Goal: Task Accomplishment & Management: Manage account settings

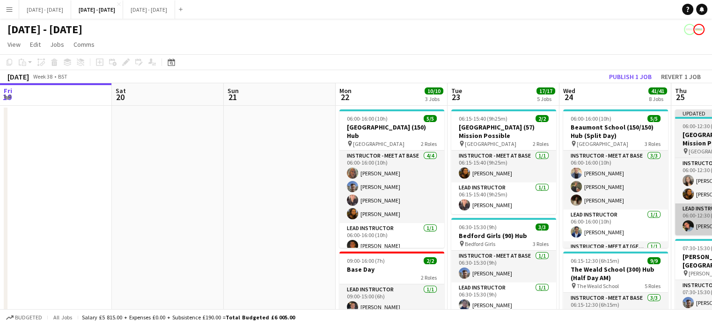
scroll to position [0, 249]
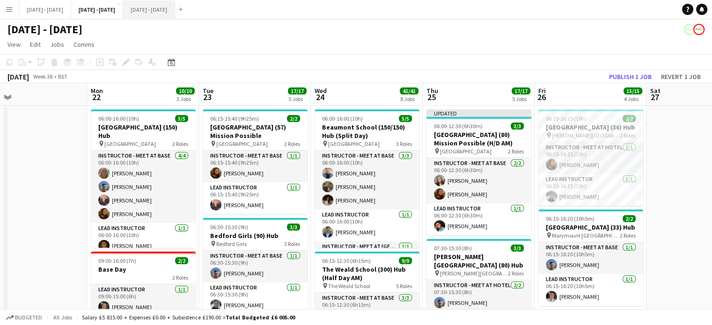
click at [170, 13] on button "[DATE] - [DATE] Close" at bounding box center [149, 9] width 52 height 18
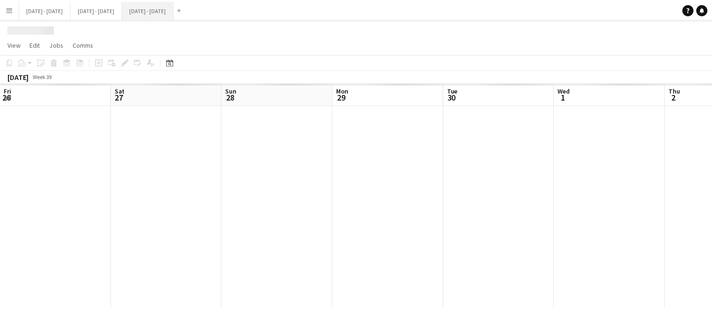
scroll to position [0, 280]
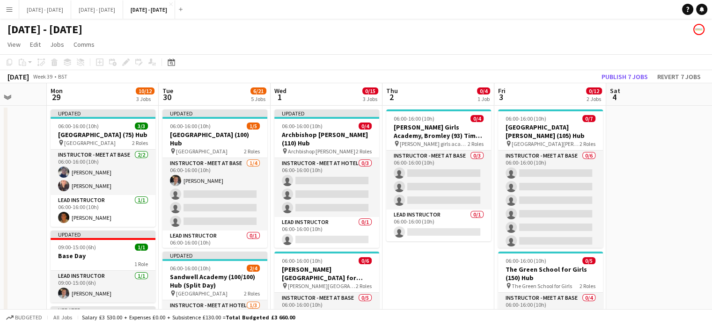
drag, startPoint x: 420, startPoint y: 277, endPoint x: 415, endPoint y: 276, distance: 4.7
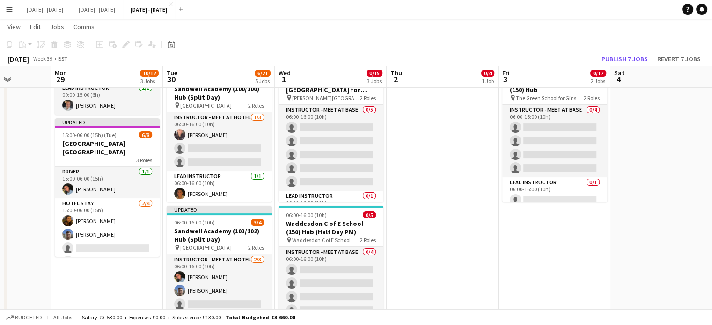
scroll to position [0, 0]
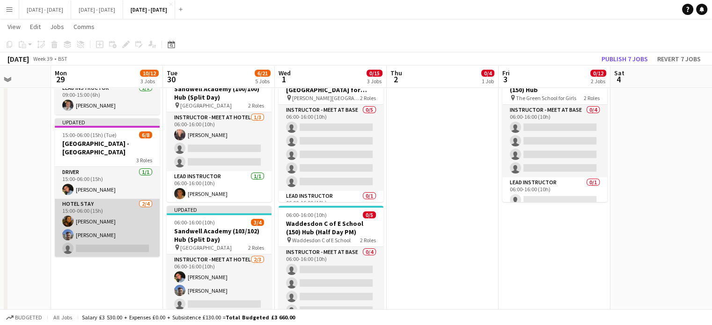
click at [101, 251] on app-card-role "Hotel Stay 2/4 15:00-06:00 (15h) Olivia Best Matt Dailly single-neutral-actions…" at bounding box center [107, 235] width 105 height 73
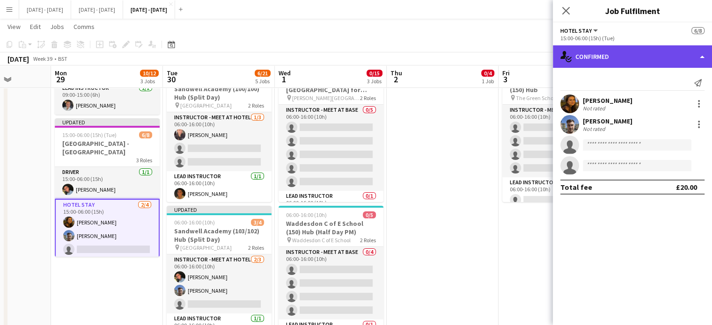
click at [667, 52] on div "single-neutral-actions-check-2 Confirmed" at bounding box center [632, 56] width 159 height 22
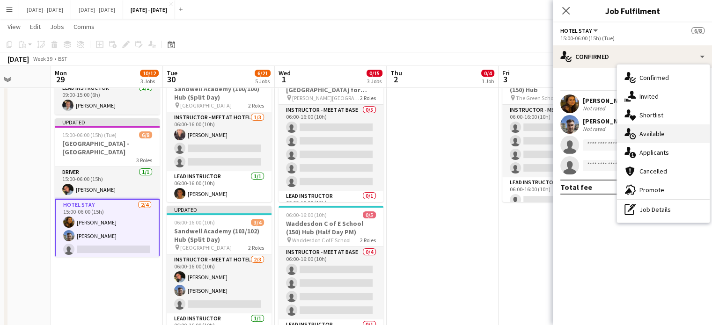
click at [683, 136] on div "single-neutral-actions-upload Available" at bounding box center [663, 134] width 93 height 19
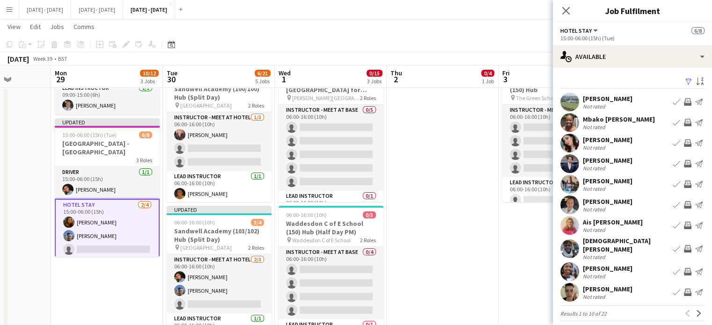
click at [673, 141] on app-icon "Book crew" at bounding box center [676, 143] width 7 height 7
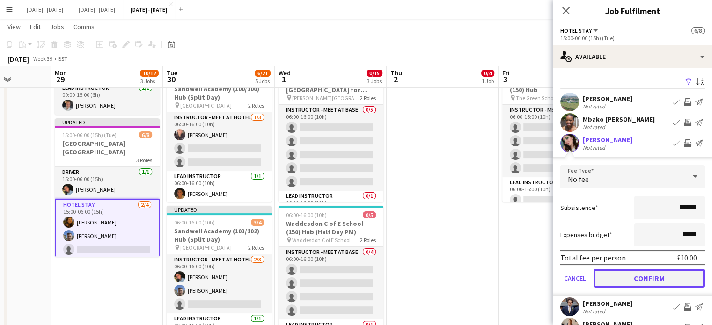
click at [643, 279] on button "Confirm" at bounding box center [649, 278] width 111 height 19
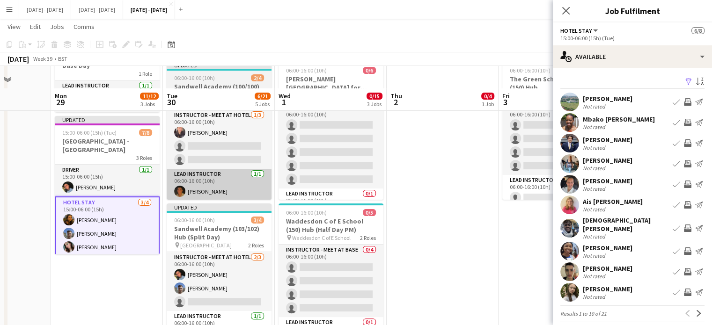
scroll to position [140, 0]
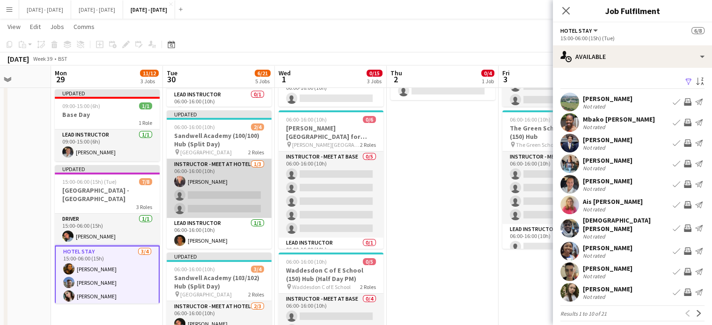
click at [219, 205] on app-card-role "Instructor - Meet at Hotel 1/3 06:00-16:00 (10h) Ellie-Marie Mankelow single-ne…" at bounding box center [219, 188] width 105 height 59
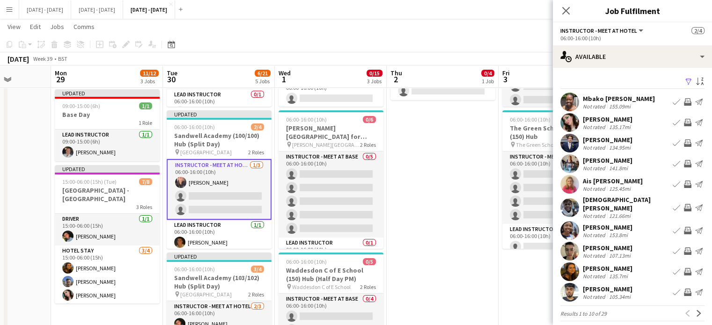
click at [673, 121] on app-icon "Book crew" at bounding box center [676, 122] width 7 height 7
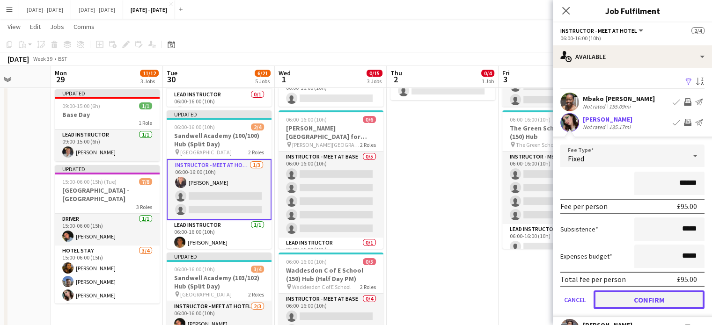
click at [622, 302] on button "Confirm" at bounding box center [649, 300] width 111 height 19
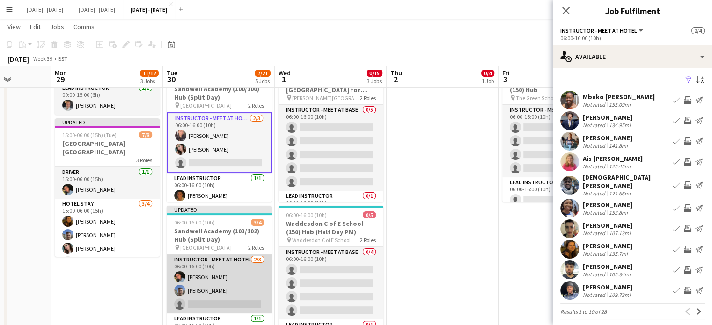
scroll to position [0, 0]
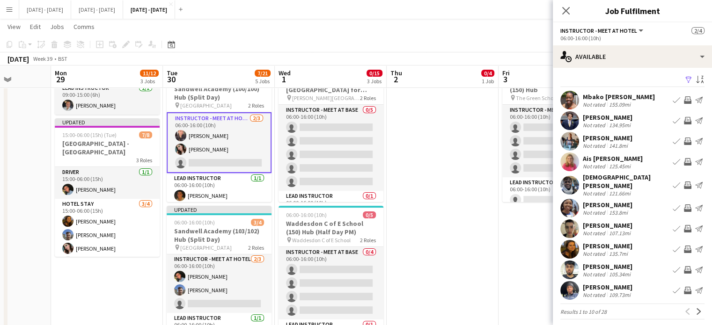
click at [213, 163] on app-card-role "Instructor - Meet at Hotel 2/3 06:00-16:00 (10h) Ellie-Marie Mankelow Lucy Cork…" at bounding box center [219, 142] width 105 height 61
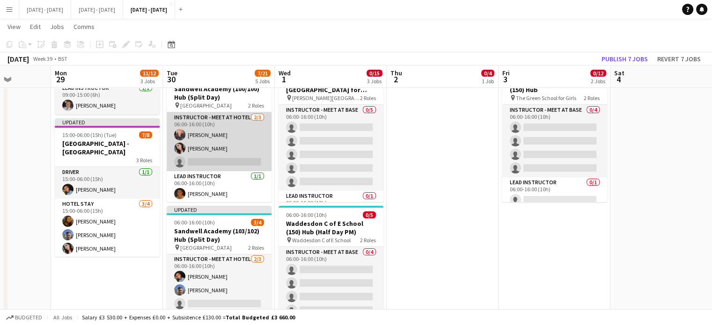
click at [200, 158] on app-card-role "Instructor - Meet at Hotel 2/3 06:00-16:00 (10h) Ellie-Marie Mankelow Lucy Cork…" at bounding box center [219, 141] width 105 height 59
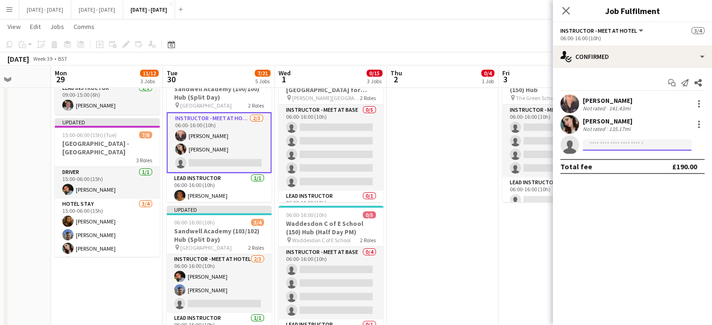
click at [640, 144] on input at bounding box center [637, 145] width 109 height 11
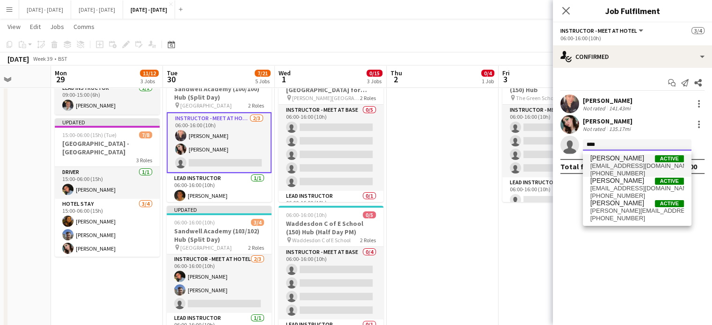
type input "****"
click at [624, 161] on span "Olivia Best Active" at bounding box center [638, 159] width 94 height 8
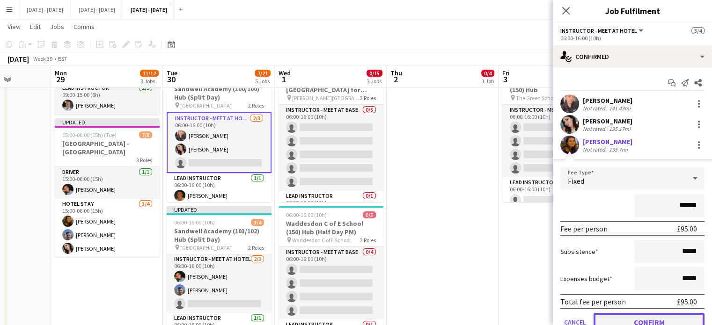
click at [653, 318] on button "Confirm" at bounding box center [649, 322] width 111 height 19
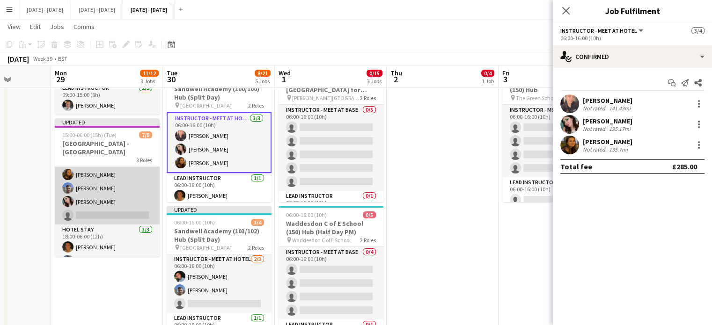
click at [106, 225] on app-card-role "Hotel Stay 3/4 15:00-06:00 (15h) Olivia Best Matt Dailly Lucy Cork single-neutr…" at bounding box center [107, 188] width 105 height 73
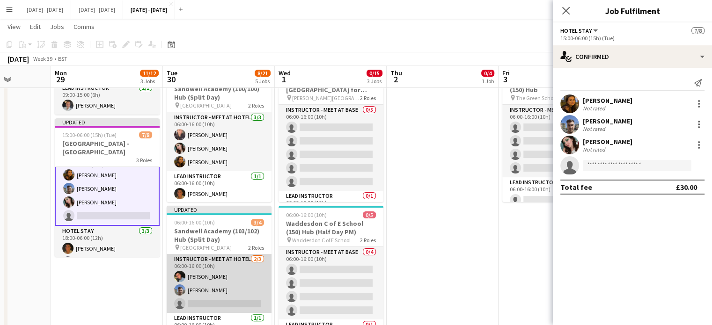
click at [203, 299] on app-card-role "Instructor - Meet at Hotel 2/3 06:00-16:00 (10h) Eloise Cook Matt Dailly single…" at bounding box center [219, 283] width 105 height 59
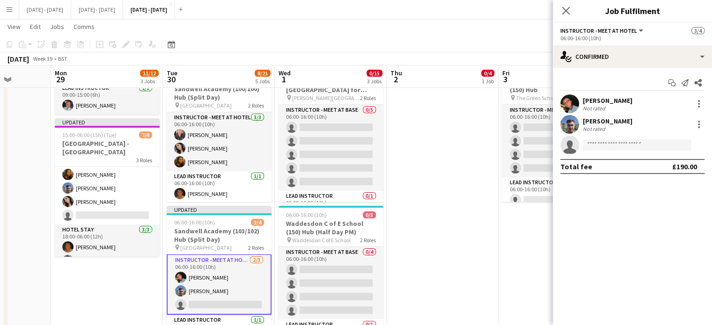
scroll to position [1, 0]
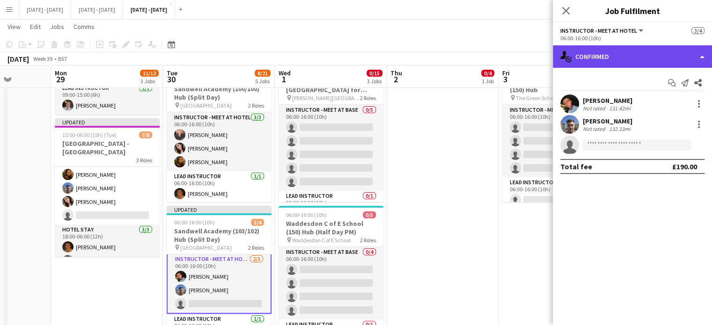
click at [588, 49] on div "single-neutral-actions-check-2 Confirmed" at bounding box center [632, 56] width 159 height 22
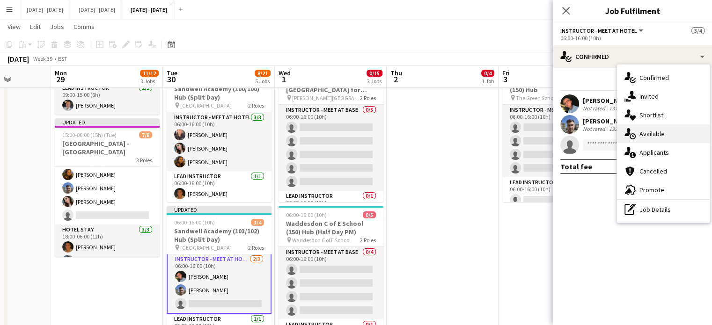
click at [665, 132] on div "single-neutral-actions-upload Available" at bounding box center [663, 134] width 93 height 19
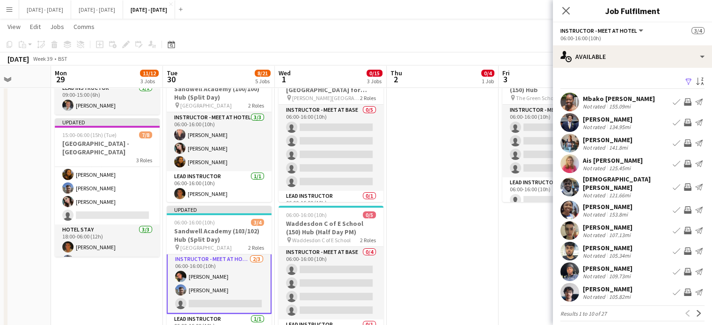
click at [604, 265] on div "[PERSON_NAME]" at bounding box center [608, 269] width 50 height 8
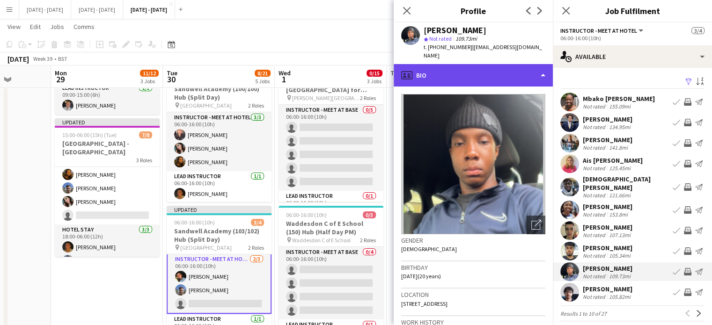
click at [480, 78] on div "profile Bio" at bounding box center [473, 75] width 159 height 22
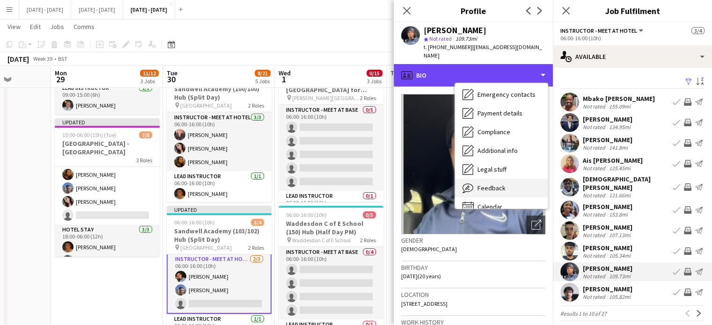
scroll to position [88, 0]
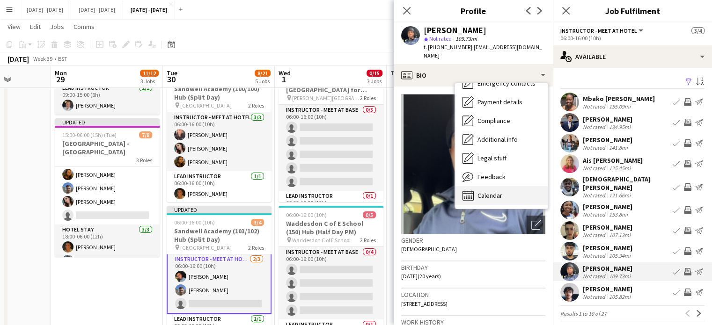
click at [478, 192] on span "Calendar" at bounding box center [490, 196] width 25 height 8
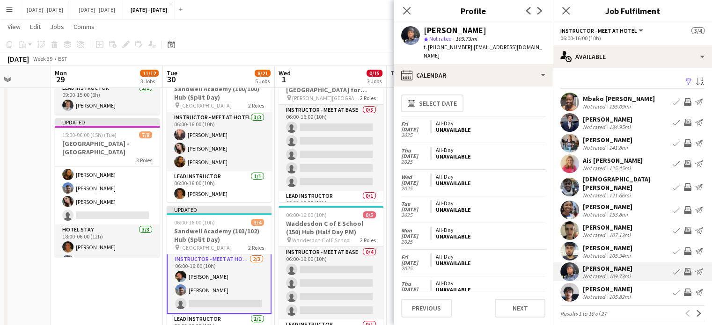
scroll to position [0, 0]
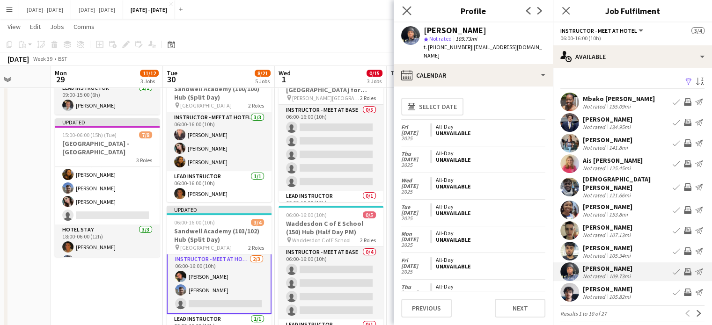
click at [402, 7] on app-icon "Close pop-in" at bounding box center [407, 11] width 14 height 14
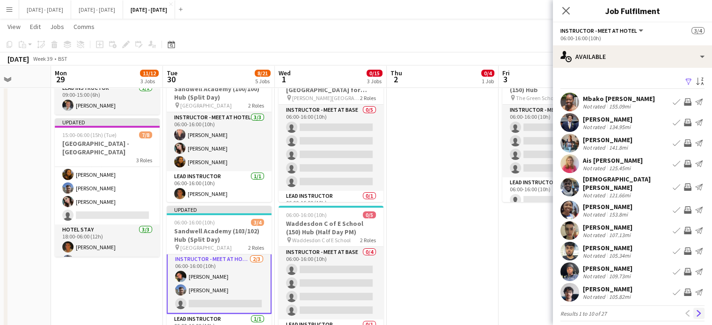
click at [696, 311] on app-icon "Next" at bounding box center [699, 314] width 7 height 7
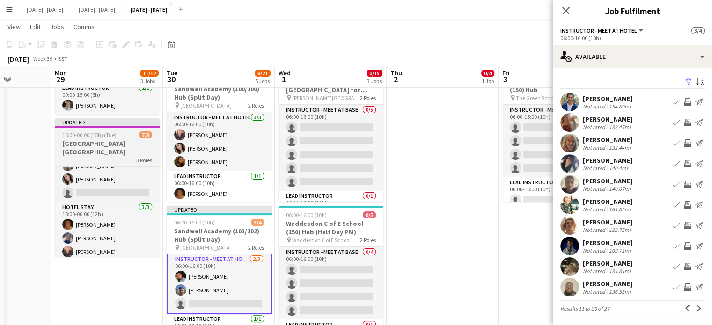
scroll to position [73, 0]
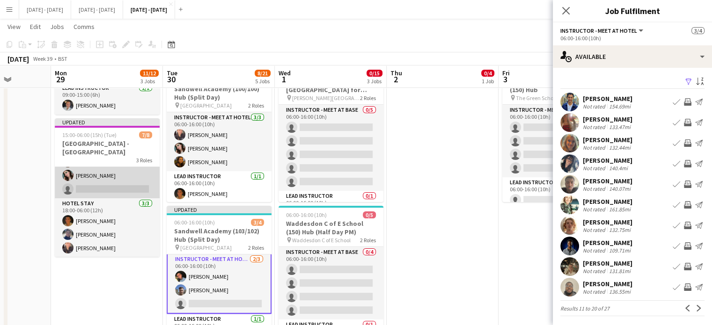
click at [114, 199] on app-card-role "Hotel Stay 3/4 15:00-06:00 (15h) Olivia Best Matt Dailly Lucy Cork single-neutr…" at bounding box center [107, 162] width 105 height 73
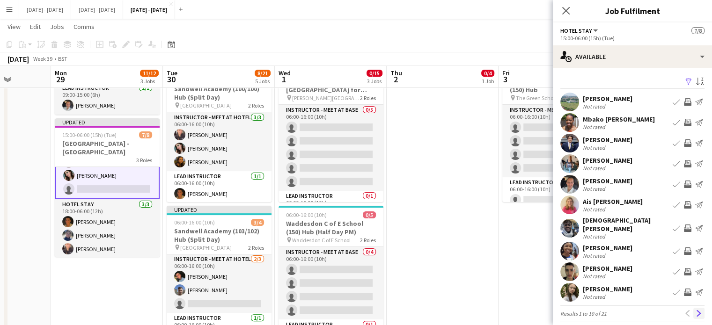
click at [696, 311] on app-icon "Next" at bounding box center [699, 314] width 7 height 7
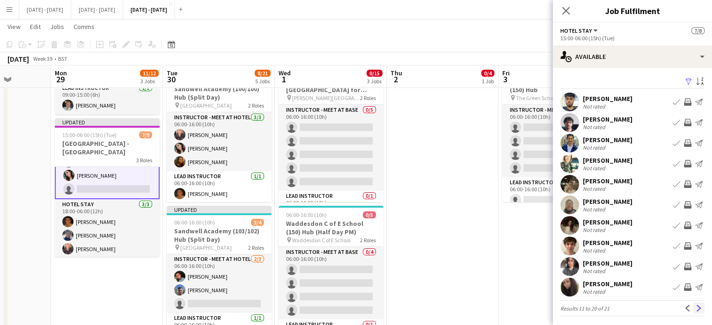
click at [696, 306] on app-icon "Next" at bounding box center [699, 308] width 7 height 7
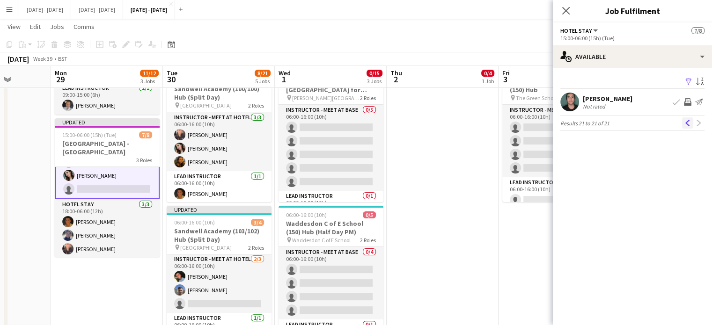
click at [692, 121] on button "Previous" at bounding box center [687, 123] width 11 height 11
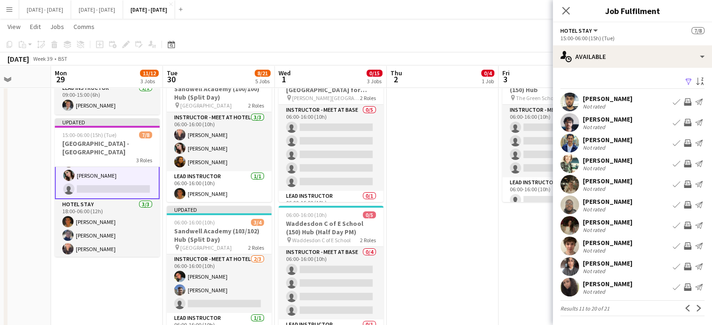
click at [673, 185] on app-icon "Book crew" at bounding box center [676, 184] width 7 height 7
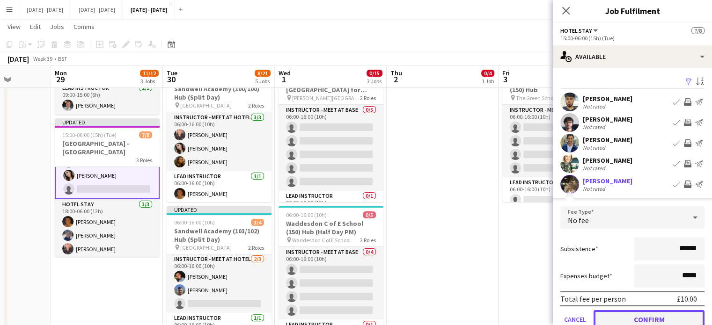
click at [646, 319] on button "Confirm" at bounding box center [649, 320] width 111 height 19
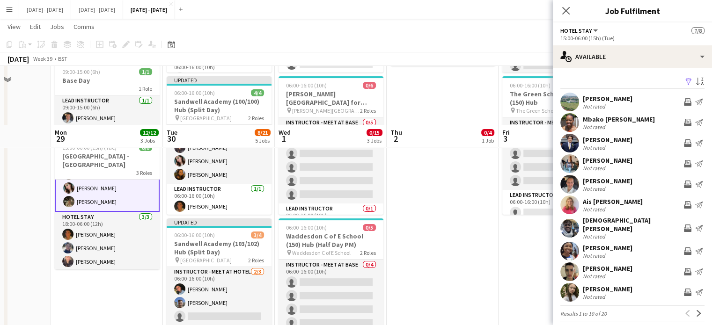
scroll to position [234, 0]
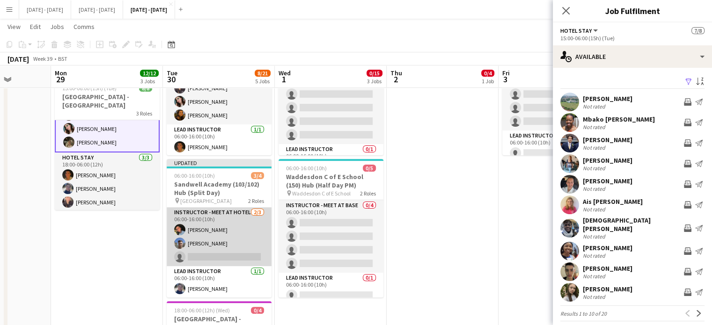
click at [229, 251] on app-card-role "Instructor - Meet at Hotel 2/3 06:00-16:00 (10h) Eloise Cook Matt Dailly single…" at bounding box center [219, 236] width 105 height 59
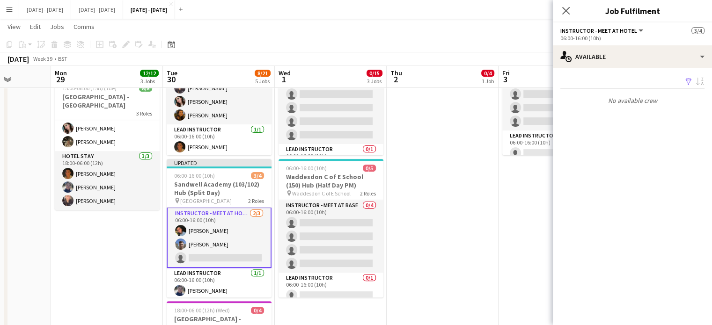
scroll to position [1, 0]
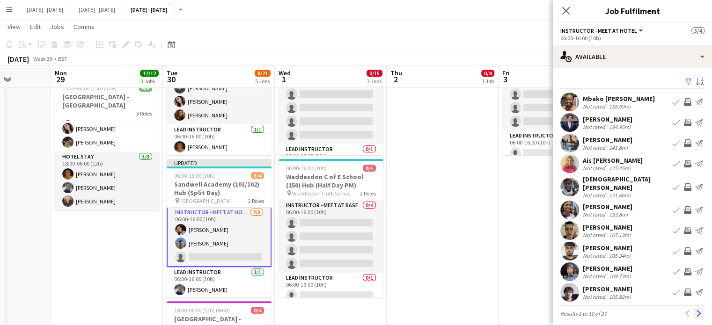
click at [696, 311] on app-icon "Next" at bounding box center [699, 314] width 7 height 7
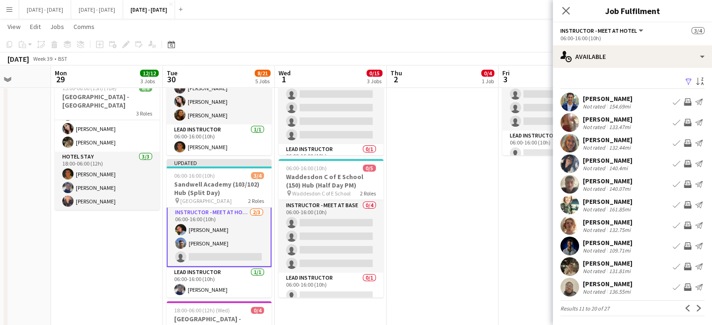
click at [696, 308] on app-icon "Next" at bounding box center [699, 308] width 7 height 7
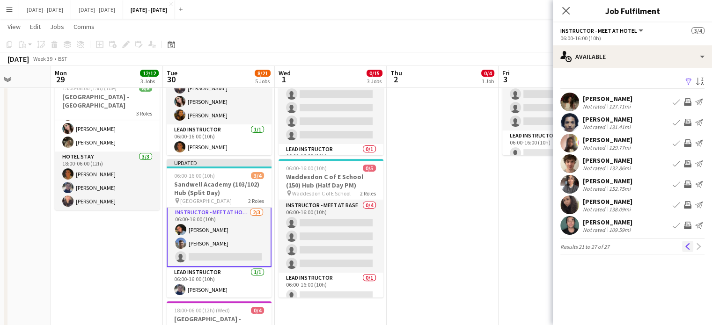
click at [688, 245] on app-icon "Previous" at bounding box center [688, 247] width 7 height 7
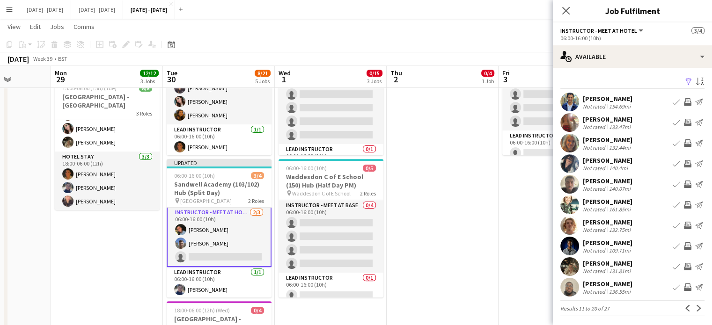
click at [673, 267] on app-icon "Book crew" at bounding box center [676, 266] width 7 height 7
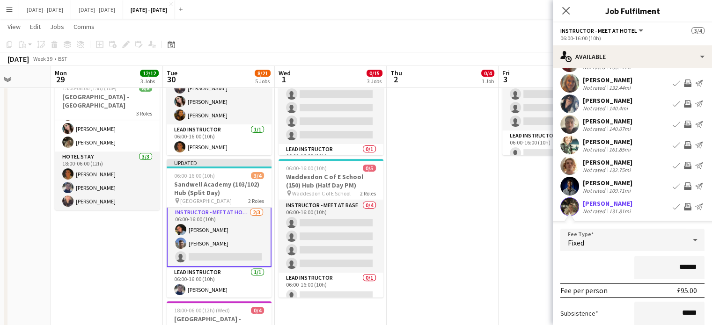
scroll to position [186, 0]
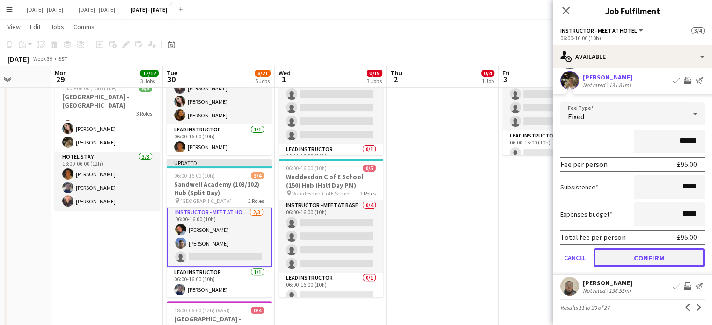
click at [628, 254] on button "Confirm" at bounding box center [649, 258] width 111 height 19
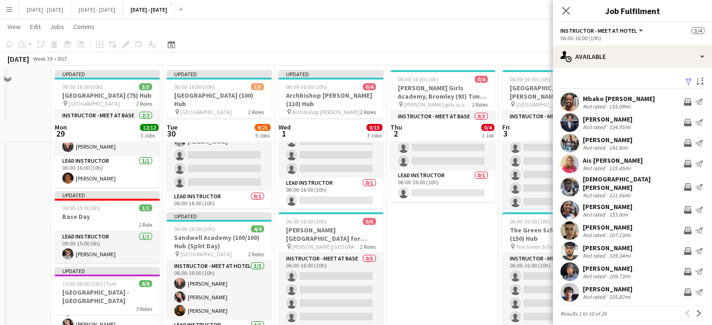
scroll to position [0, 0]
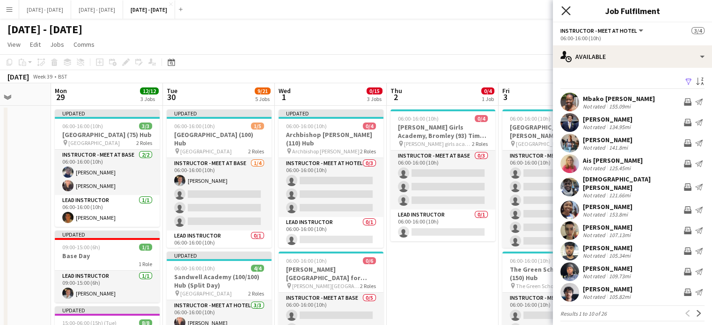
click at [569, 12] on icon "Close pop-in" at bounding box center [566, 10] width 9 height 9
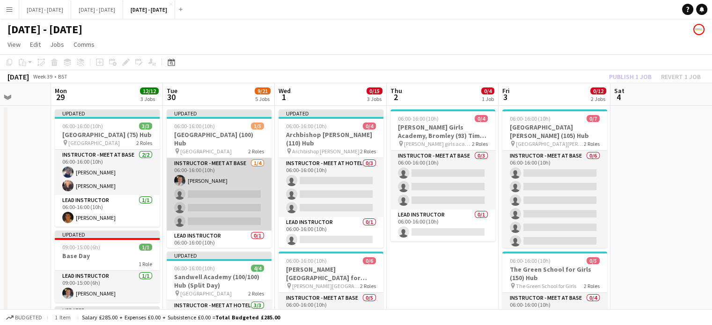
click at [200, 178] on app-card-role "Instructor - Meet at Base 1/4 06:00-16:00 (10h) Ella Wray single-neutral-action…" at bounding box center [219, 194] width 105 height 73
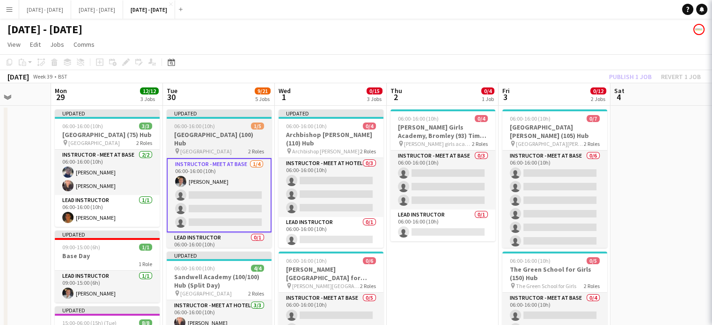
scroll to position [1, 0]
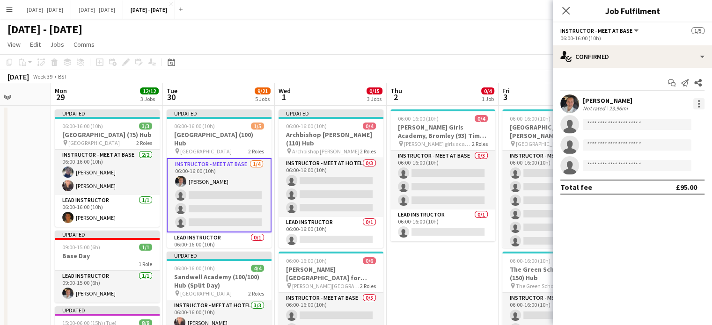
click at [699, 104] on div at bounding box center [699, 103] width 11 height 11
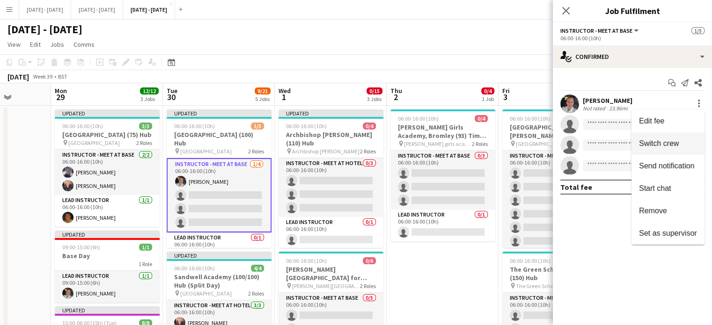
drag, startPoint x: 678, startPoint y: 139, endPoint x: 400, endPoint y: 198, distance: 283.8
click at [678, 140] on span "Switch crew" at bounding box center [659, 144] width 40 height 8
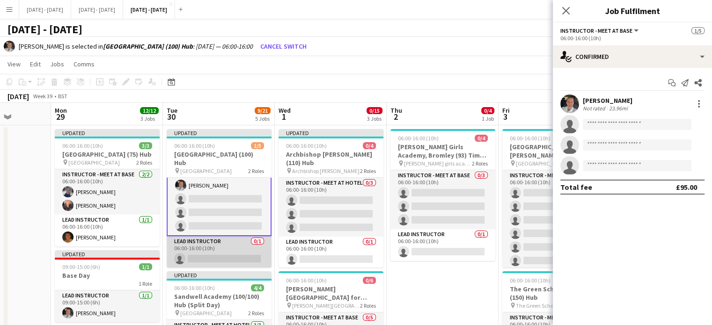
click at [206, 254] on app-card-role "Lead Instructor 0/1 06:00-16:00 (10h) single-neutral-actions" at bounding box center [219, 253] width 105 height 32
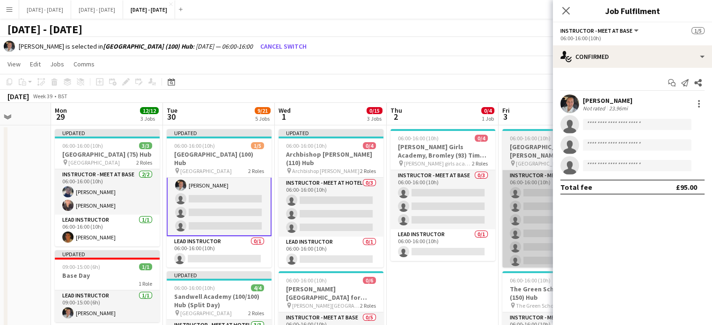
scroll to position [15, 0]
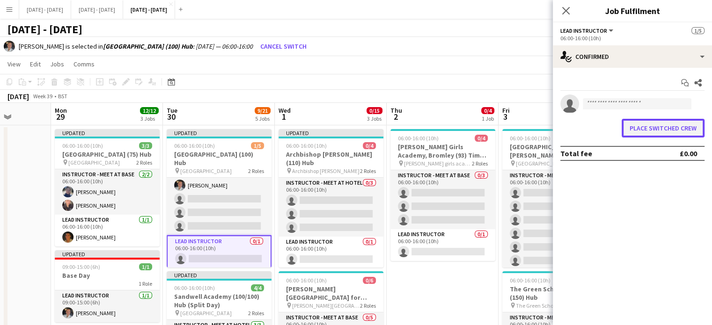
click at [640, 132] on button "Place switched crew" at bounding box center [663, 128] width 83 height 19
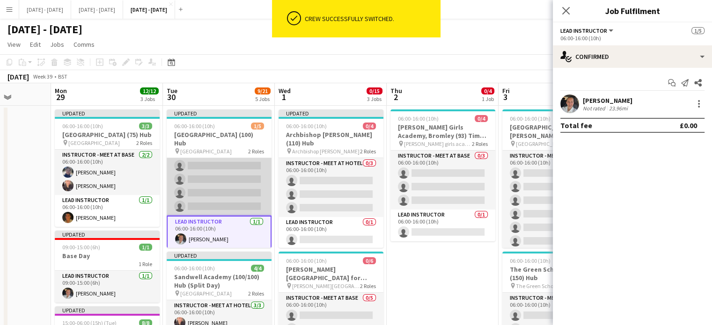
scroll to position [0, 0]
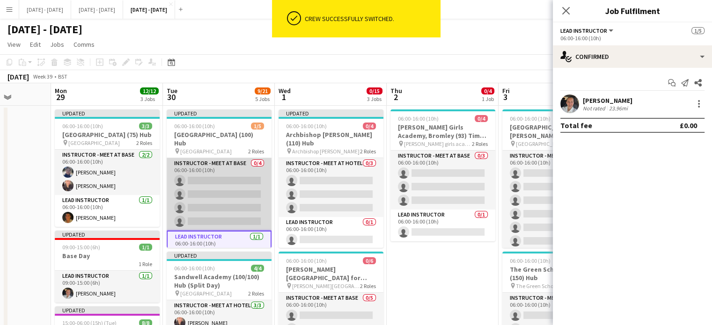
click at [219, 180] on app-card-role "Instructor - Meet at Base 0/4 06:00-16:00 (10h) single-neutral-actions single-n…" at bounding box center [219, 194] width 105 height 73
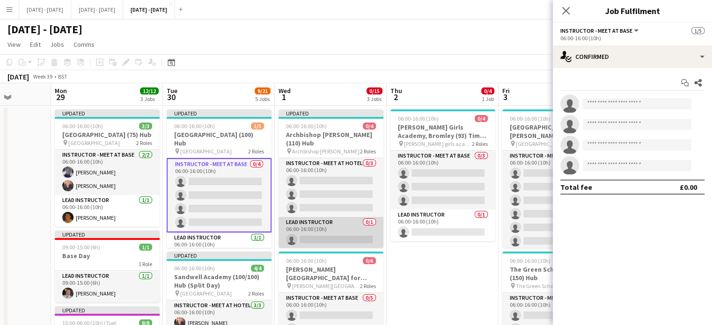
click at [315, 230] on app-card-role "Lead Instructor 0/1 06:00-16:00 (10h) single-neutral-actions" at bounding box center [331, 233] width 105 height 32
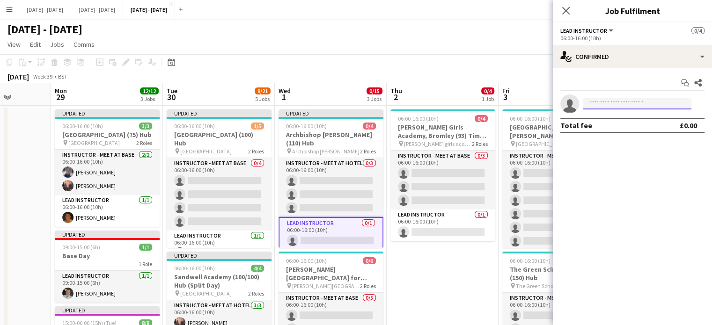
click at [608, 102] on input at bounding box center [637, 103] width 109 height 11
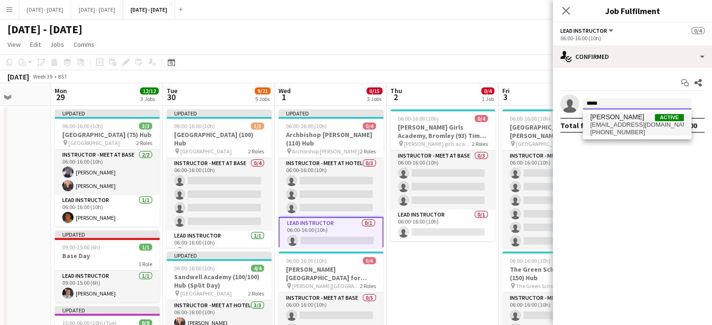
type input "*****"
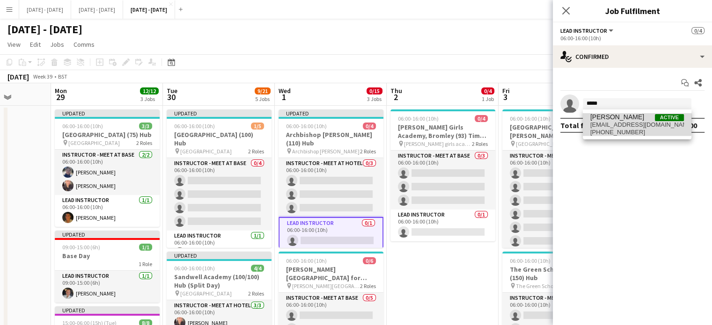
click at [622, 123] on span "[EMAIL_ADDRESS][DOMAIN_NAME]" at bounding box center [638, 124] width 94 height 7
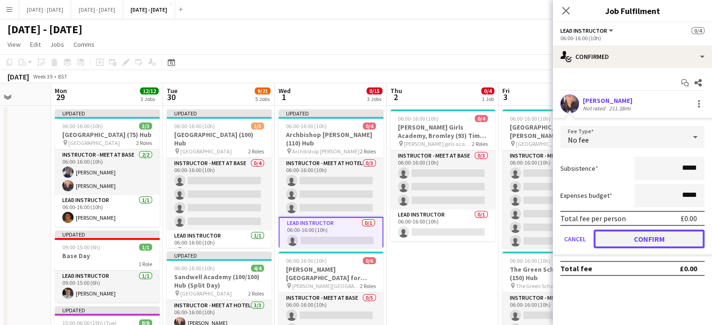
click at [665, 237] on button "Confirm" at bounding box center [649, 239] width 111 height 19
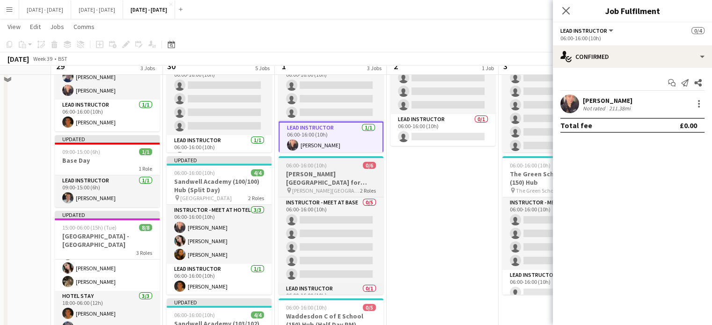
scroll to position [47, 0]
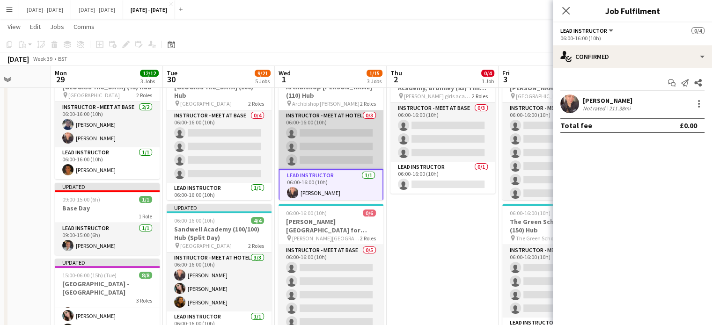
click at [315, 137] on app-card-role "Instructor - Meet at Hotel 0/3 06:00-16:00 (10h) single-neutral-actions single-…" at bounding box center [331, 140] width 105 height 59
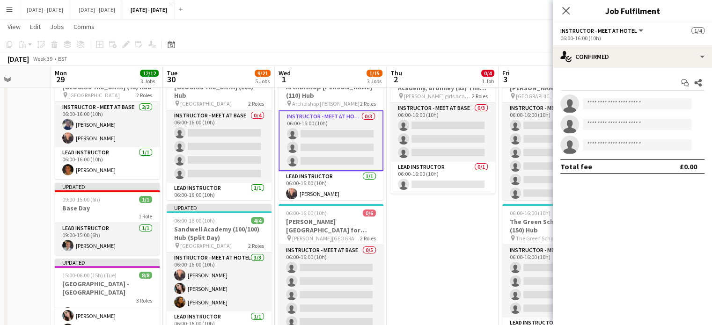
scroll to position [0, 285]
click at [606, 103] on input at bounding box center [637, 103] width 109 height 11
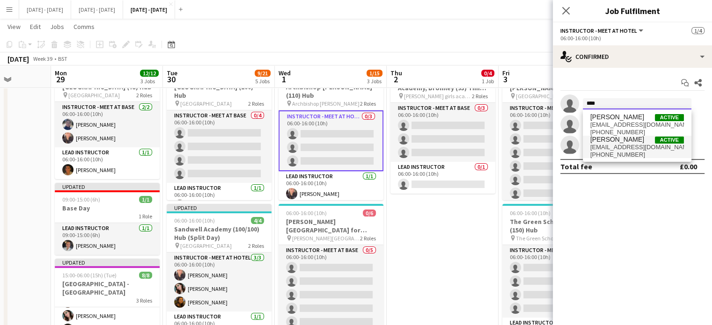
type input "****"
click at [618, 154] on span "[PHONE_NUMBER]" at bounding box center [638, 154] width 94 height 7
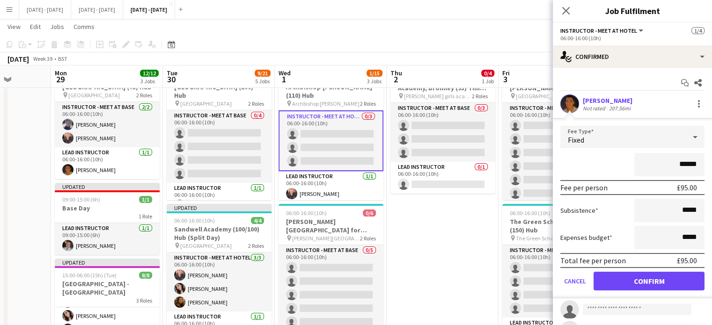
click at [643, 135] on div "Fixed" at bounding box center [624, 137] width 126 height 22
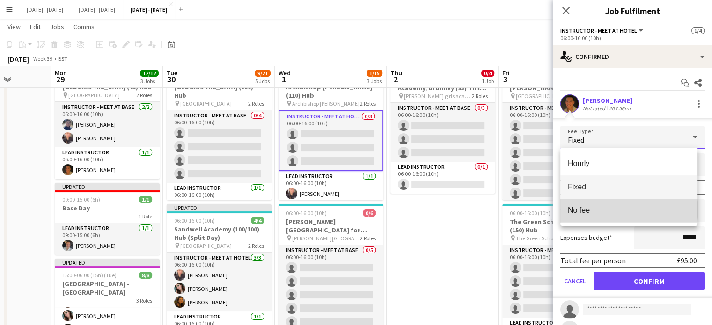
click at [628, 210] on span "No fee" at bounding box center [629, 210] width 122 height 9
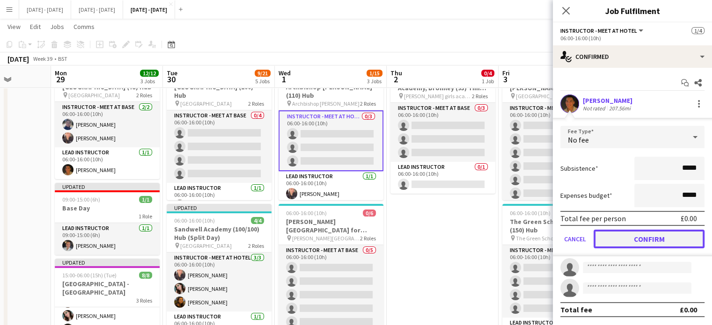
click at [636, 237] on button "Confirm" at bounding box center [649, 239] width 111 height 19
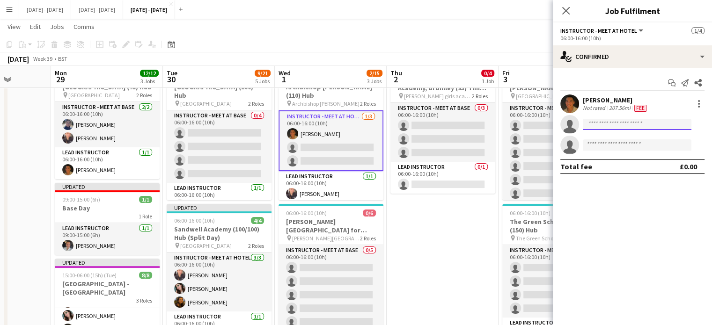
drag, startPoint x: 607, startPoint y: 126, endPoint x: 610, endPoint y: 106, distance: 20.9
click at [607, 125] on input at bounding box center [637, 124] width 109 height 11
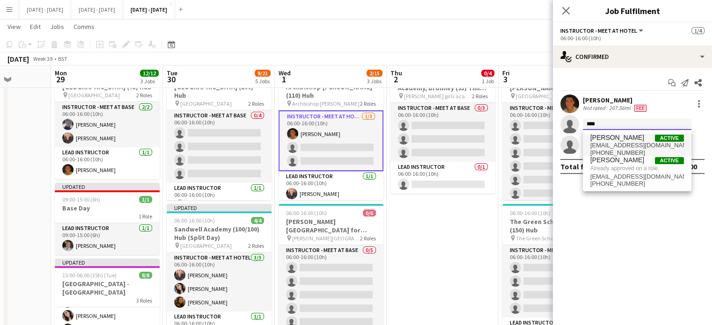
type input "****"
click at [597, 140] on span "[PERSON_NAME]" at bounding box center [618, 138] width 54 height 8
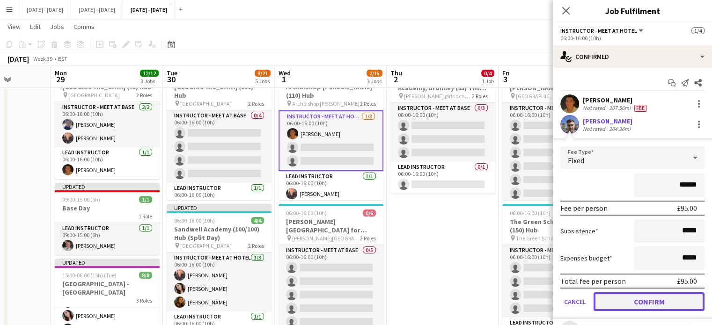
click at [633, 296] on button "Confirm" at bounding box center [649, 302] width 111 height 19
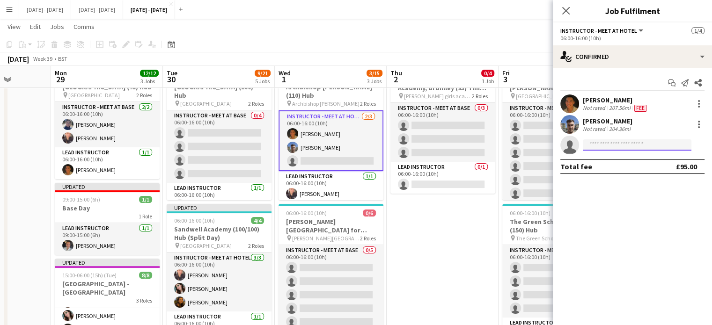
click at [628, 145] on input at bounding box center [637, 145] width 109 height 11
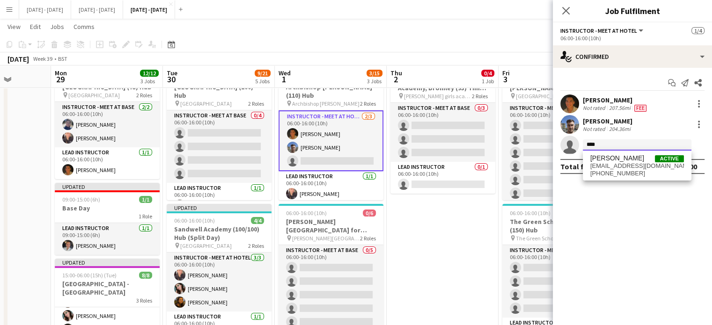
type input "****"
click at [615, 153] on div "Lucy Cork Active lucy_cork98@yahoo.co.uk +447925500933" at bounding box center [637, 166] width 109 height 30
click at [613, 157] on span "[PERSON_NAME]" at bounding box center [618, 159] width 54 height 8
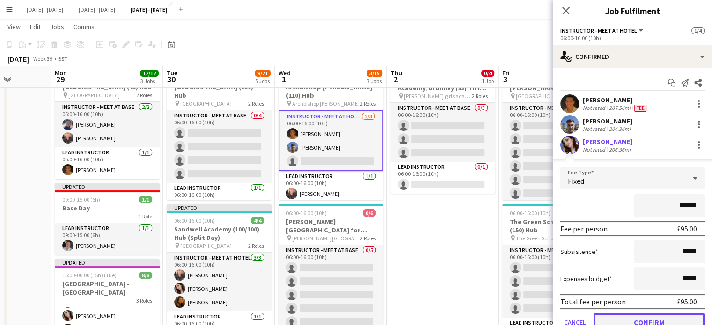
click at [653, 317] on button "Confirm" at bounding box center [649, 322] width 111 height 19
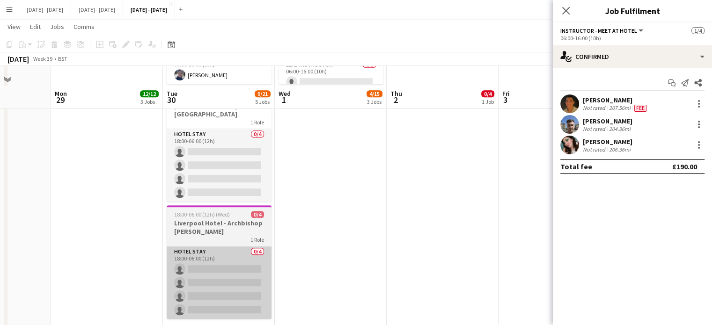
scroll to position [468, 0]
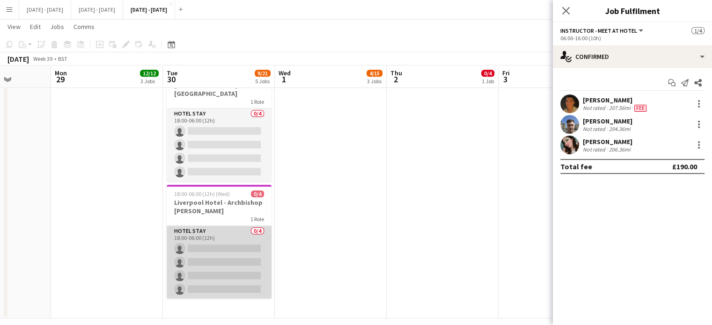
drag, startPoint x: 264, startPoint y: 251, endPoint x: 235, endPoint y: 252, distance: 28.6
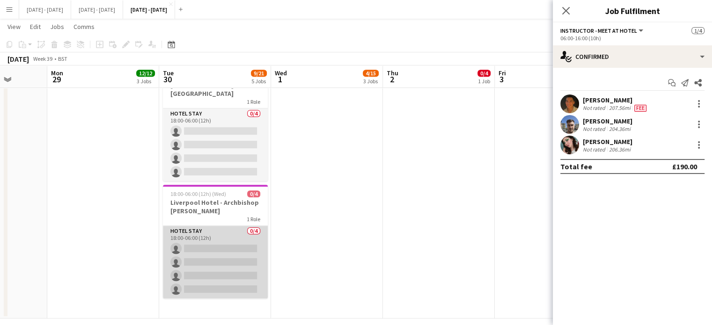
click at [235, 252] on app-card-role "Hotel Stay 0/4 18:00-06:00 (12h) single-neutral-actions single-neutral-actions …" at bounding box center [215, 262] width 105 height 73
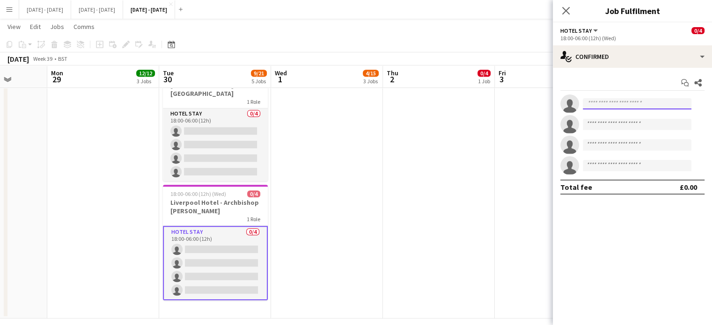
drag, startPoint x: 680, startPoint y: 103, endPoint x: 672, endPoint y: 108, distance: 9.9
click at [678, 104] on input at bounding box center [637, 103] width 109 height 11
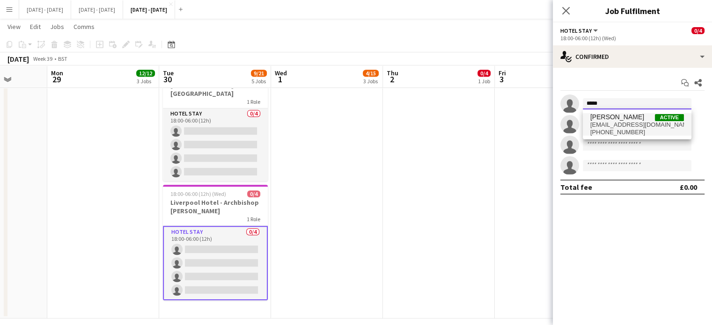
type input "*****"
click at [610, 121] on span "[PERSON_NAME]" at bounding box center [618, 117] width 54 height 8
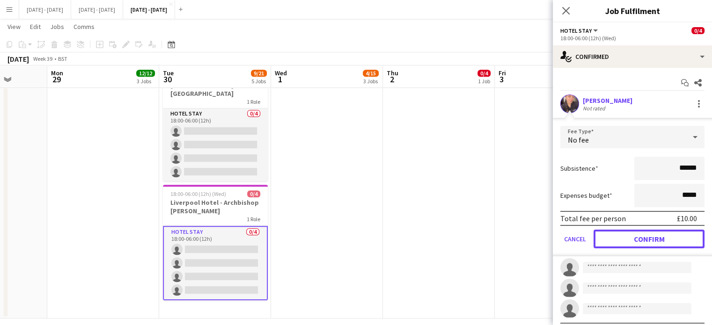
click at [658, 240] on button "Confirm" at bounding box center [649, 239] width 111 height 19
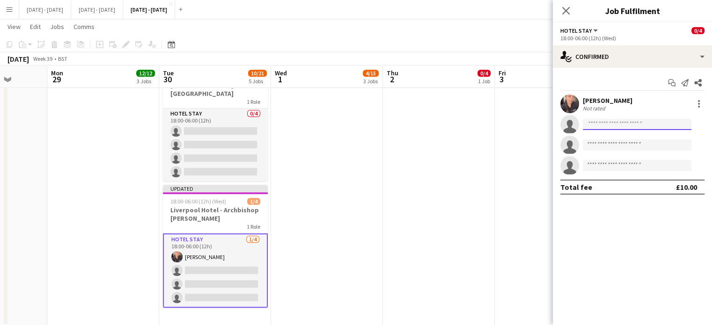
click at [624, 126] on input at bounding box center [637, 124] width 109 height 11
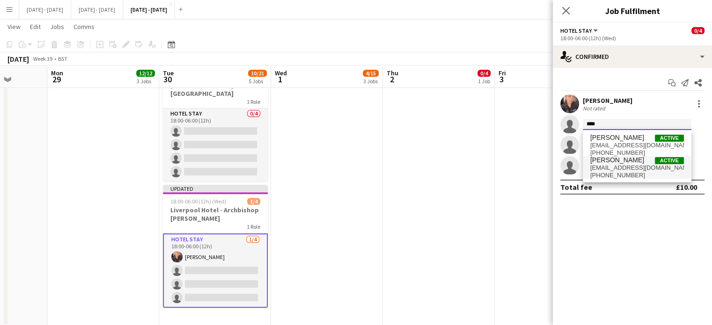
type input "****"
click at [614, 169] on span "[EMAIL_ADDRESS][DOMAIN_NAME]" at bounding box center [638, 167] width 94 height 7
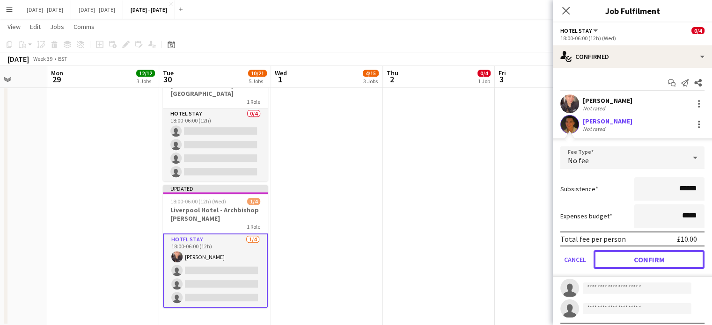
click at [619, 258] on button "Confirm" at bounding box center [649, 260] width 111 height 19
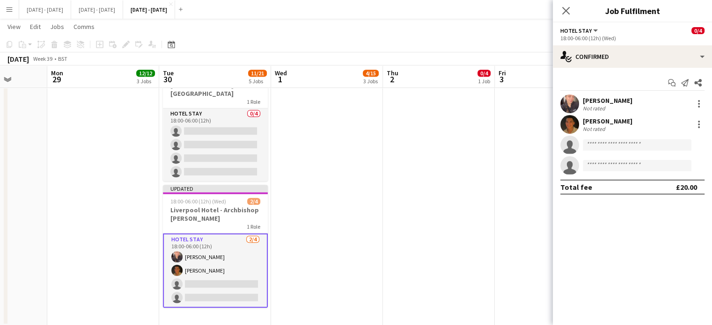
click at [604, 138] on app-invite-slot "single-neutral-actions" at bounding box center [632, 145] width 159 height 19
click at [603, 142] on input at bounding box center [637, 145] width 109 height 11
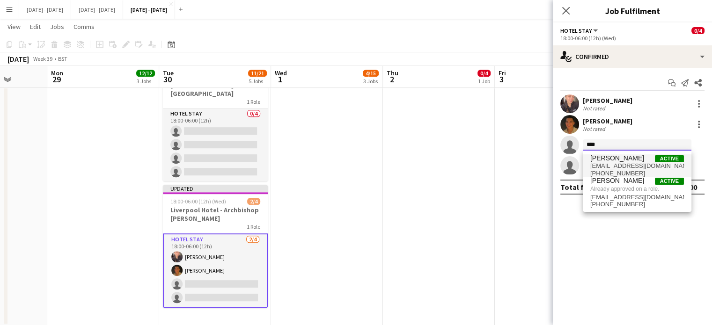
type input "****"
click at [614, 163] on span "[EMAIL_ADDRESS][DOMAIN_NAME]" at bounding box center [638, 166] width 94 height 7
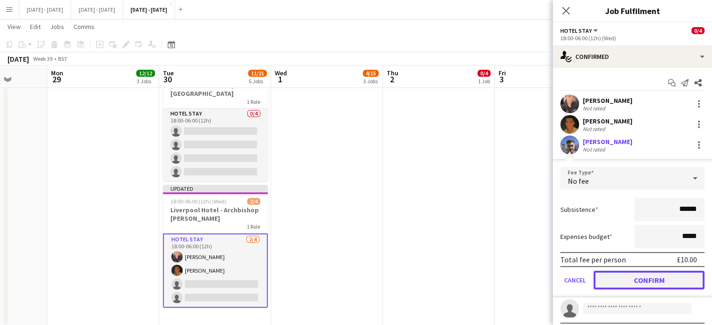
click at [636, 282] on button "Confirm" at bounding box center [649, 280] width 111 height 19
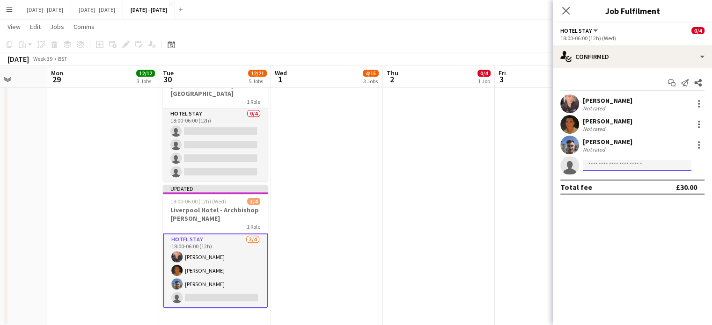
click at [611, 169] on input at bounding box center [637, 165] width 109 height 11
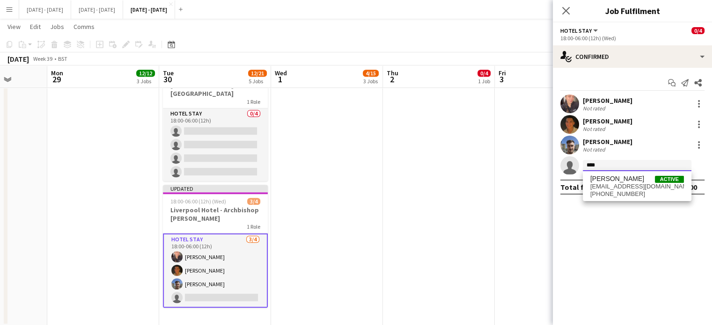
type input "****"
click at [608, 187] on span "lucy_cork98@yahoo.co.uk" at bounding box center [638, 186] width 94 height 7
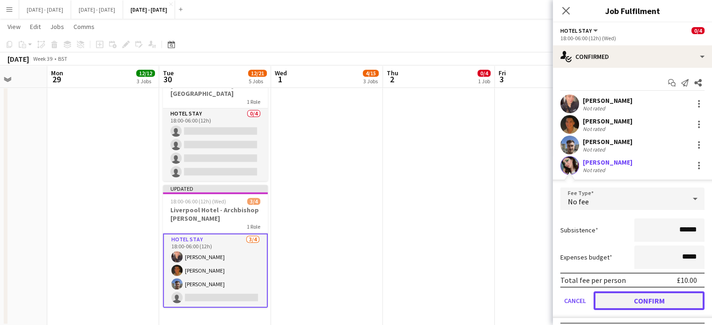
click at [616, 298] on button "Confirm" at bounding box center [649, 301] width 111 height 19
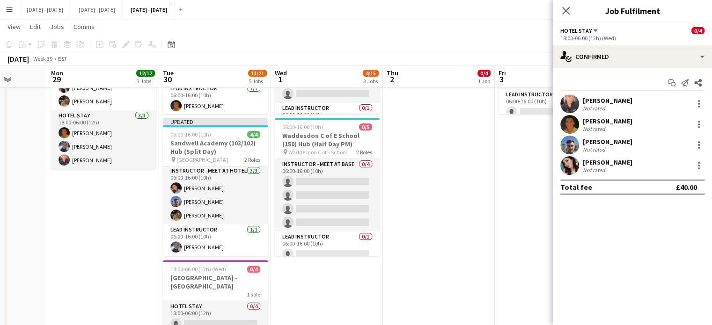
scroll to position [328, 0]
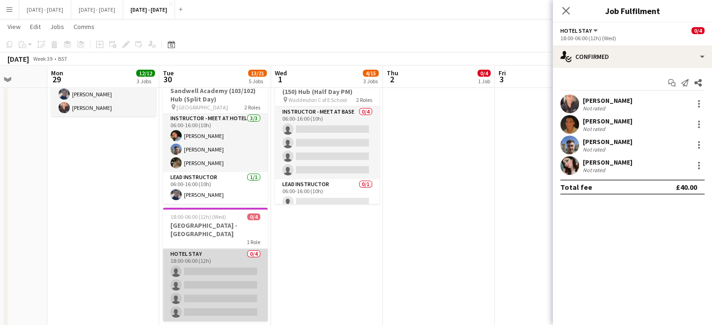
click at [233, 268] on app-card-role "Hotel Stay 0/4 18:00-06:00 (12h) single-neutral-actions single-neutral-actions …" at bounding box center [215, 285] width 105 height 73
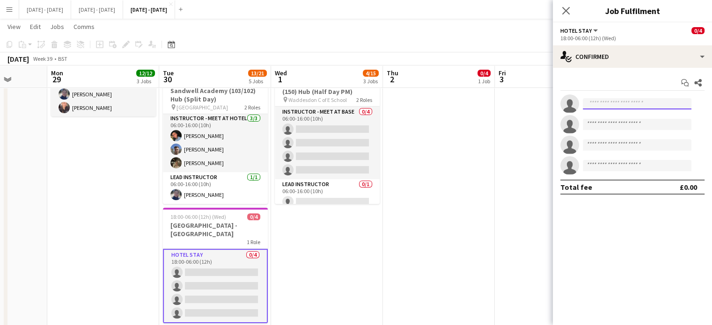
click at [611, 101] on input at bounding box center [637, 103] width 109 height 11
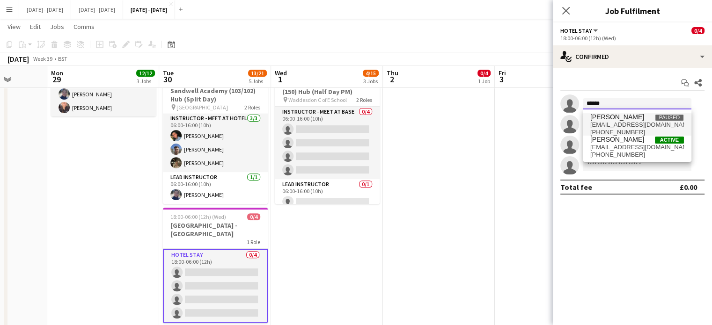
type input "******"
drag, startPoint x: 639, startPoint y: 117, endPoint x: 633, endPoint y: 147, distance: 30.0
click at [633, 147] on div "Hannah Bricknell Paused hannahbricknell2000@gmail.com +447730399154 Hannah Tayl…" at bounding box center [637, 136] width 109 height 52
click at [633, 147] on span "hmtaylor218@gmail.com" at bounding box center [638, 147] width 94 height 7
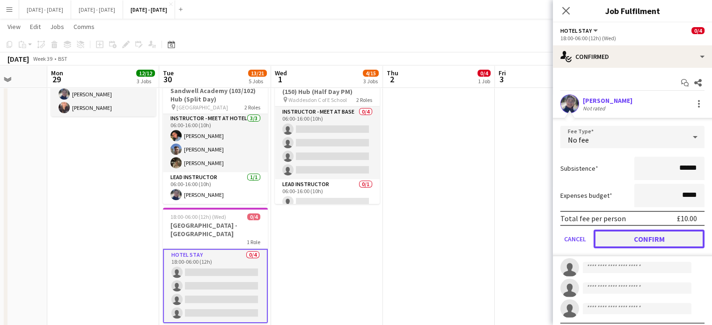
click at [661, 245] on button "Confirm" at bounding box center [649, 239] width 111 height 19
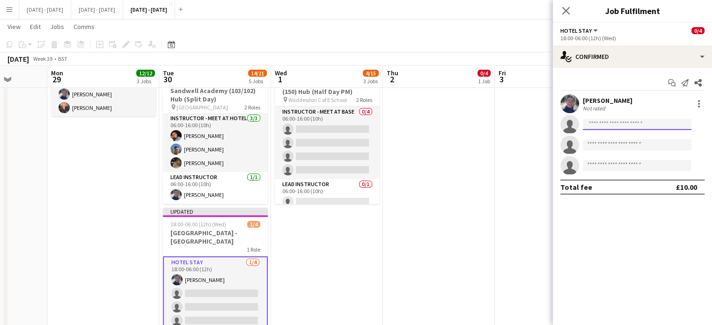
click at [615, 126] on input at bounding box center [637, 124] width 109 height 11
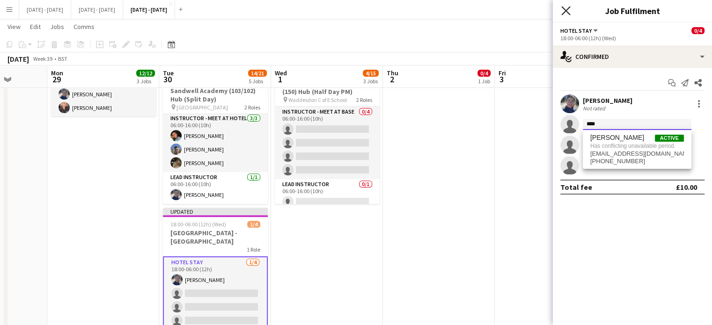
type input "****"
click at [562, 7] on icon "Close pop-in" at bounding box center [565, 10] width 7 height 7
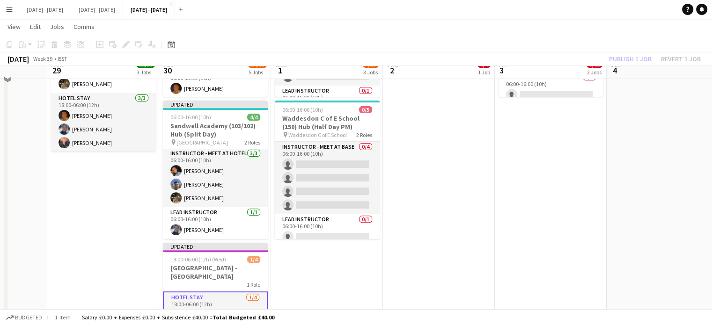
scroll to position [281, 0]
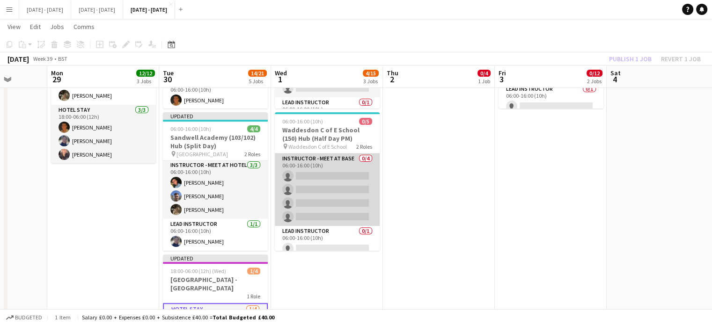
click at [353, 216] on app-card-role "Instructor - Meet at Base 0/4 06:00-16:00 (10h) single-neutral-actions single-n…" at bounding box center [327, 190] width 105 height 73
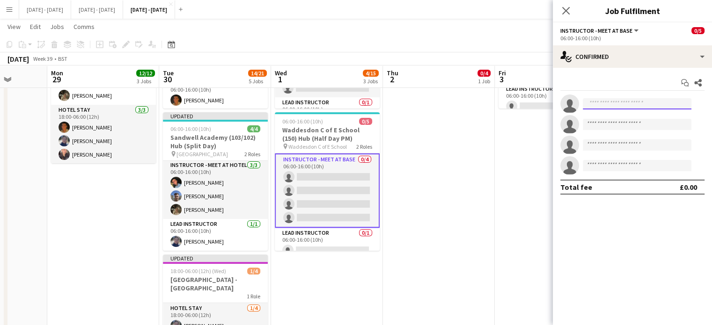
click at [631, 105] on input at bounding box center [637, 103] width 109 height 11
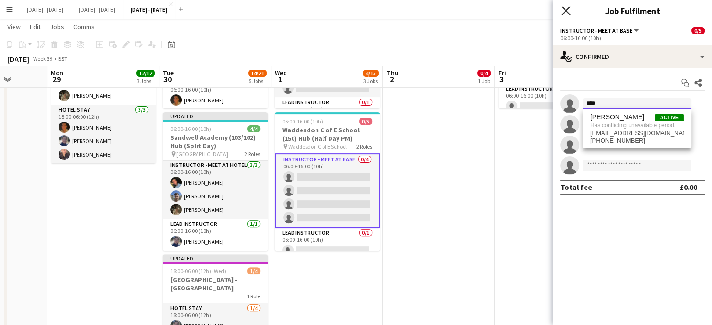
type input "****"
click at [569, 10] on icon "Close pop-in" at bounding box center [565, 10] width 7 height 7
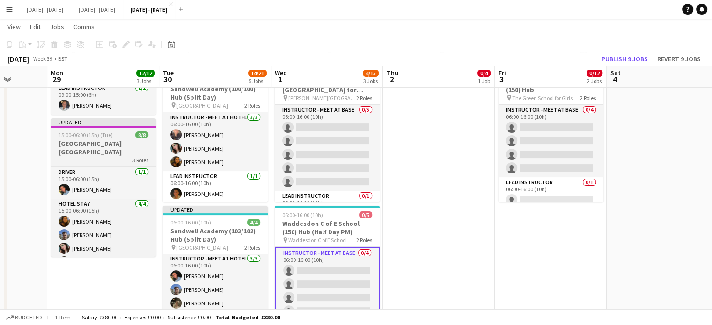
scroll to position [0, 0]
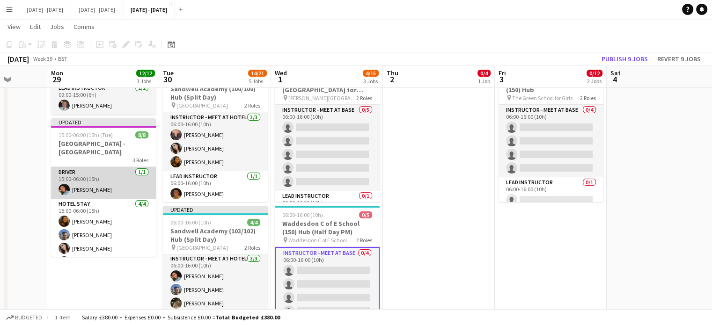
click at [102, 199] on app-card-role "Driver 1/1 15:00-06:00 (15h) Eloise Cook" at bounding box center [103, 183] width 105 height 32
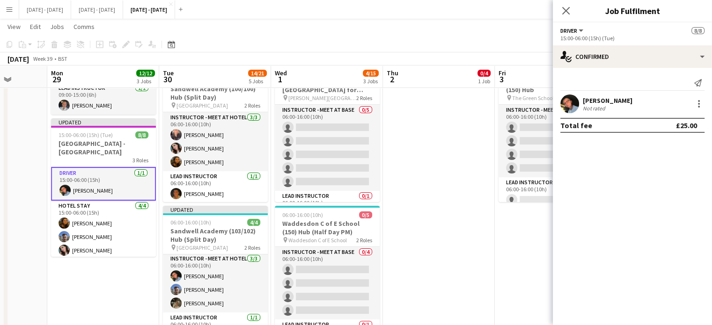
click at [705, 101] on div "Eloise Cook Not rated" at bounding box center [632, 104] width 159 height 19
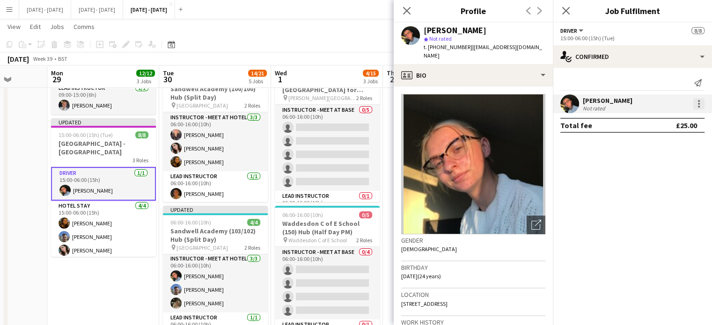
click at [700, 106] on div at bounding box center [699, 107] width 2 height 2
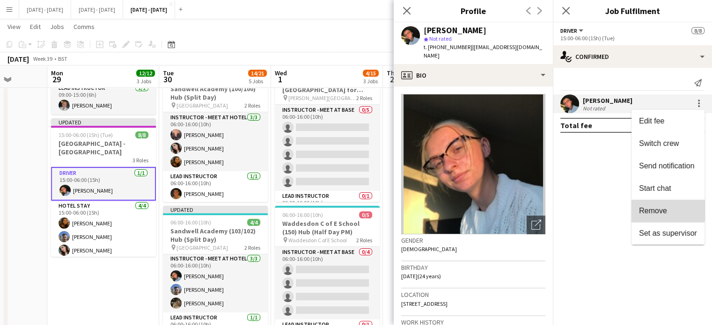
click at [663, 209] on span "Remove" at bounding box center [653, 211] width 28 height 8
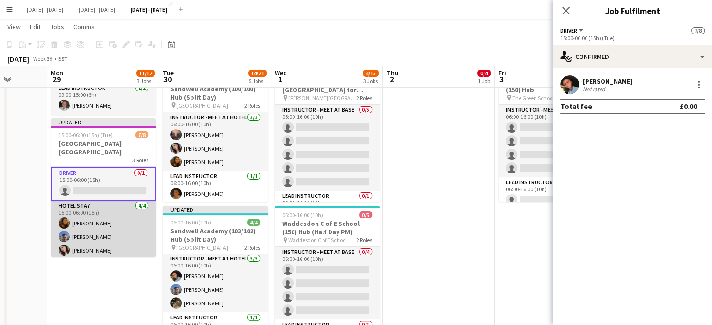
click at [85, 254] on app-card-role "Hotel Stay 4/4 15:00-06:00 (15h) Olivia Best Matt Dailly Lucy Cork Emily Pratt" at bounding box center [103, 237] width 105 height 73
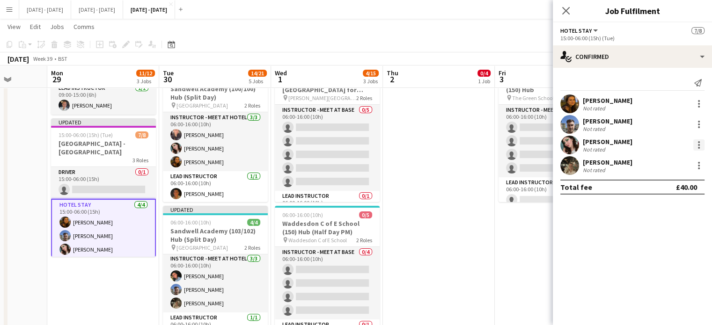
click at [695, 147] on div at bounding box center [699, 145] width 11 height 11
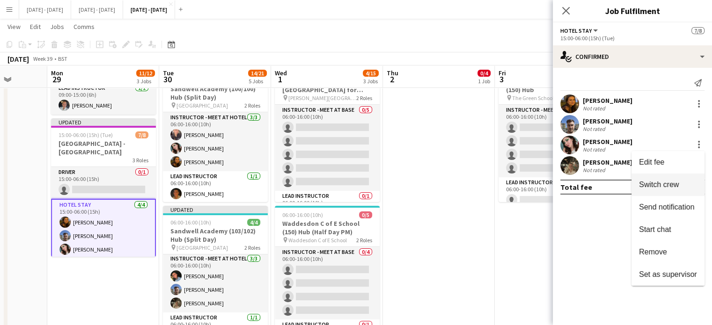
click at [674, 187] on span "Switch crew" at bounding box center [659, 185] width 40 height 8
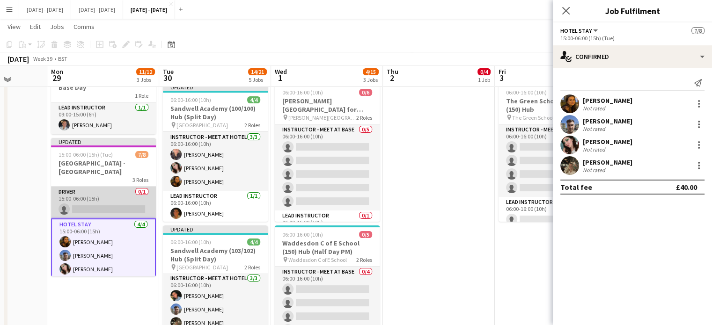
click at [132, 204] on app-card-role "Driver 0/1 15:00-06:00 (15h) single-neutral-actions" at bounding box center [103, 203] width 105 height 32
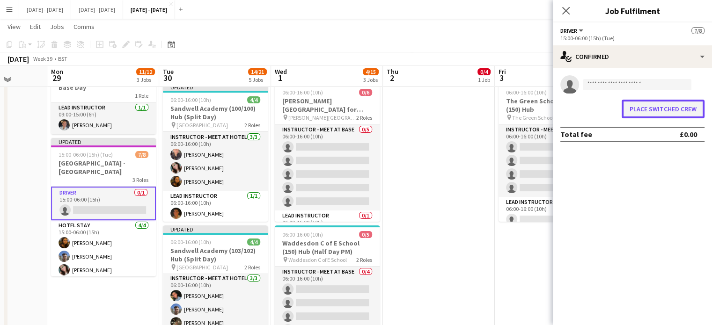
click at [658, 102] on button "Place switched crew" at bounding box center [663, 109] width 83 height 19
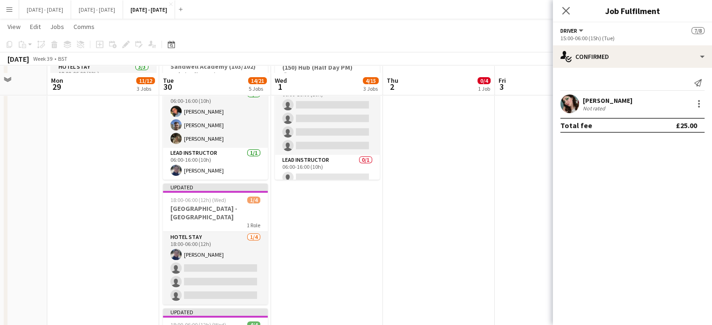
scroll to position [352, 0]
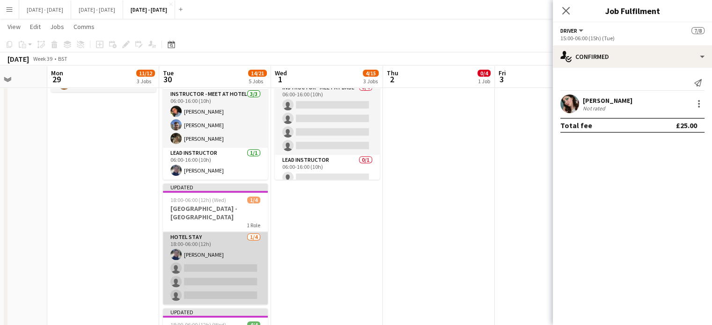
click at [229, 271] on app-card-role "Hotel Stay 1/4 18:00-06:00 (12h) Hannah Taylor single-neutral-actions single-ne…" at bounding box center [215, 268] width 105 height 73
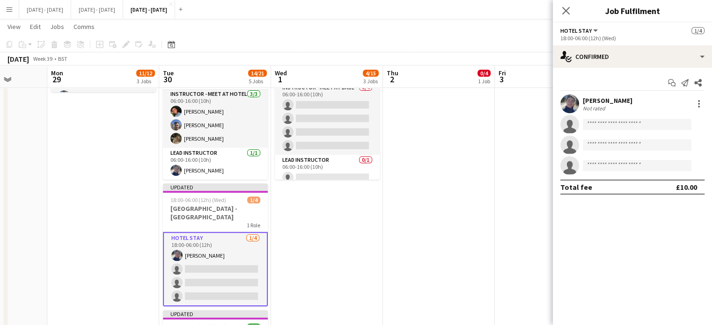
scroll to position [45, 0]
click at [616, 125] on input at bounding box center [637, 124] width 109 height 11
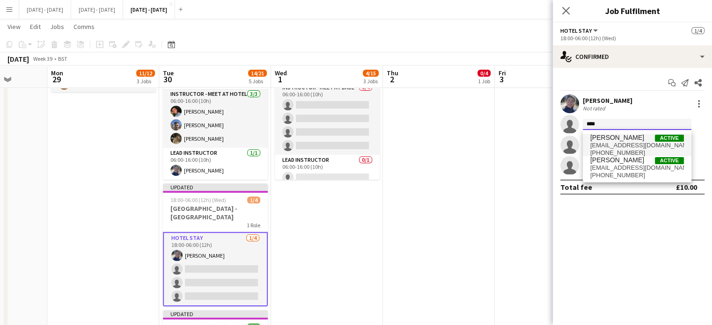
type input "****"
click at [605, 142] on span "emilypratt2003@gmail.com" at bounding box center [638, 145] width 94 height 7
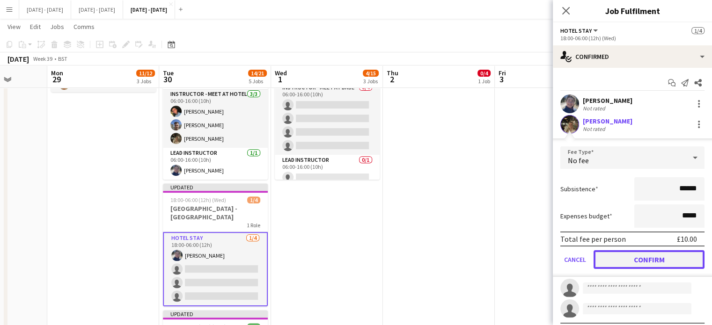
click at [645, 262] on button "Confirm" at bounding box center [649, 260] width 111 height 19
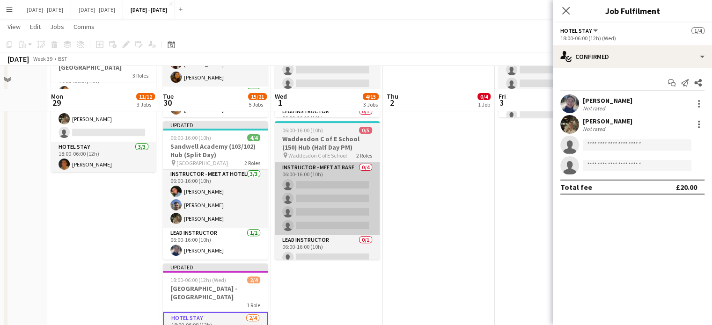
scroll to position [259, 0]
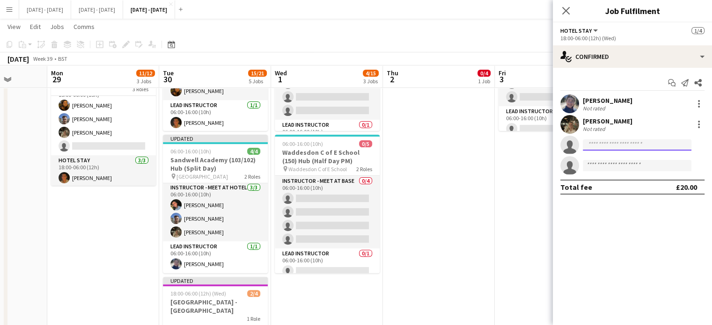
drag, startPoint x: 619, startPoint y: 146, endPoint x: 623, endPoint y: 137, distance: 9.7
click at [620, 145] on input at bounding box center [637, 145] width 109 height 11
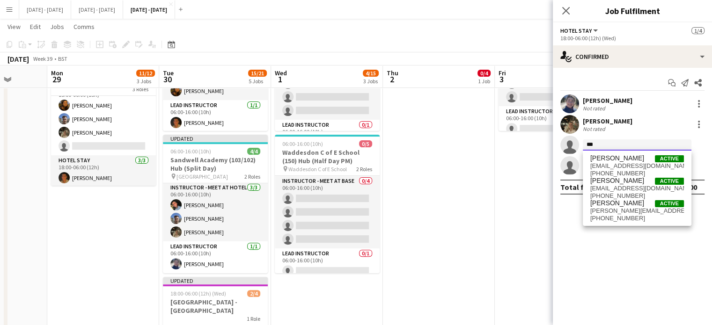
type input "***"
click at [618, 152] on div "Olivia Best Active oliviabest@outlook.com +447738034546 Olivia Etherington Acti…" at bounding box center [637, 188] width 109 height 75
click at [618, 156] on span "[PERSON_NAME]" at bounding box center [618, 159] width 54 height 8
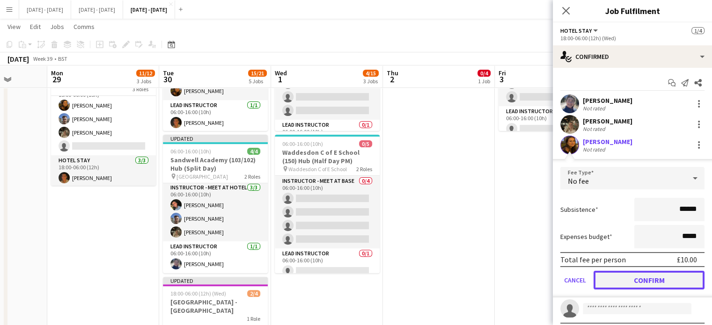
click at [651, 275] on button "Confirm" at bounding box center [649, 280] width 111 height 19
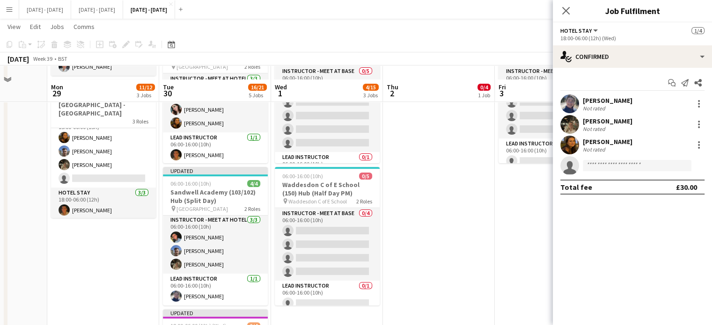
scroll to position [212, 0]
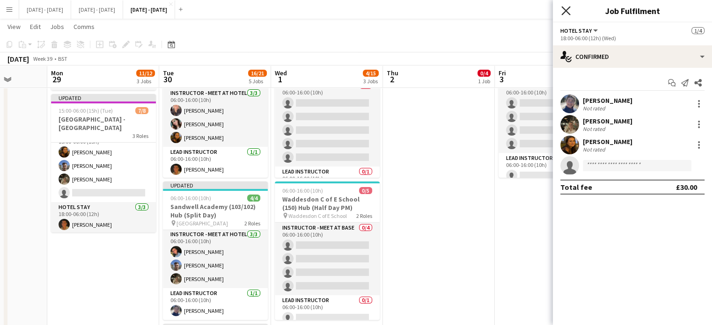
click at [569, 9] on icon "Close pop-in" at bounding box center [566, 10] width 9 height 9
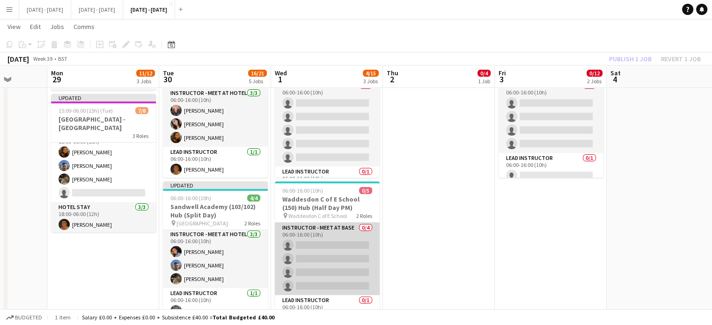
click at [318, 267] on app-card-role "Instructor - Meet at Base 0/4 06:00-16:00 (10h) single-neutral-actions single-n…" at bounding box center [327, 259] width 105 height 73
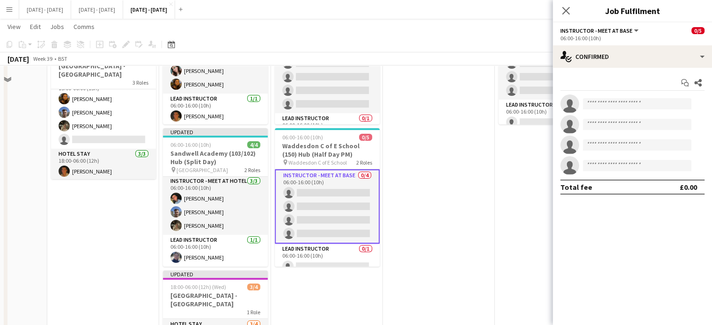
scroll to position [305, 0]
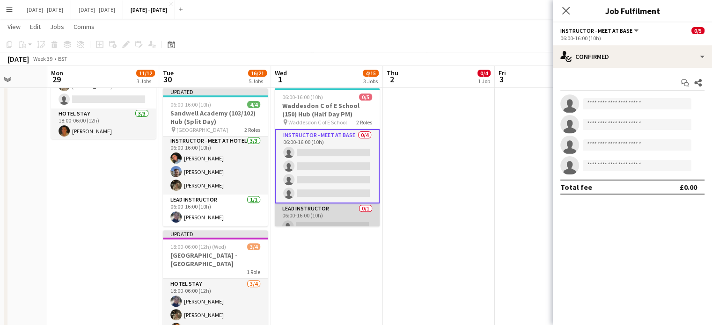
click at [287, 215] on app-card-role "Lead Instructor 0/1 06:00-16:00 (10h) single-neutral-actions" at bounding box center [327, 220] width 105 height 32
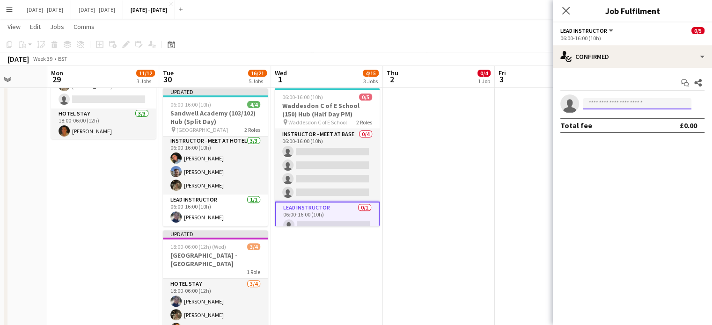
click at [607, 104] on input at bounding box center [637, 103] width 109 height 11
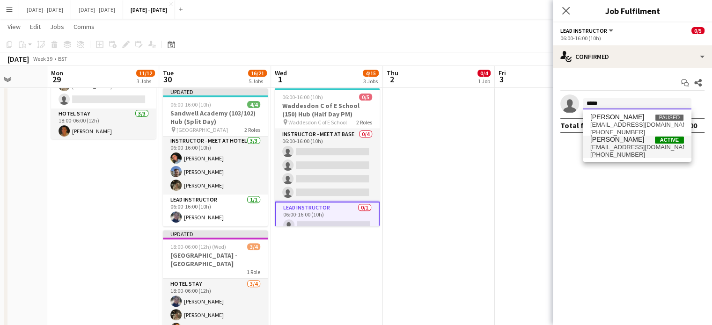
type input "*****"
click at [608, 148] on span "hmtaylor218@gmail.com" at bounding box center [638, 147] width 94 height 7
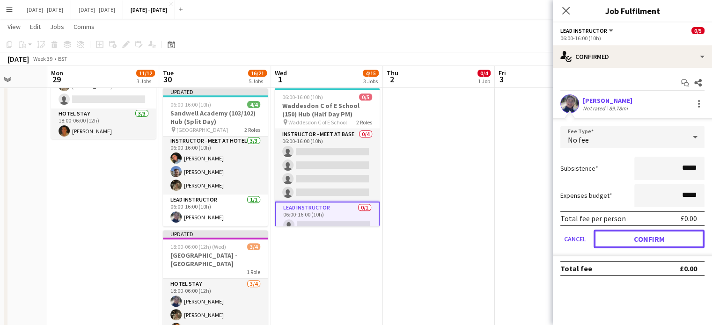
click at [638, 243] on button "Confirm" at bounding box center [649, 239] width 111 height 19
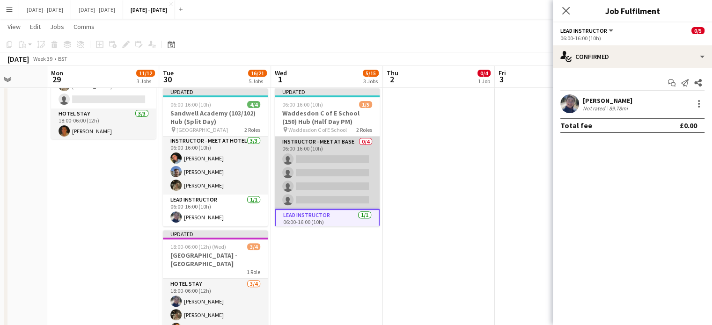
click at [341, 169] on app-card-role "Instructor - Meet at Base 0/4 06:00-16:00 (10h) single-neutral-actions single-n…" at bounding box center [327, 173] width 105 height 73
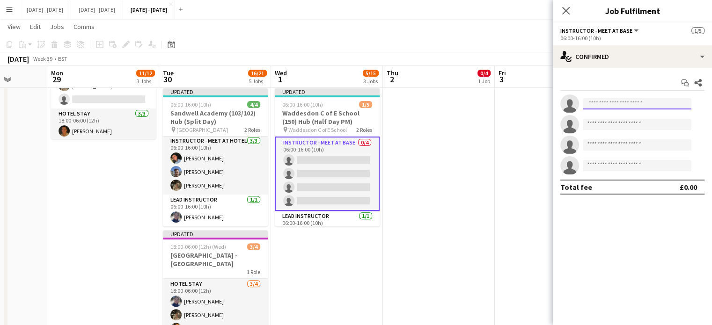
click at [608, 104] on input at bounding box center [637, 103] width 109 height 11
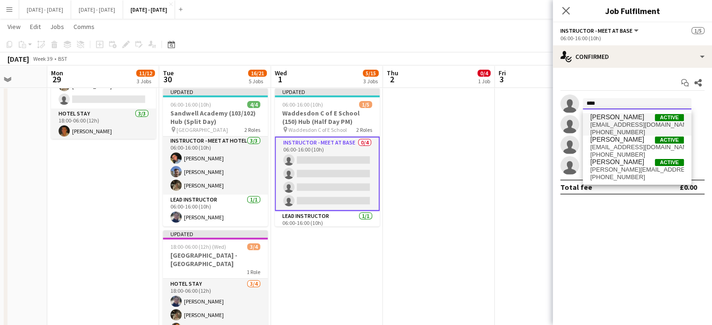
type input "****"
click at [611, 119] on span "[PERSON_NAME]" at bounding box center [618, 117] width 54 height 8
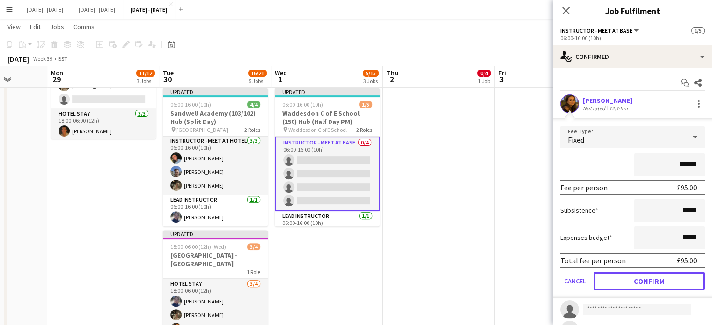
drag, startPoint x: 641, startPoint y: 283, endPoint x: 510, endPoint y: 254, distance: 133.8
click at [640, 283] on button "Confirm" at bounding box center [649, 281] width 111 height 19
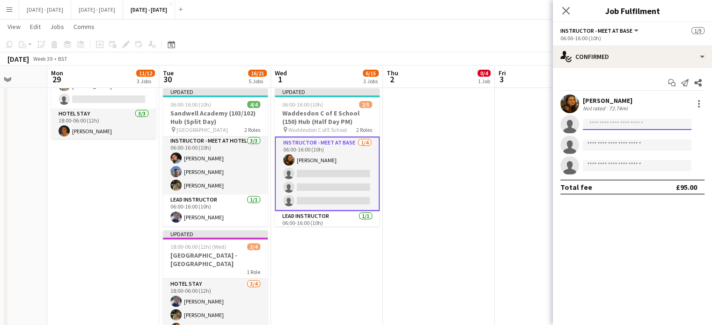
click at [617, 123] on input at bounding box center [637, 124] width 109 height 11
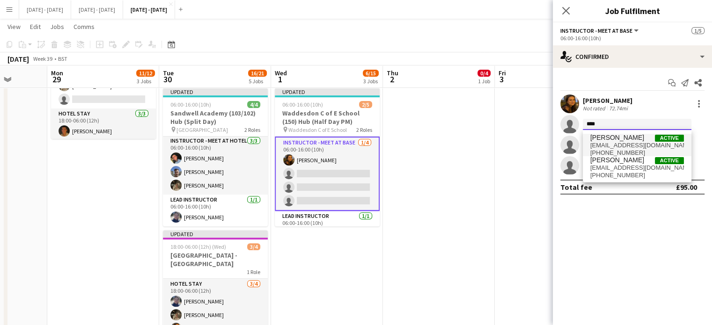
type input "****"
click at [605, 136] on span "[PERSON_NAME]" at bounding box center [618, 138] width 54 height 8
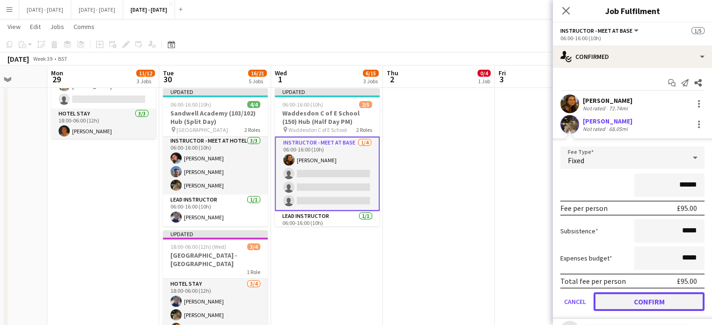
click at [636, 300] on button "Confirm" at bounding box center [649, 302] width 111 height 19
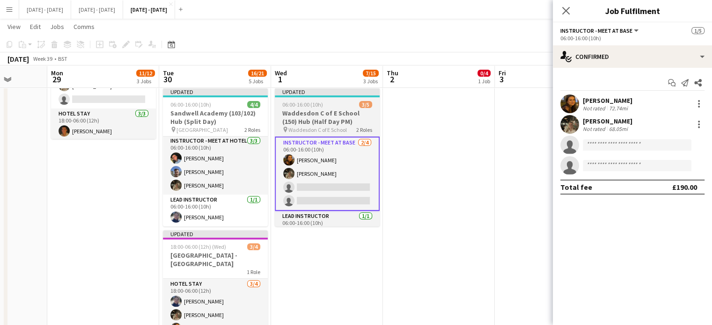
click at [333, 112] on h3 "Waddesdon C of E School (150) Hub (Half Day PM)" at bounding box center [327, 117] width 105 height 17
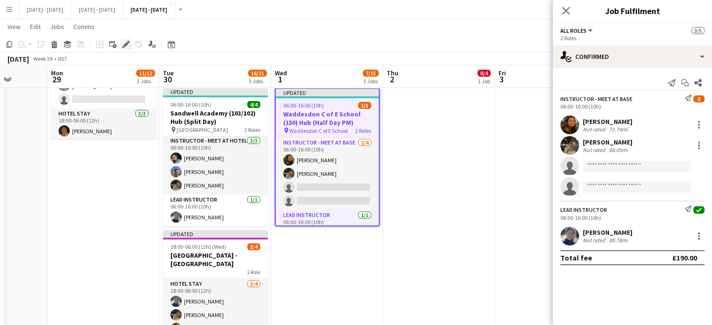
click at [122, 43] on icon "Edit" at bounding box center [125, 44] width 7 height 7
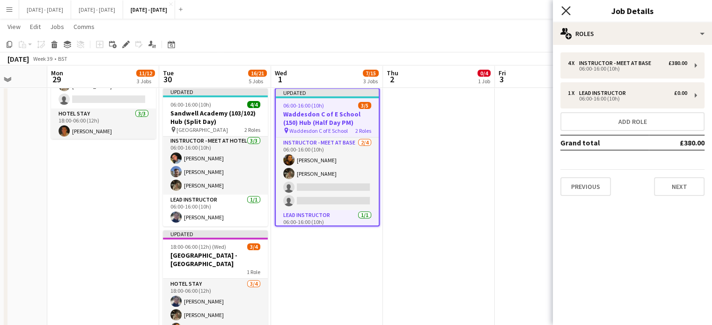
click at [565, 11] on icon at bounding box center [566, 10] width 9 height 9
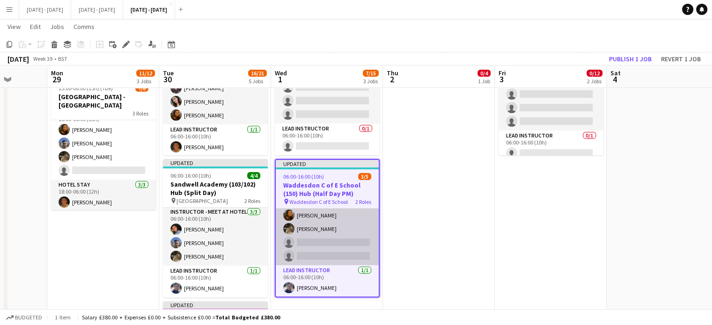
scroll to position [0, 0]
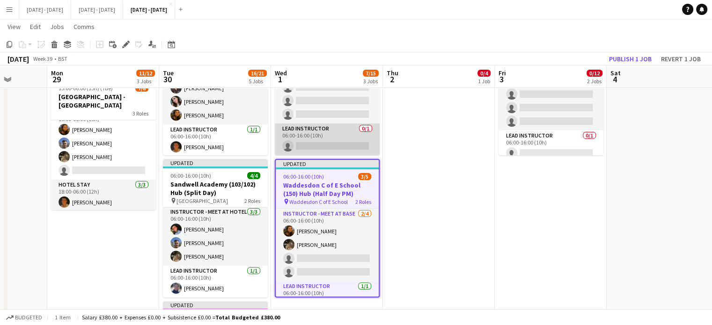
click at [330, 133] on app-card-role "Lead Instructor 0/1 06:00-16:00 (10h) single-neutral-actions" at bounding box center [327, 140] width 105 height 32
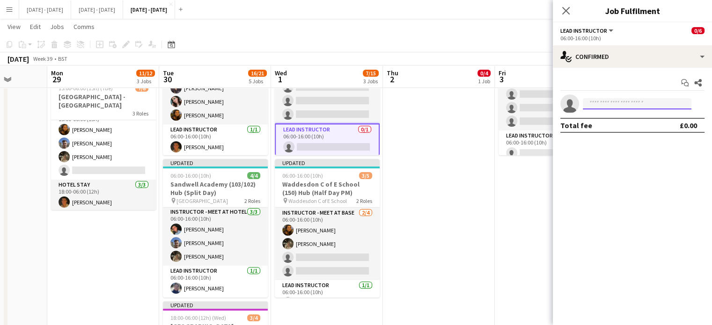
click at [624, 101] on input at bounding box center [637, 103] width 109 height 11
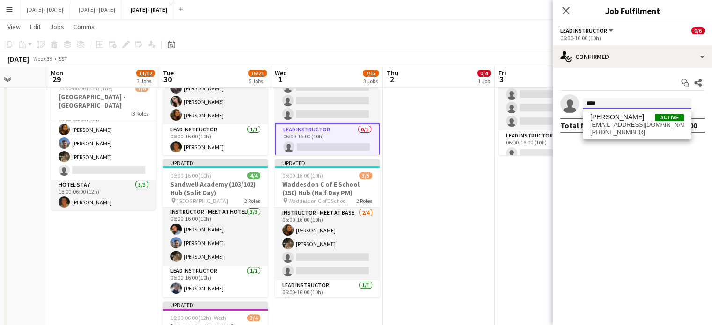
type input "****"
click at [607, 113] on span "[PERSON_NAME]" at bounding box center [618, 117] width 54 height 8
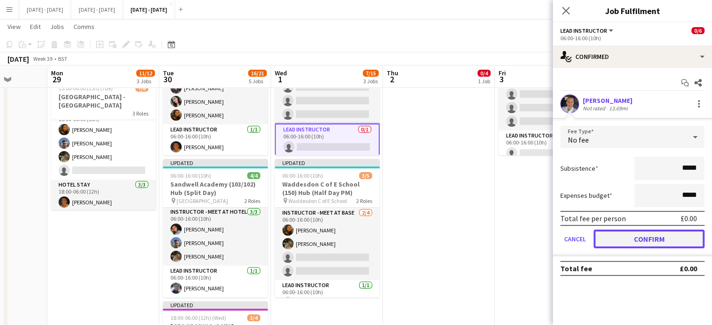
click at [637, 243] on button "Confirm" at bounding box center [649, 239] width 111 height 19
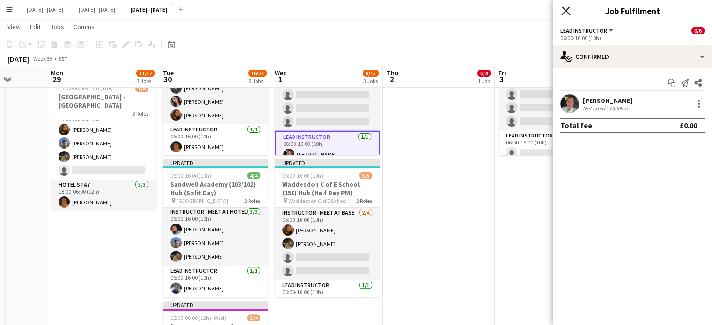
click at [569, 7] on icon "Close pop-in" at bounding box center [566, 10] width 9 height 9
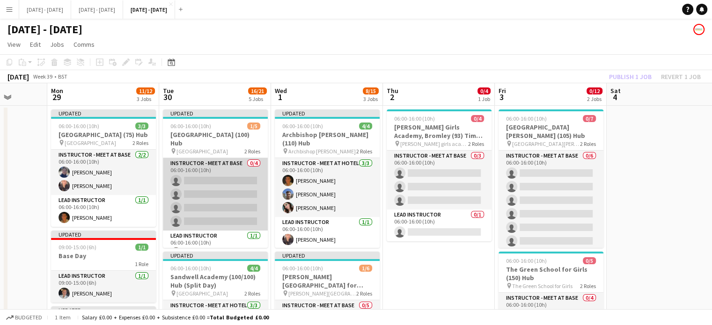
click at [214, 185] on app-card-role "Instructor - Meet at Base 0/4 06:00-16:00 (10h) single-neutral-actions single-n…" at bounding box center [215, 194] width 105 height 73
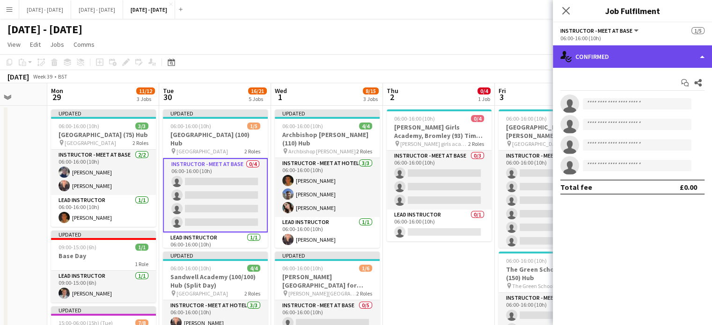
click at [656, 51] on div "single-neutral-actions-check-2 Confirmed" at bounding box center [632, 56] width 159 height 22
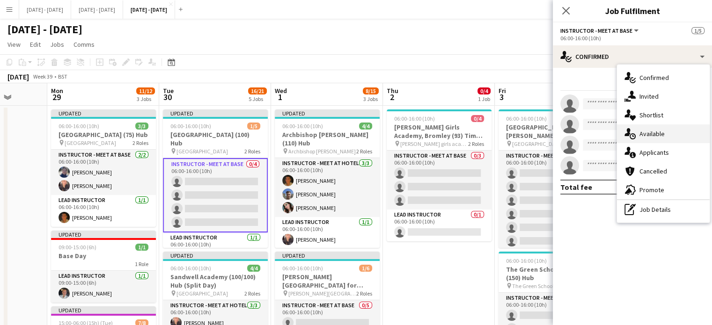
click at [659, 131] on span "Available" at bounding box center [652, 134] width 25 height 8
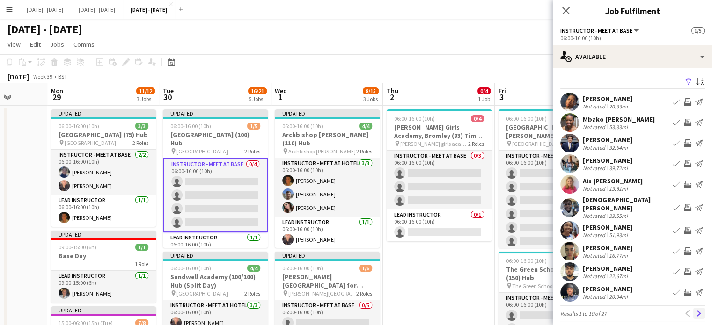
click at [695, 308] on button "Next" at bounding box center [699, 313] width 11 height 11
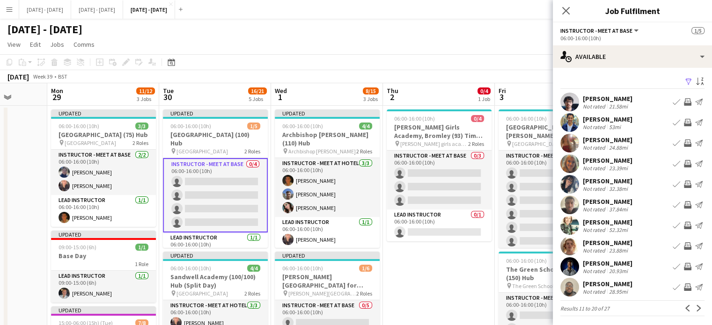
scroll to position [2, 0]
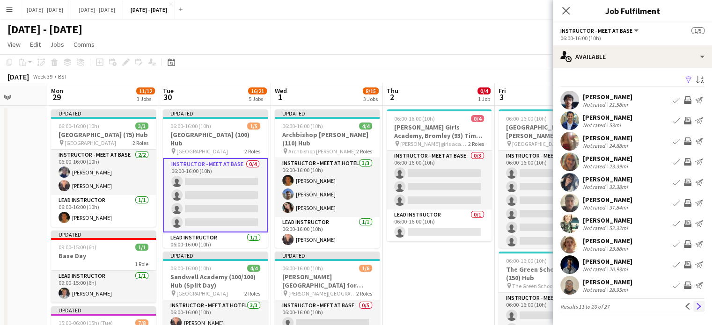
click at [696, 305] on app-icon "Next" at bounding box center [699, 306] width 7 height 7
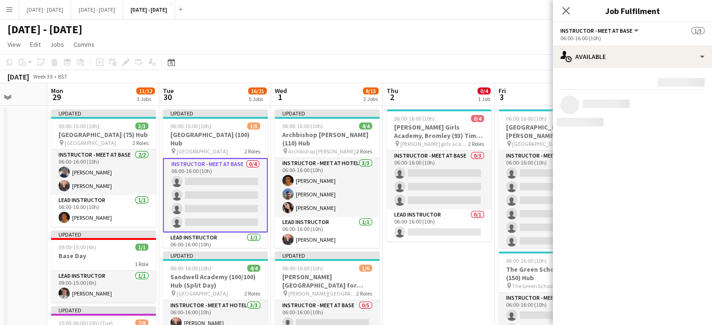
scroll to position [0, 0]
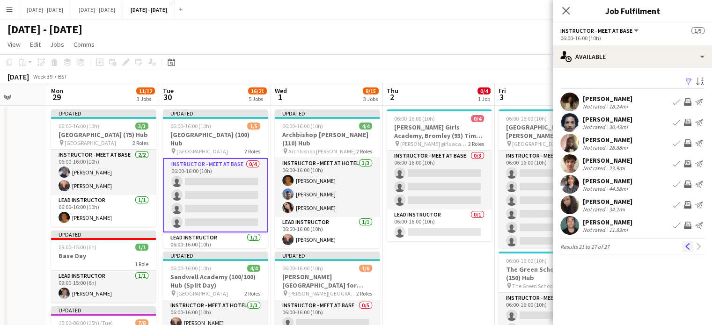
click at [691, 247] on button "Previous" at bounding box center [687, 246] width 11 height 11
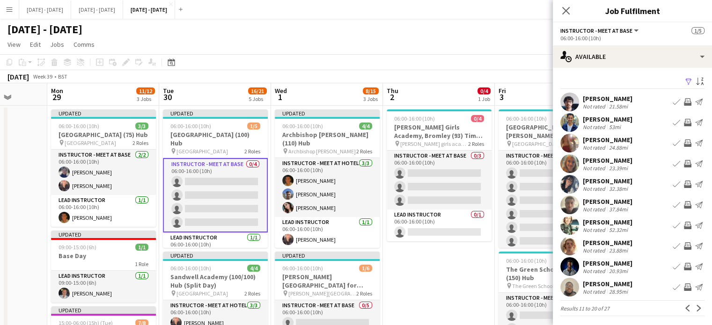
click at [673, 121] on app-icon "Book crew" at bounding box center [676, 122] width 7 height 7
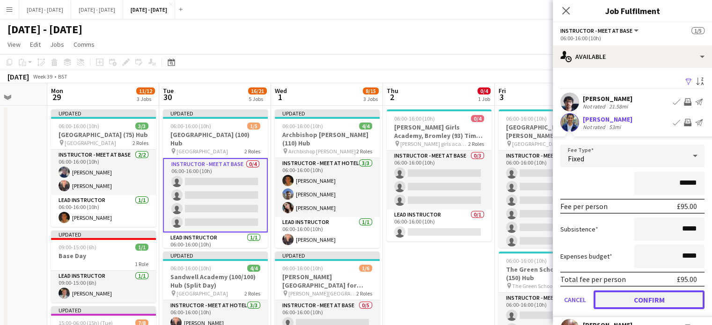
click at [648, 295] on button "Confirm" at bounding box center [649, 300] width 111 height 19
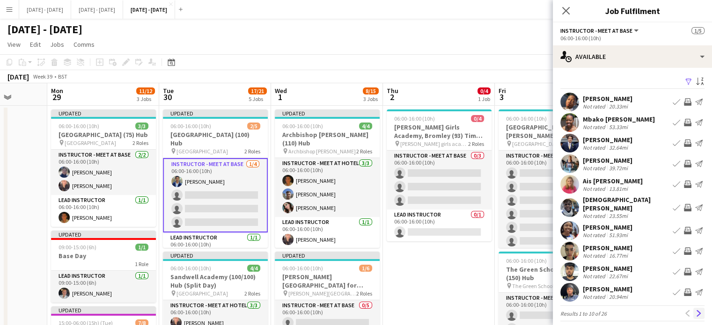
click at [696, 311] on app-icon "Next" at bounding box center [699, 314] width 7 height 7
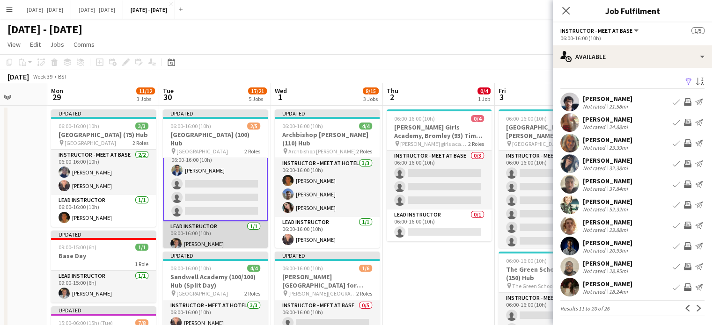
scroll to position [16, 0]
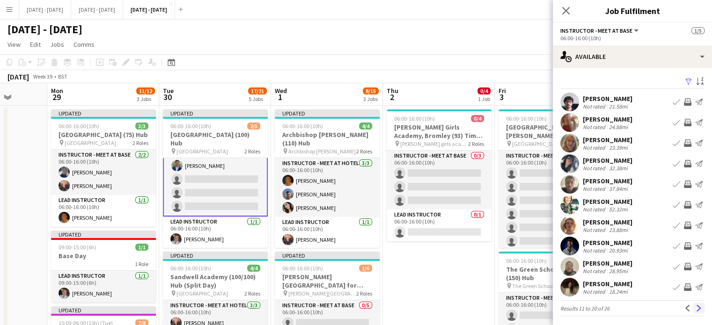
click at [695, 308] on button "Next" at bounding box center [699, 308] width 11 height 11
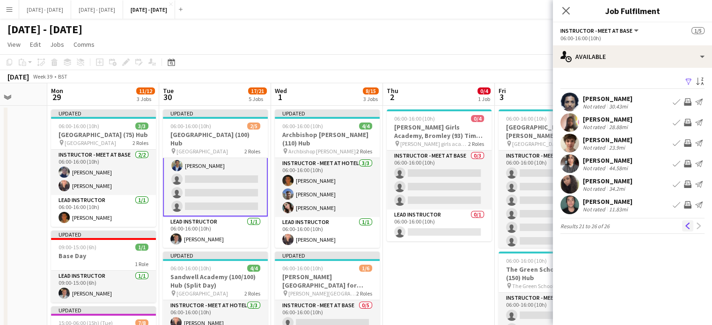
click at [687, 225] on app-icon "Previous" at bounding box center [688, 226] width 7 height 7
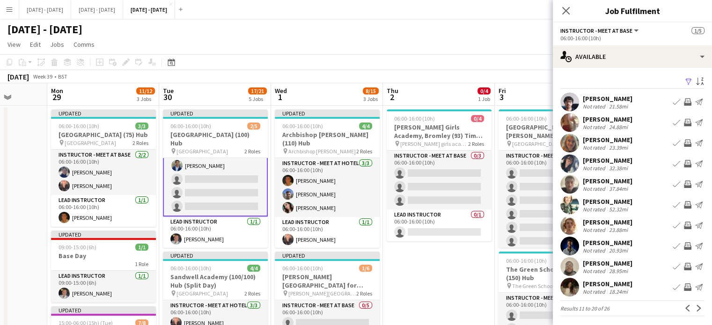
click at [673, 142] on app-icon "Book crew" at bounding box center [676, 143] width 7 height 7
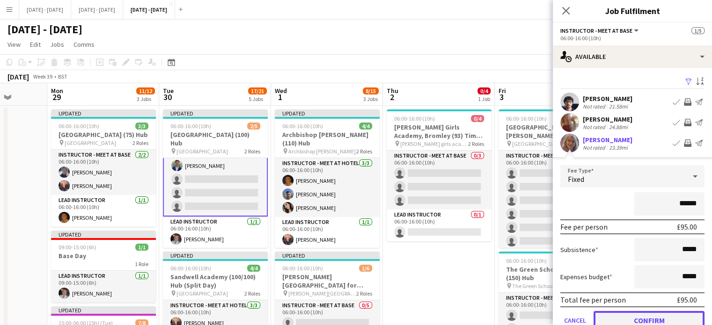
click at [661, 317] on button "Confirm" at bounding box center [649, 320] width 111 height 19
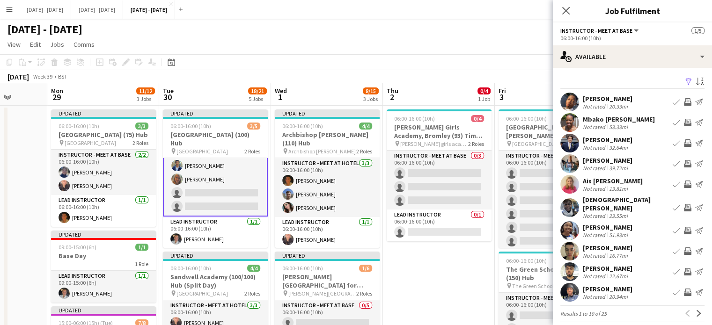
click at [673, 142] on app-icon "Book crew" at bounding box center [676, 143] width 7 height 7
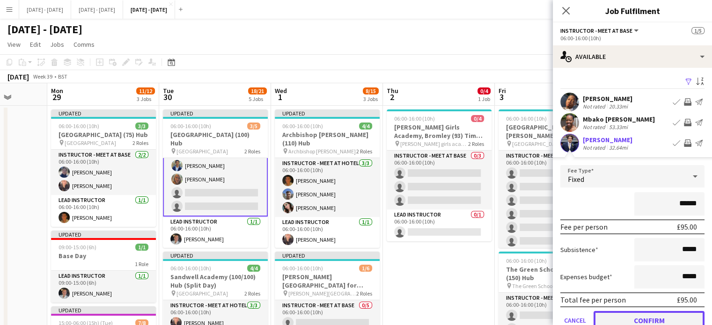
click at [635, 318] on button "Confirm" at bounding box center [649, 320] width 111 height 19
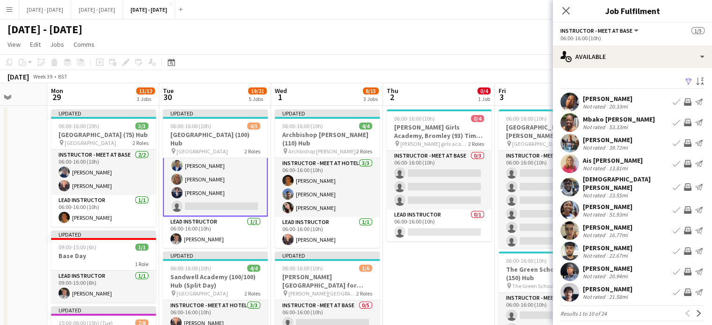
scroll to position [2, 0]
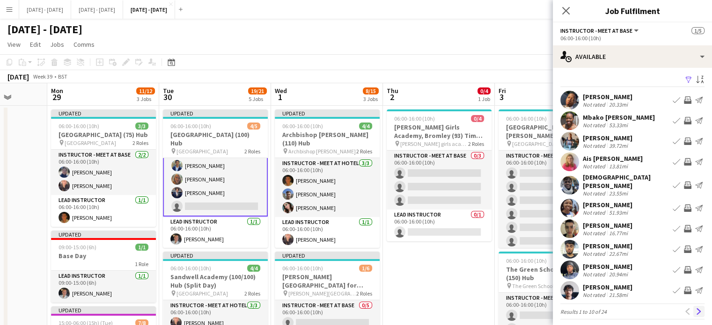
click at [696, 309] on app-icon "Next" at bounding box center [699, 312] width 7 height 7
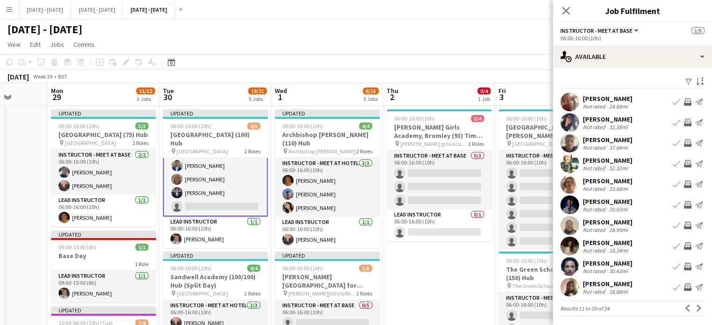
click at [573, 5] on div "Close pop-in" at bounding box center [566, 11] width 26 height 22
click at [568, 11] on icon "Close pop-in" at bounding box center [566, 10] width 9 height 9
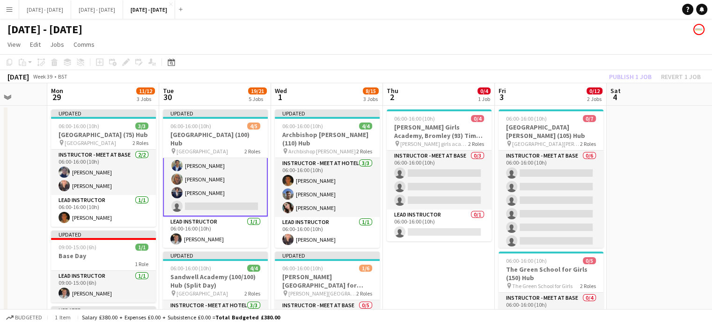
click at [11, 9] on app-icon "Menu" at bounding box center [9, 9] width 7 height 7
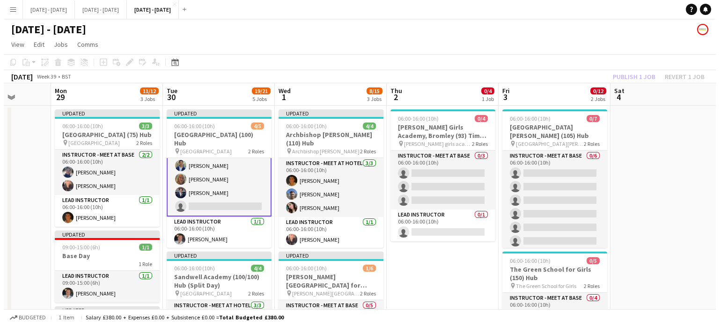
scroll to position [15, 0]
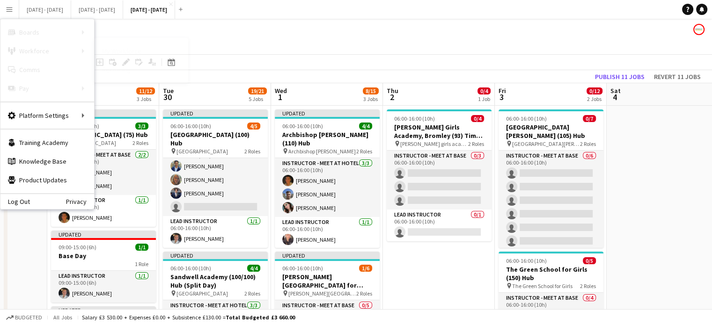
click at [122, 50] on link "My Workforce" at bounding box center [142, 51] width 94 height 19
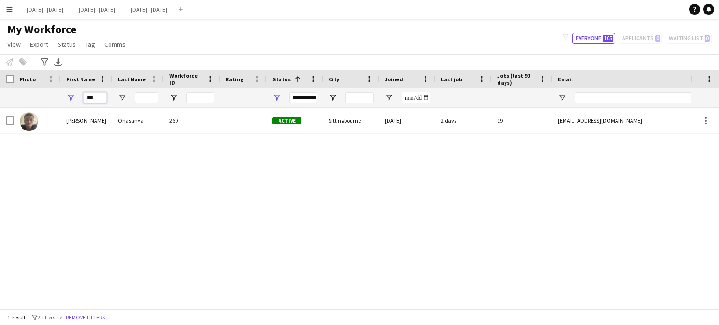
drag, startPoint x: 97, startPoint y: 96, endPoint x: 44, endPoint y: 96, distance: 53.9
click at [47, 96] on div "***" at bounding box center [507, 98] width 1015 height 19
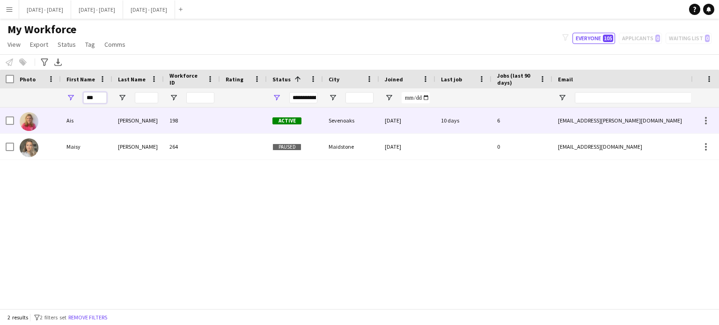
type input "***"
click at [192, 126] on div "198" at bounding box center [192, 121] width 56 height 26
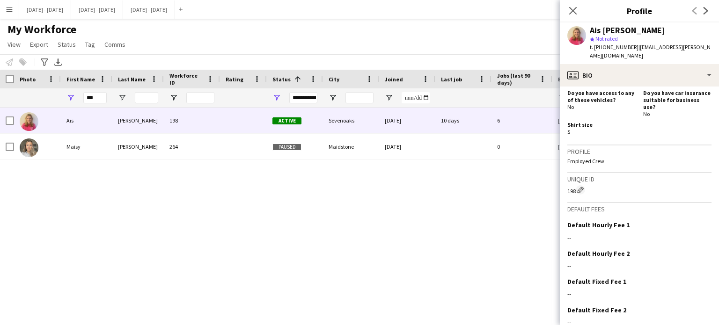
scroll to position [448, 0]
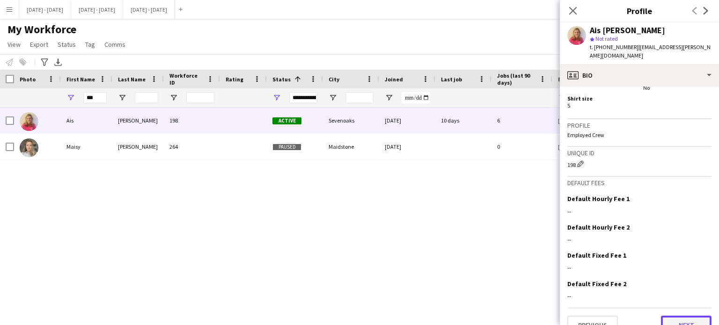
click at [673, 316] on button "Next" at bounding box center [686, 325] width 51 height 19
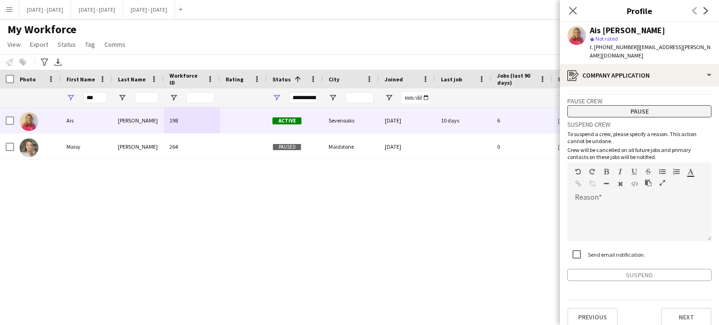
click at [615, 105] on button "Pause" at bounding box center [640, 111] width 144 height 12
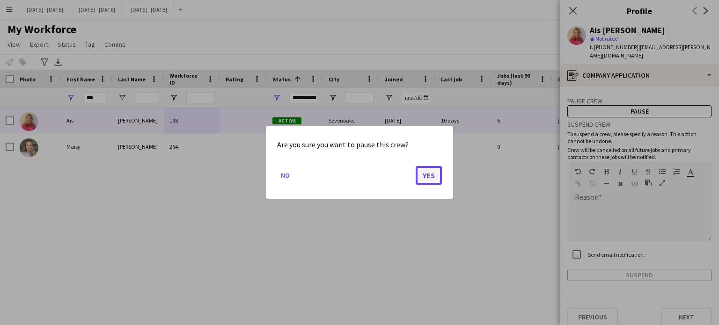
click at [436, 176] on button "Yes" at bounding box center [429, 175] width 26 height 19
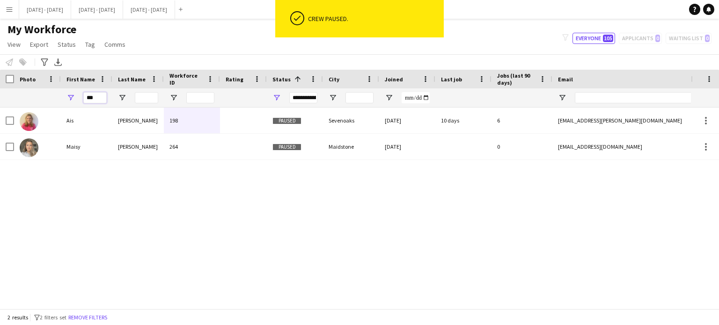
drag, startPoint x: 99, startPoint y: 99, endPoint x: 26, endPoint y: 103, distance: 73.6
click at [26, 103] on div "***" at bounding box center [507, 98] width 1015 height 19
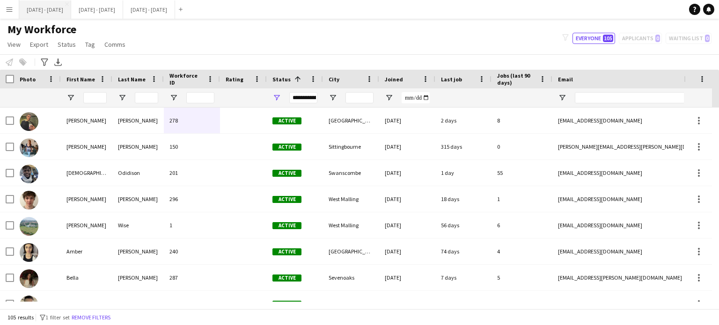
click at [23, 15] on button "Sept 15th - 19th 2025 Close" at bounding box center [45, 9] width 52 height 18
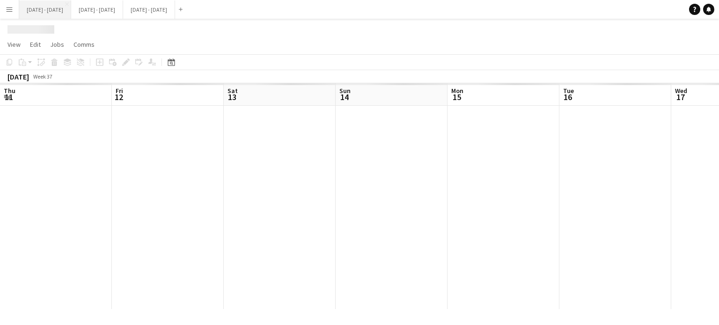
scroll to position [0, 357]
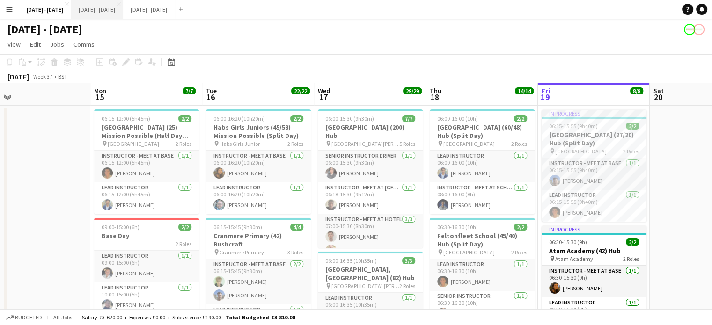
click at [118, 12] on button "[DATE] - [DATE] Close" at bounding box center [97, 9] width 52 height 18
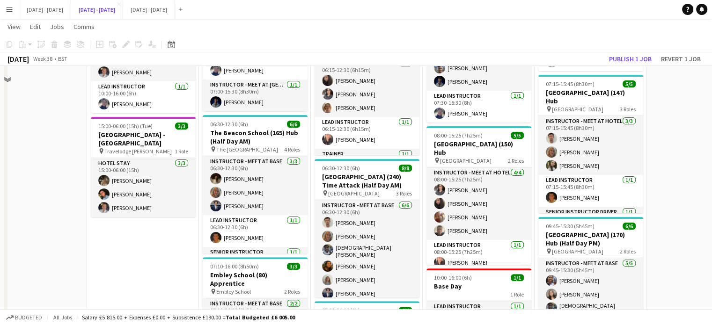
scroll to position [94, 0]
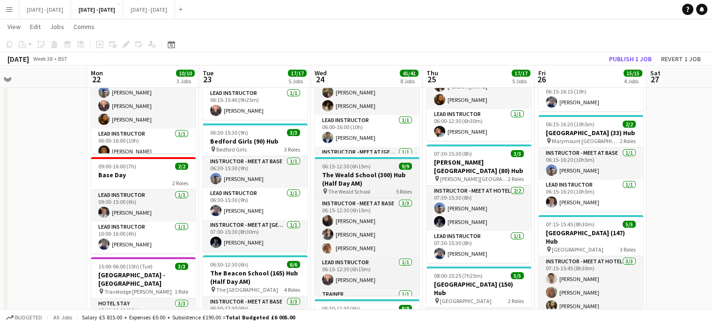
click at [363, 180] on h3 "The Weald School (300) Hub (Half Day AM)" at bounding box center [367, 179] width 105 height 17
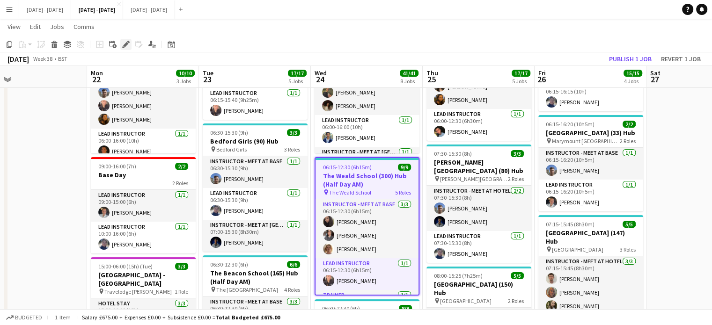
click at [126, 46] on icon at bounding box center [125, 44] width 5 height 5
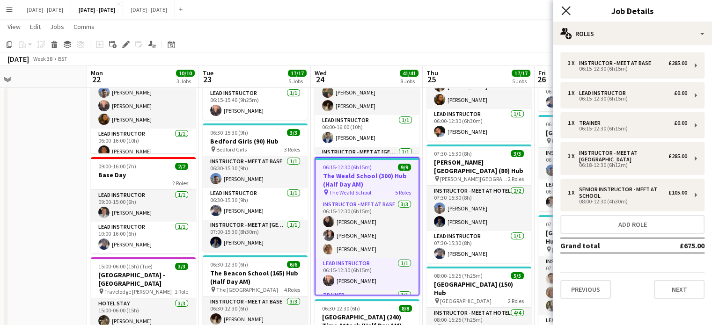
click at [565, 11] on icon at bounding box center [566, 10] width 9 height 9
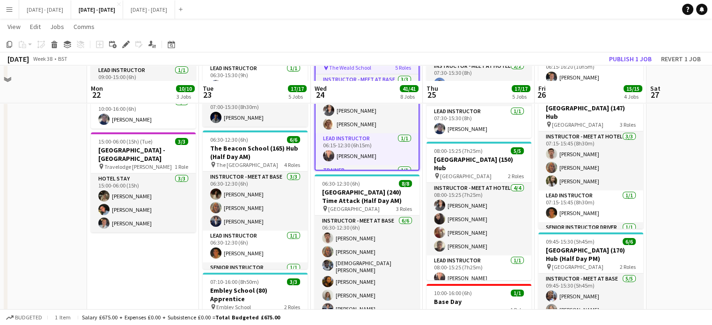
scroll to position [234, 0]
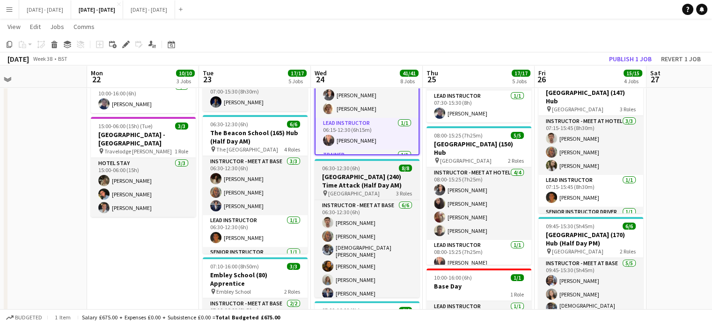
click at [378, 186] on h3 "[GEOGRAPHIC_DATA] (240) Time Attack (Half Day AM)" at bounding box center [367, 181] width 105 height 17
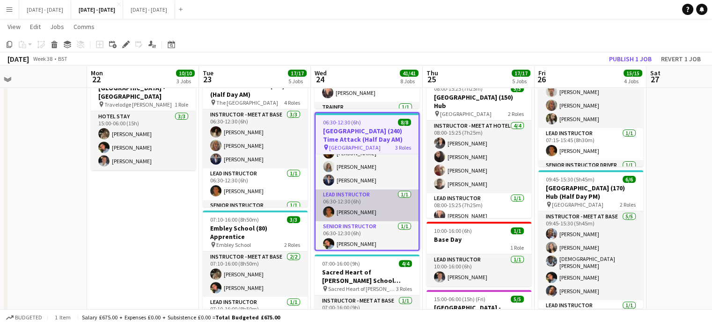
scroll to position [0, 0]
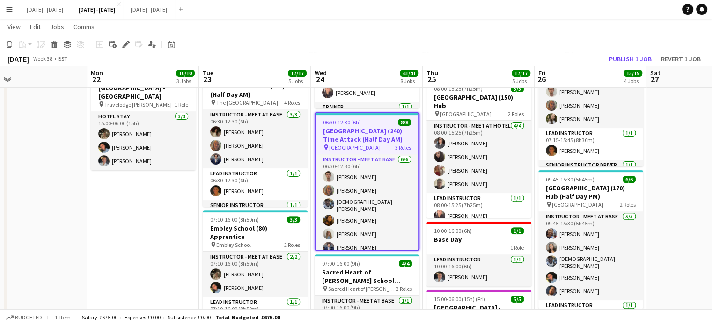
click at [362, 135] on h3 "[GEOGRAPHIC_DATA] (240) Time Attack (Half Day AM)" at bounding box center [367, 135] width 103 height 17
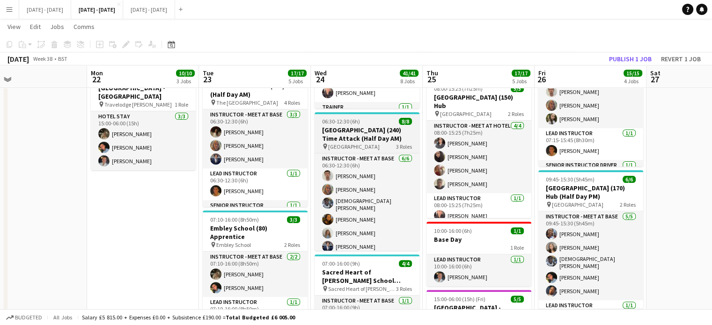
click at [362, 135] on h3 "[GEOGRAPHIC_DATA] (240) Time Attack (Half Day AM)" at bounding box center [367, 134] width 105 height 17
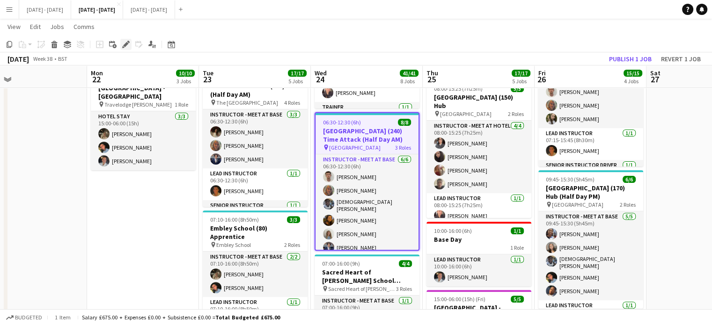
click at [128, 47] on icon "Edit" at bounding box center [125, 44] width 7 height 7
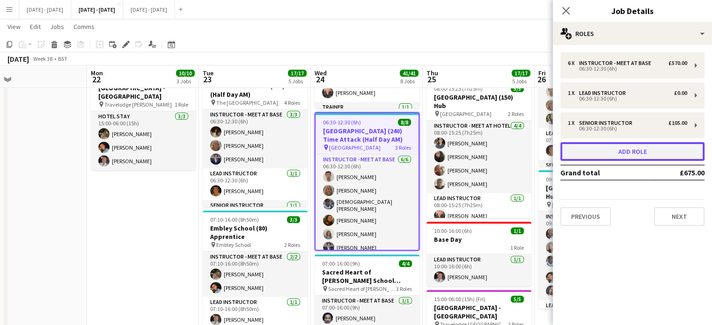
click at [625, 151] on button "Add role" at bounding box center [633, 151] width 144 height 19
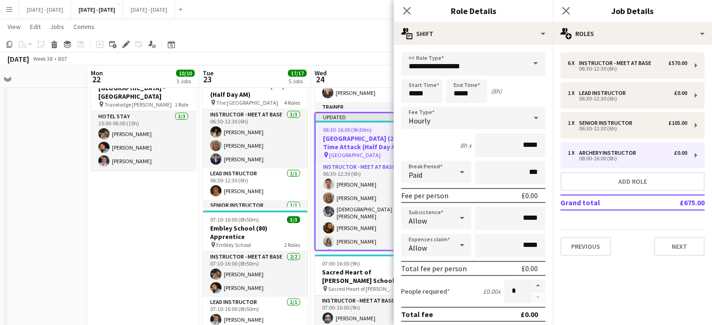
click at [526, 61] on span at bounding box center [536, 63] width 20 height 22
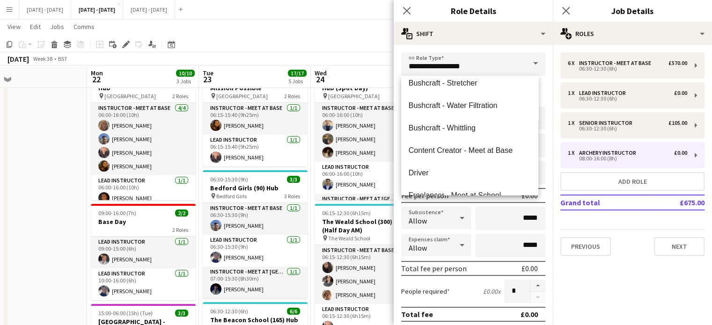
scroll to position [47, 0]
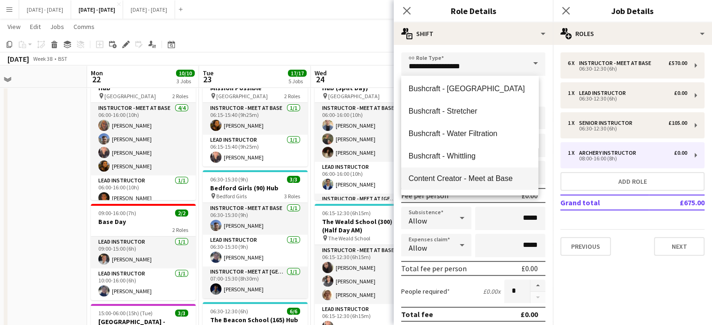
click at [457, 174] on mat-option "Content Creator - Meet at Base" at bounding box center [469, 179] width 137 height 22
type input "**********"
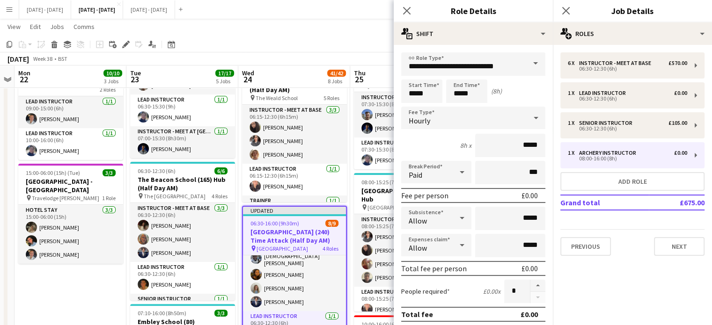
scroll to position [0, 325]
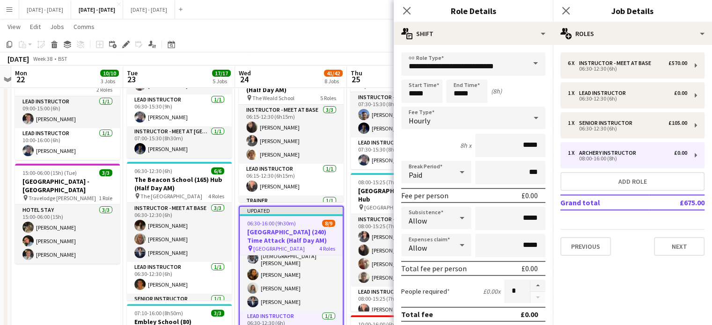
drag, startPoint x: 362, startPoint y: 220, endPoint x: 286, endPoint y: 229, distance: 76.4
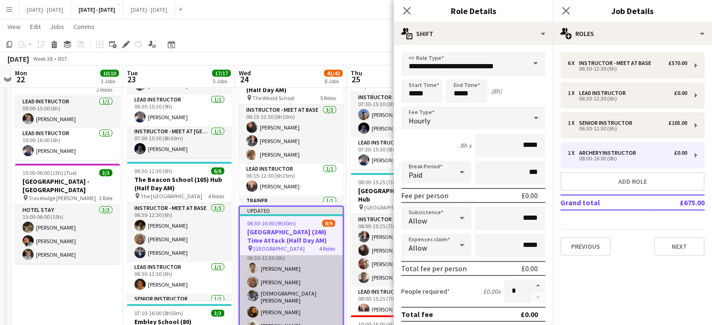
scroll to position [0, 0]
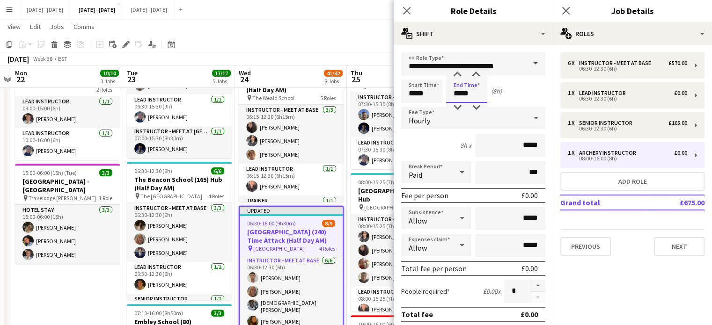
drag, startPoint x: 471, startPoint y: 92, endPoint x: 437, endPoint y: 100, distance: 34.8
click at [438, 100] on div "Start Time ***** End Time ***** (8h)" at bounding box center [473, 91] width 144 height 23
type input "*****"
click at [445, 129] on mat-select "Hourly" at bounding box center [473, 118] width 144 height 23
click at [447, 125] on div "Hourly" at bounding box center [464, 118] width 126 height 22
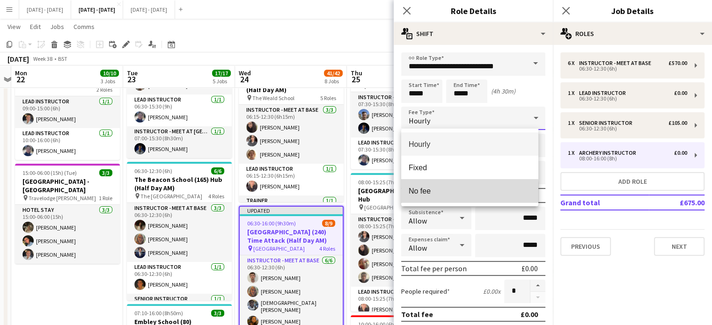
click at [439, 194] on span "No fee" at bounding box center [470, 191] width 122 height 9
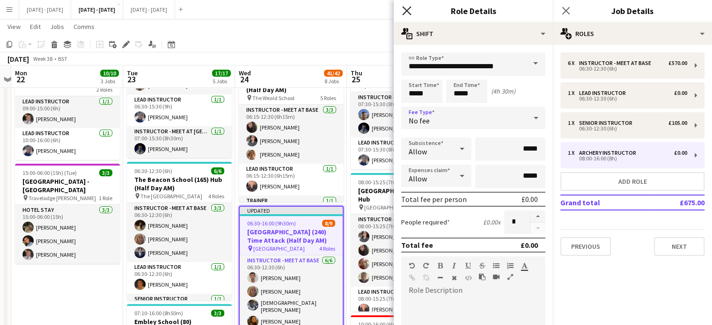
click at [407, 9] on icon "Close pop-in" at bounding box center [406, 10] width 9 height 9
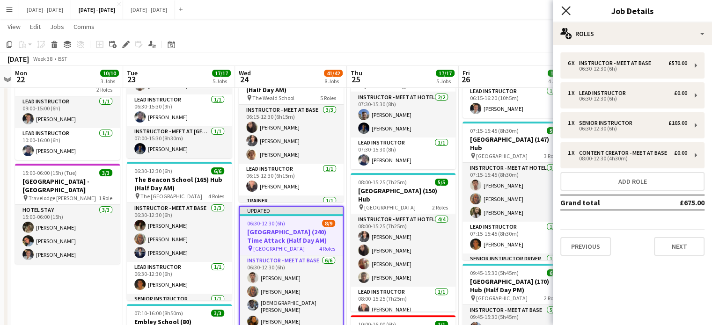
click at [568, 11] on icon "Close pop-in" at bounding box center [566, 10] width 9 height 9
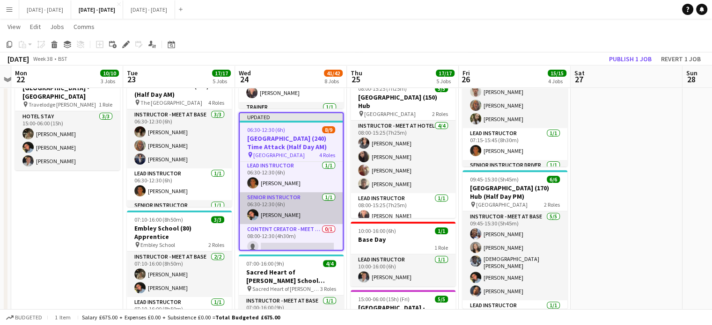
scroll to position [107, 0]
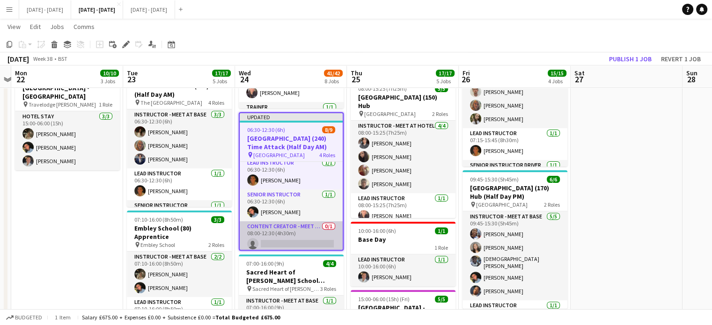
click at [287, 234] on app-card-role "Content Creator - Meet at Base 0/1 08:00-12:30 (4h30m) single-neutral-actions" at bounding box center [291, 238] width 103 height 32
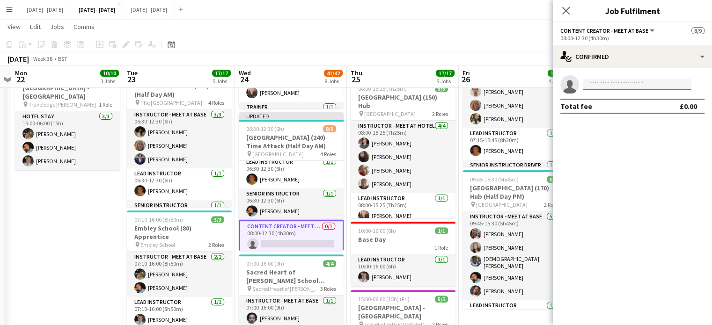
click at [607, 82] on input at bounding box center [637, 84] width 109 height 11
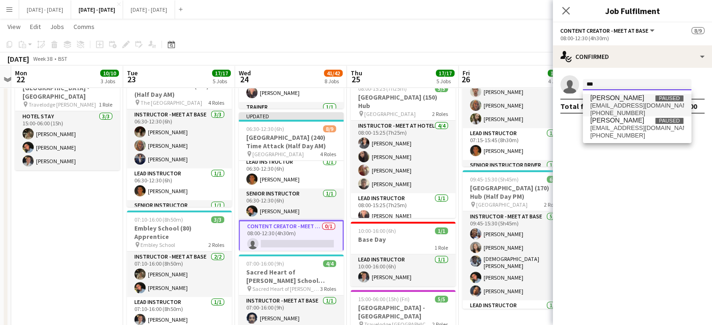
type input "***"
click at [602, 104] on span "abi.cheek@hotmail.com" at bounding box center [638, 105] width 94 height 7
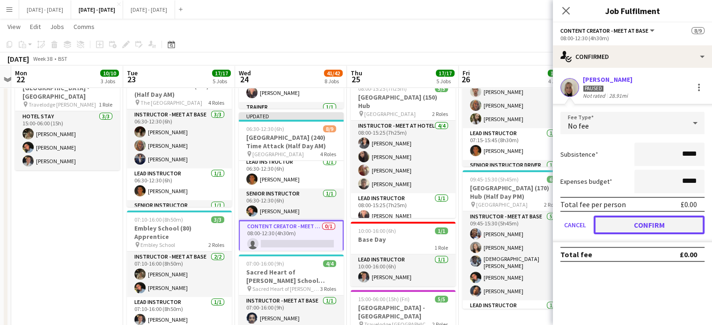
click at [637, 230] on button "Confirm" at bounding box center [649, 225] width 111 height 19
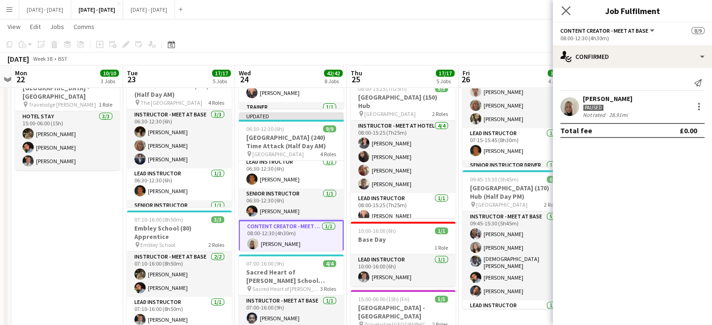
click at [560, 10] on app-icon "Close pop-in" at bounding box center [567, 11] width 14 height 14
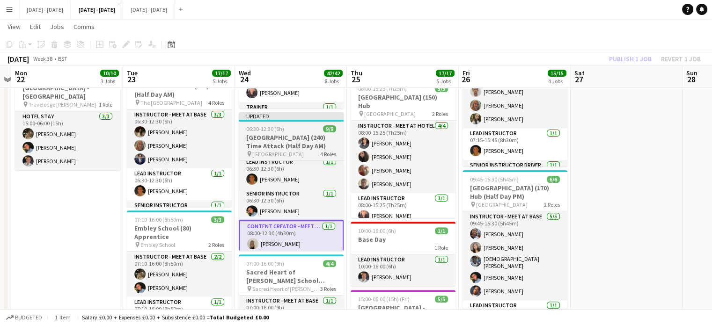
drag, startPoint x: 300, startPoint y: 144, endPoint x: 303, endPoint y: 149, distance: 6.4
click at [299, 144] on h3 "[GEOGRAPHIC_DATA] (240) Time Attack (Half Day AM)" at bounding box center [291, 141] width 105 height 17
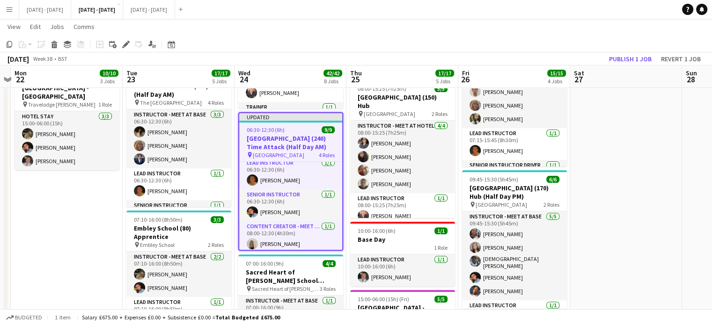
drag, startPoint x: 122, startPoint y: 44, endPoint x: 148, endPoint y: 57, distance: 29.5
click at [122, 44] on icon "Edit" at bounding box center [125, 44] width 7 height 7
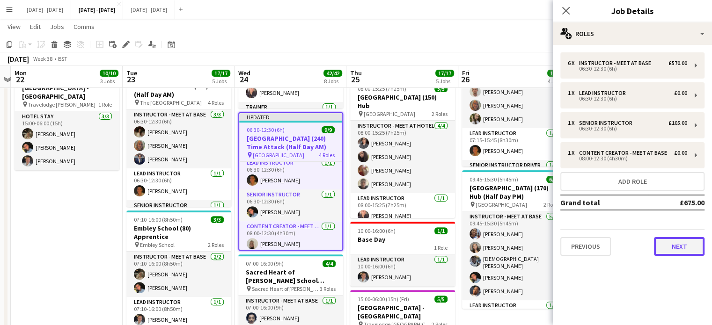
click at [673, 252] on button "Next" at bounding box center [679, 246] width 51 height 19
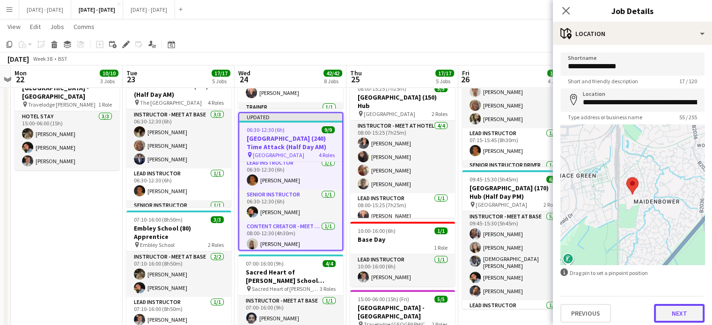
click at [686, 315] on button "Next" at bounding box center [679, 313] width 51 height 19
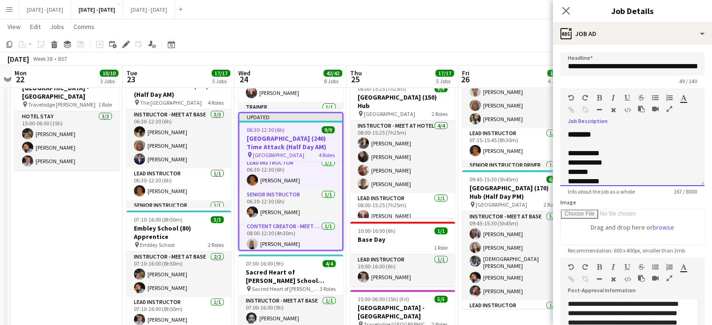
click at [608, 134] on div "**********" at bounding box center [633, 158] width 144 height 56
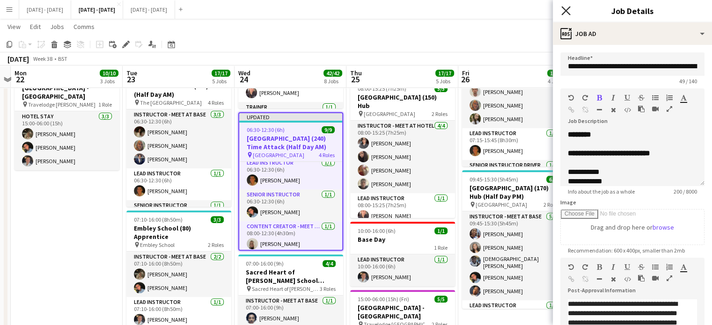
click at [568, 8] on icon at bounding box center [566, 10] width 9 height 9
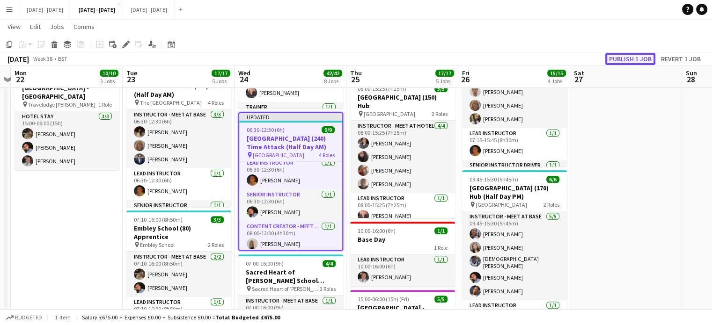
click at [615, 61] on button "Publish 1 job" at bounding box center [631, 59] width 50 height 12
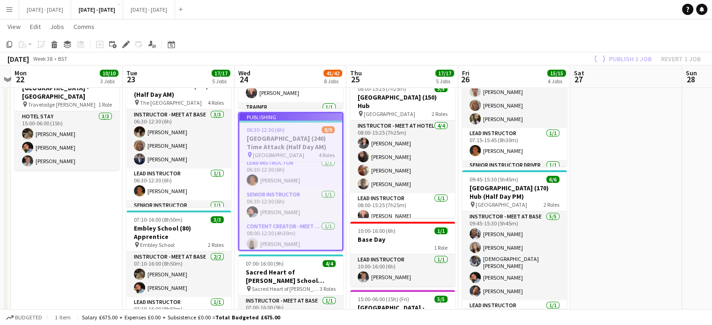
scroll to position [99, 0]
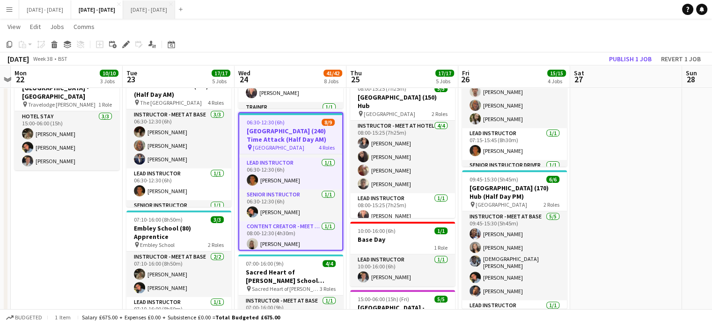
click at [174, 7] on button "[DATE] - [DATE] Close" at bounding box center [149, 9] width 52 height 18
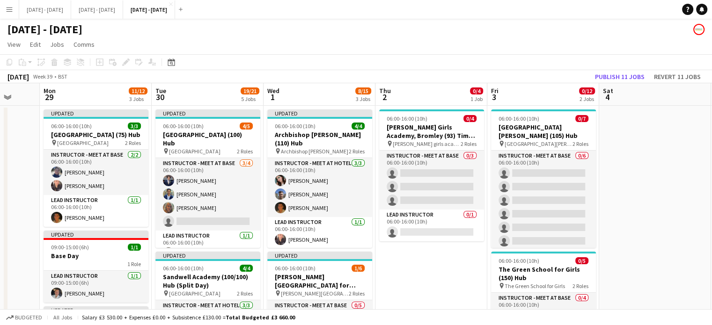
scroll to position [0, 298]
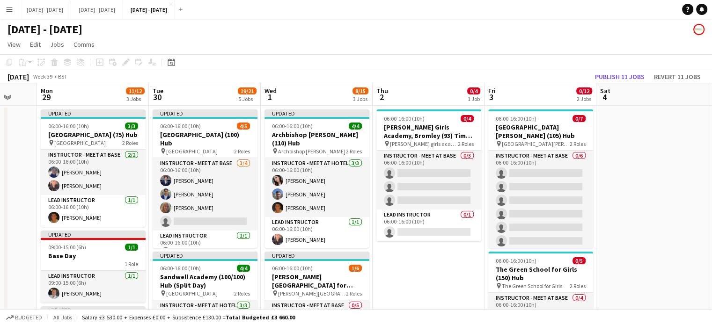
drag, startPoint x: 426, startPoint y: 284, endPoint x: 418, endPoint y: 281, distance: 8.9
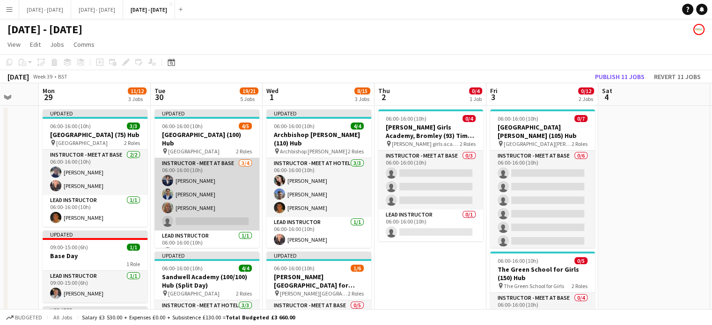
click at [222, 224] on app-card-role "Instructor - Meet at Base 3/4 06:00-16:00 (10h) Drew Shelley-Winfield Omar Al K…" at bounding box center [207, 194] width 105 height 73
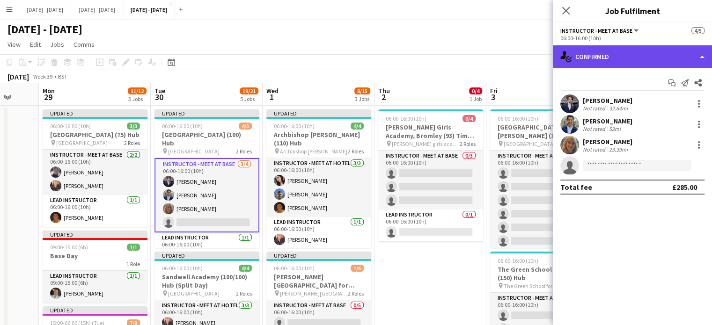
click at [658, 53] on div "single-neutral-actions-check-2 Confirmed" at bounding box center [632, 56] width 159 height 22
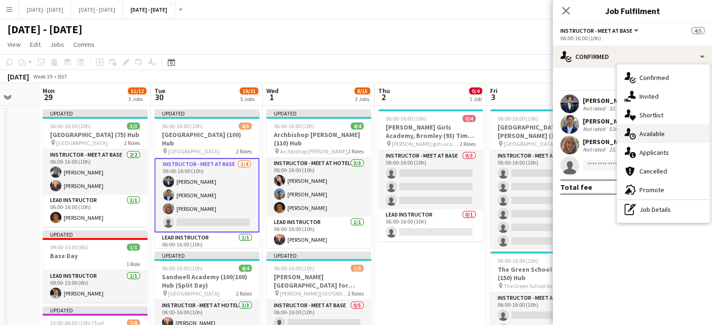
click at [671, 131] on div "single-neutral-actions-upload Available" at bounding box center [663, 134] width 93 height 19
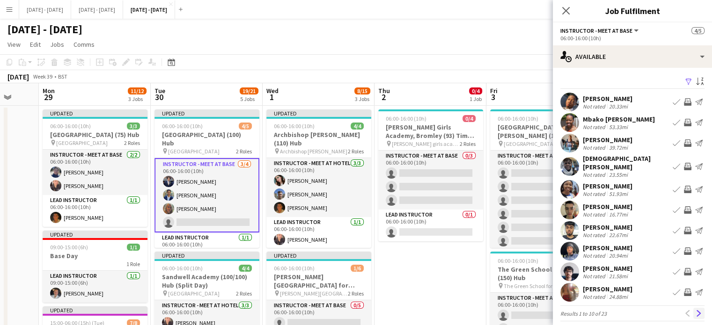
click at [696, 311] on app-icon "Next" at bounding box center [699, 314] width 7 height 7
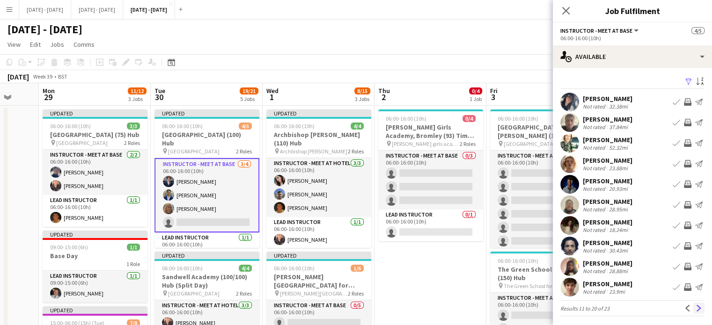
click at [696, 310] on app-icon "Next" at bounding box center [699, 308] width 7 height 7
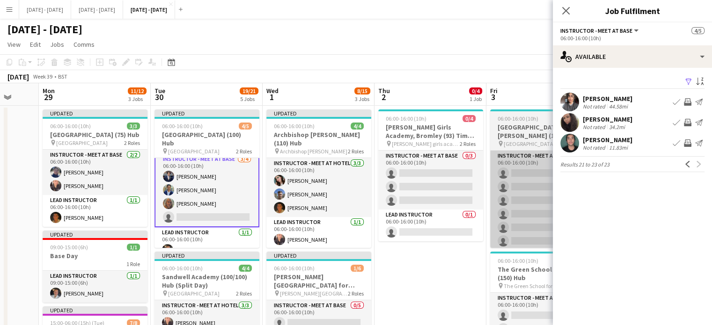
scroll to position [0, 0]
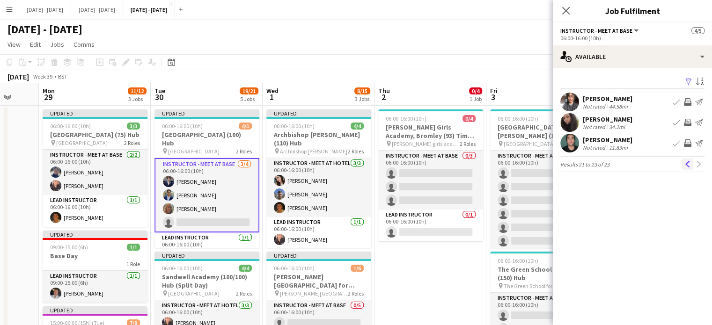
click at [690, 166] on app-icon "Previous" at bounding box center [688, 164] width 7 height 7
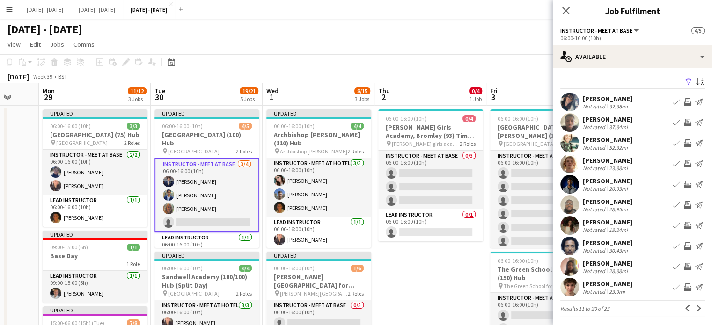
click at [673, 121] on app-icon "Book crew" at bounding box center [676, 122] width 7 height 7
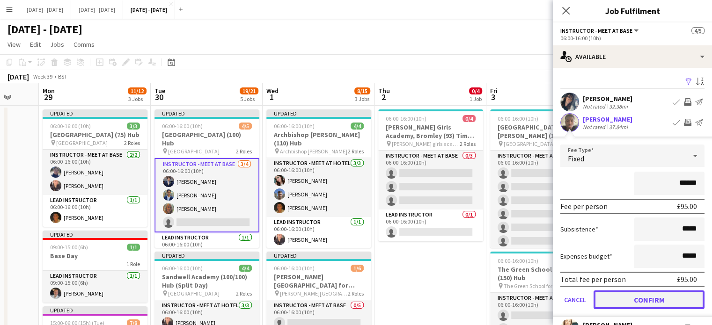
click at [639, 296] on button "Confirm" at bounding box center [649, 300] width 111 height 19
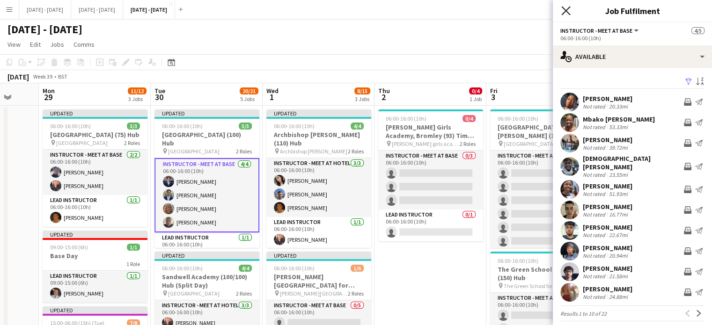
click at [564, 13] on icon at bounding box center [566, 10] width 9 height 9
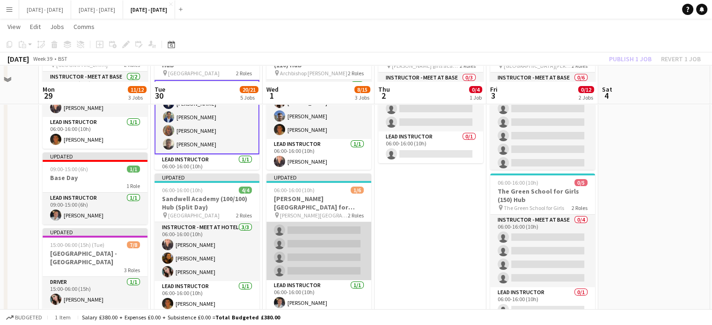
scroll to position [94, 0]
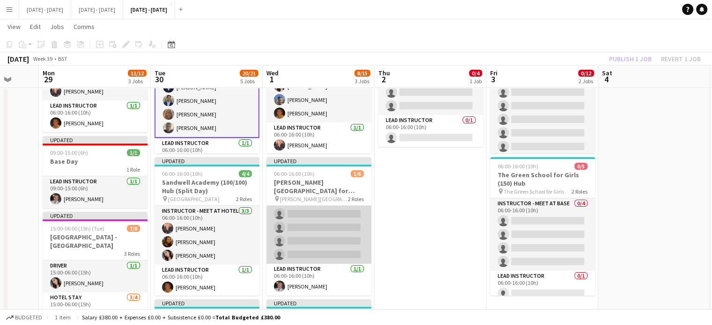
click at [313, 244] on app-card-role "Instructor - Meet at Base 0/5 06:00-16:00 (10h) single-neutral-actions single-n…" at bounding box center [318, 221] width 105 height 86
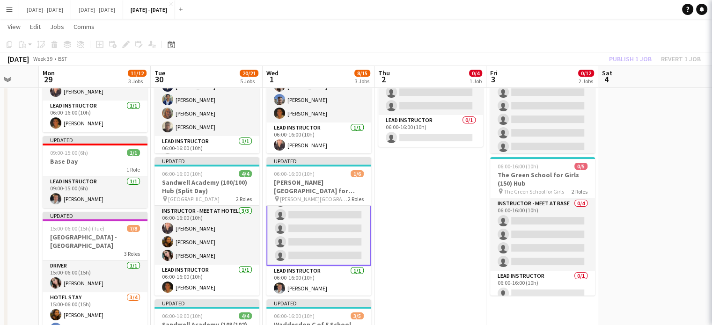
scroll to position [29, 0]
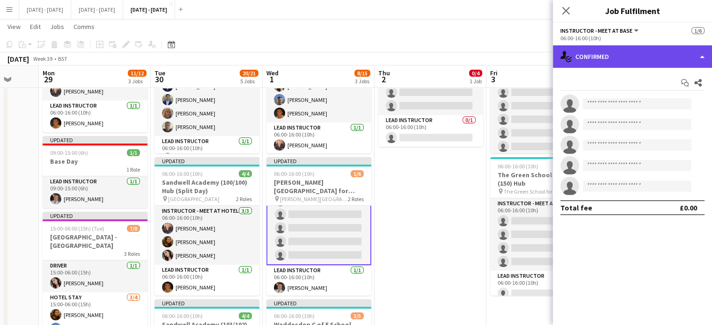
click at [628, 58] on div "single-neutral-actions-check-2 Confirmed" at bounding box center [632, 56] width 159 height 22
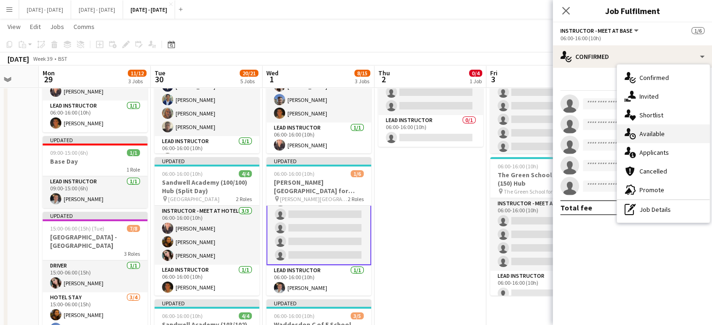
click at [678, 129] on div "single-neutral-actions-upload Available" at bounding box center [663, 134] width 93 height 19
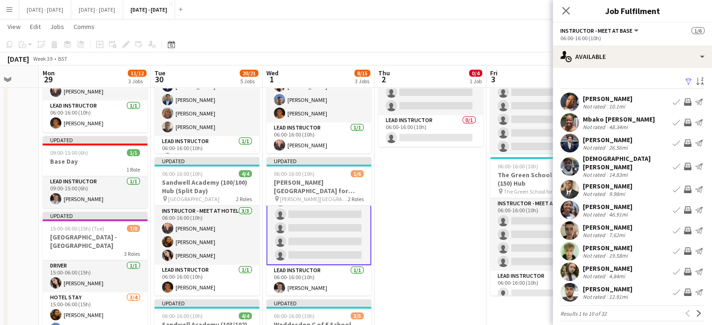
drag, startPoint x: 564, startPoint y: 7, endPoint x: 568, endPoint y: 14, distance: 7.6
click at [564, 8] on icon "Close pop-in" at bounding box center [565, 10] width 7 height 7
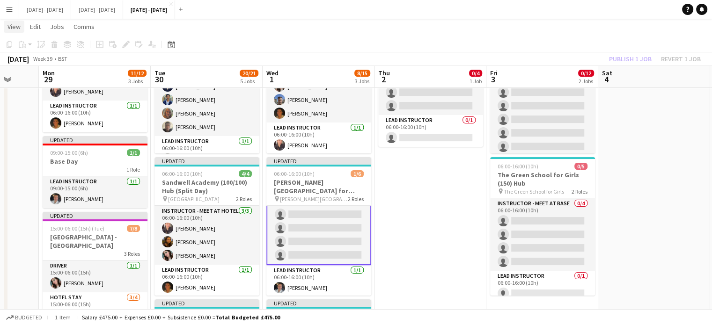
click at [9, 24] on span "View" at bounding box center [13, 26] width 13 height 8
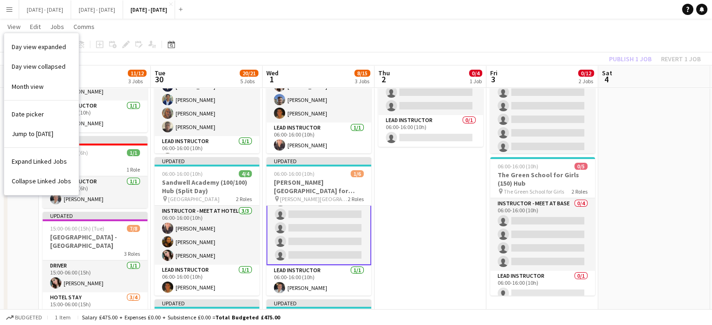
click at [9, 13] on app-icon "Menu" at bounding box center [9, 9] width 7 height 7
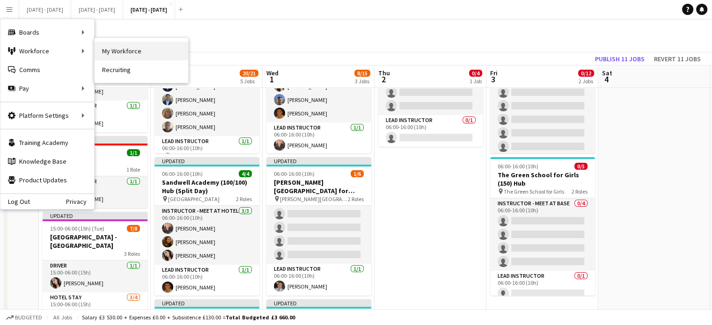
click at [112, 49] on link "My Workforce" at bounding box center [142, 51] width 94 height 19
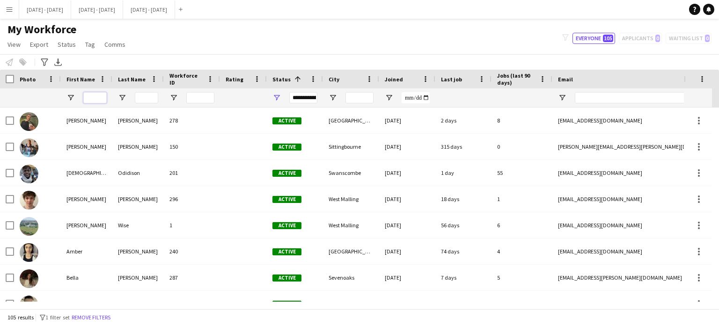
click at [93, 97] on input "First Name Filter Input" at bounding box center [94, 97] width 23 height 11
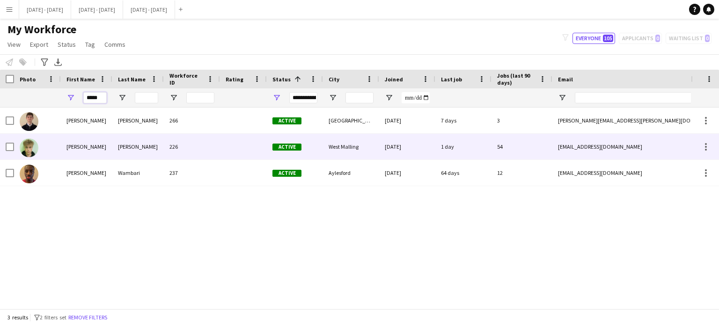
type input "*****"
click at [110, 142] on div "Ethan" at bounding box center [87, 147] width 52 height 26
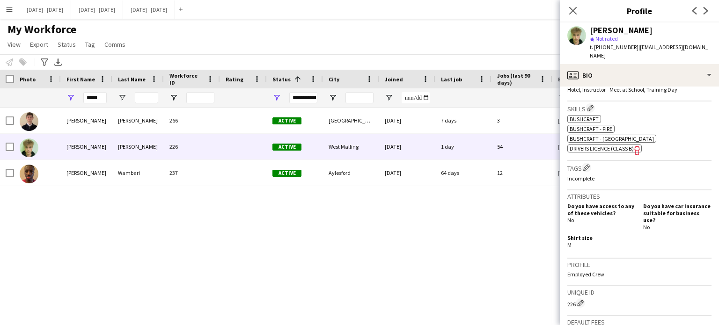
scroll to position [468, 0]
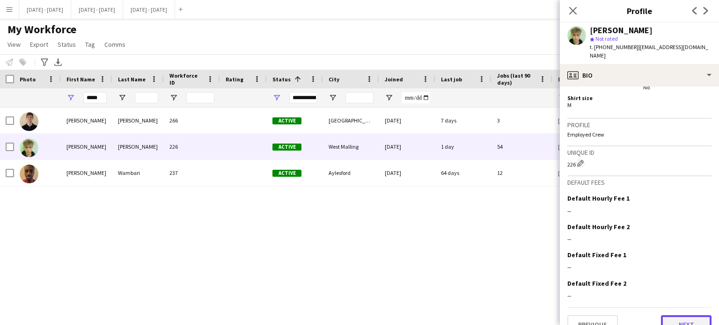
click at [669, 316] on button "Next" at bounding box center [686, 325] width 51 height 19
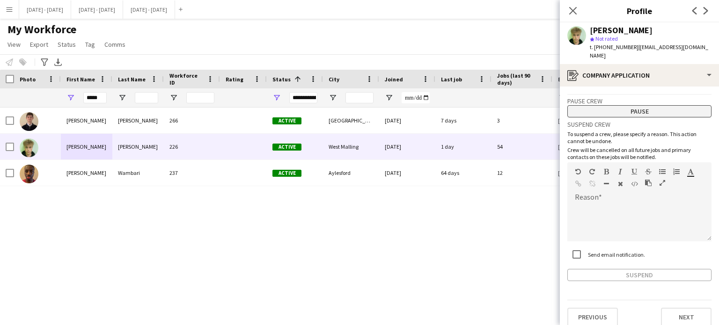
click at [624, 108] on button "Pause" at bounding box center [640, 111] width 144 height 12
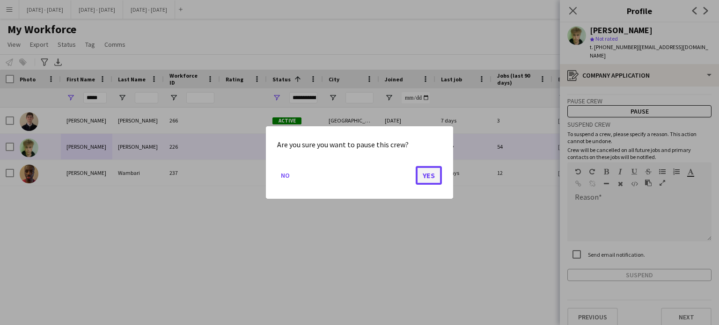
click at [420, 178] on button "Yes" at bounding box center [429, 175] width 26 height 19
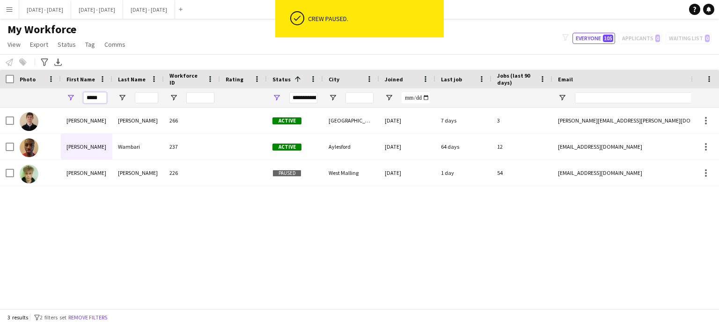
drag, startPoint x: 100, startPoint y: 100, endPoint x: 41, endPoint y: 93, distance: 59.4
click at [43, 93] on div "*****" at bounding box center [507, 98] width 1015 height 19
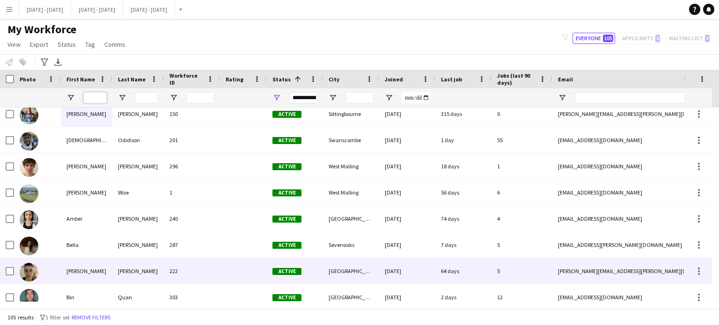
scroll to position [94, 0]
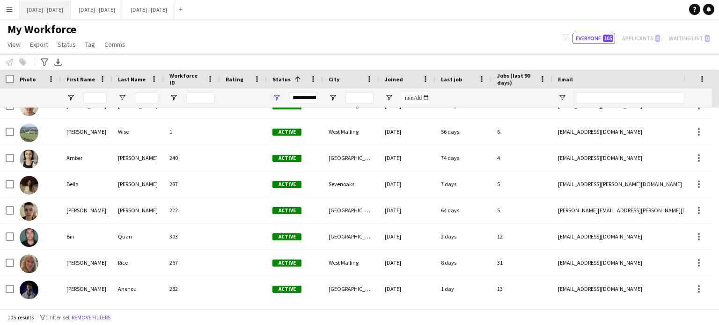
click at [50, 6] on button "Sept 15th - 19th 2025 Close" at bounding box center [45, 9] width 52 height 18
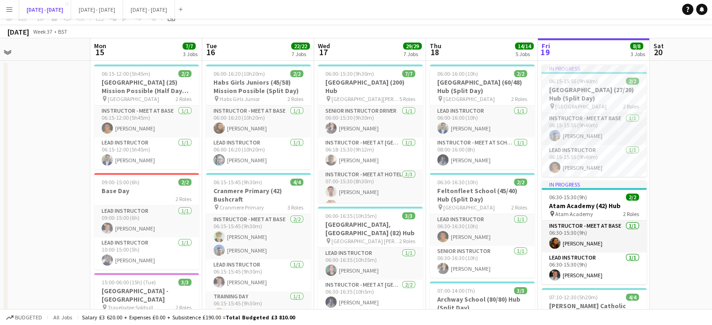
scroll to position [94, 0]
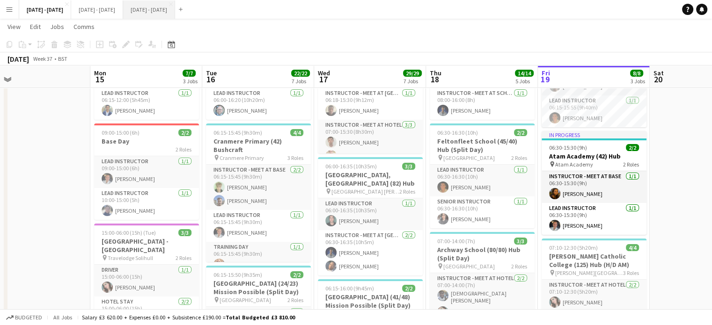
click at [175, 15] on button "[DATE] - [DATE] Close" at bounding box center [149, 9] width 52 height 18
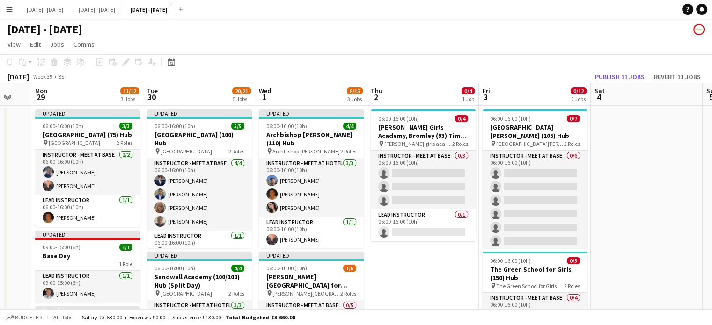
scroll to position [0, 305]
drag, startPoint x: 421, startPoint y: 284, endPoint x: 413, endPoint y: 285, distance: 8.5
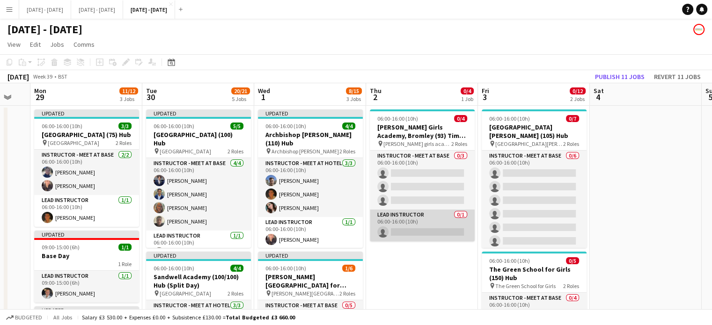
click at [410, 223] on app-card-role "Lead Instructor 0/1 06:00-16:00 (10h) single-neutral-actions" at bounding box center [422, 226] width 105 height 32
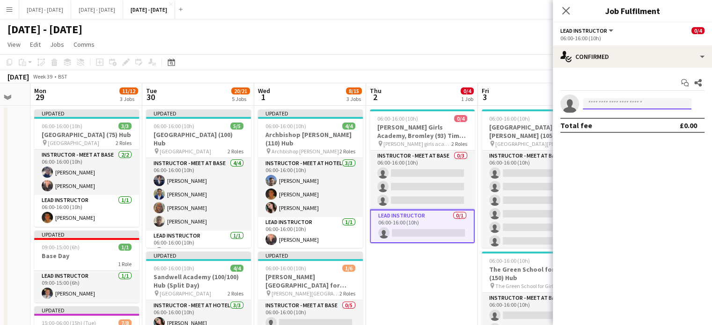
click at [605, 105] on input at bounding box center [637, 103] width 109 height 11
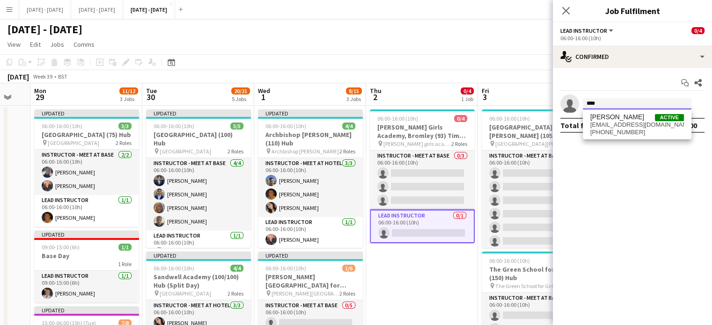
type input "****"
click at [587, 112] on div "Ella Wray Active ellamaewray@gmail.com +447599278672" at bounding box center [637, 125] width 109 height 30
click at [604, 116] on span "[PERSON_NAME]" at bounding box center [618, 117] width 54 height 8
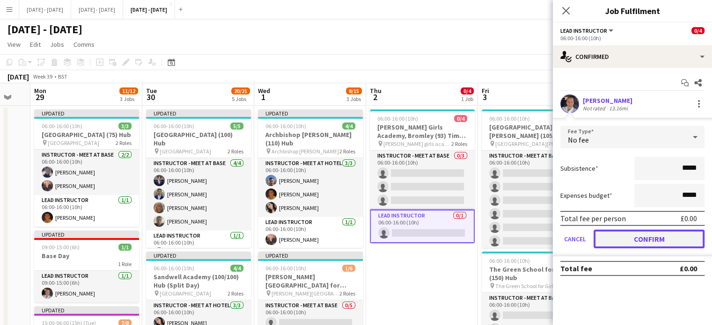
click at [671, 243] on button "Confirm" at bounding box center [649, 239] width 111 height 19
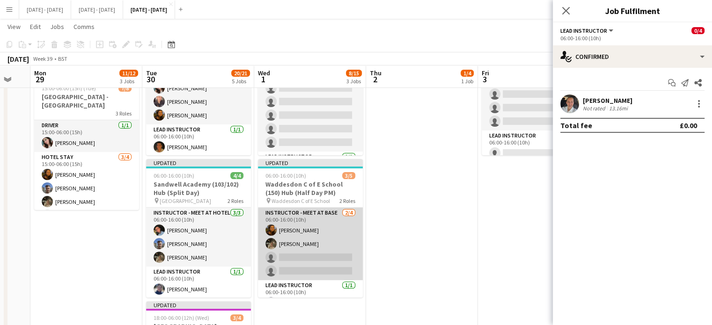
scroll to position [15, 0]
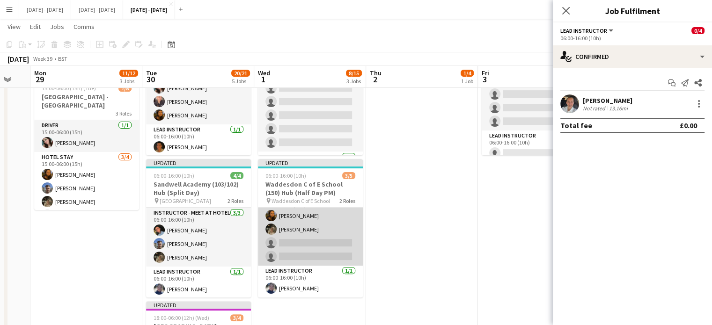
click at [307, 242] on app-card-role "Instructor - Meet at Base 2/4 06:00-16:00 (10h) Olivia Best Emily Pratt single-…" at bounding box center [310, 229] width 105 height 73
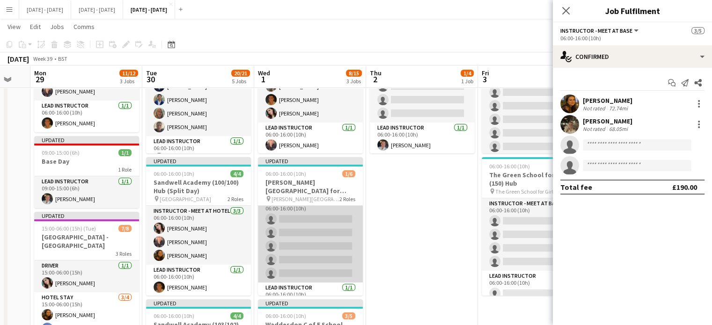
scroll to position [0, 0]
click at [318, 229] on app-card-role "Instructor - Meet at Base 0/5 06:00-16:00 (10h) single-neutral-actions single-n…" at bounding box center [310, 249] width 105 height 86
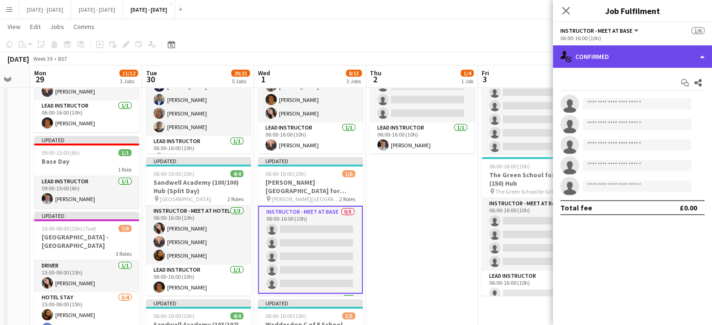
drag, startPoint x: 644, startPoint y: 58, endPoint x: 649, endPoint y: 63, distance: 6.7
click at [644, 58] on div "single-neutral-actions-check-2 Confirmed" at bounding box center [632, 56] width 159 height 22
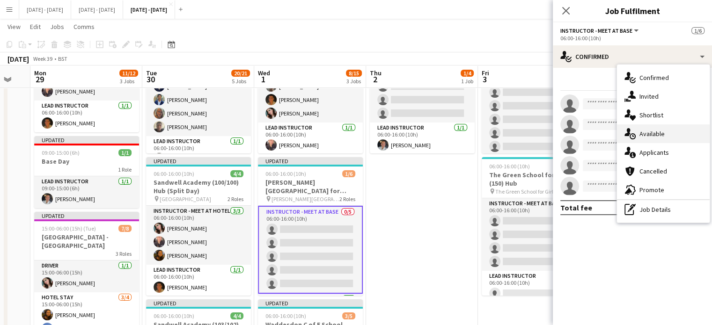
click at [663, 126] on div "single-neutral-actions-upload Available" at bounding box center [663, 134] width 93 height 19
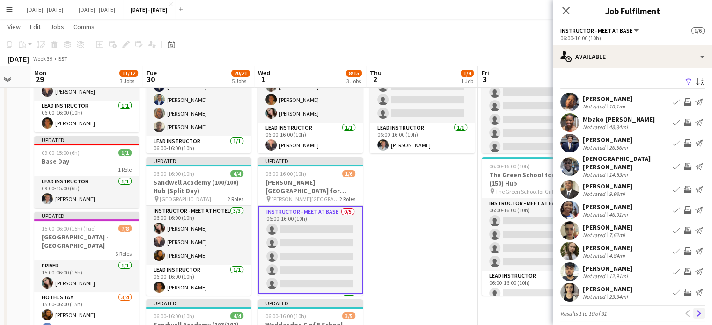
click at [696, 311] on app-icon "Next" at bounding box center [699, 314] width 7 height 7
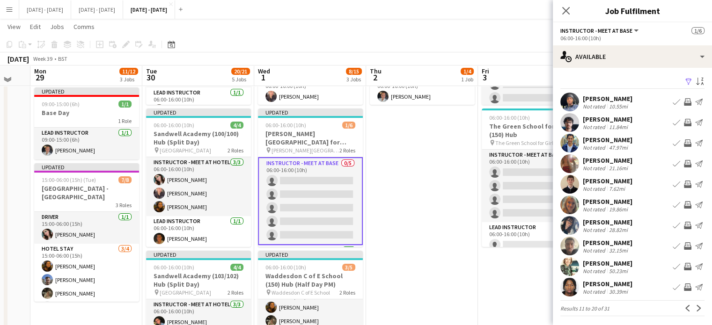
scroll to position [140, 0]
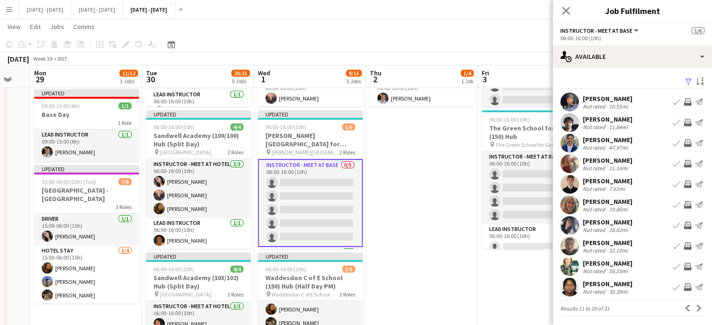
click at [673, 202] on app-icon "Book crew" at bounding box center [676, 204] width 7 height 7
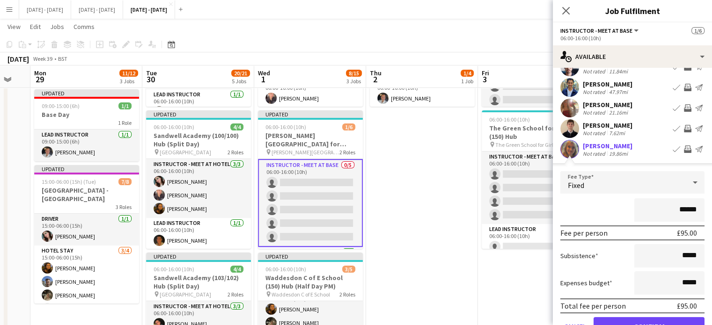
scroll to position [94, 0]
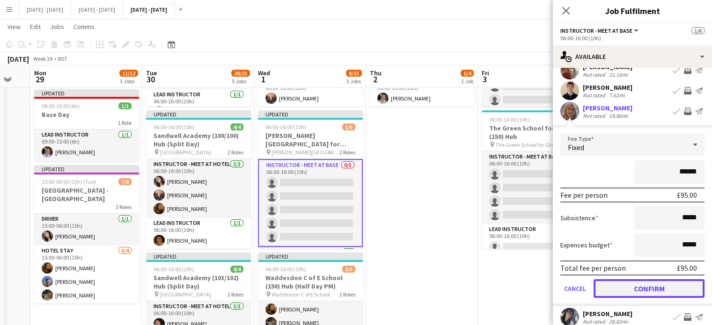
click at [629, 287] on button "Confirm" at bounding box center [649, 289] width 111 height 19
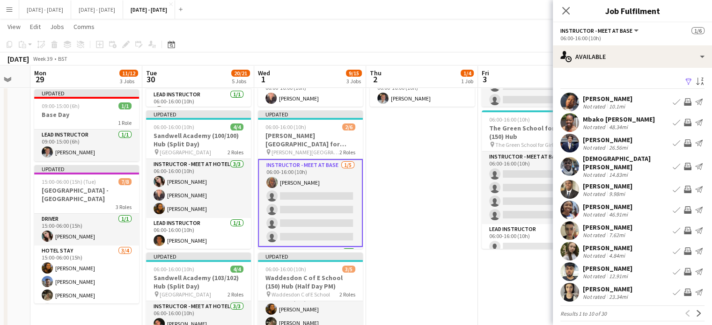
scroll to position [2, 0]
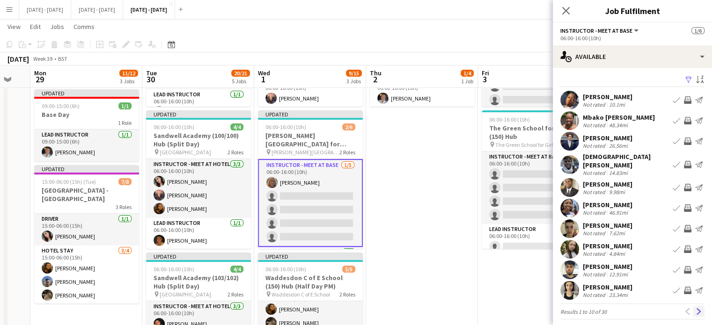
click at [696, 309] on app-icon "Next" at bounding box center [699, 312] width 7 height 7
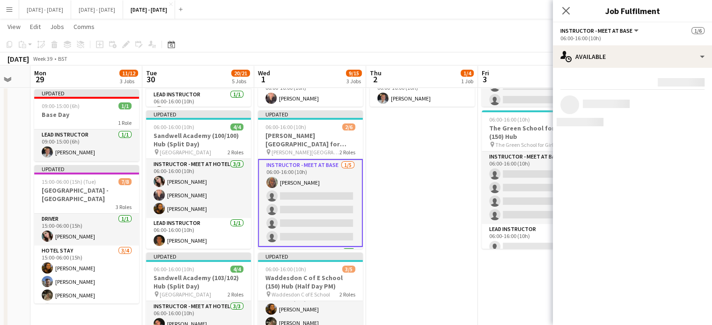
scroll to position [0, 0]
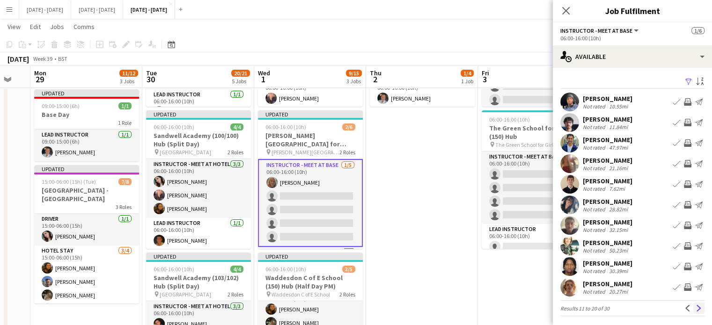
click at [696, 308] on app-icon "Next" at bounding box center [699, 308] width 7 height 7
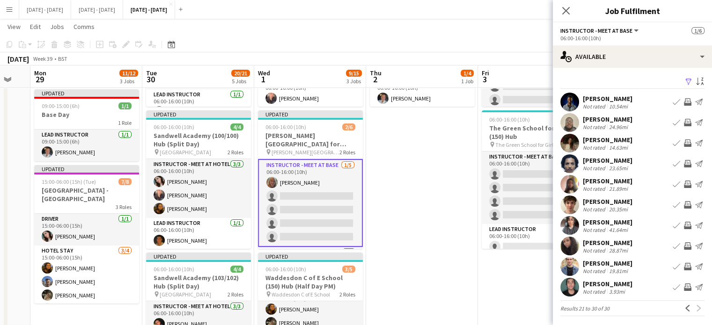
click at [606, 140] on div "[PERSON_NAME]" at bounding box center [608, 140] width 50 height 8
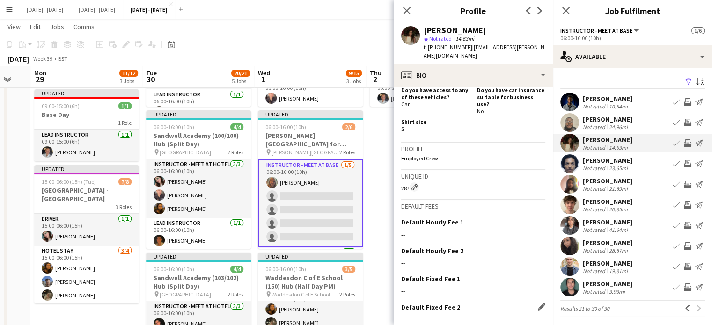
scroll to position [445, 0]
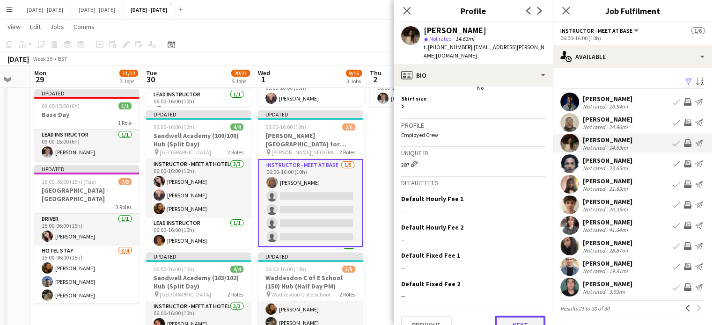
click at [510, 316] on button "Next" at bounding box center [520, 325] width 51 height 19
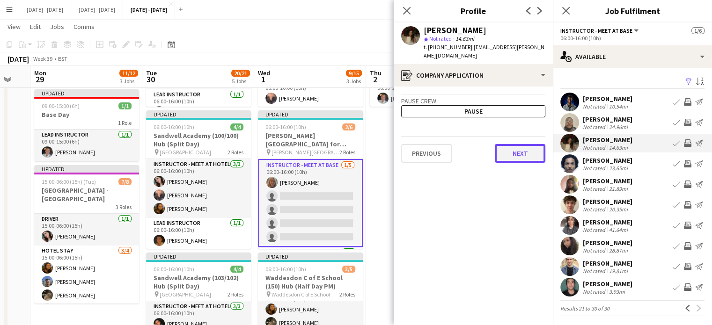
click at [521, 144] on button "Next" at bounding box center [520, 153] width 51 height 19
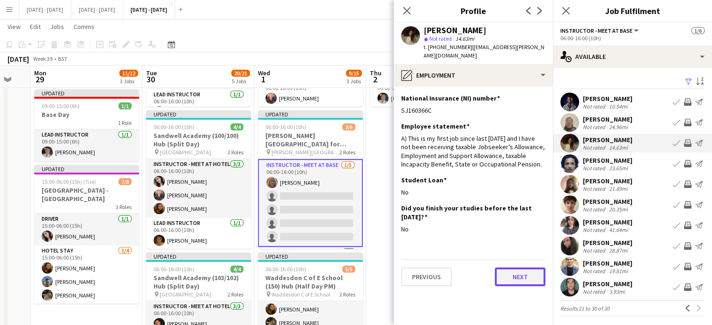
click at [519, 273] on button "Next" at bounding box center [520, 277] width 51 height 19
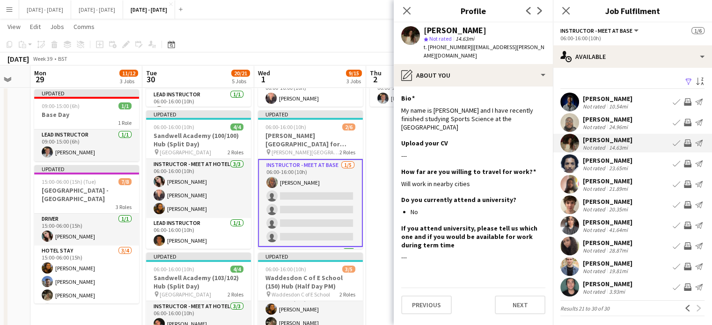
click at [520, 288] on div "Previous Next" at bounding box center [473, 301] width 144 height 27
click at [662, 142] on div "Bella Watson Not rated 14.63mi Book crew Invite crew Send notification" at bounding box center [632, 143] width 159 height 19
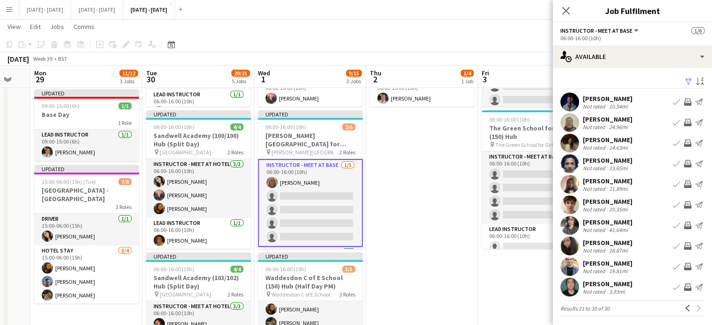
click at [673, 143] on app-icon "Book crew" at bounding box center [676, 143] width 7 height 7
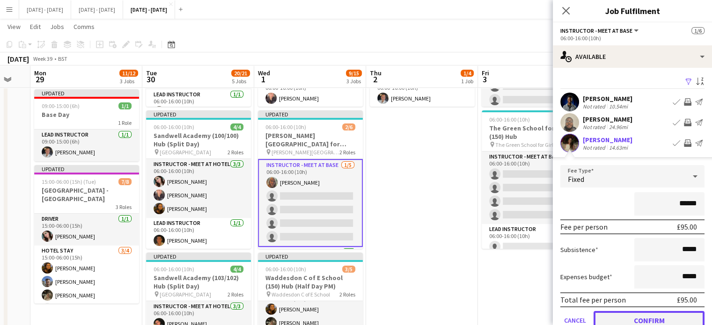
click at [608, 320] on button "Confirm" at bounding box center [649, 320] width 111 height 19
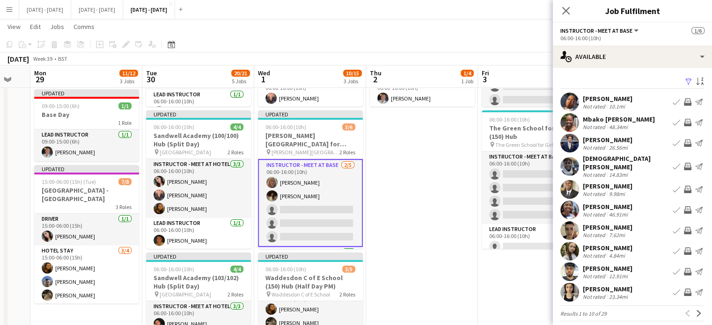
click at [673, 142] on app-icon "Book crew" at bounding box center [676, 143] width 7 height 7
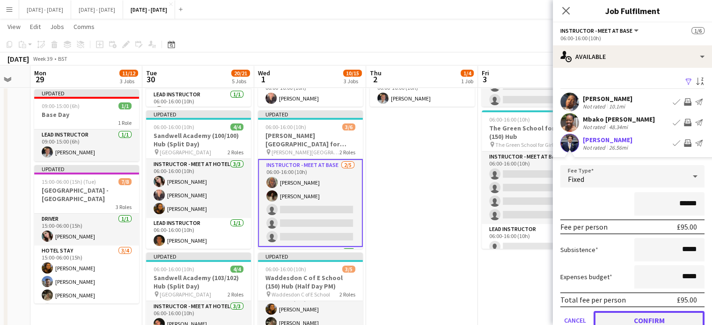
drag, startPoint x: 616, startPoint y: 318, endPoint x: 600, endPoint y: 315, distance: 16.4
click at [616, 319] on button "Confirm" at bounding box center [649, 320] width 111 height 19
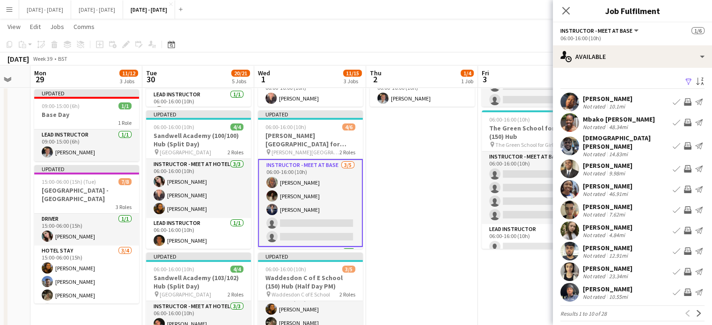
click at [673, 99] on app-icon "Book crew" at bounding box center [676, 101] width 7 height 7
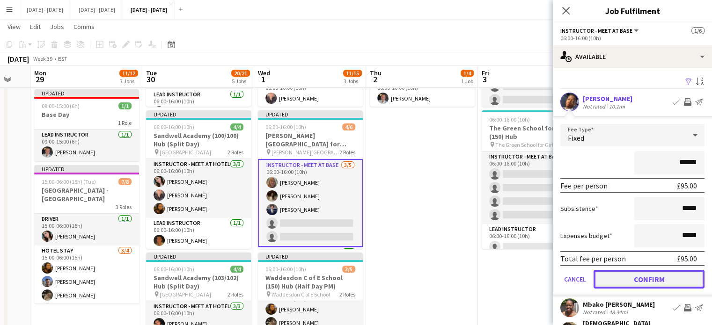
click at [630, 278] on button "Confirm" at bounding box center [649, 279] width 111 height 19
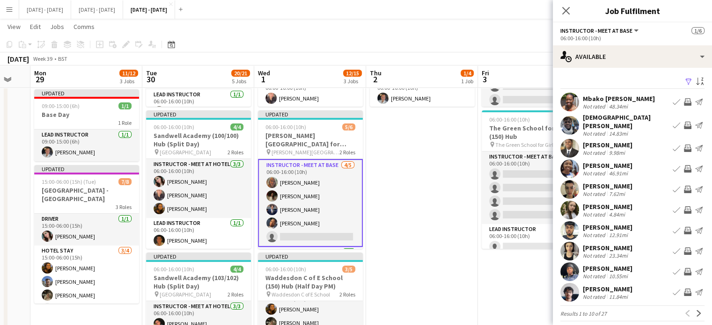
scroll to position [2, 0]
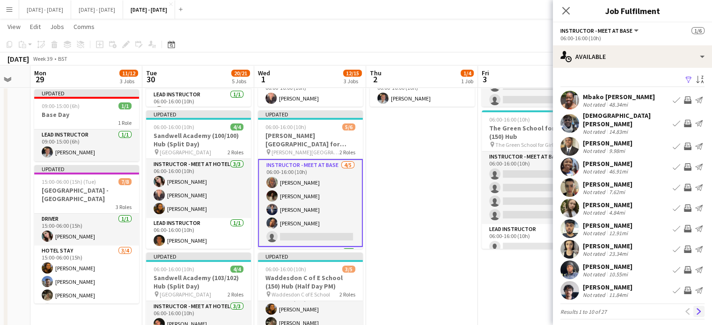
click at [696, 309] on app-icon "Next" at bounding box center [699, 312] width 7 height 7
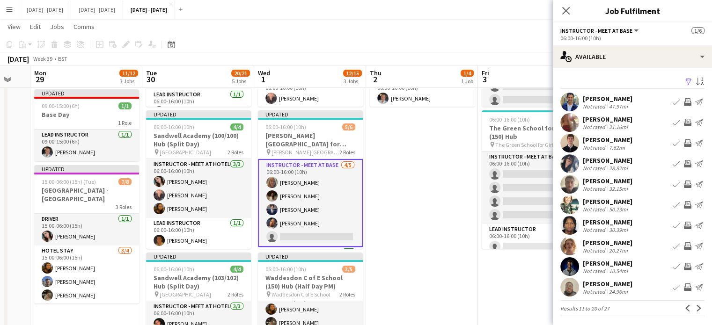
scroll to position [30, 0]
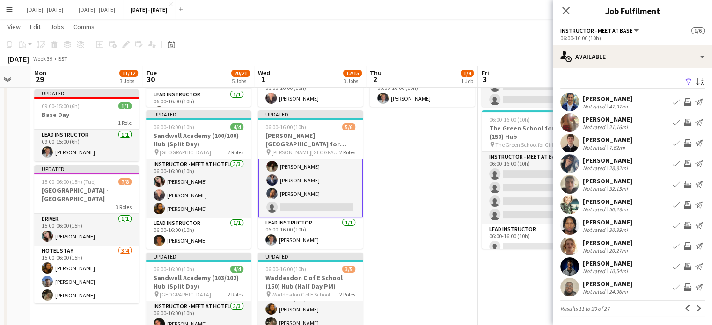
click at [696, 307] on app-icon "Next" at bounding box center [699, 308] width 7 height 7
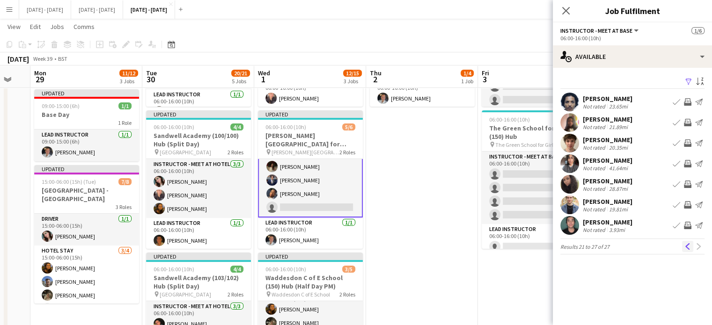
click at [688, 248] on app-icon "Previous" at bounding box center [688, 247] width 7 height 7
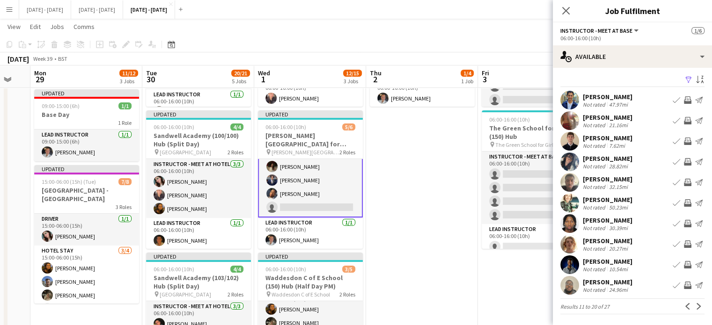
click at [673, 180] on app-icon "Book crew" at bounding box center [676, 182] width 7 height 7
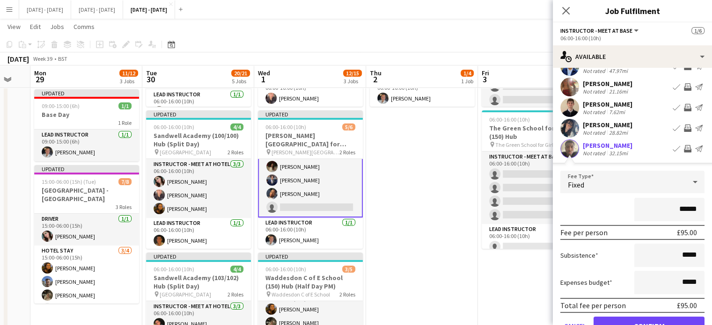
scroll to position [49, 0]
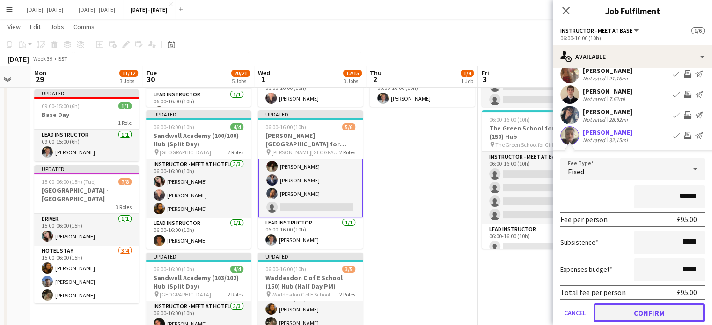
click at [643, 310] on button "Confirm" at bounding box center [649, 313] width 111 height 19
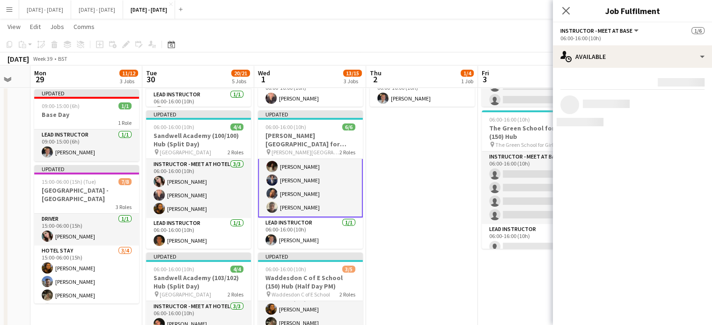
scroll to position [0, 0]
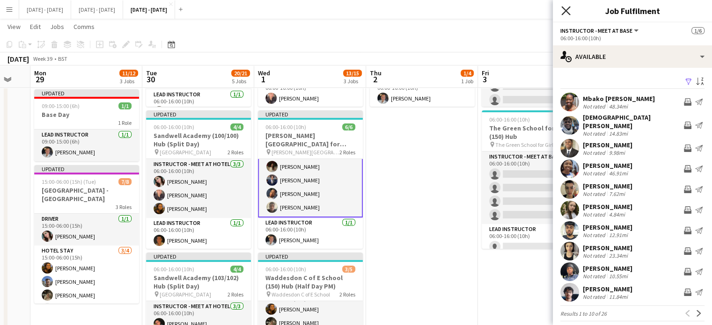
click at [566, 9] on icon "Close pop-in" at bounding box center [566, 10] width 9 height 9
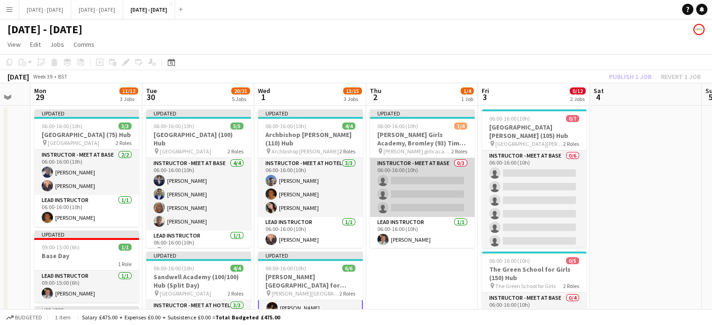
click at [434, 187] on app-card-role "Instructor - Meet at Base 0/3 06:00-16:00 (10h) single-neutral-actions single-n…" at bounding box center [422, 187] width 105 height 59
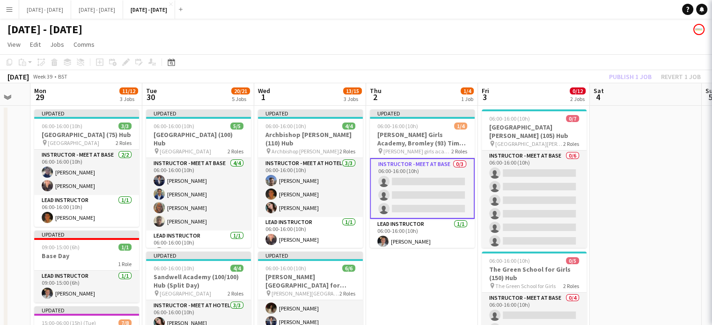
scroll to position [28, 0]
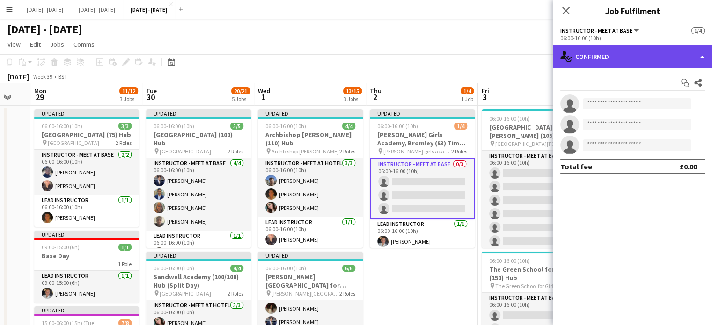
click at [645, 50] on div "single-neutral-actions-check-2 Confirmed" at bounding box center [632, 56] width 159 height 22
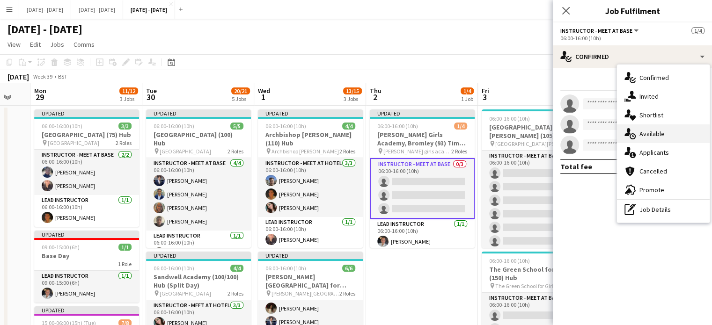
click at [674, 129] on div "single-neutral-actions-upload Available" at bounding box center [663, 134] width 93 height 19
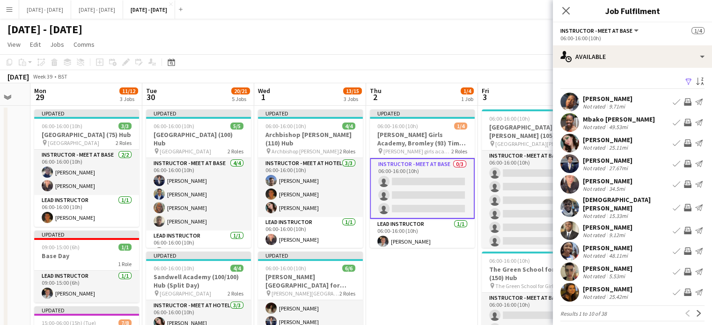
click at [673, 289] on app-icon "Book crew" at bounding box center [676, 292] width 7 height 7
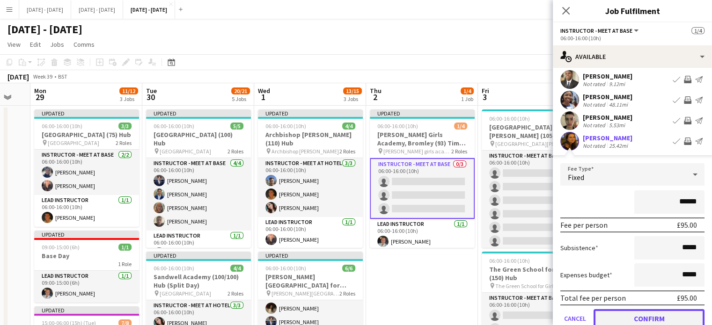
click at [656, 310] on button "Confirm" at bounding box center [649, 319] width 111 height 19
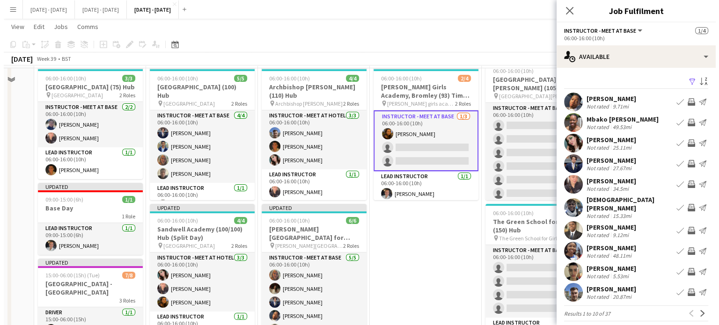
scroll to position [0, 0]
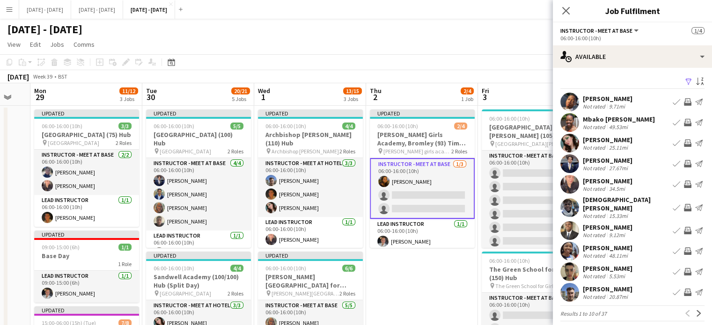
click at [11, 9] on app-icon "Menu" at bounding box center [9, 9] width 7 height 7
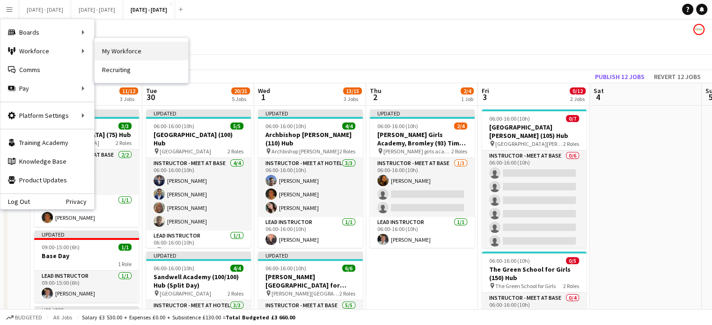
click at [112, 51] on link "My Workforce" at bounding box center [142, 51] width 94 height 19
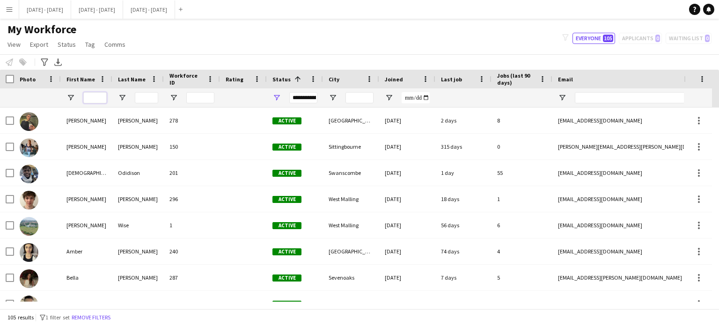
click at [100, 97] on input "First Name Filter Input" at bounding box center [94, 97] width 23 height 11
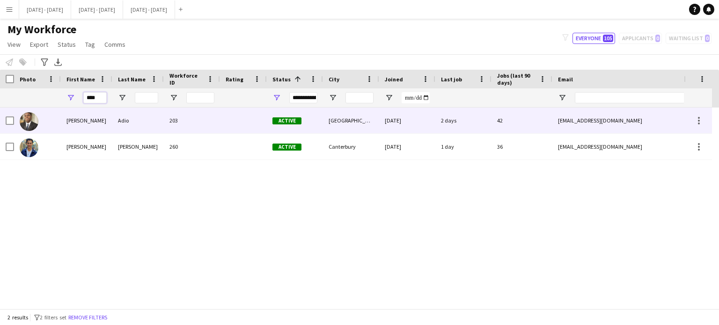
type input "****"
click at [113, 116] on div "Adio" at bounding box center [138, 121] width 52 height 26
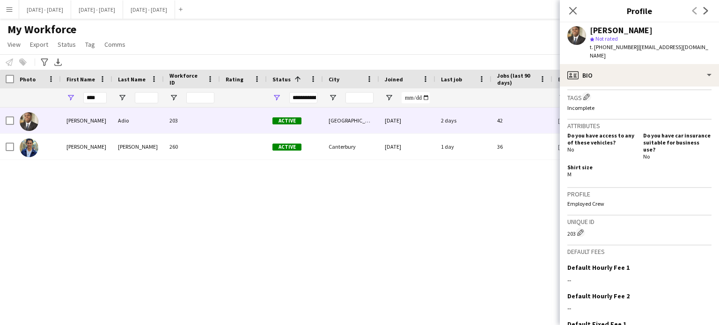
scroll to position [421, 0]
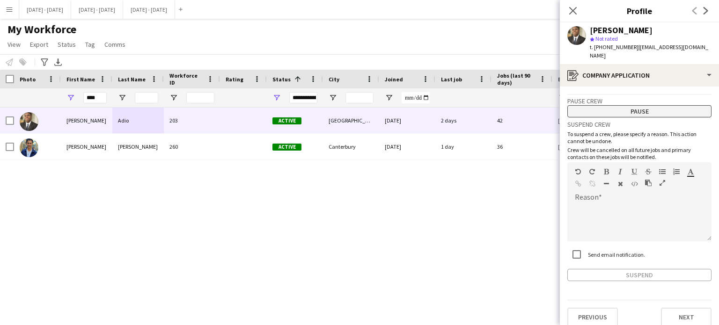
click at [641, 105] on button "Pause" at bounding box center [640, 111] width 144 height 12
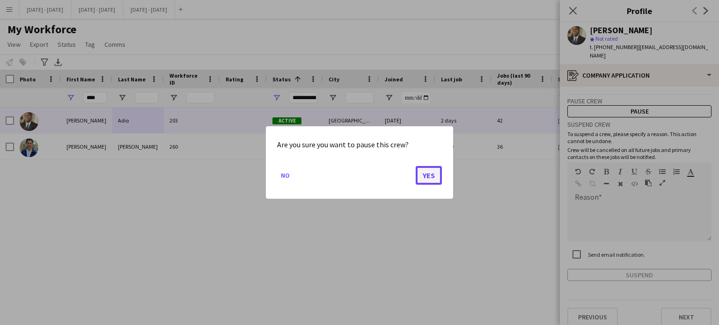
click at [429, 178] on button "Yes" at bounding box center [429, 175] width 26 height 19
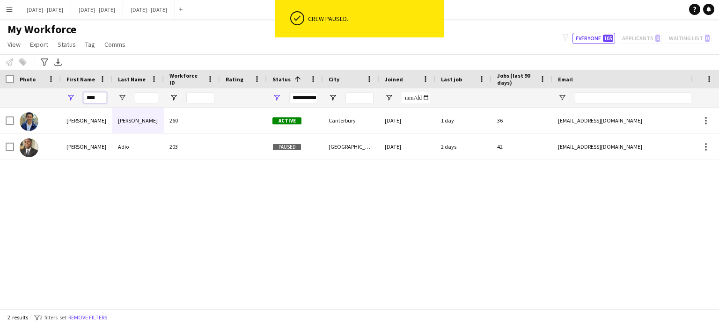
drag, startPoint x: 102, startPoint y: 98, endPoint x: 52, endPoint y: 96, distance: 49.7
click at [53, 96] on div "****" at bounding box center [507, 98] width 1015 height 19
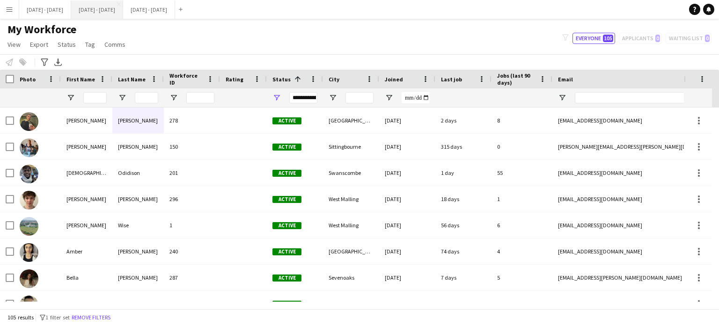
click at [121, 11] on button "[DATE] - [DATE] Close" at bounding box center [97, 9] width 52 height 18
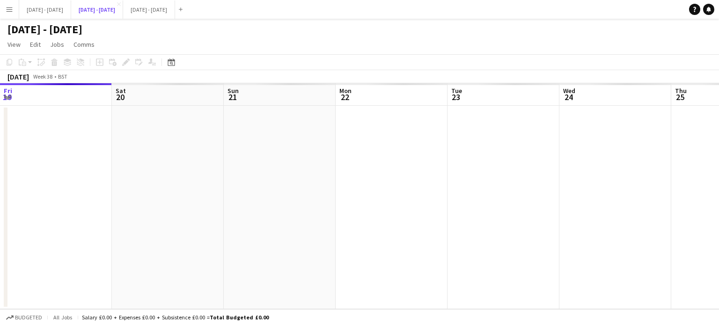
scroll to position [0, 325]
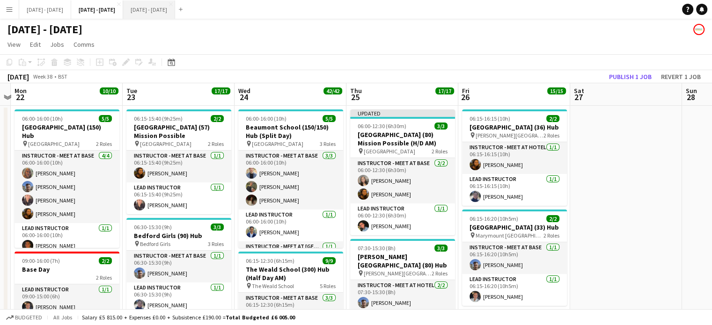
click at [175, 6] on button "[DATE] - [DATE] Close" at bounding box center [149, 9] width 52 height 18
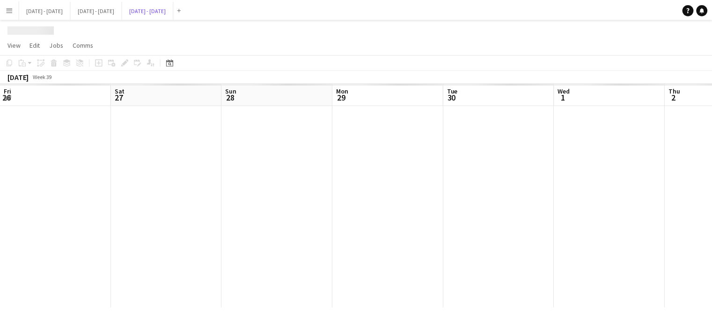
scroll to position [0, 305]
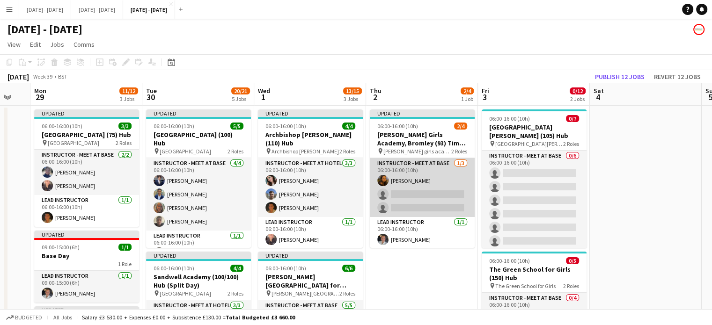
click at [430, 189] on app-card-role "Instructor - Meet at Base 1/3 06:00-16:00 (10h) Olivia Best single-neutral-acti…" at bounding box center [422, 187] width 105 height 59
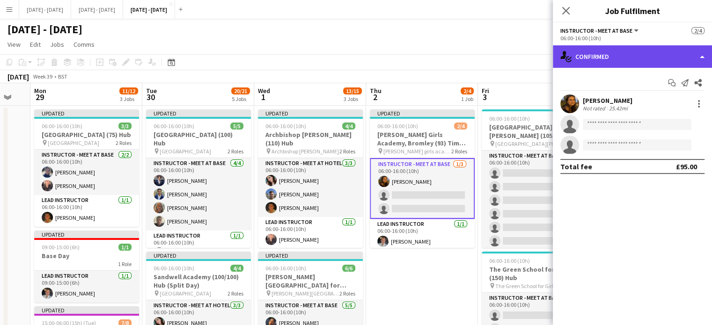
click at [638, 58] on div "single-neutral-actions-check-2 Confirmed" at bounding box center [632, 56] width 159 height 22
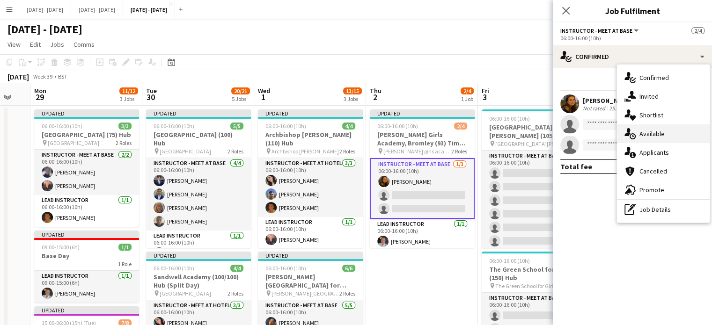
click at [677, 129] on div "single-neutral-actions-upload Available" at bounding box center [663, 134] width 93 height 19
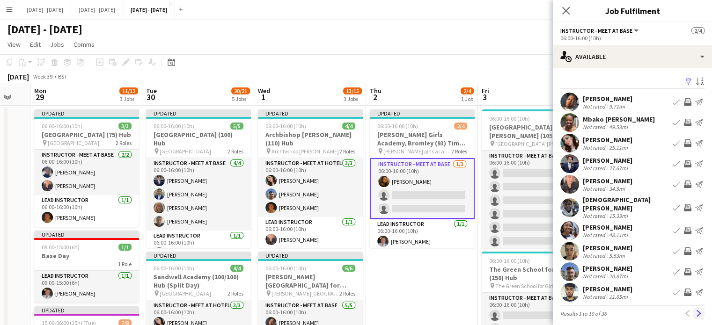
click at [696, 311] on app-icon "Next" at bounding box center [699, 314] width 7 height 7
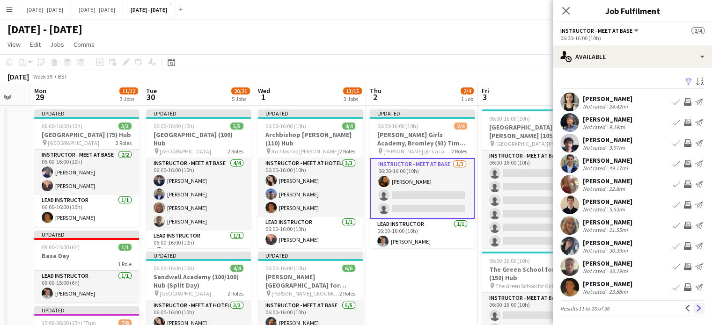
click at [694, 307] on button "Next" at bounding box center [699, 308] width 11 height 11
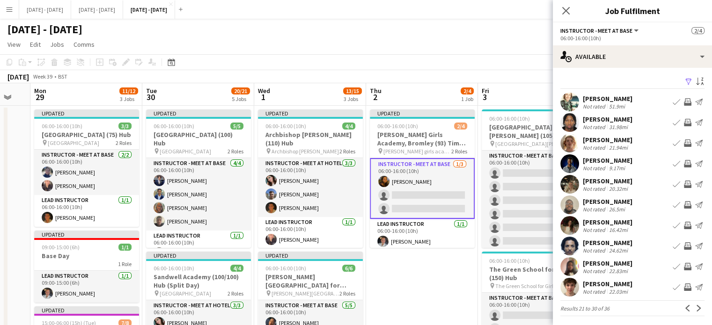
click at [593, 162] on div "[PERSON_NAME]" at bounding box center [608, 160] width 50 height 8
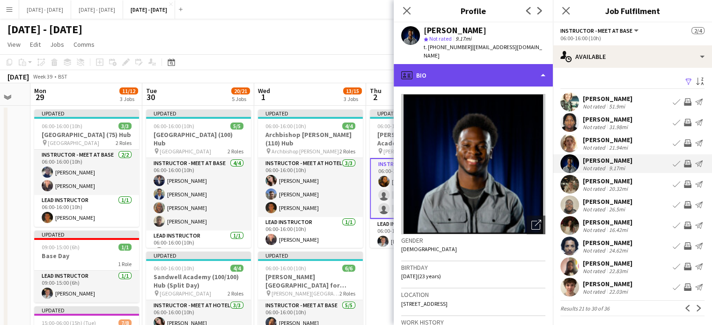
drag, startPoint x: 459, startPoint y: 61, endPoint x: 461, endPoint y: 69, distance: 7.7
click at [460, 64] on div "profile Bio" at bounding box center [473, 75] width 159 height 22
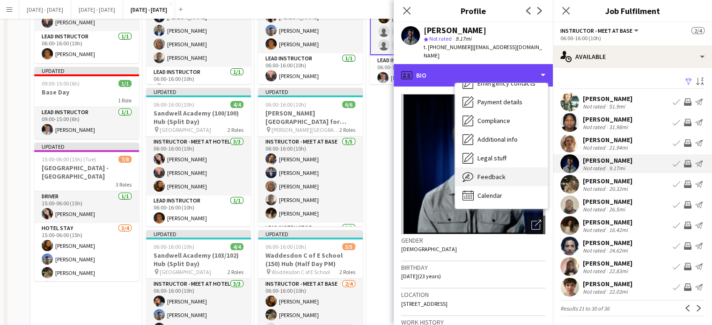
scroll to position [234, 0]
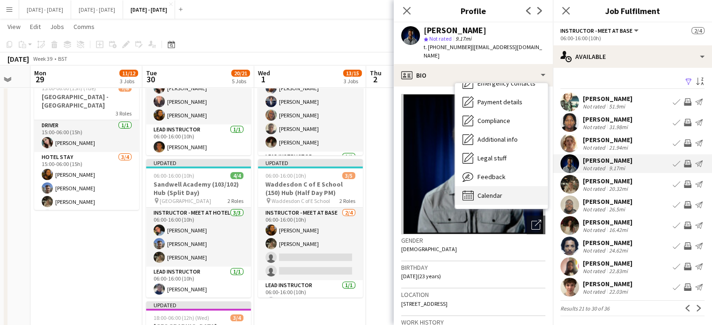
click at [486, 192] on span "Calendar" at bounding box center [490, 196] width 25 height 8
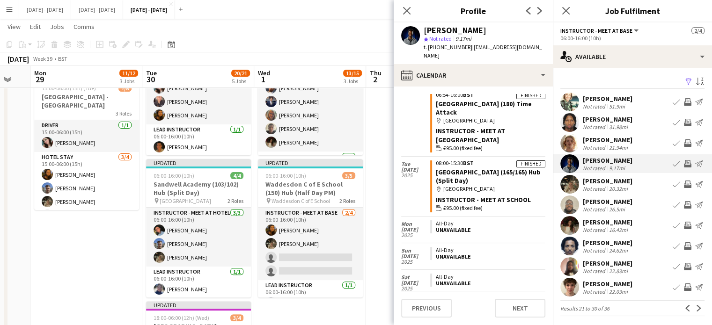
scroll to position [1056, 0]
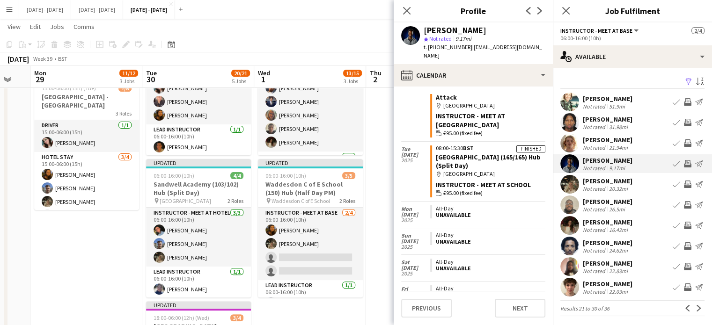
click at [673, 162] on app-icon "Book crew" at bounding box center [676, 163] width 7 height 7
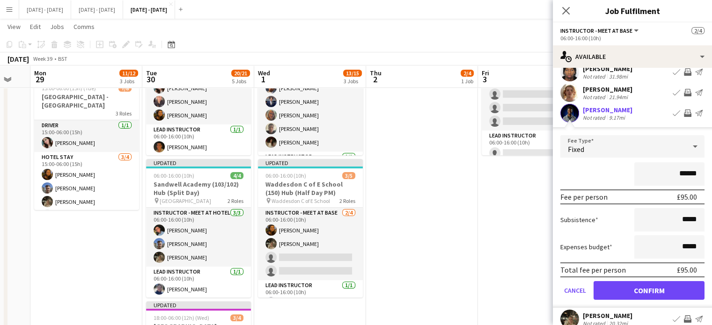
scroll to position [140, 0]
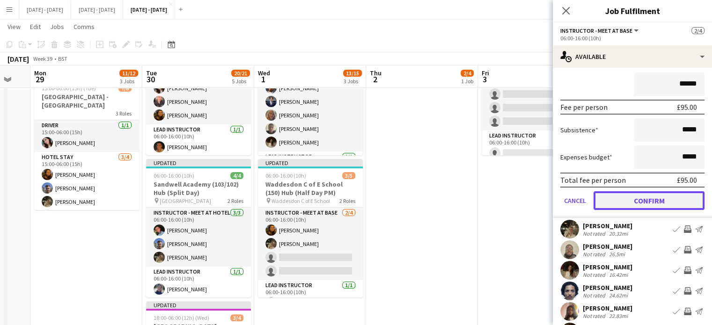
click at [638, 200] on button "Confirm" at bounding box center [649, 201] width 111 height 19
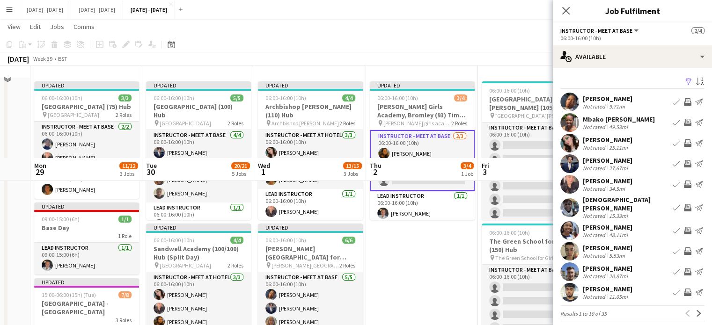
scroll to position [0, 0]
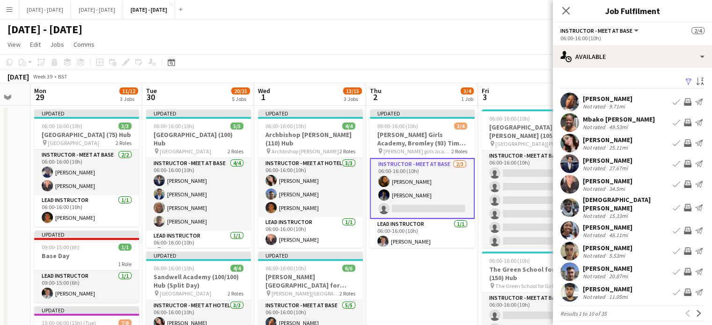
click at [411, 211] on app-card-role "Instructor - Meet at Base 2/3 06:00-16:00 (10h) Olivia Best Daniel Anenou singl…" at bounding box center [422, 188] width 105 height 61
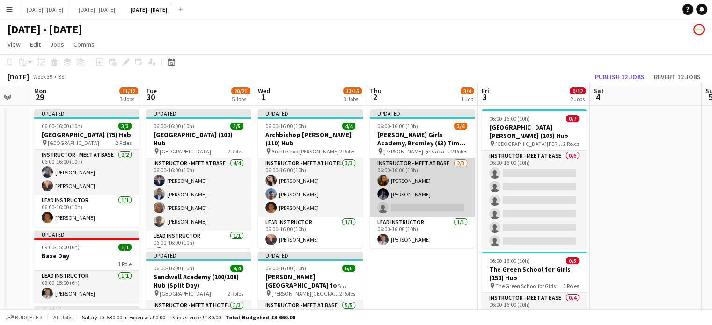
click at [420, 207] on app-card-role "Instructor - Meet at Base 2/3 06:00-16:00 (10h) Olivia Best Daniel Anenou singl…" at bounding box center [422, 187] width 105 height 59
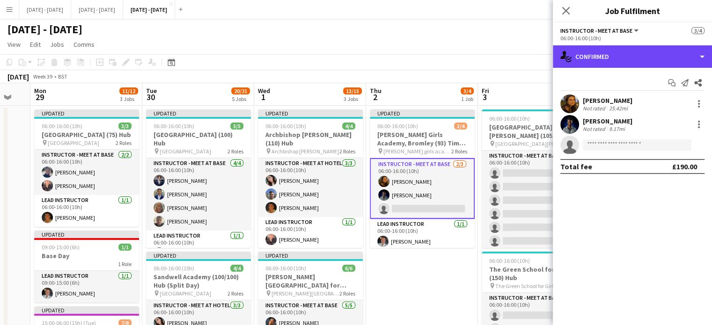
click at [620, 62] on div "single-neutral-actions-check-2 Confirmed" at bounding box center [632, 56] width 159 height 22
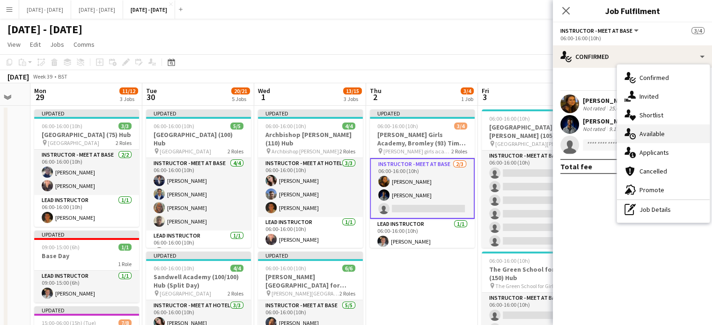
click at [645, 133] on span "Available" at bounding box center [652, 134] width 25 height 8
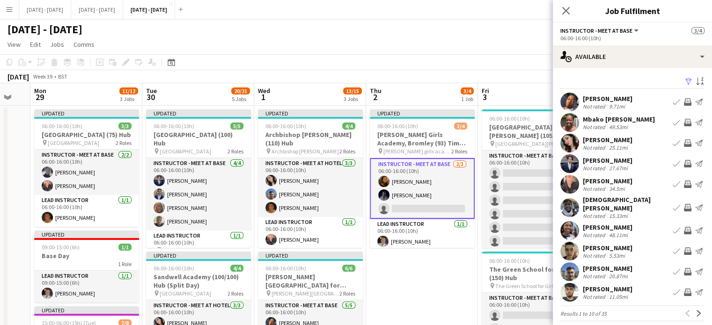
click at [673, 268] on app-icon "Book crew" at bounding box center [676, 271] width 7 height 7
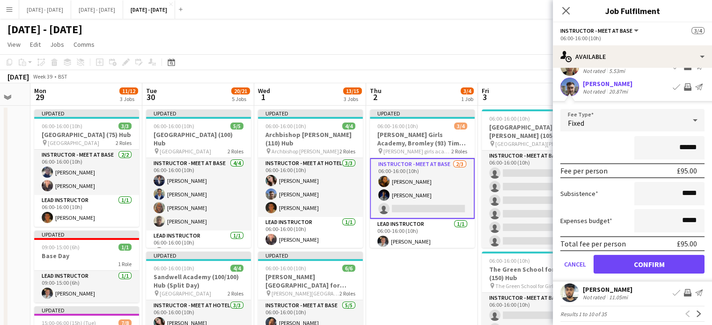
scroll to position [186, 0]
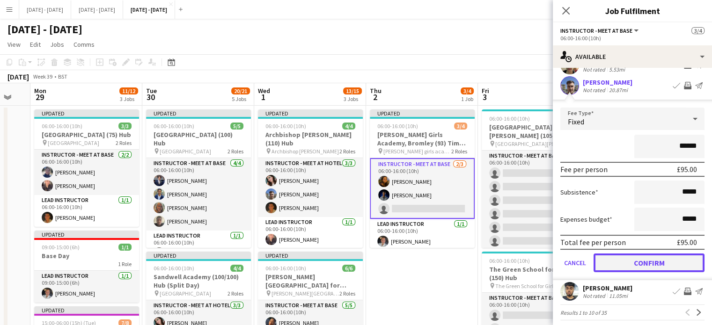
click at [625, 255] on button "Confirm" at bounding box center [649, 263] width 111 height 19
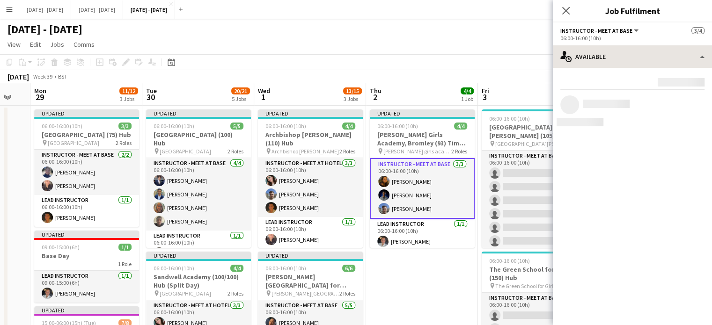
scroll to position [0, 0]
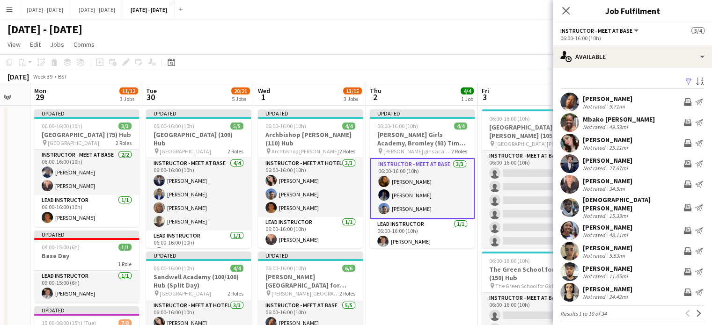
drag, startPoint x: 563, startPoint y: 7, endPoint x: 514, endPoint y: 25, distance: 52.1
click at [564, 7] on icon "Close pop-in" at bounding box center [565, 10] width 7 height 7
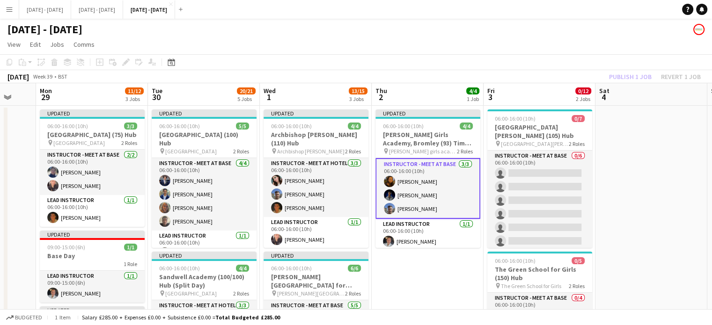
scroll to position [0, 303]
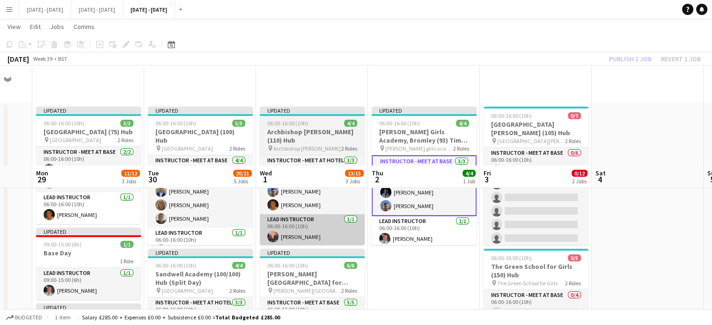
scroll to position [0, 0]
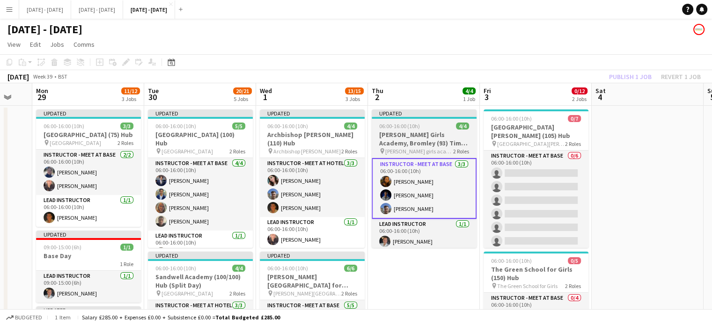
click at [425, 133] on h3 "[PERSON_NAME] Girls Academy, Bromley (93) Time Attack" at bounding box center [424, 139] width 105 height 17
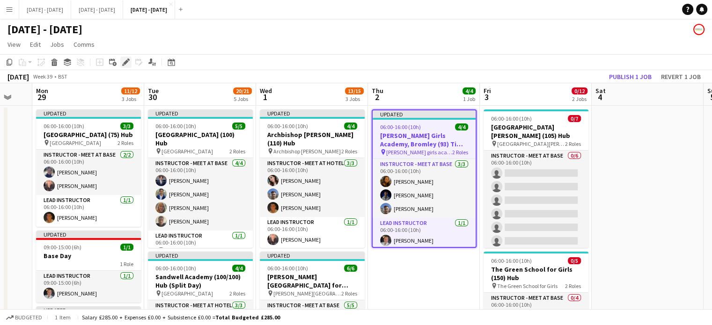
click at [125, 63] on icon at bounding box center [125, 62] width 5 height 5
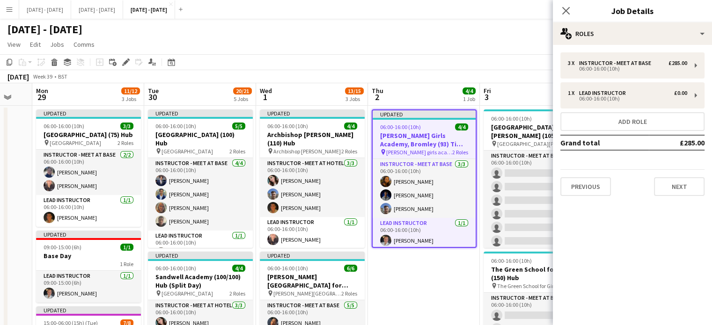
click at [648, 232] on mat-expansion-panel "pencil3 General details 3 x Instructor - Meet at Base £285.00 06:00-16:00 (10h)…" at bounding box center [632, 185] width 159 height 281
click at [684, 174] on div "Previous Next" at bounding box center [633, 183] width 144 height 27
click at [682, 192] on button "Next" at bounding box center [679, 186] width 51 height 19
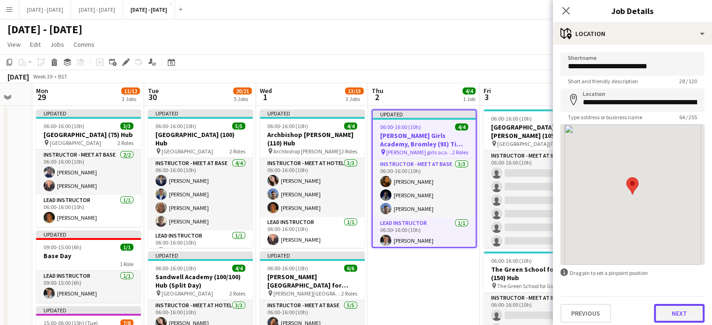
click at [671, 316] on button "Next" at bounding box center [679, 313] width 51 height 19
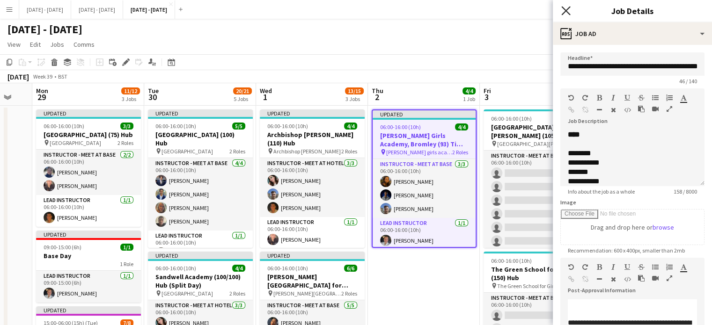
click at [566, 6] on icon "Close pop-in" at bounding box center [566, 10] width 9 height 9
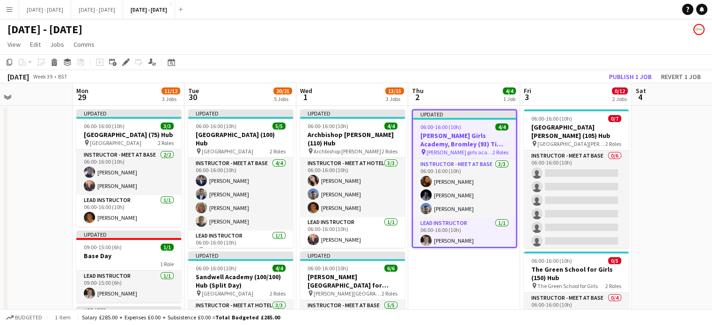
scroll to position [0, 247]
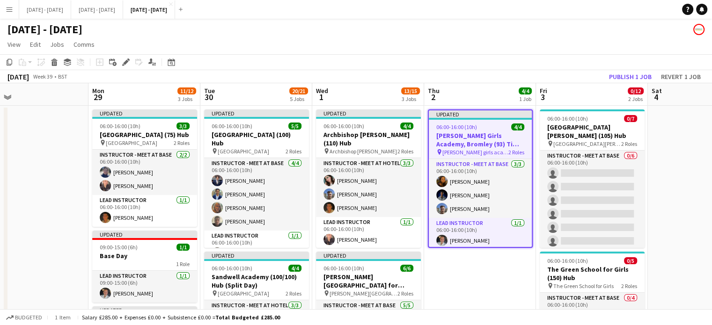
drag, startPoint x: 441, startPoint y: 289, endPoint x: 494, endPoint y: 285, distance: 53.6
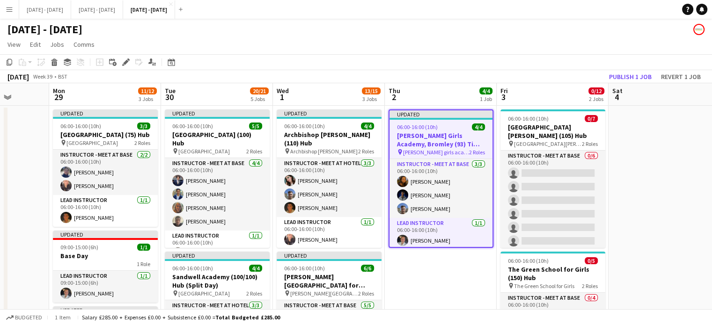
scroll to position [0, 287]
drag, startPoint x: 493, startPoint y: 284, endPoint x: 453, endPoint y: 292, distance: 40.5
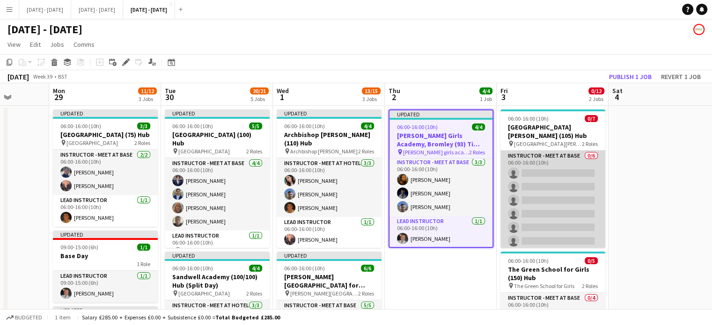
scroll to position [34, 0]
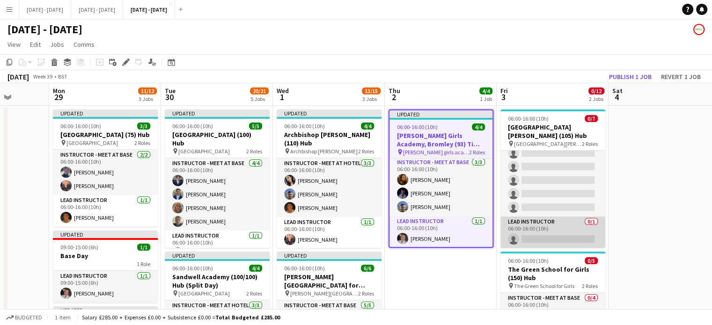
click at [534, 229] on app-card-role "Lead Instructor 0/1 06:00-16:00 (10h) single-neutral-actions" at bounding box center [553, 233] width 105 height 32
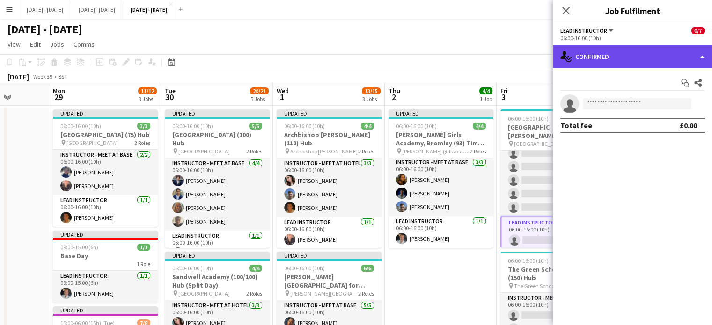
click at [624, 58] on div "single-neutral-actions-check-2 Confirmed" at bounding box center [632, 56] width 159 height 22
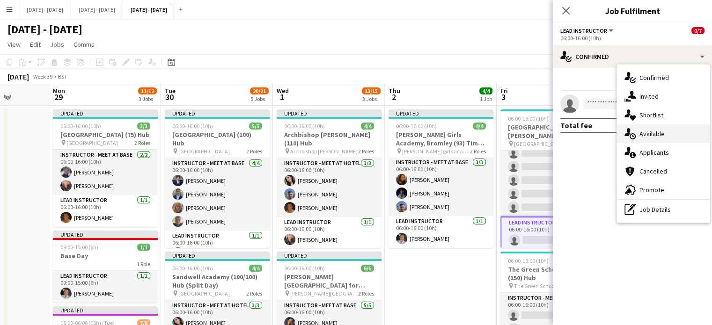
click at [661, 133] on span "Available" at bounding box center [652, 134] width 25 height 8
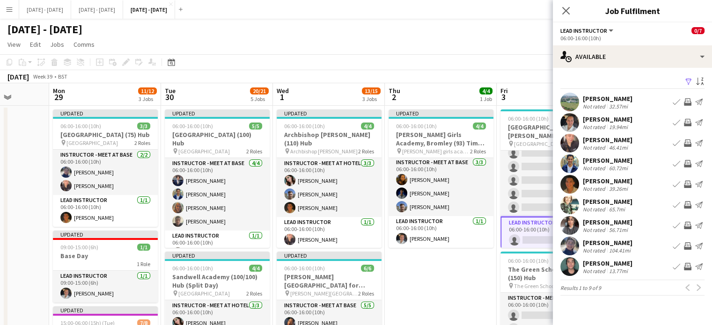
click at [677, 185] on app-icon "Book crew" at bounding box center [676, 184] width 7 height 7
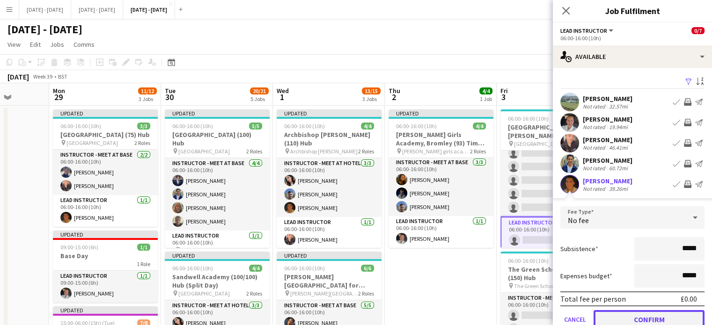
click at [659, 312] on button "Confirm" at bounding box center [649, 320] width 111 height 19
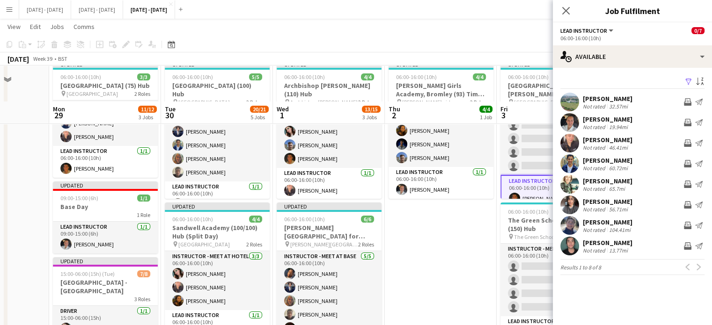
scroll to position [94, 0]
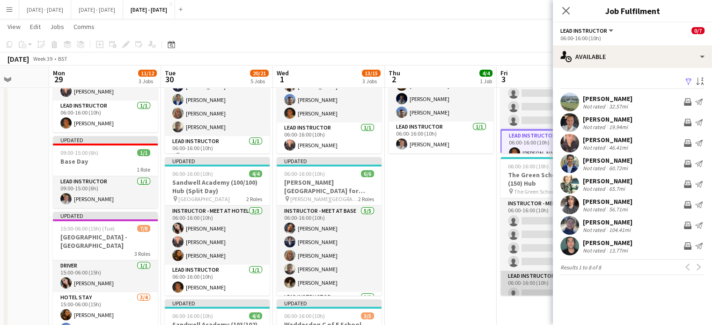
click at [535, 291] on app-card-role "Lead Instructor 0/1 06:00-16:00 (10h) single-neutral-actions" at bounding box center [553, 287] width 105 height 32
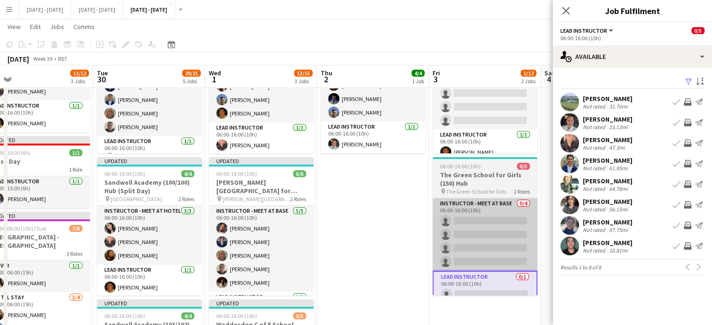
drag, startPoint x: 501, startPoint y: 236, endPoint x: 429, endPoint y: 244, distance: 71.6
click at [429, 244] on app-calendar-viewport "Fri 26 Sat 27 Sun 28 Mon 29 11/12 3 Jobs Tue 30 20/21 5 Jobs Wed 1 13/15 3 Jobs…" at bounding box center [356, 326] width 712 height 766
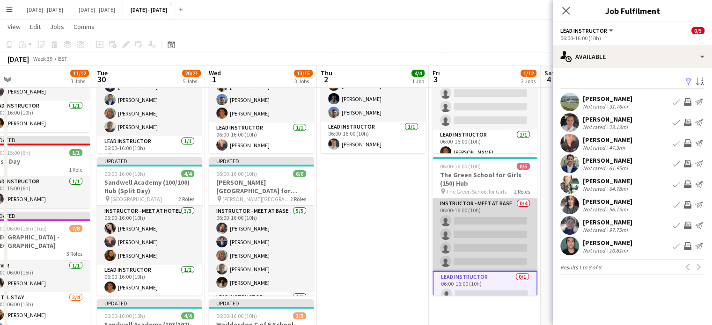
scroll to position [0, 358]
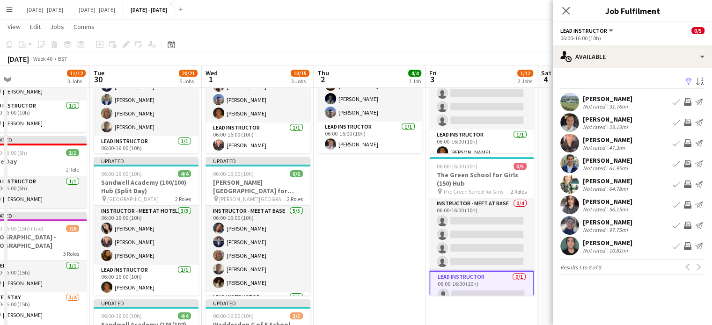
click at [676, 140] on app-icon "Book crew" at bounding box center [676, 143] width 7 height 7
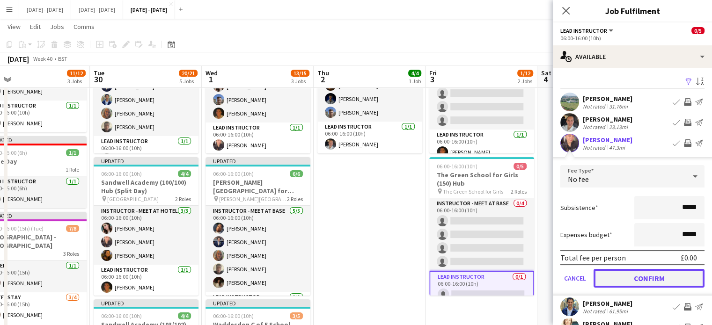
click at [649, 275] on button "Confirm" at bounding box center [649, 278] width 111 height 19
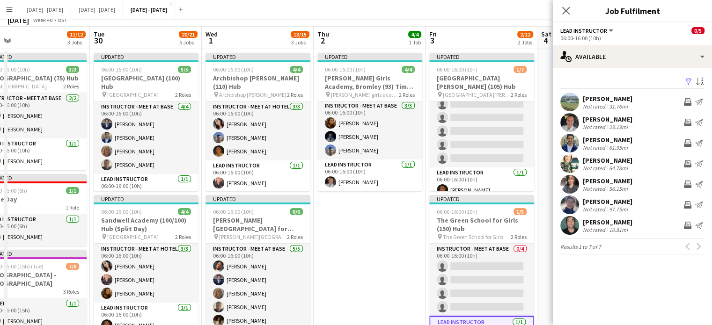
scroll to position [0, 0]
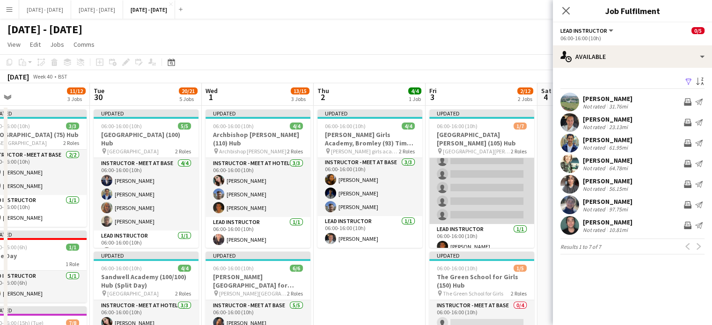
click at [458, 168] on app-card-role "Instructor - Meet at Base 0/6 06:00-16:00 (10h) single-neutral-actions single-n…" at bounding box center [481, 175] width 105 height 100
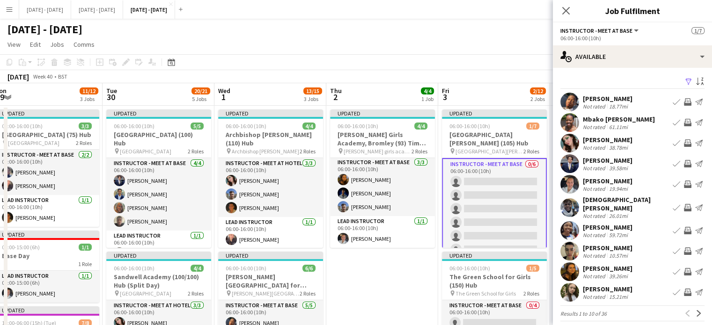
scroll to position [0, 344]
drag, startPoint x: 377, startPoint y: 274, endPoint x: 391, endPoint y: 272, distance: 14.2
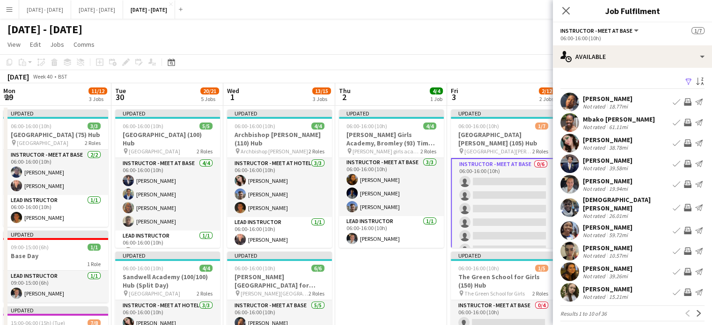
drag, startPoint x: 390, startPoint y: 92, endPoint x: 399, endPoint y: 95, distance: 9.3
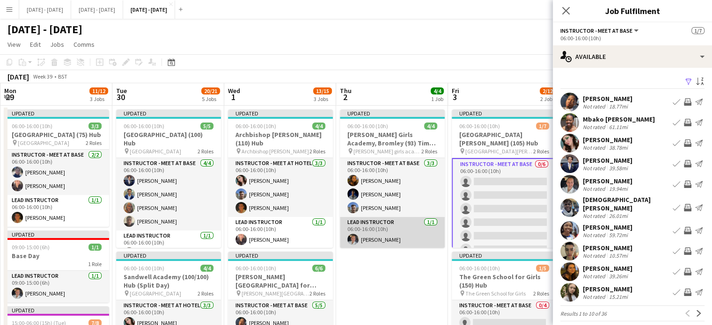
scroll to position [0, 0]
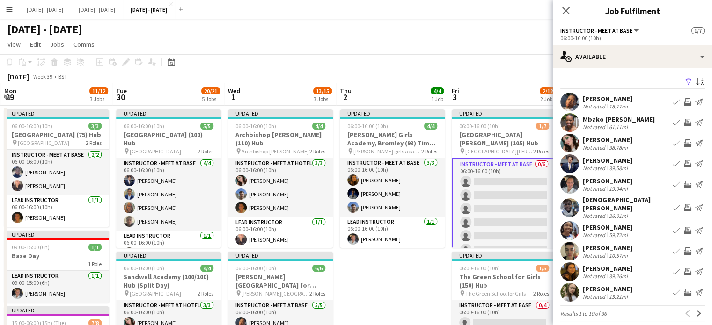
click at [673, 162] on app-icon "Book crew" at bounding box center [676, 163] width 7 height 7
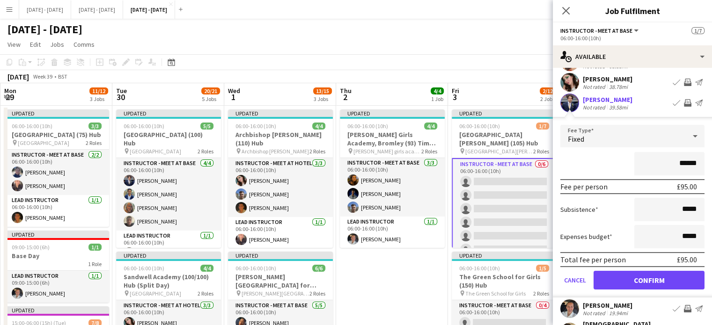
scroll to position [94, 0]
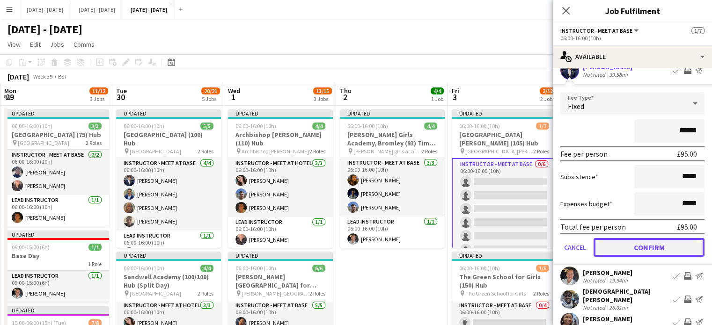
click at [648, 247] on button "Confirm" at bounding box center [649, 247] width 111 height 19
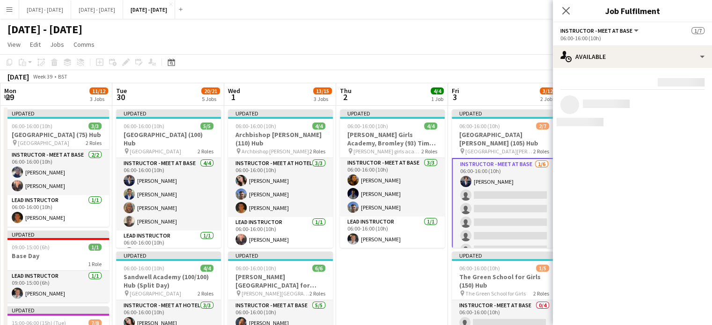
scroll to position [0, 0]
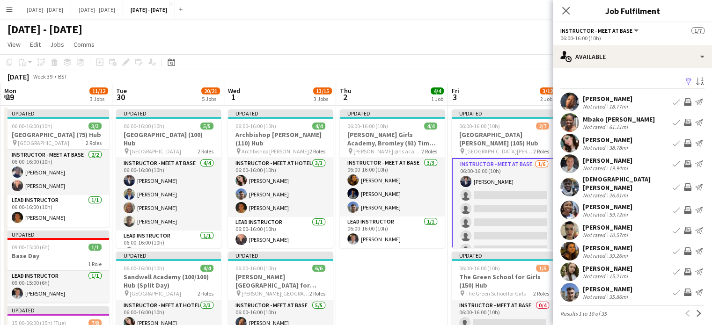
click at [673, 141] on app-icon "Book crew" at bounding box center [676, 143] width 7 height 7
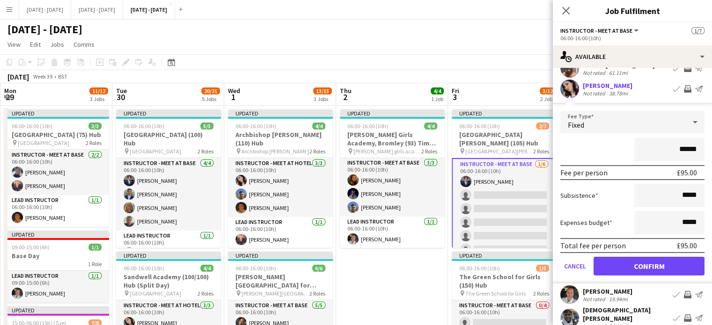
scroll to position [94, 0]
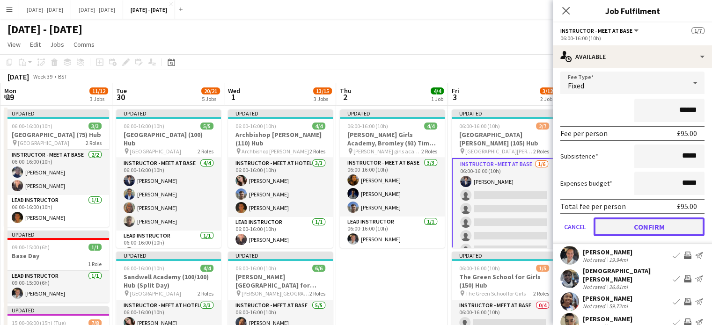
click at [630, 234] on button "Confirm" at bounding box center [649, 227] width 111 height 19
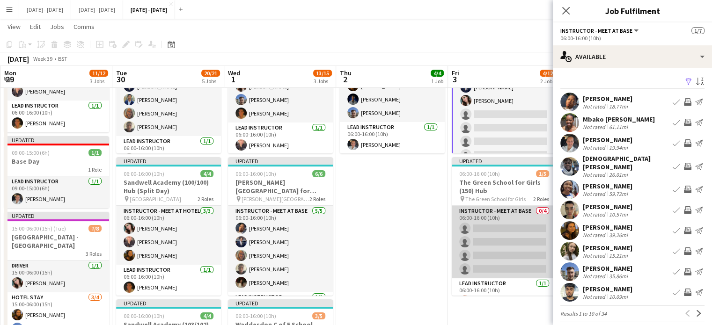
click at [501, 252] on app-card-role "Instructor - Meet at Base 0/4 06:00-16:00 (10h) single-neutral-actions single-n…" at bounding box center [504, 242] width 105 height 73
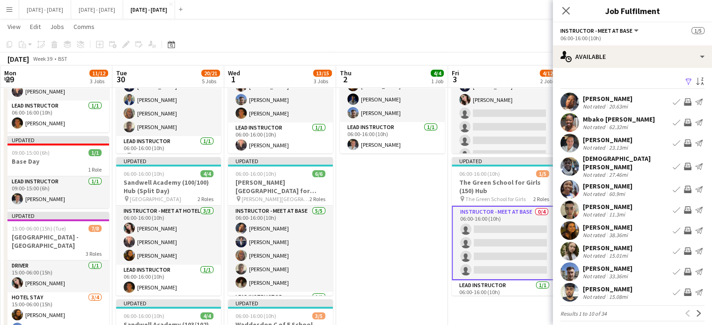
click at [673, 227] on app-icon "Book crew" at bounding box center [676, 230] width 7 height 7
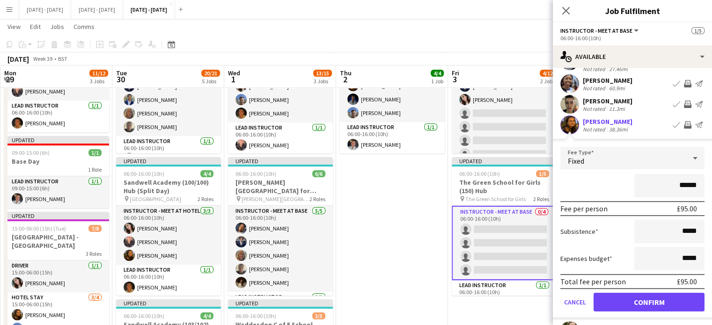
scroll to position [140, 0]
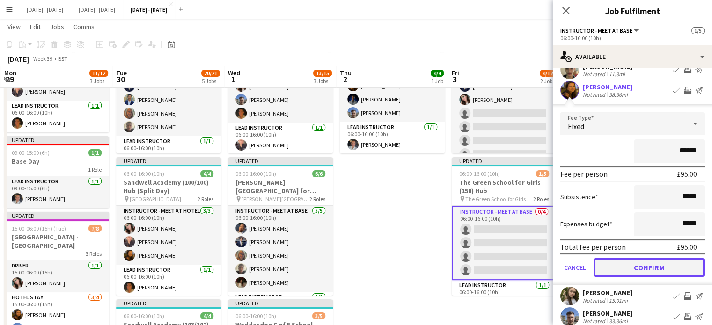
click at [644, 259] on button "Confirm" at bounding box center [649, 268] width 111 height 19
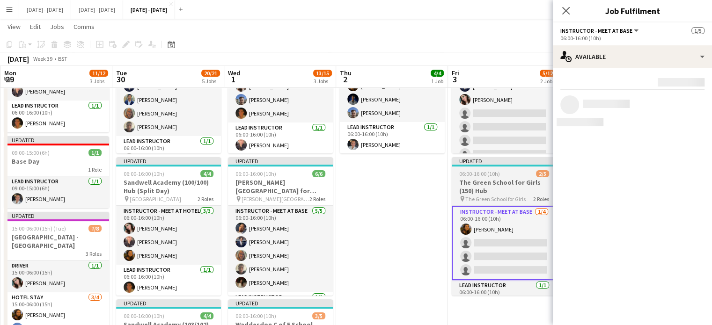
scroll to position [0, 0]
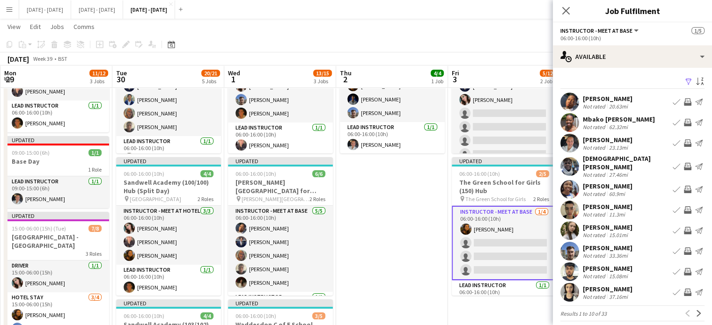
click at [673, 248] on app-icon "Book crew" at bounding box center [676, 251] width 7 height 7
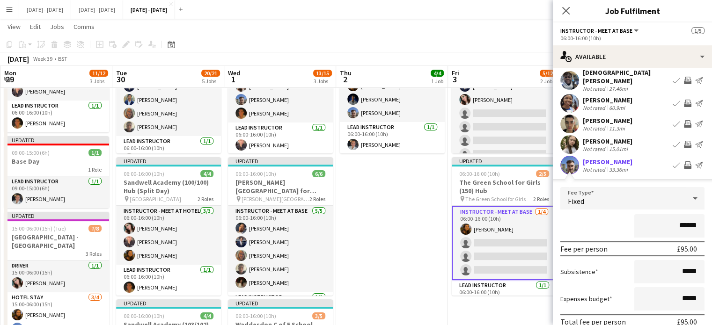
scroll to position [140, 0]
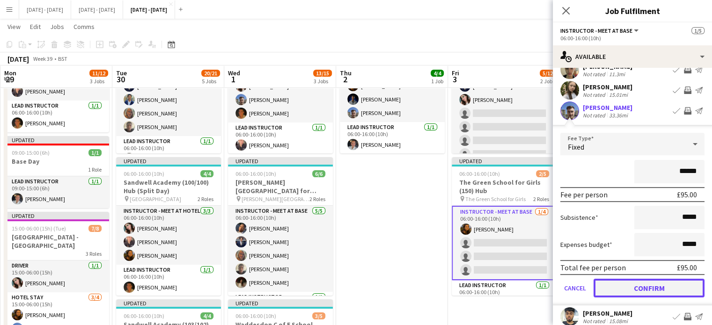
click at [633, 283] on button "Confirm" at bounding box center [649, 288] width 111 height 19
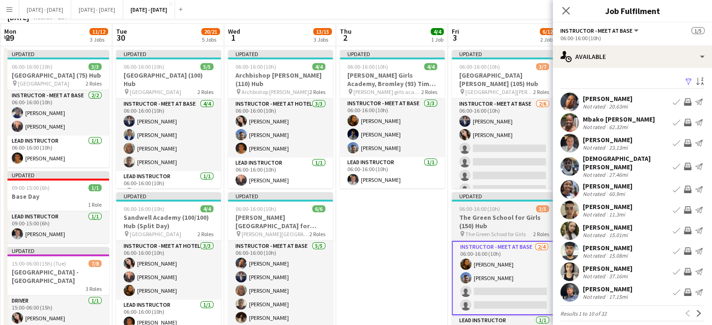
scroll to position [0, 0]
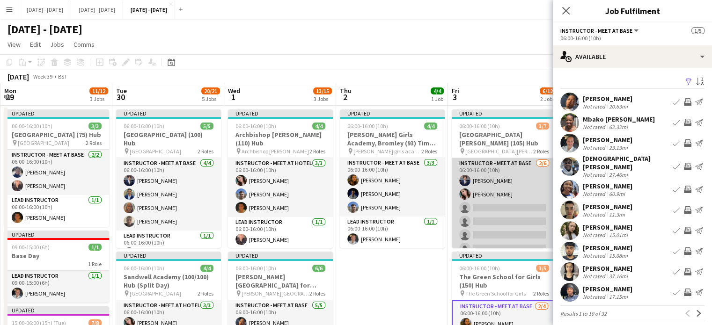
click at [503, 209] on app-card-role "Instructor - Meet at Base 2/6 06:00-16:00 (10h) Drew Shelley-Winfield Lucy Cork…" at bounding box center [504, 208] width 105 height 100
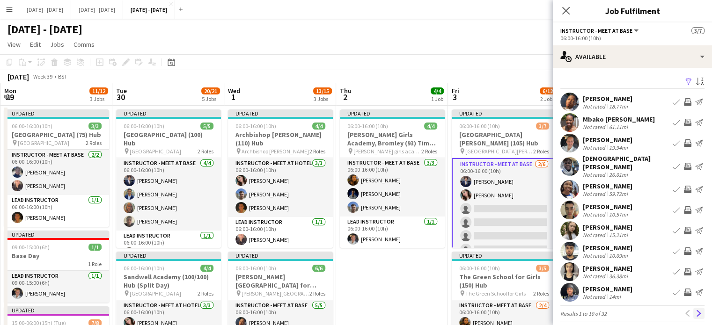
click at [696, 311] on app-icon "Next" at bounding box center [699, 314] width 7 height 7
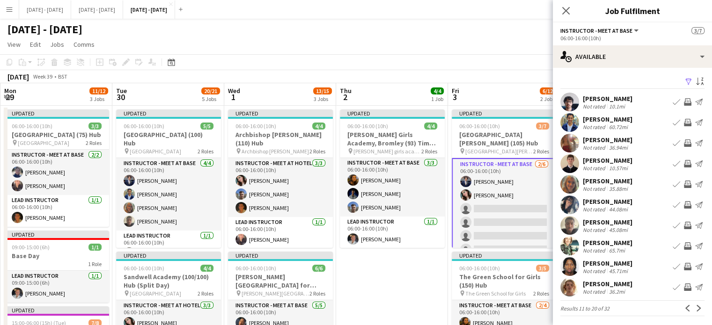
click at [603, 178] on div "[PERSON_NAME]" at bounding box center [608, 181] width 50 height 8
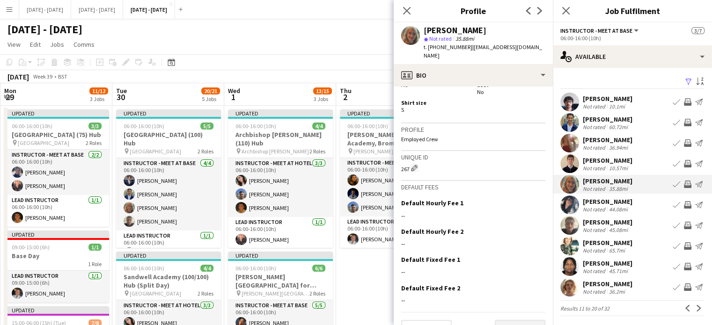
scroll to position [445, 0]
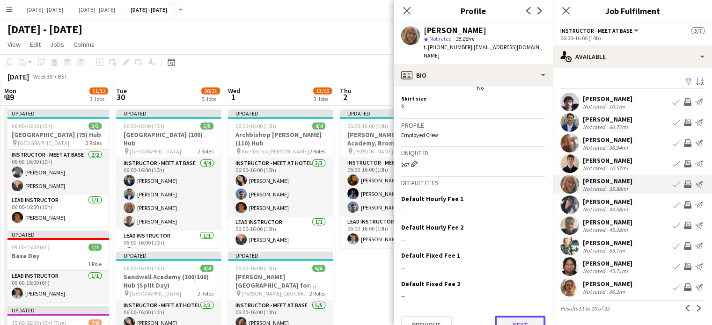
click at [518, 316] on button "Next" at bounding box center [520, 325] width 51 height 19
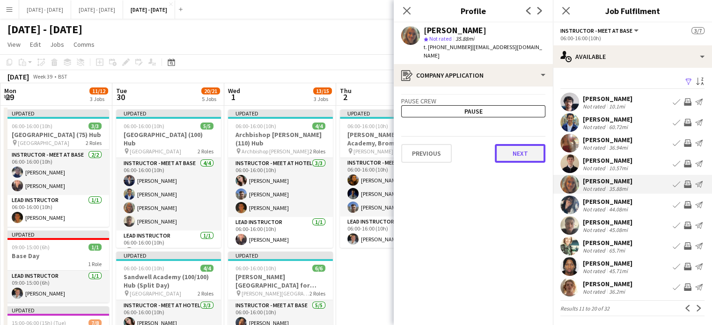
click at [524, 146] on button "Next" at bounding box center [520, 153] width 51 height 19
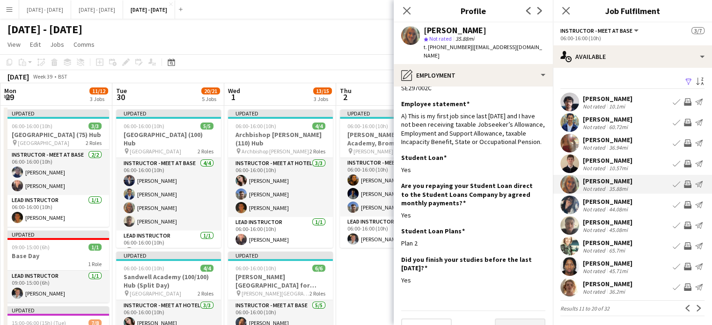
scroll to position [33, 0]
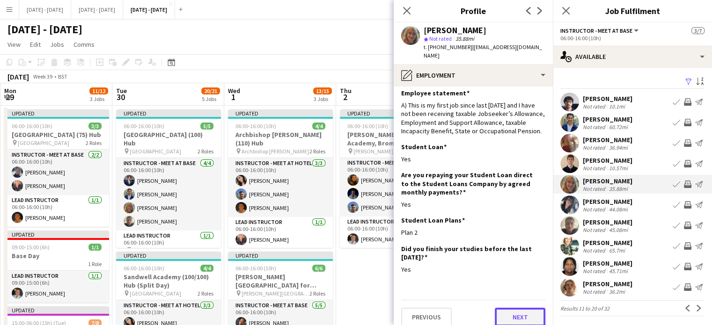
click at [521, 309] on button "Next" at bounding box center [520, 317] width 51 height 19
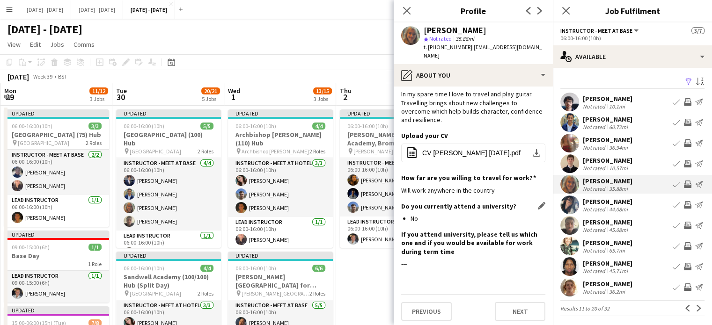
scroll to position [87, 0]
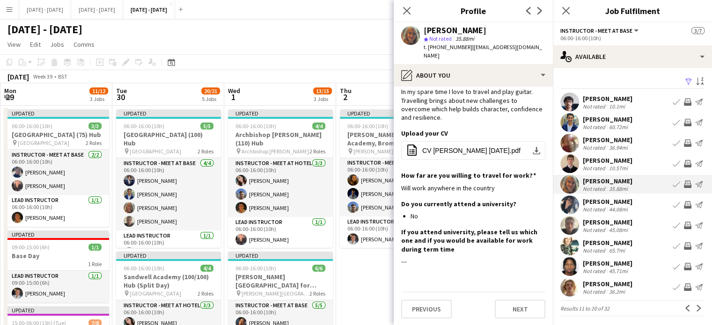
drag, startPoint x: 408, startPoint y: 10, endPoint x: 439, endPoint y: 13, distance: 31.0
click at [407, 10] on icon at bounding box center [406, 10] width 7 height 7
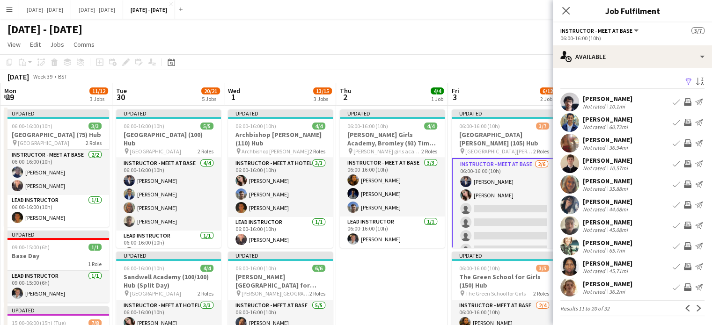
click at [673, 183] on app-icon "Book crew" at bounding box center [676, 184] width 7 height 7
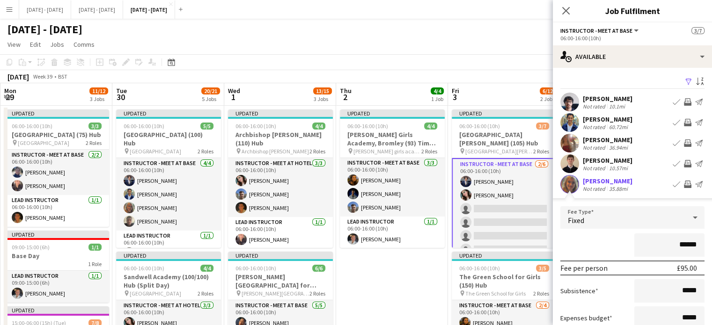
scroll to position [94, 0]
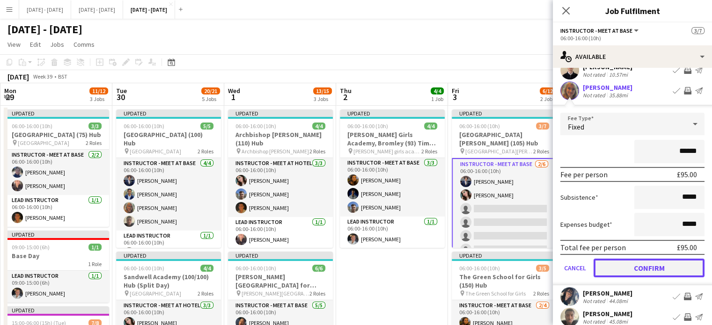
click at [629, 269] on button "Confirm" at bounding box center [649, 268] width 111 height 19
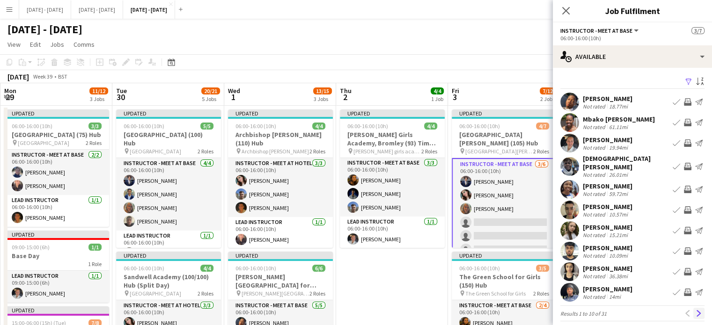
click at [696, 311] on app-icon "Next" at bounding box center [699, 314] width 7 height 7
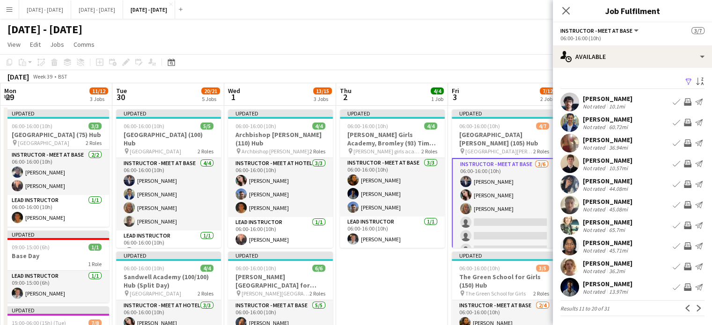
click at [673, 289] on app-icon "Book crew" at bounding box center [676, 287] width 7 height 7
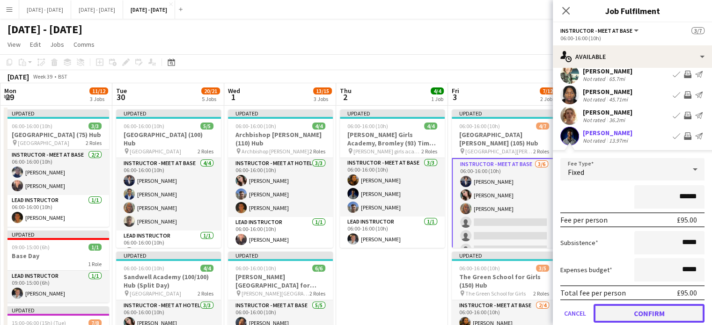
click at [662, 309] on button "Confirm" at bounding box center [649, 313] width 111 height 19
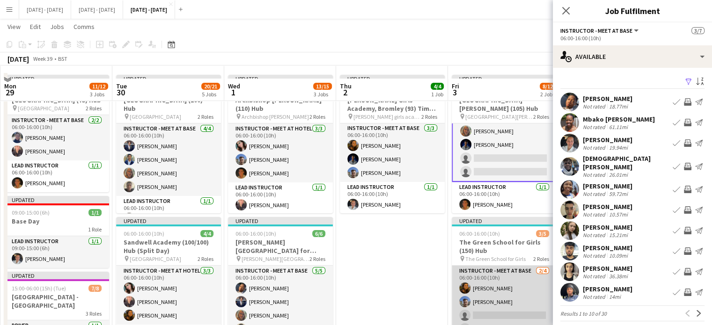
scroll to position [47, 0]
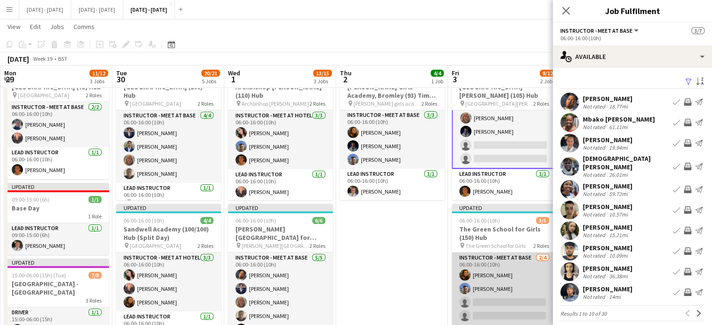
click at [496, 302] on app-card-role "Instructor - Meet at Base 2/4 06:00-16:00 (10h) Olivia Best Matt Dailly single-…" at bounding box center [504, 289] width 105 height 73
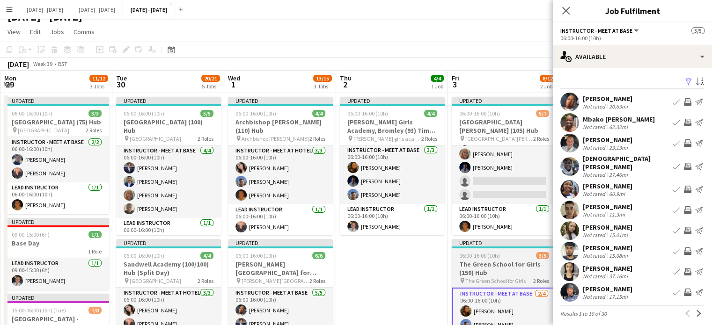
scroll to position [0, 0]
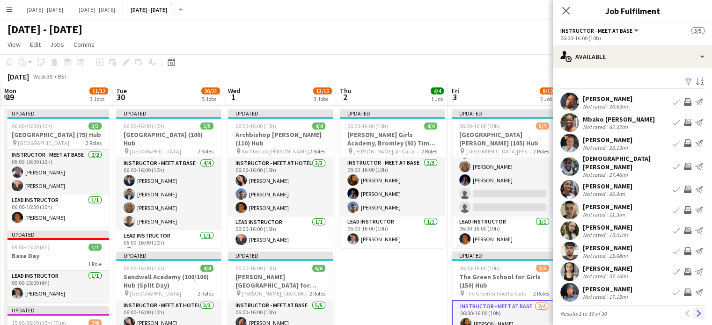
click at [696, 311] on app-icon "Next" at bounding box center [699, 314] width 7 height 7
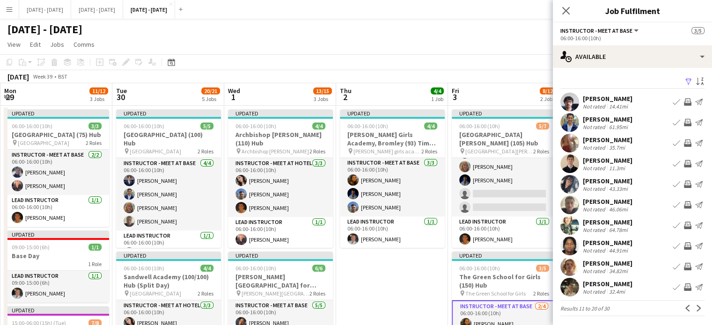
click at [673, 123] on app-icon "Book crew" at bounding box center [676, 122] width 7 height 7
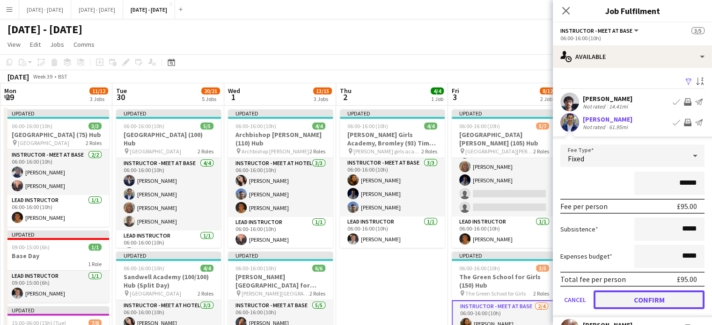
click at [638, 303] on button "Confirm" at bounding box center [649, 300] width 111 height 19
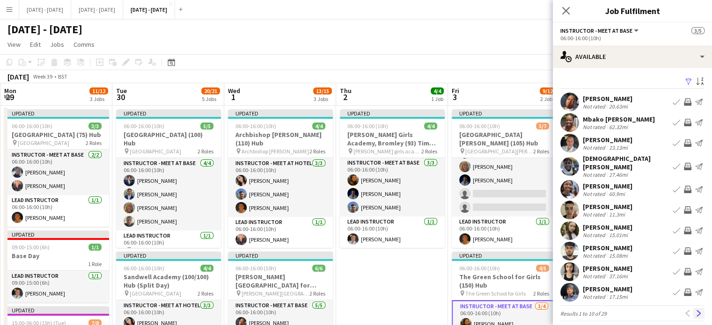
click at [696, 311] on app-icon "Next" at bounding box center [699, 314] width 7 height 7
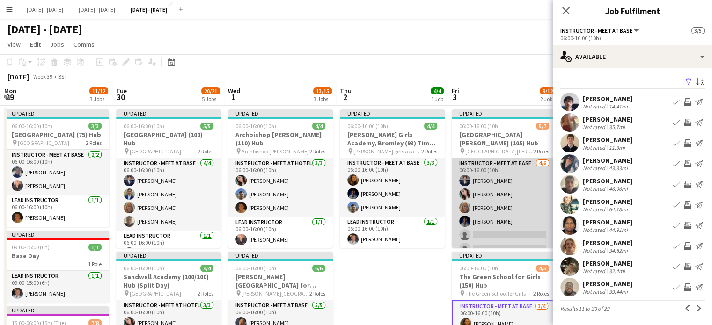
scroll to position [41, 0]
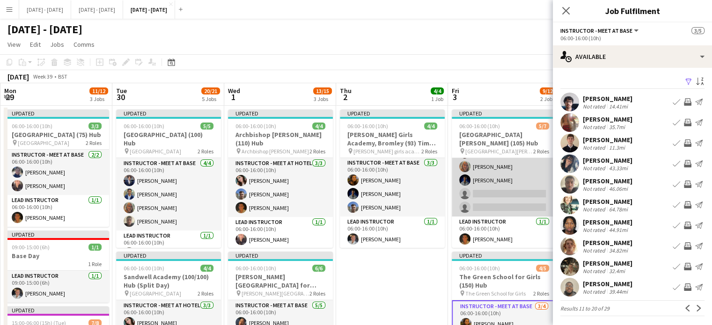
click at [502, 198] on app-card-role "Instructor - Meet at Base 4/6 06:00-16:00 (10h) Drew Shelley-Winfield Lucy Cork…" at bounding box center [504, 167] width 105 height 100
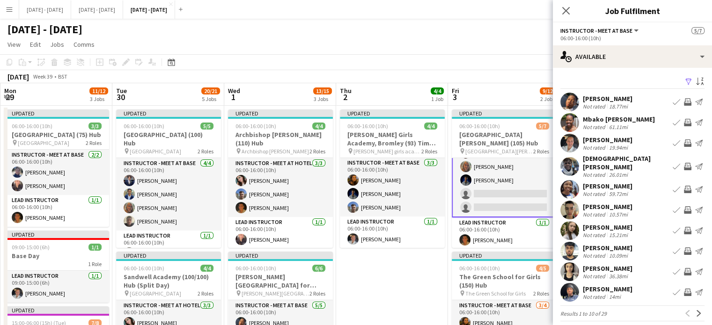
click at [525, 194] on app-card-role "Instructor - Meet at Base 4/6 06:00-16:00 (10h) Drew Shelley-Winfield Lucy Cork…" at bounding box center [504, 167] width 105 height 102
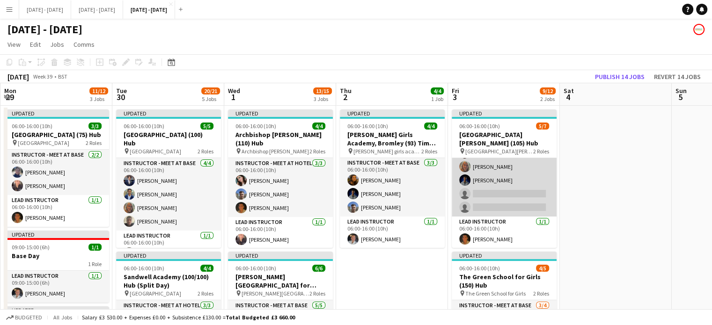
click at [495, 194] on app-card-role "Instructor - Meet at Base 4/6 06:00-16:00 (10h) Drew Shelley-Winfield Lucy Cork…" at bounding box center [504, 167] width 105 height 100
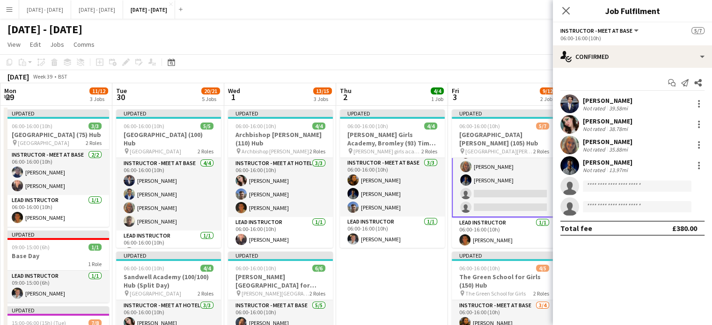
click at [616, 179] on app-invite-slot "single-neutral-actions" at bounding box center [632, 186] width 159 height 19
click at [606, 189] on input at bounding box center [637, 186] width 109 height 11
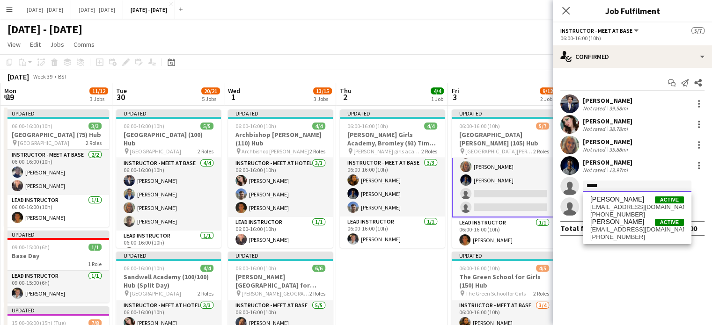
type input "*****"
click at [605, 195] on div "Emily Pratt Active emilypratt2003@gmail.com +447951835180 Emily Rowe Smythe Act…" at bounding box center [637, 218] width 109 height 52
click at [606, 200] on span "[PERSON_NAME]" at bounding box center [618, 200] width 54 height 8
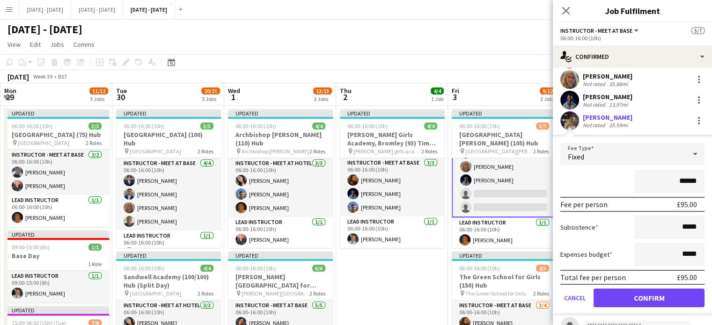
scroll to position [94, 0]
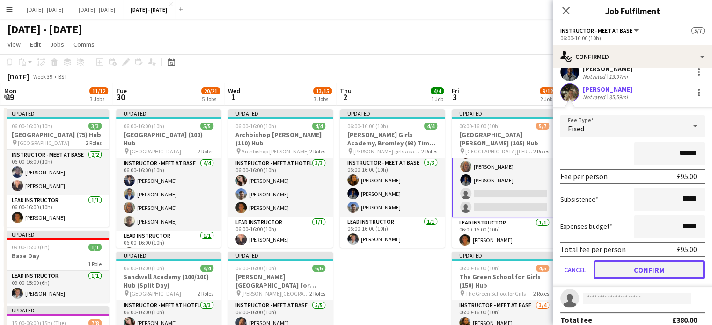
click at [644, 264] on button "Confirm" at bounding box center [649, 270] width 111 height 19
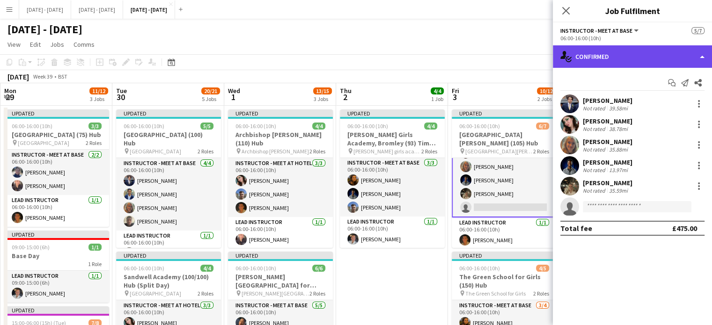
click at [618, 57] on div "single-neutral-actions-check-2 Confirmed" at bounding box center [632, 56] width 159 height 22
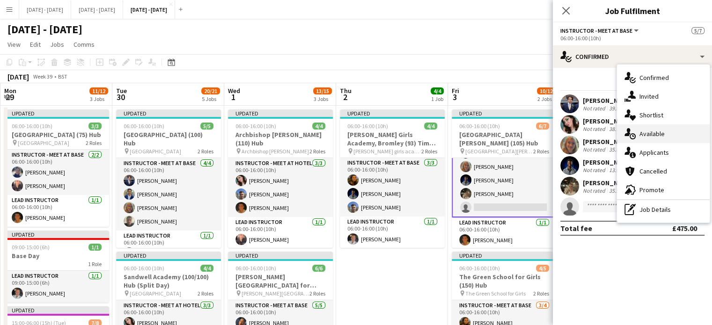
click at [639, 138] on div "single-neutral-actions-upload Available" at bounding box center [663, 134] width 93 height 19
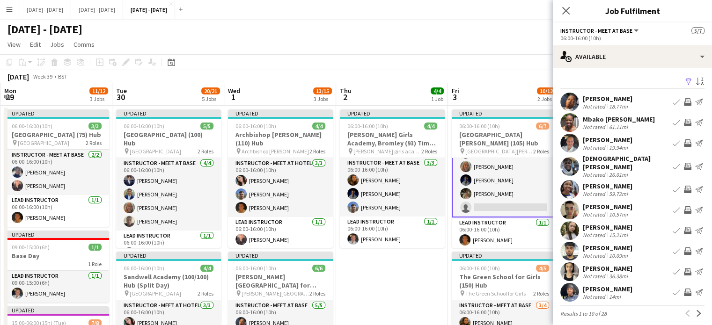
scroll to position [2, 0]
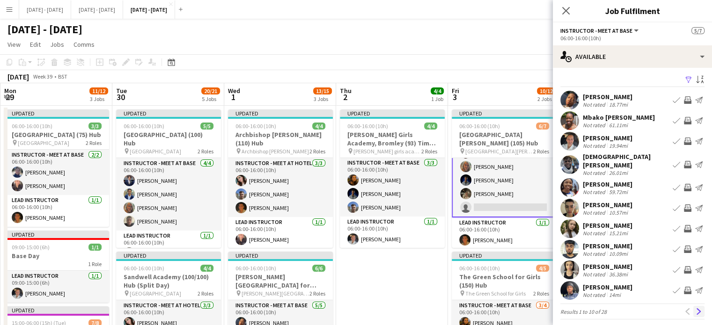
click at [696, 309] on app-icon "Next" at bounding box center [699, 312] width 7 height 7
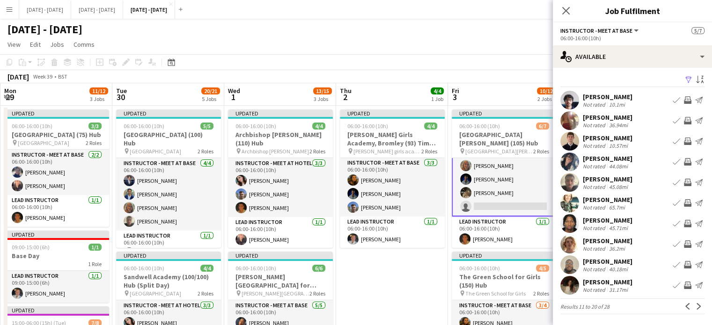
click at [673, 286] on app-icon "Book crew" at bounding box center [676, 285] width 7 height 7
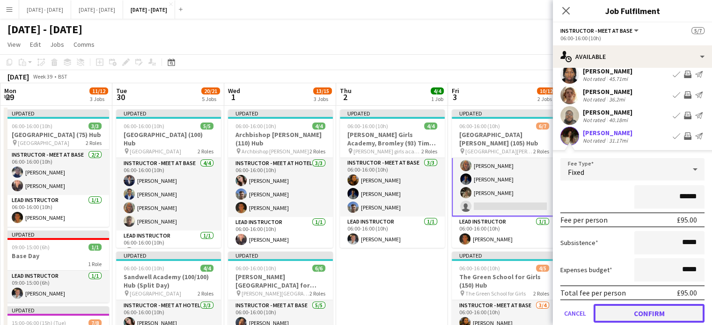
click at [654, 308] on button "Confirm" at bounding box center [649, 313] width 111 height 19
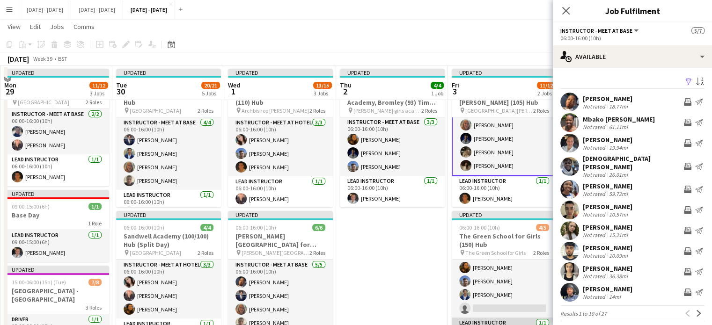
scroll to position [94, 0]
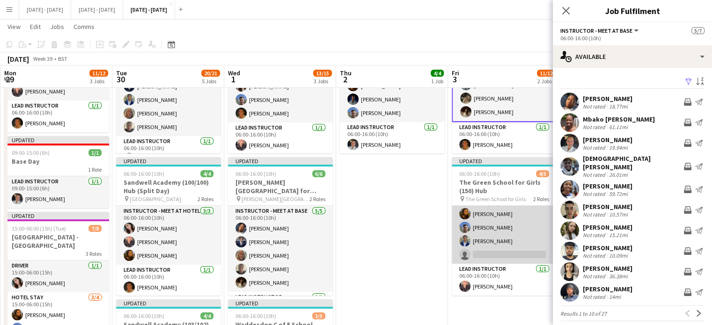
click at [506, 260] on app-card-role "Instructor - Meet at Base 3/4 06:00-16:00 (10h) Olivia Best Matt Dailly Omar Al…" at bounding box center [504, 228] width 105 height 73
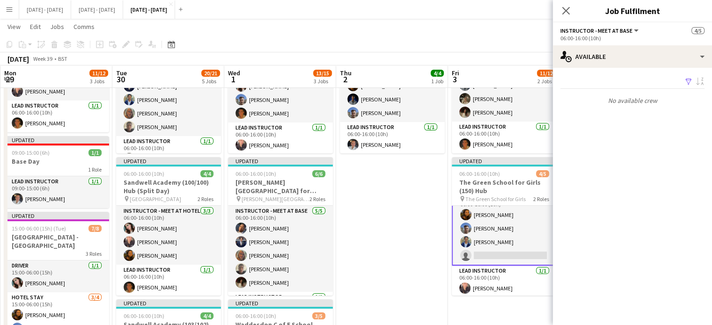
scroll to position [15, 0]
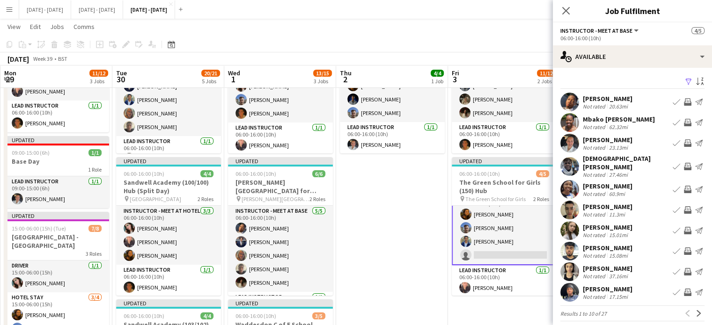
click at [673, 101] on app-icon "Book crew" at bounding box center [676, 101] width 7 height 7
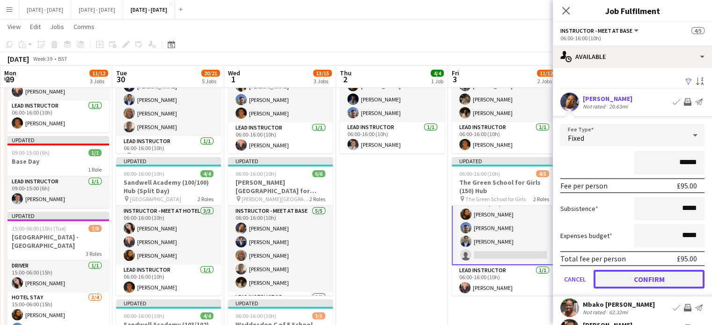
click at [650, 280] on button "Confirm" at bounding box center [649, 279] width 111 height 19
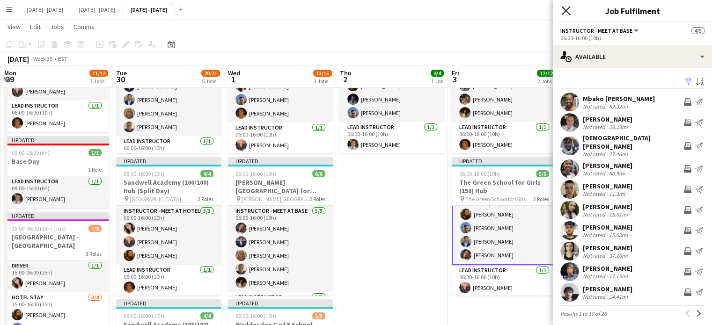
drag, startPoint x: 567, startPoint y: 10, endPoint x: 562, endPoint y: 22, distance: 13.2
click at [567, 11] on icon at bounding box center [565, 10] width 7 height 7
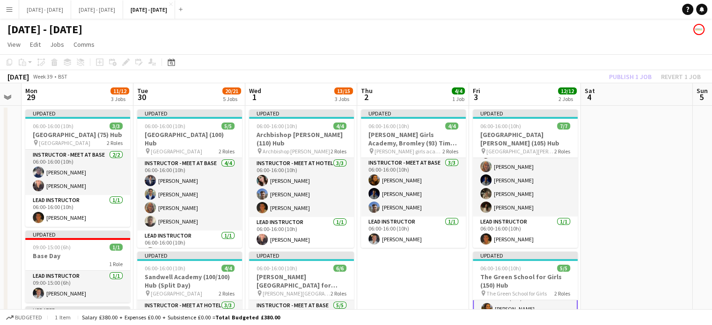
scroll to position [0, 277]
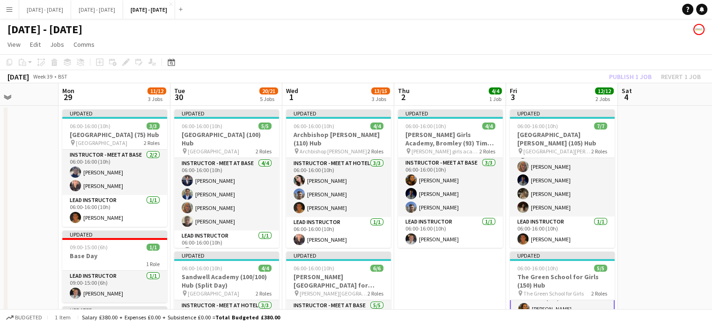
drag, startPoint x: 359, startPoint y: 89, endPoint x: 417, endPoint y: 84, distance: 57.8
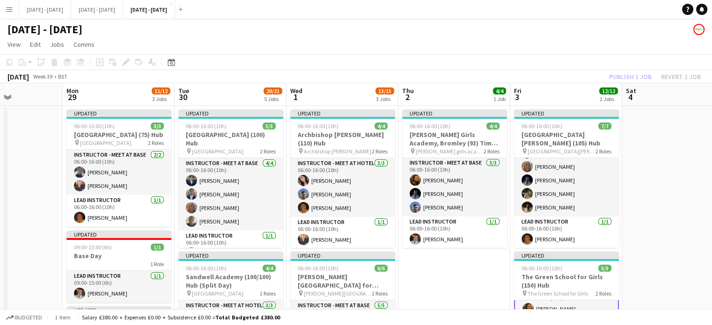
scroll to position [0, 275]
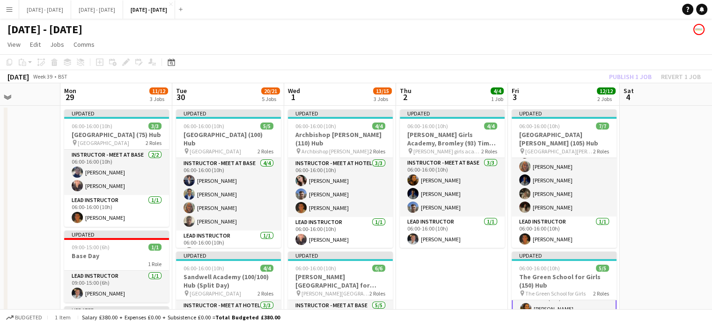
drag, startPoint x: 449, startPoint y: 278, endPoint x: 451, endPoint y: 285, distance: 7.3
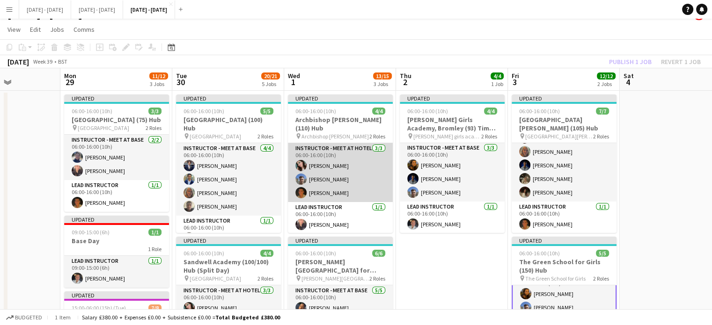
scroll to position [0, 0]
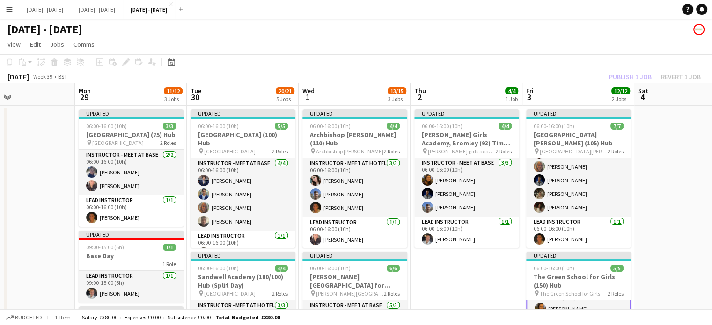
drag, startPoint x: 329, startPoint y: 100, endPoint x: 345, endPoint y: 96, distance: 16.5
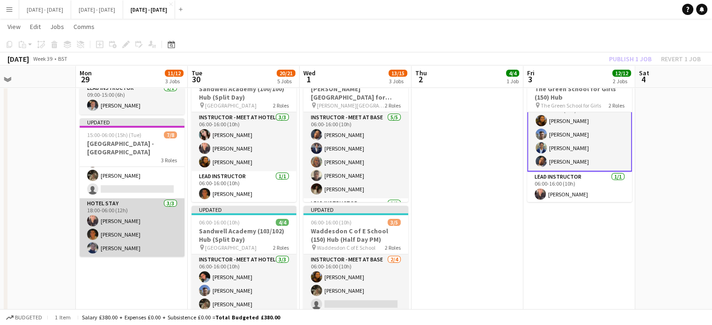
scroll to position [26, 0]
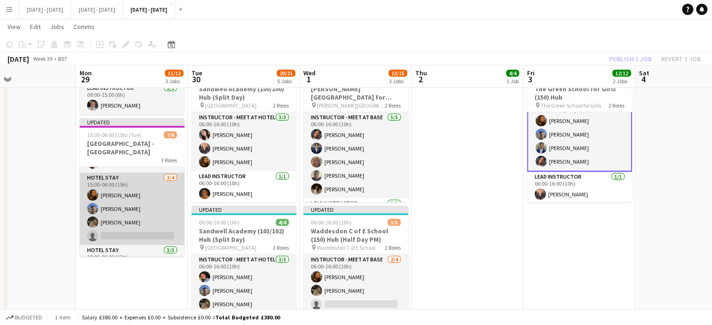
click at [126, 241] on app-card-role "Hotel Stay 3/4 15:00-06:00 (15h) Olivia Best Matt Dailly Emily Pratt single-neu…" at bounding box center [132, 209] width 105 height 73
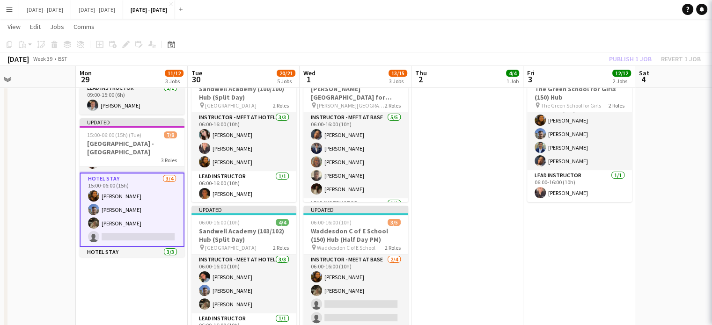
scroll to position [15, 0]
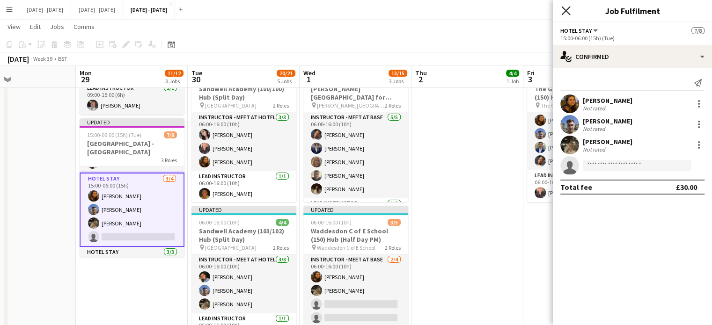
click at [566, 8] on icon "Close pop-in" at bounding box center [566, 10] width 9 height 9
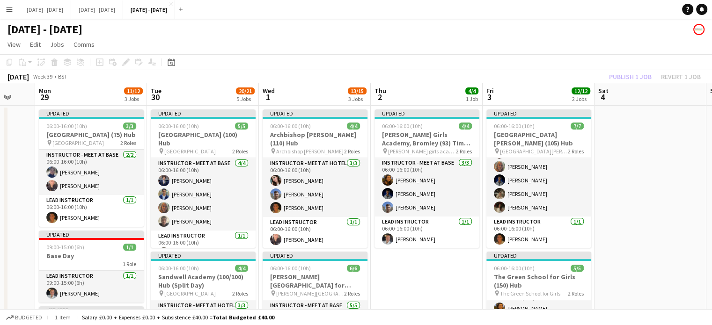
scroll to position [0, 301]
drag, startPoint x: 461, startPoint y: 285, endPoint x: 420, endPoint y: 284, distance: 41.2
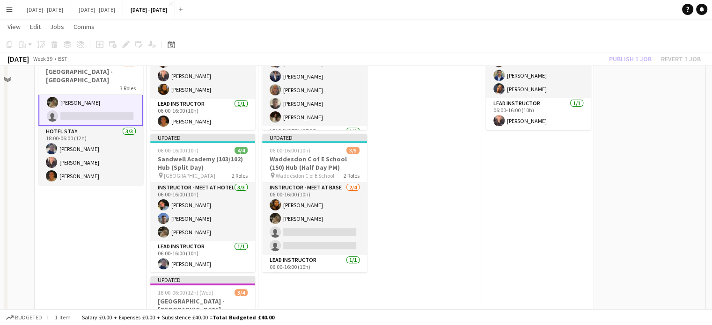
scroll to position [212, 0]
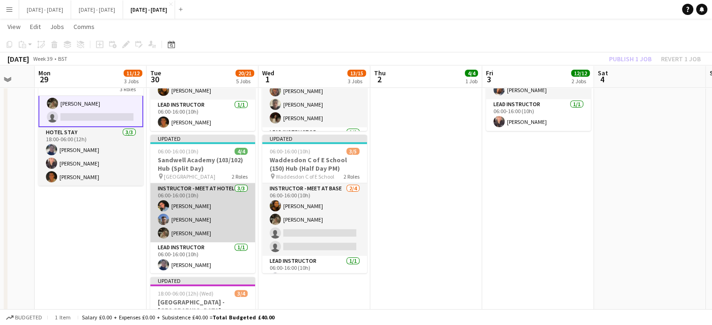
click at [192, 209] on app-card-role "Instructor - Meet at Hotel 3/3 06:00-16:00 (10h) Eloise Cook Matt Dailly Emily …" at bounding box center [202, 213] width 105 height 59
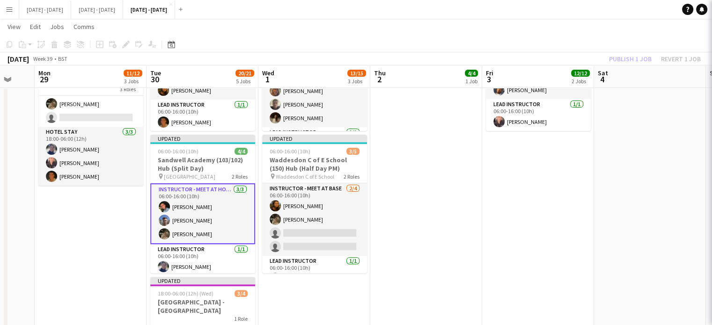
scroll to position [73, 0]
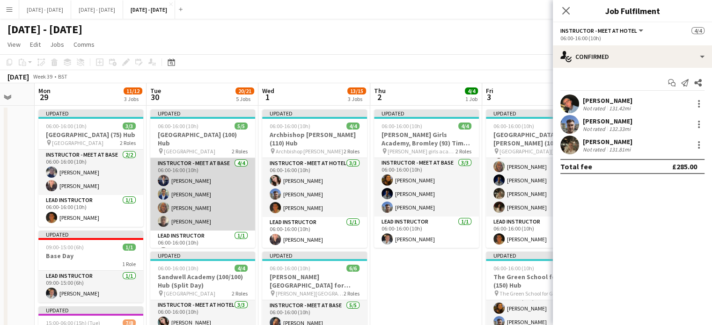
click at [191, 215] on app-card-role "Instructor - Meet at Base 4/4 06:00-16:00 (10h) Drew Shelley-Winfield Omar Al K…" at bounding box center [202, 194] width 105 height 73
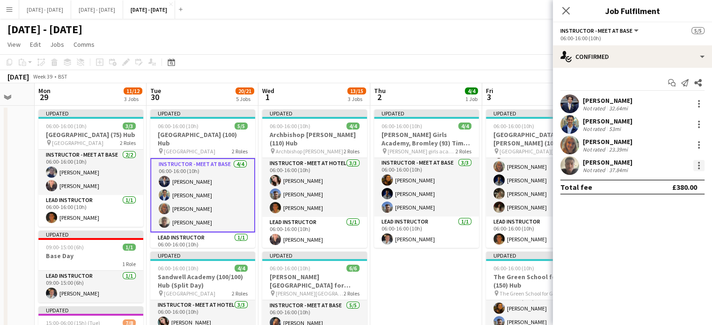
click at [697, 164] on div at bounding box center [699, 165] width 11 height 11
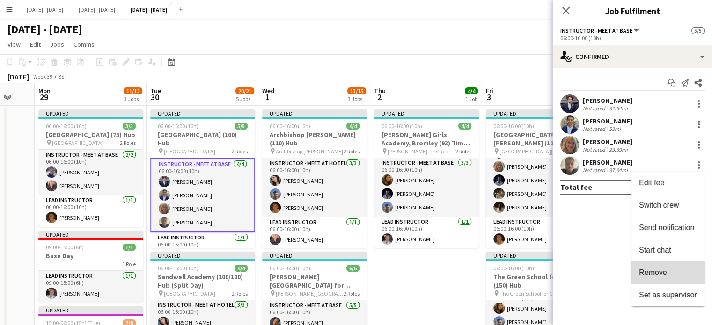
click at [667, 266] on button "Remove" at bounding box center [668, 273] width 73 height 22
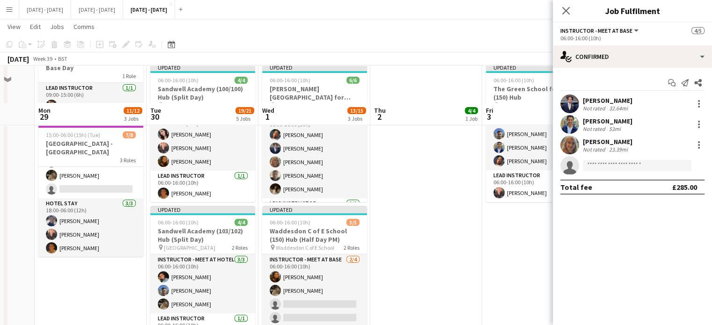
scroll to position [328, 0]
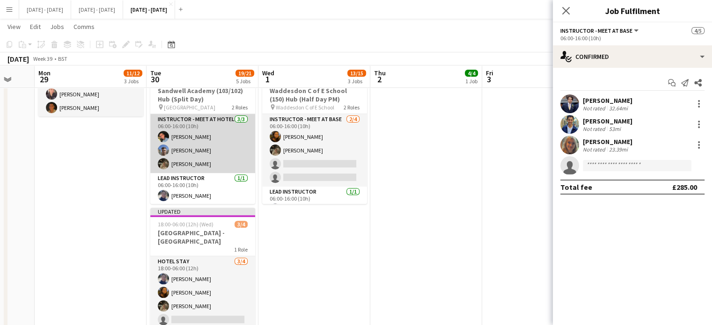
click at [178, 139] on app-card-role "Instructor - Meet at Hotel 3/3 06:00-16:00 (10h) Eloise Cook Matt Dailly Emily …" at bounding box center [202, 143] width 105 height 59
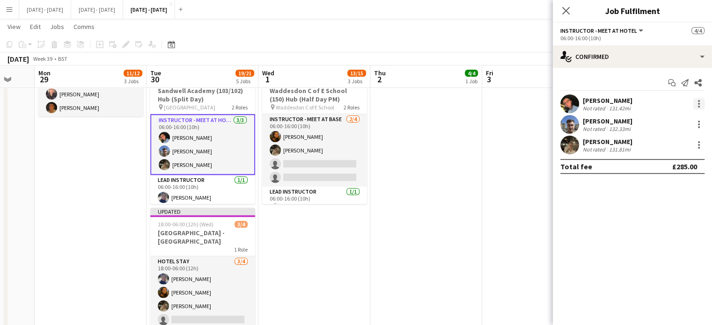
click at [699, 103] on div at bounding box center [699, 104] width 2 height 2
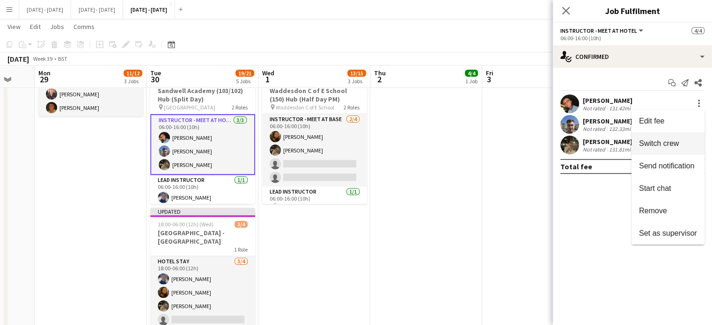
click at [658, 150] on button "Switch crew" at bounding box center [668, 144] width 73 height 22
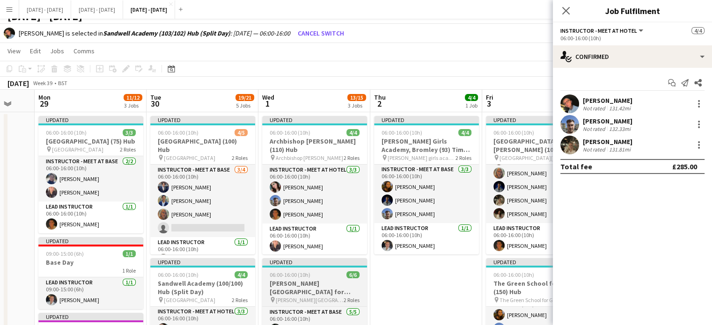
scroll to position [0, 0]
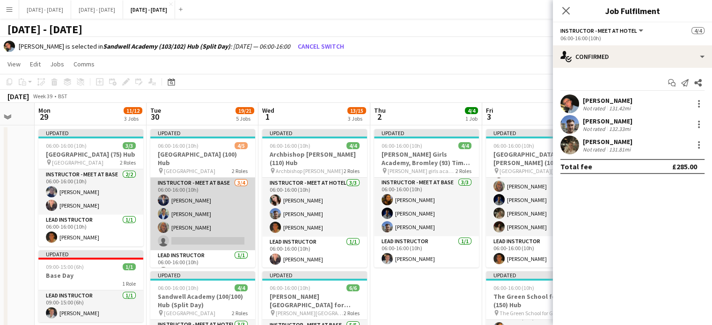
click at [187, 244] on app-card-role "Instructor - Meet at Base 3/4 06:00-16:00 (10h) Drew Shelley-Winfield Omar Al K…" at bounding box center [202, 214] width 105 height 73
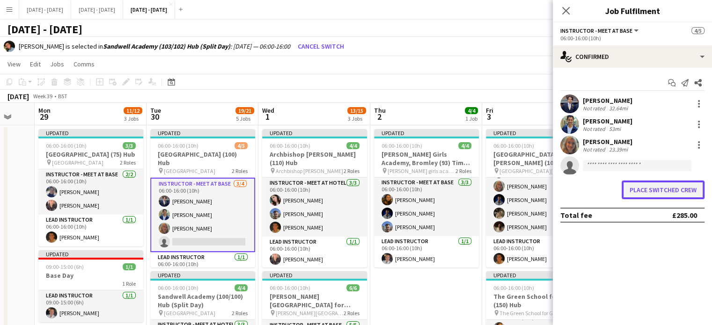
click at [658, 192] on button "Place switched crew" at bounding box center [663, 190] width 83 height 19
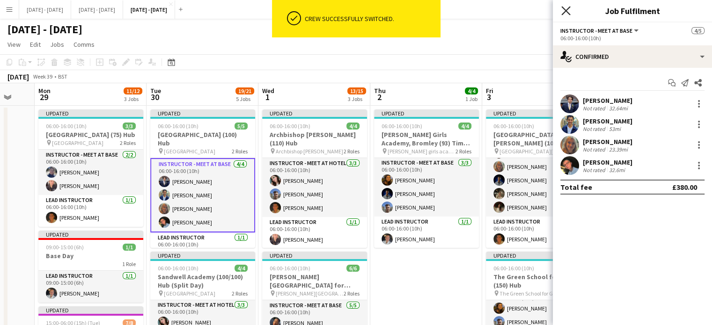
click at [566, 11] on icon at bounding box center [566, 10] width 9 height 9
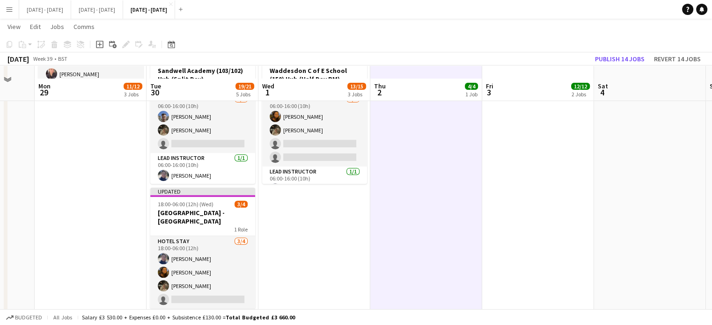
scroll to position [328, 0]
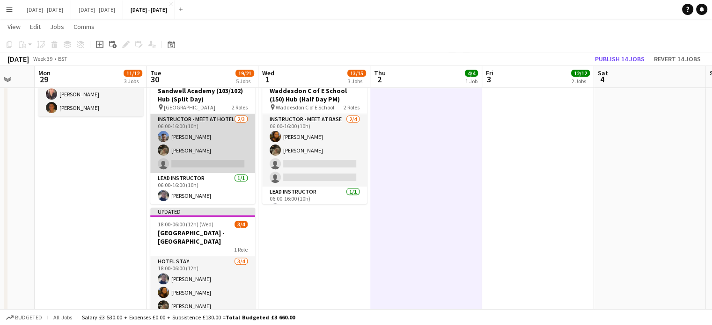
click at [207, 162] on app-card-role "Instructor - Meet at Hotel 2/3 06:00-16:00 (10h) Matt Dailly Emily Pratt single…" at bounding box center [202, 143] width 105 height 59
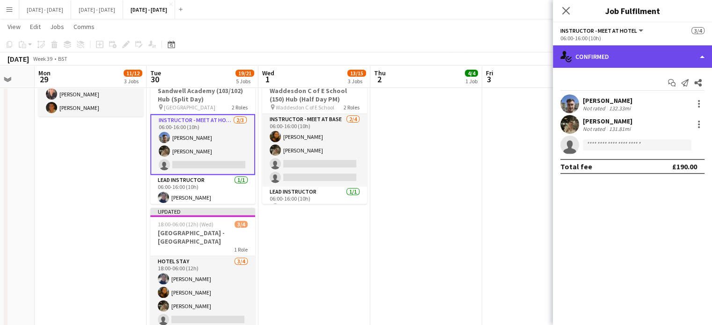
click at [588, 56] on div "single-neutral-actions-check-2 Confirmed" at bounding box center [632, 56] width 159 height 22
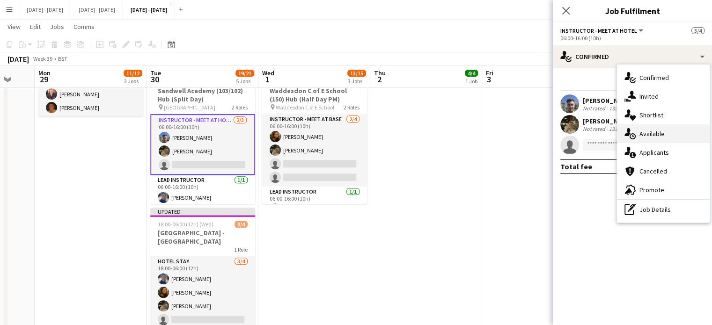
click at [662, 133] on span "Available" at bounding box center [652, 134] width 25 height 8
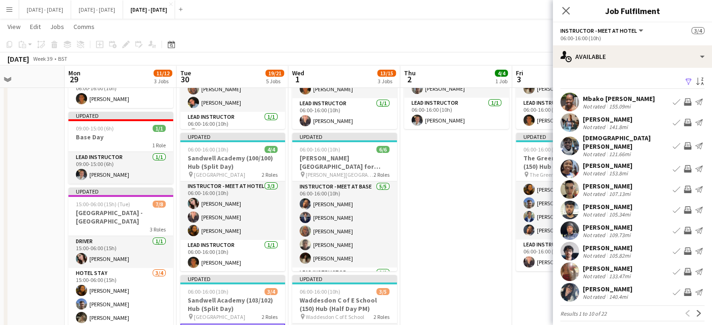
scroll to position [0, 270]
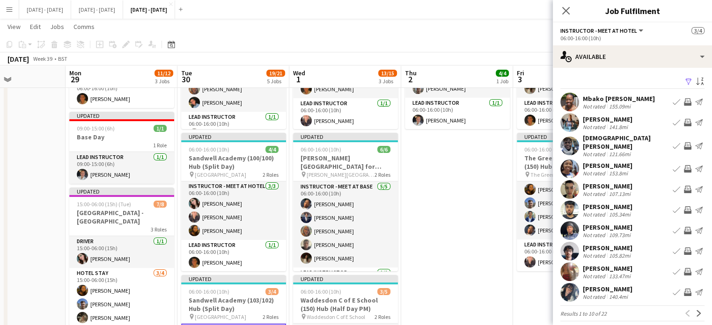
drag, startPoint x: 399, startPoint y: 240, endPoint x: 430, endPoint y: 228, distance: 33.2
click at [430, 228] on app-calendar-viewport "Fri 26 Sat 27 Sun 28 Mon 29 11/12 3 Jobs Tue 30 19/21 5 Jobs Wed 1 13/15 3 Jobs…" at bounding box center [356, 302] width 712 height 766
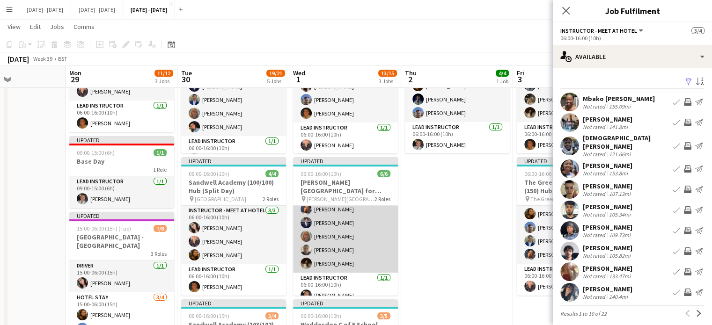
scroll to position [28, 0]
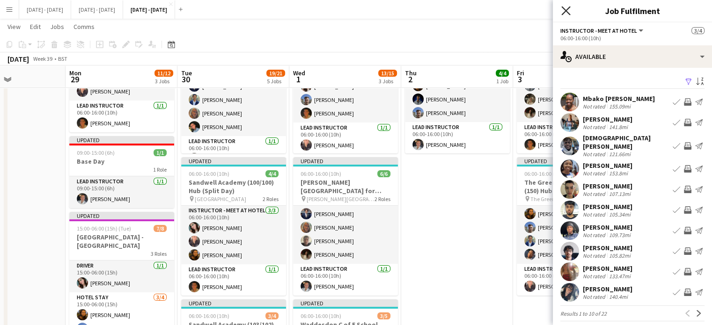
drag, startPoint x: 565, startPoint y: 11, endPoint x: 559, endPoint y: 20, distance: 10.5
click at [564, 11] on icon "Close pop-in" at bounding box center [565, 10] width 7 height 7
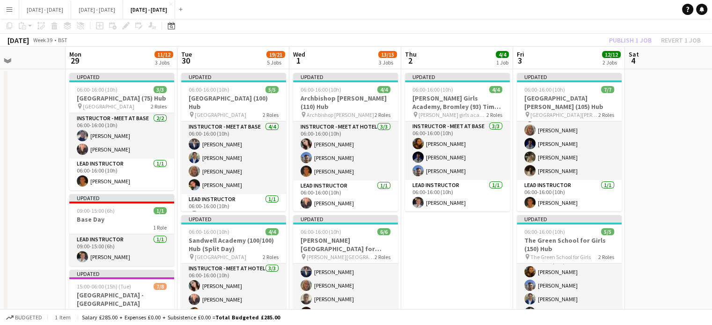
scroll to position [0, 0]
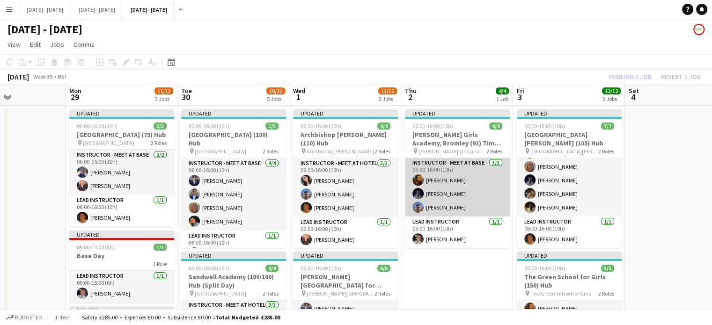
click at [446, 192] on app-card-role "Instructor - Meet at Base 3/3 06:00-16:00 (10h) Olivia Best Daniel Anenou Matt …" at bounding box center [457, 187] width 105 height 59
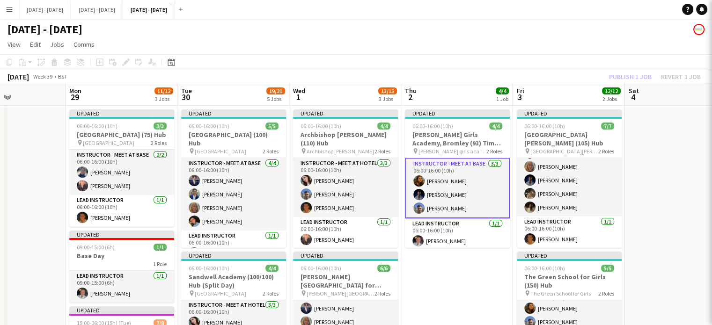
scroll to position [1, 0]
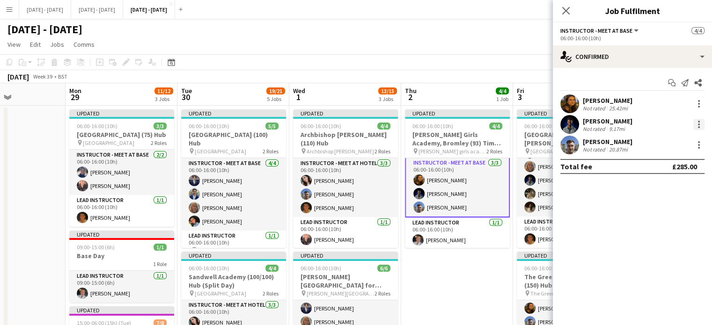
click at [699, 121] on div at bounding box center [699, 122] width 2 height 2
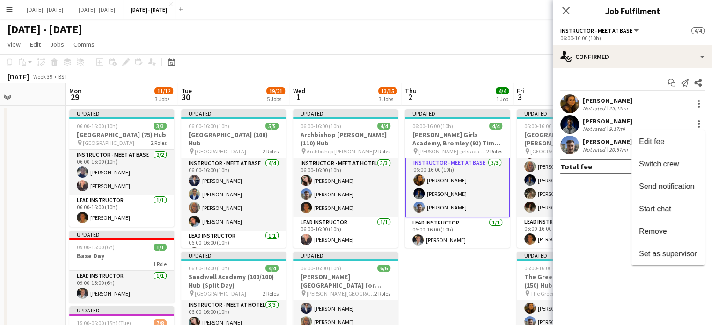
click at [672, 230] on span "Remove" at bounding box center [668, 232] width 58 height 8
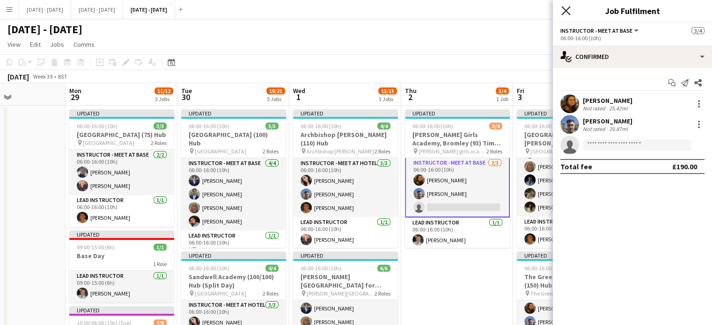
click at [567, 10] on icon at bounding box center [566, 10] width 9 height 9
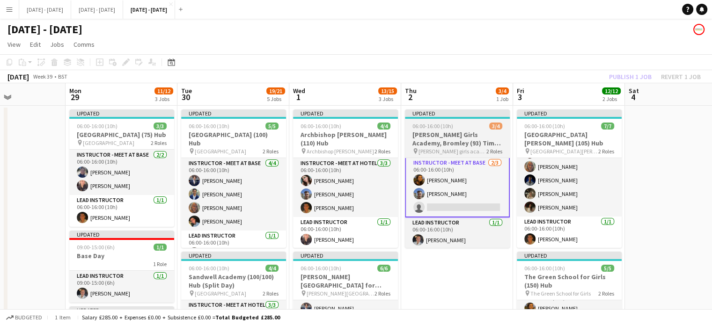
click at [456, 136] on h3 "[PERSON_NAME] Girls Academy, Bromley (93) Time Attack" at bounding box center [457, 139] width 105 height 17
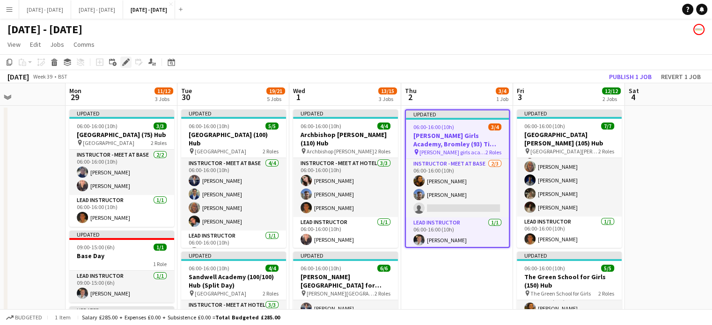
click at [124, 60] on icon "Edit" at bounding box center [125, 62] width 7 height 7
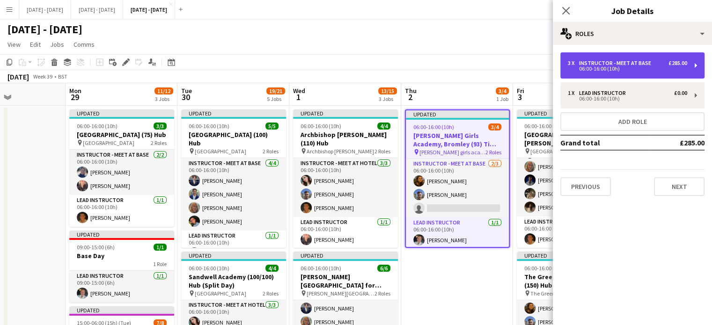
click at [608, 67] on div "06:00-16:00 (10h)" at bounding box center [627, 69] width 119 height 5
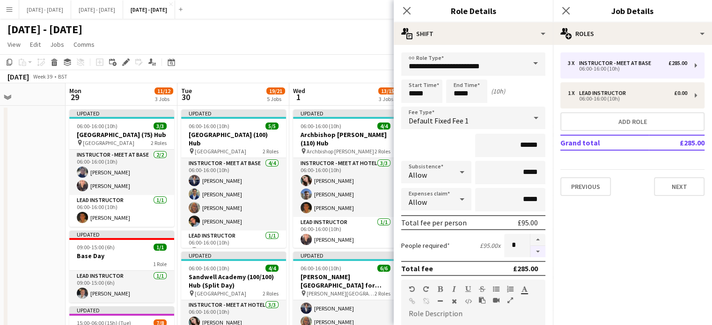
click at [534, 252] on button "button" at bounding box center [538, 252] width 15 height 12
type input "*"
drag, startPoint x: 410, startPoint y: 11, endPoint x: 497, endPoint y: 67, distance: 104.1
click at [409, 11] on icon "Close pop-in" at bounding box center [406, 10] width 7 height 7
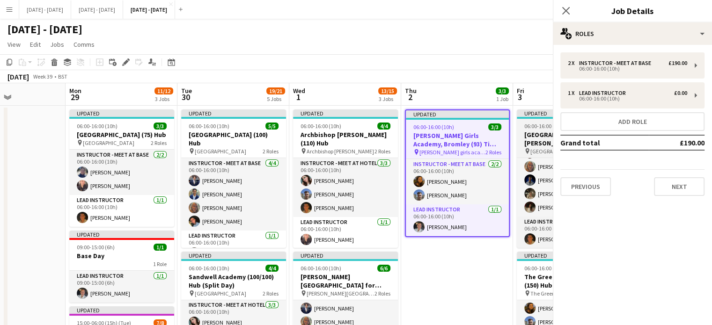
scroll to position [0, 0]
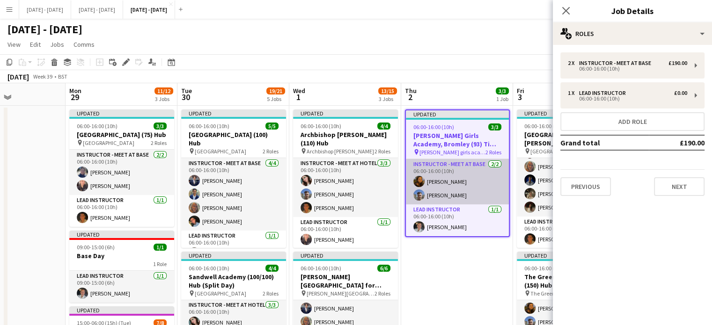
click at [453, 195] on app-card-role "Instructor - Meet at Base 2/2 06:00-16:00 (10h) Olivia Best Matt Dailly" at bounding box center [457, 181] width 103 height 45
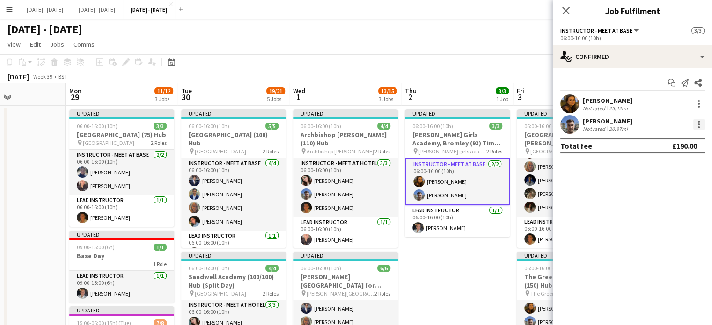
click at [700, 125] on div at bounding box center [699, 124] width 11 height 11
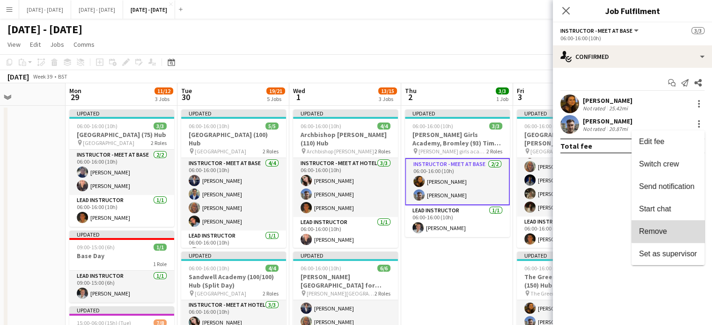
click at [673, 224] on button "Remove" at bounding box center [668, 232] width 73 height 22
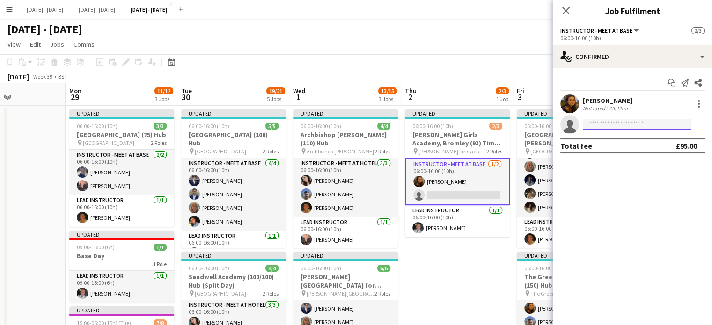
click at [624, 124] on input at bounding box center [637, 124] width 109 height 11
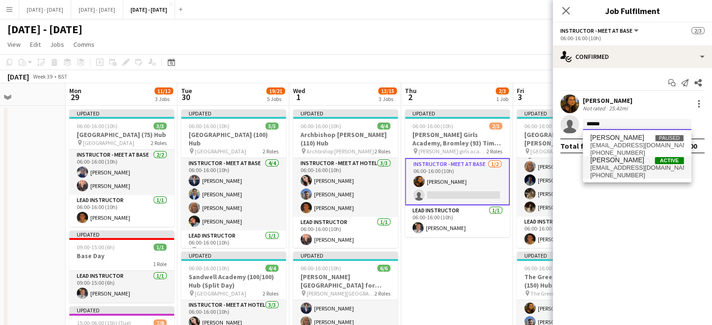
type input "******"
click at [622, 170] on span "hmtaylor218@gmail.com" at bounding box center [638, 167] width 94 height 7
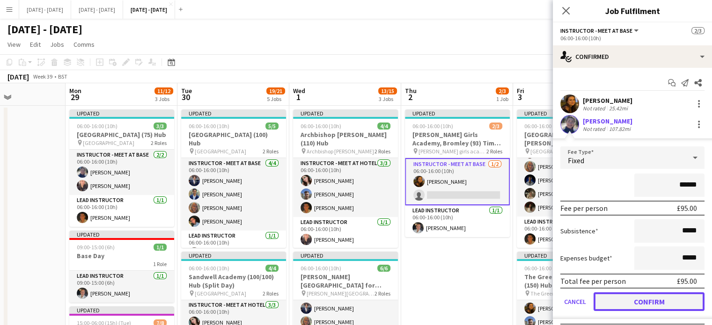
click at [635, 303] on button "Confirm" at bounding box center [649, 302] width 111 height 19
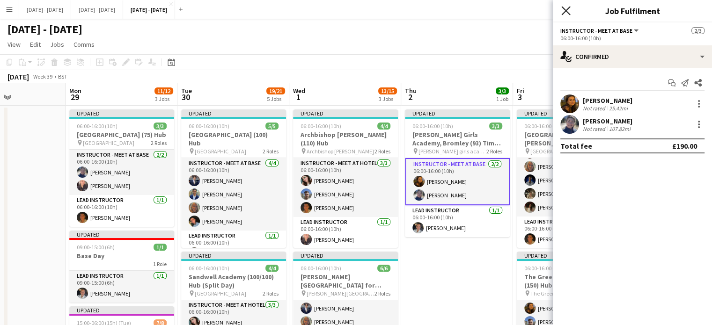
click at [566, 11] on icon at bounding box center [566, 10] width 9 height 9
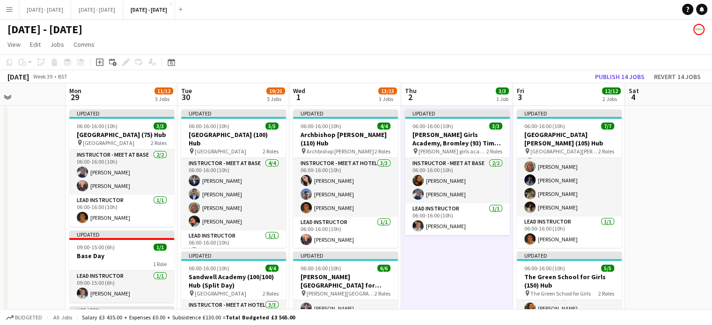
drag, startPoint x: 96, startPoint y: 62, endPoint x: 247, endPoint y: 86, distance: 152.2
click at [96, 62] on icon at bounding box center [99, 62] width 7 height 7
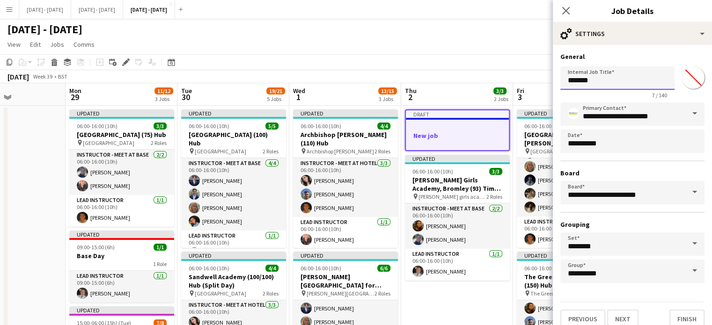
drag, startPoint x: 619, startPoint y: 78, endPoint x: 444, endPoint y: 82, distance: 175.7
type input "********"
click at [682, 79] on input "*******" at bounding box center [694, 78] width 34 height 34
type input "*******"
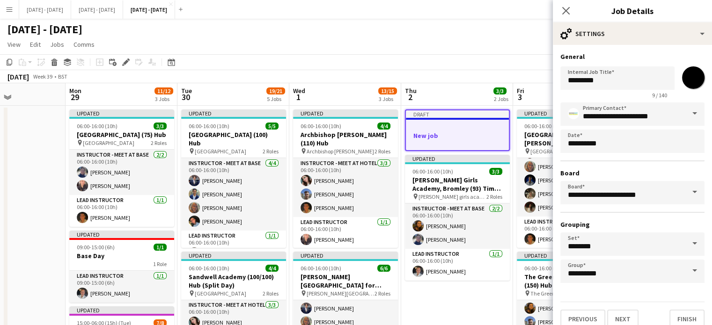
click at [688, 50] on div "**********" at bounding box center [632, 190] width 159 height 291
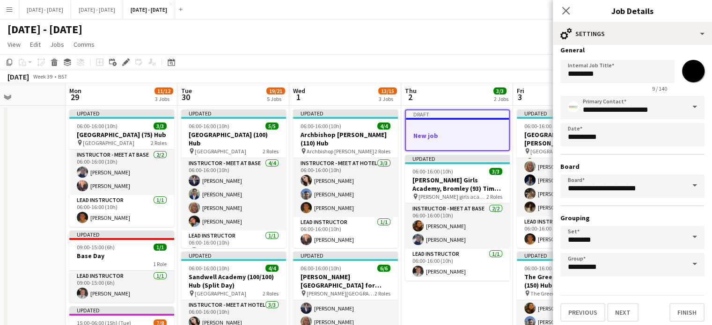
scroll to position [8, 0]
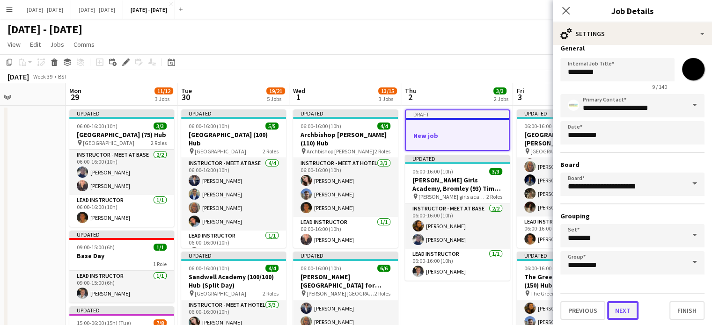
click at [629, 311] on button "Next" at bounding box center [622, 311] width 31 height 19
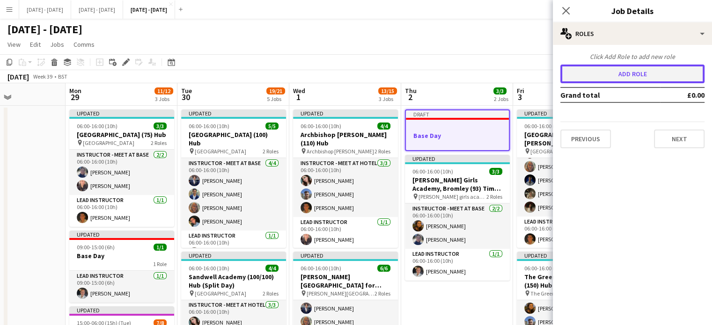
click at [626, 77] on button "Add role" at bounding box center [633, 74] width 144 height 19
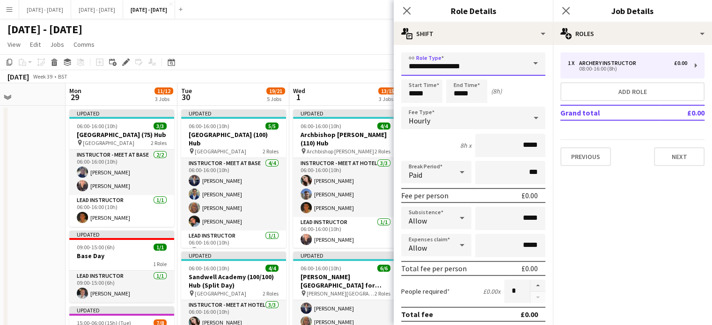
click at [518, 63] on input "**********" at bounding box center [473, 63] width 144 height 23
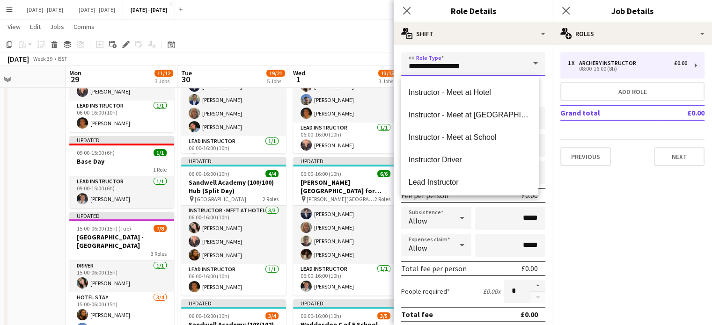
scroll to position [262, 0]
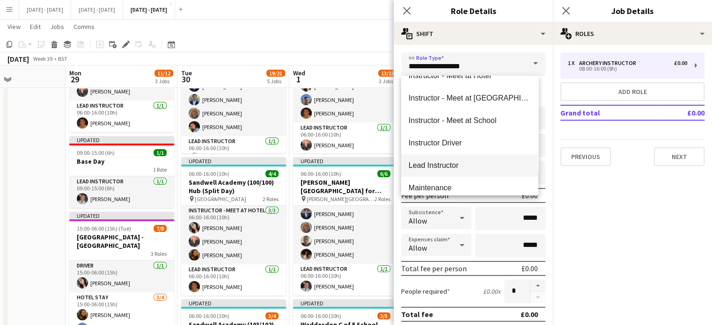
click at [466, 171] on mat-option "Lead Instructor" at bounding box center [469, 166] width 137 height 22
type input "**********"
type input "*******"
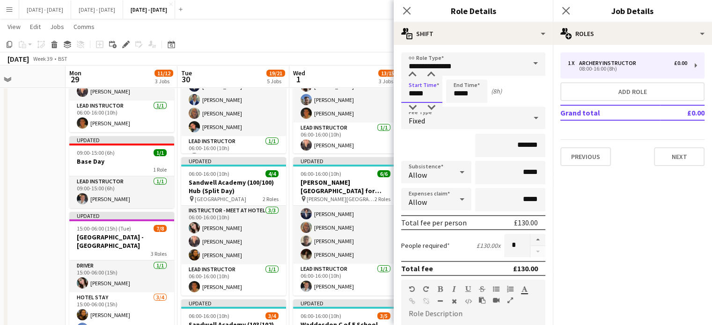
drag, startPoint x: 428, startPoint y: 94, endPoint x: 345, endPoint y: 84, distance: 84.0
click at [375, 94] on body "Menu Boards Boards Boards All jobs Status Workforce Workforce My Workforce Recr…" at bounding box center [356, 315] width 712 height 818
type input "*****"
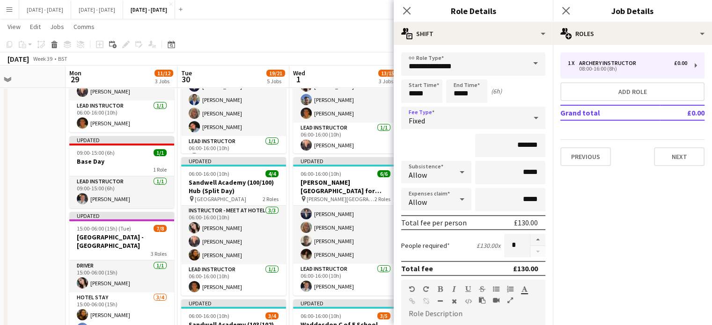
click at [450, 118] on div "Fixed" at bounding box center [464, 118] width 126 height 22
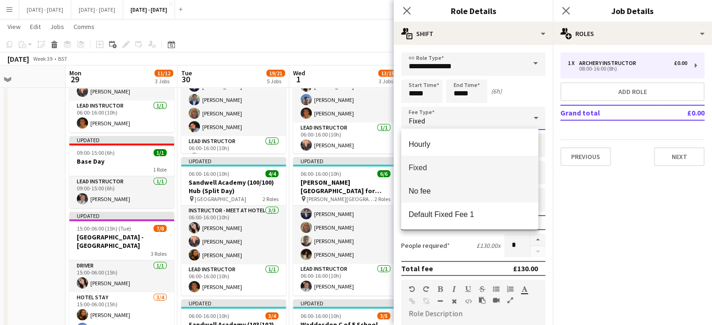
drag, startPoint x: 452, startPoint y: 217, endPoint x: 452, endPoint y: 194, distance: 22.5
click at [452, 197] on div "Hourly Fixed No fee Default Fixed Fee 1" at bounding box center [469, 179] width 137 height 101
click at [452, 194] on span "No fee" at bounding box center [470, 191] width 122 height 9
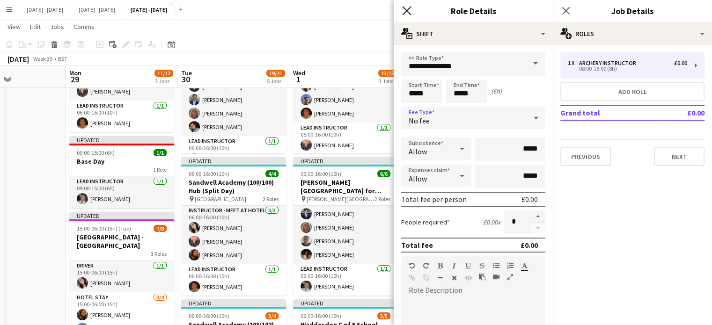
click at [403, 7] on icon at bounding box center [406, 10] width 9 height 9
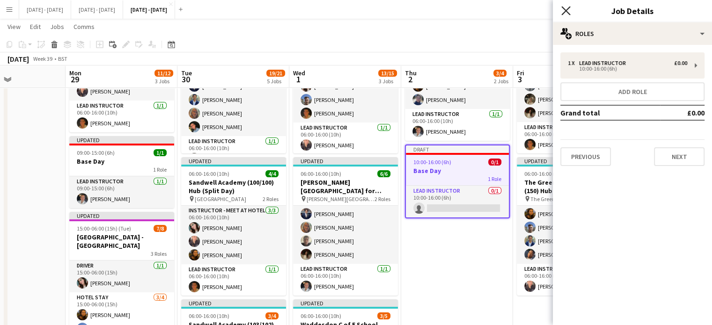
click at [562, 9] on icon "Close pop-in" at bounding box center [566, 10] width 9 height 9
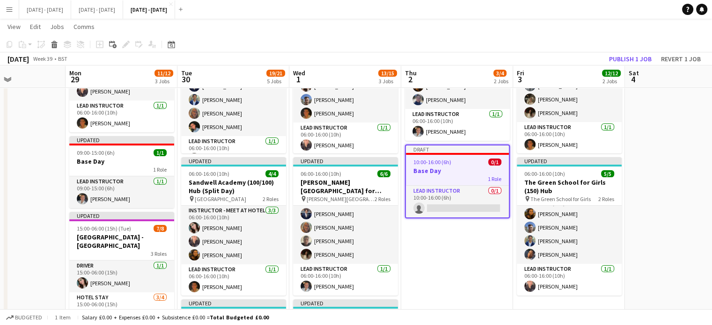
click at [464, 176] on div "1 Role" at bounding box center [457, 178] width 103 height 7
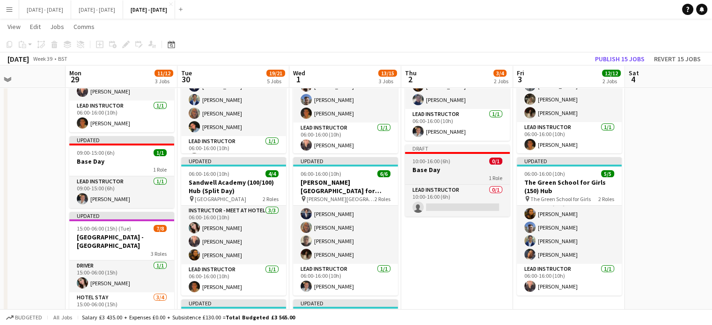
click at [452, 173] on h3 "Base Day" at bounding box center [457, 170] width 105 height 8
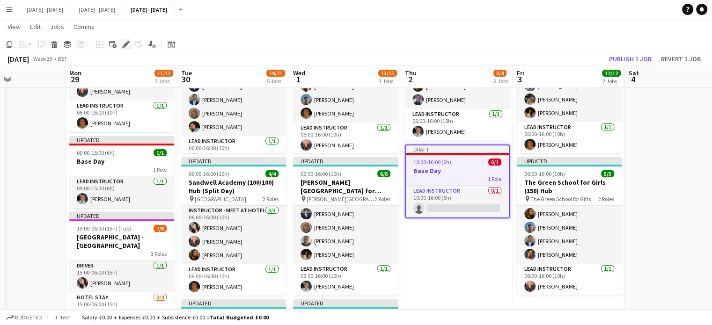
click at [127, 45] on icon "Edit" at bounding box center [125, 44] width 7 height 7
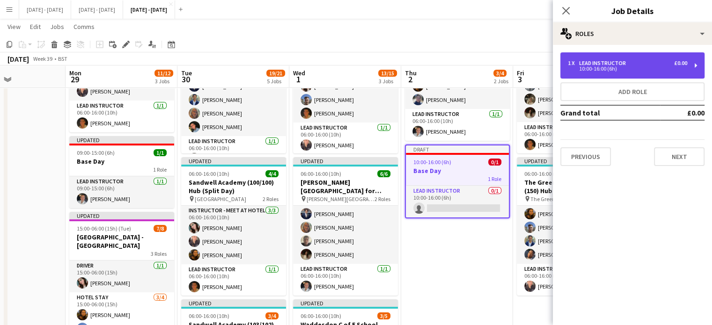
click at [670, 67] on div "10:00-16:00 (6h)" at bounding box center [627, 69] width 119 height 5
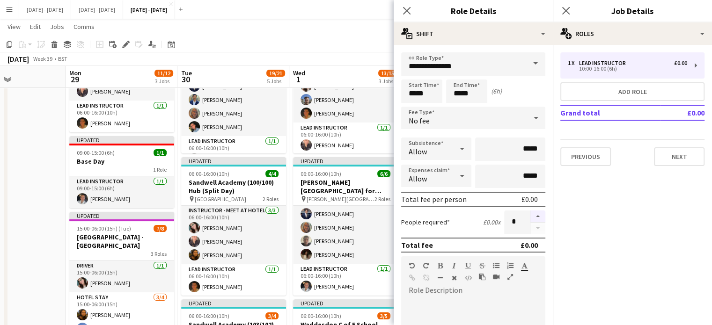
click at [537, 214] on button "button" at bounding box center [538, 217] width 15 height 12
type input "*"
click at [403, 9] on icon "Close pop-in" at bounding box center [406, 10] width 9 height 9
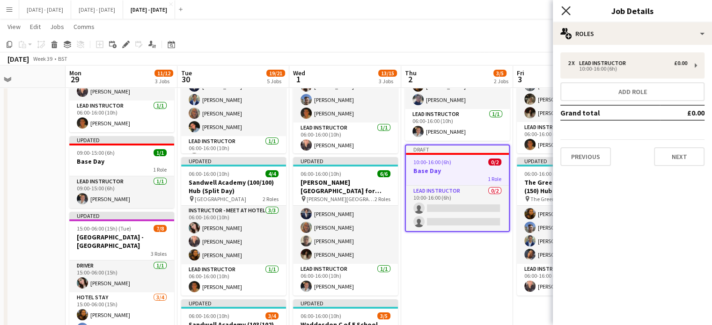
click at [568, 11] on icon "Close pop-in" at bounding box center [566, 10] width 9 height 9
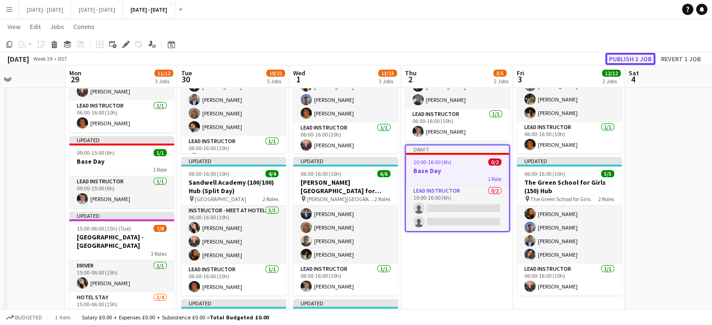
click at [636, 59] on button "Publish 1 job" at bounding box center [631, 59] width 50 height 12
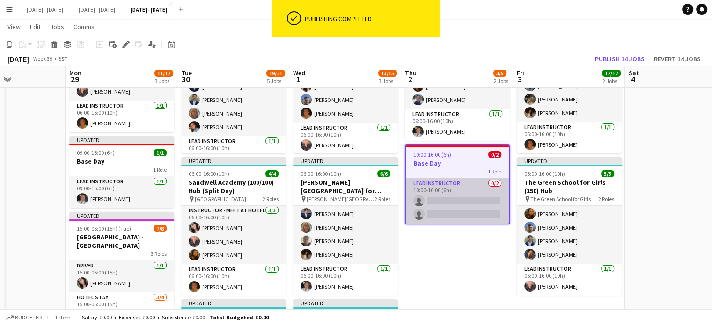
click at [466, 195] on app-card-role "Lead Instructor 0/2 10:00-16:00 (6h) single-neutral-actions single-neutral-acti…" at bounding box center [457, 200] width 103 height 45
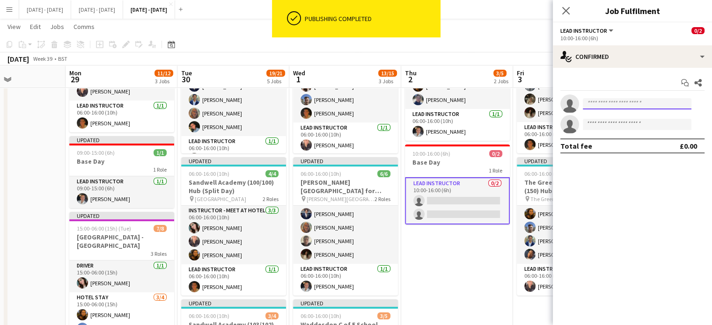
click at [603, 104] on input at bounding box center [637, 103] width 109 height 11
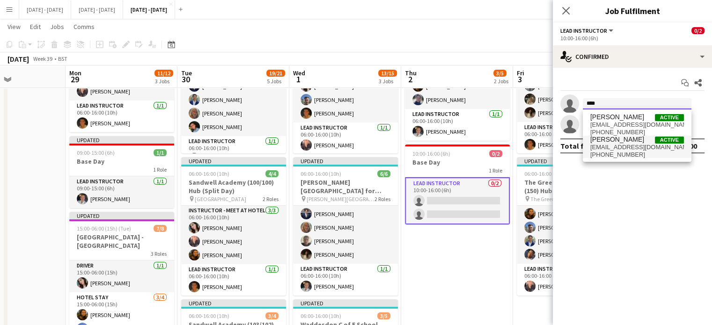
type input "****"
click at [620, 144] on span "[EMAIL_ADDRESS][DOMAIN_NAME]" at bounding box center [638, 147] width 94 height 7
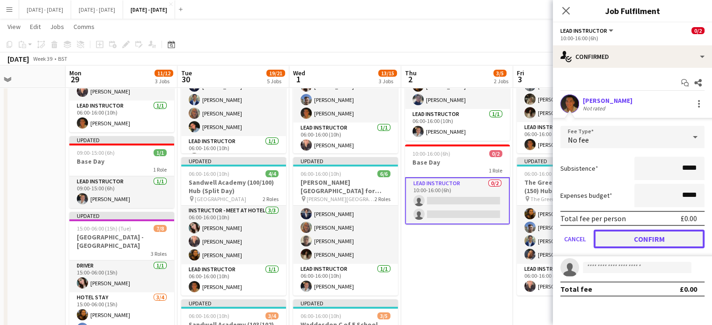
click at [639, 240] on button "Confirm" at bounding box center [649, 239] width 111 height 19
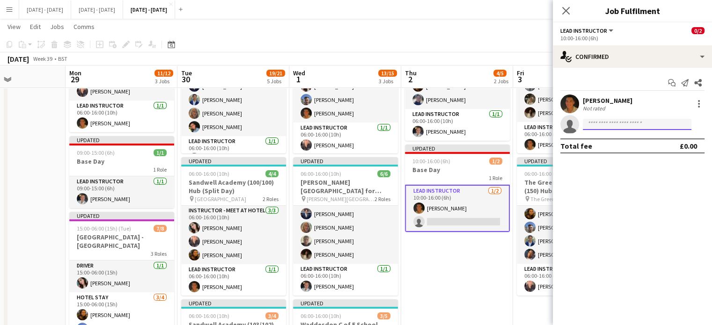
click at [617, 122] on input at bounding box center [637, 124] width 109 height 11
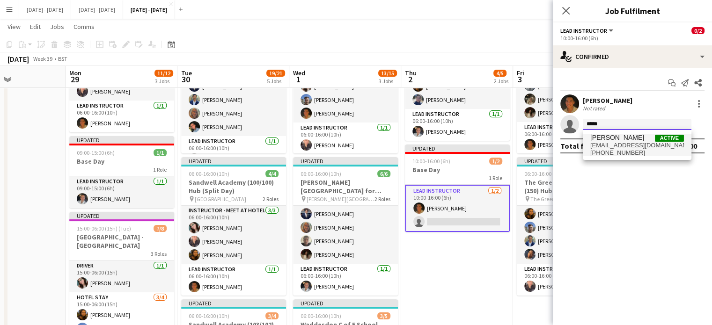
type input "*****"
click at [613, 145] on span "[EMAIL_ADDRESS][DOMAIN_NAME]" at bounding box center [638, 145] width 94 height 7
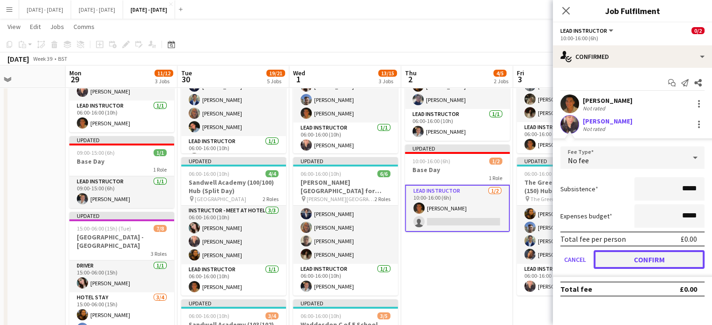
click at [635, 261] on button "Confirm" at bounding box center [649, 260] width 111 height 19
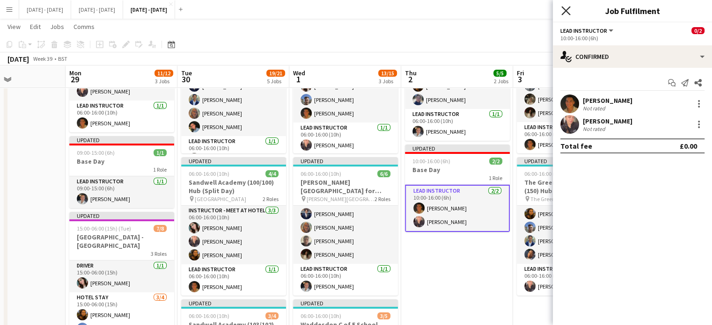
click at [563, 7] on icon "Close pop-in" at bounding box center [566, 10] width 9 height 9
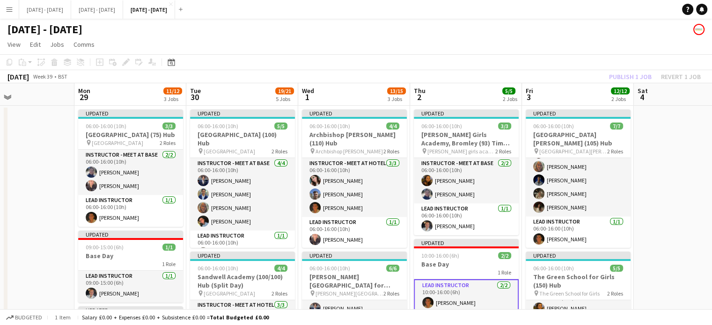
scroll to position [0, 261]
drag, startPoint x: 47, startPoint y: 192, endPoint x: 56, endPoint y: 191, distance: 9.5
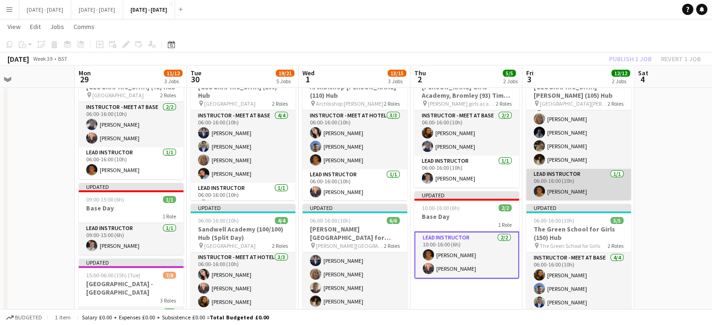
scroll to position [0, 0]
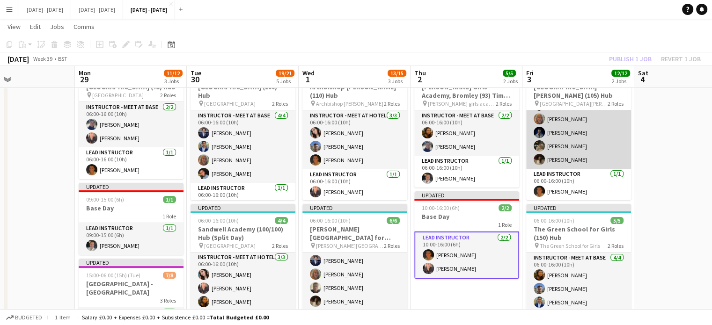
click at [561, 158] on app-card-role "Instructor - Meet at Base 6/6 06:00-16:00 (10h) Drew Shelley-Winfield Lucy Cork…" at bounding box center [578, 119] width 105 height 100
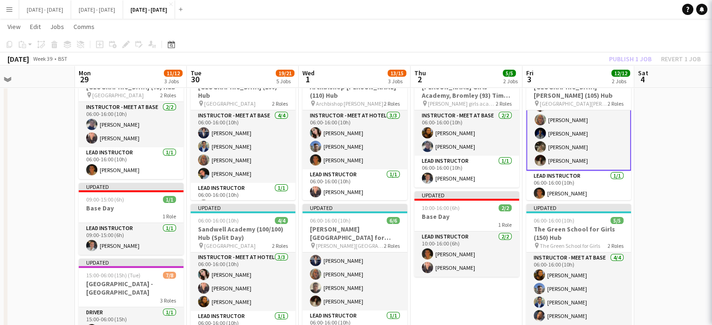
scroll to position [42, 0]
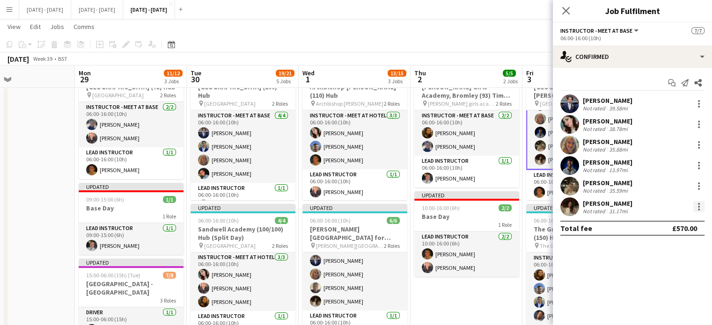
click at [701, 209] on div at bounding box center [699, 206] width 11 height 11
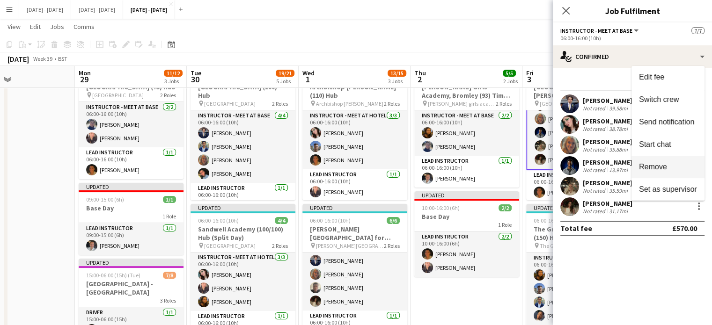
click at [667, 168] on span "Remove" at bounding box center [653, 167] width 28 height 8
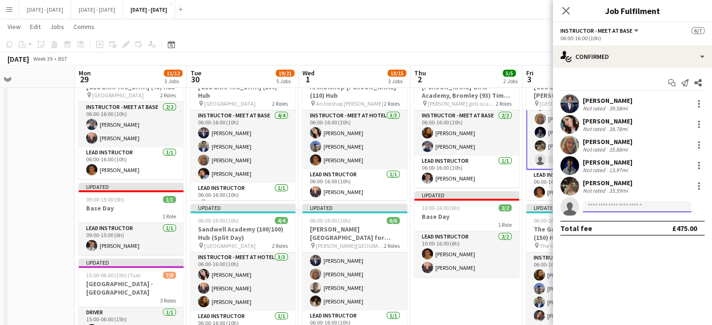
click at [628, 206] on input at bounding box center [637, 206] width 109 height 11
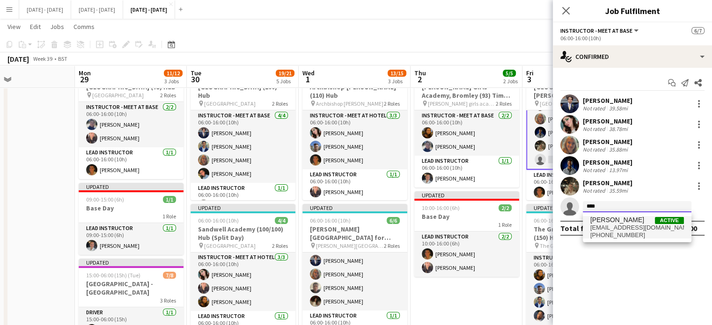
type input "****"
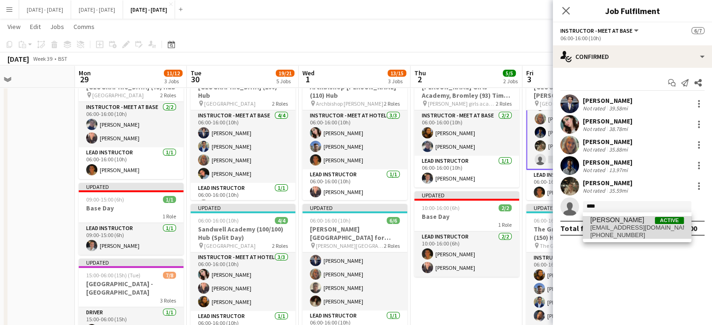
click at [615, 226] on span "ellamaewray@gmail.com" at bounding box center [638, 227] width 94 height 7
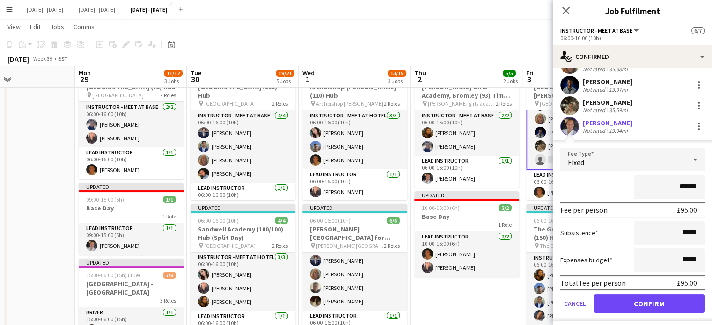
scroll to position [94, 0]
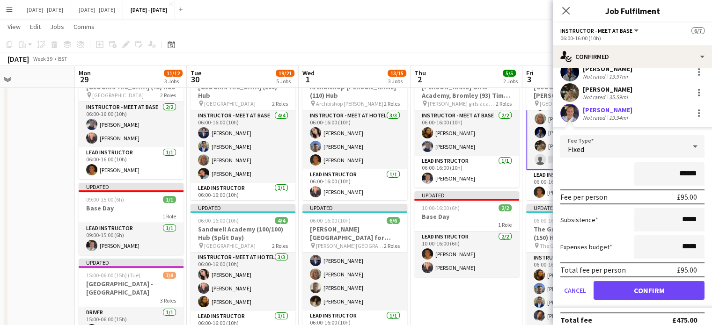
click at [690, 146] on icon at bounding box center [695, 146] width 11 height 19
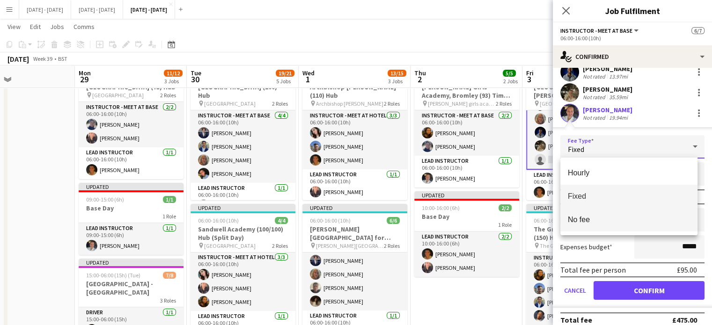
click at [636, 217] on span "No fee" at bounding box center [629, 219] width 122 height 9
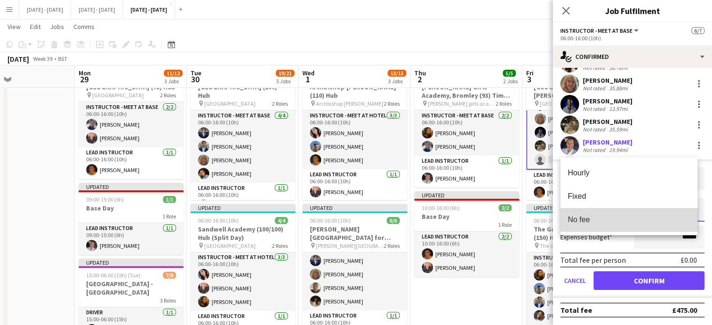
scroll to position [60, 0]
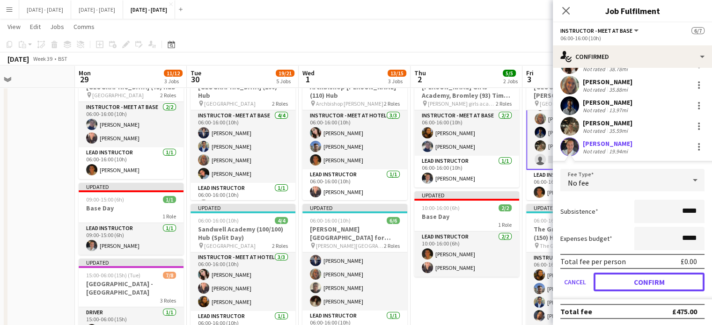
click at [629, 287] on button "Confirm" at bounding box center [649, 282] width 111 height 19
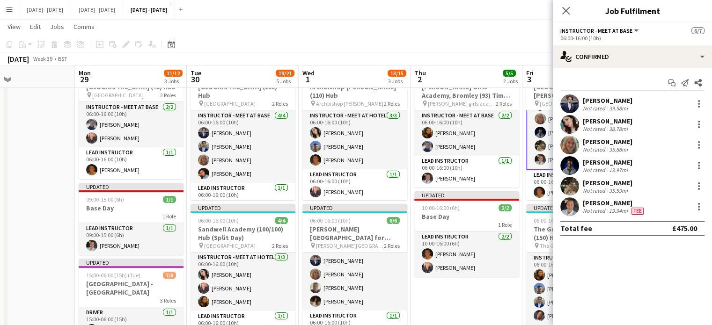
scroll to position [0, 0]
click at [567, 6] on icon "Close pop-in" at bounding box center [566, 10] width 9 height 9
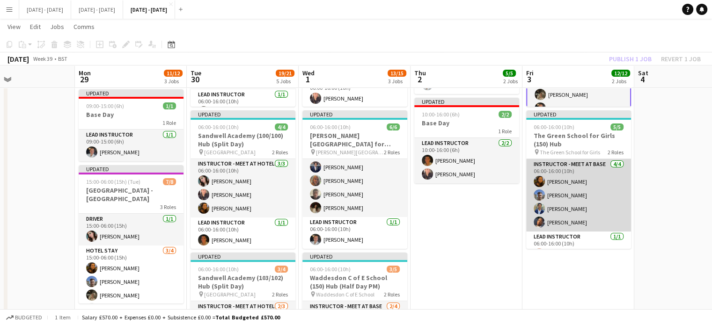
click at [560, 208] on app-card-role "Instructor - Meet at Base 4/4 06:00-16:00 (10h) Olivia Best Matt Dailly Omar Al…" at bounding box center [578, 195] width 105 height 73
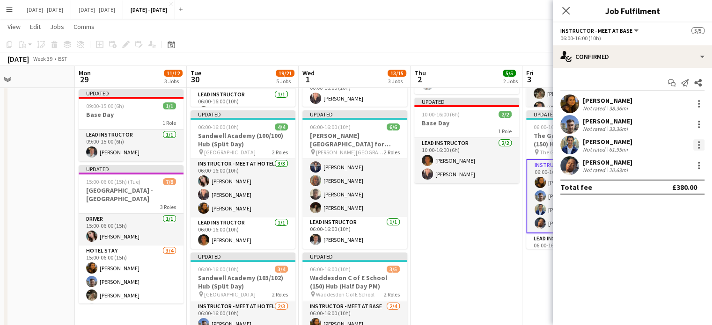
click at [699, 145] on div at bounding box center [699, 145] width 2 height 2
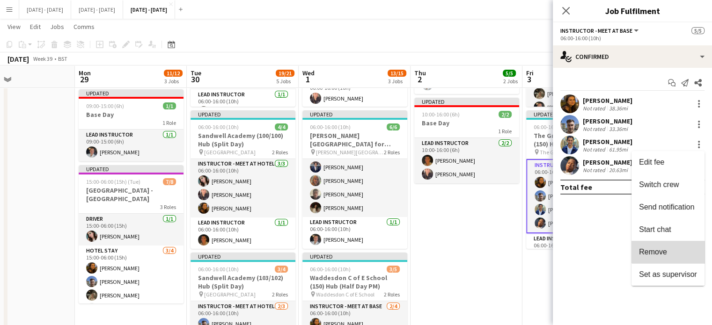
drag, startPoint x: 672, startPoint y: 247, endPoint x: 619, endPoint y: 195, distance: 73.8
click at [671, 247] on button "Remove" at bounding box center [668, 252] width 73 height 22
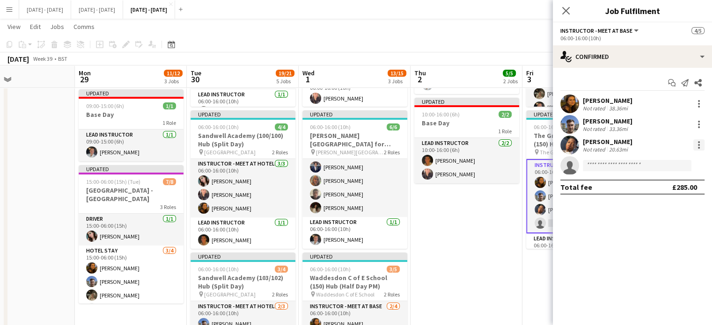
click at [698, 144] on div at bounding box center [699, 145] width 11 height 11
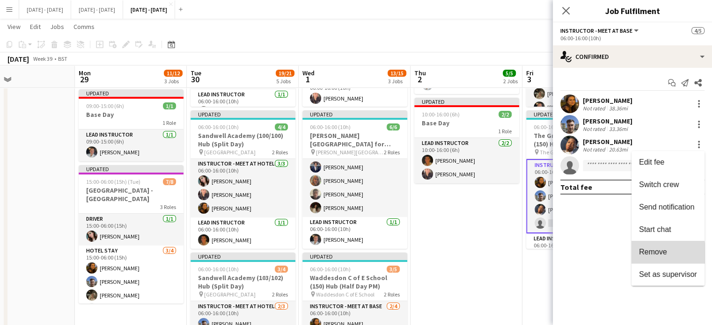
drag, startPoint x: 650, startPoint y: 254, endPoint x: 609, endPoint y: 185, distance: 79.8
click at [650, 254] on span "Remove" at bounding box center [653, 252] width 28 height 8
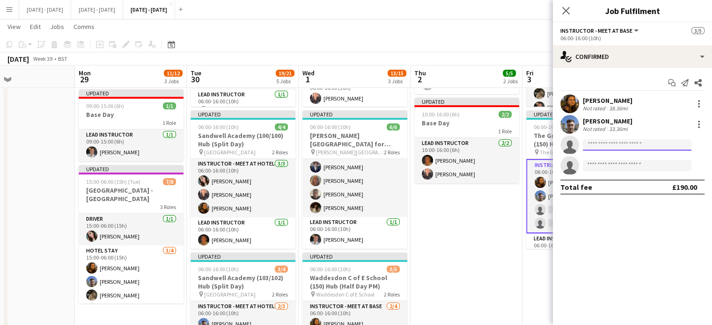
click at [606, 147] on input at bounding box center [637, 145] width 109 height 11
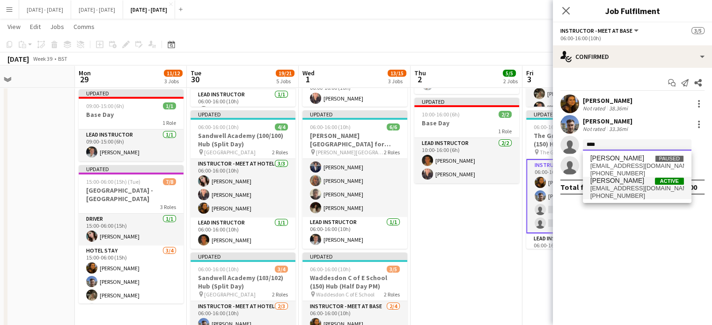
type input "****"
click at [607, 191] on span "[EMAIL_ADDRESS][DOMAIN_NAME]" at bounding box center [638, 188] width 94 height 7
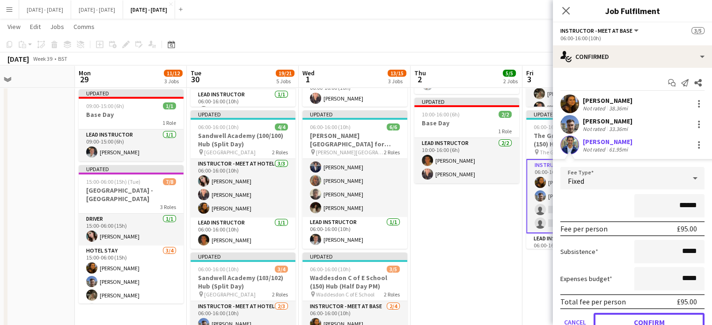
drag, startPoint x: 630, startPoint y: 317, endPoint x: 617, endPoint y: 293, distance: 26.6
click at [630, 317] on button "Confirm" at bounding box center [649, 322] width 111 height 19
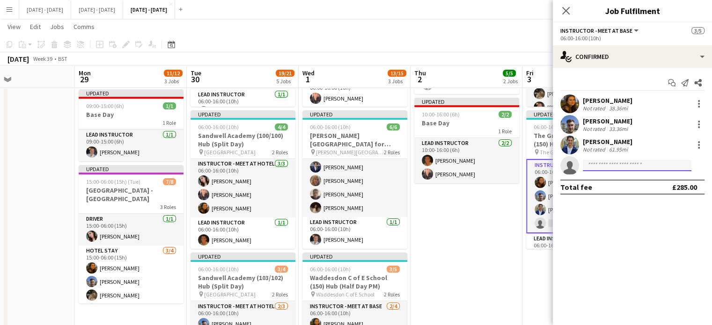
click at [600, 161] on input at bounding box center [637, 165] width 109 height 11
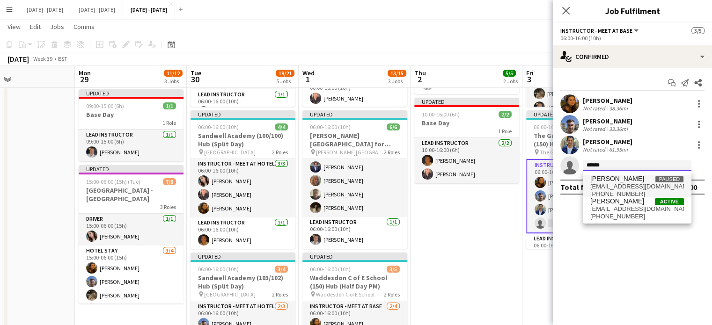
type input "******"
click at [609, 179] on span "Hannah Bricknell" at bounding box center [618, 179] width 54 height 8
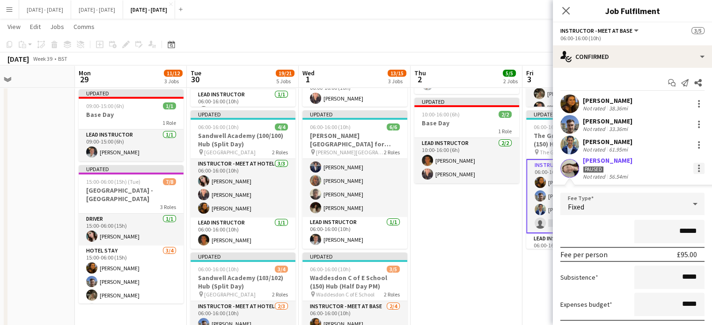
click at [694, 169] on div at bounding box center [699, 168] width 11 height 11
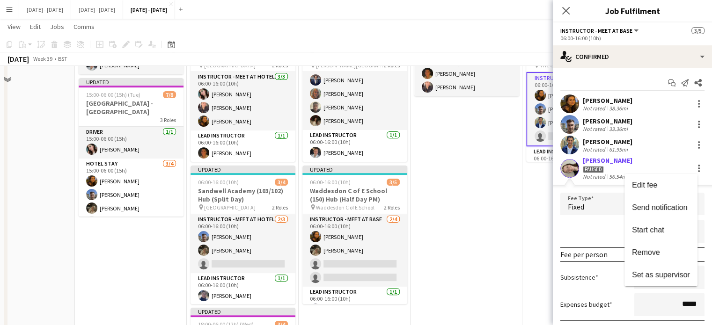
scroll to position [328, 0]
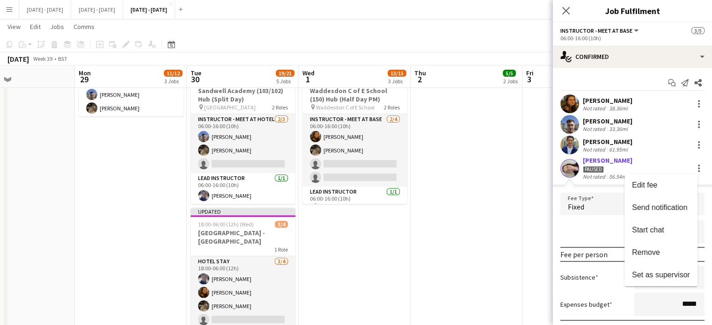
click at [545, 192] on div at bounding box center [356, 162] width 712 height 325
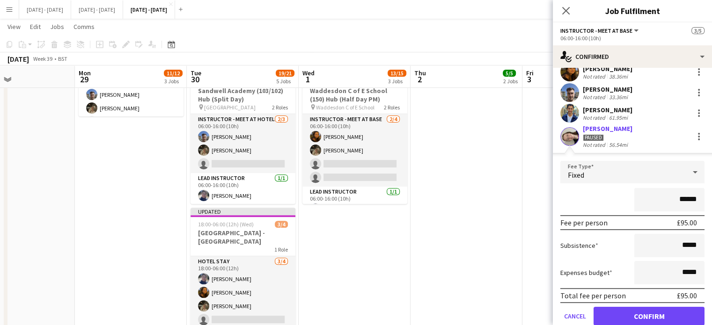
scroll to position [66, 0]
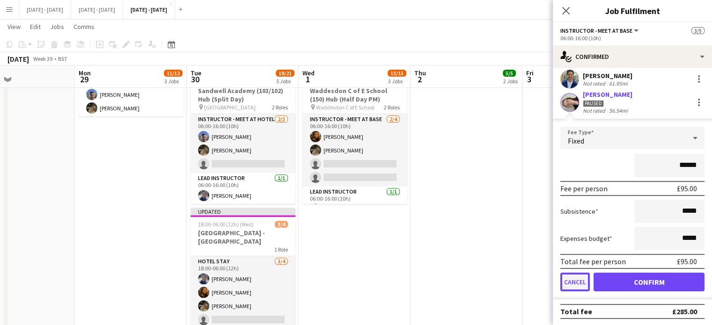
click at [569, 283] on button "Cancel" at bounding box center [576, 282] width 30 height 19
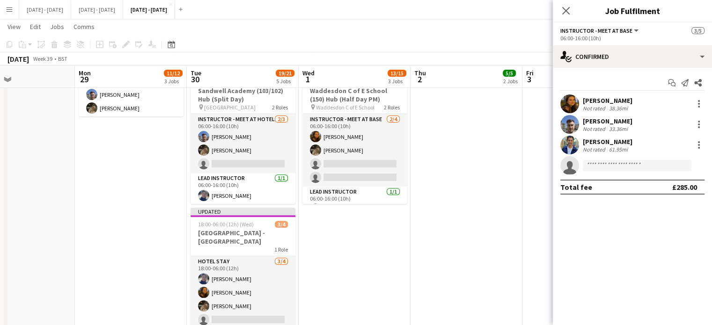
click at [656, 160] on form at bounding box center [642, 166] width 126 height 12
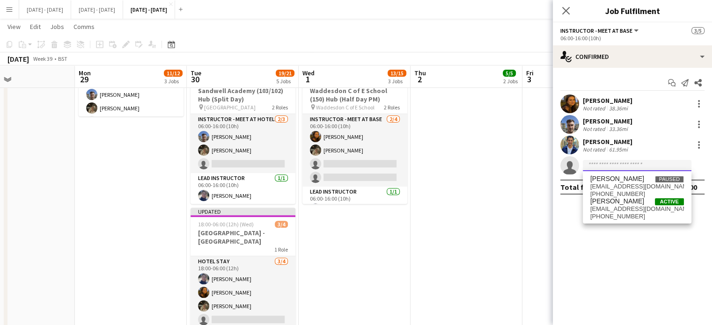
click at [653, 164] on input at bounding box center [637, 165] width 109 height 11
type input "******"
click at [621, 207] on span "hmtaylor218@gmail.com" at bounding box center [638, 209] width 94 height 7
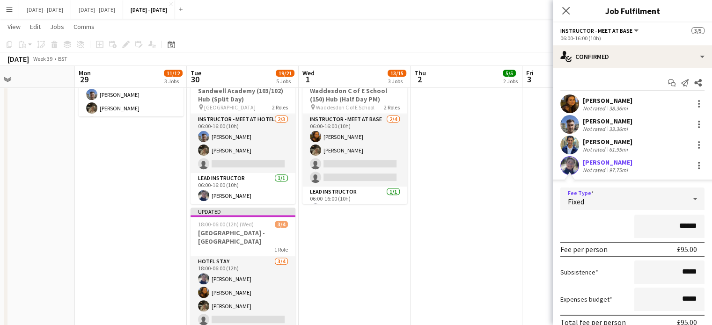
click at [611, 202] on div "Fixed" at bounding box center [624, 199] width 126 height 22
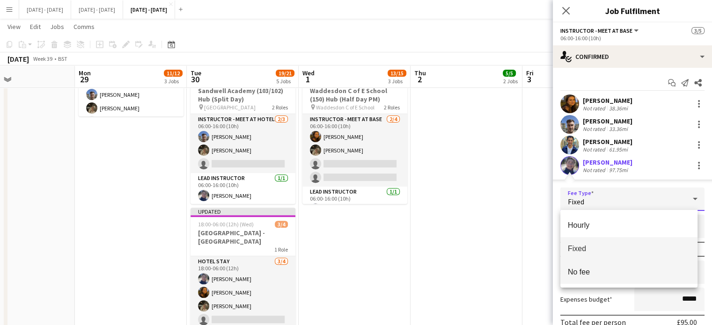
click at [606, 266] on mat-option "No fee" at bounding box center [629, 272] width 137 height 23
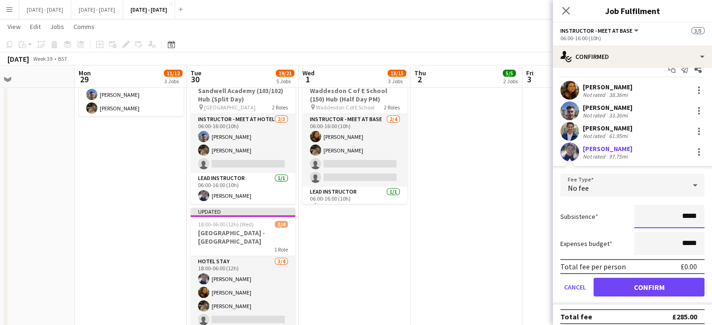
scroll to position [19, 0]
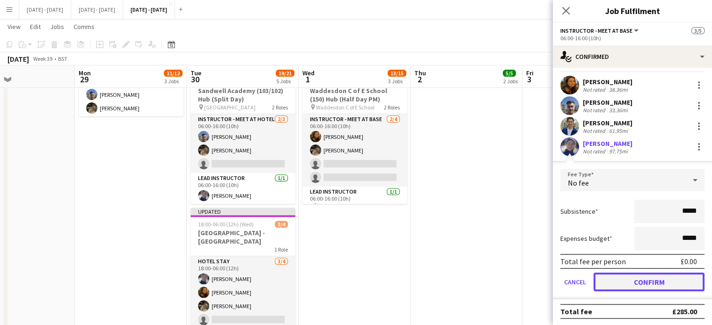
click at [624, 275] on button "Confirm" at bounding box center [649, 282] width 111 height 19
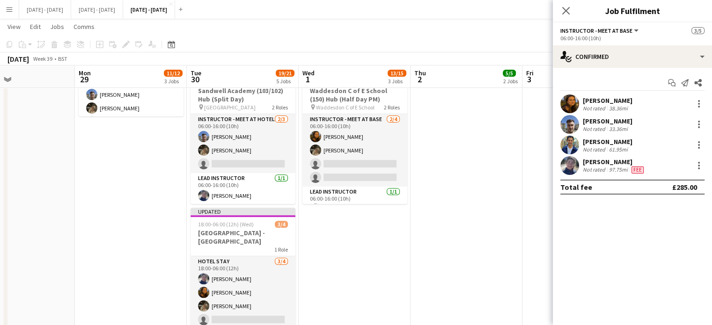
scroll to position [0, 0]
drag, startPoint x: 570, startPoint y: 12, endPoint x: 569, endPoint y: 30, distance: 17.4
click at [570, 12] on icon "Close pop-in" at bounding box center [565, 10] width 7 height 7
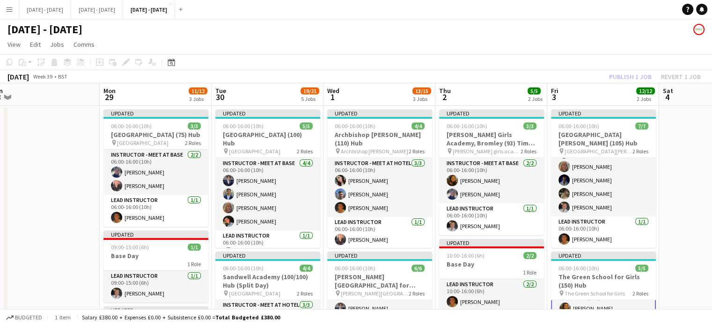
scroll to position [0, 221]
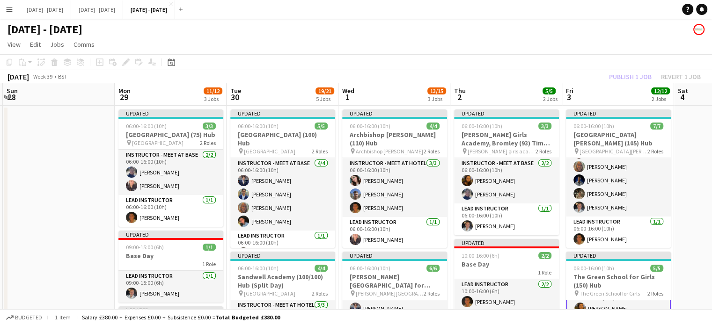
drag, startPoint x: 352, startPoint y: 93, endPoint x: 392, endPoint y: 91, distance: 39.9
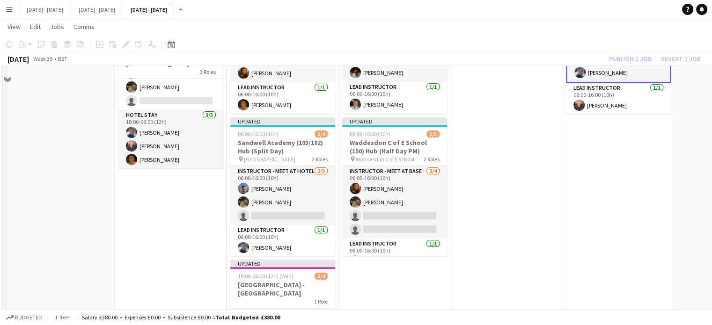
scroll to position [281, 0]
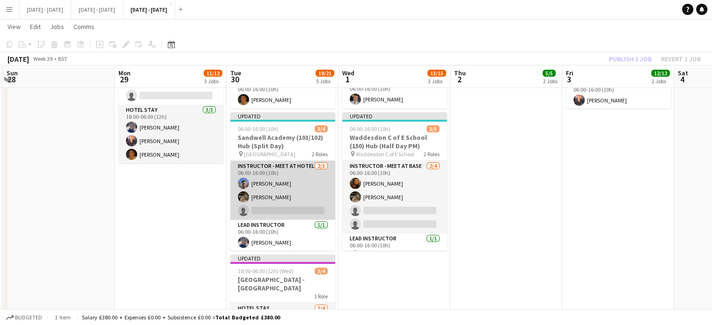
click at [270, 218] on app-card-role "Instructor - Meet at Hotel 2/3 06:00-16:00 (10h) Matt Dailly Emily Pratt single…" at bounding box center [282, 190] width 105 height 59
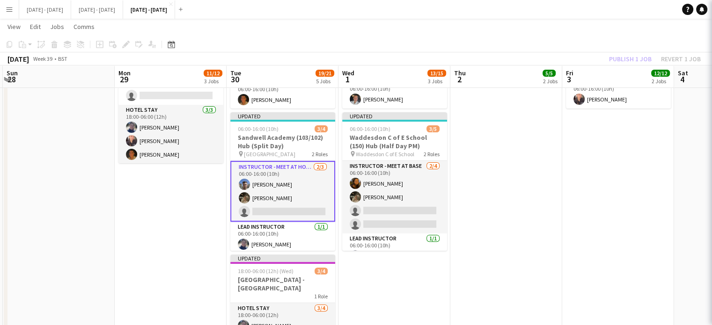
scroll to position [15, 0]
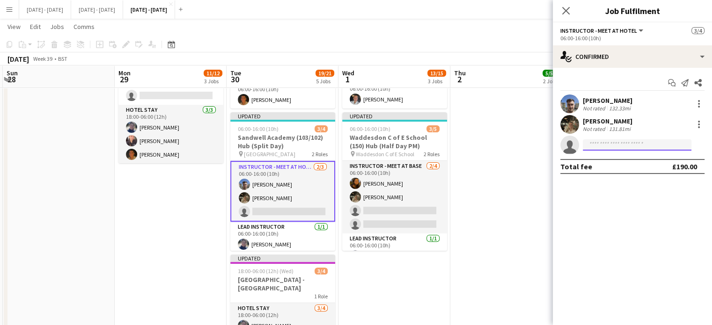
click at [610, 146] on input at bounding box center [637, 145] width 109 height 11
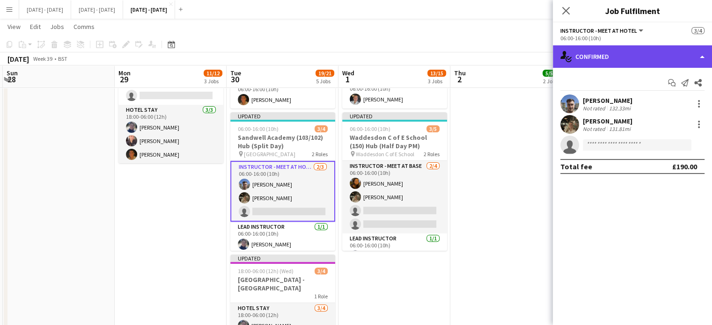
click at [619, 51] on div "single-neutral-actions-check-2 Confirmed" at bounding box center [632, 56] width 159 height 22
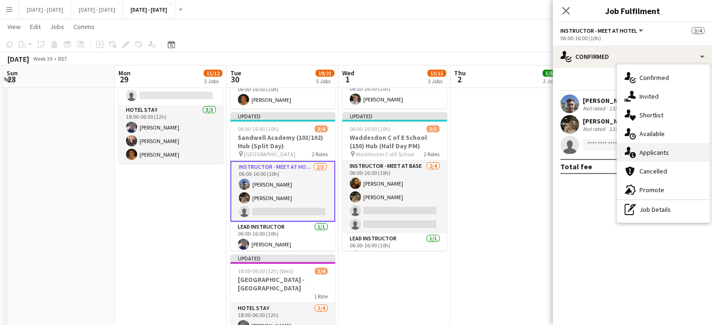
click at [635, 143] on div "single-neutral-actions-information Applicants" at bounding box center [663, 152] width 93 height 19
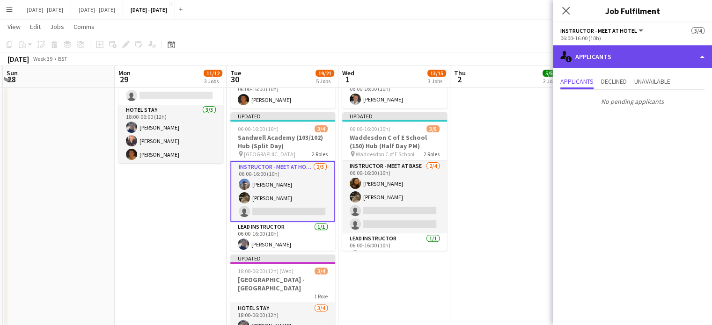
click at [630, 58] on div "single-neutral-actions-information Applicants" at bounding box center [632, 56] width 159 height 22
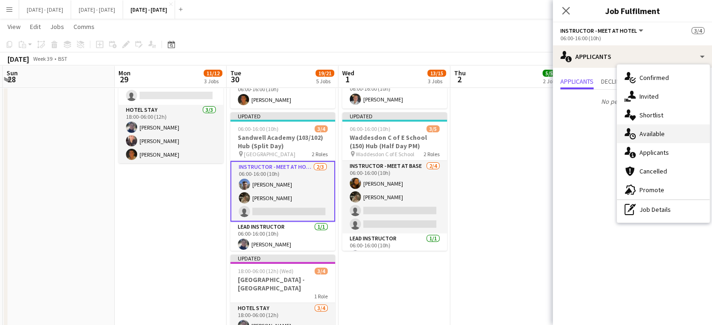
click at [637, 130] on div "single-neutral-actions-upload Available" at bounding box center [663, 134] width 93 height 19
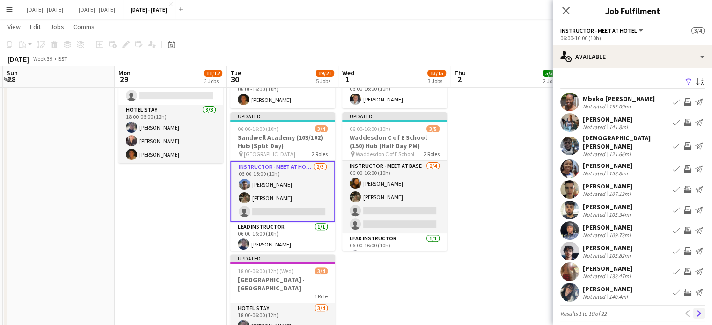
click at [696, 311] on app-icon "Next" at bounding box center [699, 314] width 7 height 7
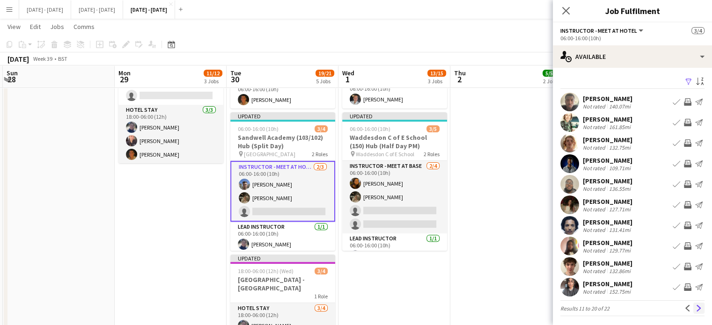
click at [696, 311] on app-icon "Next" at bounding box center [699, 308] width 7 height 7
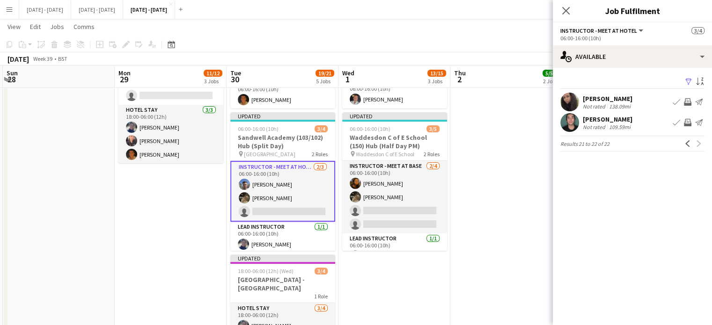
click at [688, 142] on app-icon "Previous" at bounding box center [688, 143] width 7 height 7
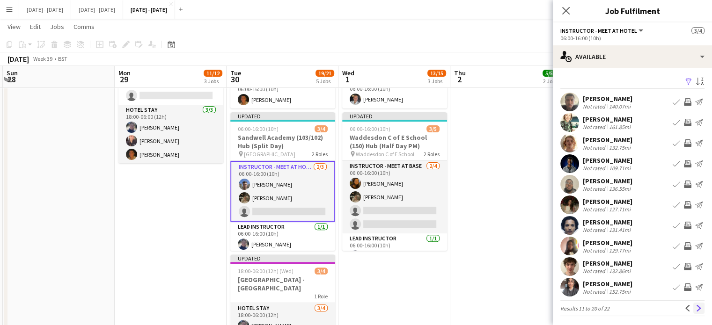
click at [696, 308] on app-icon "Next" at bounding box center [699, 308] width 7 height 7
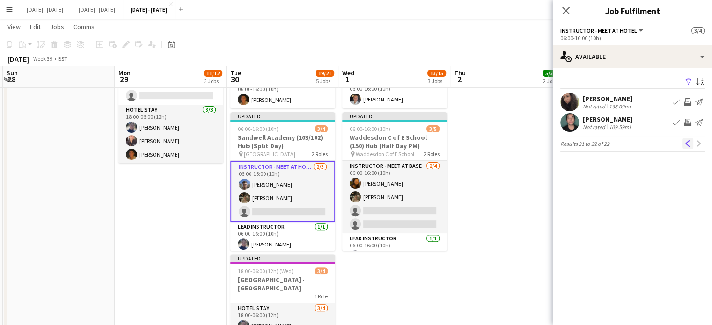
click at [688, 143] on app-icon "Previous" at bounding box center [688, 143] width 7 height 7
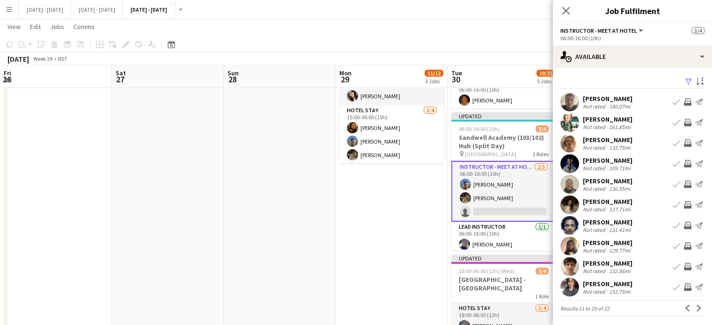
scroll to position [15, 0]
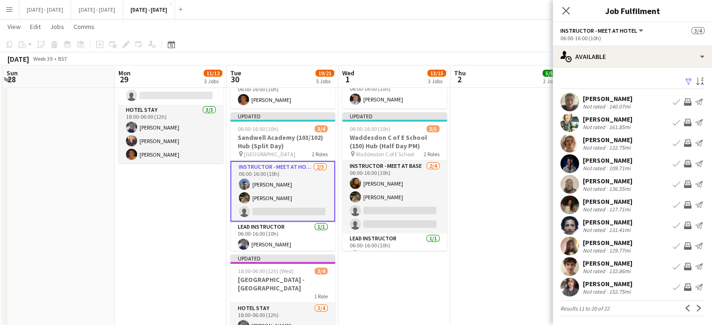
click at [607, 198] on div "[PERSON_NAME]" at bounding box center [608, 202] width 50 height 8
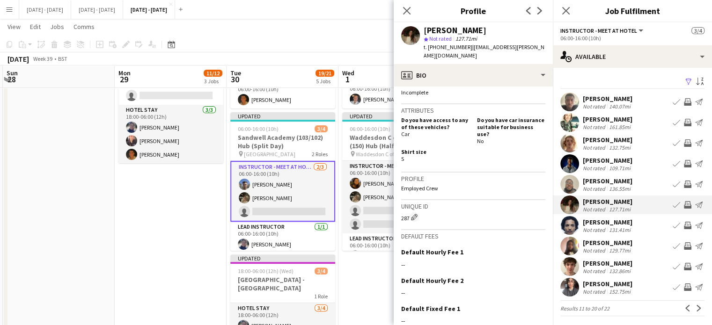
scroll to position [445, 0]
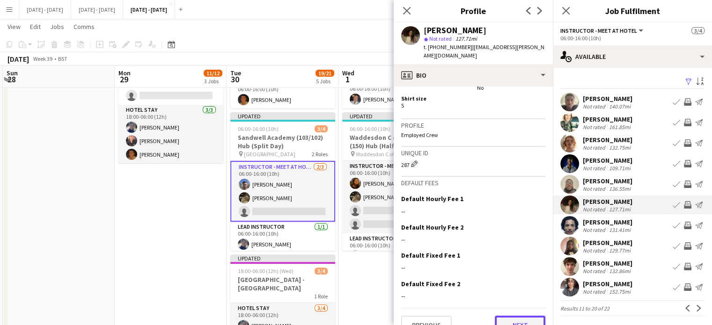
click at [510, 316] on button "Next" at bounding box center [520, 325] width 51 height 19
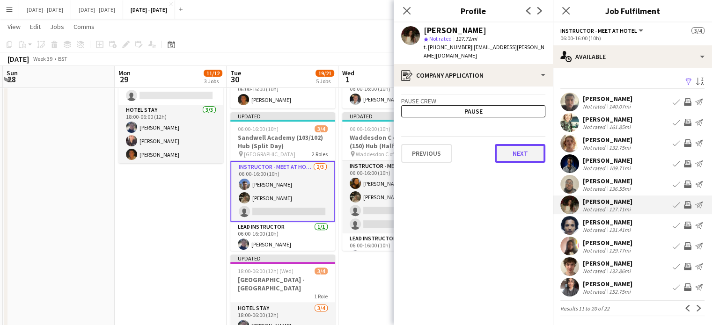
click at [536, 144] on button "Next" at bounding box center [520, 153] width 51 height 19
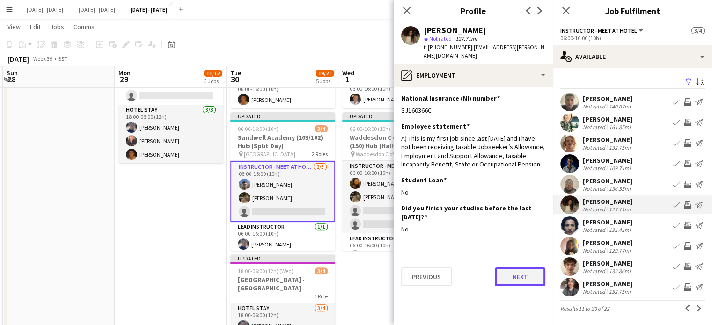
click at [528, 271] on button "Next" at bounding box center [520, 277] width 51 height 19
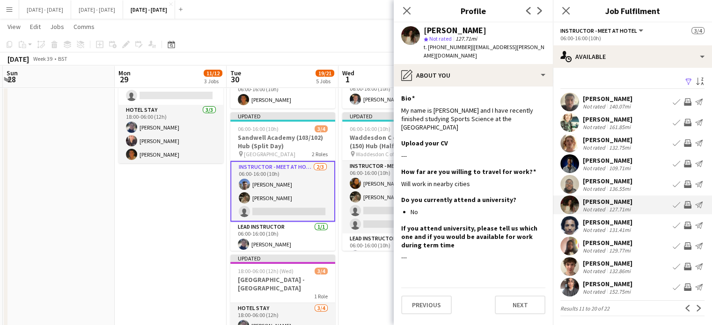
click at [541, 168] on app-icon "Edit this field" at bounding box center [541, 171] width 7 height 7
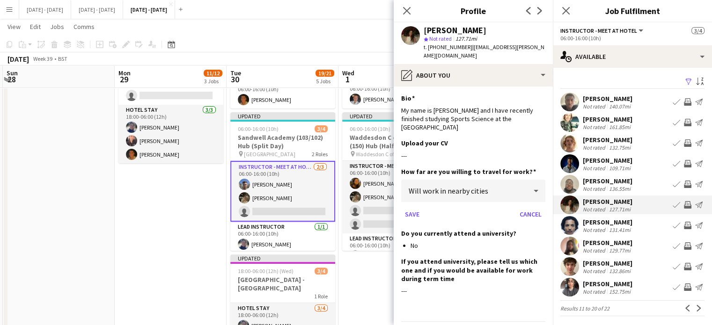
click at [531, 182] on icon at bounding box center [536, 191] width 11 height 19
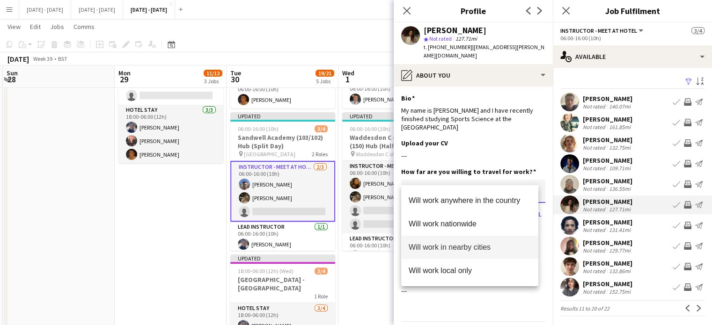
click at [531, 175] on div at bounding box center [356, 162] width 712 height 325
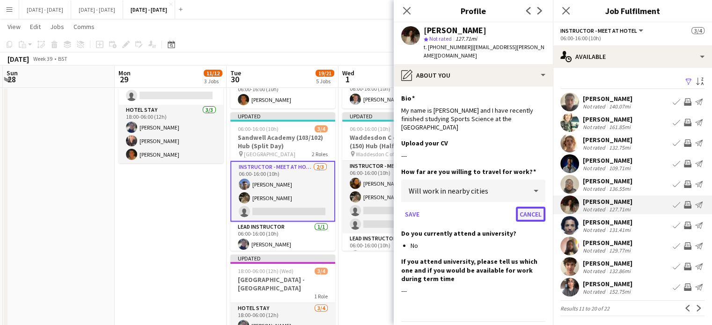
click at [521, 207] on button "Cancel" at bounding box center [531, 214] width 30 height 15
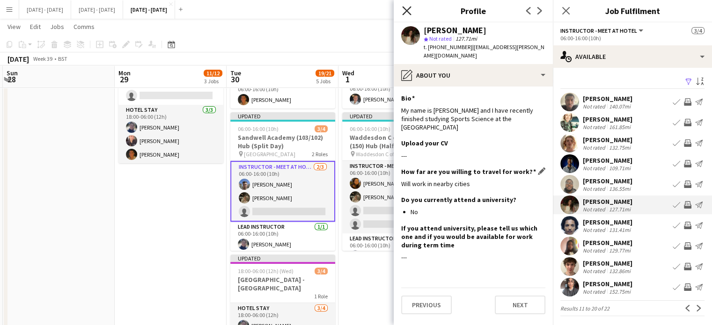
click at [407, 11] on icon at bounding box center [406, 10] width 9 height 9
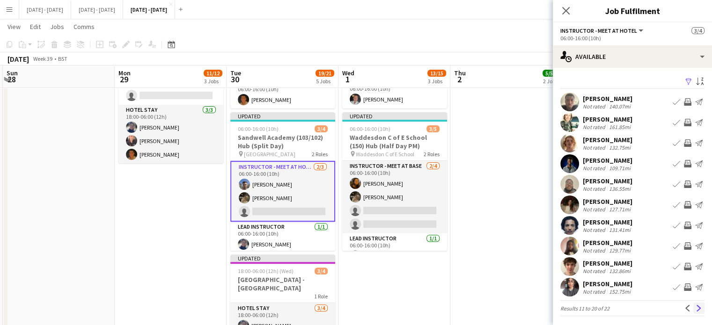
click at [696, 309] on app-icon "Next" at bounding box center [699, 308] width 7 height 7
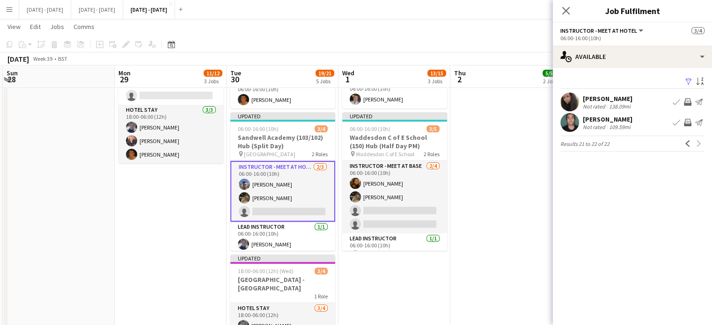
click at [678, 102] on app-icon "Book crew" at bounding box center [676, 101] width 7 height 7
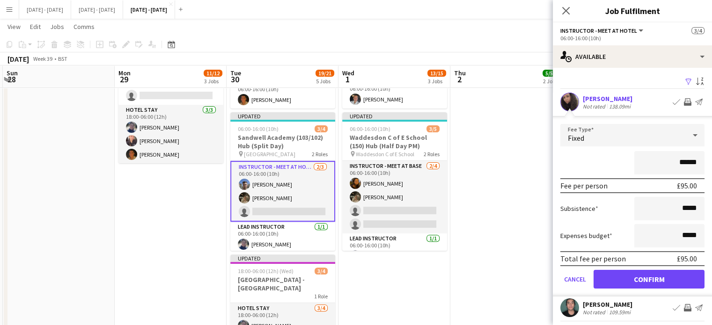
click at [603, 104] on div "Not rated" at bounding box center [595, 106] width 24 height 7
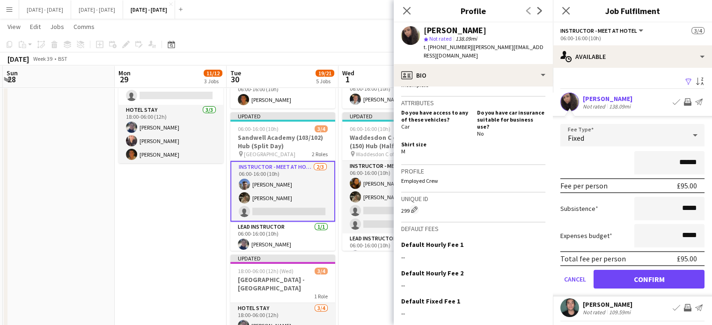
scroll to position [473, 0]
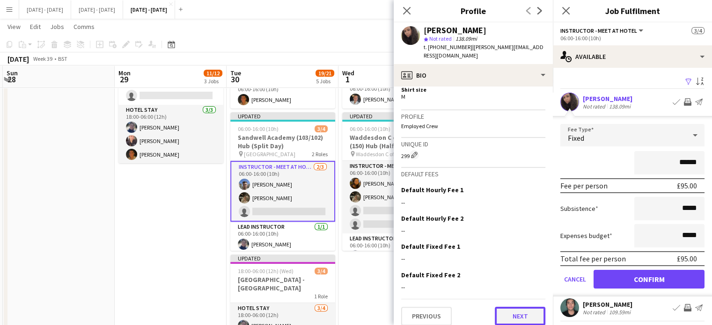
click at [508, 310] on button "Next" at bounding box center [520, 316] width 51 height 19
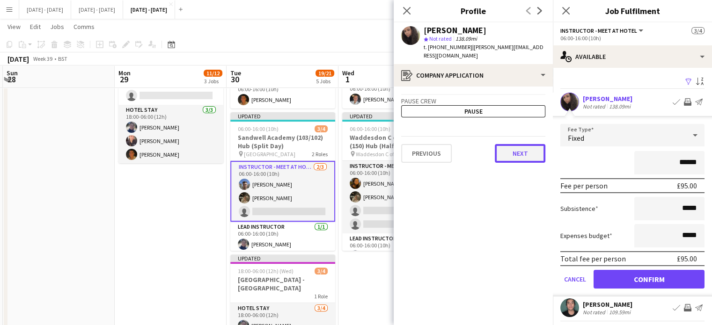
click at [524, 148] on button "Next" at bounding box center [520, 153] width 51 height 19
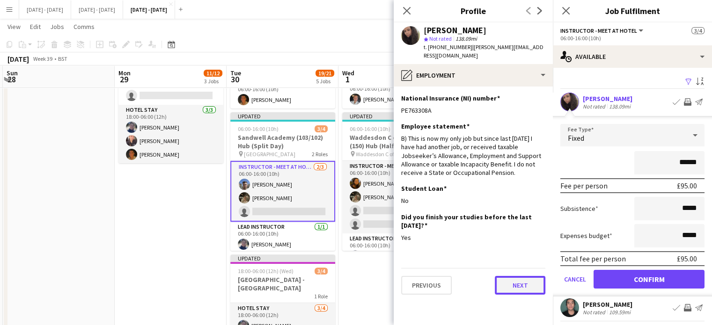
click at [519, 285] on button "Next" at bounding box center [520, 285] width 51 height 19
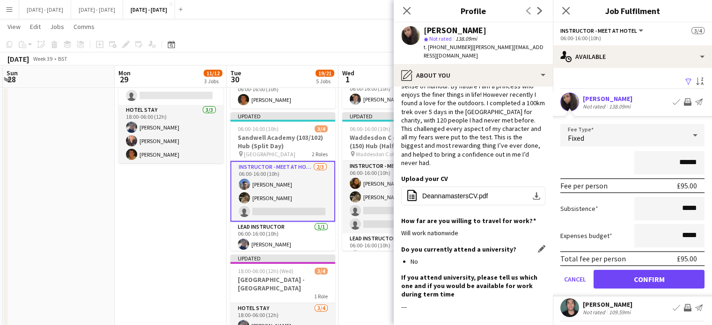
scroll to position [70, 0]
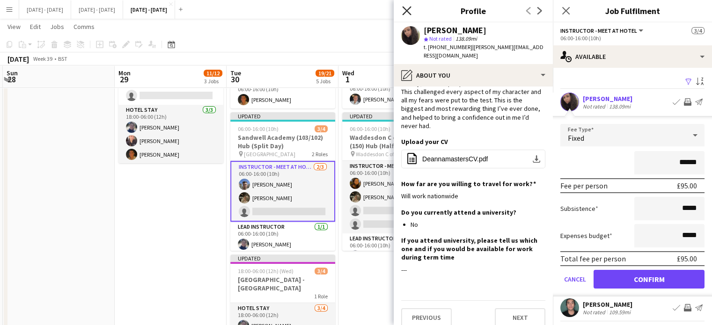
click at [406, 12] on icon at bounding box center [406, 10] width 9 height 9
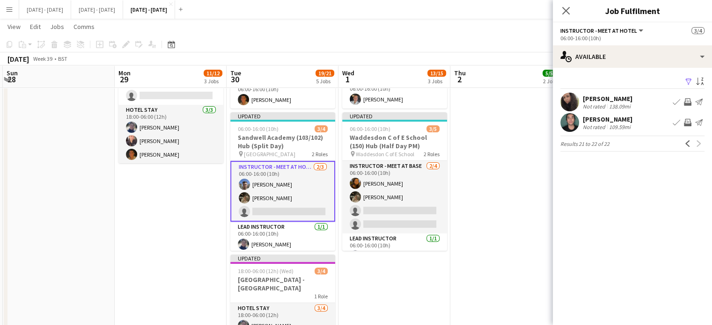
click at [675, 99] on app-icon "Book crew" at bounding box center [676, 101] width 7 height 7
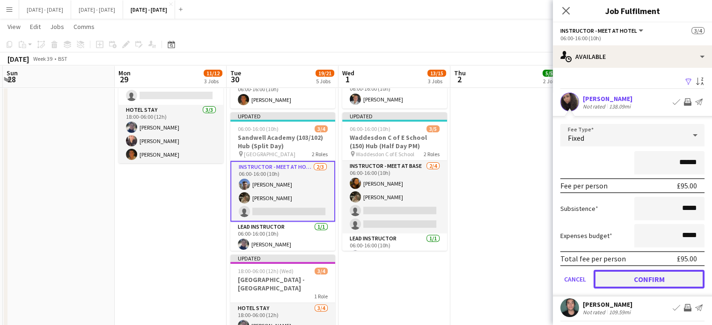
click at [629, 281] on button "Confirm" at bounding box center [649, 279] width 111 height 19
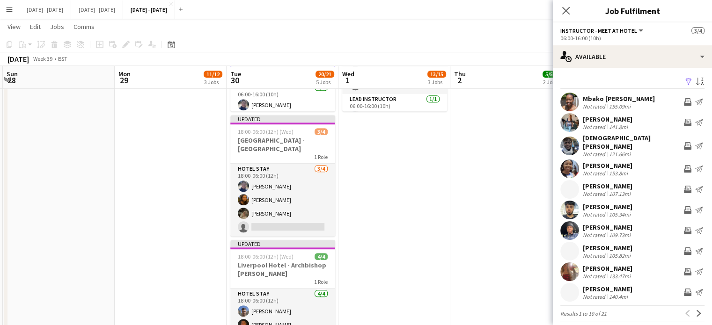
scroll to position [421, 0]
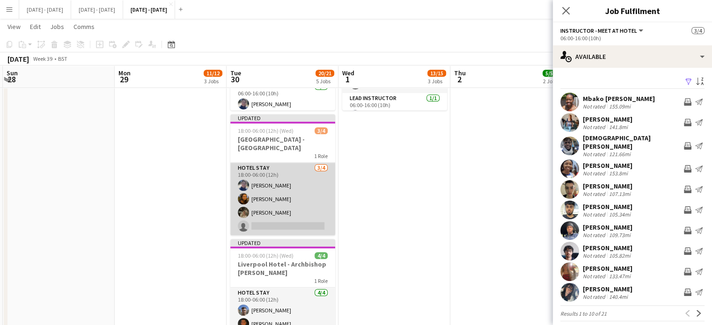
click at [268, 224] on app-card-role "Hotel Stay 3/4 18:00-06:00 (12h) Hannah Taylor Olivia Best Emily Pratt single-n…" at bounding box center [282, 199] width 105 height 73
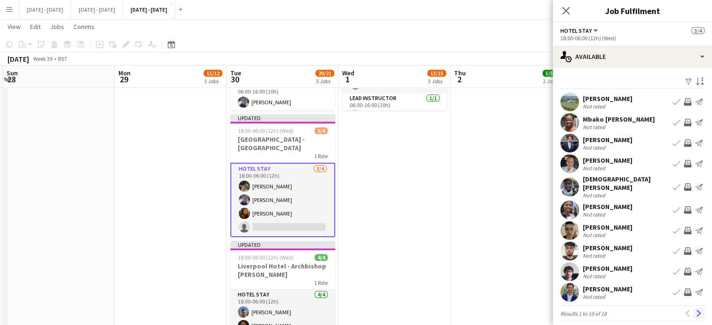
click at [696, 311] on app-icon "Next" at bounding box center [699, 314] width 7 height 7
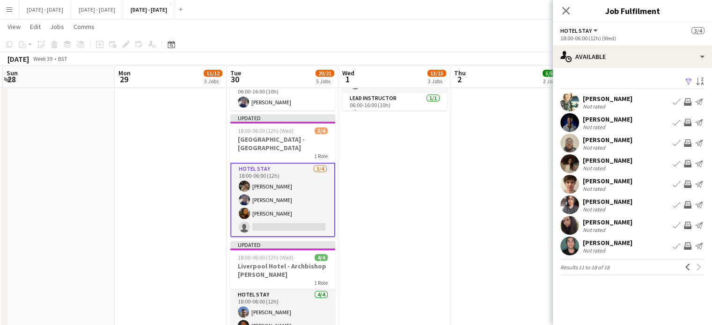
click at [675, 224] on app-icon "Book crew" at bounding box center [676, 225] width 7 height 7
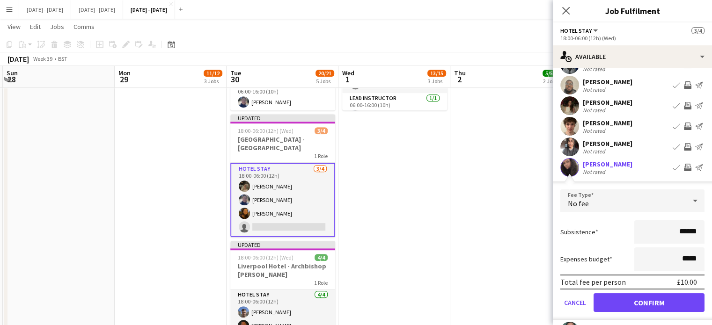
scroll to position [103, 0]
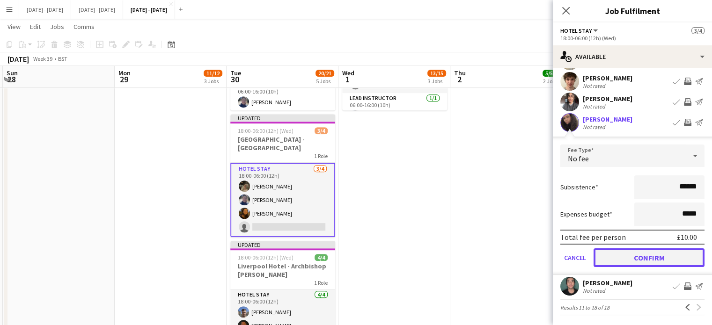
click at [628, 259] on button "Confirm" at bounding box center [649, 258] width 111 height 19
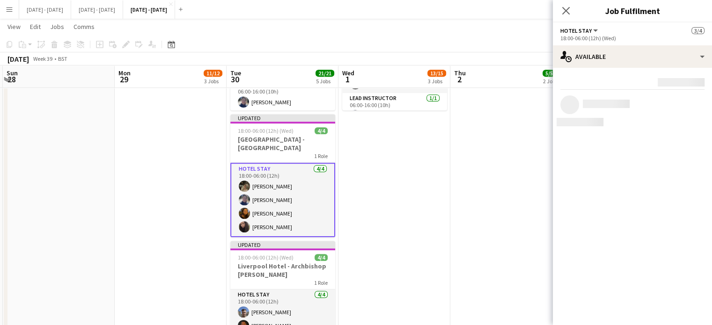
scroll to position [0, 0]
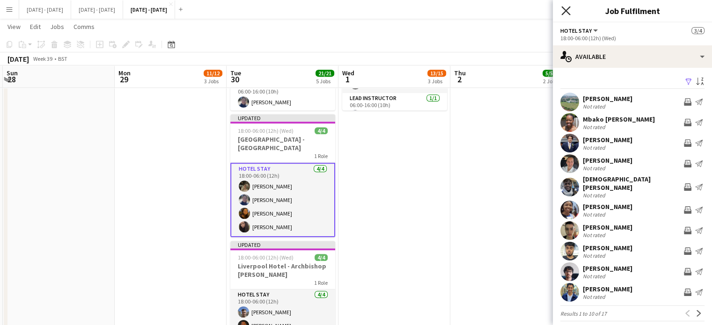
click at [568, 7] on icon "Close pop-in" at bounding box center [566, 10] width 9 height 9
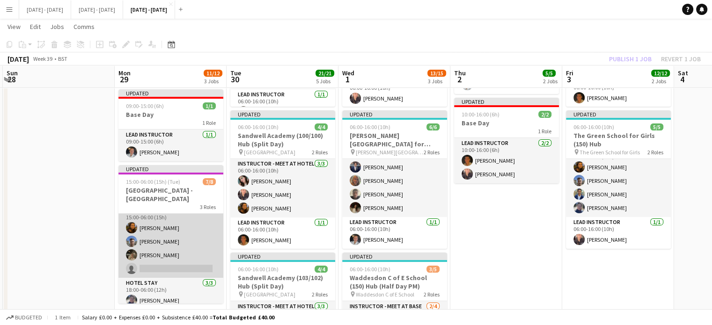
scroll to position [26, 0]
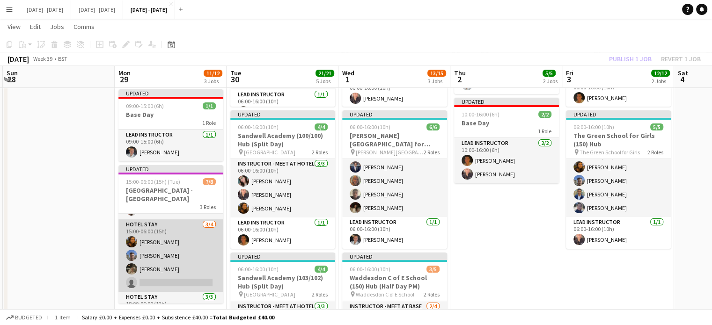
click at [162, 288] on app-card-role "Hotel Stay 3/4 15:00-06:00 (15h) Olivia Best Matt Dailly Emily Pratt single-neu…" at bounding box center [170, 256] width 105 height 73
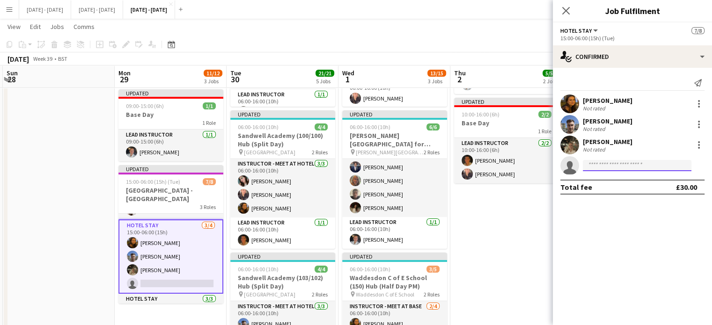
click at [623, 170] on input at bounding box center [637, 165] width 109 height 11
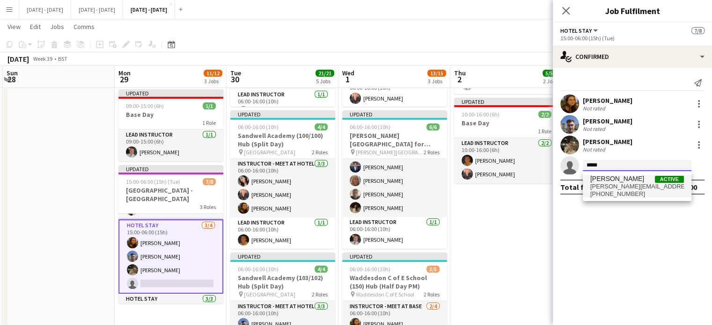
type input "*****"
click at [625, 189] on span "deanna.masters11@gmail.com" at bounding box center [638, 186] width 94 height 7
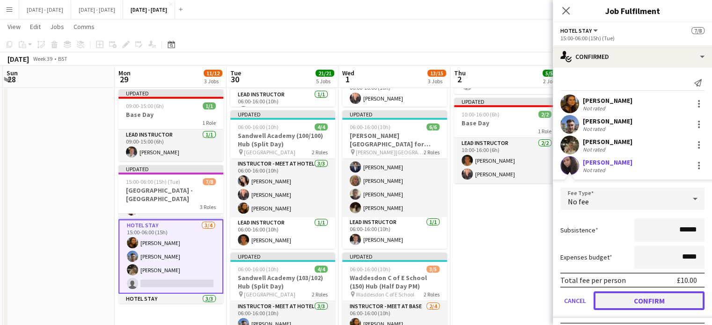
click at [633, 297] on button "Confirm" at bounding box center [649, 301] width 111 height 19
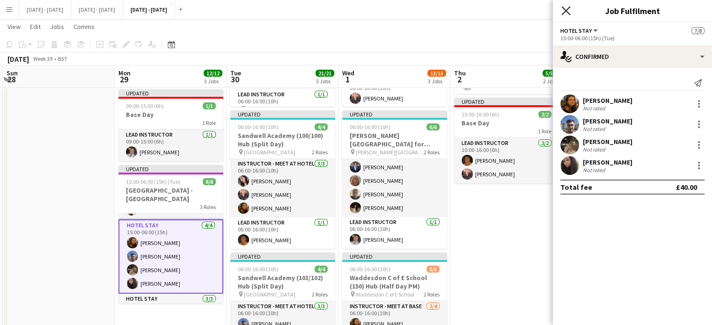
click at [564, 12] on icon at bounding box center [566, 10] width 9 height 9
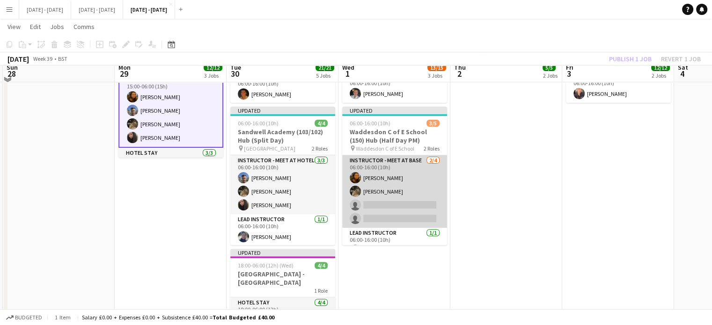
scroll to position [281, 0]
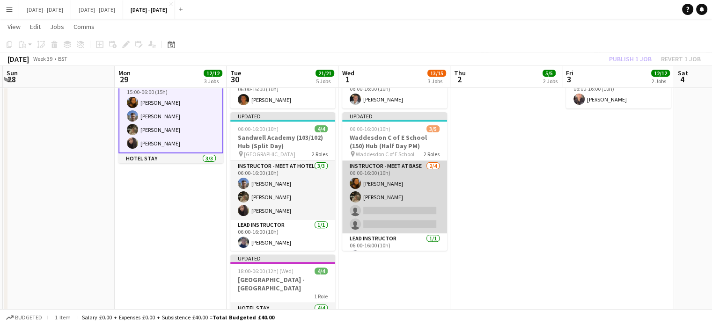
click at [392, 206] on app-card-role "Instructor - Meet at Base 2/4 06:00-16:00 (10h) Olivia Best Emily Pratt single-…" at bounding box center [394, 197] width 105 height 73
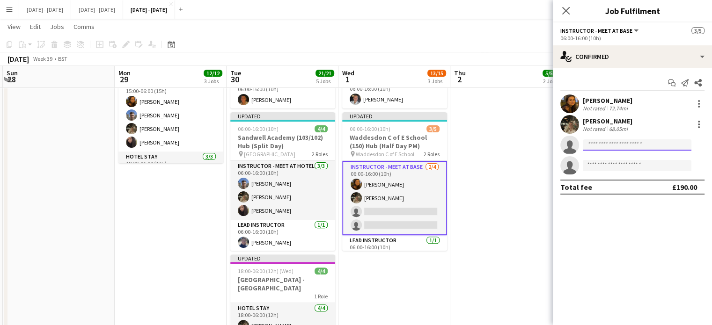
click at [629, 143] on input at bounding box center [637, 145] width 109 height 11
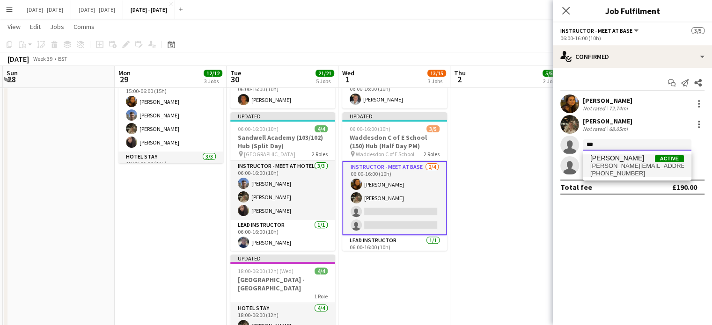
type input "***"
click at [628, 164] on span "deanna.masters11@gmail.com" at bounding box center [638, 166] width 94 height 7
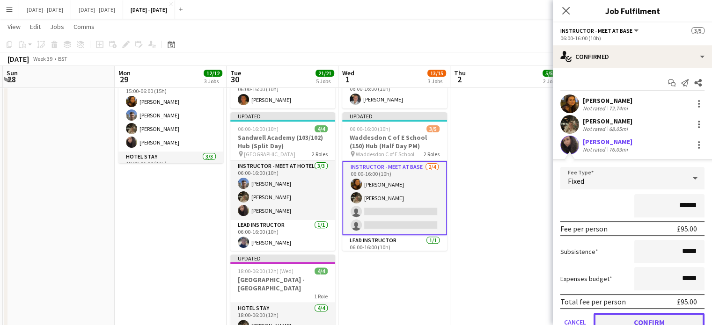
click at [637, 320] on button "Confirm" at bounding box center [649, 322] width 111 height 19
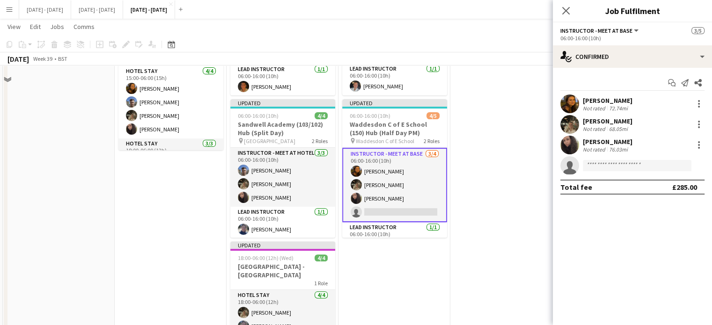
scroll to position [259, 0]
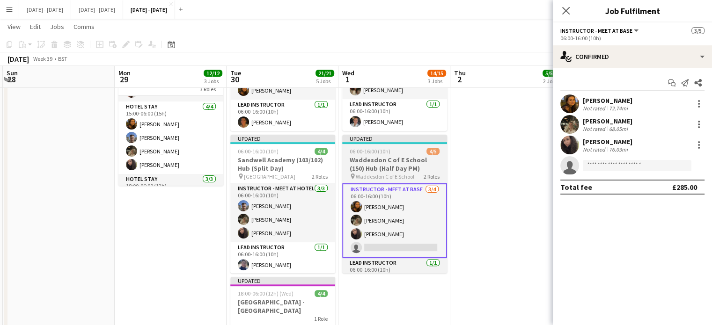
click at [413, 161] on h3 "Waddesdon C of E School (150) Hub (Half Day PM)" at bounding box center [394, 164] width 105 height 17
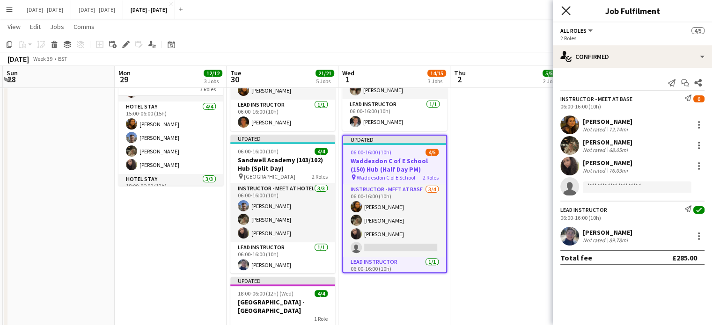
click at [570, 9] on icon "Close pop-in" at bounding box center [566, 10] width 9 height 9
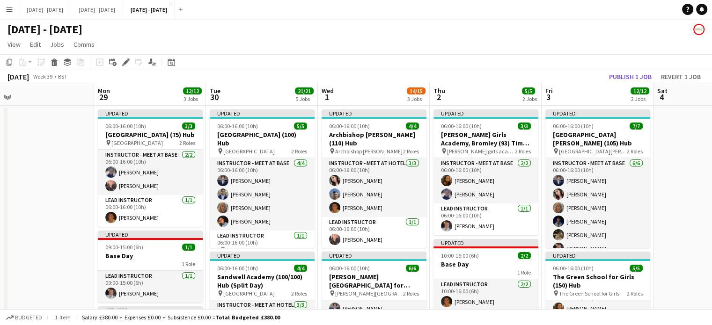
scroll to position [0, 242]
drag, startPoint x: 506, startPoint y: 88, endPoint x: 485, endPoint y: 89, distance: 21.2
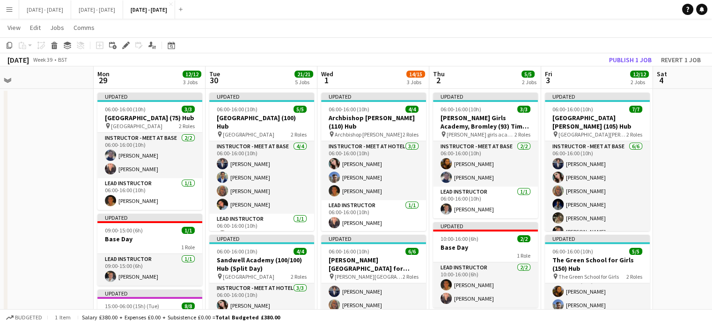
scroll to position [18, 0]
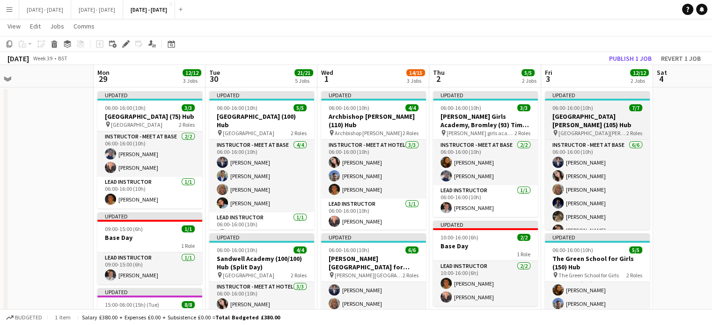
click at [611, 118] on h3 "St James' Catholic High School (105) Hub" at bounding box center [597, 120] width 105 height 17
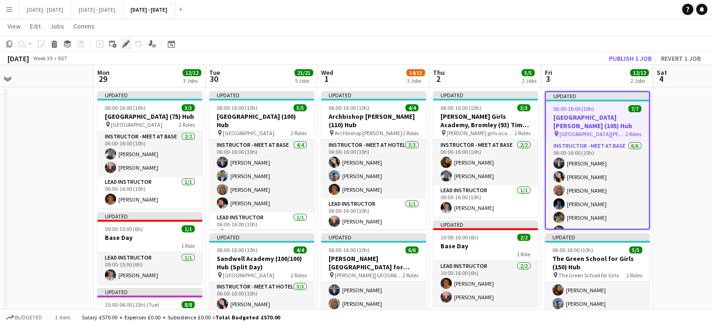
click at [121, 44] on div "Edit" at bounding box center [125, 43] width 11 height 11
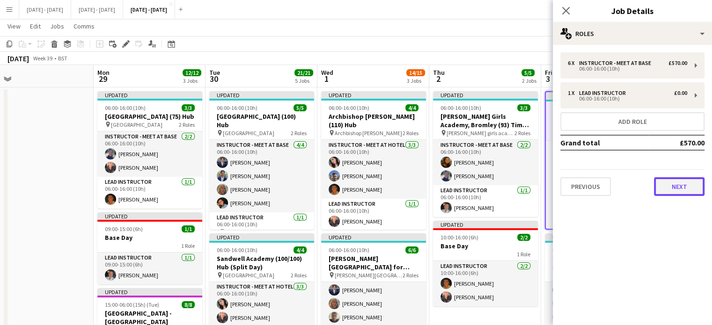
click at [693, 190] on button "Next" at bounding box center [679, 186] width 51 height 19
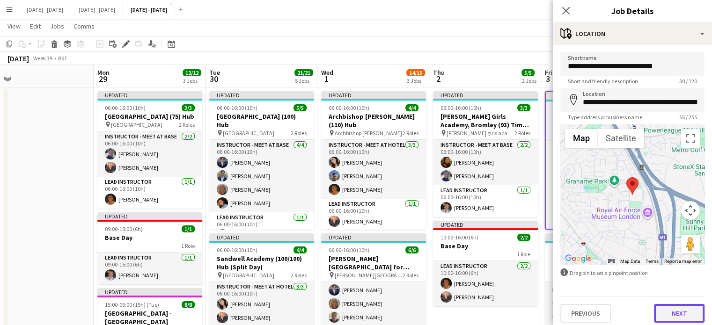
click at [675, 316] on button "Next" at bounding box center [679, 313] width 51 height 19
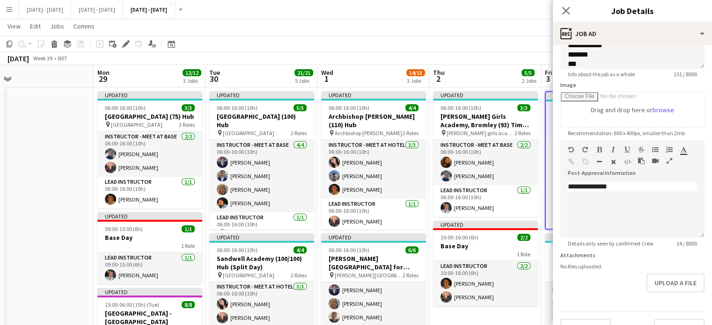
scroll to position [136, 0]
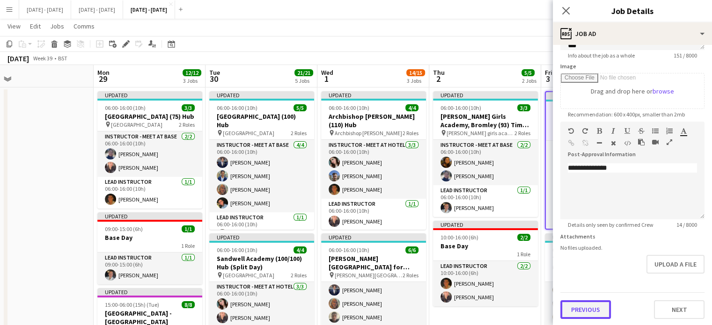
click at [588, 308] on button "Previous" at bounding box center [586, 310] width 51 height 19
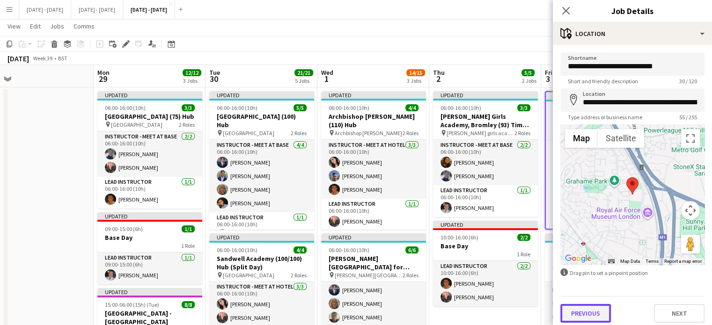
click at [589, 312] on button "Previous" at bounding box center [586, 313] width 51 height 19
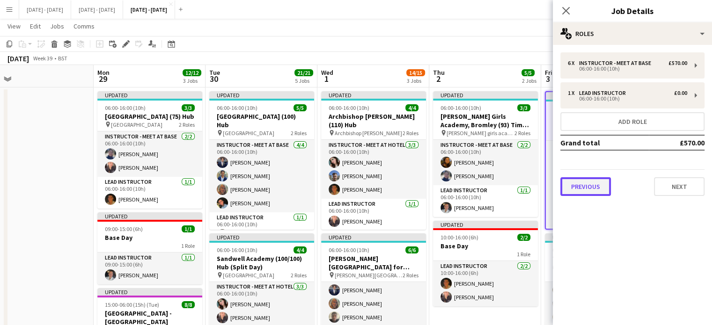
click at [599, 183] on button "Previous" at bounding box center [586, 186] width 51 height 19
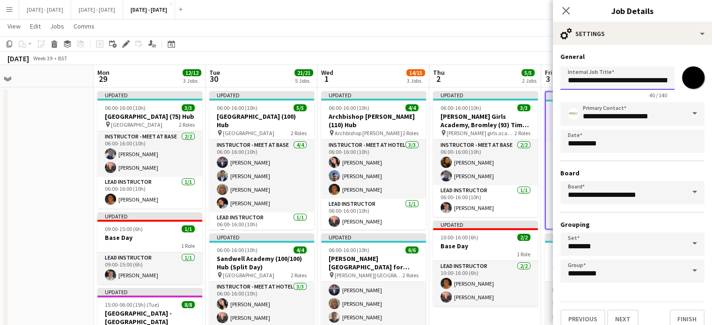
click at [649, 76] on input "**********" at bounding box center [618, 78] width 114 height 23
type input "**********"
click at [678, 321] on button "Finish" at bounding box center [687, 319] width 35 height 19
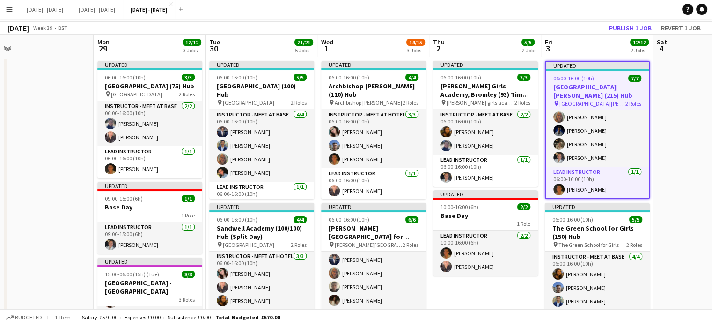
scroll to position [0, 0]
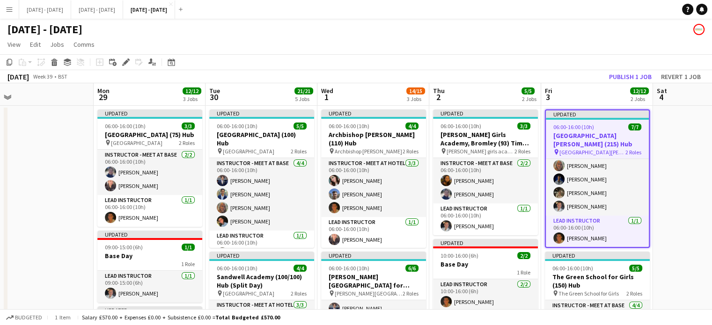
click at [493, 59] on app-toolbar "Copy Paste Paste Ctrl+V Paste with crew Ctrl+Shift+V Paste linked Job Delete Gr…" at bounding box center [356, 62] width 712 height 16
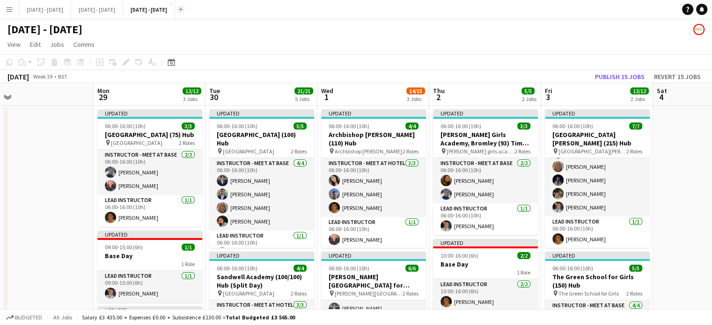
click at [183, 10] on app-icon "Add" at bounding box center [181, 9] width 4 height 4
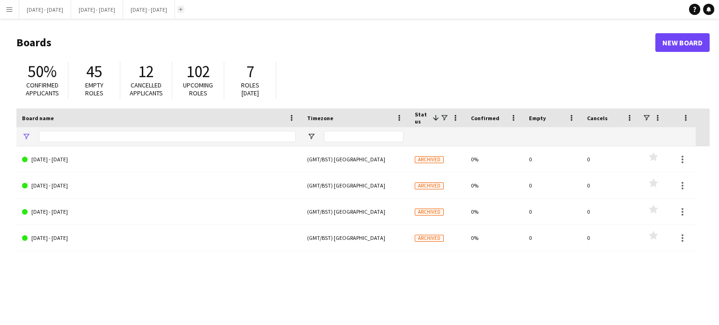
type input "*****"
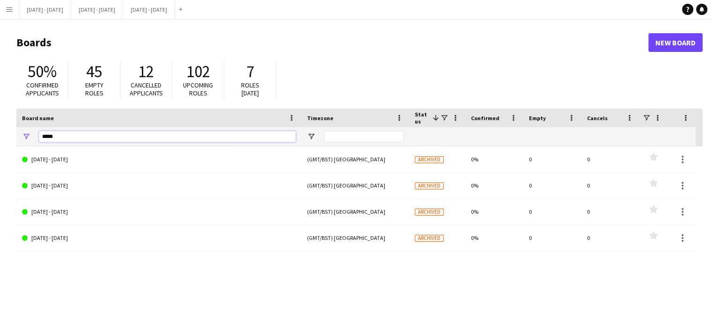
drag, startPoint x: 98, startPoint y: 133, endPoint x: 0, endPoint y: 133, distance: 98.4
click at [0, 135] on main "Boards New Board 50% Confirmed applicants 45 Empty roles 12 Cancelled applicant…" at bounding box center [356, 188] width 712 height 338
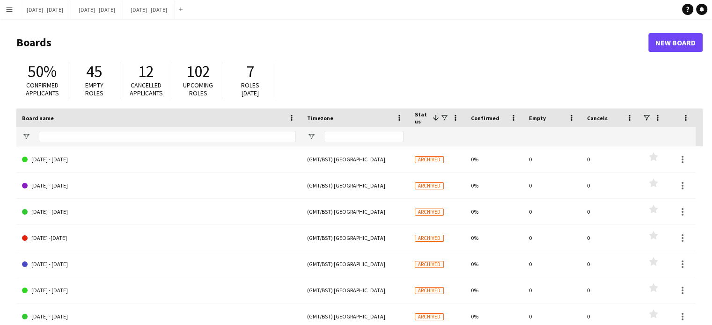
click at [438, 119] on span at bounding box center [436, 118] width 8 height 8
click at [446, 117] on span at bounding box center [444, 118] width 8 height 8
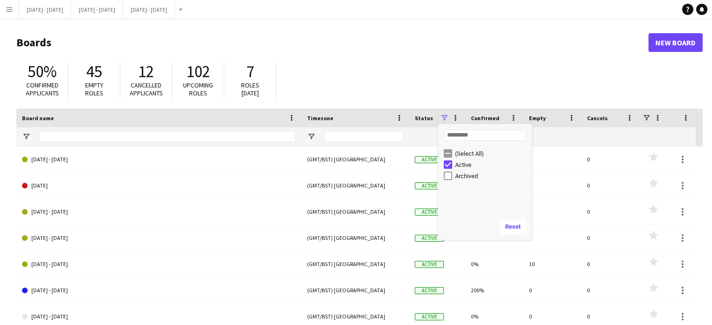
click at [336, 84] on div "50% Confirmed applicants 45 Empty roles 12 Cancelled applicants 102 Upcoming ro…" at bounding box center [359, 83] width 687 height 52
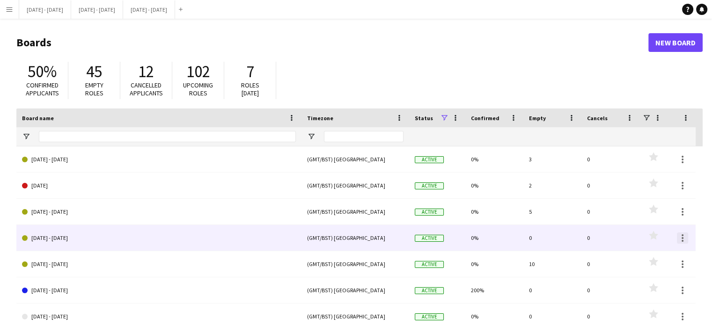
click at [680, 237] on div at bounding box center [682, 238] width 11 height 11
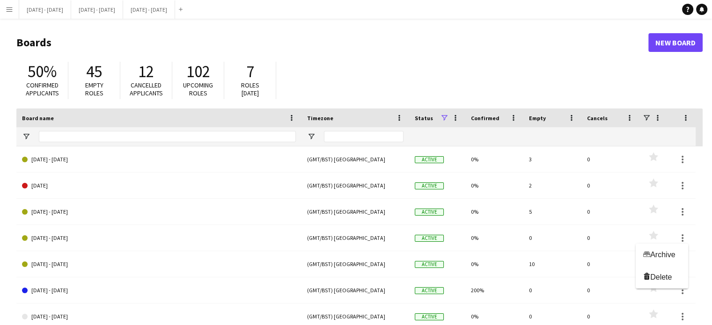
click at [43, 236] on div at bounding box center [356, 162] width 712 height 325
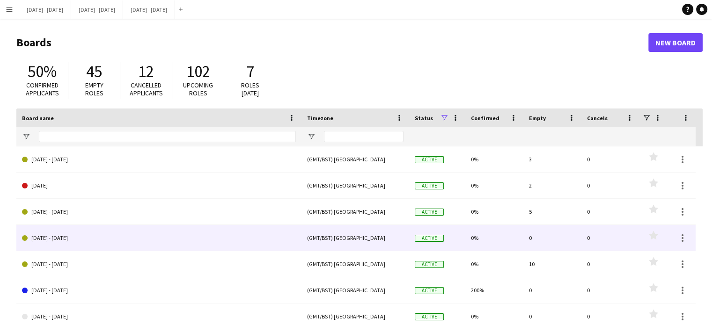
click at [43, 237] on link "Oct 1st - 3rd 2025" at bounding box center [159, 238] width 274 height 26
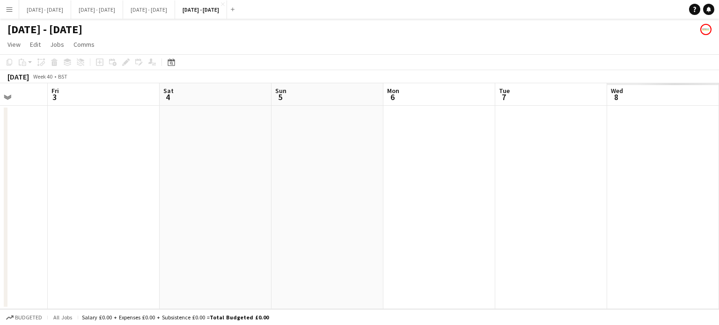
scroll to position [0, 416]
drag, startPoint x: 340, startPoint y: 185, endPoint x: 72, endPoint y: 193, distance: 268.5
click at [72, 193] on app-calendar-viewport "Mon 29 Tue 30 Wed 1 Thu 2 Fri 3 Sat 4 Sun 5 Mon 6 Tue 7 Wed 8 Thu 9 Fri 10" at bounding box center [359, 196] width 719 height 226
click at [173, 61] on icon at bounding box center [171, 62] width 7 height 7
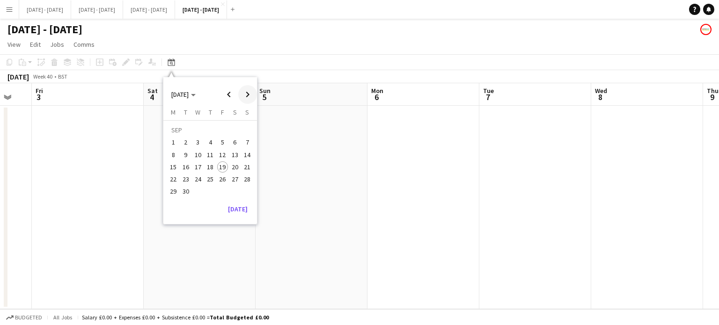
click at [245, 95] on span "Next month" at bounding box center [247, 94] width 19 height 19
click at [199, 140] on span "1" at bounding box center [197, 142] width 11 height 11
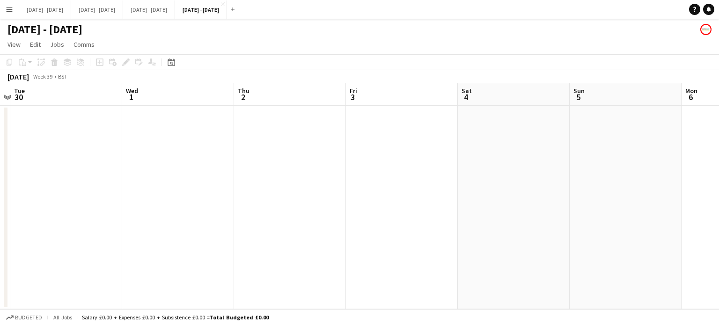
scroll to position [0, 349]
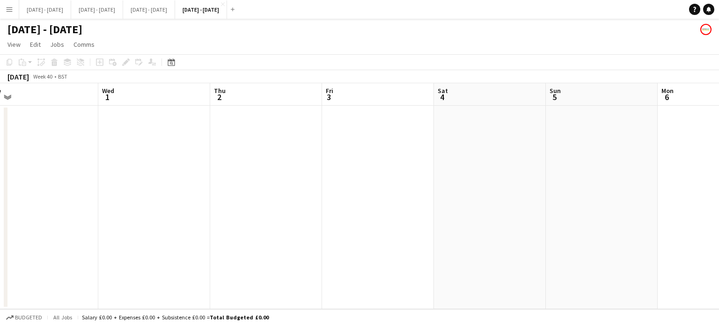
drag, startPoint x: 373, startPoint y: 214, endPoint x: 234, endPoint y: 242, distance: 142.0
click at [234, 242] on app-calendar-viewport "Sat 27 Sun 28 Mon 29 Tue 30 Wed 1 Thu 2 Fri 3 Sat 4 Sun 5 Mon 6 Tue 7 Wed 8" at bounding box center [359, 196] width 719 height 226
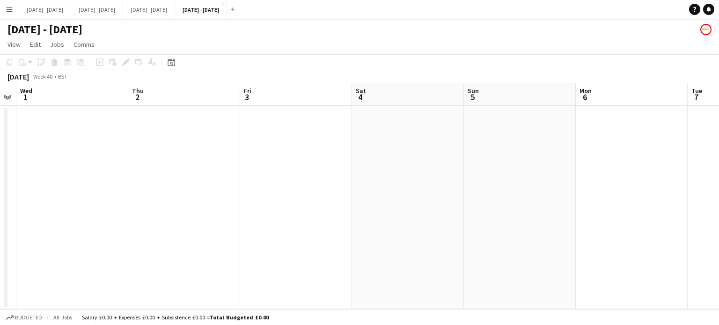
scroll to position [0, 198]
drag, startPoint x: 359, startPoint y: 197, endPoint x: 287, endPoint y: 169, distance: 77.4
click at [287, 169] on app-calendar-viewport "Mon 29 Tue 30 Wed 1 Thu 2 Fri 3 Sat 4 Sun 5 Mon 6 Tue 7 Wed 8 Thu 9 Fri 10" at bounding box center [359, 196] width 719 height 226
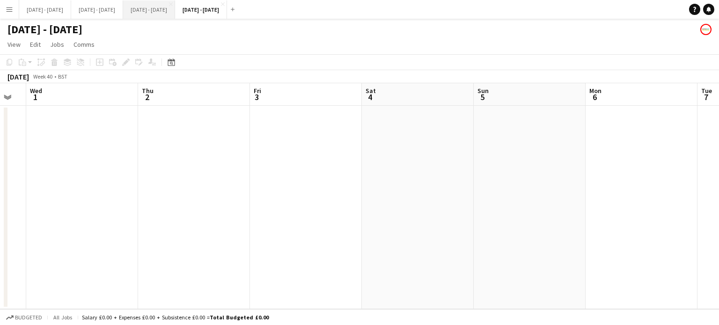
drag, startPoint x: 274, startPoint y: 2, endPoint x: 213, endPoint y: 13, distance: 61.9
click at [225, 3] on app-icon "Close" at bounding box center [223, 4] width 4 height 4
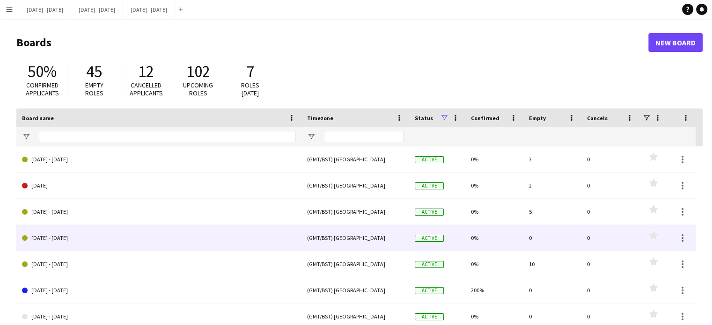
click at [125, 243] on link "Oct 1st - 3rd 2025" at bounding box center [159, 238] width 274 height 26
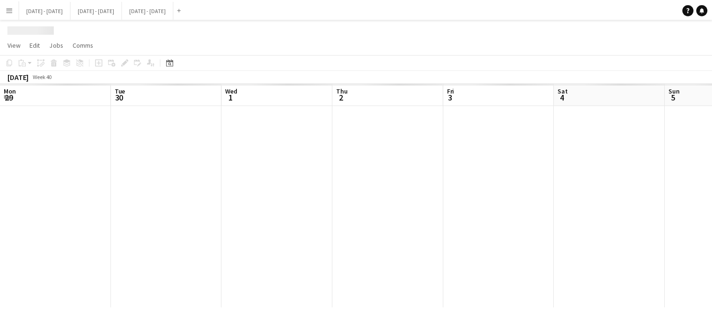
scroll to position [0, 198]
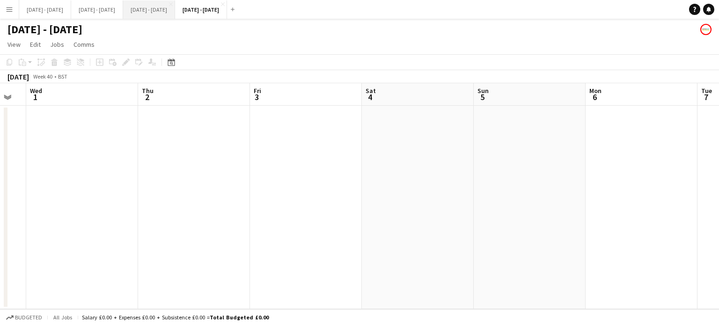
drag, startPoint x: 275, startPoint y: 5, endPoint x: 192, endPoint y: 8, distance: 82.5
click at [225, 4] on app-icon "Close" at bounding box center [223, 4] width 4 height 4
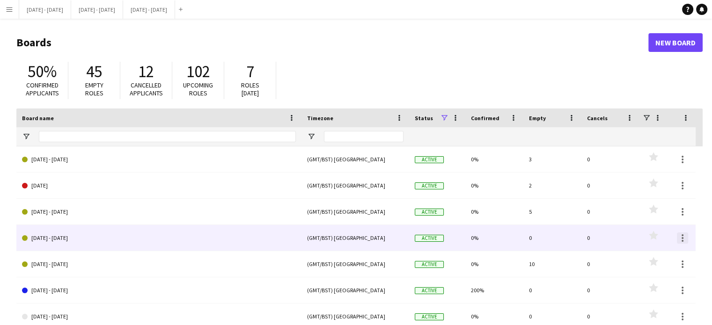
click at [684, 239] on div at bounding box center [682, 238] width 11 height 11
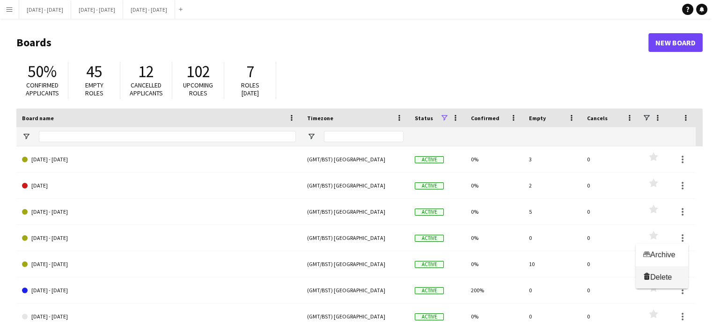
click at [662, 281] on span "Delete" at bounding box center [662, 278] width 22 height 8
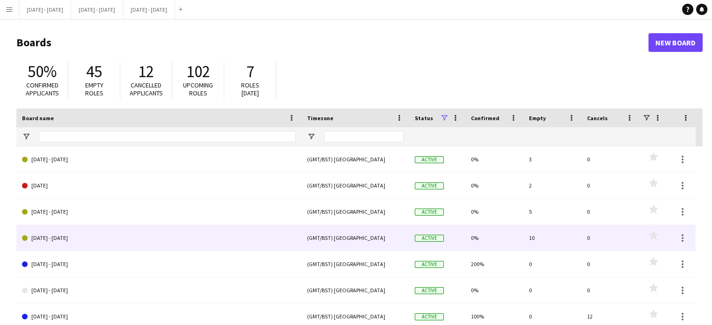
click at [77, 239] on link "[DATE] - [DATE]" at bounding box center [159, 238] width 274 height 26
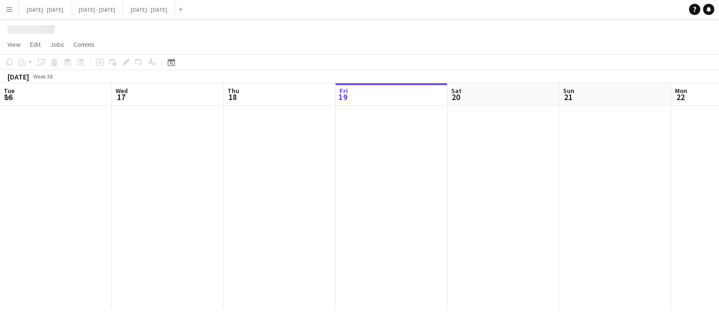
scroll to position [0, 224]
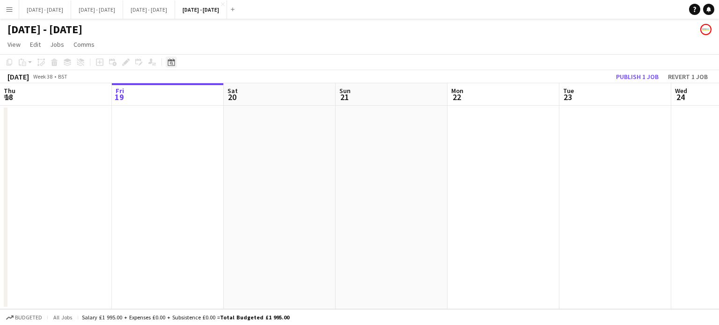
click at [169, 63] on icon "Date picker" at bounding box center [171, 62] width 7 height 7
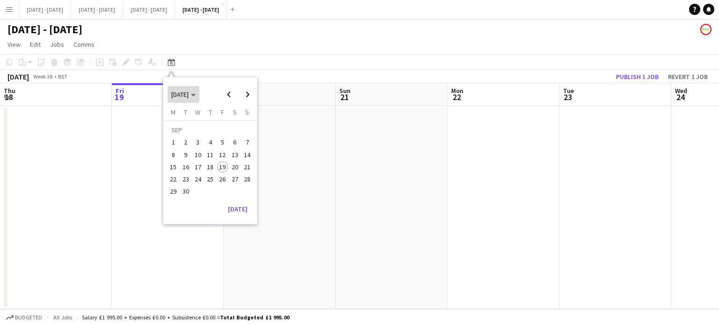
click at [196, 94] on icon "Choose month and year" at bounding box center [193, 95] width 5 height 2
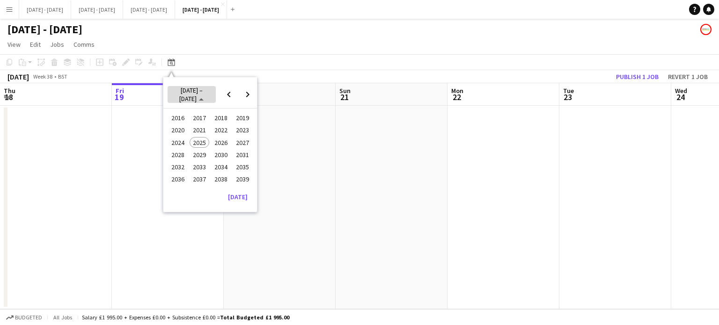
click at [200, 95] on span "2016 – 2039" at bounding box center [190, 94] width 23 height 17
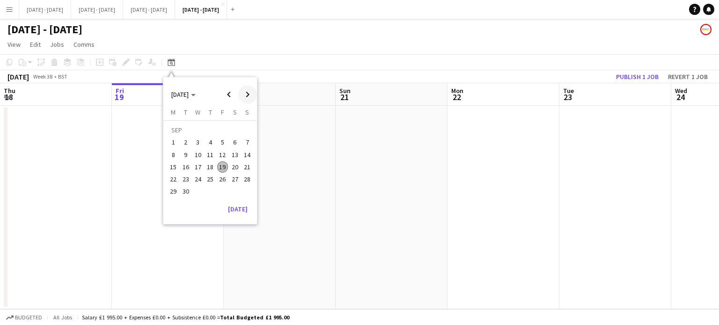
click at [246, 95] on span "Next month" at bounding box center [247, 94] width 19 height 19
click at [174, 154] on span "6" at bounding box center [173, 154] width 11 height 11
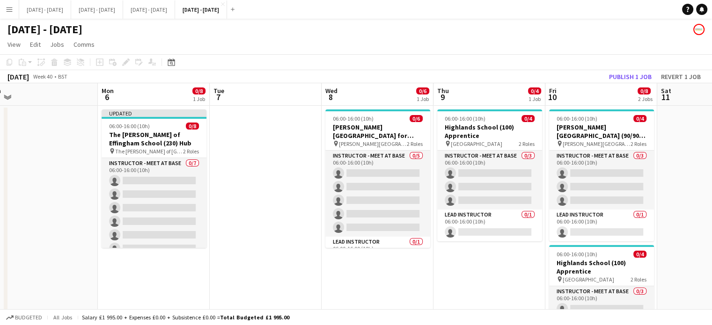
scroll to position [0, 229]
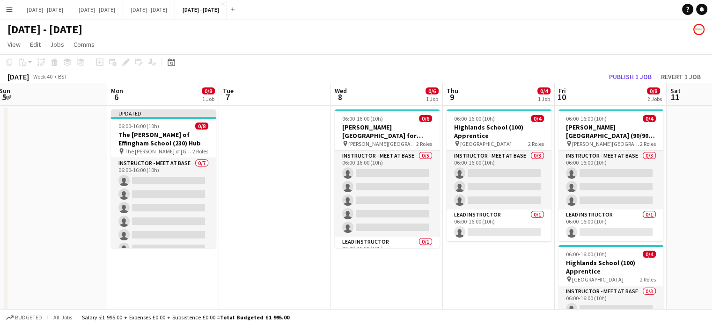
drag, startPoint x: 404, startPoint y: 173, endPoint x: 273, endPoint y: 182, distance: 131.0
click at [273, 182] on app-calendar-viewport "Fri 3 Sat 4 Sun 5 Mon 6 0/8 1 Job Tue 7 Wed 8 0/6 1 Job Thu 9 0/4 1 Job Fri 10 …" at bounding box center [356, 240] width 712 height 314
click at [81, 27] on h1 "[DATE] - [DATE]" at bounding box center [44, 29] width 75 height 14
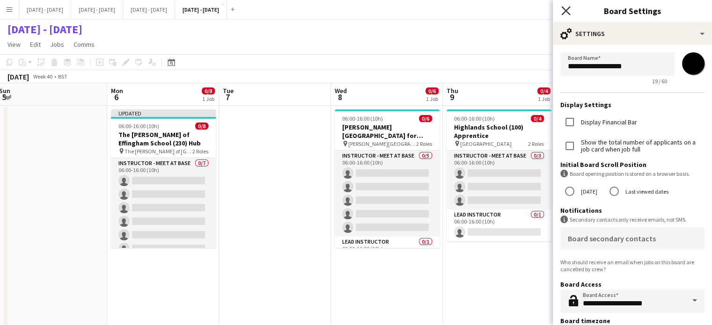
click at [566, 9] on icon "Close pop-in" at bounding box center [566, 10] width 9 height 9
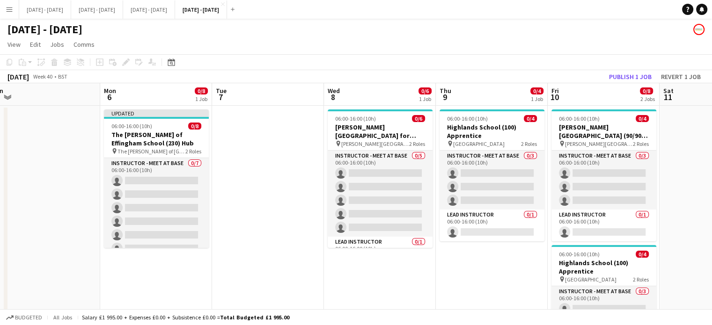
scroll to position [0, 240]
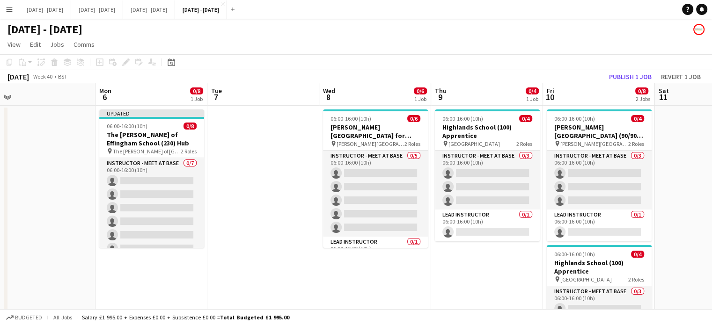
drag, startPoint x: 490, startPoint y: 294, endPoint x: 480, endPoint y: 295, distance: 10.3
click at [480, 295] on app-calendar-viewport "Fri 3 Sat 4 Sun 5 Mon 6 0/8 1 Job Tue 7 Wed 8 0/6 1 Job Thu 9 0/4 1 Job Fri 10 …" at bounding box center [356, 240] width 712 height 314
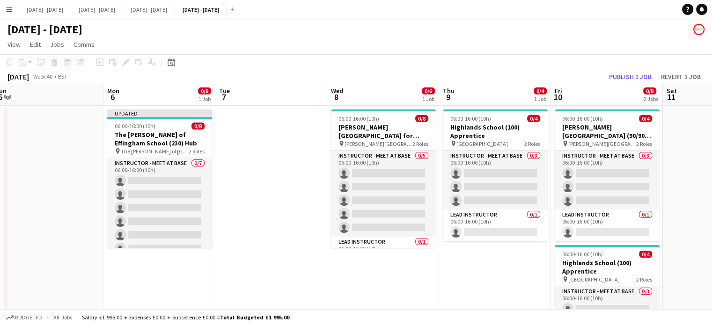
scroll to position [0, 231]
drag, startPoint x: 285, startPoint y: 288, endPoint x: 294, endPoint y: 284, distance: 9.9
click at [294, 284] on app-calendar-viewport "Fri 3 Sat 4 Sun 5 Mon 6 0/8 1 Job Tue 7 Wed 8 0/6 1 Job Thu 9 0/4 1 Job Fri 10 …" at bounding box center [356, 240] width 712 height 314
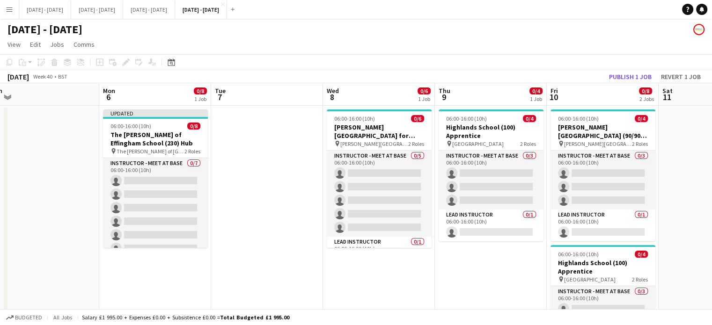
scroll to position [0, 237]
drag, startPoint x: 398, startPoint y: 265, endPoint x: 392, endPoint y: 268, distance: 6.9
click at [392, 268] on app-calendar-viewport "Fri 3 Sat 4 Sun 5 Mon 6 0/8 1 Job Tue 7 Wed 8 0/6 1 Job Thu 9 0/4 1 Job Fri 10 …" at bounding box center [356, 240] width 712 height 314
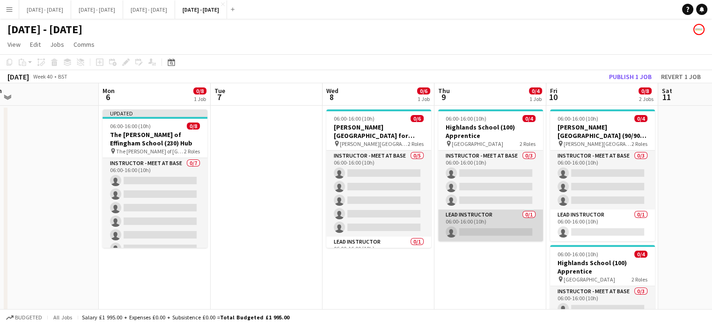
click at [485, 230] on app-card-role "Lead Instructor 0/1 06:00-16:00 (10h) single-neutral-actions" at bounding box center [490, 226] width 105 height 32
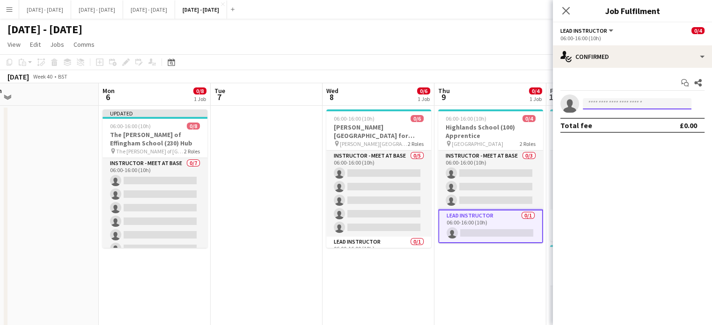
click at [597, 103] on input at bounding box center [637, 103] width 109 height 11
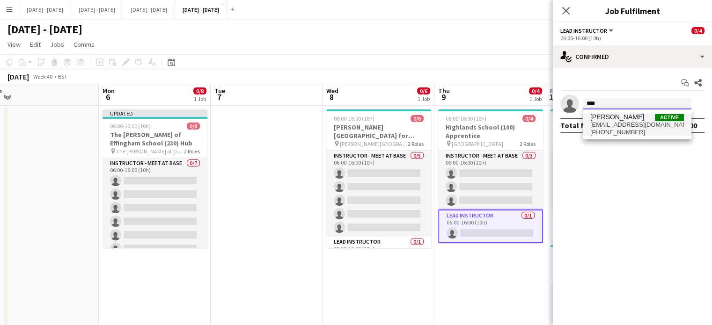
type input "****"
click at [600, 118] on span "[PERSON_NAME]" at bounding box center [618, 117] width 54 height 8
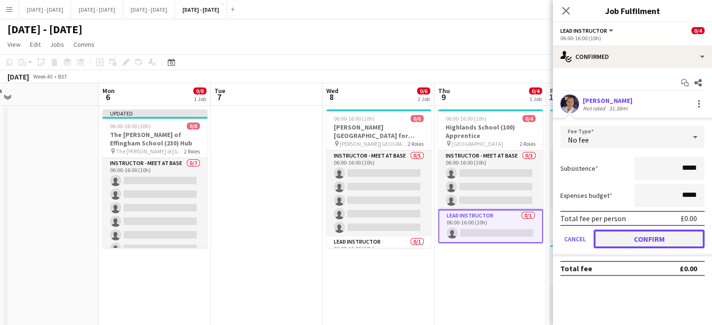
click at [615, 237] on button "Confirm" at bounding box center [649, 239] width 111 height 19
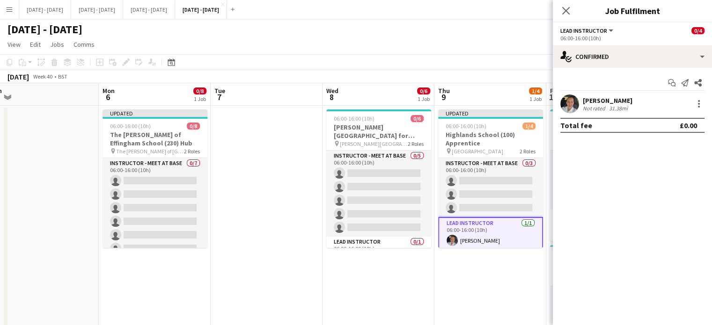
click at [567, 11] on icon "Close pop-in" at bounding box center [565, 10] width 7 height 7
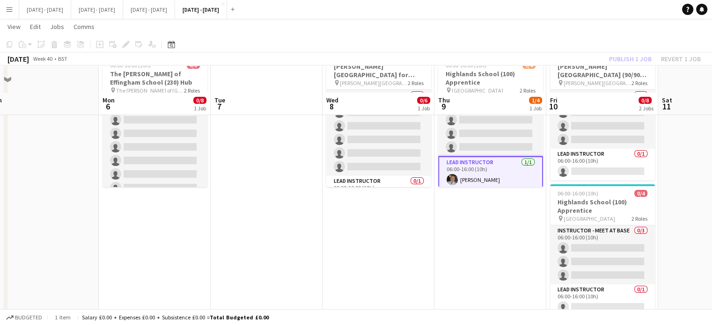
scroll to position [87, 0]
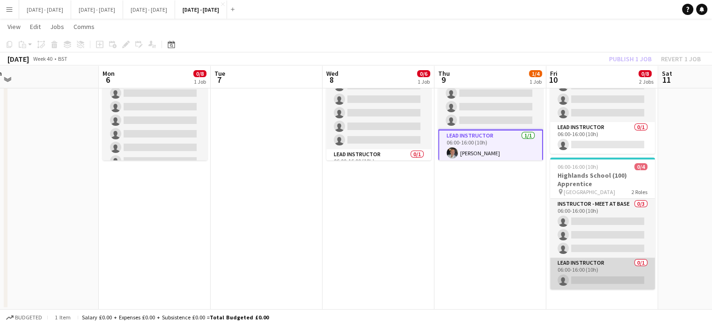
click at [614, 281] on app-card-role "Lead Instructor 0/1 06:00-16:00 (10h) single-neutral-actions" at bounding box center [602, 274] width 105 height 32
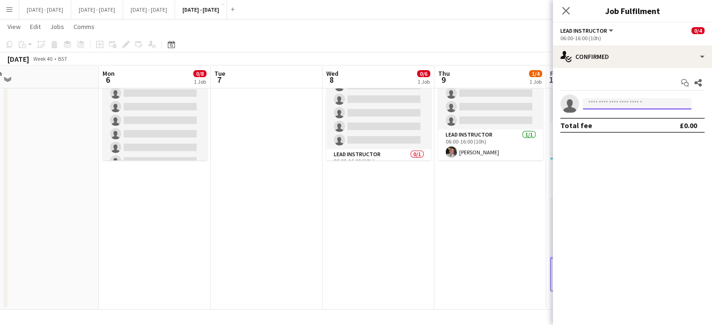
click at [637, 102] on input at bounding box center [637, 103] width 109 height 11
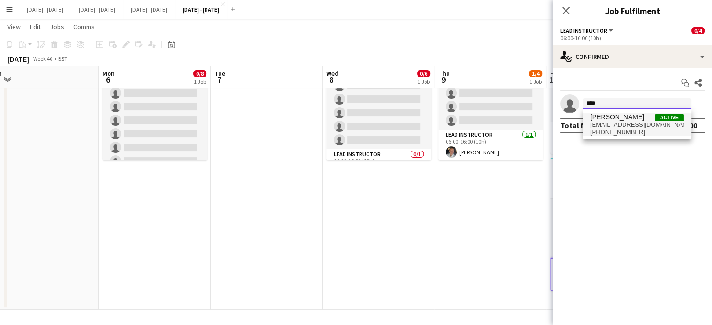
type input "****"
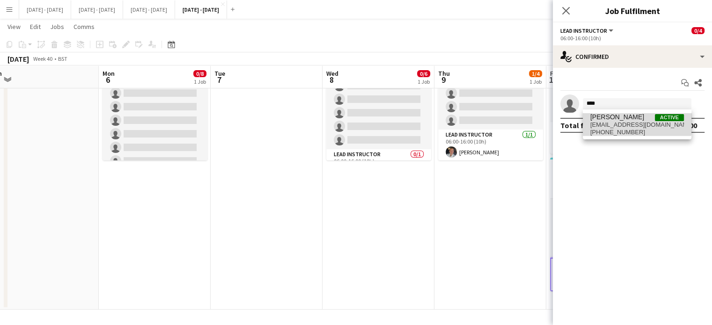
click at [629, 121] on span "ellamaewray@gmail.com" at bounding box center [638, 124] width 94 height 7
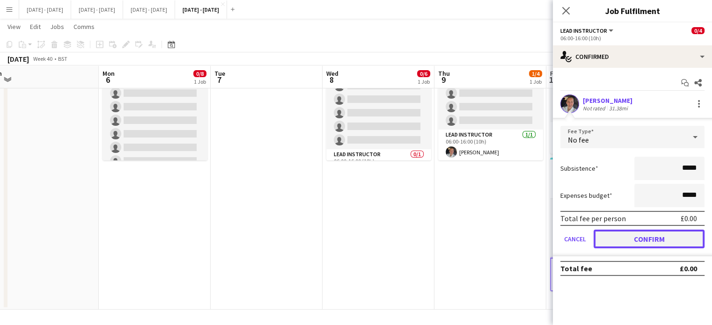
click at [634, 245] on button "Confirm" at bounding box center [649, 239] width 111 height 19
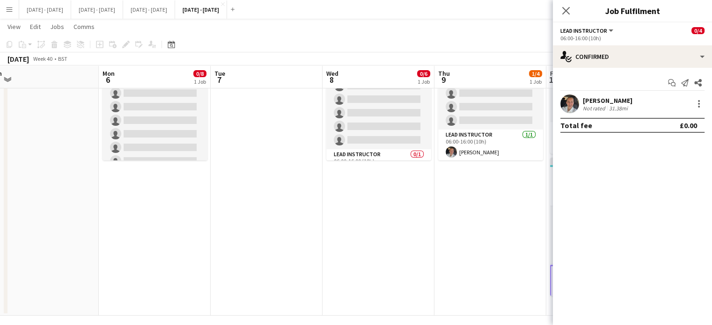
drag, startPoint x: 569, startPoint y: 7, endPoint x: 566, endPoint y: 11, distance: 5.0
click at [568, 9] on icon at bounding box center [565, 10] width 7 height 7
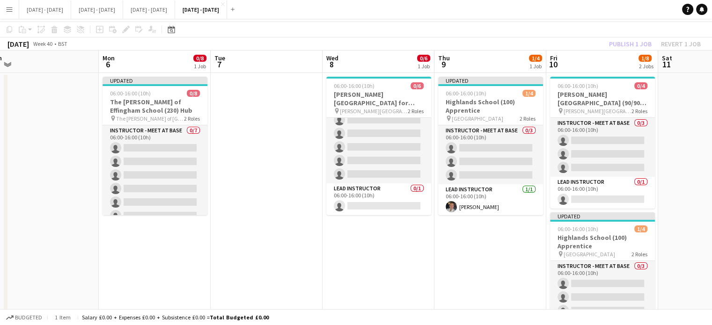
scroll to position [0, 0]
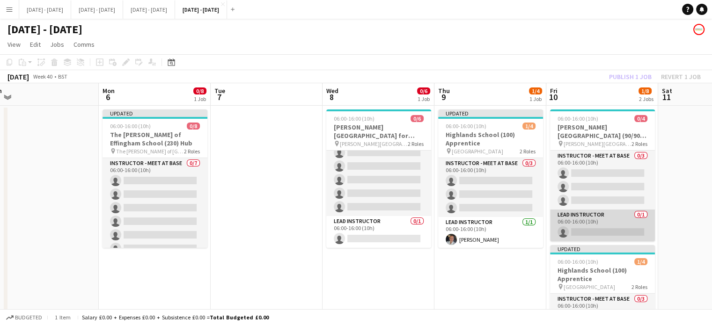
click at [617, 224] on app-card-role "Lead Instructor 0/1 06:00-16:00 (10h) single-neutral-actions" at bounding box center [602, 226] width 105 height 32
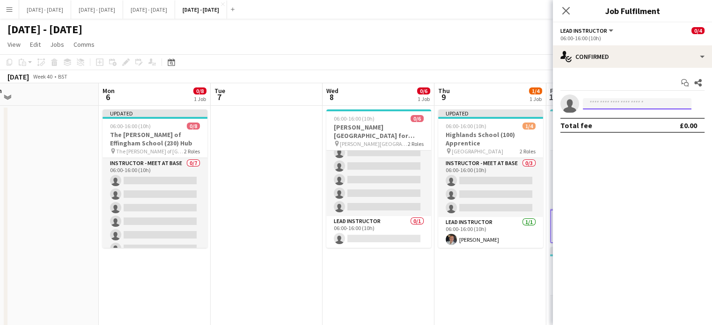
click at [646, 105] on input at bounding box center [637, 103] width 109 height 11
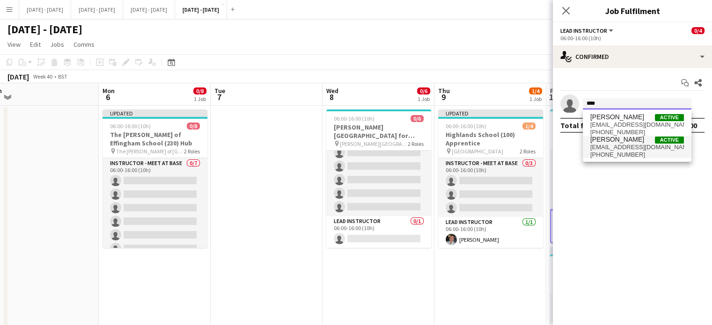
type input "****"
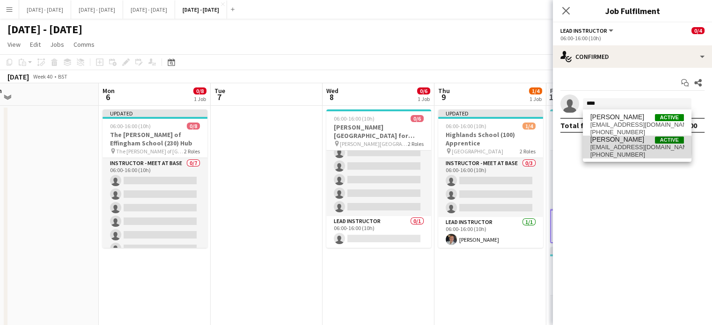
click at [625, 146] on span "[EMAIL_ADDRESS][DOMAIN_NAME]" at bounding box center [638, 147] width 94 height 7
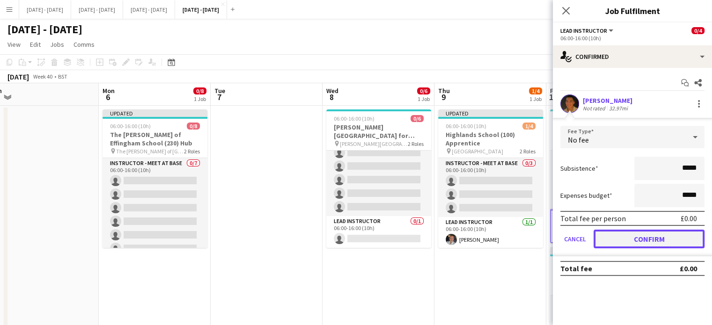
click at [652, 235] on button "Confirm" at bounding box center [649, 239] width 111 height 19
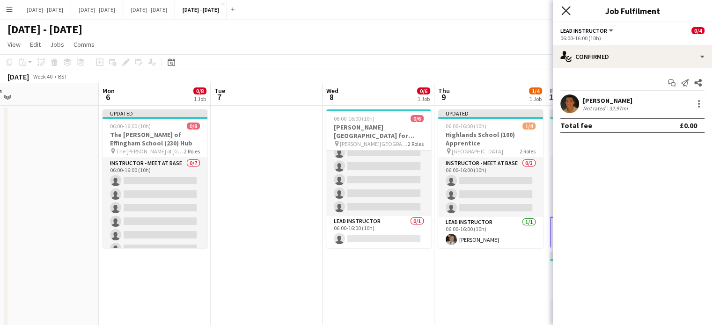
click at [567, 13] on icon "Close pop-in" at bounding box center [566, 10] width 9 height 9
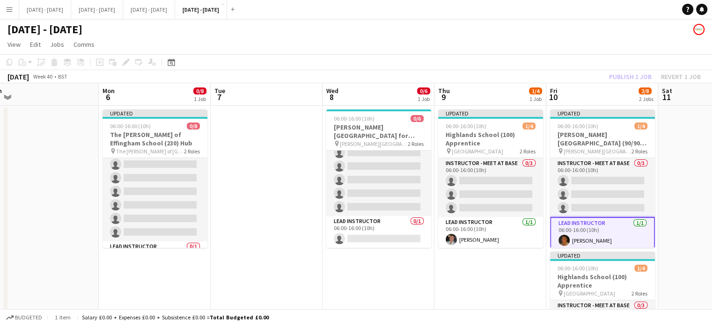
scroll to position [55, 0]
click at [256, 197] on app-date-cell at bounding box center [267, 257] width 112 height 303
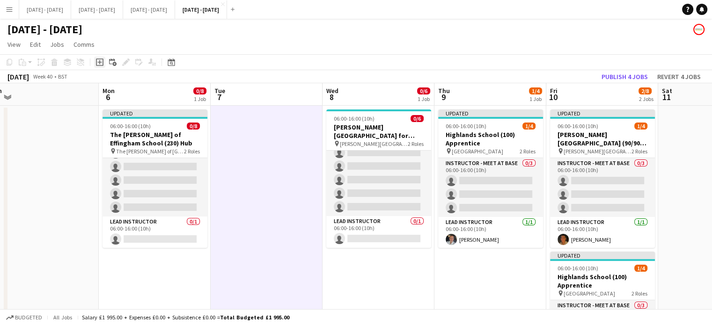
click at [99, 64] on icon "Add job" at bounding box center [99, 62] width 7 height 7
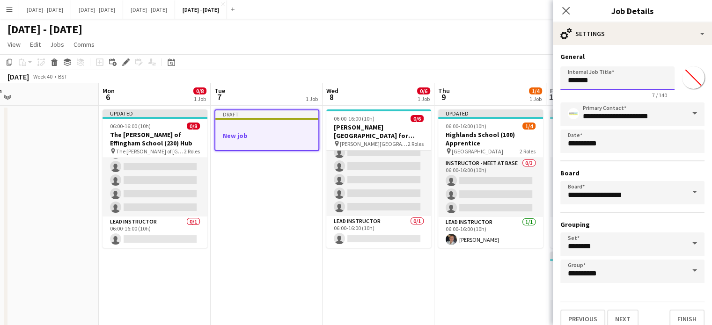
drag, startPoint x: 600, startPoint y: 81, endPoint x: 506, endPoint y: 88, distance: 94.4
click at [506, 88] on body "Menu Boards Boards Boards All jobs Status Workforce Workforce My Workforce Recr…" at bounding box center [356, 212] width 712 height 425
click at [572, 82] on input "********" at bounding box center [618, 78] width 114 height 23
type input "********"
click at [686, 79] on input "*******" at bounding box center [694, 78] width 34 height 34
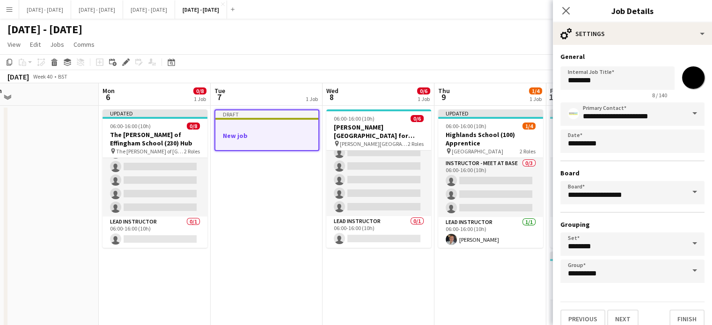
type input "*******"
click at [653, 65] on div "Internal Job Title ******** 8 / 140 *******" at bounding box center [633, 81] width 144 height 36
click at [623, 313] on button "Next" at bounding box center [622, 319] width 31 height 19
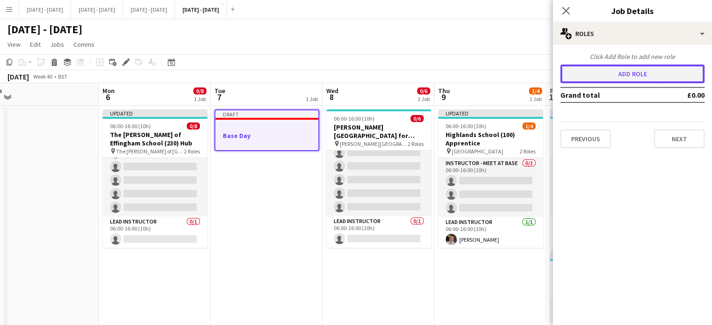
click at [623, 66] on button "Add role" at bounding box center [633, 74] width 144 height 19
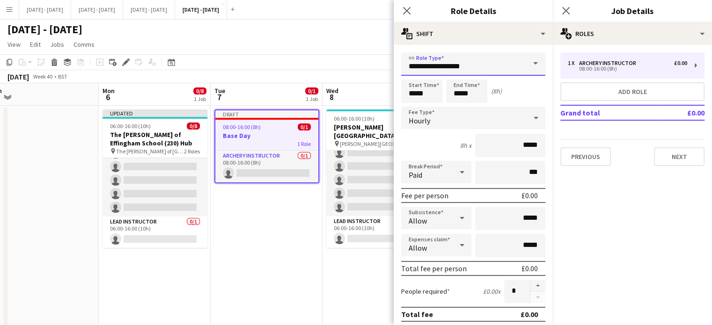
click at [506, 61] on input "**********" at bounding box center [473, 63] width 144 height 23
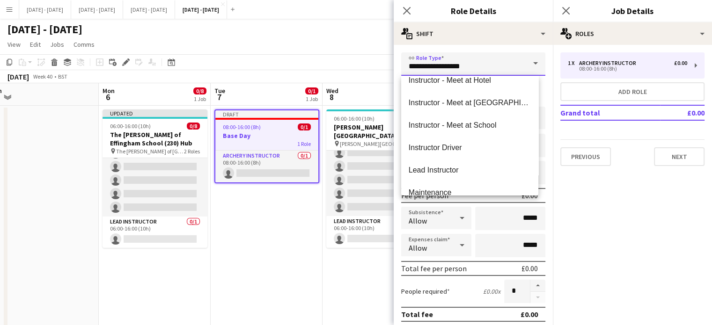
scroll to position [281, 0]
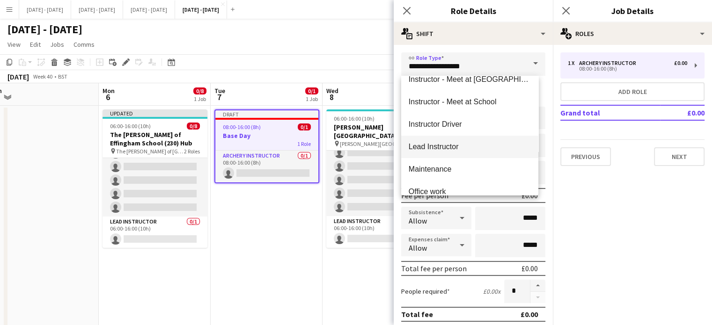
click at [456, 149] on span "Lead Instructor" at bounding box center [470, 146] width 122 height 9
type input "**********"
type input "*******"
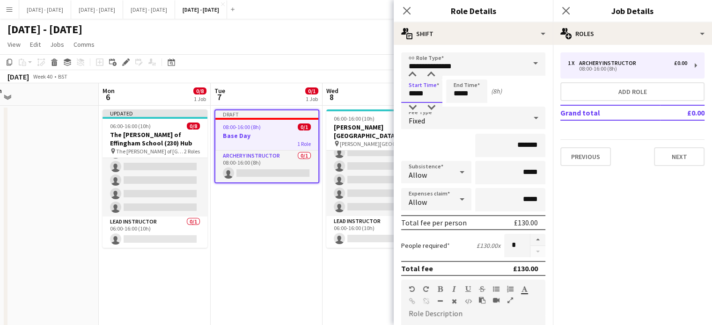
drag, startPoint x: 425, startPoint y: 94, endPoint x: 372, endPoint y: 88, distance: 53.7
click at [373, 91] on body "Menu Boards Boards Boards All jobs Status Workforce Workforce My Workforce Recr…" at bounding box center [356, 212] width 712 height 425
type input "*****"
click at [431, 119] on div "Fixed" at bounding box center [464, 118] width 126 height 22
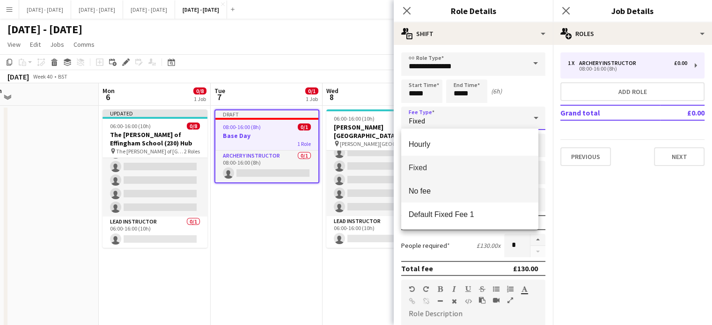
click at [456, 195] on span "No fee" at bounding box center [470, 191] width 122 height 9
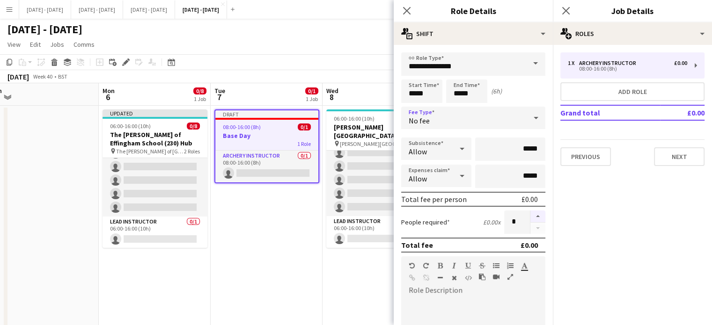
click at [532, 213] on button "button" at bounding box center [538, 217] width 15 height 12
type input "*"
click at [403, 11] on icon "Close pop-in" at bounding box center [406, 10] width 9 height 9
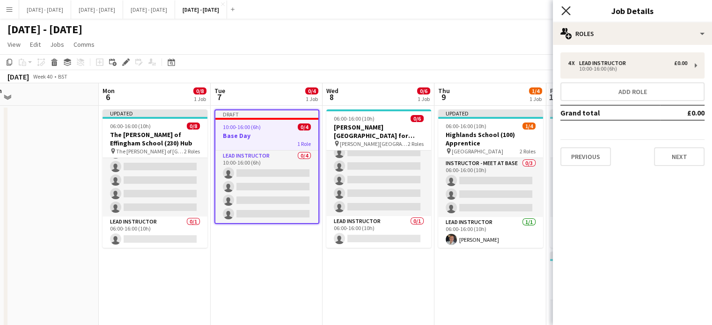
click at [566, 11] on icon at bounding box center [566, 10] width 9 height 9
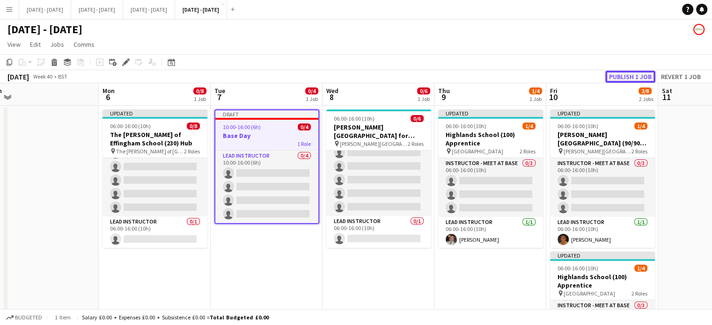
click at [621, 74] on button "Publish 1 job" at bounding box center [631, 77] width 50 height 12
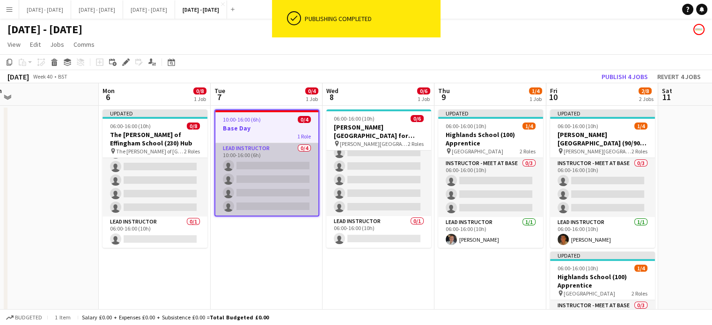
click at [266, 177] on app-card-role "Lead Instructor 0/4 10:00-16:00 (6h) single-neutral-actions single-neutral-acti…" at bounding box center [266, 179] width 103 height 73
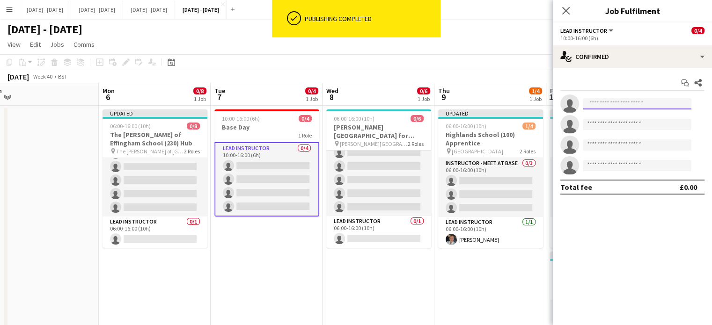
click at [650, 104] on input at bounding box center [637, 103] width 109 height 11
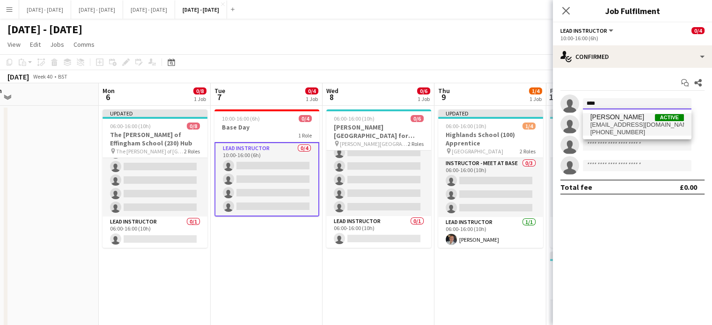
type input "****"
click at [642, 117] on span "Ella Wray Active" at bounding box center [638, 117] width 94 height 8
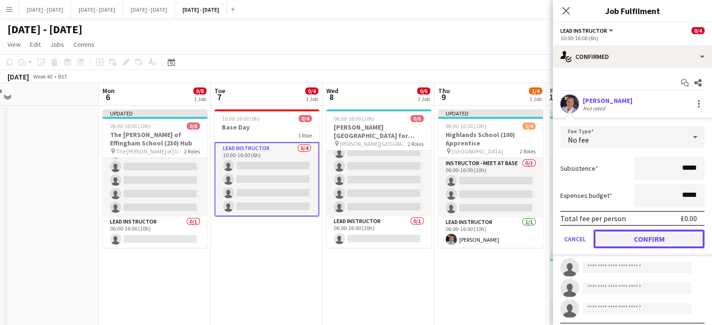
click at [640, 237] on button "Confirm" at bounding box center [649, 239] width 111 height 19
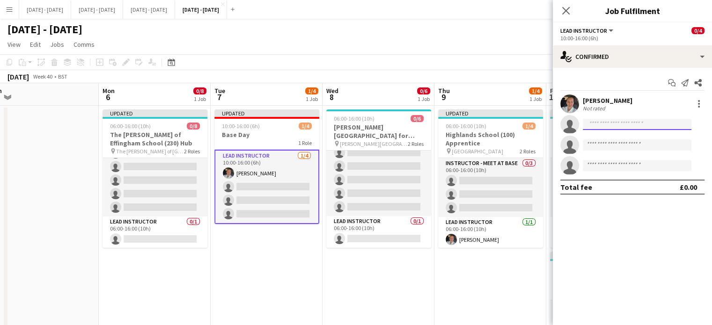
click at [607, 125] on input at bounding box center [637, 124] width 109 height 11
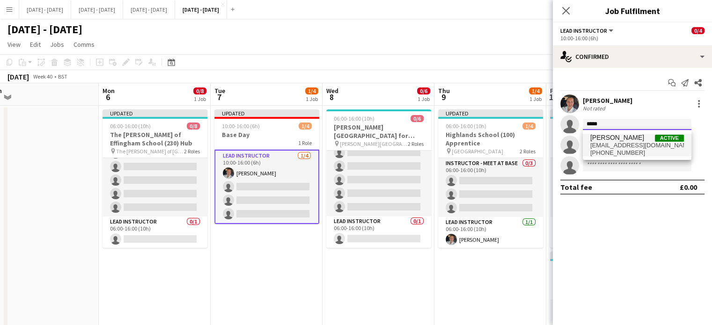
type input "*****"
click at [606, 142] on span "[EMAIL_ADDRESS][DOMAIN_NAME]" at bounding box center [638, 145] width 94 height 7
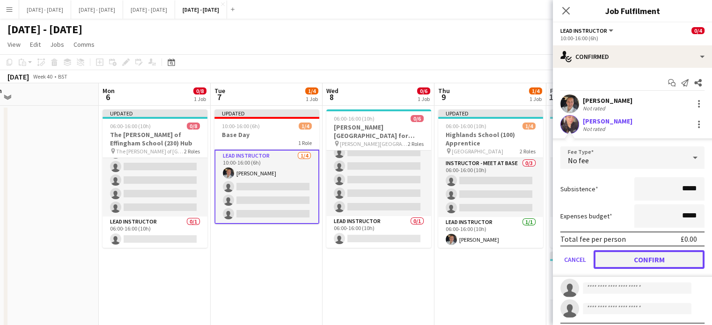
click at [637, 256] on button "Confirm" at bounding box center [649, 260] width 111 height 19
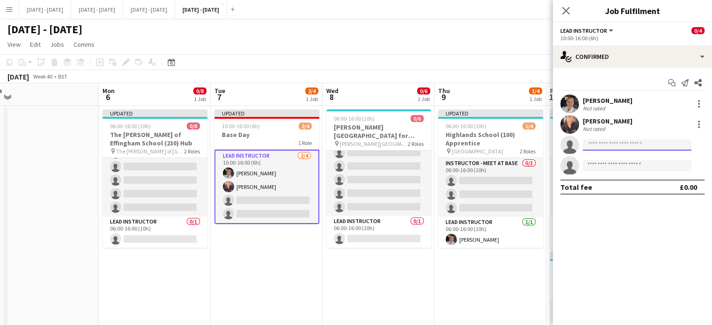
click at [594, 144] on input at bounding box center [637, 145] width 109 height 11
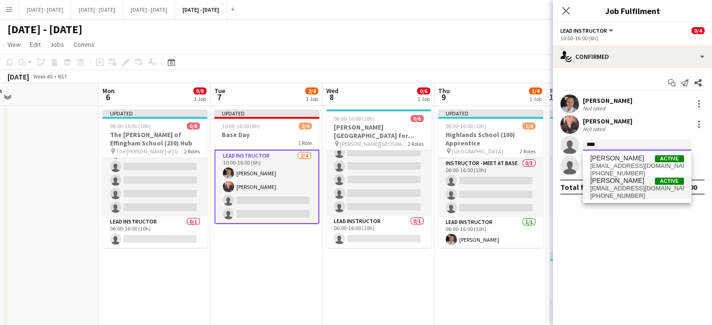
type input "****"
click at [615, 195] on span "[PHONE_NUMBER]" at bounding box center [638, 195] width 94 height 7
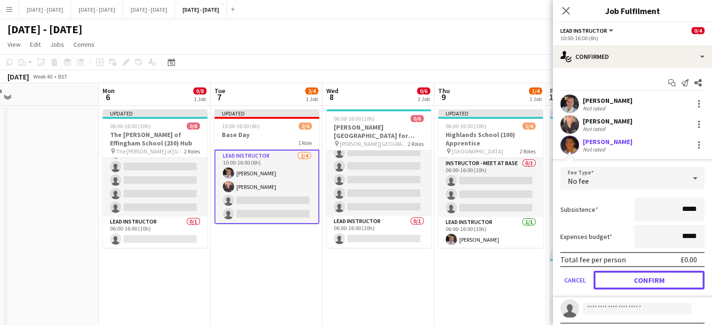
click at [636, 275] on button "Confirm" at bounding box center [649, 280] width 111 height 19
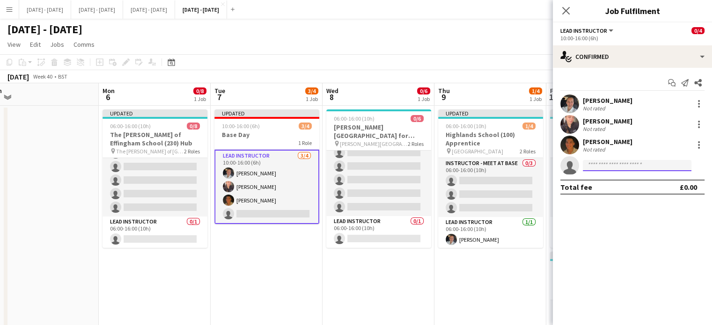
click at [600, 161] on input at bounding box center [637, 165] width 109 height 11
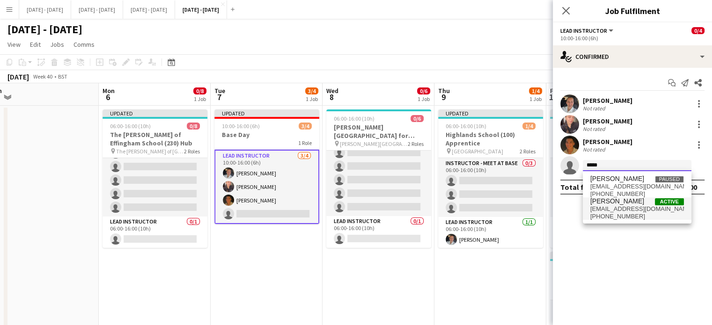
type input "*****"
click at [603, 211] on span "hmtaylor218@gmail.com" at bounding box center [638, 209] width 94 height 7
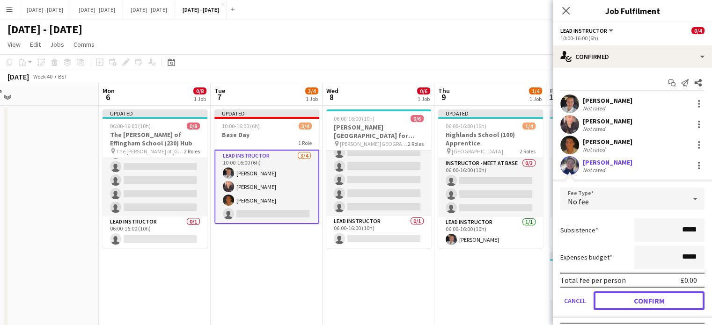
click at [623, 303] on button "Confirm" at bounding box center [649, 301] width 111 height 19
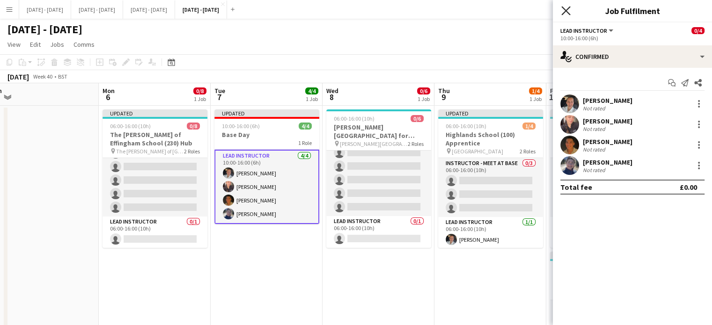
click at [566, 9] on icon "Close pop-in" at bounding box center [566, 10] width 9 height 9
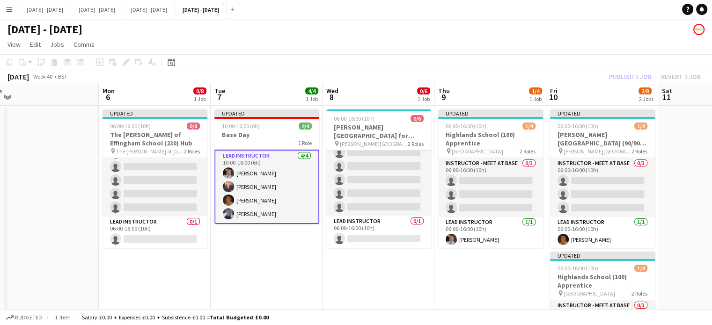
scroll to position [0, 0]
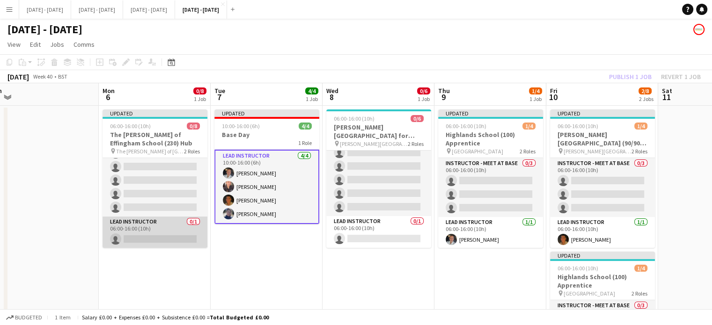
click at [144, 230] on app-card-role "Lead Instructor 0/1 06:00-16:00 (10h) single-neutral-actions" at bounding box center [155, 233] width 105 height 32
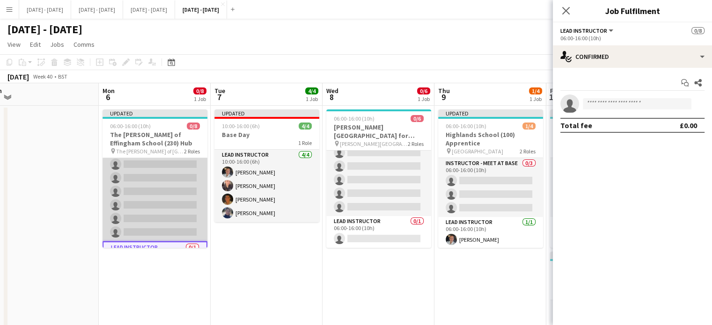
scroll to position [56, 0]
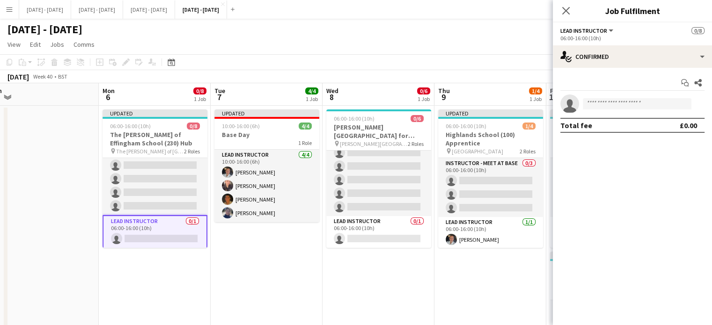
click at [612, 96] on app-invite-slot "single-neutral-actions" at bounding box center [632, 104] width 159 height 19
click at [610, 101] on input at bounding box center [637, 103] width 109 height 11
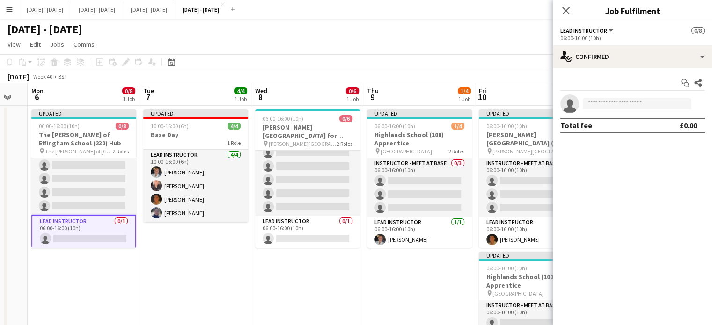
scroll to position [0, 293]
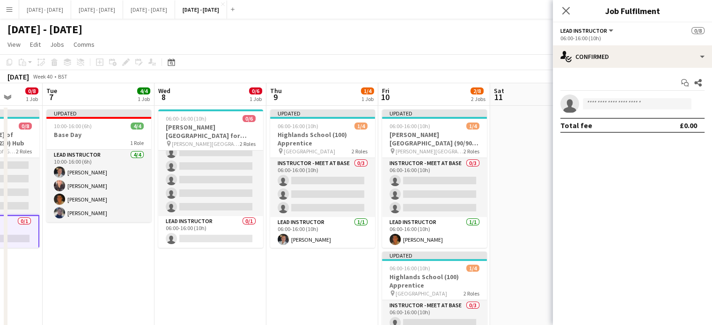
drag, startPoint x: 491, startPoint y: 286, endPoint x: 435, endPoint y: 297, distance: 57.3
click at [435, 297] on app-calendar-viewport "Sat 4 Sun 5 Mon 6 0/8 1 Job Tue 7 4/4 1 Job Wed 8 0/6 1 Job Thu 9 1/4 1 Job Fri…" at bounding box center [356, 246] width 712 height 326
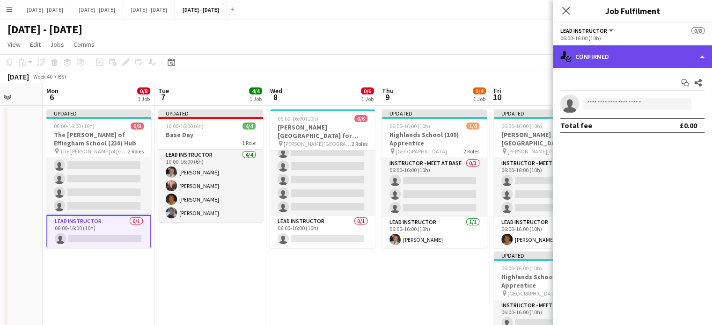
click at [629, 57] on div "single-neutral-actions-check-2 Confirmed" at bounding box center [632, 56] width 159 height 22
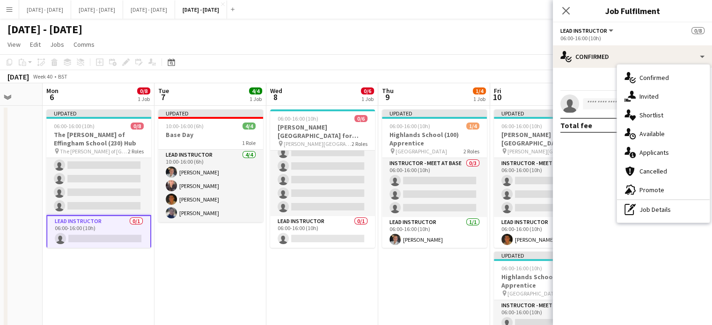
click at [123, 303] on app-date-cell "Updated 06:00-16:00 (10h) 0/8 The Howard of Effingham School (230) Hub pin The …" at bounding box center [99, 257] width 112 height 303
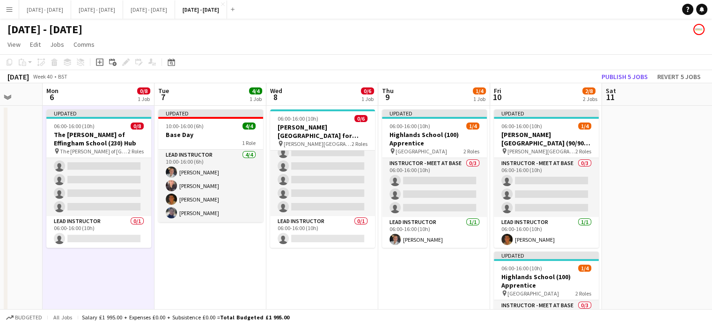
scroll to position [55, 0]
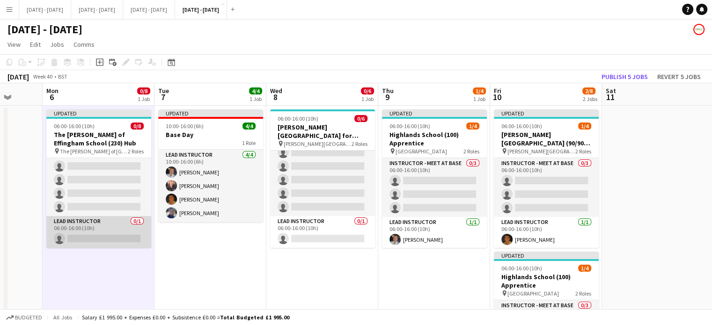
click at [118, 233] on app-card-role "Lead Instructor 0/1 06:00-16:00 (10h) single-neutral-actions" at bounding box center [98, 232] width 105 height 32
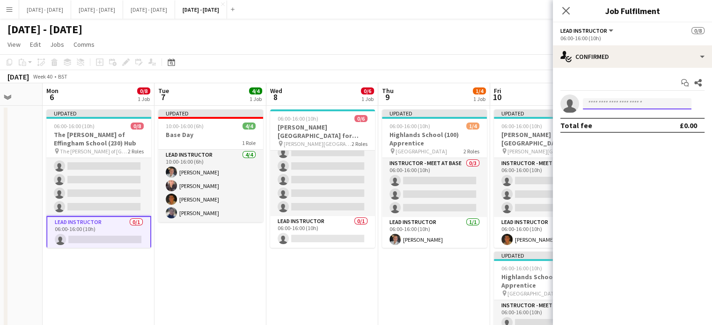
click at [599, 99] on input at bounding box center [637, 103] width 109 height 11
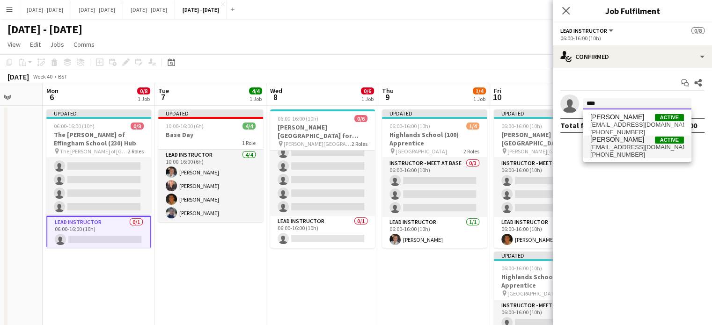
type input "****"
click at [609, 145] on span "[EMAIL_ADDRESS][DOMAIN_NAME]" at bounding box center [638, 147] width 94 height 7
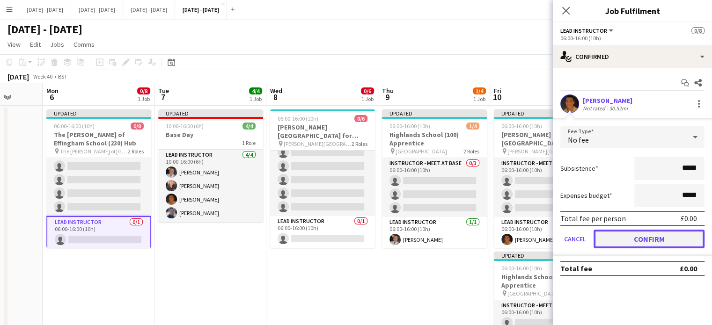
click at [635, 247] on button "Confirm" at bounding box center [649, 239] width 111 height 19
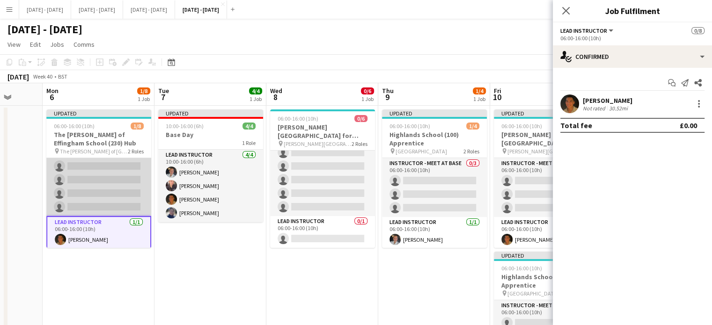
click at [112, 184] on app-card-role "Instructor - Meet at Base 0/7 06:00-16:00 (10h) single-neutral-actions single-n…" at bounding box center [98, 159] width 105 height 113
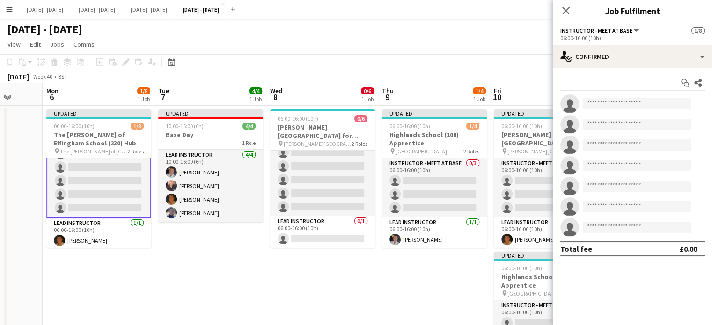
scroll to position [56, 0]
click at [639, 100] on input at bounding box center [637, 103] width 109 height 11
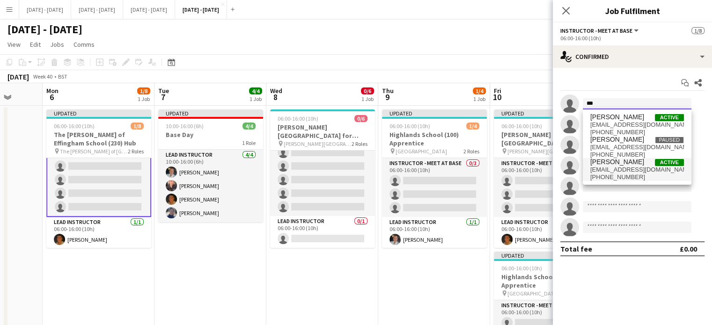
type input "***"
click at [614, 171] on span "ellamaewray@gmail.com" at bounding box center [638, 169] width 94 height 7
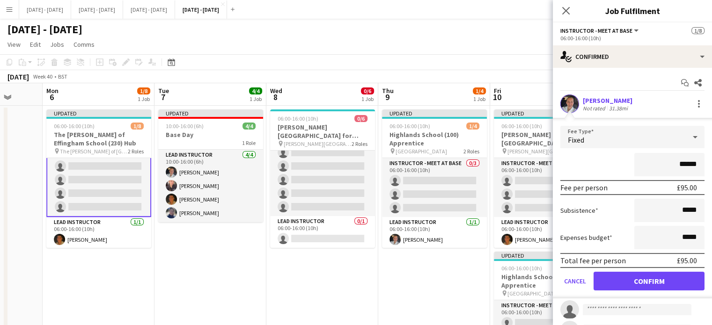
click at [618, 132] on div "Fixed" at bounding box center [624, 137] width 126 height 22
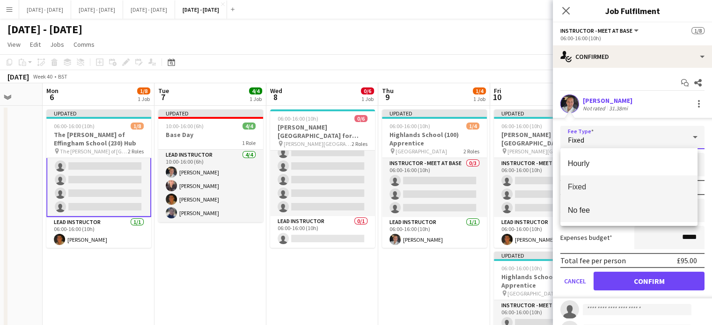
click at [614, 210] on span "No fee" at bounding box center [629, 210] width 122 height 9
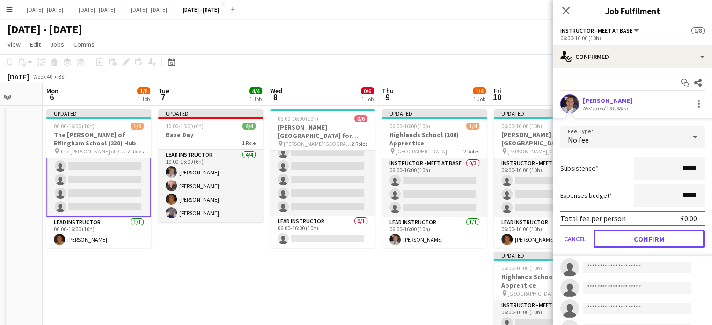
click at [628, 232] on button "Confirm" at bounding box center [649, 239] width 111 height 19
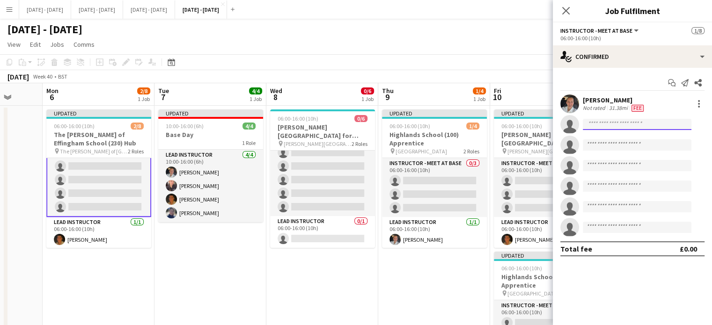
click at [597, 126] on input at bounding box center [637, 124] width 109 height 11
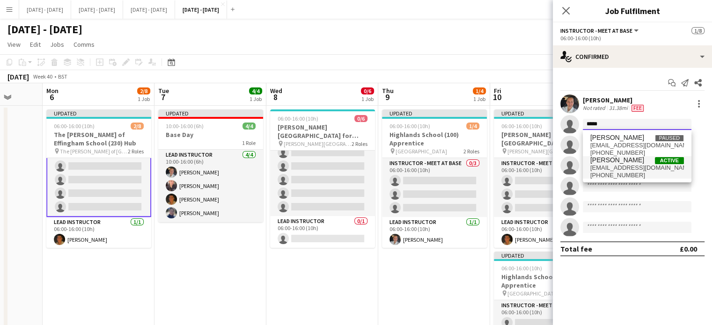
type input "*****"
click at [621, 168] on span "hmtaylor218@gmail.com" at bounding box center [638, 167] width 94 height 7
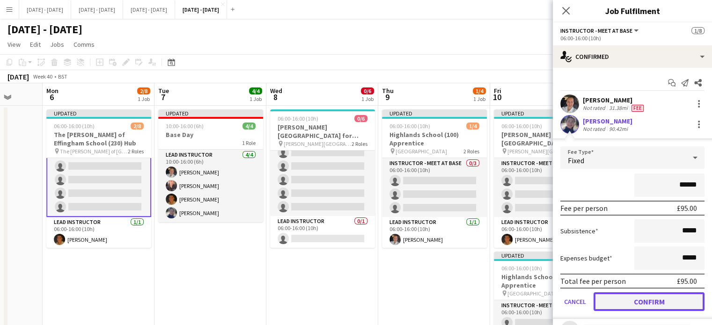
click at [650, 305] on button "Confirm" at bounding box center [649, 302] width 111 height 19
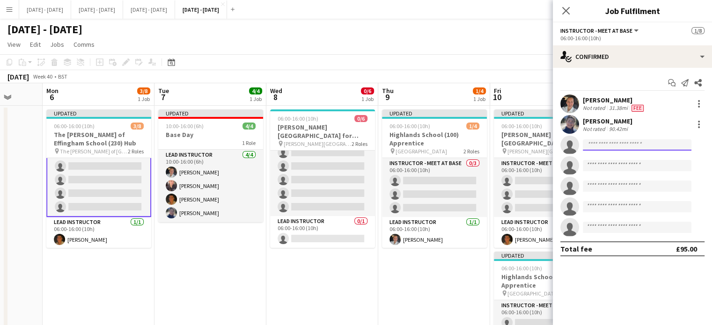
click at [613, 146] on input at bounding box center [637, 145] width 109 height 11
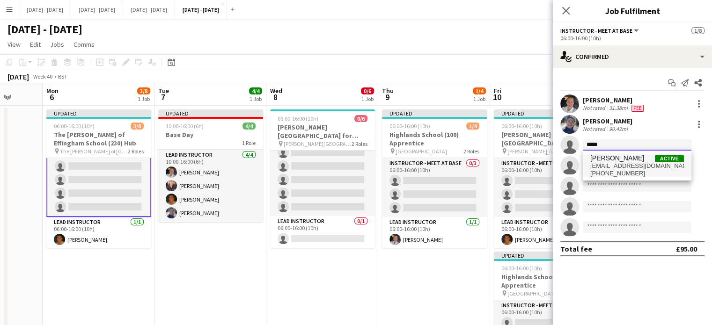
type input "*****"
click at [615, 170] on span "[PHONE_NUMBER]" at bounding box center [638, 173] width 94 height 7
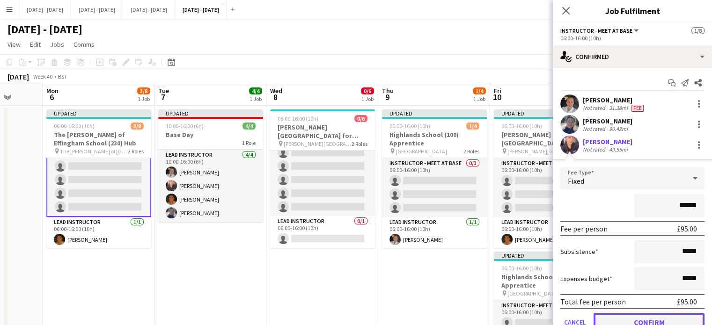
click at [632, 322] on button "Confirm" at bounding box center [649, 322] width 111 height 19
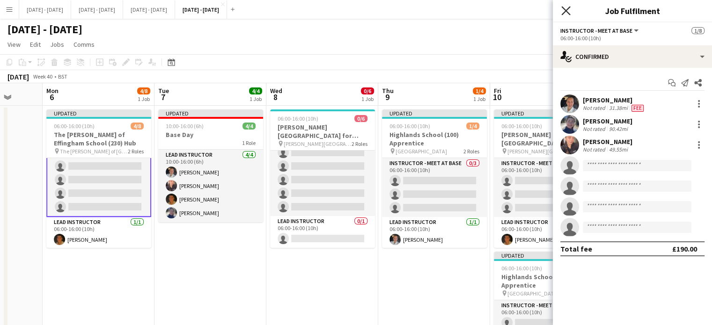
click at [564, 10] on icon at bounding box center [566, 10] width 9 height 9
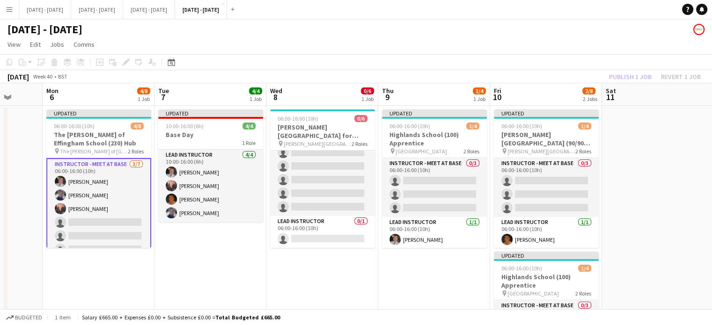
scroll to position [0, 0]
click at [97, 226] on app-card-role "Instructor - Meet at Base 3/7 06:00-16:00 (10h) Ella Wray Hannah Taylor Ellie-M…" at bounding box center [98, 215] width 105 height 115
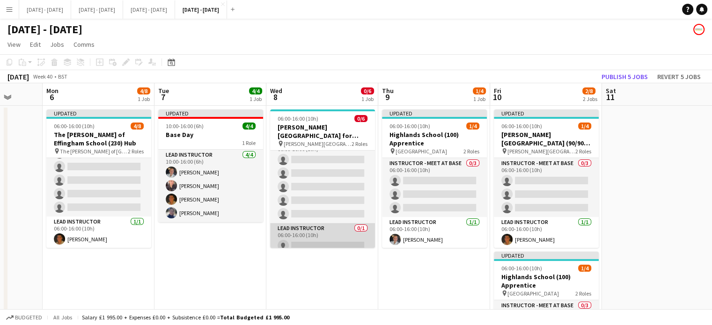
scroll to position [21, 0]
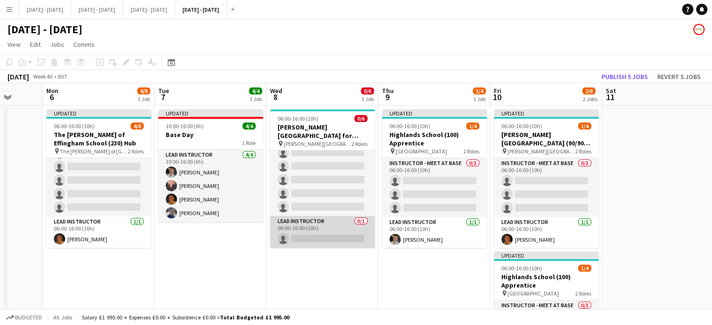
click at [328, 239] on app-card-role "Lead Instructor 0/1 06:00-16:00 (10h) single-neutral-actions" at bounding box center [322, 232] width 105 height 32
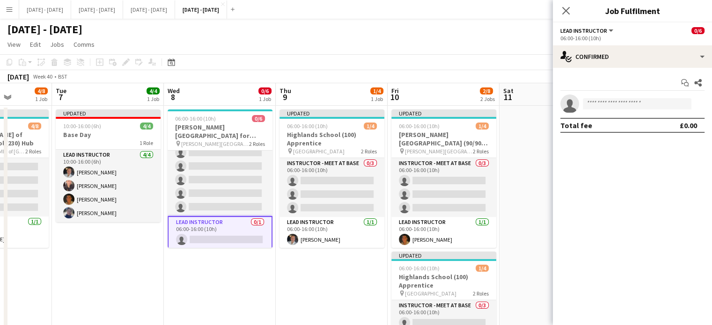
scroll to position [0, 420]
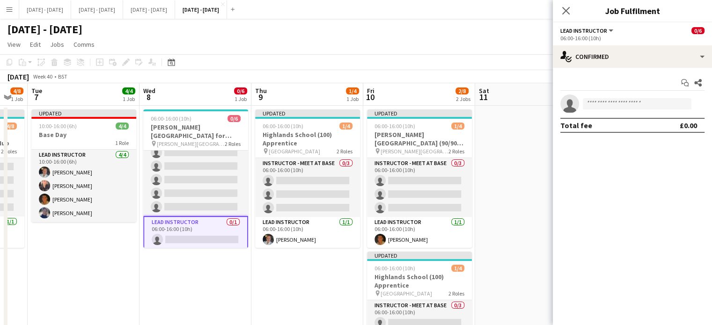
drag, startPoint x: 449, startPoint y: 292, endPoint x: 322, endPoint y: 296, distance: 127.0
click at [322, 296] on app-calendar-viewport "Fri 3 Sat 4 Sun 5 Mon 6 4/8 1 Job Tue 7 4/4 1 Job Wed 8 0/6 1 Job Thu 9 1/4 1 J…" at bounding box center [356, 246] width 712 height 326
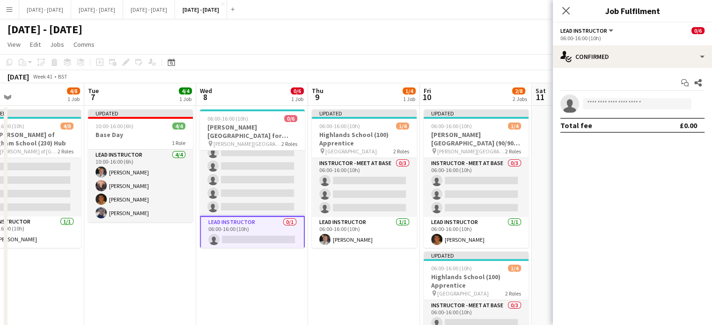
scroll to position [0, 358]
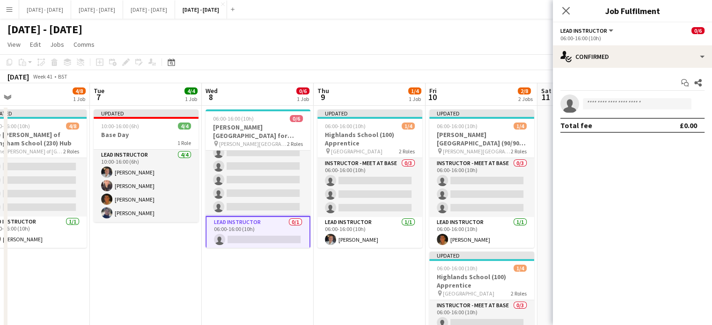
drag, startPoint x: 329, startPoint y: 280, endPoint x: 392, endPoint y: 274, distance: 63.0
click at [392, 274] on app-calendar-viewport "Fri 3 Sat 4 Sun 5 Mon 6 4/8 1 Job Tue 7 4/4 1 Job Wed 8 0/6 1 Job Thu 9 1/4 1 J…" at bounding box center [356, 246] width 712 height 326
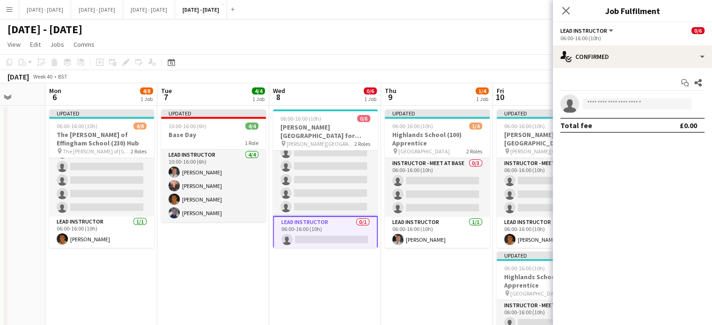
scroll to position [0, 296]
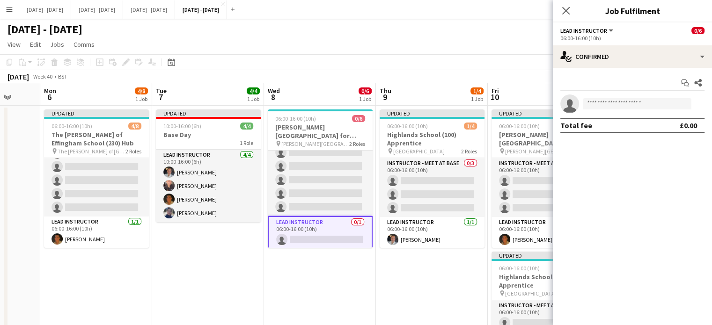
drag, startPoint x: 311, startPoint y: 275, endPoint x: 370, endPoint y: 287, distance: 59.6
click at [370, 287] on app-calendar-viewport "Fri 3 Sat 4 Sun 5 Mon 6 4/8 1 Job Tue 7 4/4 1 Job Wed 8 0/6 1 Job Thu 9 1/4 1 J…" at bounding box center [356, 246] width 712 height 326
click at [568, 12] on icon at bounding box center [566, 10] width 9 height 9
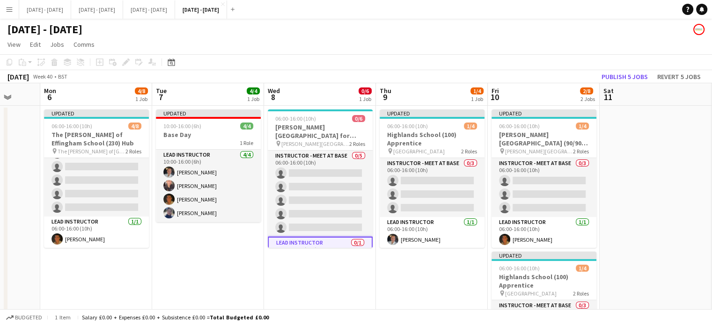
click at [195, 272] on app-date-cell "Updated 10:00-16:00 (6h) 4/4 Base Day 1 Role Lead Instructor 4/4 10:00-16:00 (6…" at bounding box center [208, 257] width 112 height 303
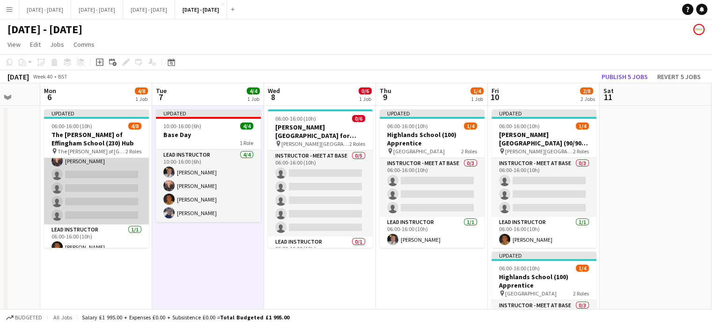
scroll to position [55, 0]
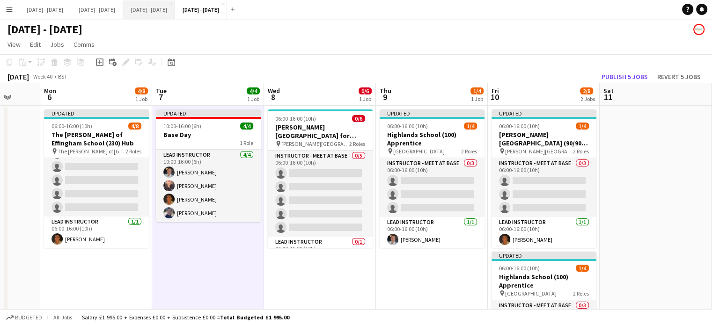
click at [171, 9] on button "[DATE] - [DATE] Close" at bounding box center [149, 9] width 52 height 18
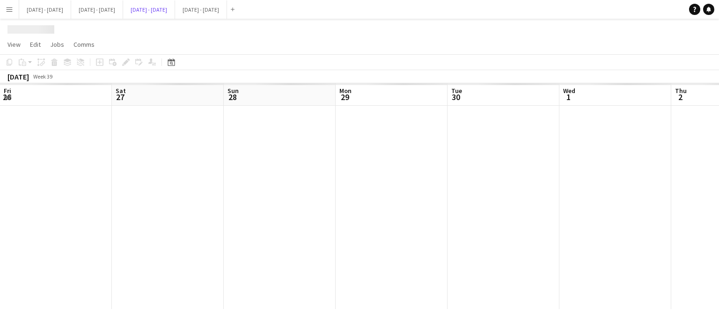
scroll to position [0, 242]
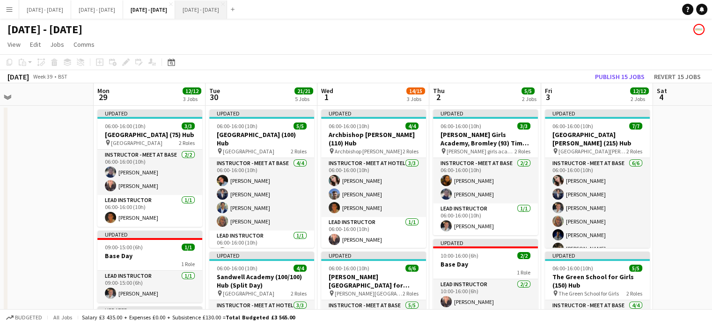
click at [227, 13] on button "[DATE] - [DATE] Close" at bounding box center [201, 9] width 52 height 18
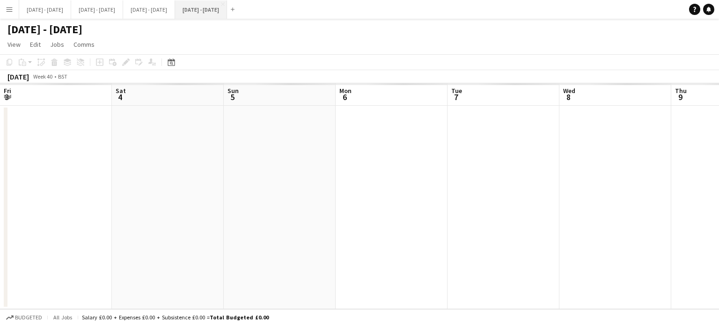
scroll to position [0, 296]
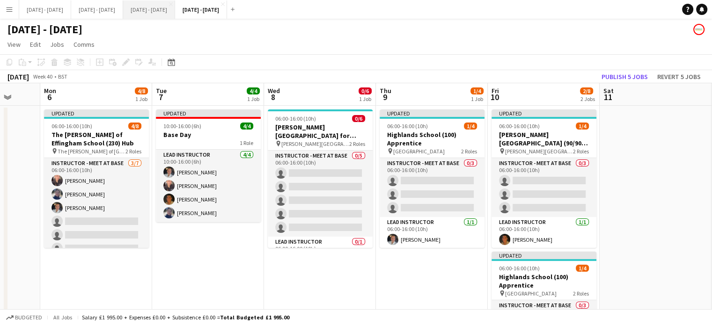
click at [175, 8] on button "[DATE] - [DATE] Close" at bounding box center [149, 9] width 52 height 18
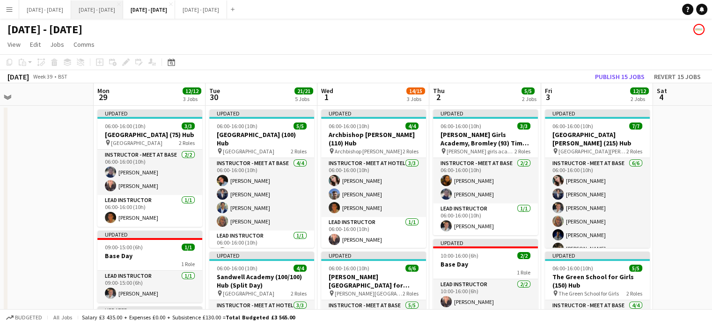
click at [114, 15] on button "[DATE] - [DATE] Close" at bounding box center [97, 9] width 52 height 18
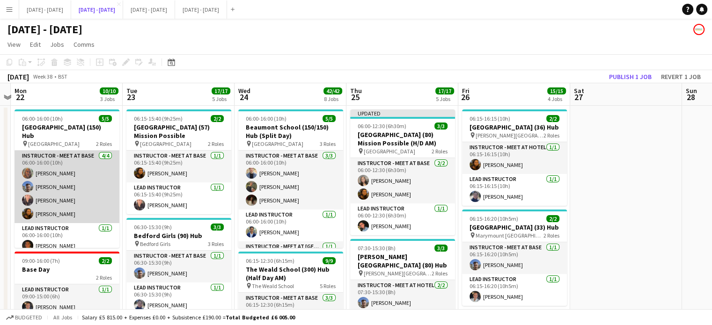
scroll to position [7, 0]
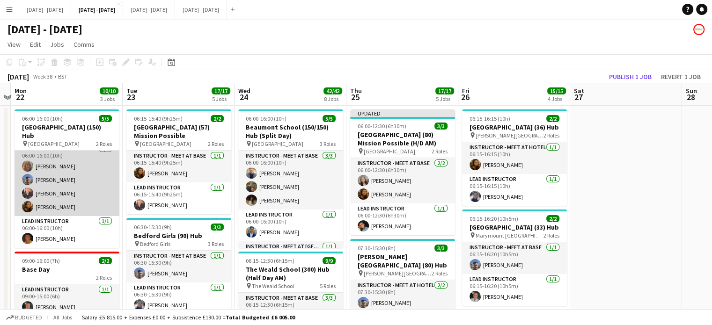
click at [66, 191] on app-card-role "Instructor - Meet at Base 4/4 06:00-16:00 (10h) Chloe Rice Matt Dailly Ellie-Ma…" at bounding box center [67, 180] width 105 height 73
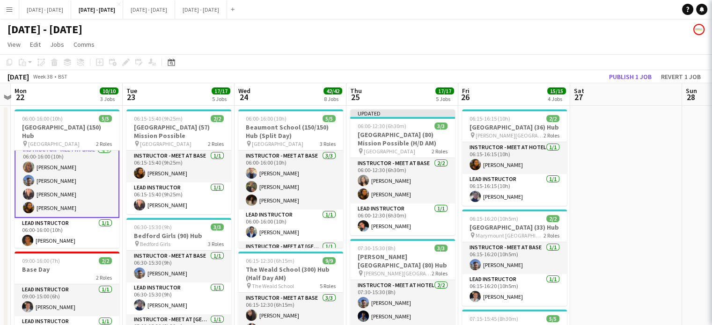
scroll to position [7, 0]
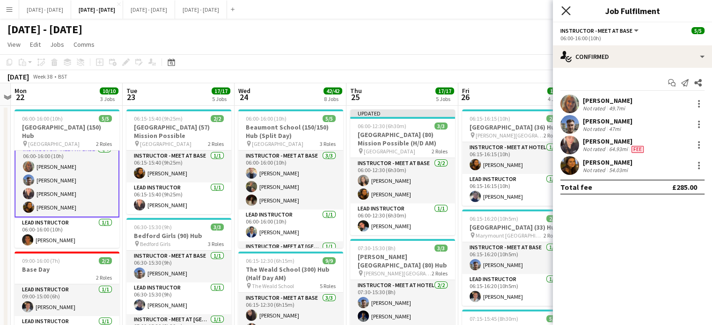
click at [562, 10] on icon "Close pop-in" at bounding box center [566, 10] width 9 height 9
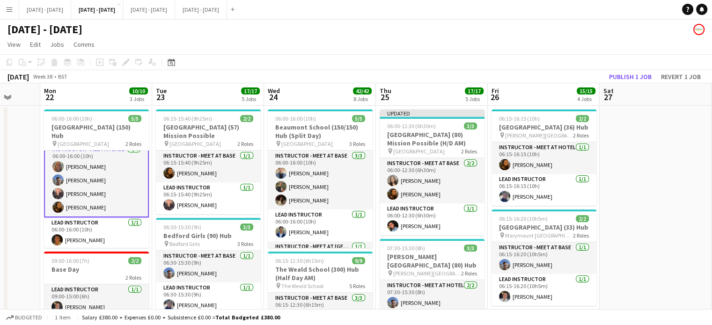
drag, startPoint x: 593, startPoint y: 198, endPoint x: 624, endPoint y: 192, distance: 31.0
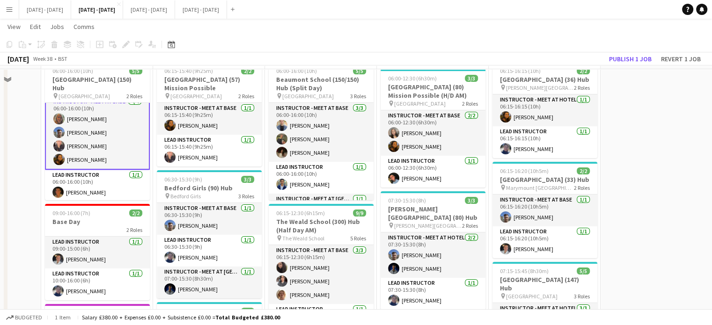
scroll to position [0, 0]
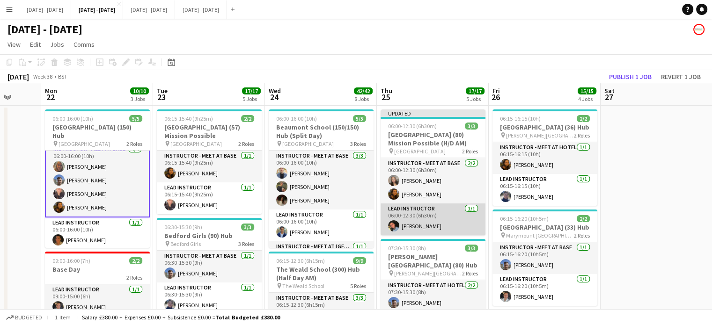
click at [421, 222] on app-card-role "Lead Instructor 1/1 06:00-12:30 (6h30m) Eloise Cook" at bounding box center [433, 220] width 105 height 32
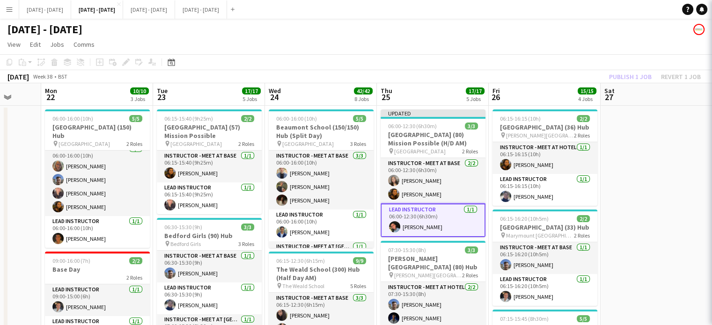
scroll to position [7, 0]
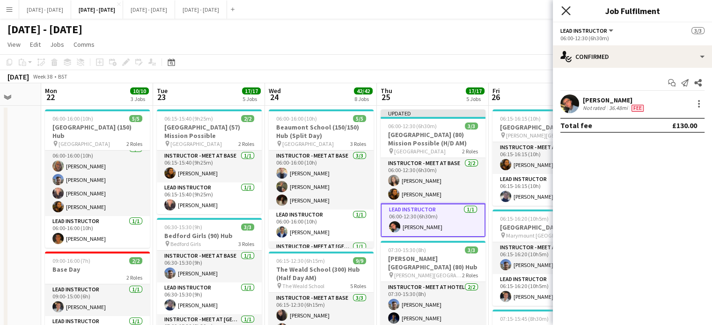
click at [568, 11] on icon "Close pop-in" at bounding box center [566, 10] width 9 height 9
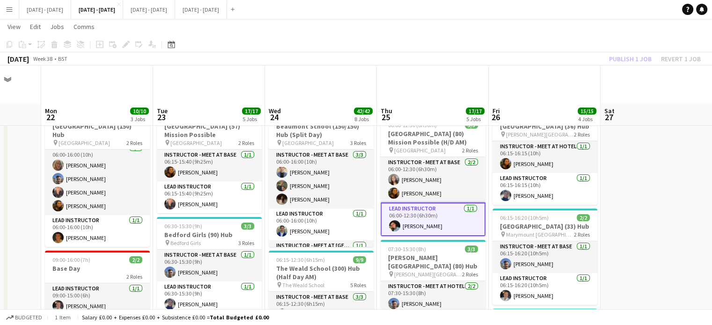
scroll to position [140, 0]
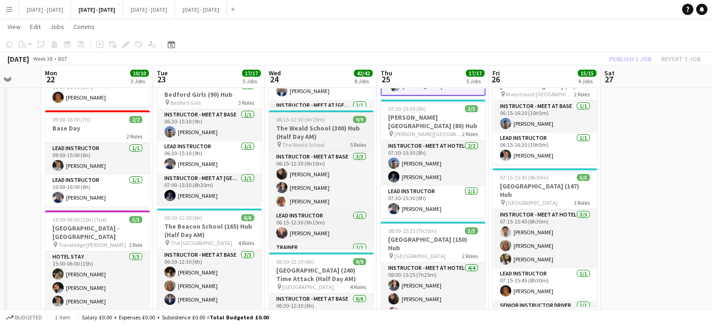
click at [300, 129] on h3 "The Weald School (300) Hub (Half Day AM)" at bounding box center [321, 132] width 105 height 17
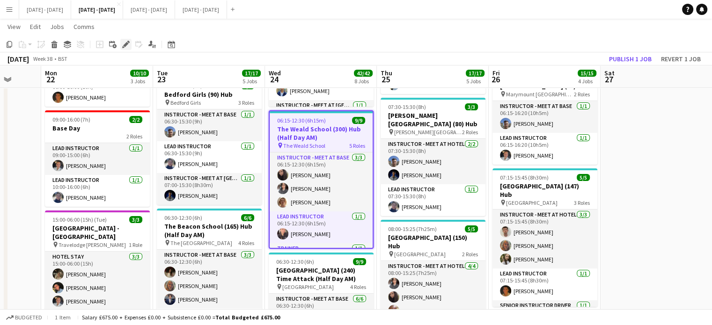
click at [125, 44] on icon at bounding box center [125, 44] width 5 height 5
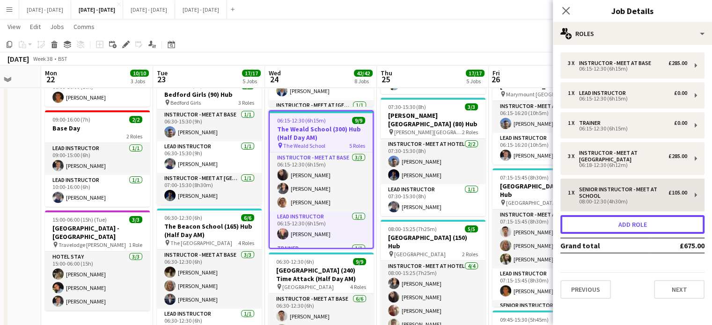
click at [629, 229] on button "Add role" at bounding box center [633, 224] width 144 height 19
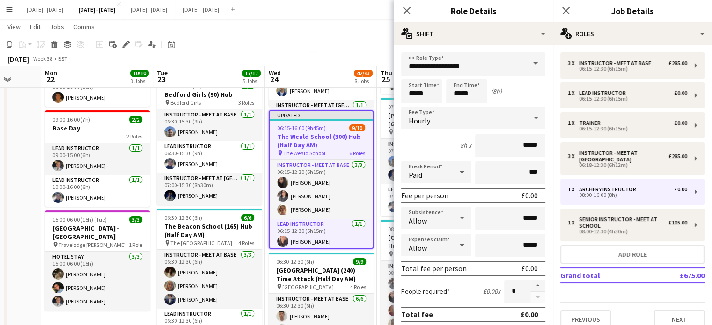
click at [526, 59] on span at bounding box center [536, 63] width 20 height 22
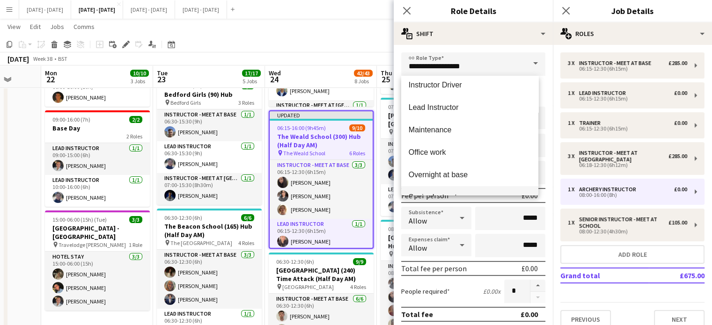
scroll to position [375, 0]
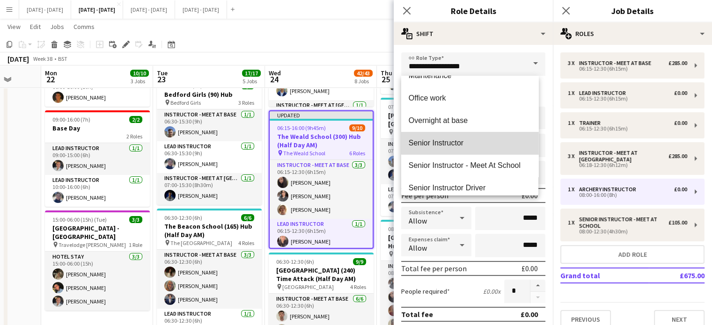
click at [473, 138] on mat-option "Senior Instructor" at bounding box center [469, 143] width 137 height 22
type input "**********"
type input "*******"
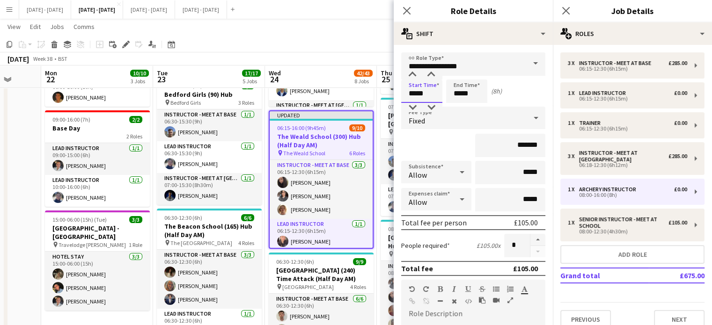
drag, startPoint x: 433, startPoint y: 91, endPoint x: 372, endPoint y: 71, distance: 63.7
type input "*****"
click at [449, 116] on div "Fixed" at bounding box center [464, 118] width 126 height 22
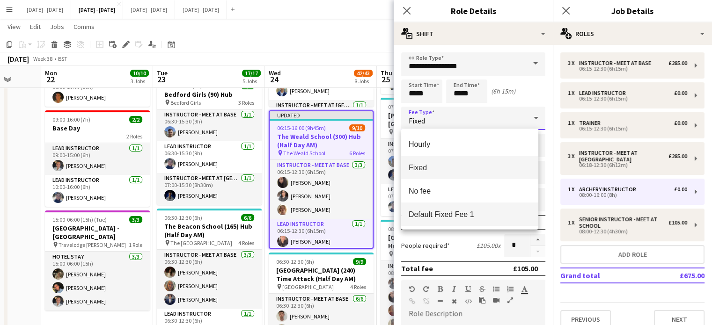
click at [467, 210] on span "Default Fixed Fee 1" at bounding box center [470, 214] width 122 height 9
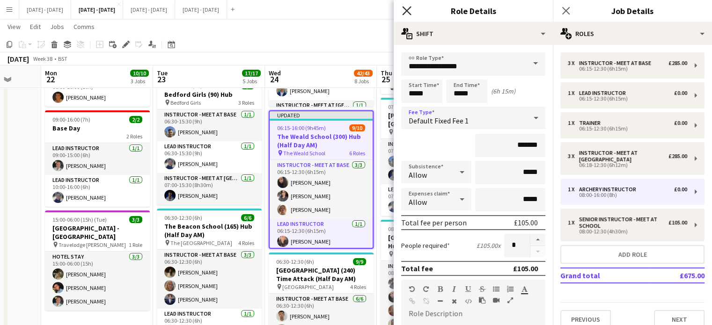
click at [406, 8] on icon "Close pop-in" at bounding box center [406, 10] width 9 height 9
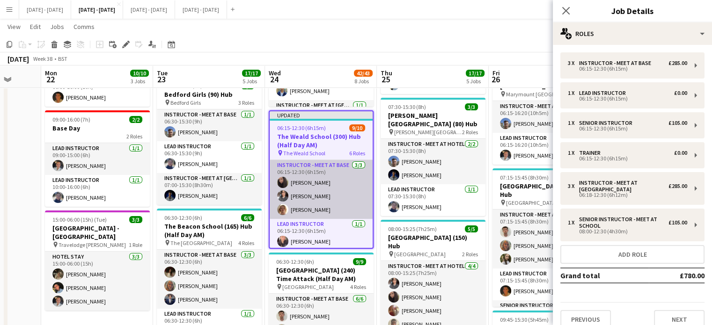
click at [321, 194] on app-card-role "Instructor - Meet at Base 3/3 06:15-12:30 (6h15m) Deanna Masters Shusanta Rai W…" at bounding box center [321, 189] width 103 height 59
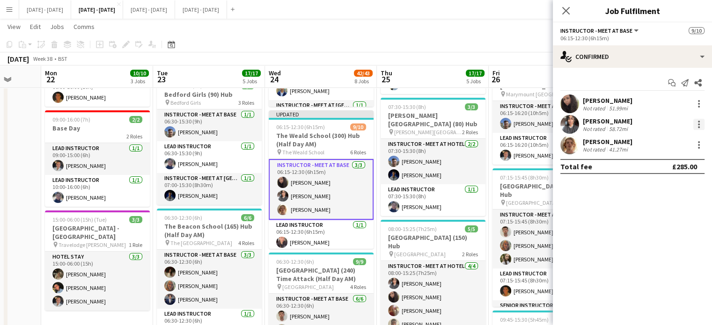
click at [701, 122] on div at bounding box center [699, 124] width 11 height 11
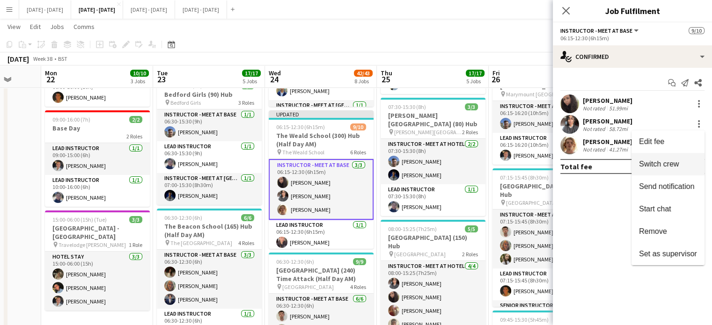
click at [663, 163] on span "Switch crew" at bounding box center [659, 164] width 40 height 8
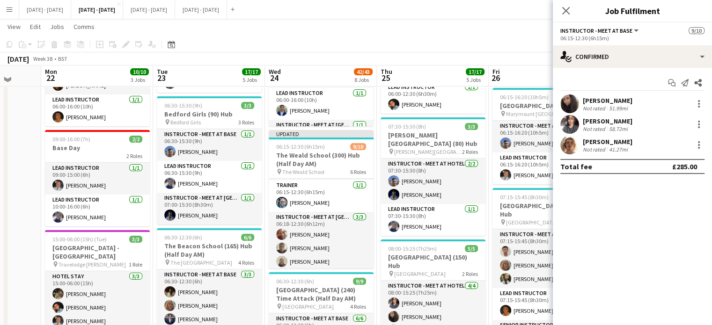
scroll to position [110, 0]
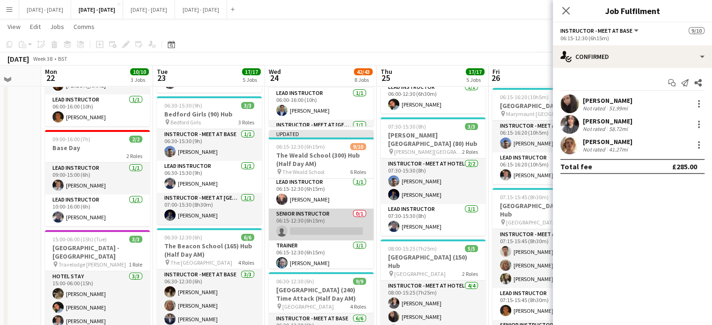
click at [317, 226] on app-card-role "Senior Instructor 0/1 06:15-12:30 (6h15m) single-neutral-actions" at bounding box center [321, 225] width 105 height 32
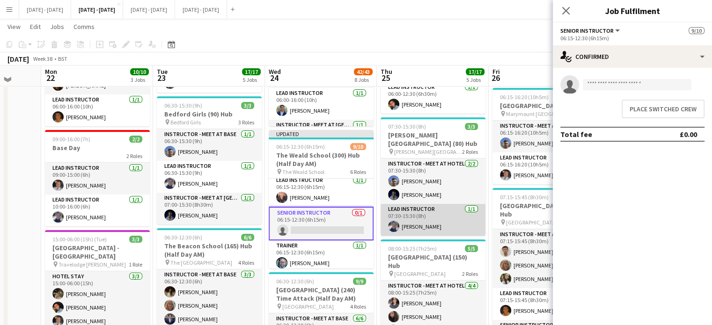
scroll to position [61, 0]
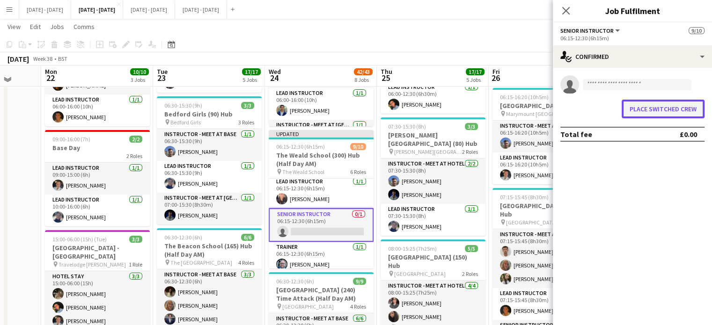
click at [659, 113] on button "Place switched crew" at bounding box center [663, 109] width 83 height 19
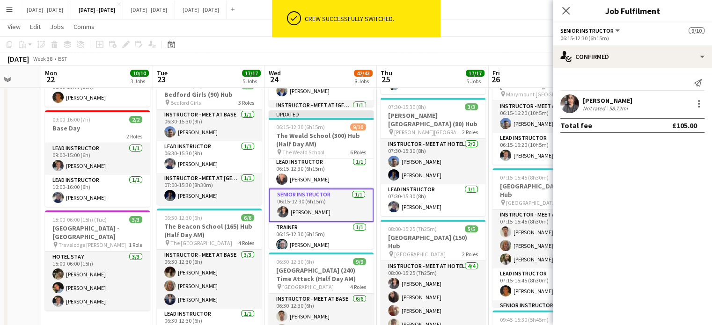
scroll to position [140, 0]
click at [566, 5] on app-icon "Close pop-in" at bounding box center [567, 11] width 14 height 14
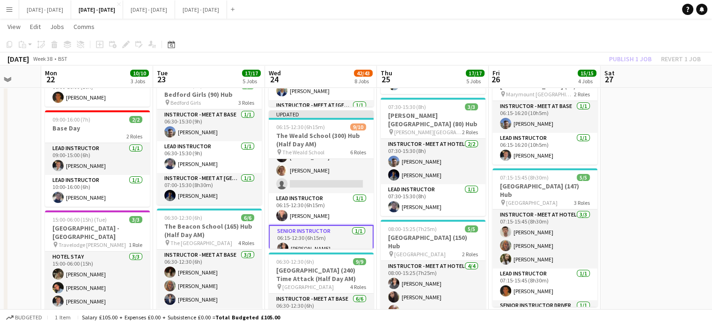
scroll to position [0, 0]
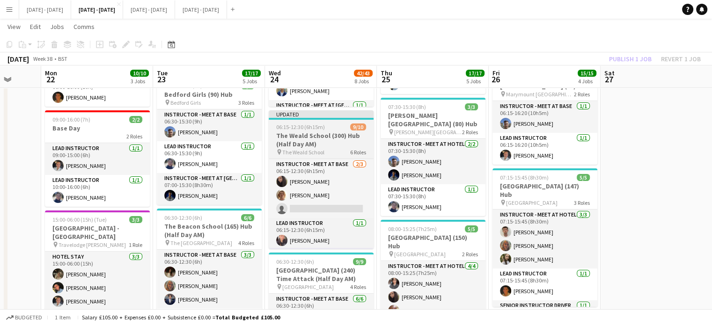
click at [316, 149] on span "The Weald School" at bounding box center [303, 152] width 42 height 7
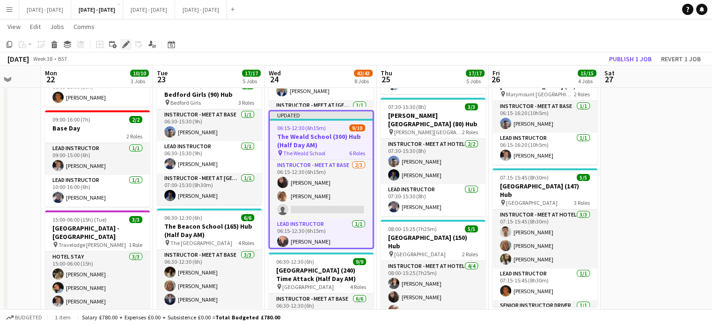
click at [126, 45] on icon at bounding box center [125, 44] width 5 height 5
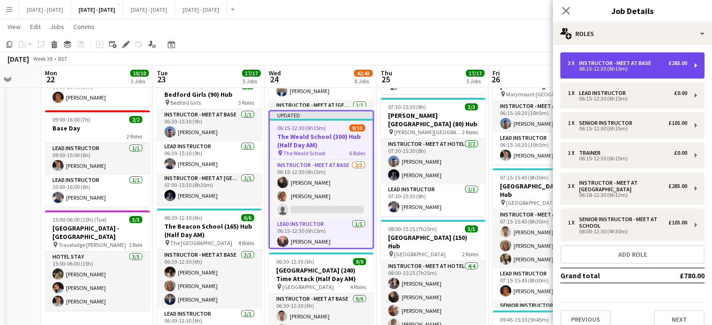
click at [611, 67] on div "06:15-12:30 (6h15m)" at bounding box center [627, 69] width 119 height 5
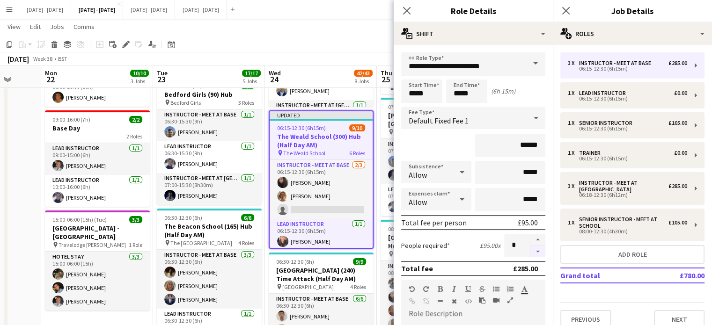
click at [531, 251] on button "button" at bounding box center [538, 252] width 15 height 12
type input "*"
click at [407, 9] on icon "Close pop-in" at bounding box center [406, 10] width 9 height 9
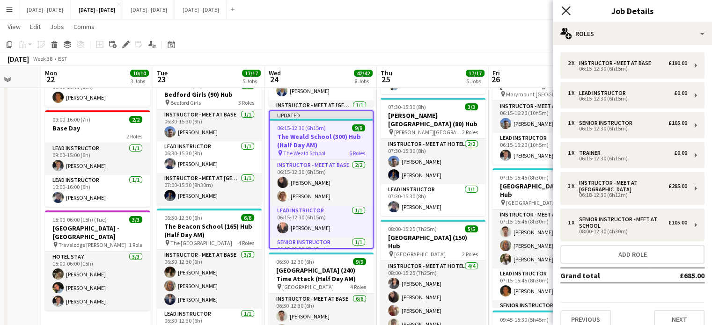
click at [566, 10] on icon at bounding box center [566, 10] width 9 height 9
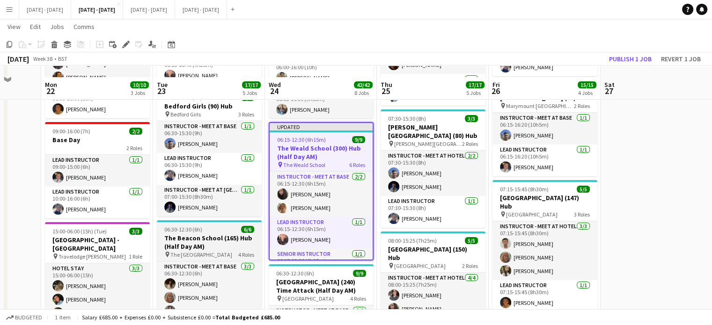
scroll to position [140, 0]
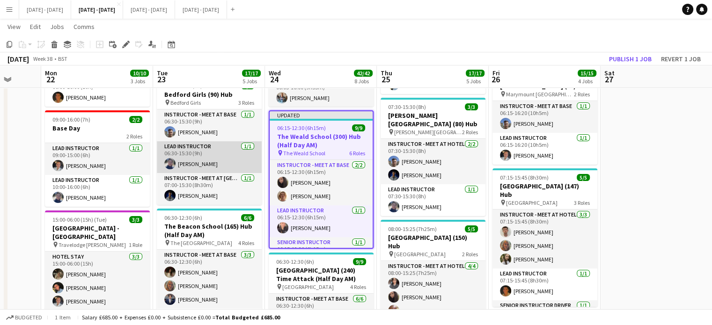
click at [214, 170] on app-card-role "Lead Instructor 1/1 06:30-15:30 (9h) Hannah Taylor" at bounding box center [209, 157] width 105 height 32
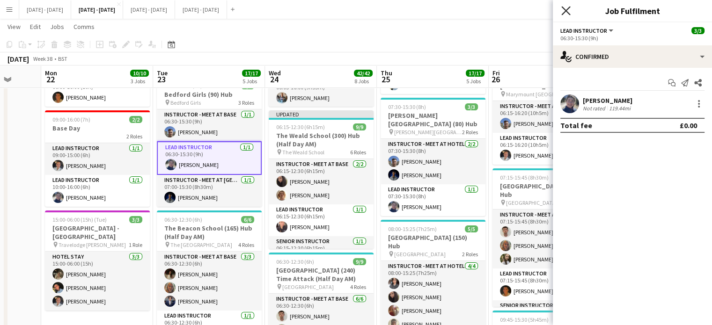
click at [564, 9] on icon at bounding box center [566, 10] width 9 height 9
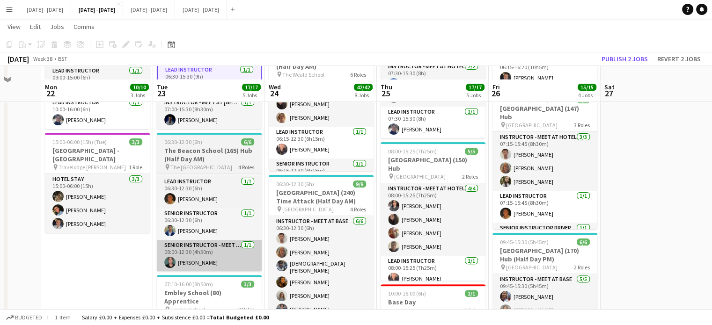
scroll to position [234, 0]
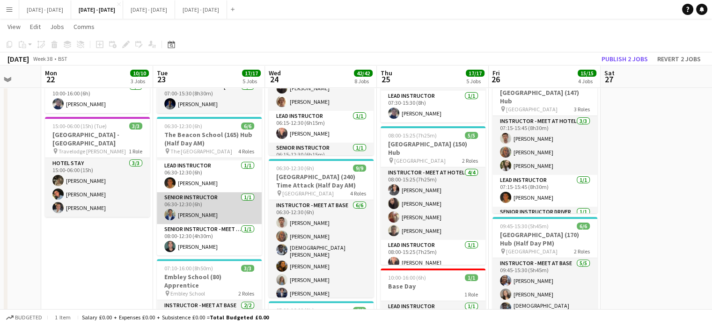
click at [187, 217] on app-card-role "Senior Instructor 1/1 06:30-12:30 (6h) Omar Al Khina" at bounding box center [209, 208] width 105 height 32
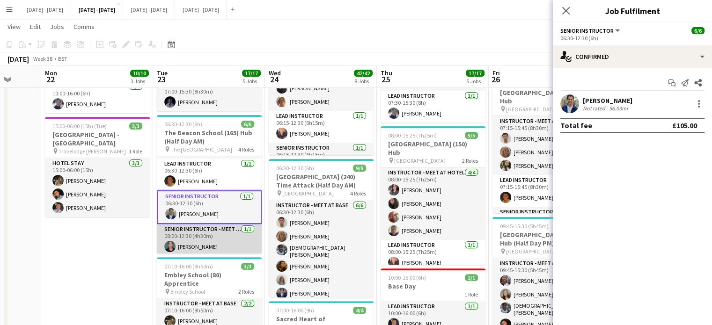
click at [183, 244] on app-card-role "Senior Instructor - Meet At School 1/1 08:00-12:30 (4h30m) Bin Quan" at bounding box center [209, 240] width 105 height 32
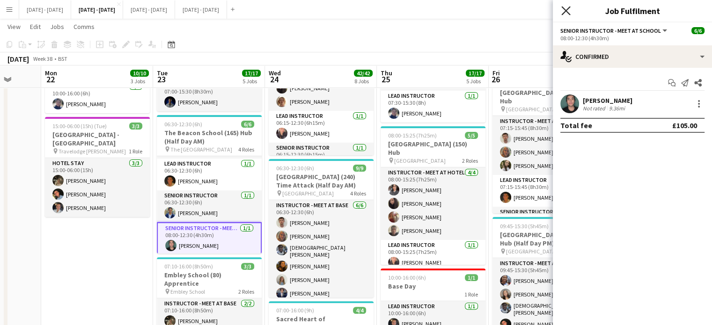
click at [568, 11] on icon "Close pop-in" at bounding box center [566, 10] width 9 height 9
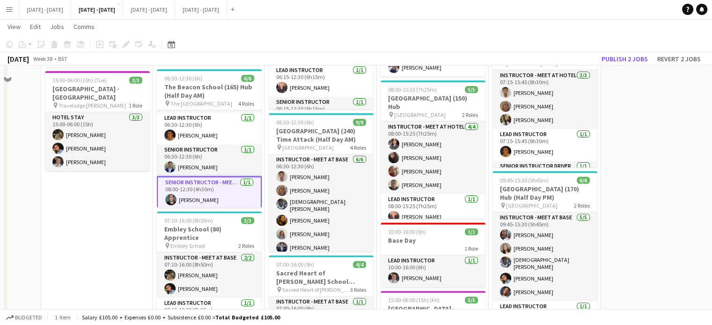
scroll to position [328, 0]
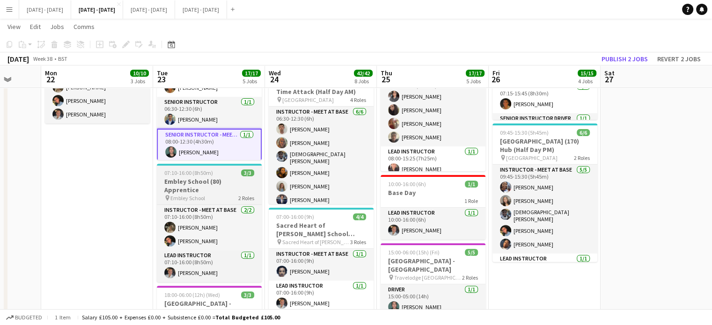
click at [203, 179] on h3 "Embley School (80) Apprentice" at bounding box center [209, 185] width 105 height 17
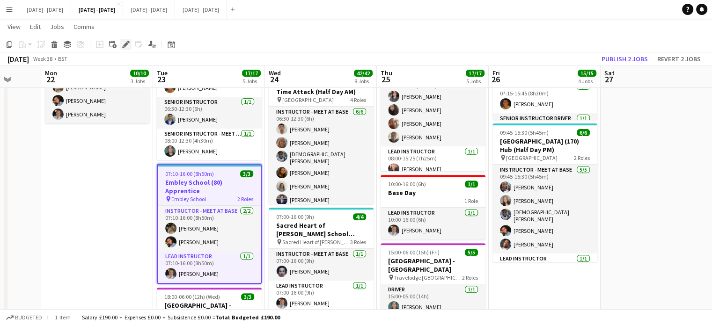
click at [126, 45] on icon at bounding box center [125, 44] width 5 height 5
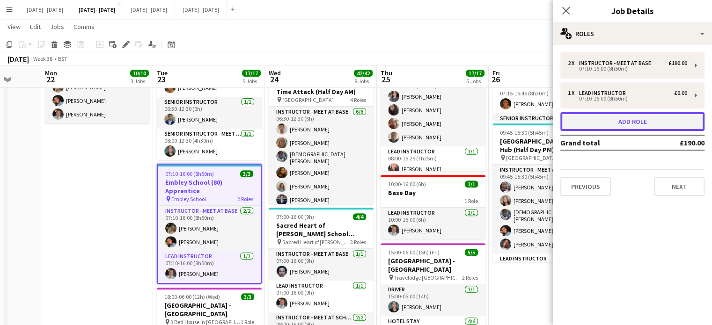
click at [579, 120] on button "Add role" at bounding box center [633, 121] width 144 height 19
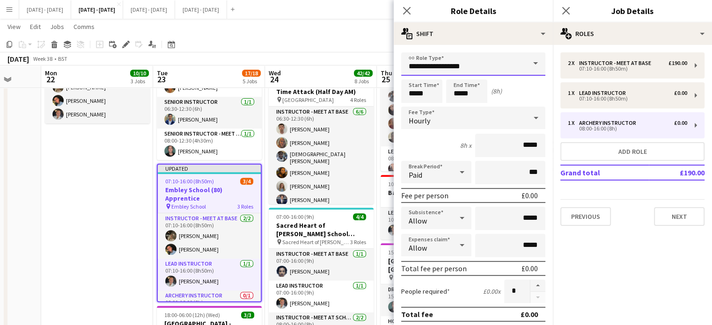
click at [510, 60] on input "**********" at bounding box center [473, 63] width 144 height 23
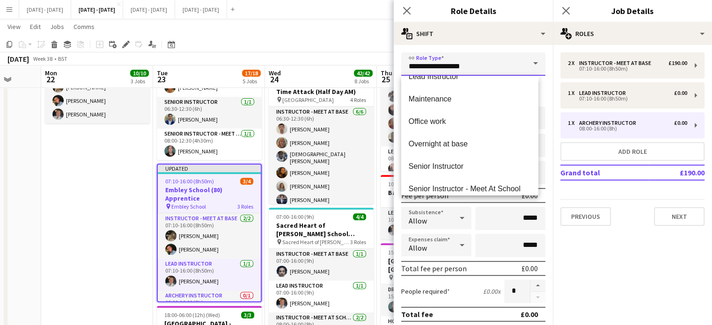
scroll to position [375, 0]
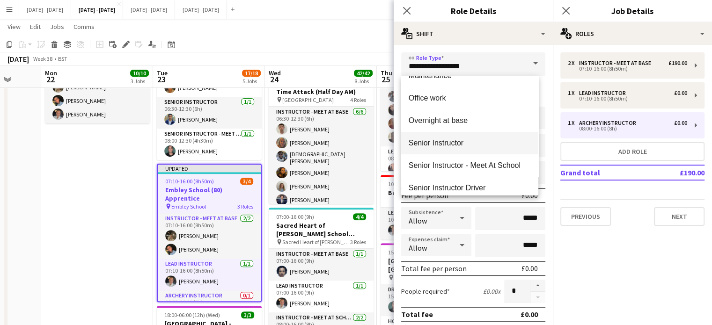
click at [457, 140] on span "Senior Instructor" at bounding box center [470, 143] width 122 height 9
type input "**********"
type input "*******"
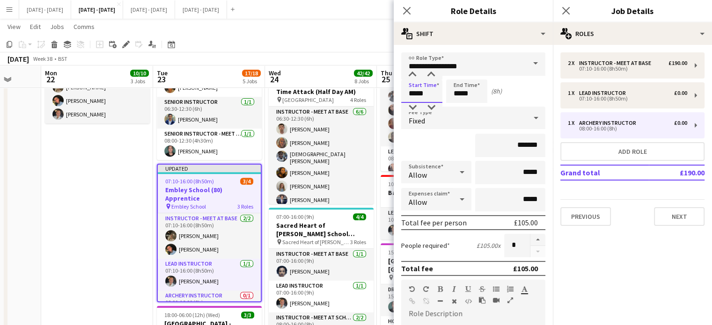
drag, startPoint x: 434, startPoint y: 93, endPoint x: 373, endPoint y: 102, distance: 61.5
click at [377, 102] on body "Menu Boards Boards Boards All jobs Status Workforce Workforce My Workforce Recr…" at bounding box center [356, 277] width 712 height 1211
type input "*****"
click at [481, 124] on div "Fixed" at bounding box center [464, 118] width 126 height 22
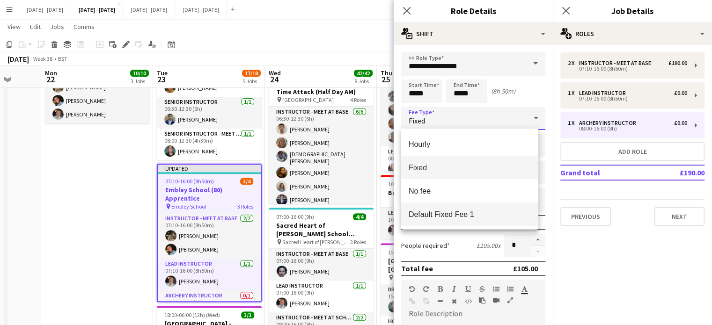
click at [466, 213] on span "Default Fixed Fee 1" at bounding box center [470, 214] width 122 height 9
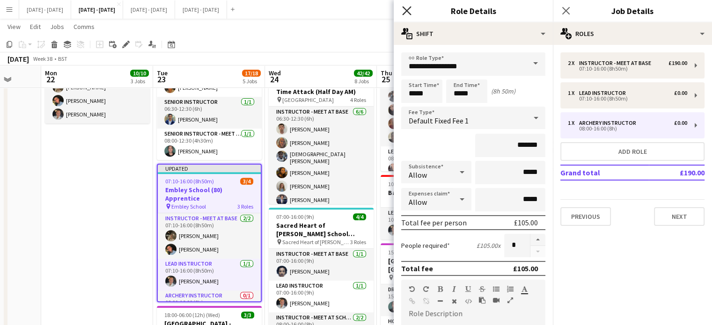
click at [408, 10] on icon at bounding box center [406, 10] width 9 height 9
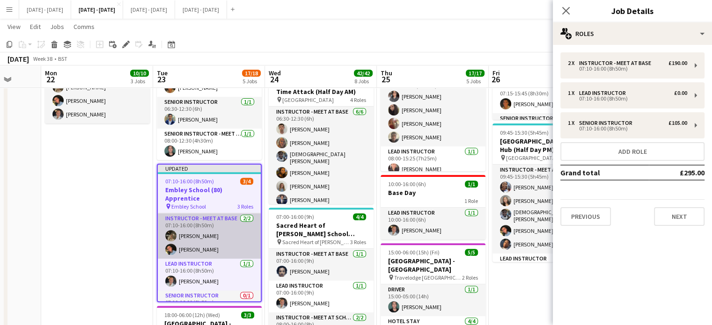
click at [198, 238] on app-card-role "Instructor - Meet at Base 2/2 07:10-16:00 (8h50m) Emily Pratt Eloise Cook" at bounding box center [209, 236] width 103 height 45
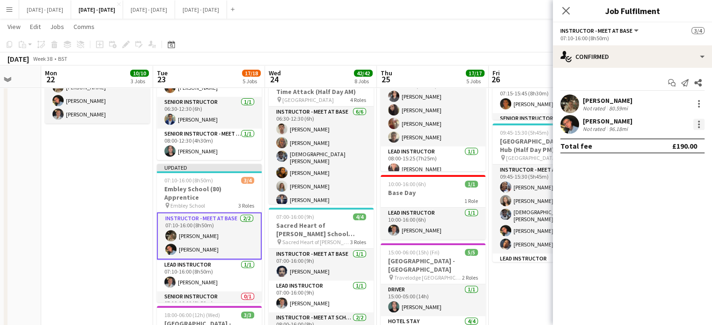
click at [700, 124] on div at bounding box center [699, 125] width 2 height 2
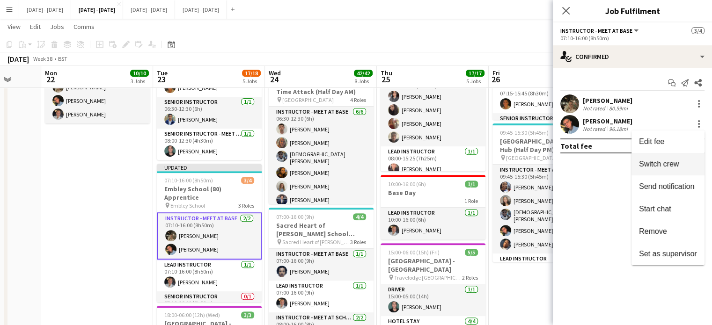
click at [678, 168] on span "Switch crew" at bounding box center [659, 164] width 40 height 8
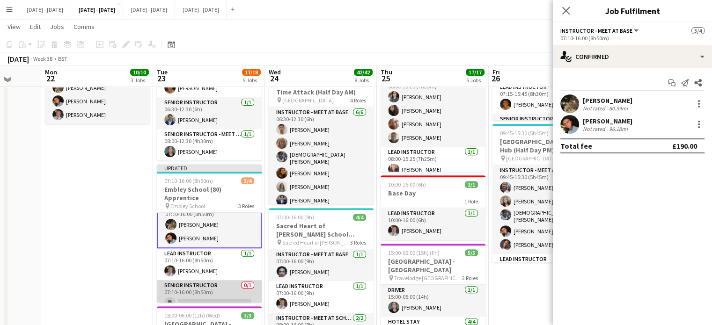
click at [212, 288] on app-card-role "Senior Instructor 0/1 07:10-16:00 (8h50m) single-neutral-actions" at bounding box center [209, 297] width 105 height 32
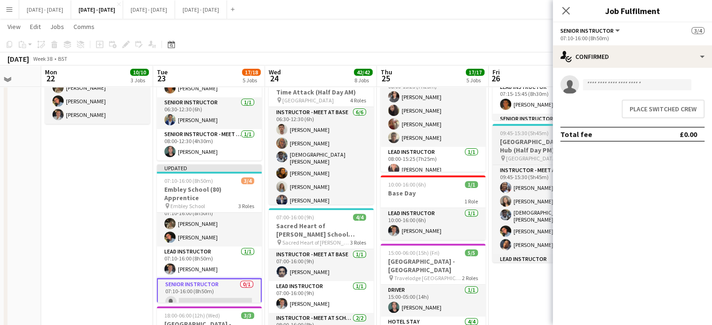
scroll to position [11, 0]
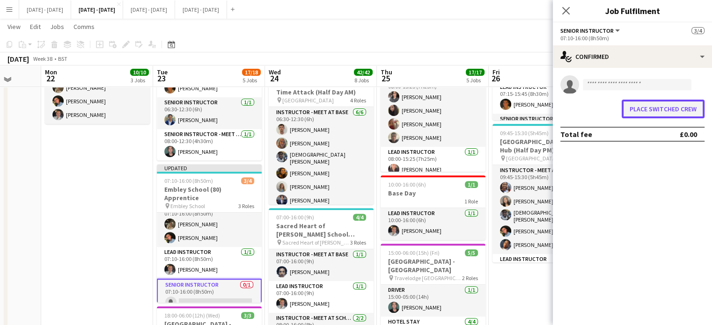
click at [651, 105] on button "Place switched crew" at bounding box center [663, 109] width 83 height 19
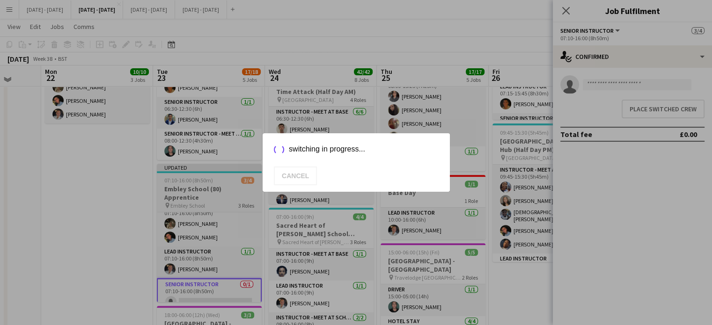
scroll to position [347, 0]
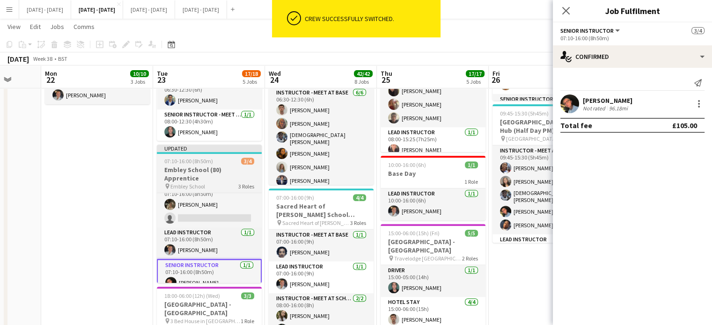
click at [197, 168] on h3 "Embley School (80) Apprentice" at bounding box center [209, 174] width 105 height 17
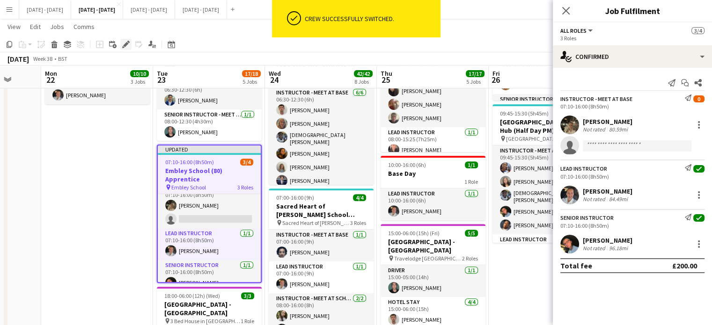
click at [129, 46] on icon "Edit" at bounding box center [125, 44] width 7 height 7
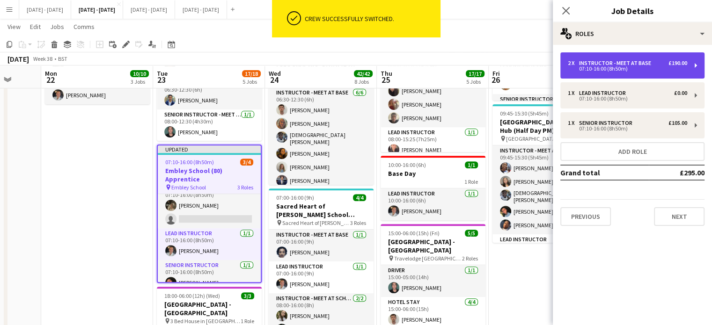
click at [589, 62] on div "Instructor - Meet at Base" at bounding box center [617, 63] width 76 height 7
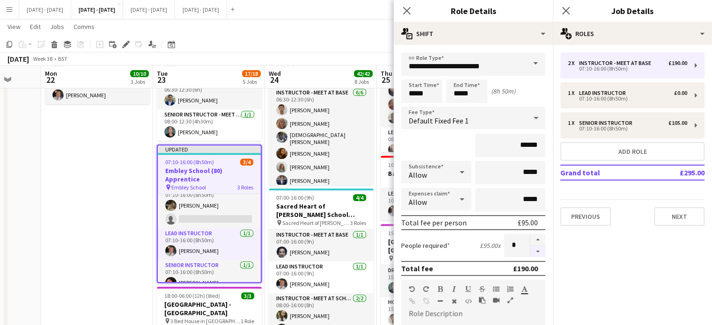
click at [536, 251] on button "button" at bounding box center [538, 252] width 15 height 12
type input "*"
drag, startPoint x: 406, startPoint y: 11, endPoint x: 435, endPoint y: 18, distance: 29.5
click at [406, 10] on icon at bounding box center [406, 10] width 7 height 7
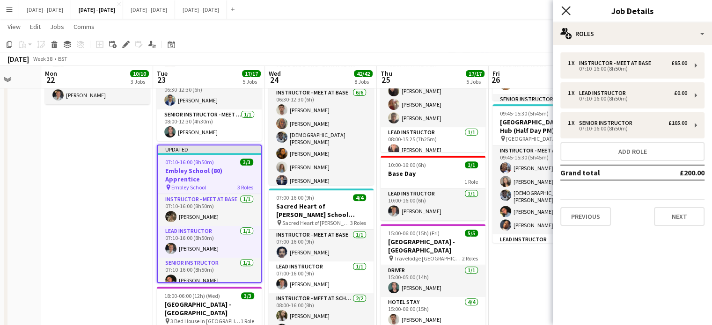
click at [569, 8] on icon at bounding box center [566, 10] width 9 height 9
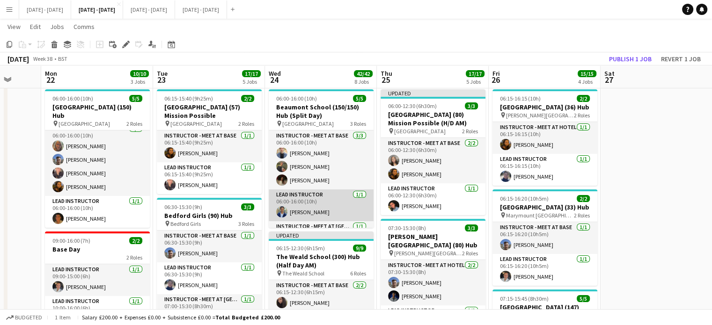
scroll to position [25, 0]
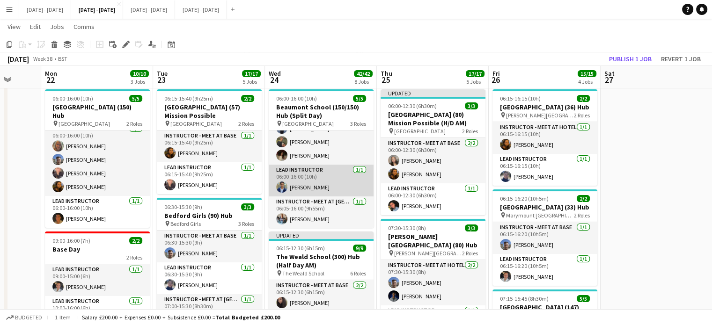
click at [324, 180] on app-card-role "Lead Instructor 1/1 06:00-16:00 (10h) Omar Al Khina" at bounding box center [321, 181] width 105 height 32
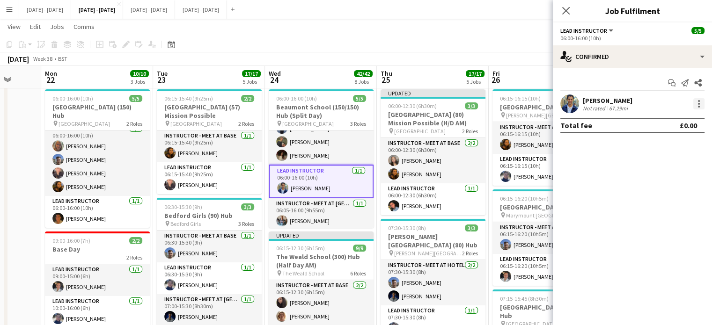
click at [702, 103] on div at bounding box center [699, 103] width 11 height 11
click at [682, 125] on span "Edit fee" at bounding box center [668, 121] width 58 height 8
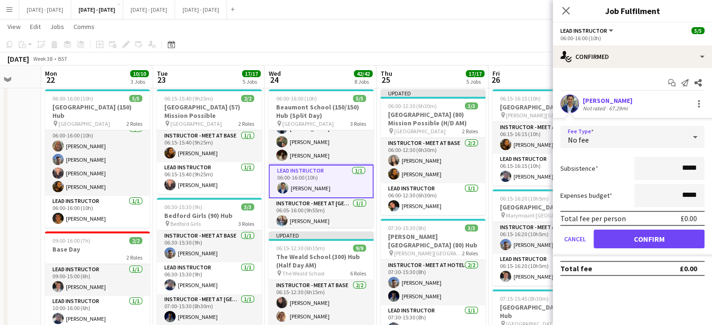
click at [689, 132] on div at bounding box center [695, 137] width 19 height 19
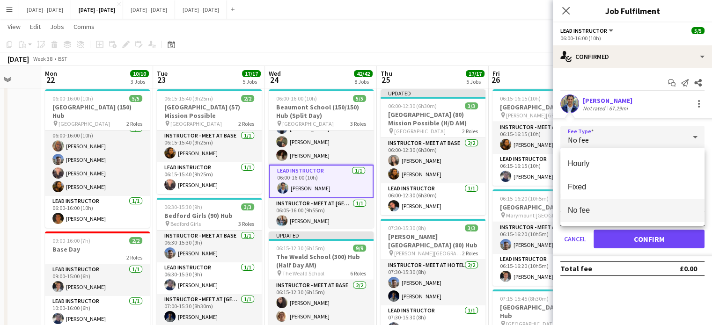
click at [569, 11] on div at bounding box center [356, 162] width 712 height 325
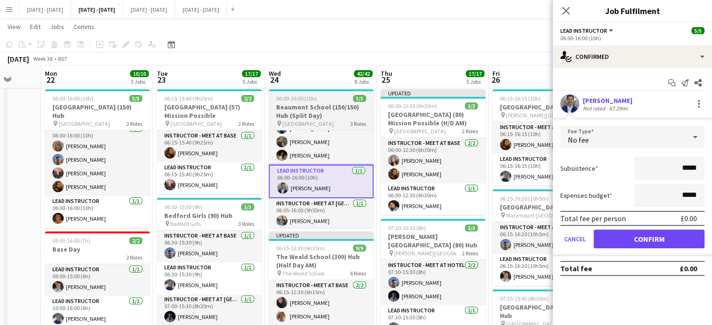
click at [288, 113] on h3 "Beaumont School (150/150) Hub (Split Day)" at bounding box center [321, 111] width 105 height 17
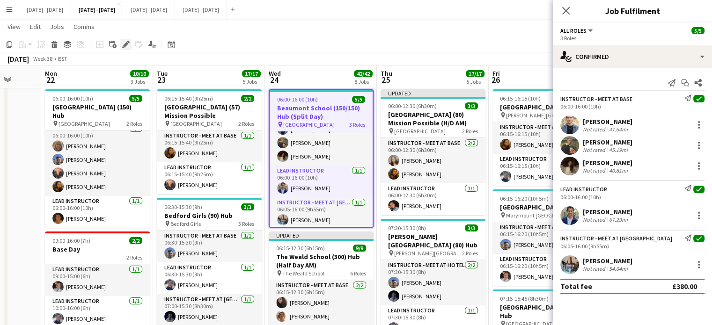
click at [122, 45] on icon "Edit" at bounding box center [125, 44] width 7 height 7
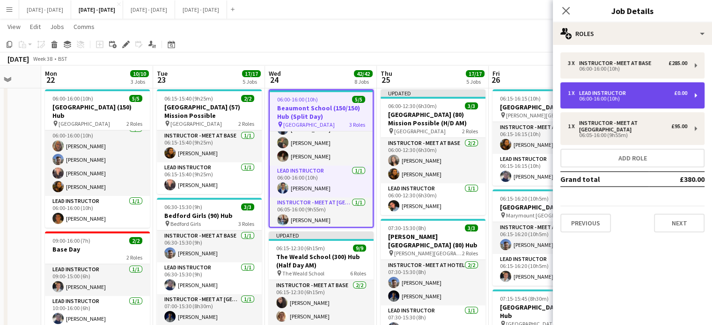
click at [665, 91] on div "1 x Lead Instructor £0.00" at bounding box center [627, 93] width 119 height 7
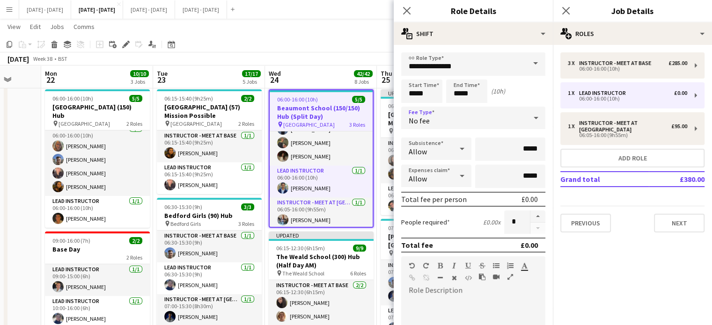
click at [490, 115] on div "No fee" at bounding box center [464, 118] width 126 height 22
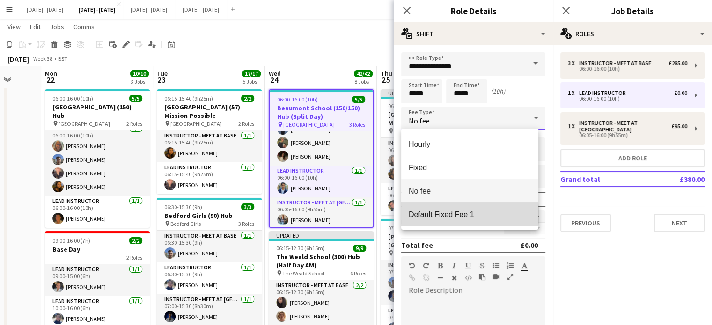
click at [469, 215] on span "Default Fixed Fee 1" at bounding box center [470, 214] width 122 height 9
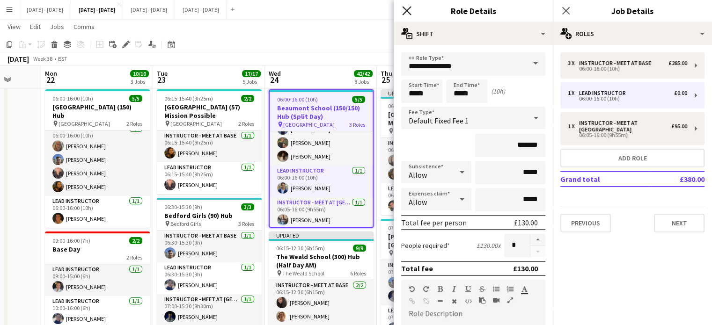
click at [410, 9] on icon "Close pop-in" at bounding box center [406, 10] width 9 height 9
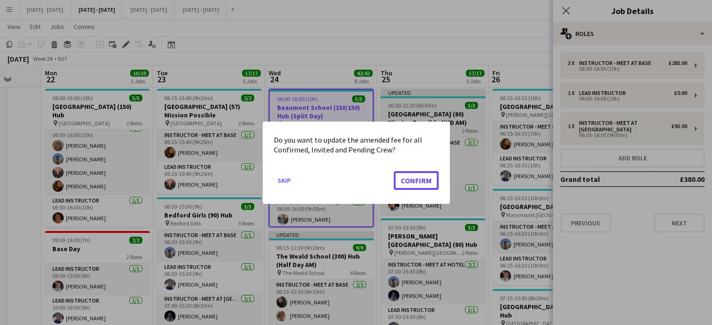
drag, startPoint x: 428, startPoint y: 176, endPoint x: 457, endPoint y: 134, distance: 50.4
click at [427, 176] on button "Confirm" at bounding box center [416, 180] width 45 height 19
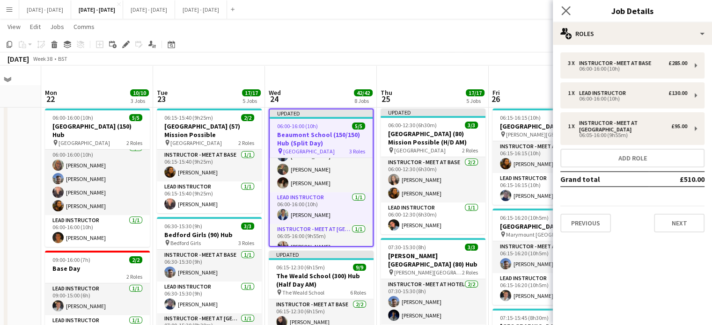
scroll to position [19, 0]
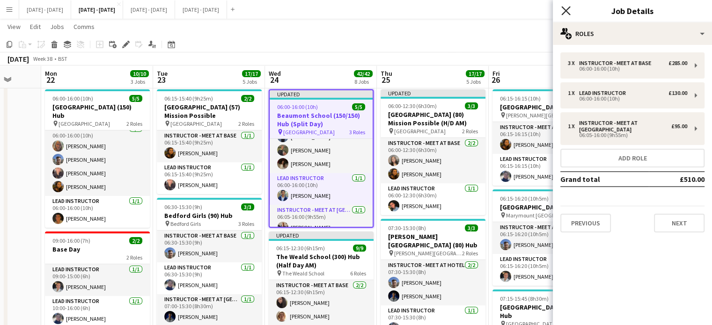
click at [566, 10] on icon at bounding box center [566, 10] width 9 height 9
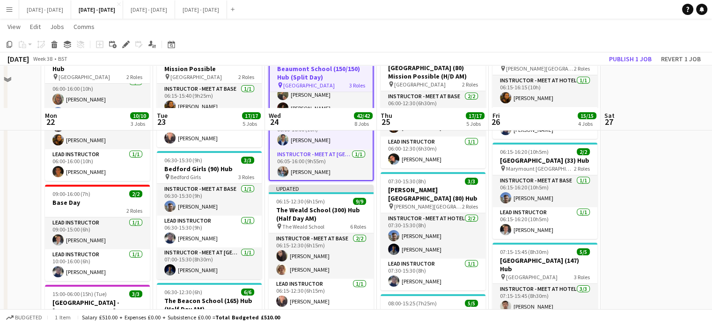
scroll to position [113, 0]
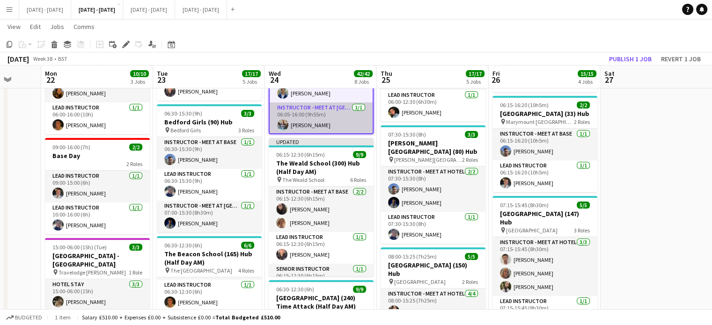
click at [324, 123] on app-card-role "Instructor - Meet at Pick Up Point 1/1 06:05-16:00 (9h55m) Adele Burford" at bounding box center [321, 119] width 103 height 32
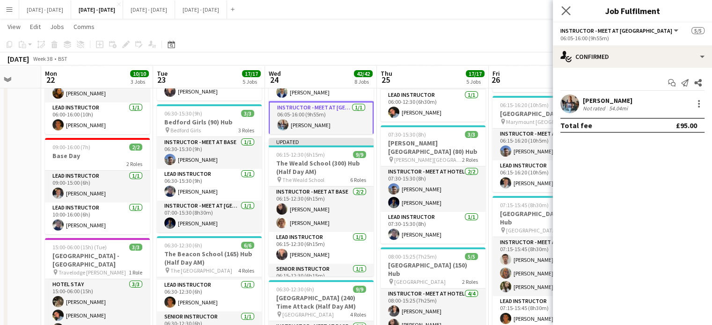
click at [564, 5] on app-icon "Close pop-in" at bounding box center [567, 11] width 14 height 14
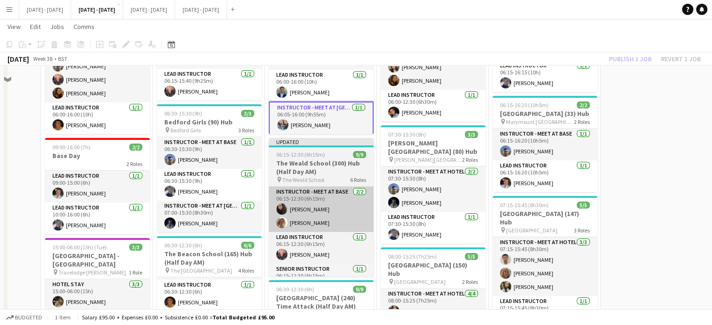
scroll to position [19, 0]
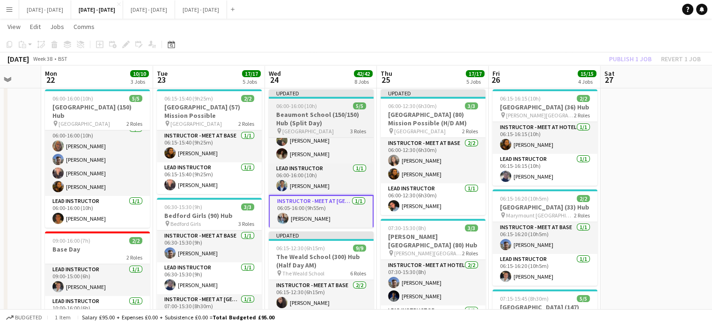
click at [304, 122] on h3 "Beaumont School (150/150) Hub (Split Day)" at bounding box center [321, 119] width 105 height 17
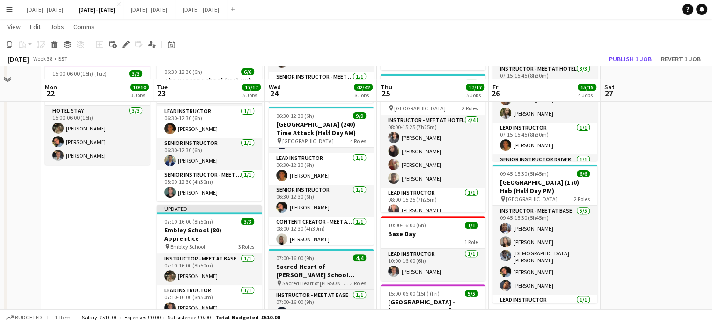
scroll to position [300, 0]
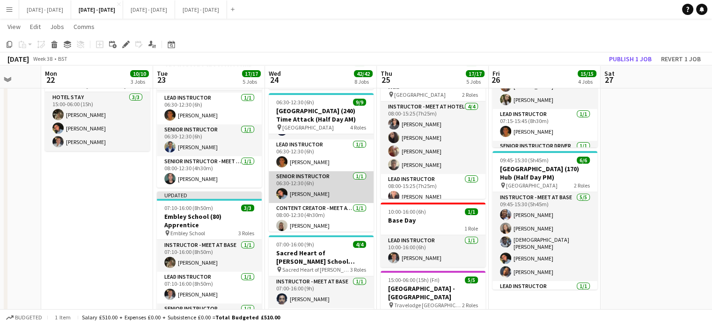
click at [321, 179] on app-card-role "Senior Instructor 1/1 06:30-12:30 (6h) Eloise Cook" at bounding box center [321, 187] width 105 height 32
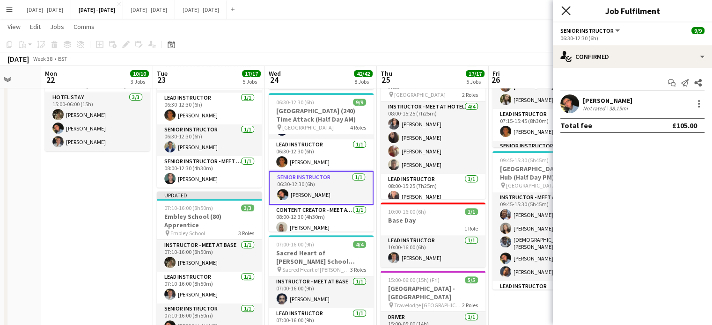
drag, startPoint x: 564, startPoint y: 7, endPoint x: 508, endPoint y: 57, distance: 75.3
click at [563, 9] on icon "Close pop-in" at bounding box center [565, 10] width 7 height 7
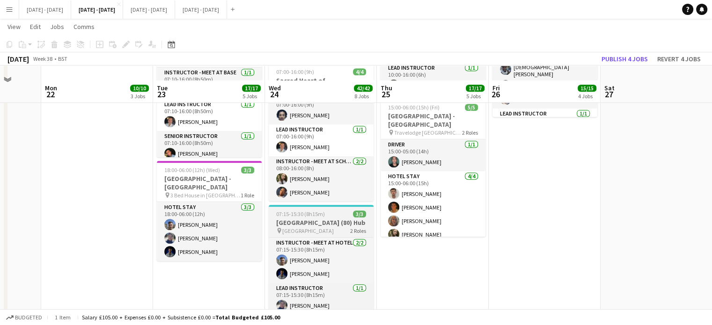
scroll to position [488, 0]
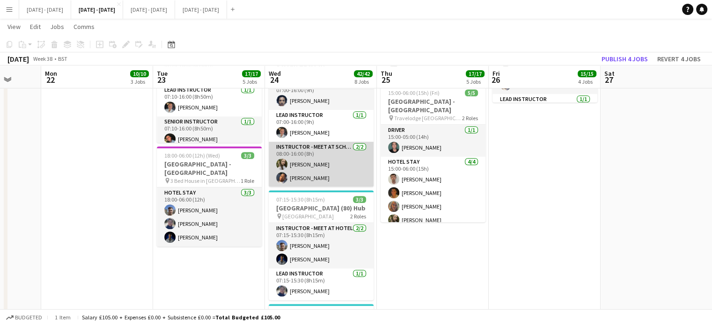
click at [310, 166] on app-card-role "Instructor - Meet at School 2/2 08:00-16:00 (8h) Sophie Burman Oluwapelumi Ogun…" at bounding box center [321, 164] width 105 height 45
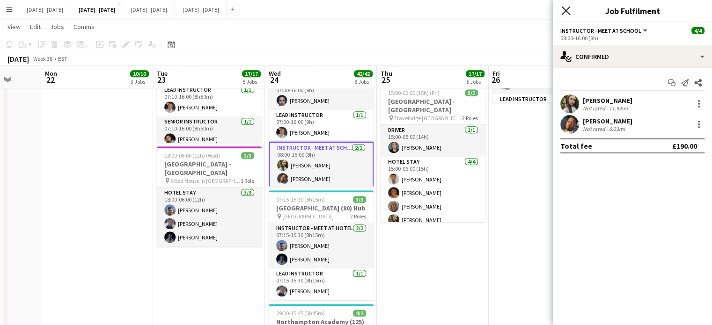
click at [562, 11] on icon "Close pop-in" at bounding box center [566, 10] width 9 height 9
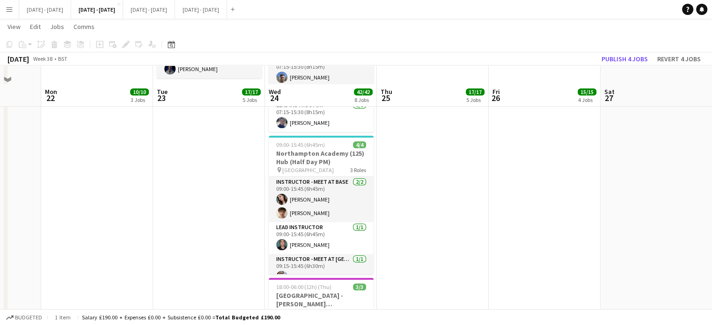
scroll to position [675, 0]
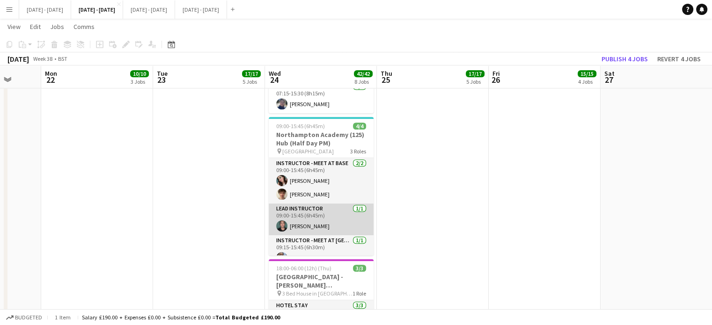
click at [325, 217] on app-card-role "Lead Instructor 1/1 09:00-15:45 (6h45m) Bin Quan" at bounding box center [321, 220] width 105 height 32
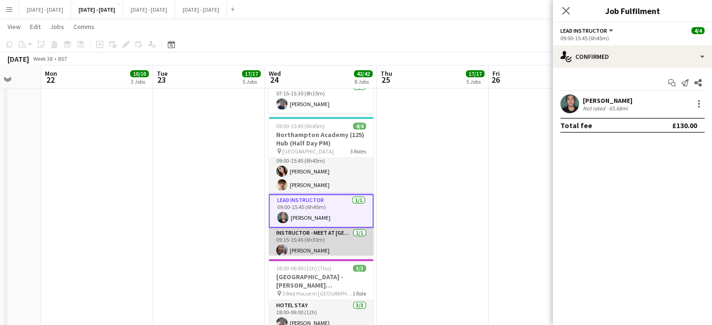
scroll to position [13, 0]
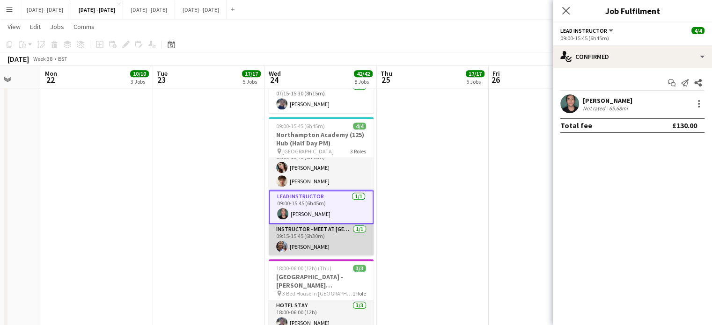
click at [330, 236] on app-card-role "Instructor - Meet at Pick Up Point 1/1 09:15-15:45 (6h30m) Ogechukwu Ohakwe" at bounding box center [321, 240] width 105 height 32
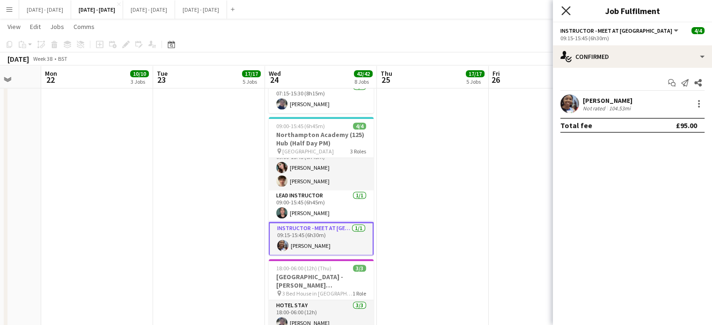
click at [568, 9] on icon "Close pop-in" at bounding box center [566, 10] width 9 height 9
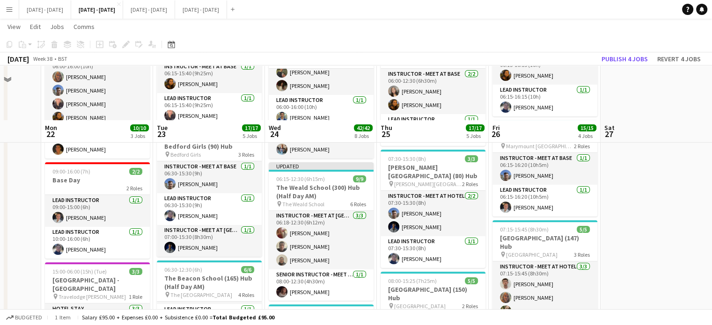
scroll to position [0, 0]
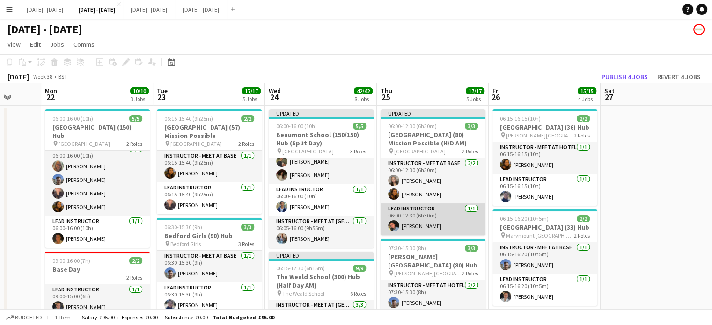
click at [441, 224] on app-card-role "Lead Instructor 1/1 06:00-12:30 (6h30m) Eloise Cook" at bounding box center [433, 220] width 105 height 32
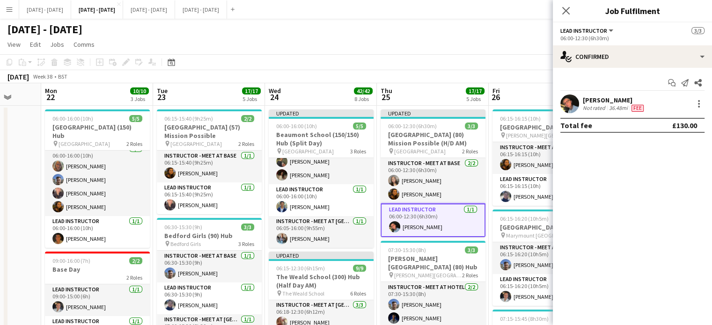
drag, startPoint x: 566, startPoint y: 11, endPoint x: 597, endPoint y: 142, distance: 134.7
click at [566, 11] on icon at bounding box center [565, 10] width 7 height 7
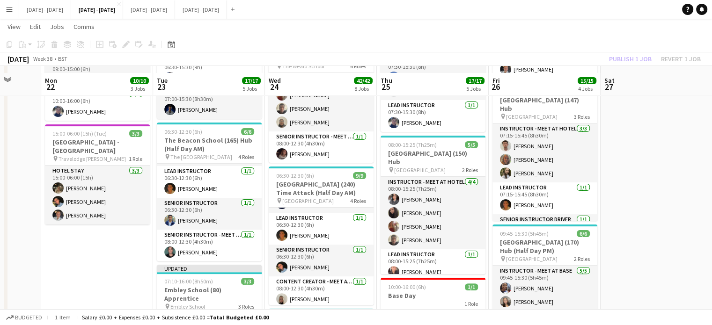
scroll to position [234, 0]
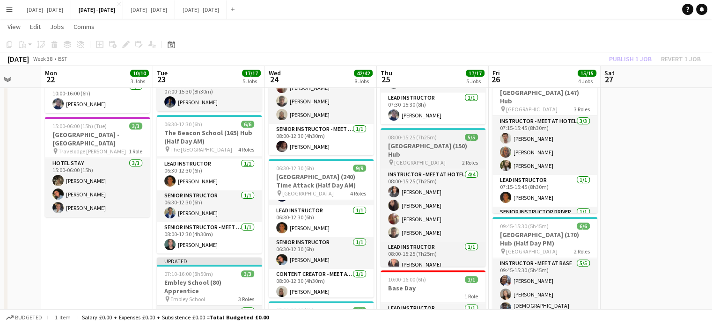
click at [423, 134] on span "08:00-15:25 (7h25m)" at bounding box center [412, 137] width 49 height 7
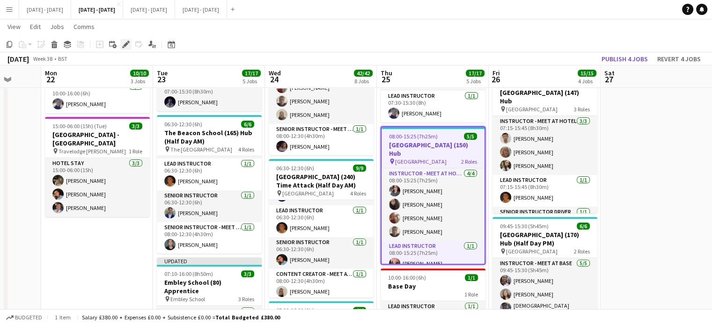
click at [122, 41] on icon "Edit" at bounding box center [125, 44] width 7 height 7
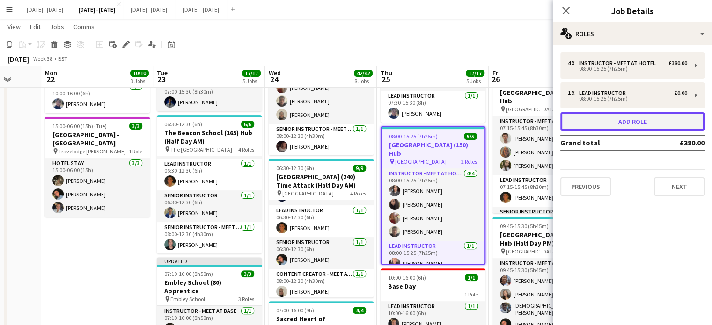
click at [647, 123] on button "Add role" at bounding box center [633, 121] width 144 height 19
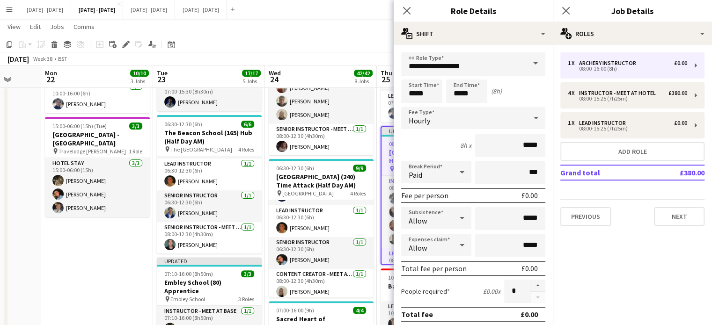
click at [528, 68] on span at bounding box center [536, 63] width 20 height 22
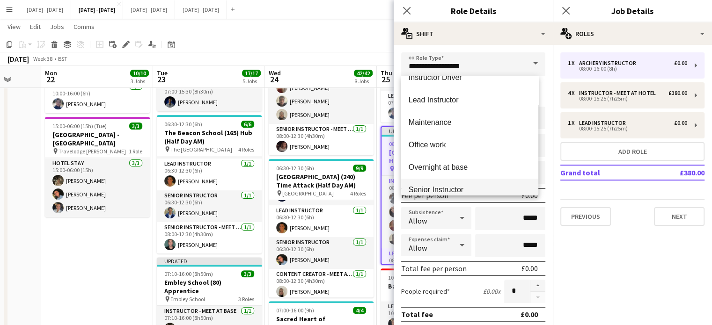
scroll to position [421, 0]
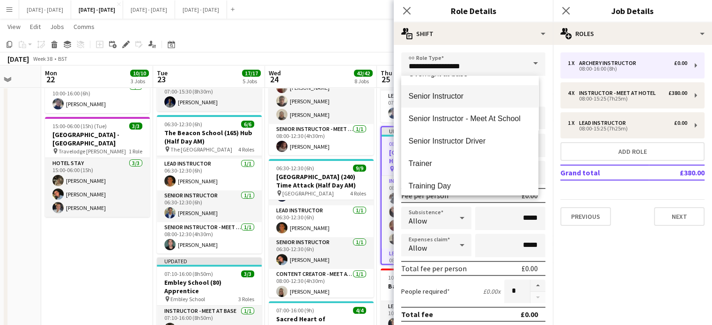
click at [445, 104] on mat-option "Senior Instructor" at bounding box center [469, 96] width 137 height 22
type input "**********"
type input "*******"
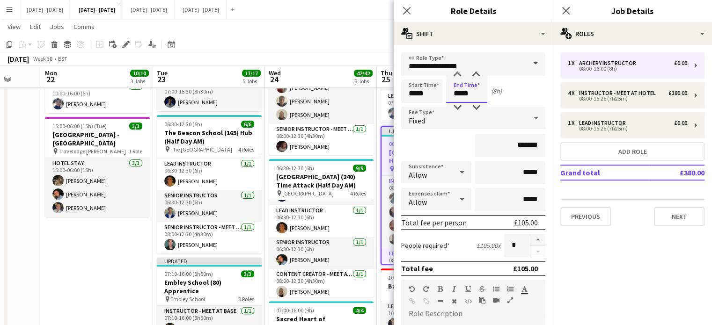
drag, startPoint x: 472, startPoint y: 90, endPoint x: 437, endPoint y: 90, distance: 34.7
click at [438, 90] on div "Start Time ***** End Time ***** (8h)" at bounding box center [473, 91] width 144 height 23
type input "*****"
click at [473, 118] on div "Fixed" at bounding box center [464, 118] width 126 height 22
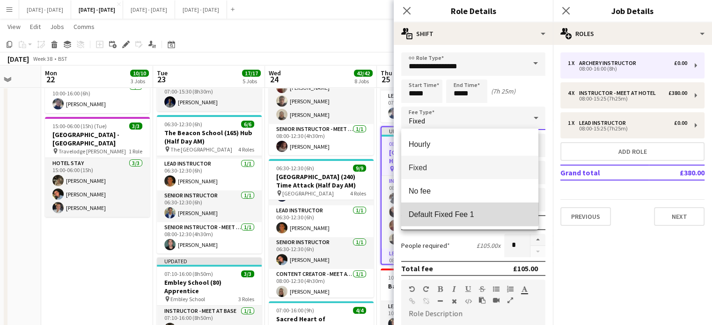
click at [461, 209] on mat-option "Default Fixed Fee 1" at bounding box center [469, 214] width 137 height 23
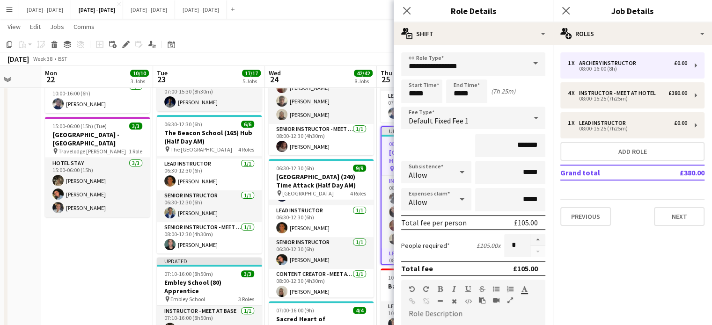
click at [411, 7] on app-icon "Close pop-in" at bounding box center [406, 10] width 11 height 11
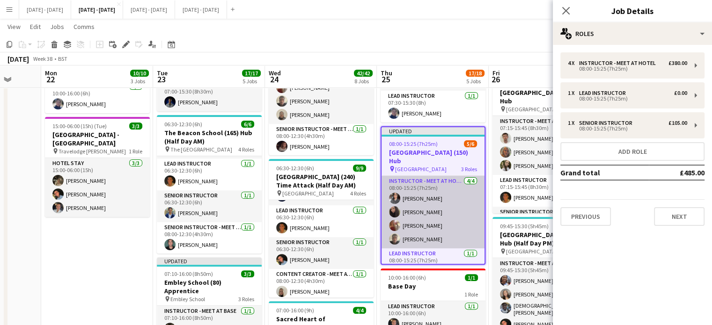
click at [429, 189] on app-card-role "Instructor - Meet at Hotel 4/4 08:00-15:25 (7h25m) Shusanta Rai Deanna Masters …" at bounding box center [433, 212] width 103 height 73
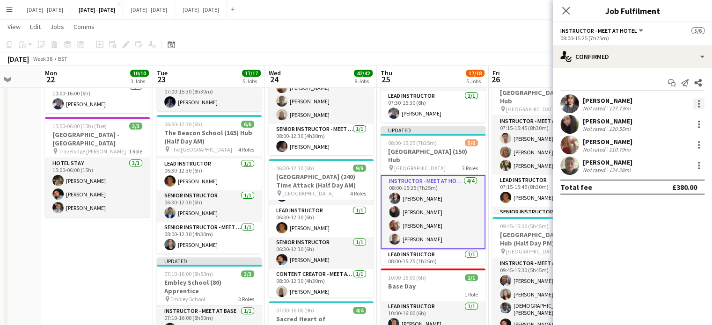
click at [695, 97] on div "Shusanta Rai Not rated 127.73mi" at bounding box center [632, 104] width 159 height 19
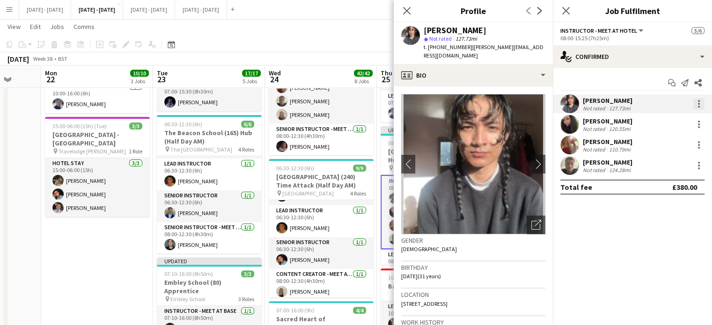
click at [697, 102] on div at bounding box center [699, 103] width 11 height 11
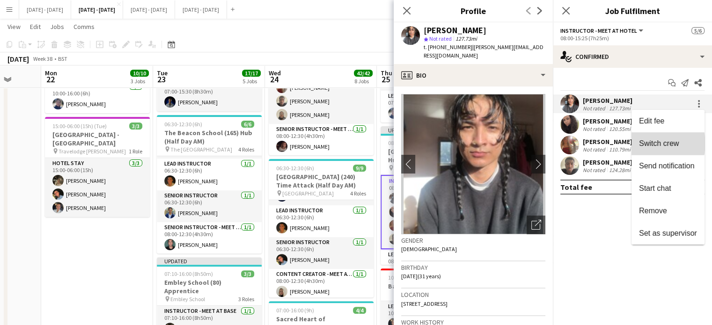
click at [654, 144] on span "Switch crew" at bounding box center [659, 144] width 40 height 8
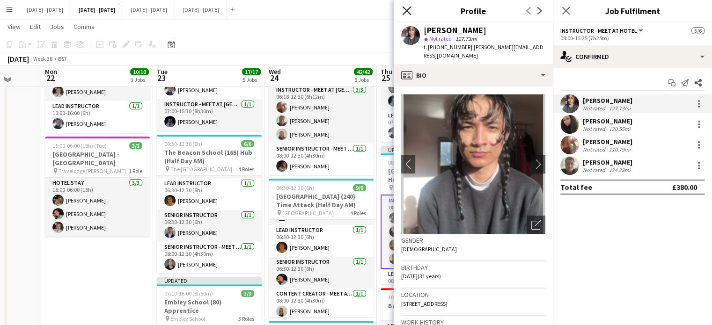
click at [407, 12] on icon "Close pop-in" at bounding box center [406, 10] width 9 height 9
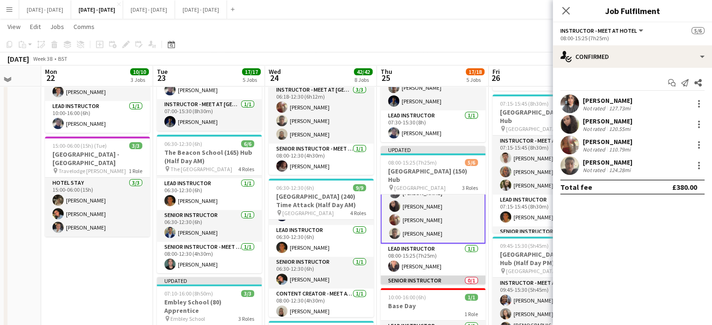
scroll to position [48, 0]
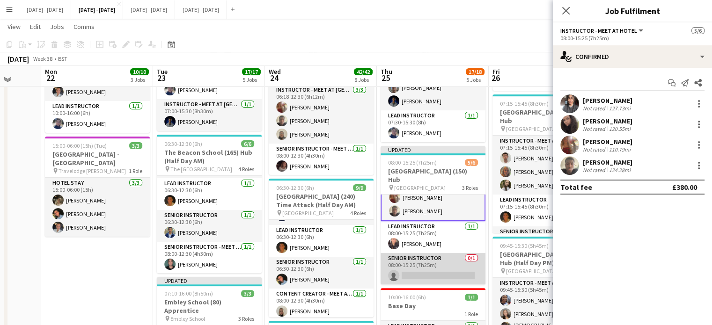
click at [436, 257] on app-card-role "Senior Instructor 0/1 08:00-15:25 (7h25m) single-neutral-actions" at bounding box center [433, 269] width 105 height 32
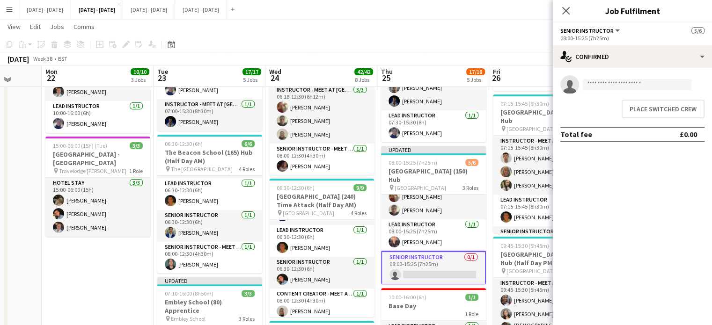
scroll to position [47, 0]
click at [663, 113] on button "Place switched crew" at bounding box center [663, 109] width 83 height 19
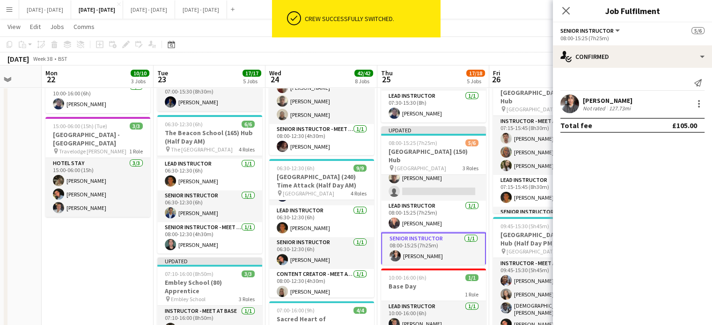
scroll to position [234, 0]
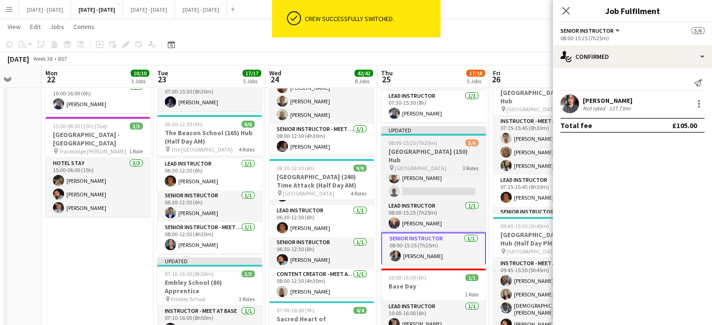
click at [427, 148] on h3 "[GEOGRAPHIC_DATA] (150) Hub" at bounding box center [433, 156] width 105 height 17
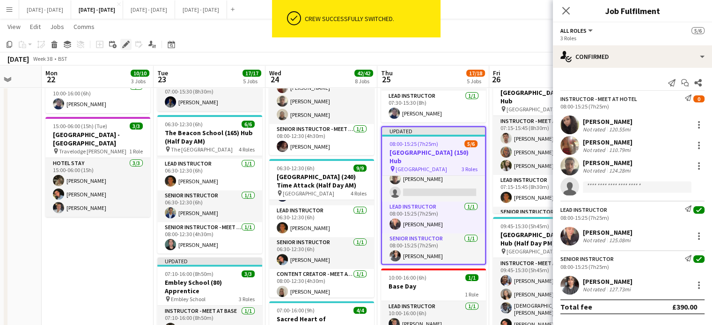
click at [124, 43] on icon "Edit" at bounding box center [125, 44] width 7 height 7
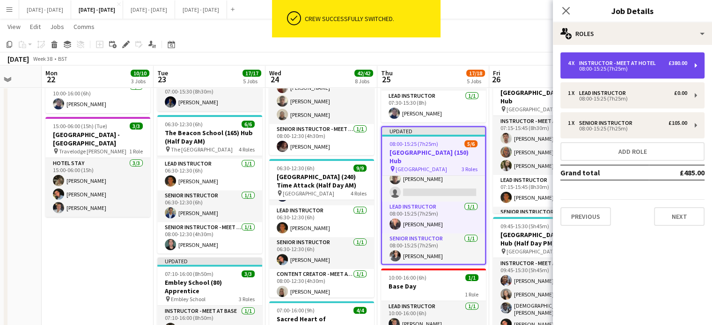
click at [625, 63] on div "Instructor - Meet at Hotel" at bounding box center [619, 63] width 81 height 7
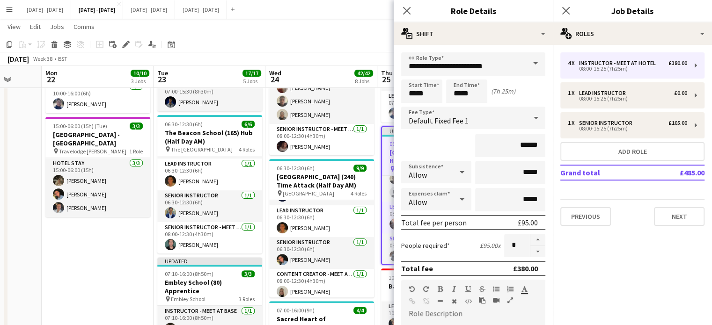
drag, startPoint x: 528, startPoint y: 249, endPoint x: 525, endPoint y: 213, distance: 36.7
click at [531, 249] on button "button" at bounding box center [538, 252] width 15 height 12
type input "*"
click at [401, 7] on app-icon "Close pop-in" at bounding box center [407, 11] width 14 height 14
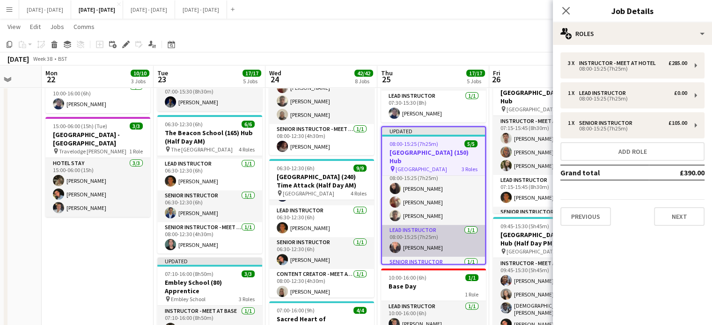
scroll to position [0, 0]
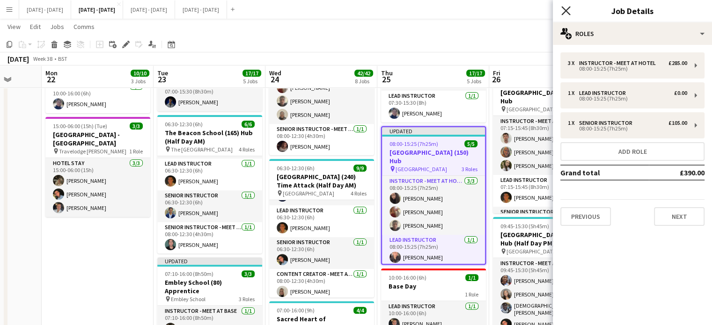
click at [567, 8] on icon "Close pop-in" at bounding box center [566, 10] width 9 height 9
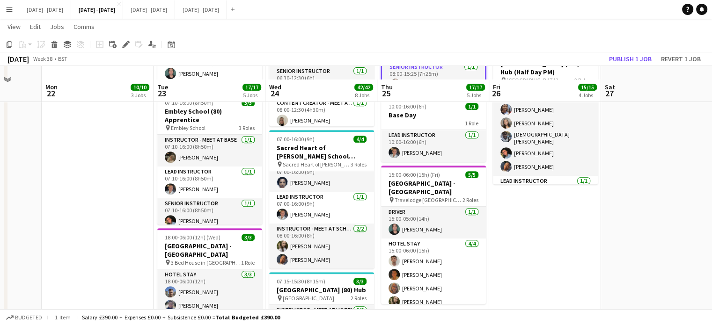
scroll to position [421, 0]
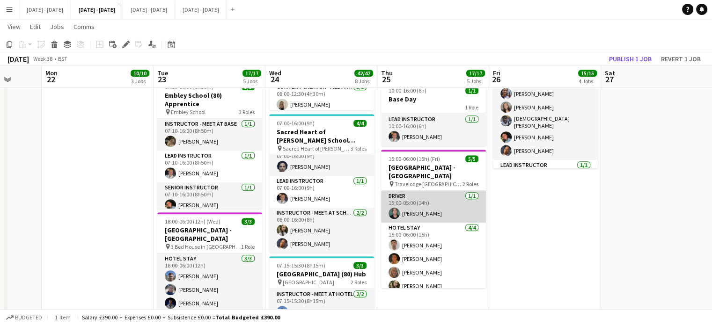
click at [435, 199] on app-card-role "Driver 1/1 15:00-05:00 (14h) Bin Quan" at bounding box center [433, 207] width 105 height 32
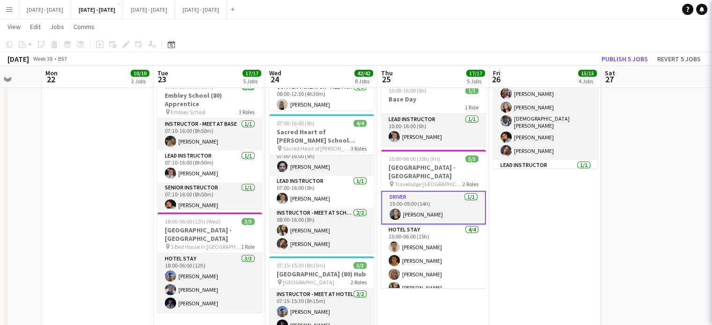
scroll to position [33, 0]
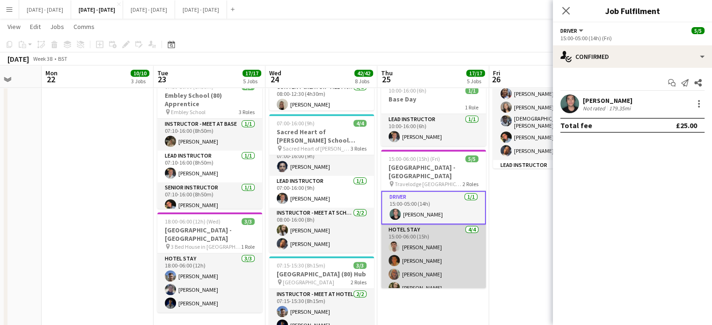
click at [431, 232] on app-card-role "Hotel Stay 4/4 15:00-06:00 (15h) Liam O’Connor Matthew Penollar Chloe Rice Soph…" at bounding box center [433, 261] width 105 height 73
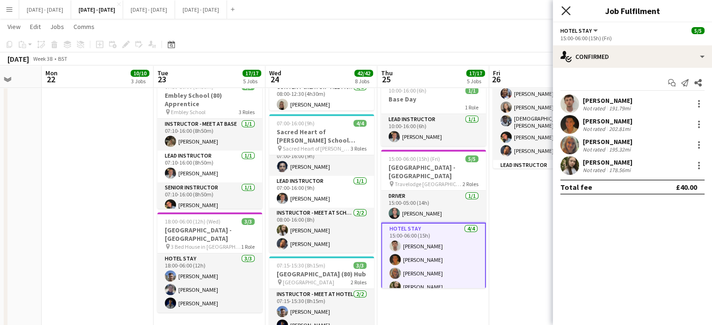
click at [569, 14] on icon at bounding box center [566, 10] width 9 height 9
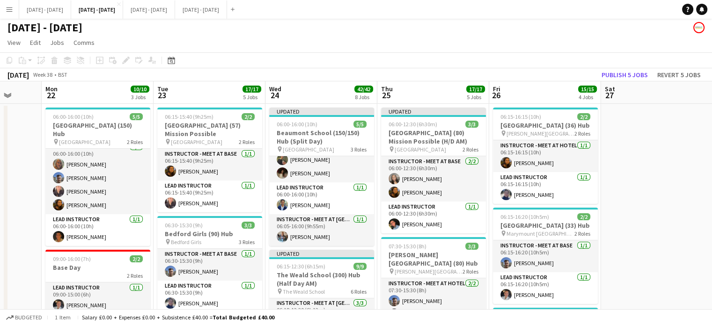
scroll to position [0, 0]
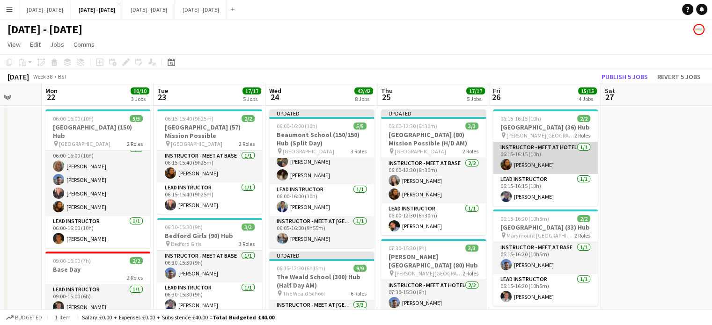
click at [540, 170] on app-card-role "Instructor - Meet at Hotel 1/1 06:15-16:15 (10h) Olivia Best" at bounding box center [545, 158] width 105 height 32
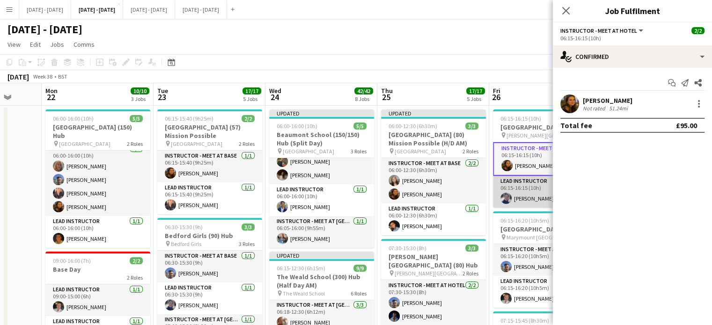
click at [531, 206] on app-card-role "Lead Instructor 1/1 06:15-16:15 (10h) Hannah Taylor" at bounding box center [545, 192] width 105 height 32
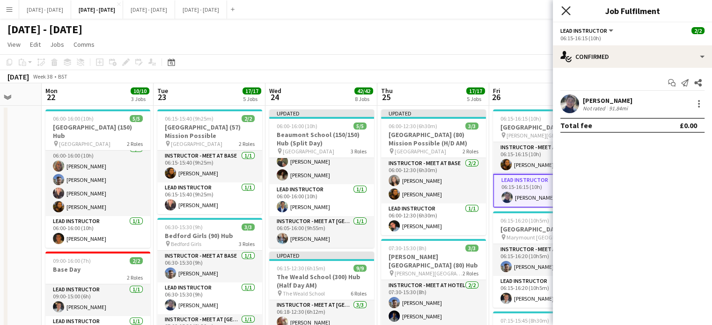
click at [568, 10] on icon at bounding box center [566, 10] width 9 height 9
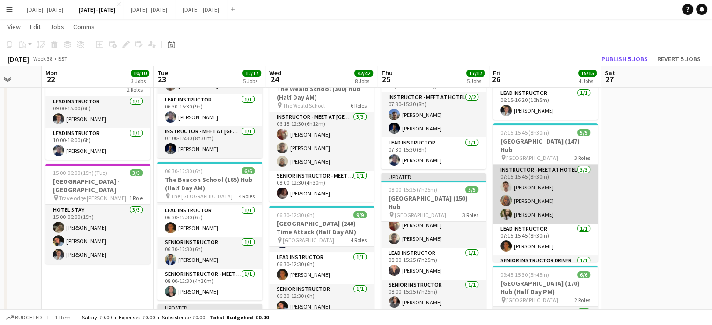
scroll to position [17, 0]
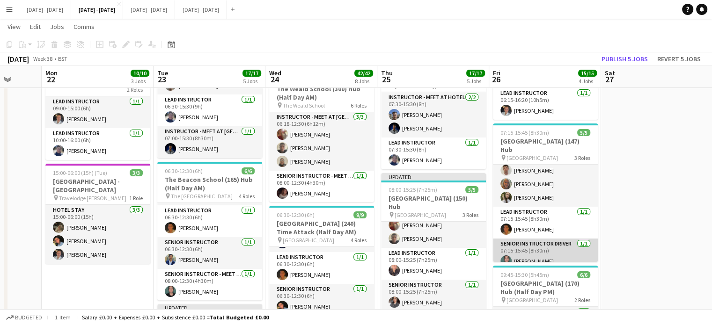
click at [534, 263] on app-card-role "Senior Instructor Driver 1/1 07:15-15:45 (8h30m) Bin Quan" at bounding box center [545, 255] width 105 height 32
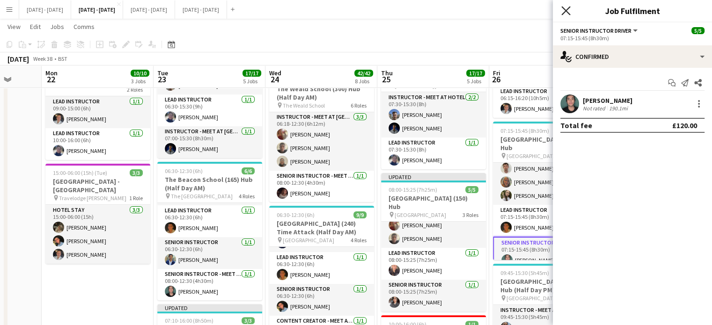
click at [569, 7] on icon at bounding box center [566, 10] width 9 height 9
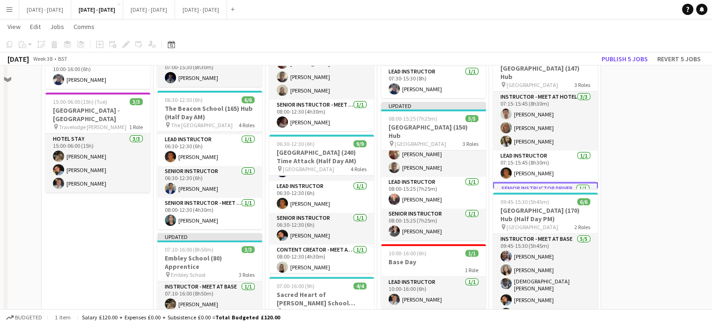
scroll to position [328, 0]
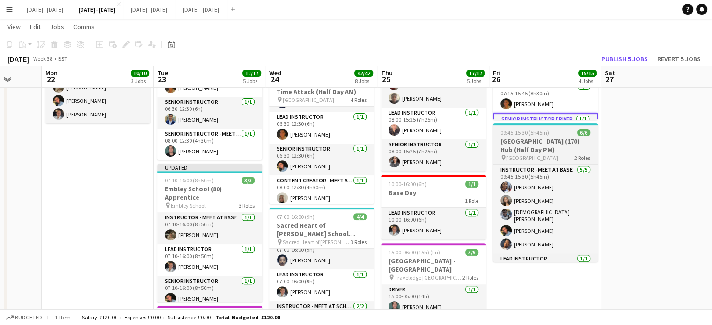
click at [540, 154] on h3 "[GEOGRAPHIC_DATA] (170) Hub (Half Day PM)" at bounding box center [545, 145] width 105 height 17
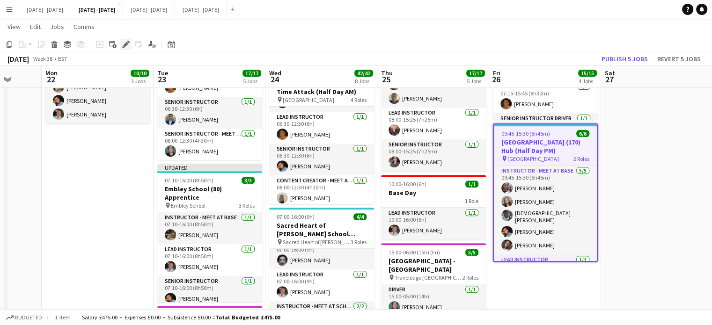
click at [125, 45] on icon at bounding box center [125, 44] width 5 height 5
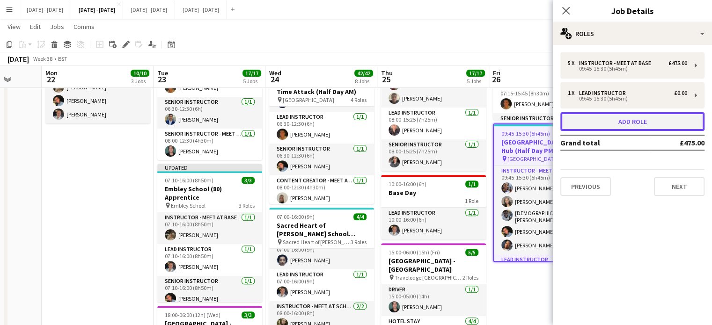
click at [650, 123] on button "Add role" at bounding box center [633, 121] width 144 height 19
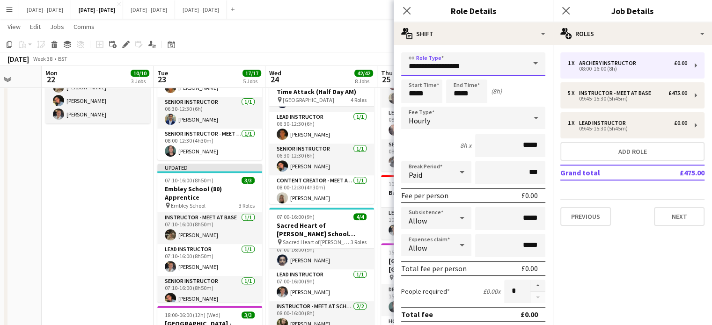
click at [500, 67] on input "**********" at bounding box center [473, 63] width 144 height 23
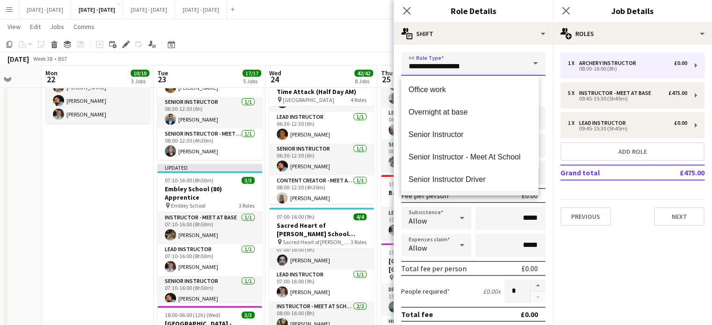
scroll to position [421, 0]
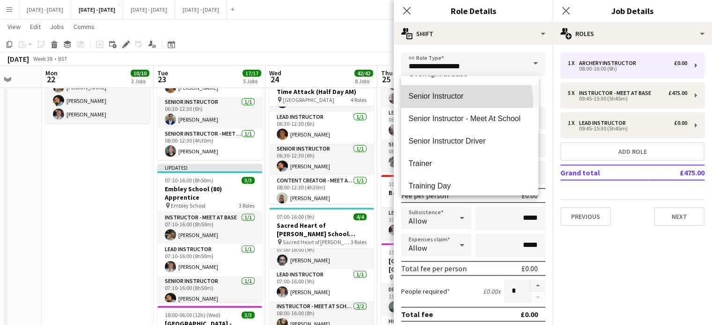
click at [455, 104] on mat-option "Senior Instructor" at bounding box center [469, 96] width 137 height 22
type input "**********"
type input "*******"
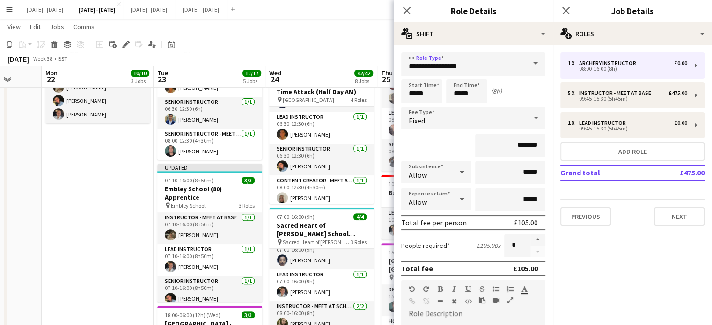
click at [489, 118] on div "Fixed" at bounding box center [464, 118] width 126 height 22
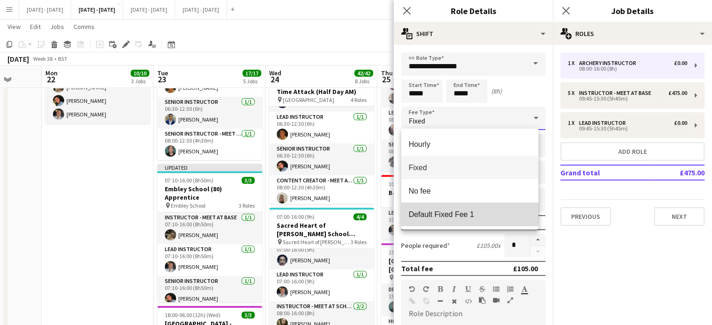
click at [464, 214] on span "Default Fixed Fee 1" at bounding box center [470, 214] width 122 height 9
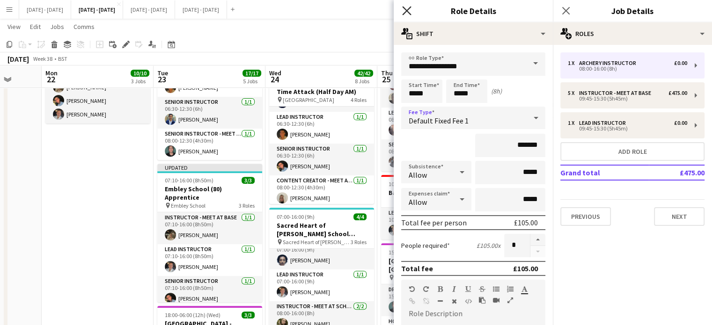
click at [405, 9] on icon at bounding box center [406, 10] width 9 height 9
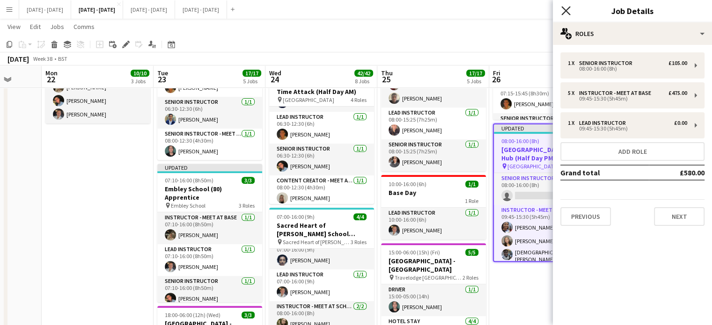
click at [569, 11] on icon "Close pop-in" at bounding box center [566, 10] width 9 height 9
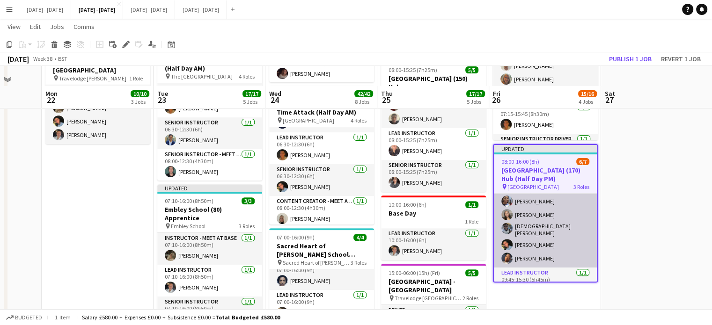
scroll to position [328, 0]
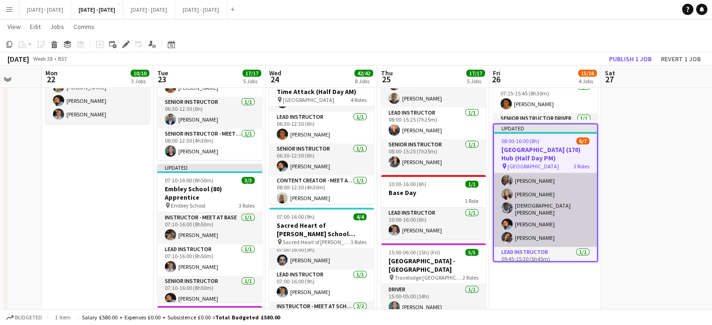
click at [541, 234] on app-card-role "Instructor - Meet at Base 5/5 09:45-15:30 (5h45m) Ogechukwu Ohakwe Grace Anieke…" at bounding box center [545, 202] width 103 height 89
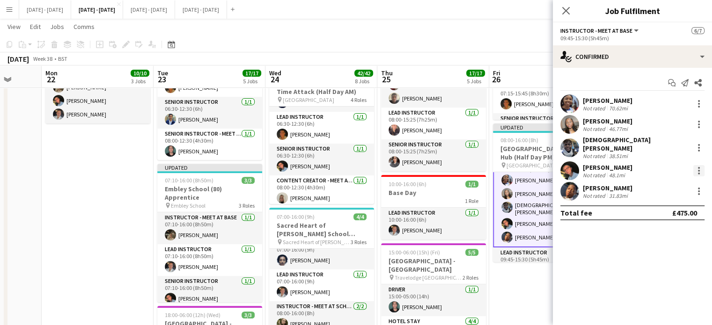
click at [697, 165] on div at bounding box center [699, 170] width 11 height 11
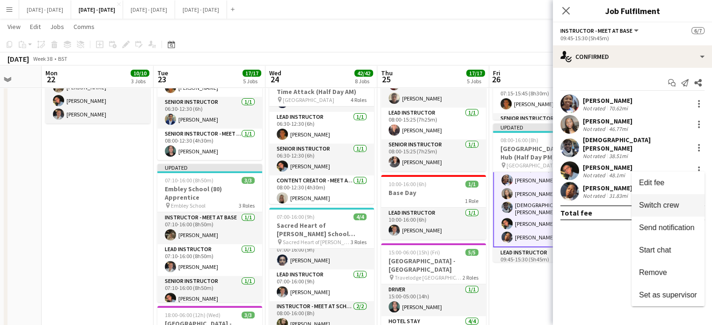
click at [650, 209] on span "Switch crew" at bounding box center [659, 205] width 40 height 8
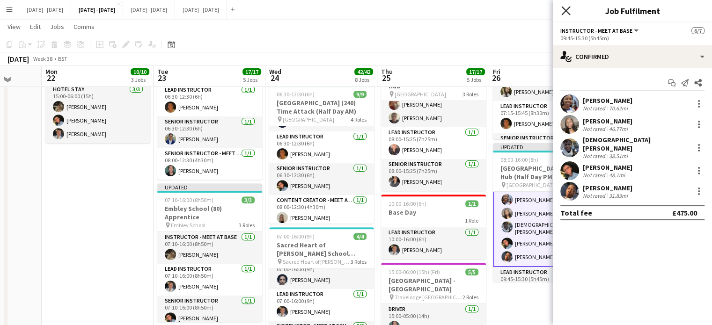
click at [566, 11] on icon at bounding box center [566, 10] width 9 height 9
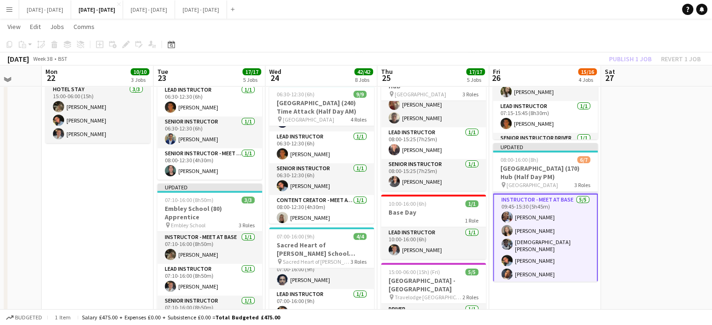
scroll to position [0, 0]
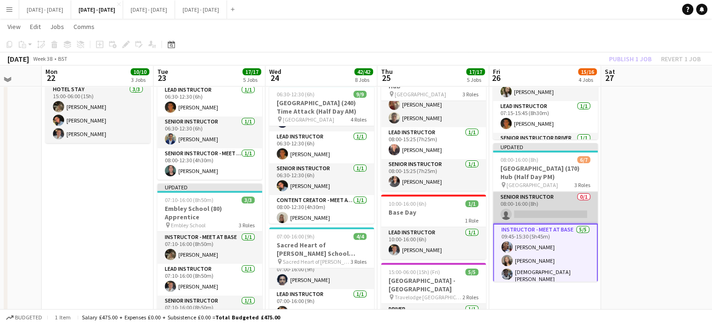
click at [543, 224] on app-card-role "Senior Instructor 0/1 08:00-16:00 (8h) single-neutral-actions" at bounding box center [545, 208] width 105 height 32
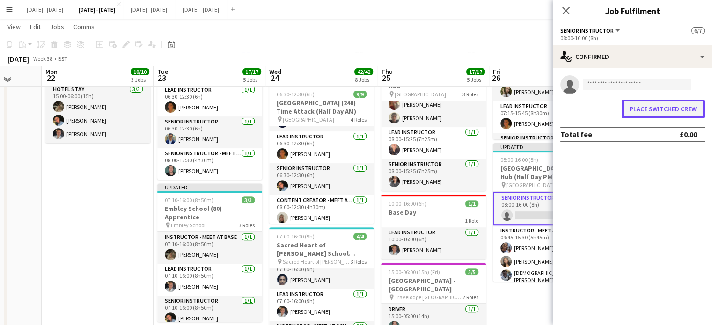
click at [649, 116] on button "Place switched crew" at bounding box center [663, 109] width 83 height 19
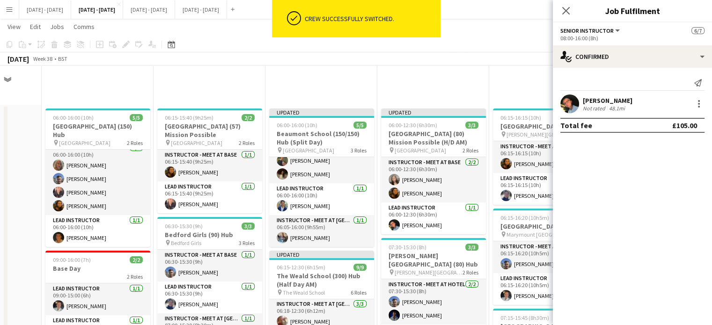
scroll to position [328, 0]
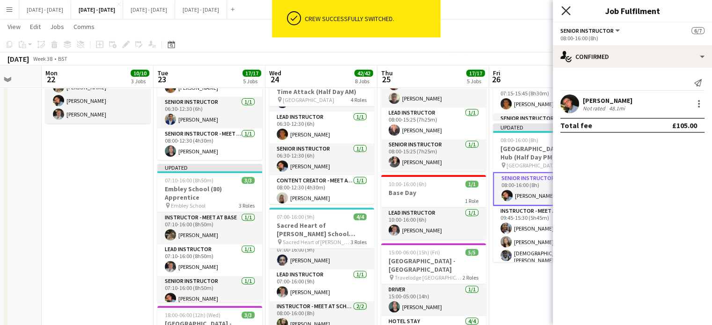
drag, startPoint x: 566, startPoint y: 8, endPoint x: 576, endPoint y: 131, distance: 123.1
click at [566, 8] on icon "Close pop-in" at bounding box center [566, 10] width 9 height 9
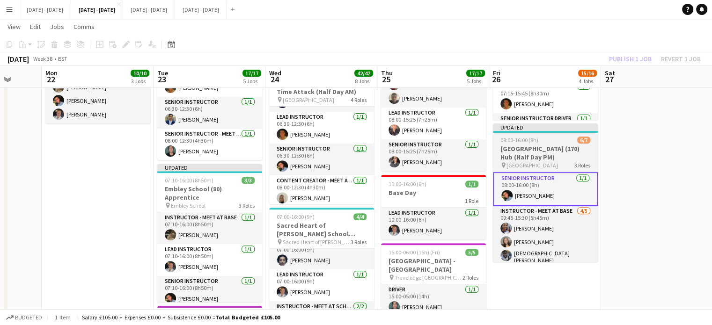
click at [555, 162] on h3 "[GEOGRAPHIC_DATA] (170) Hub (Half Day PM)" at bounding box center [545, 153] width 105 height 17
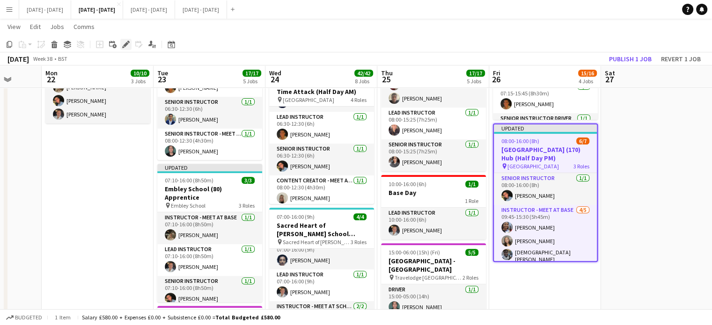
click at [123, 43] on icon "Edit" at bounding box center [125, 44] width 7 height 7
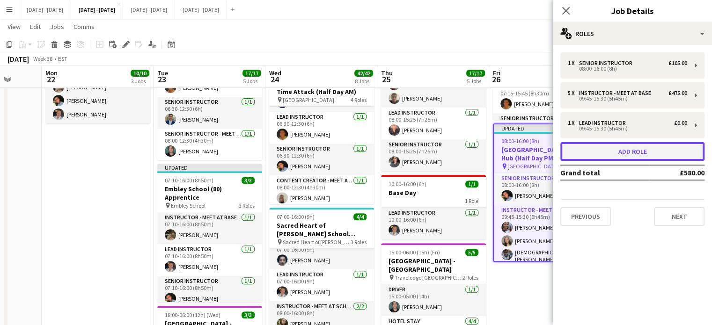
click at [655, 148] on button "Add role" at bounding box center [633, 151] width 144 height 19
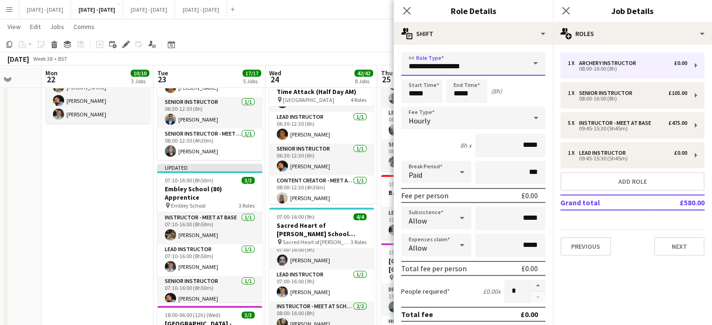
click at [478, 65] on input "**********" at bounding box center [473, 63] width 144 height 23
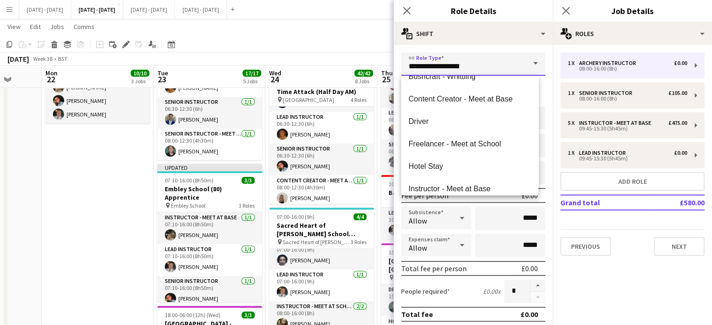
scroll to position [187, 0]
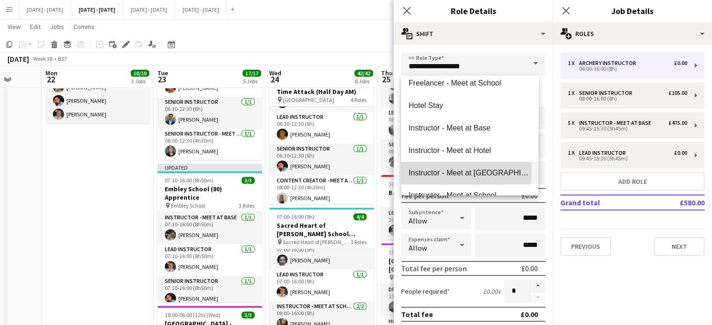
click at [455, 172] on span "Instructor - Meet at [GEOGRAPHIC_DATA]" at bounding box center [470, 173] width 122 height 9
type input "**********"
type input "******"
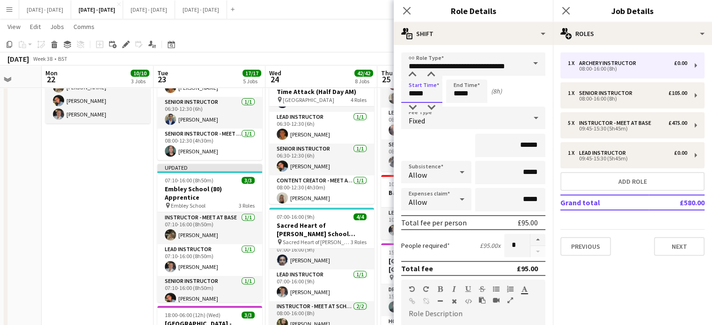
drag, startPoint x: 431, startPoint y: 95, endPoint x: 386, endPoint y: 58, distance: 58.2
click at [370, 89] on body "Menu Boards Boards Boards All jobs Status Workforce Workforce My Workforce Recr…" at bounding box center [356, 277] width 712 height 1211
type input "*****"
click at [466, 118] on div "Fixed" at bounding box center [464, 118] width 126 height 22
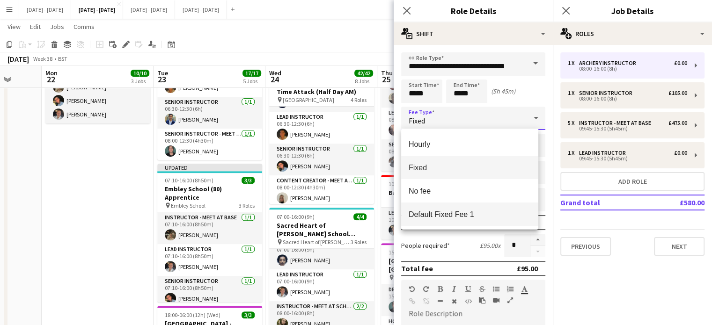
click at [465, 213] on span "Default Fixed Fee 1" at bounding box center [470, 214] width 122 height 9
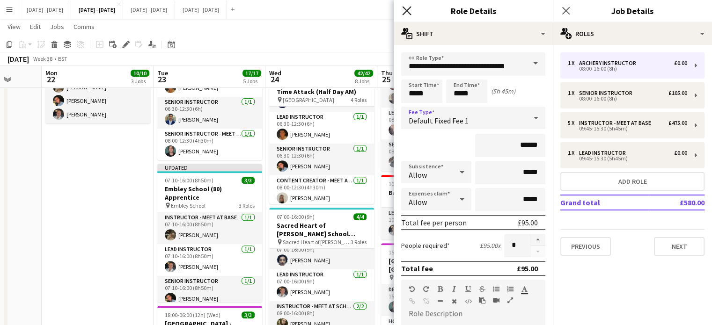
click at [408, 12] on icon at bounding box center [406, 10] width 9 height 9
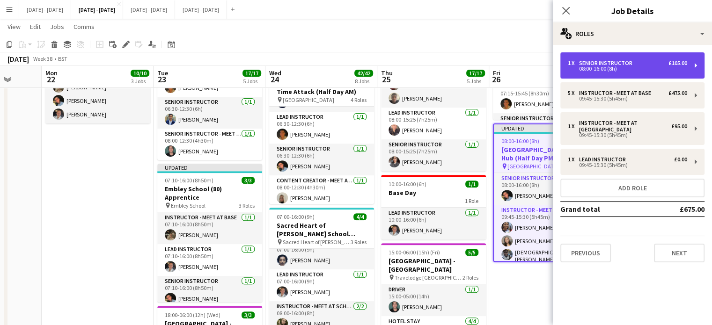
click at [632, 68] on div "08:00-16:00 (8h)" at bounding box center [627, 69] width 119 height 5
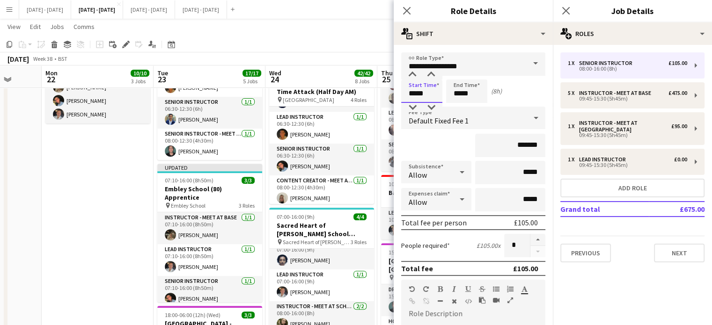
drag, startPoint x: 430, startPoint y: 95, endPoint x: 377, endPoint y: 39, distance: 77.5
click at [362, 83] on body "Menu Boards Boards Boards All jobs Status Workforce Workforce My Workforce Recr…" at bounding box center [356, 277] width 712 height 1211
type input "*****"
click at [407, 7] on icon "Close pop-in" at bounding box center [406, 10] width 9 height 9
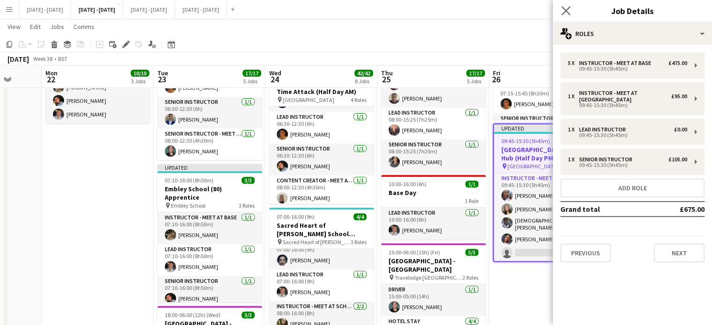
click at [567, 5] on app-icon "Close pop-in" at bounding box center [567, 11] width 14 height 14
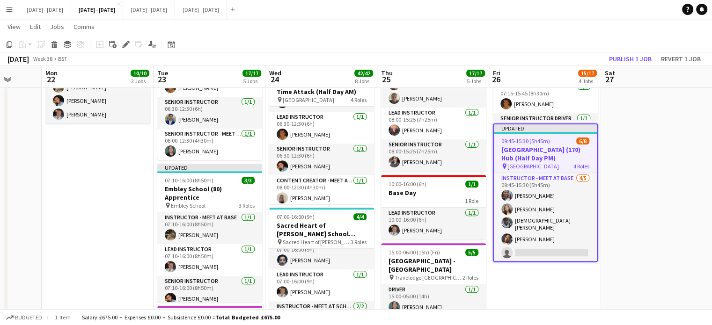
click at [541, 163] on h3 "[GEOGRAPHIC_DATA] (170) Hub (Half Day PM)" at bounding box center [545, 154] width 103 height 17
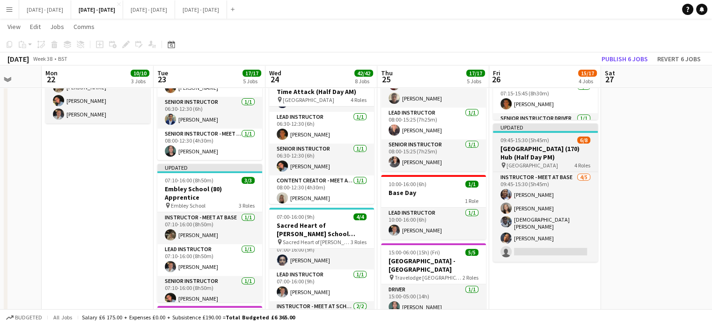
click at [551, 162] on h3 "[GEOGRAPHIC_DATA] (170) Hub (Half Day PM)" at bounding box center [545, 153] width 105 height 17
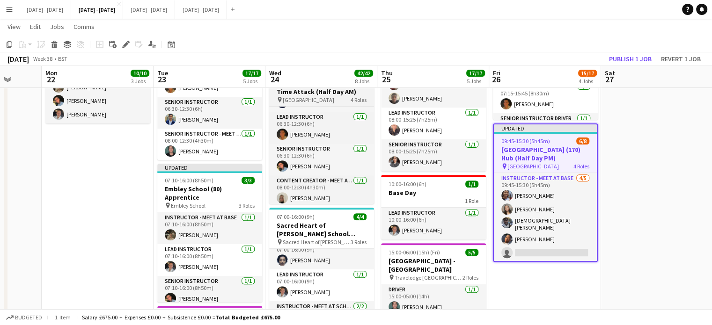
drag, startPoint x: 128, startPoint y: 42, endPoint x: 312, endPoint y: 93, distance: 190.9
click at [128, 43] on icon "Edit" at bounding box center [125, 44] width 7 height 7
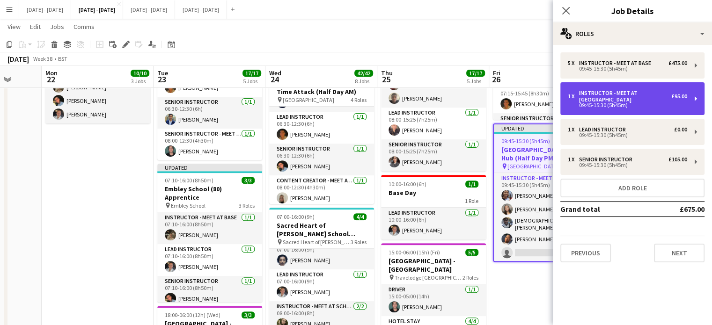
click at [639, 104] on div "09:45-15:30 (5h45m)" at bounding box center [627, 105] width 119 height 5
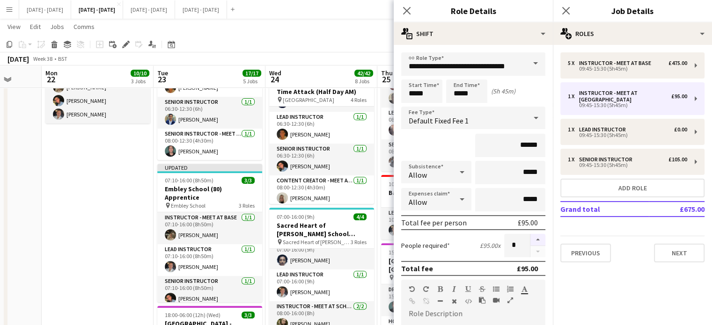
click at [532, 237] on button "button" at bounding box center [538, 240] width 15 height 12
type input "*"
click at [407, 10] on icon at bounding box center [406, 10] width 9 height 9
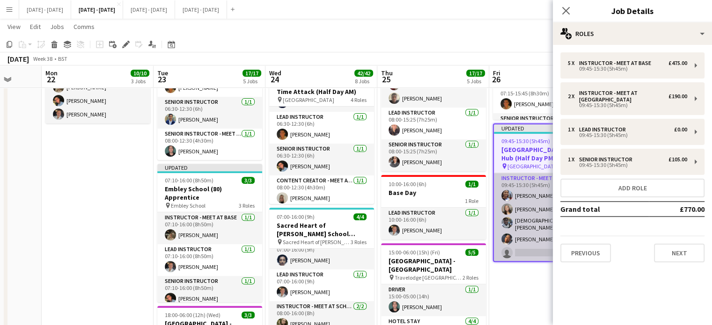
click at [521, 215] on app-card-role "Instructor - Meet at Base 4/5 09:45-15:30 (5h45m) Ogechukwu Ohakwe Grace Anieke…" at bounding box center [545, 217] width 103 height 89
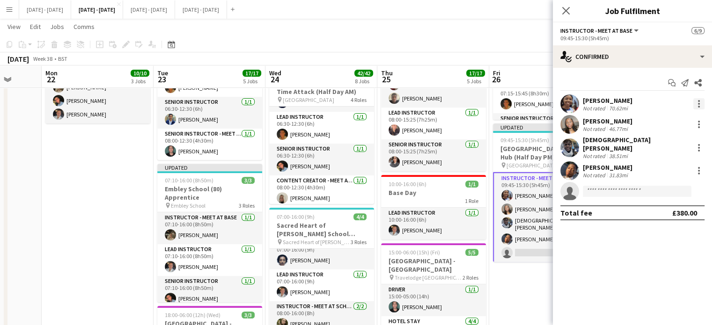
click at [697, 102] on div at bounding box center [699, 103] width 11 height 11
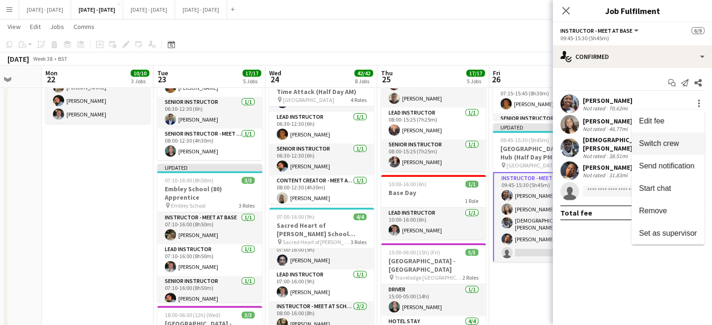
click at [677, 143] on span "Switch crew" at bounding box center [659, 144] width 40 height 8
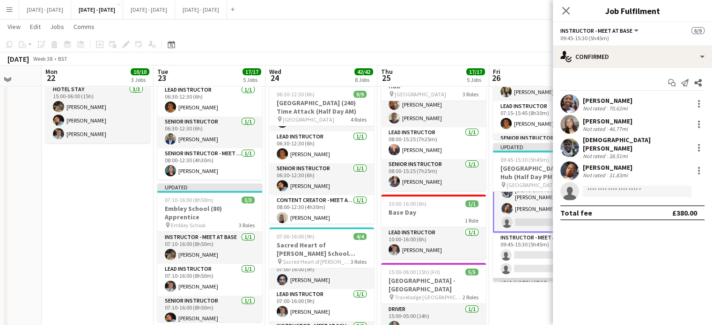
scroll to position [94, 0]
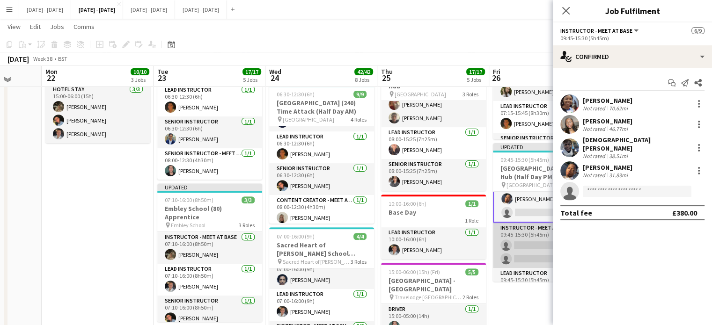
click at [526, 247] on app-card-role "Instructor - Meet at Pick Up Point 0/2 09:45-15:30 (5h45m) single-neutral-actio…" at bounding box center [545, 245] width 105 height 45
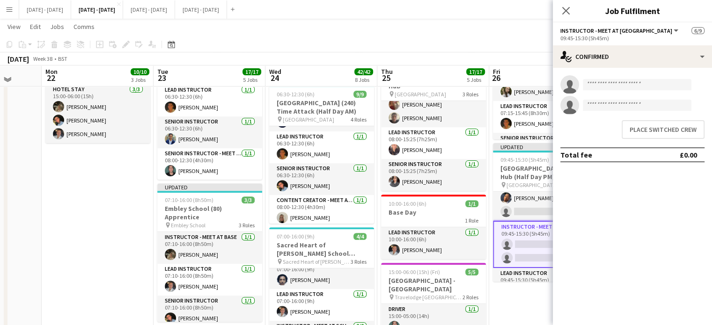
scroll to position [59, 0]
click at [662, 128] on button "Place switched crew" at bounding box center [663, 129] width 83 height 19
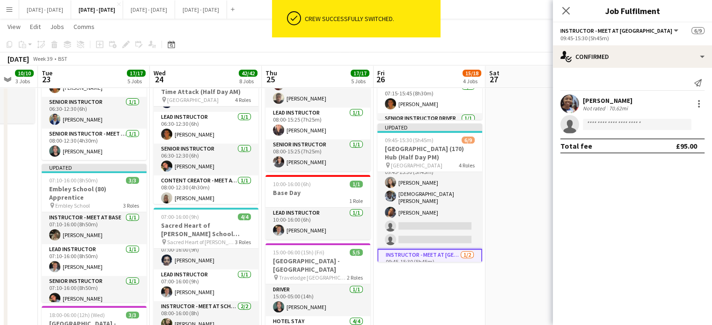
scroll to position [0, 307]
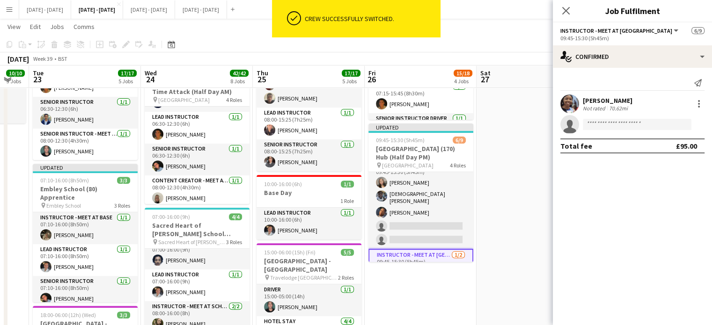
drag, startPoint x: 521, startPoint y: 224, endPoint x: 397, endPoint y: 231, distance: 124.3
click at [397, 231] on app-calendar-viewport "Sat 20 Sun 21 Mon 22 10/10 3 Jobs Tue 23 17/17 5 Jobs Wed 24 42/42 8 Jobs Thu 2…" at bounding box center [356, 288] width 712 height 1159
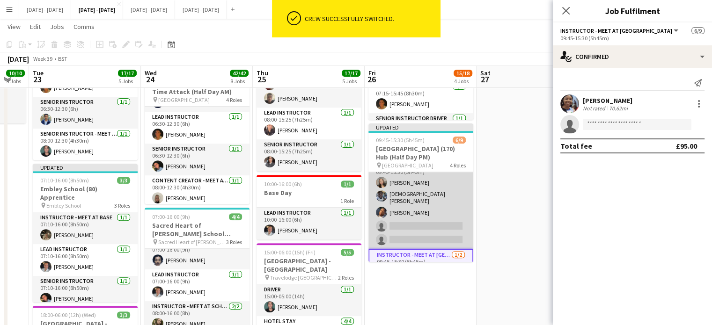
click at [416, 214] on app-card-role "Instructor - Meet at Base 3/5 09:45-15:30 (5h45m) Grace Anieke Adesua Odidison …" at bounding box center [421, 204] width 105 height 89
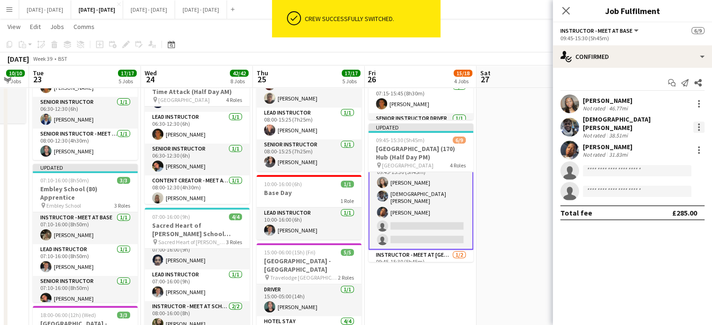
click at [701, 124] on div at bounding box center [699, 127] width 11 height 11
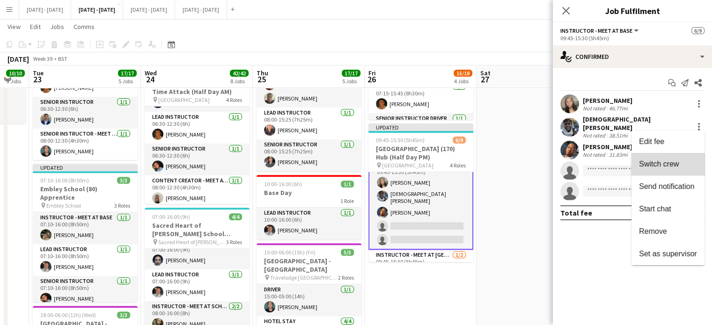
drag, startPoint x: 675, startPoint y: 161, endPoint x: 468, endPoint y: 241, distance: 221.7
click at [674, 161] on span "Switch crew" at bounding box center [659, 164] width 40 height 8
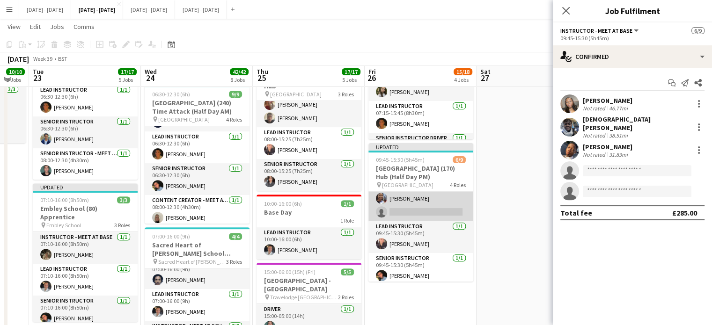
click at [424, 220] on app-card-role "Instructor - Meet at Pick Up Point 1/2 09:45-15:30 (5h45m) Ogechukwu Ohakwe sin…" at bounding box center [421, 198] width 105 height 45
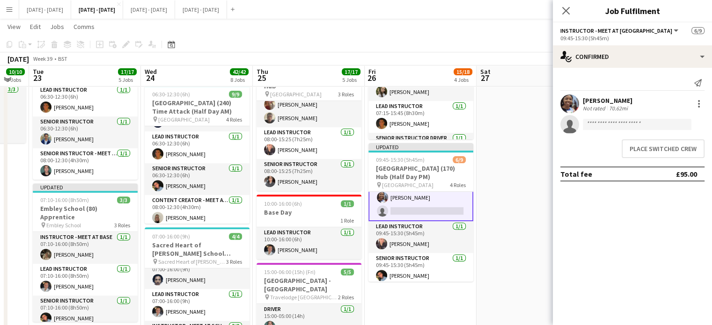
scroll to position [106, 0]
click at [652, 149] on button "Place switched crew" at bounding box center [663, 149] width 83 height 19
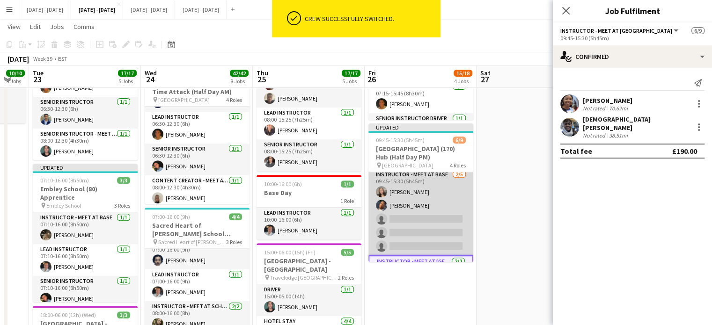
scroll to position [0, 0]
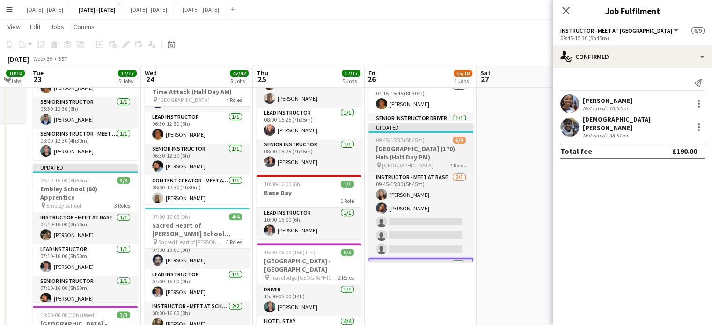
click at [439, 162] on h3 "[GEOGRAPHIC_DATA] (170) Hub (Half Day PM)" at bounding box center [421, 153] width 105 height 17
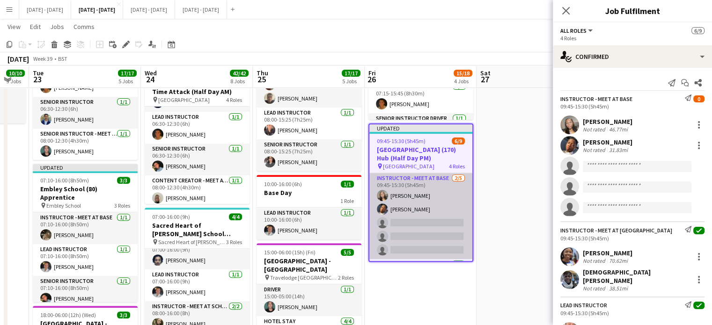
click at [433, 222] on app-card-role "Instructor - Meet at Base 2/5 09:45-15:30 (5h45m) Grace Anieke Oluwapelumi Ogun…" at bounding box center [421, 216] width 103 height 86
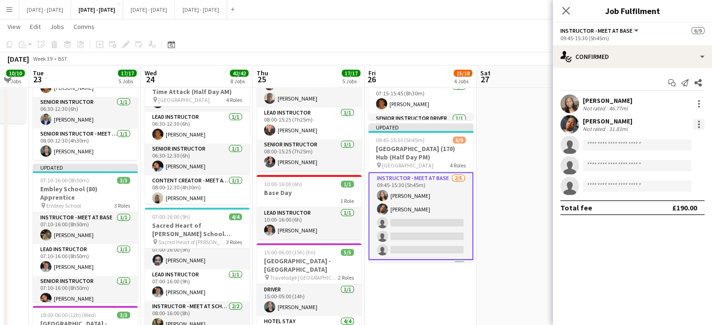
click at [701, 124] on div at bounding box center [699, 124] width 11 height 11
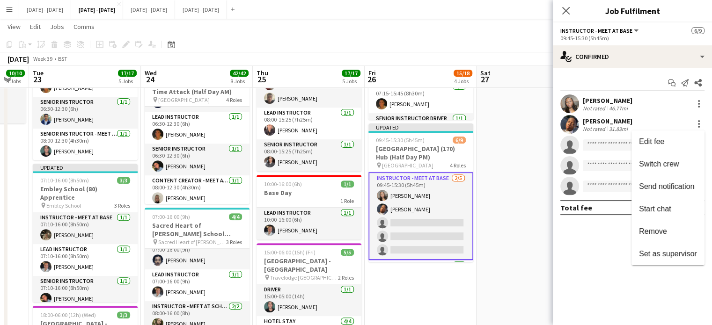
drag, startPoint x: 679, startPoint y: 165, endPoint x: 534, endPoint y: 207, distance: 150.9
click at [678, 166] on span "Switch crew" at bounding box center [659, 164] width 40 height 8
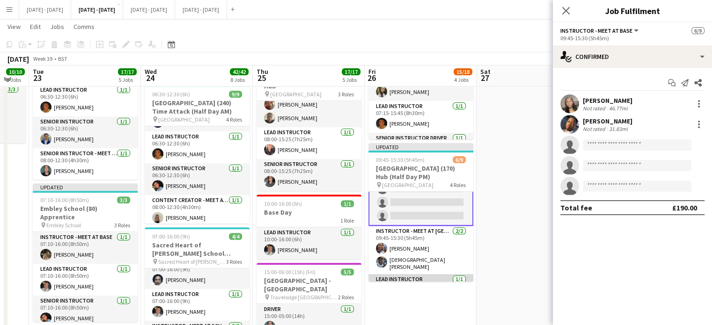
scroll to position [94, 0]
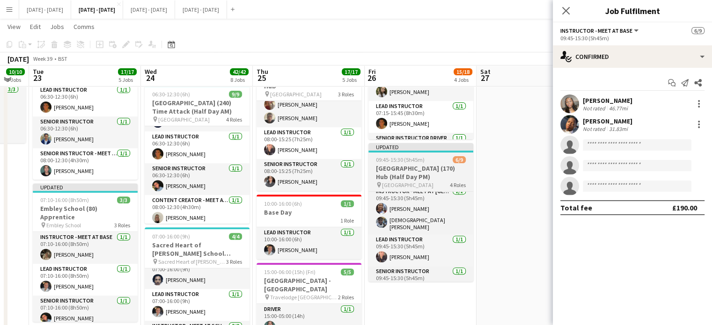
click at [399, 181] on h3 "[GEOGRAPHIC_DATA] (170) Hub (Half Day PM)" at bounding box center [421, 172] width 105 height 17
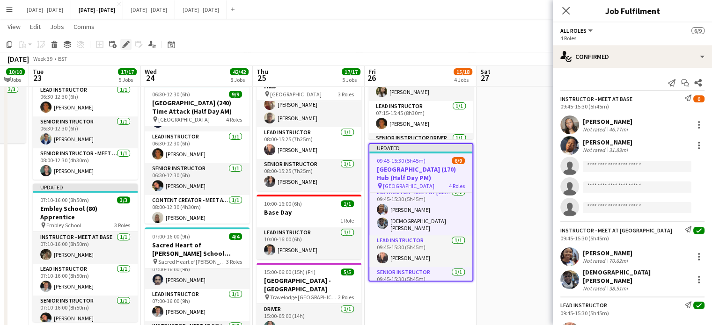
click at [129, 44] on icon "Edit" at bounding box center [125, 44] width 7 height 7
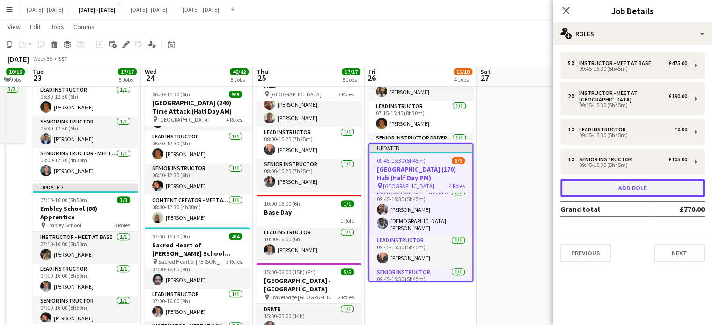
click at [642, 187] on button "Add role" at bounding box center [633, 188] width 144 height 19
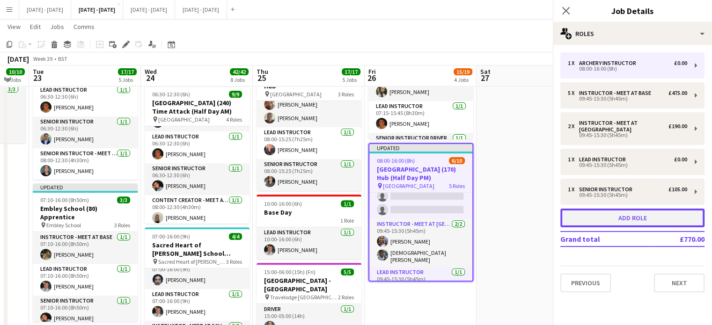
scroll to position [124, 0]
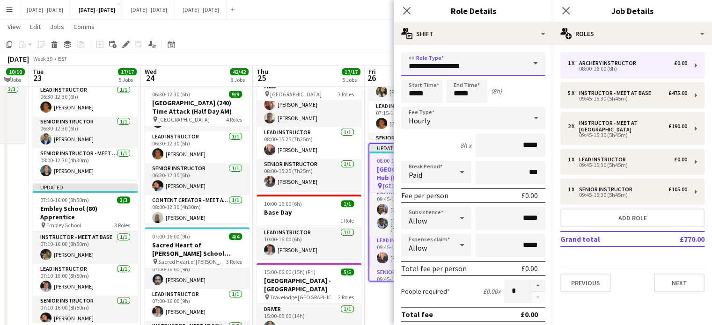
click at [514, 67] on input "**********" at bounding box center [473, 63] width 144 height 23
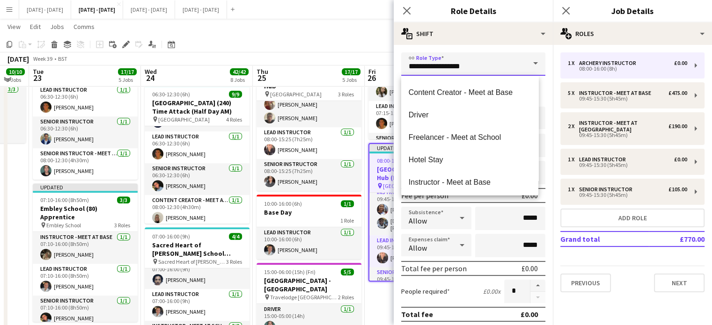
scroll to position [187, 0]
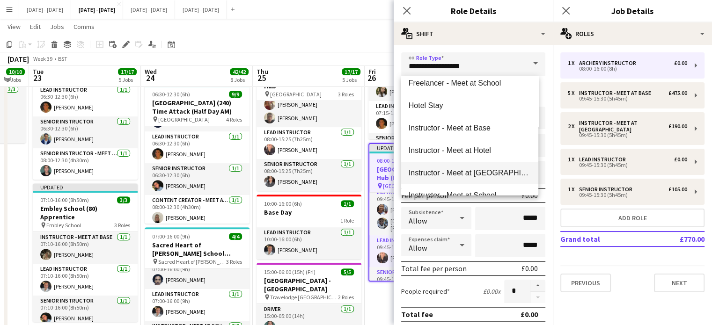
click at [486, 169] on span "Instructor - Meet at [GEOGRAPHIC_DATA]" at bounding box center [470, 173] width 122 height 9
type input "**********"
type input "******"
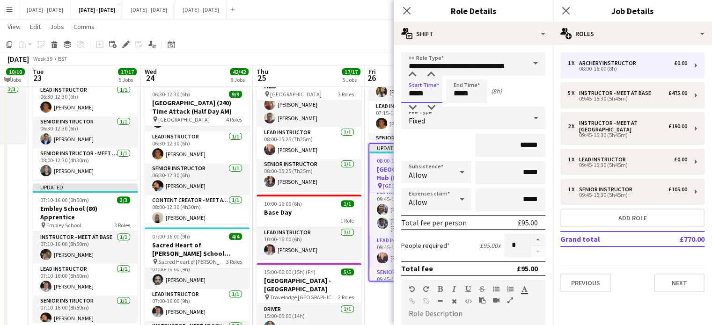
drag, startPoint x: 428, startPoint y: 94, endPoint x: 363, endPoint y: 89, distance: 64.3
click at [363, 90] on body "Menu Boards Boards Boards All jobs Status Workforce Workforce My Workforce Recr…" at bounding box center [356, 287] width 712 height 1231
type input "*****"
click at [483, 119] on div "Fixed" at bounding box center [464, 118] width 126 height 22
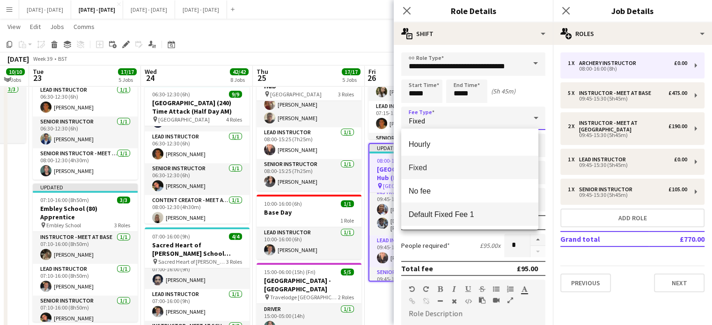
click at [457, 216] on span "Default Fixed Fee 1" at bounding box center [470, 214] width 122 height 9
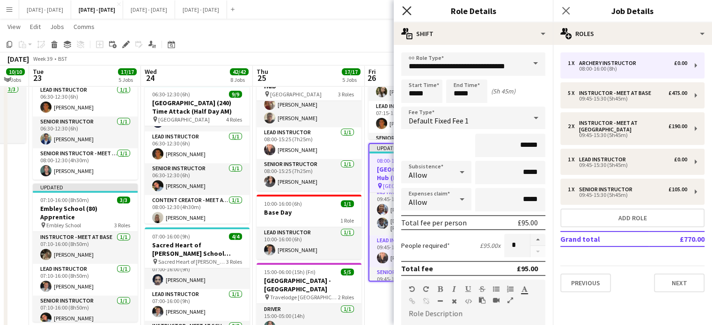
click at [405, 7] on icon "Close pop-in" at bounding box center [406, 10] width 9 height 9
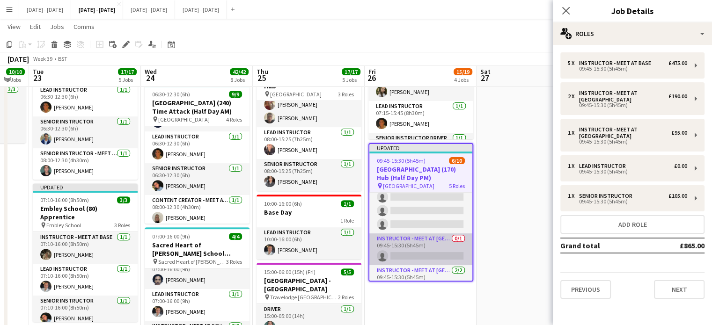
scroll to position [45, 0]
click at [421, 266] on app-card-role "Instructor - Meet at Pick Up Point 0/1 09:45-15:30 (5h45m) single-neutral-actio…" at bounding box center [421, 250] width 103 height 32
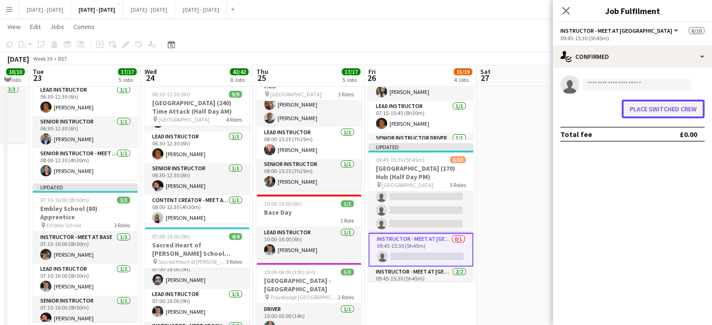
click at [673, 112] on button "Place switched crew" at bounding box center [663, 109] width 83 height 19
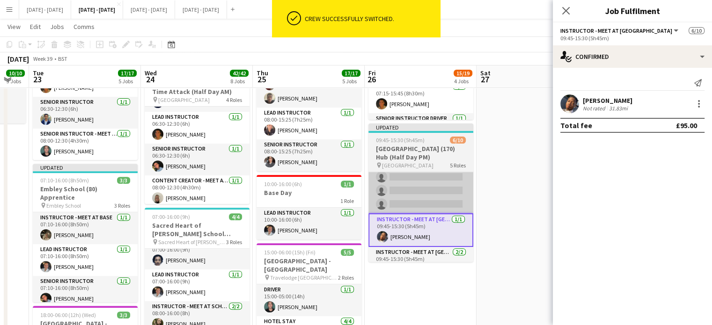
scroll to position [328, 0]
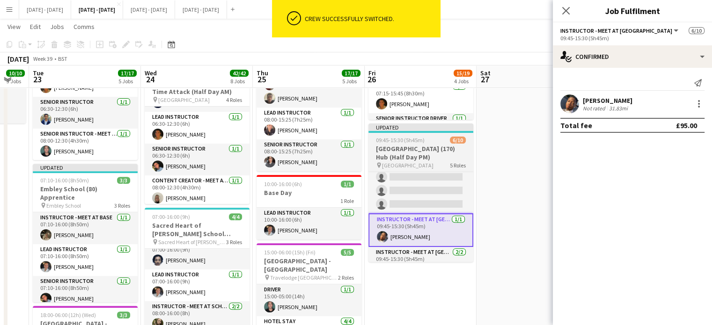
click at [394, 144] on span "09:45-15:30 (5h45m)" at bounding box center [400, 140] width 49 height 7
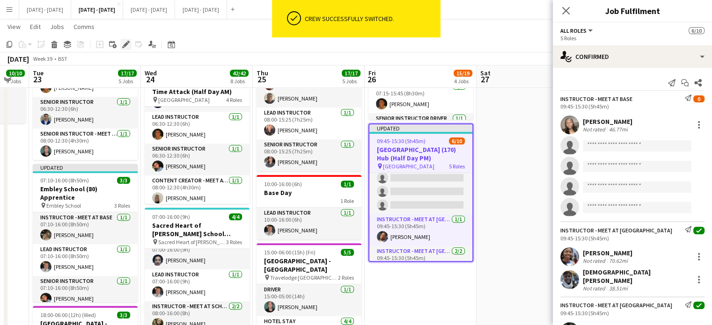
click at [127, 41] on icon "Edit" at bounding box center [125, 44] width 7 height 7
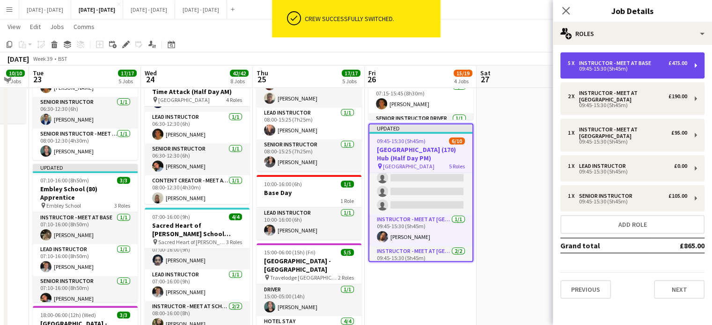
click at [648, 61] on div "Instructor - Meet at Base" at bounding box center [617, 63] width 76 height 7
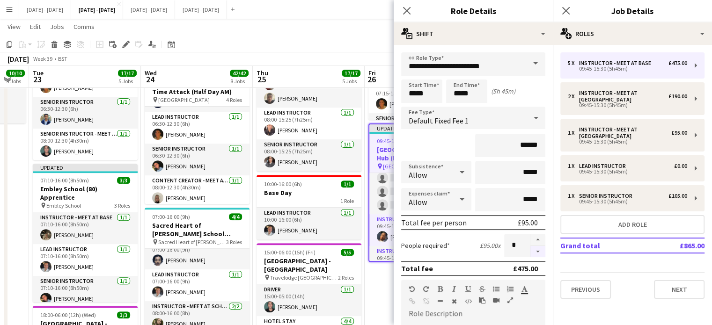
click at [532, 252] on button "button" at bounding box center [538, 252] width 15 height 12
type input "*"
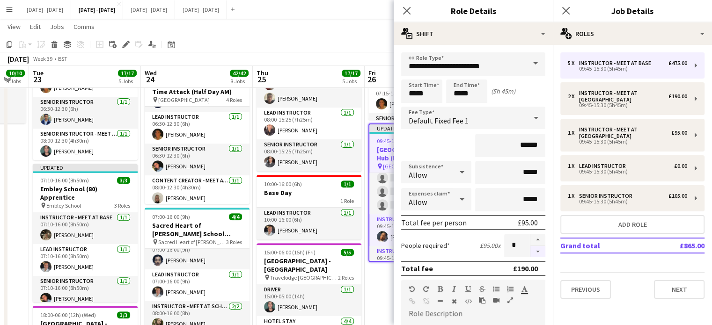
click at [532, 252] on div at bounding box center [537, 245] width 15 height 23
click at [404, 8] on icon at bounding box center [406, 10] width 9 height 9
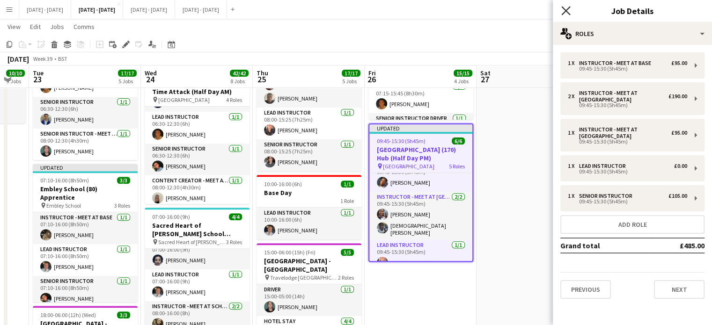
click at [568, 9] on icon "Close pop-in" at bounding box center [566, 10] width 9 height 9
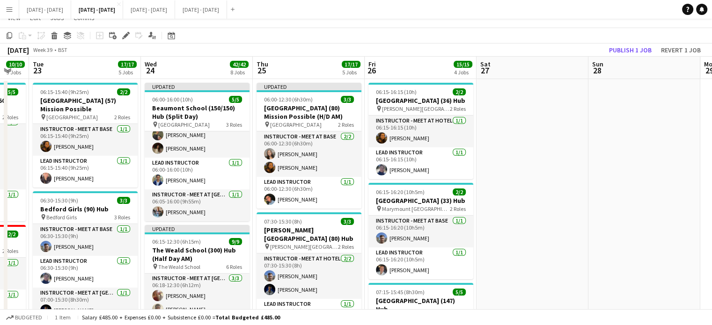
scroll to position [0, 0]
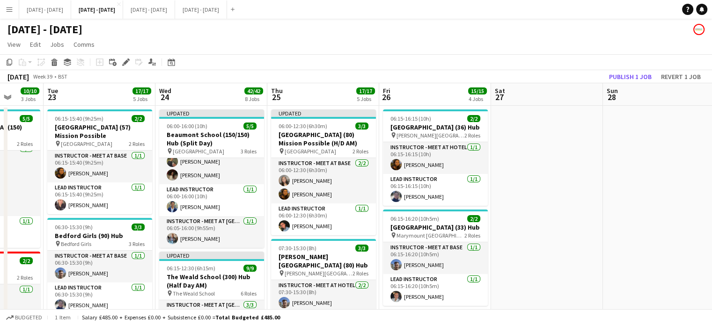
drag, startPoint x: 540, startPoint y: 261, endPoint x: 599, endPoint y: 248, distance: 60.4
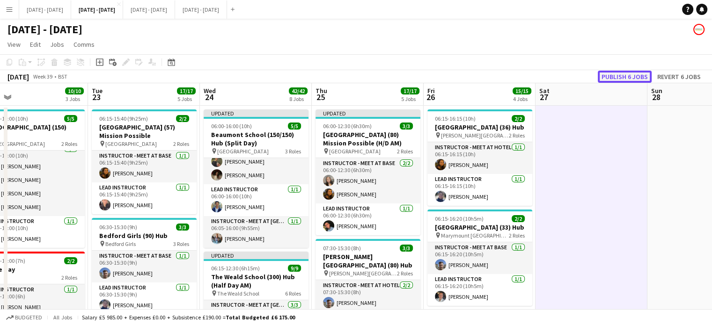
click at [623, 73] on button "Publish 6 jobs" at bounding box center [625, 77] width 54 height 12
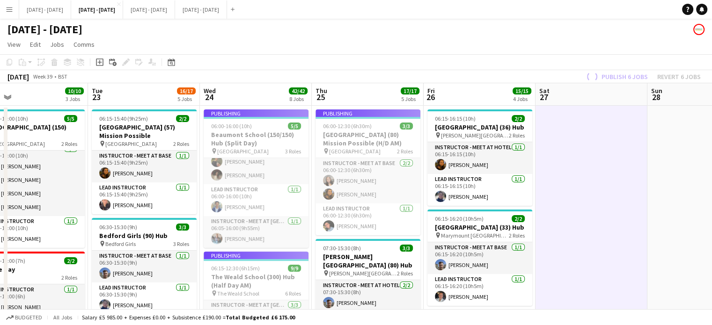
drag, startPoint x: 368, startPoint y: 50, endPoint x: 480, endPoint y: 41, distance: 112.3
click at [480, 41] on app-page-menu "View Day view expanded Day view collapsed Month view Date picker Jump to today …" at bounding box center [356, 46] width 712 height 18
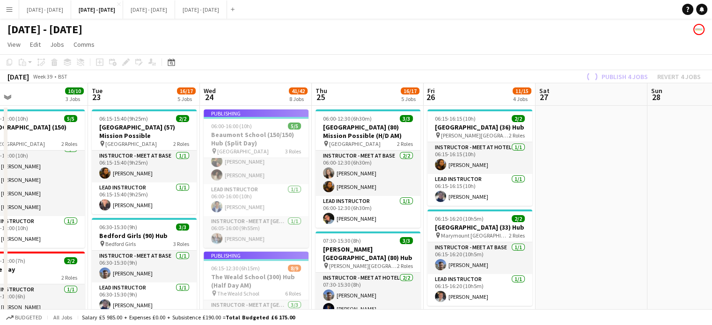
scroll to position [25, 0]
click at [480, 41] on app-page-menu "View Day view expanded Day view collapsed Month view Date picker Jump to today …" at bounding box center [356, 46] width 712 height 18
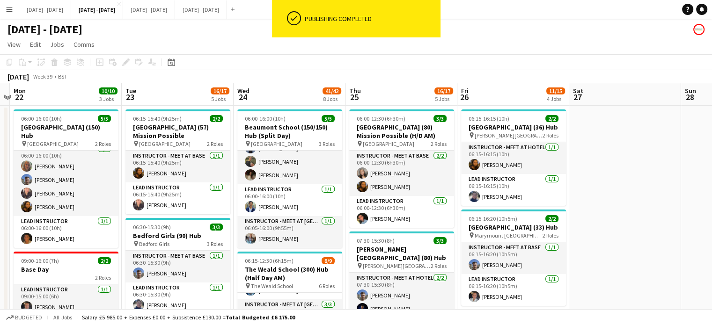
scroll to position [0, 285]
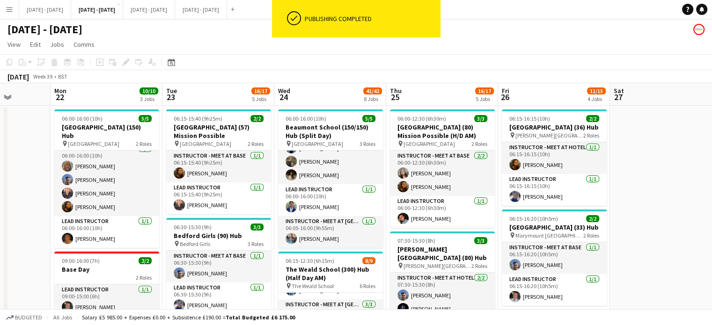
drag, startPoint x: 452, startPoint y: 95, endPoint x: 527, endPoint y: 93, distance: 74.5
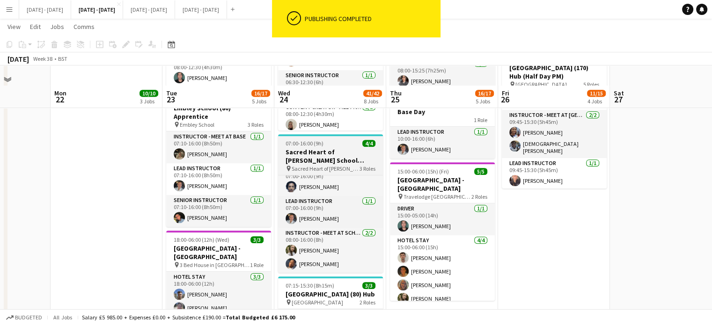
scroll to position [421, 0]
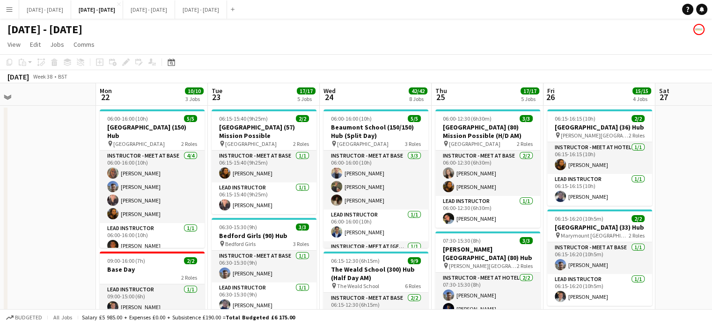
scroll to position [0, 238]
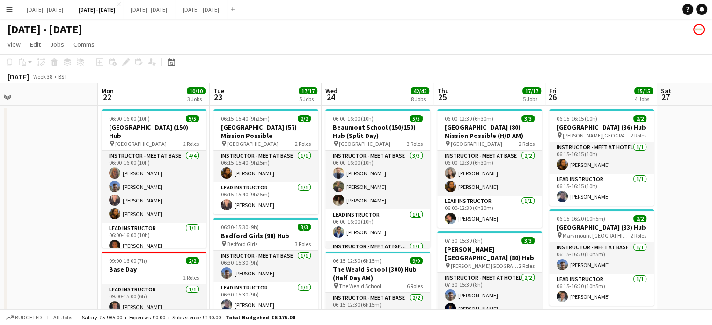
drag, startPoint x: 638, startPoint y: 184, endPoint x: 686, endPoint y: 175, distance: 48.7
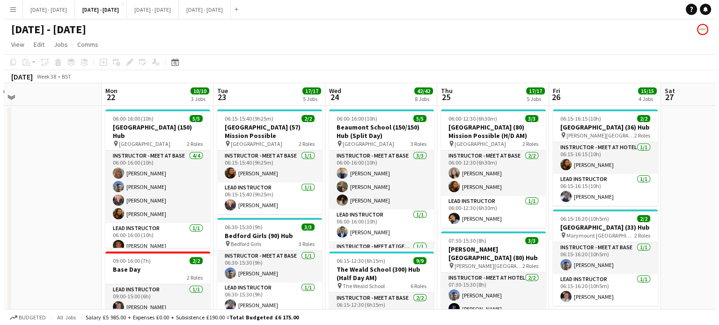
scroll to position [0, 0]
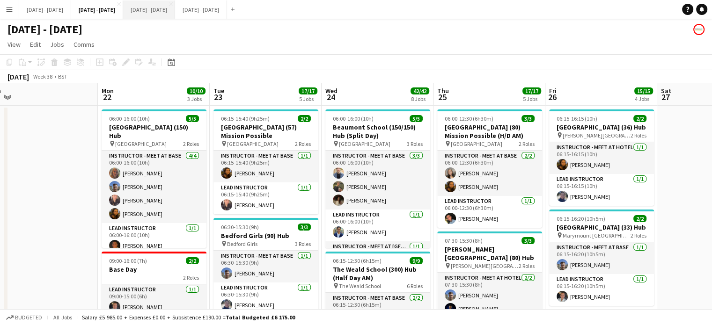
click at [175, 13] on button "[DATE] - [DATE] Close" at bounding box center [149, 9] width 52 height 18
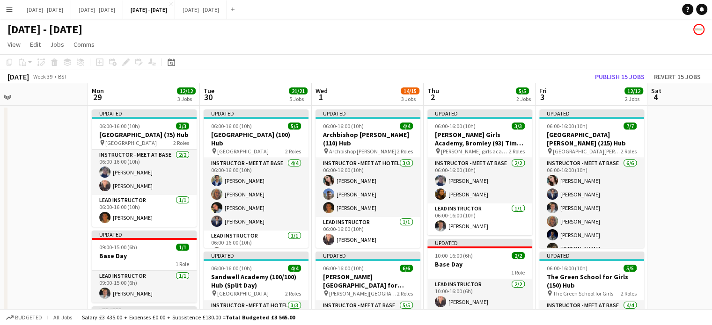
scroll to position [0, 248]
drag, startPoint x: 479, startPoint y: 89, endPoint x: 473, endPoint y: 92, distance: 6.5
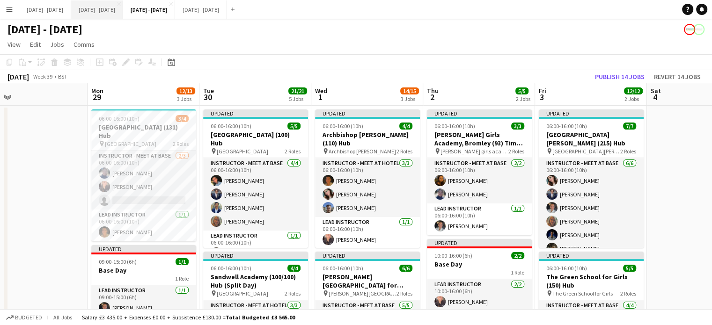
click at [114, 15] on button "[DATE] - [DATE] Close" at bounding box center [97, 9] width 52 height 18
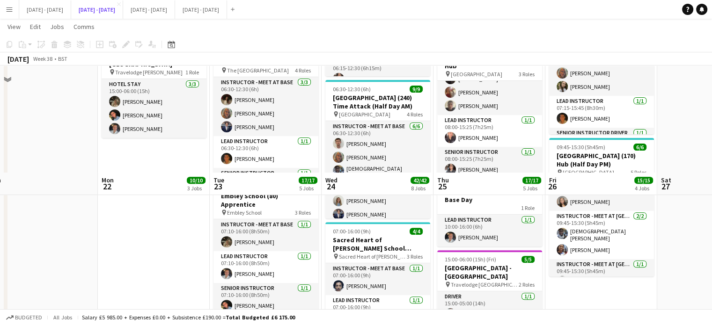
scroll to position [187, 0]
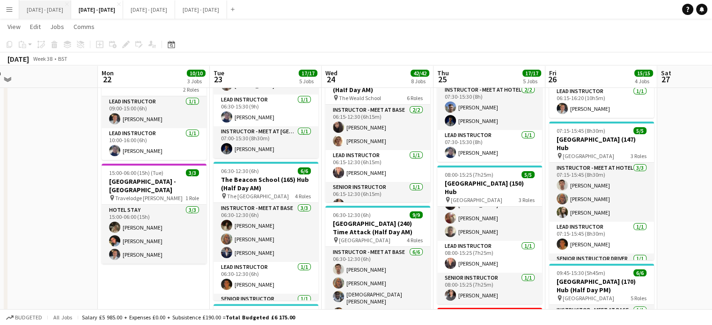
click at [52, 9] on button "[DATE] - [DATE] Close" at bounding box center [45, 9] width 52 height 18
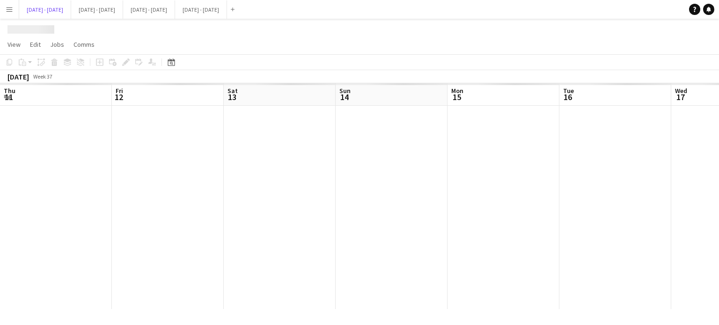
scroll to position [0, 357]
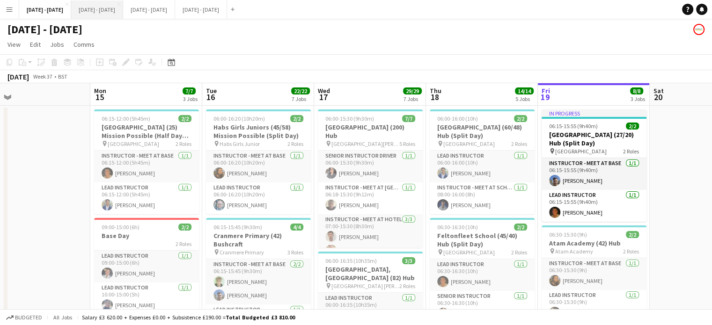
click at [114, 12] on button "[DATE] - [DATE] Close" at bounding box center [97, 9] width 52 height 18
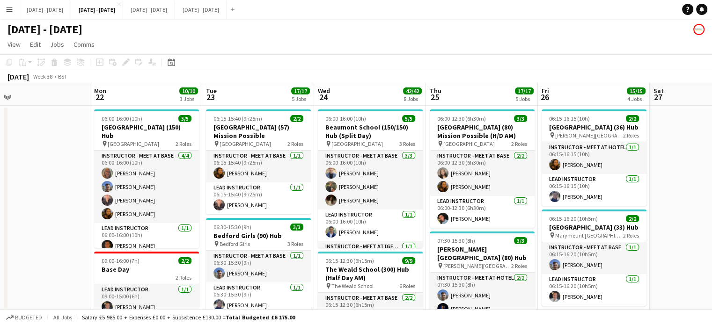
drag, startPoint x: 691, startPoint y: 190, endPoint x: 682, endPoint y: 189, distance: 8.9
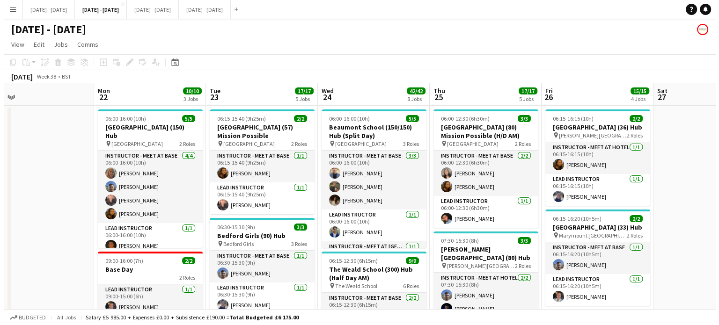
scroll to position [0, 247]
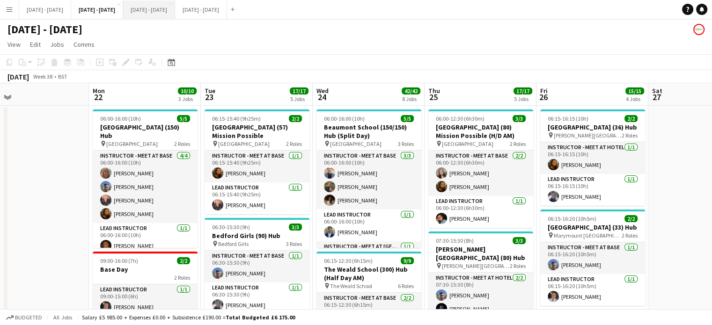
click at [160, 14] on button "[DATE] - [DATE] Close" at bounding box center [149, 9] width 52 height 18
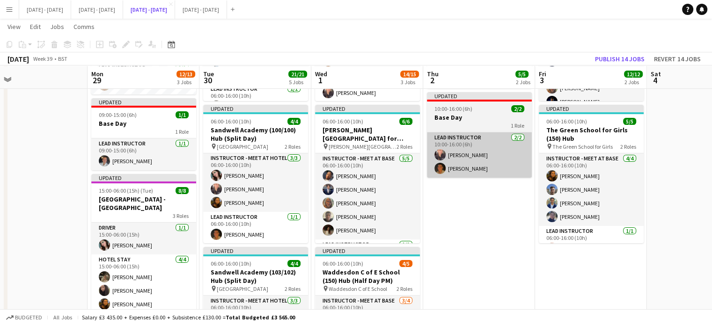
scroll to position [147, 0]
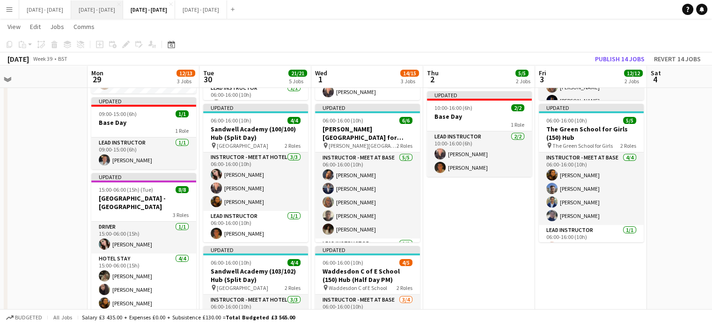
click at [123, 10] on button "[DATE] - [DATE] Close" at bounding box center [97, 9] width 52 height 18
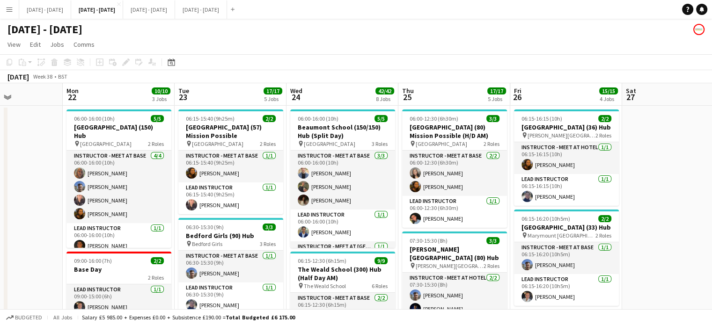
scroll to position [0, 281]
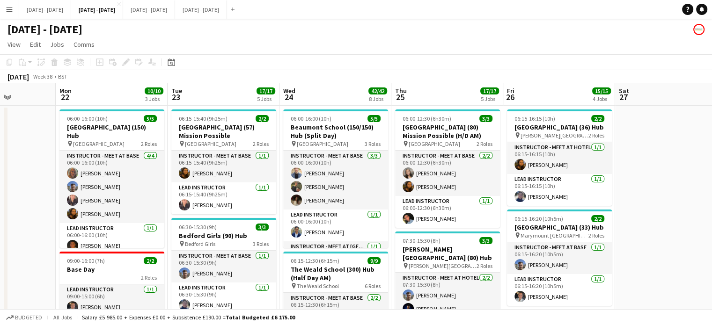
drag, startPoint x: 665, startPoint y: 228, endPoint x: 620, endPoint y: 245, distance: 48.0
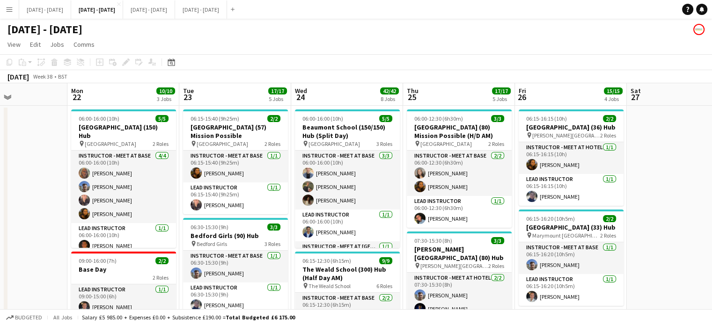
scroll to position [0, 270]
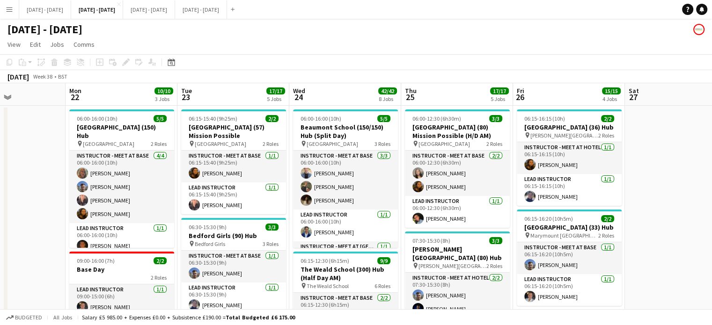
drag, startPoint x: 680, startPoint y: 214, endPoint x: 689, endPoint y: 213, distance: 8.9
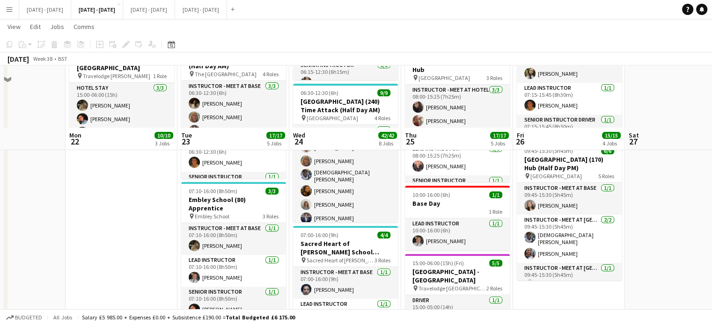
scroll to position [375, 0]
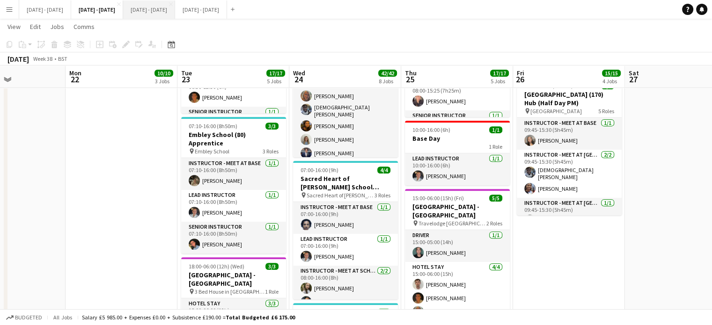
click at [175, 8] on button "[DATE] - [DATE] Close" at bounding box center [149, 9] width 52 height 18
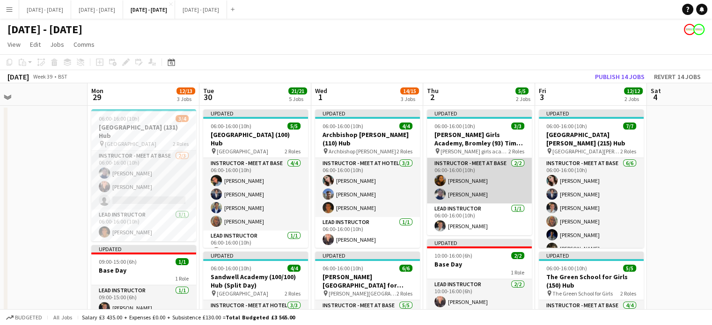
click at [491, 197] on app-card-role "Instructor - Meet at Base 2/2 06:00-16:00 (10h) Olivia Best Hannah Taylor" at bounding box center [479, 180] width 105 height 45
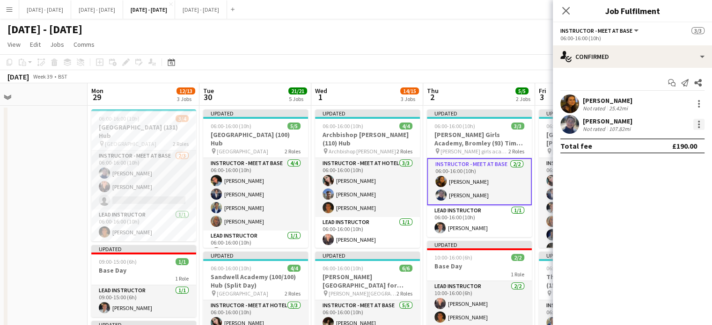
click at [697, 127] on div at bounding box center [699, 124] width 11 height 11
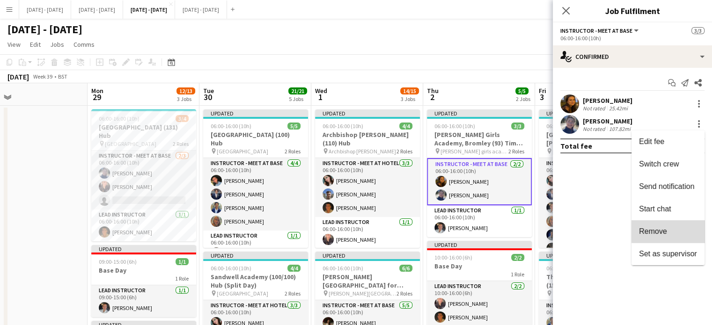
click at [676, 230] on span "Remove" at bounding box center [668, 232] width 58 height 8
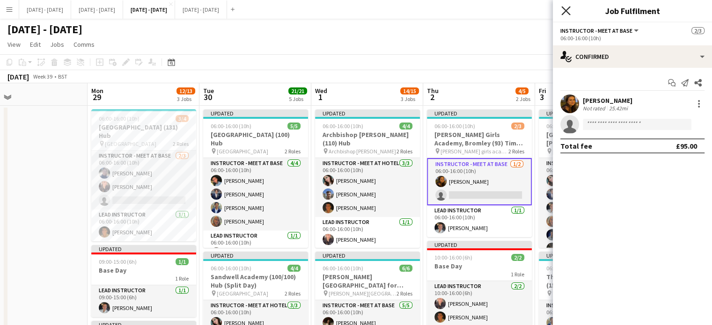
click at [565, 7] on icon "Close pop-in" at bounding box center [566, 10] width 9 height 9
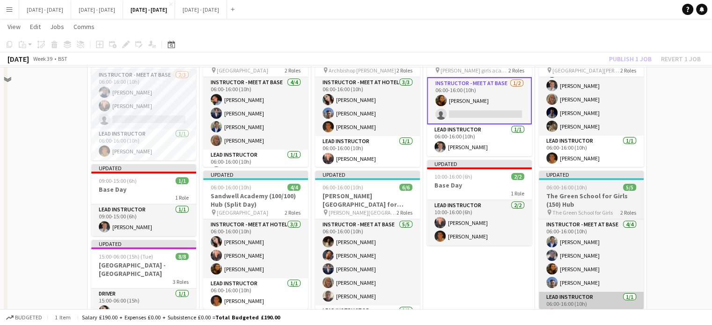
scroll to position [140, 0]
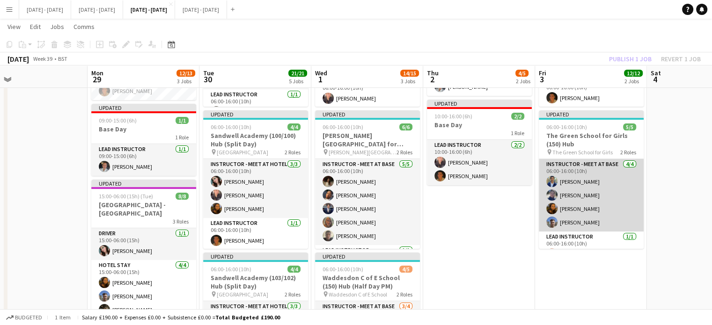
click at [583, 196] on app-card-role "Instructor - Meet at Base 4/4 06:00-16:00 (10h) Omar Al Khina Hannah Taylor Oli…" at bounding box center [591, 195] width 105 height 73
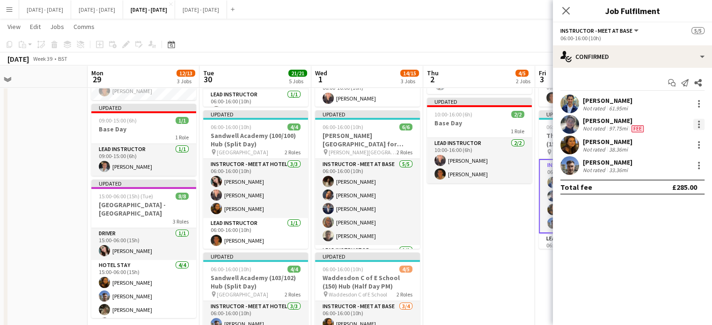
click at [696, 121] on div at bounding box center [699, 124] width 11 height 11
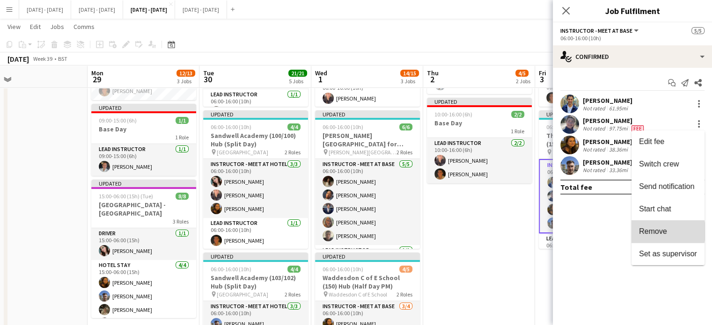
click at [665, 232] on span "Remove" at bounding box center [653, 232] width 28 height 8
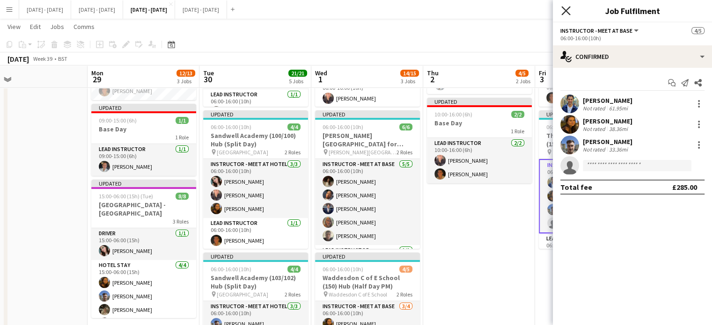
click at [564, 8] on icon "Close pop-in" at bounding box center [566, 10] width 9 height 9
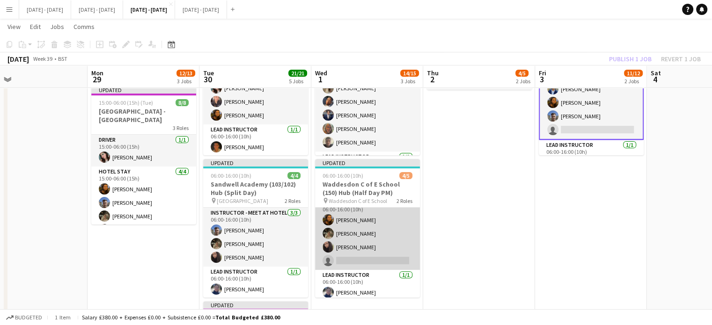
scroll to position [15, 0]
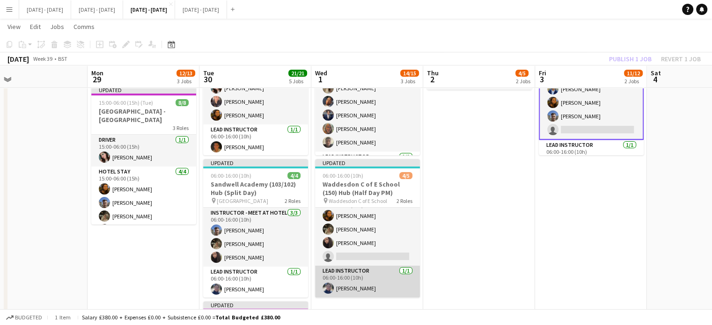
click at [354, 276] on app-card-role "Lead Instructor 1/1 06:00-16:00 (10h) Hannah Taylor" at bounding box center [367, 282] width 105 height 32
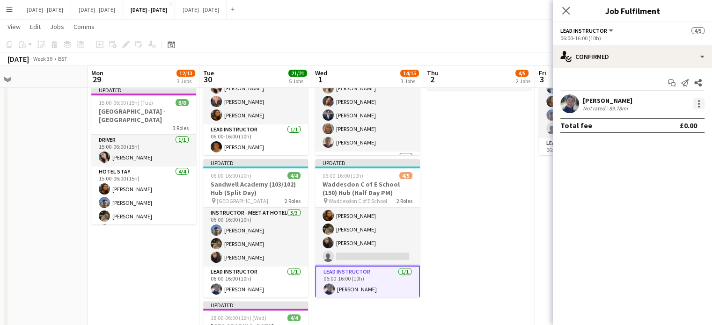
click at [700, 105] on div at bounding box center [699, 103] width 11 height 11
click at [665, 212] on span "Remove" at bounding box center [653, 211] width 28 height 8
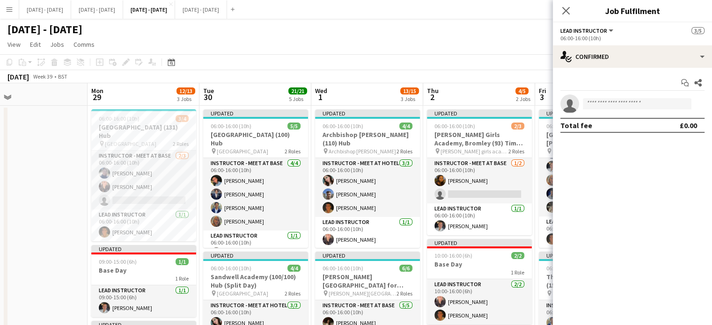
scroll to position [47, 0]
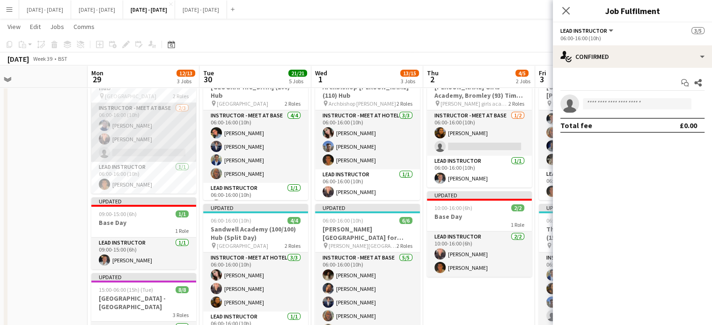
click at [136, 117] on app-card-role "Instructor - Meet at Base 2/3 06:00-16:00 (10h) Hannah Taylor Ellie-Marie Manke…" at bounding box center [143, 132] width 105 height 59
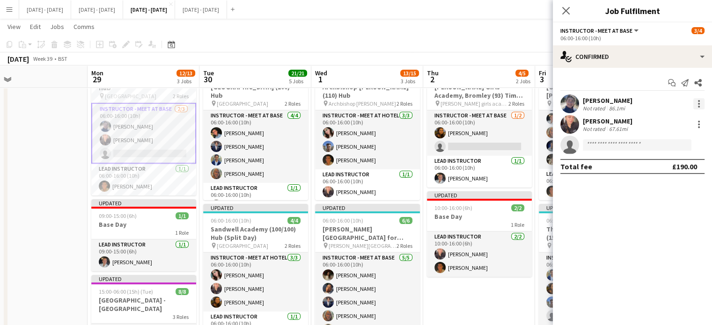
click at [696, 103] on div at bounding box center [699, 103] width 11 height 11
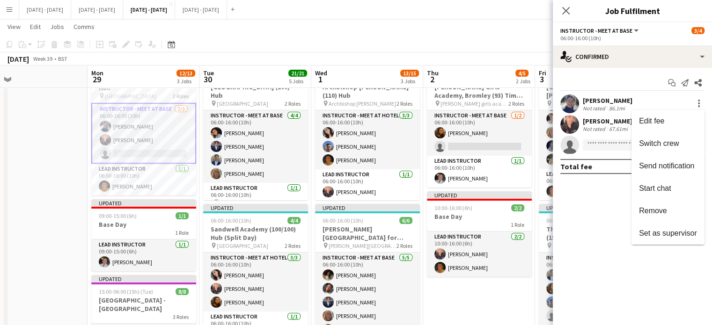
click at [667, 207] on span "Remove" at bounding box center [668, 211] width 58 height 8
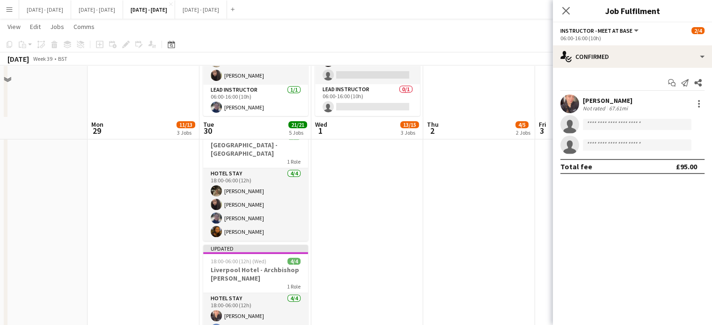
scroll to position [468, 0]
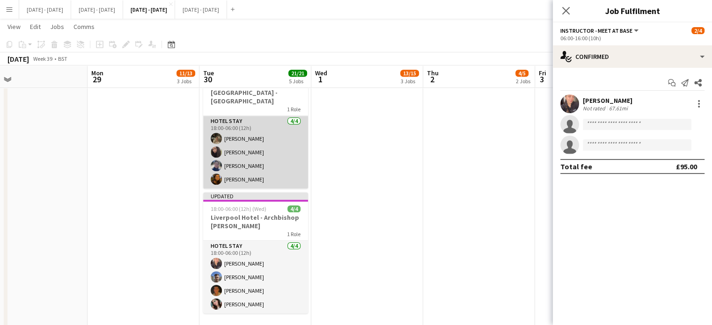
click at [241, 164] on app-card-role "Hotel Stay 4/4 18:00-06:00 (12h) Emily Pratt Deanna Masters Hannah Taylor Olivi…" at bounding box center [255, 152] width 105 height 73
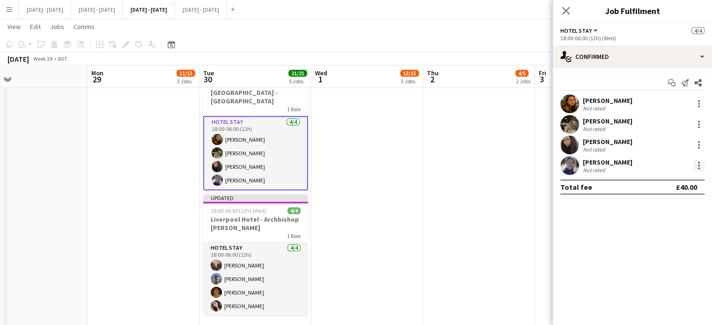
click at [697, 163] on div at bounding box center [699, 165] width 11 height 11
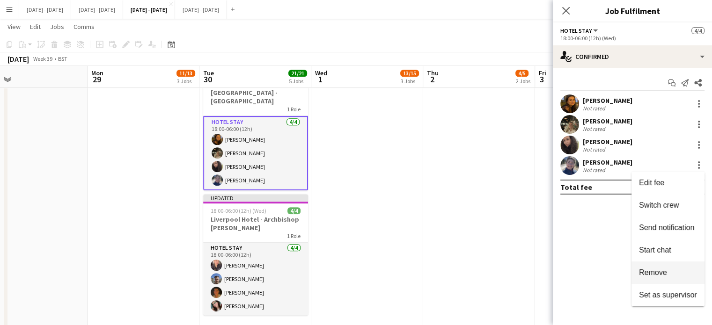
click at [670, 273] on span "Remove" at bounding box center [668, 273] width 58 height 8
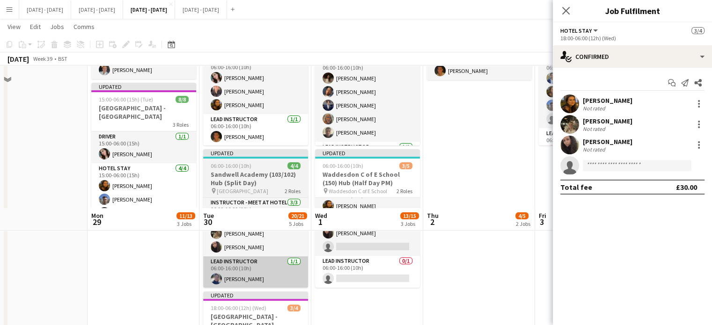
scroll to position [234, 0]
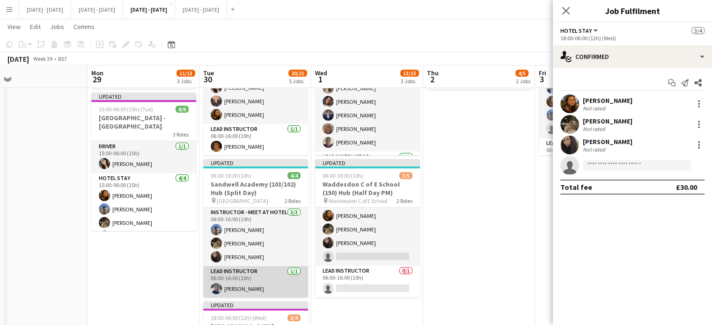
click at [244, 283] on app-card-role "Lead Instructor 1/1 06:00-16:00 (10h) Hannah Taylor" at bounding box center [255, 282] width 105 height 32
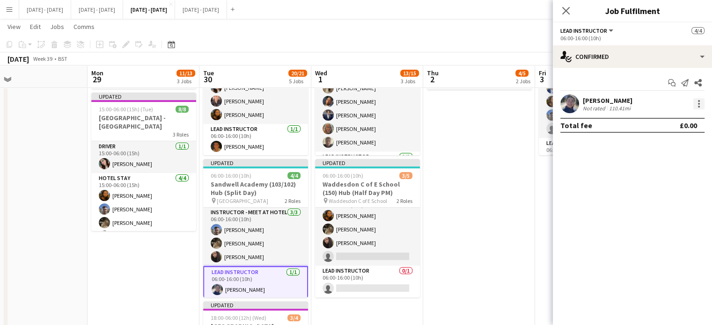
click at [699, 105] on div at bounding box center [699, 103] width 11 height 11
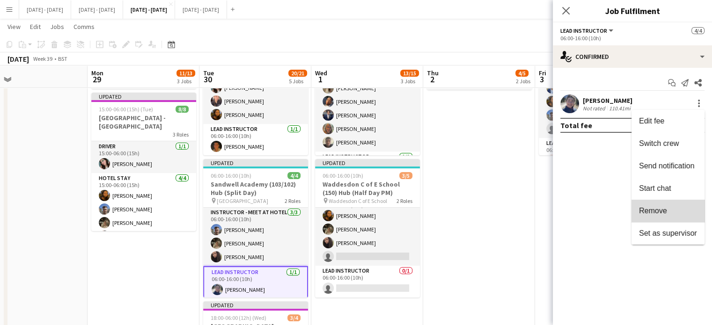
click at [671, 213] on span "Remove" at bounding box center [668, 211] width 58 height 8
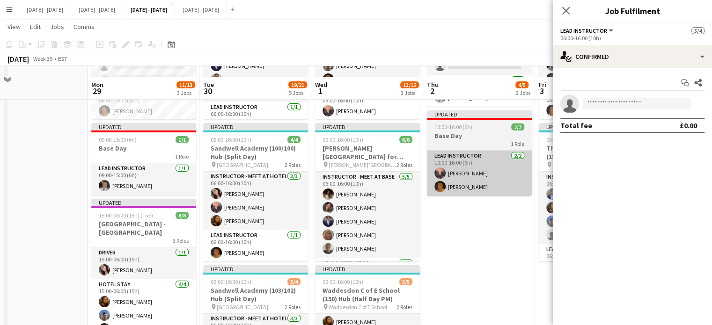
scroll to position [0, 0]
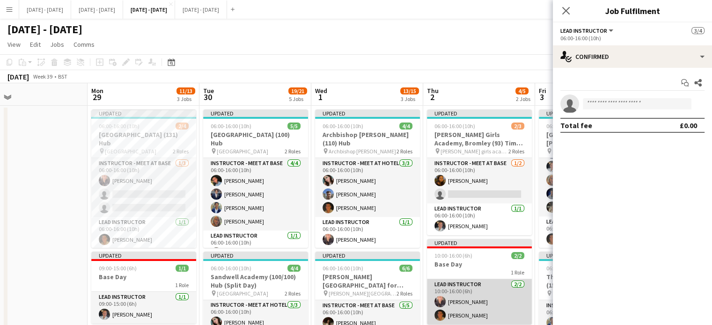
click at [474, 305] on app-card-role "Lead Instructor 2/2 10:00-16:00 (6h) Ellie-Marie Mankelow Matthew Penollar" at bounding box center [479, 302] width 105 height 45
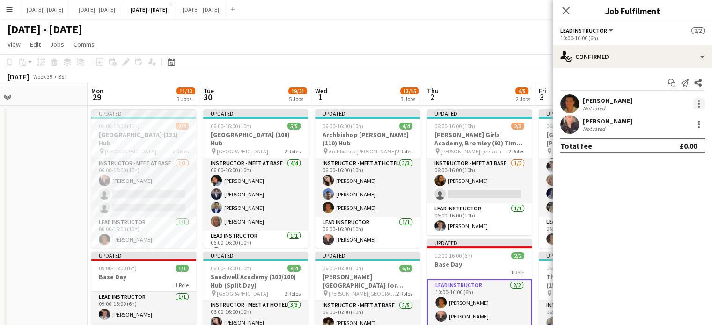
click at [701, 103] on div at bounding box center [699, 103] width 11 height 11
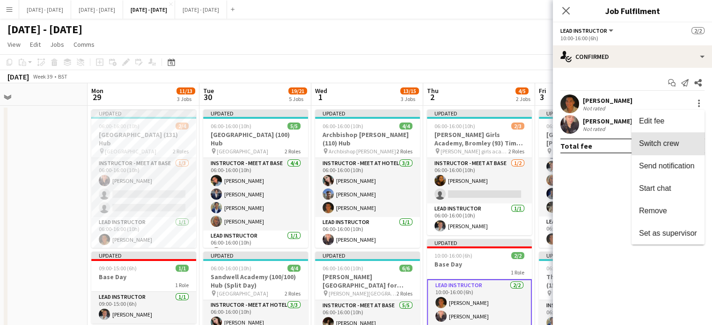
drag, startPoint x: 677, startPoint y: 146, endPoint x: 561, endPoint y: 171, distance: 119.0
click at [676, 146] on span "Switch crew" at bounding box center [659, 144] width 40 height 8
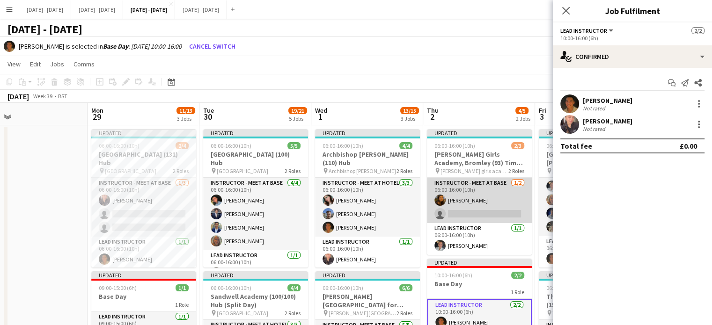
click at [503, 211] on app-card-role "Instructor - Meet at Base 1/2 06:00-16:00 (10h) Olivia Best single-neutral-acti…" at bounding box center [479, 200] width 105 height 45
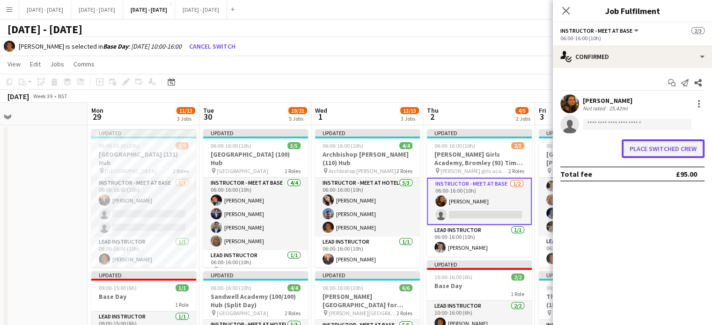
click at [650, 149] on button "Place switched crew" at bounding box center [663, 149] width 83 height 19
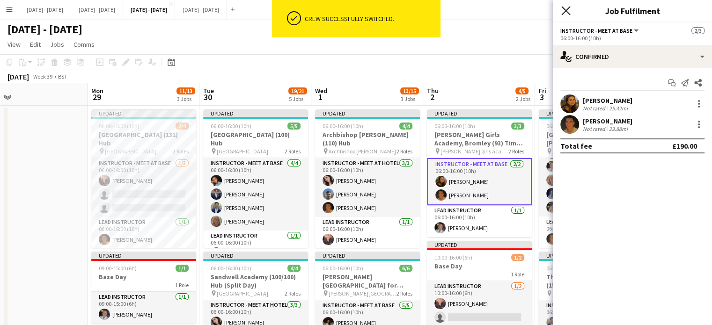
click at [569, 10] on icon "Close pop-in" at bounding box center [566, 10] width 9 height 9
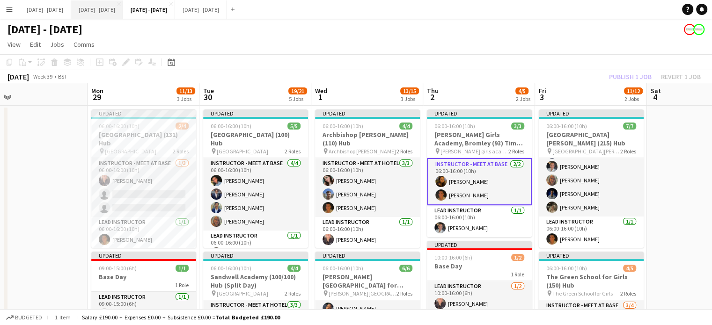
click at [107, 6] on button "[DATE] - [DATE] Close" at bounding box center [97, 9] width 52 height 18
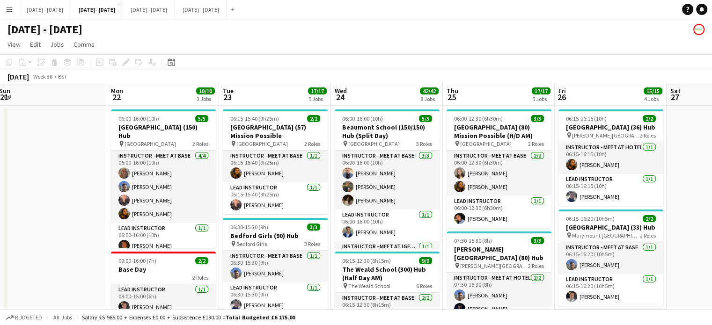
scroll to position [0, 247]
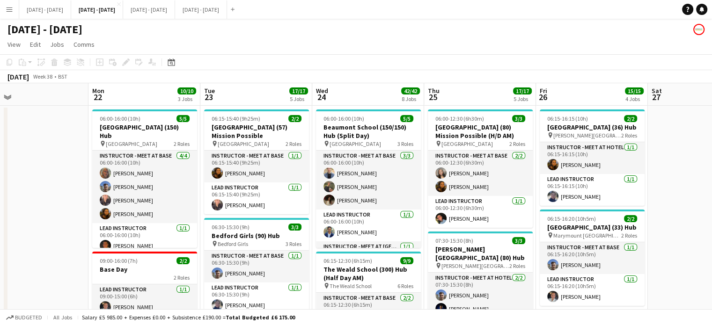
drag, startPoint x: 449, startPoint y: 85, endPoint x: 472, endPoint y: 94, distance: 24.4
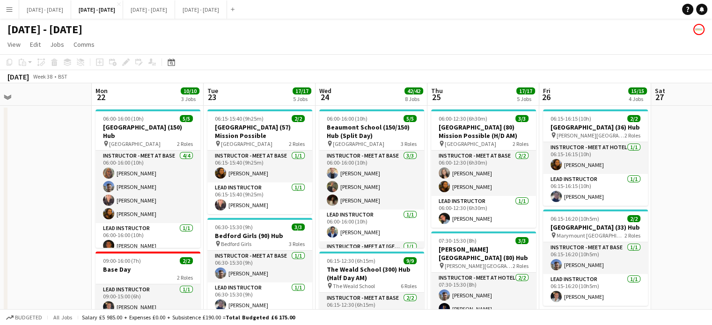
scroll to position [0, 275]
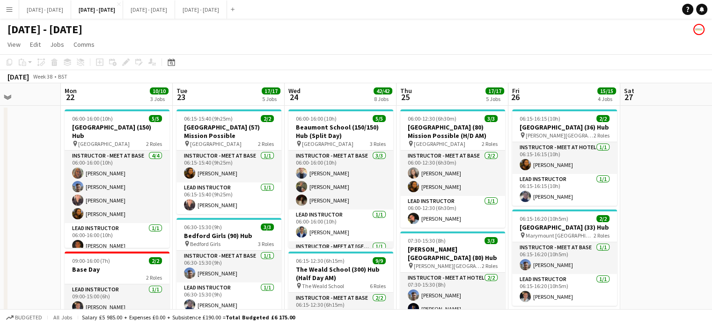
drag, startPoint x: 359, startPoint y: 91, endPoint x: 332, endPoint y: 127, distance: 45.5
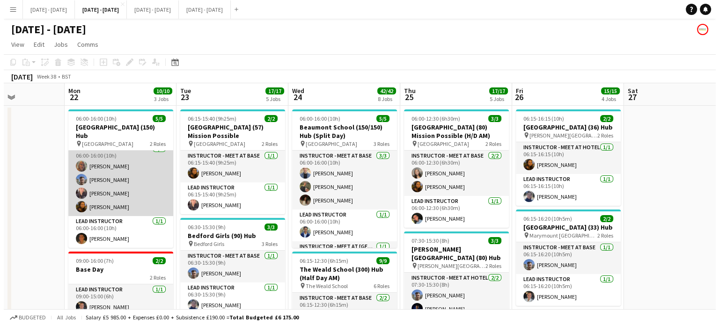
scroll to position [0, 0]
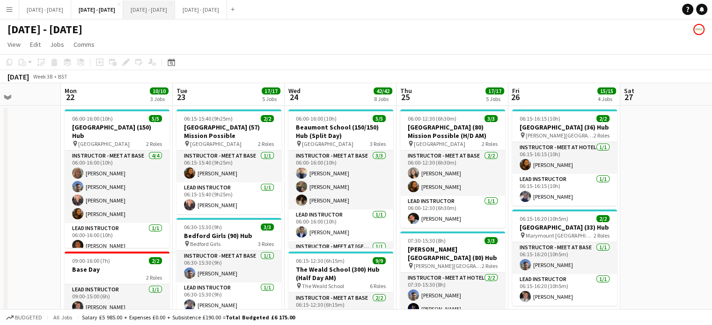
click at [164, 5] on button "[DATE] - [DATE] Close" at bounding box center [149, 9] width 52 height 18
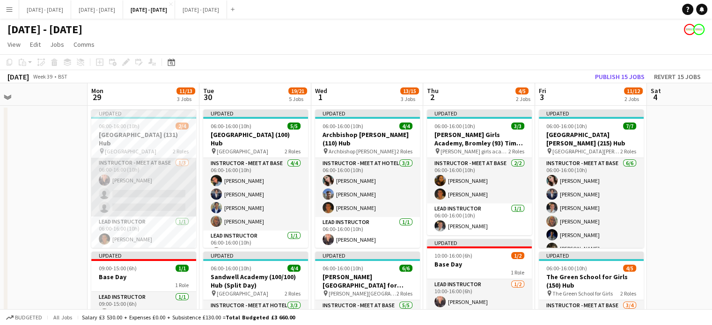
click at [114, 193] on app-card-role "Instructor - Meet at Base [DATE] 06:00-16:00 (10h) [PERSON_NAME] single-neutral…" at bounding box center [143, 187] width 105 height 59
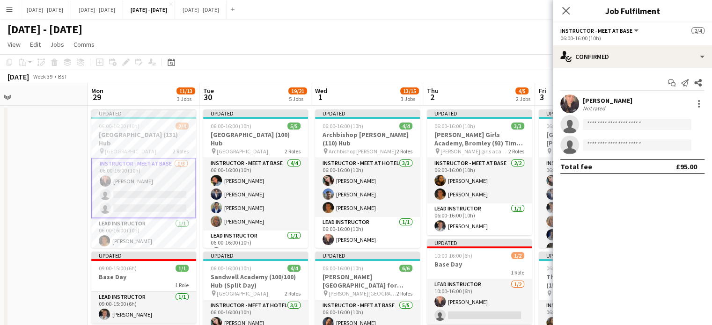
scroll to position [1, 0]
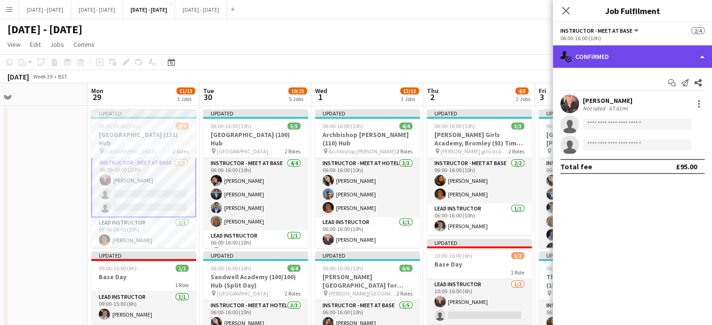
click at [633, 58] on div "single-neutral-actions-check-2 Confirmed" at bounding box center [632, 56] width 159 height 22
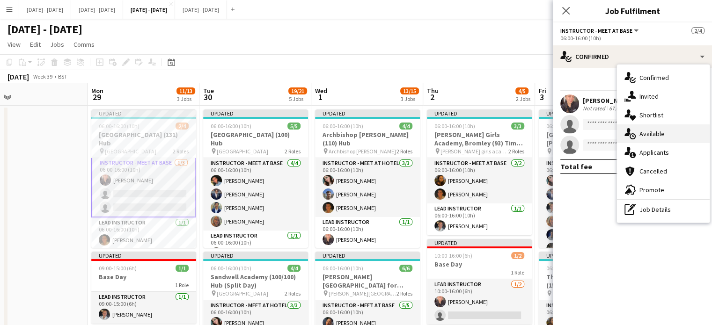
click at [642, 133] on span "Available" at bounding box center [652, 134] width 25 height 8
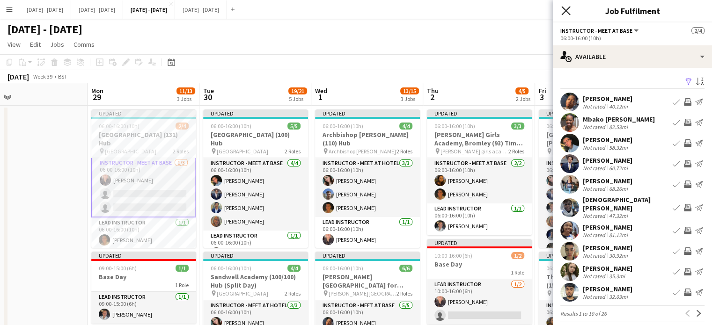
click at [569, 12] on icon "Close pop-in" at bounding box center [566, 10] width 9 height 9
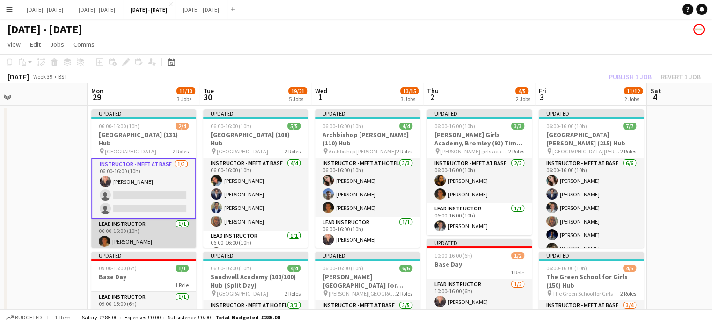
scroll to position [2, 0]
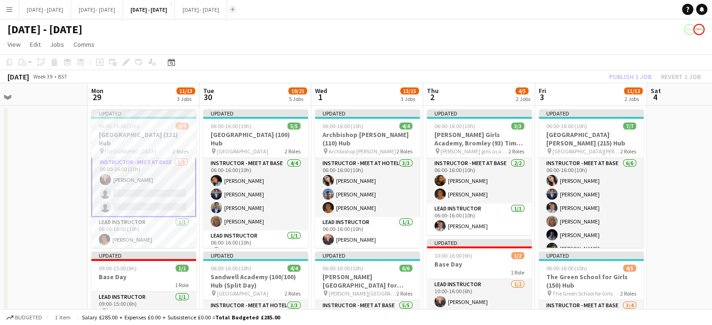
click at [235, 9] on app-icon "Add" at bounding box center [233, 9] width 4 height 4
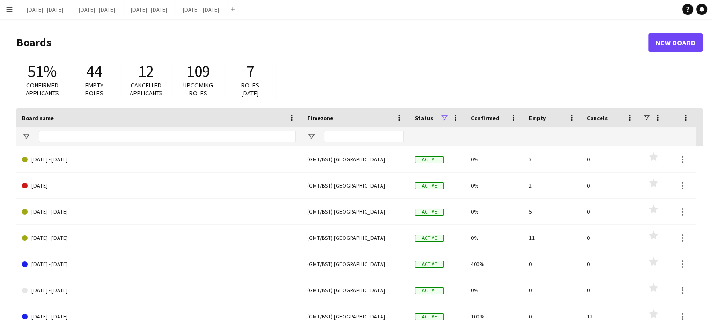
click at [11, 9] on app-icon "Menu" at bounding box center [9, 9] width 7 height 7
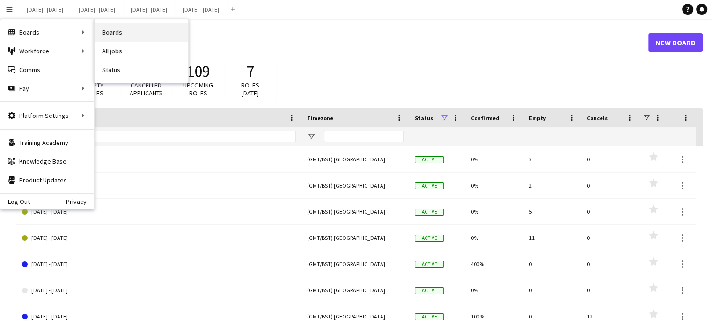
click at [133, 31] on link "Boards" at bounding box center [142, 32] width 94 height 19
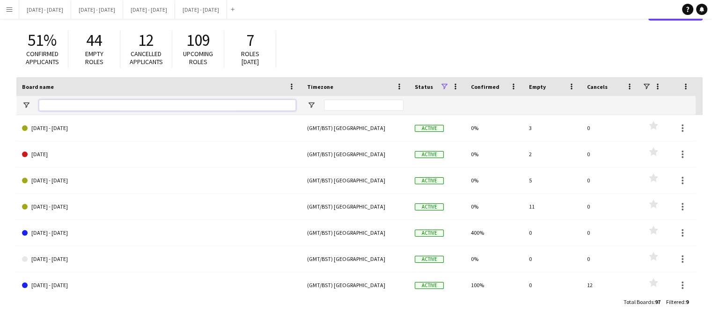
click at [169, 104] on input "Board name Filter Input" at bounding box center [167, 105] width 257 height 11
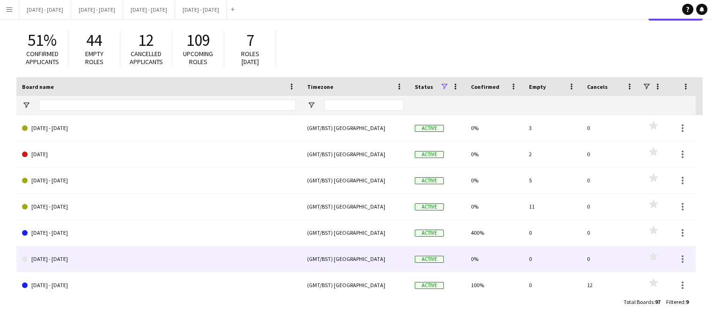
click at [109, 261] on link "[DATE] - [DATE]" at bounding box center [159, 259] width 274 height 26
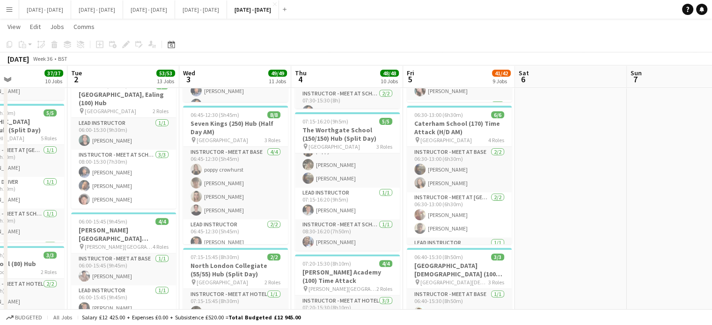
scroll to position [0, 410]
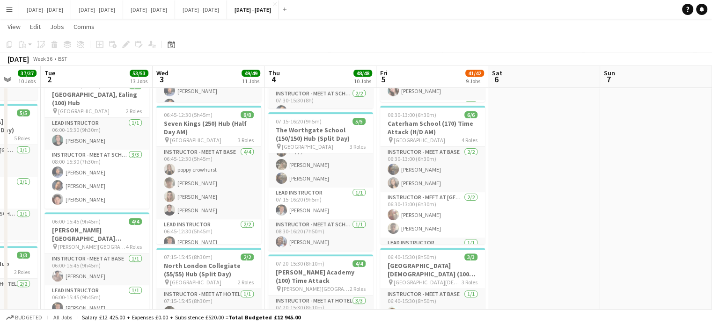
drag, startPoint x: 396, startPoint y: 221, endPoint x: 247, endPoint y: 229, distance: 149.1
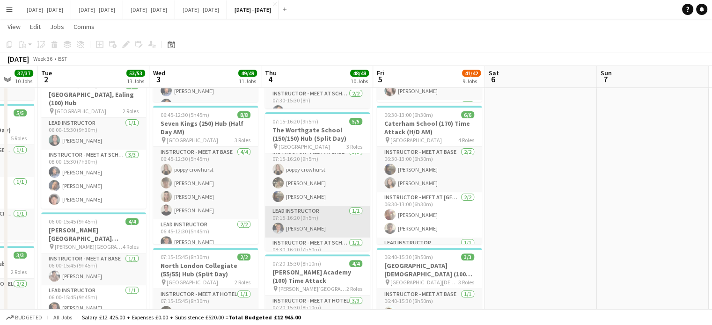
scroll to position [0, 0]
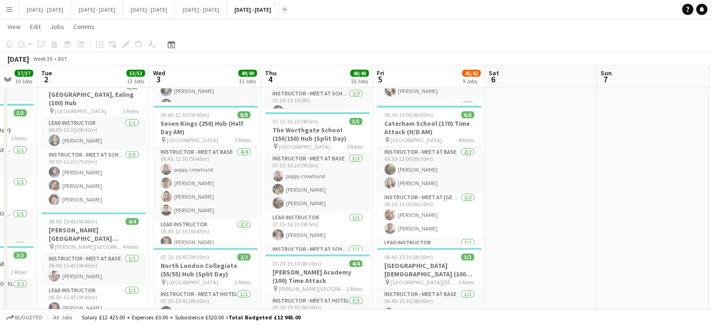
click at [287, 10] on app-icon "Add" at bounding box center [285, 9] width 4 height 4
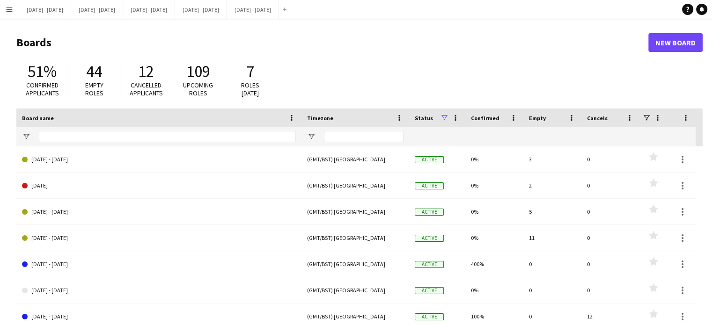
click at [9, 10] on app-icon "Menu" at bounding box center [9, 9] width 7 height 7
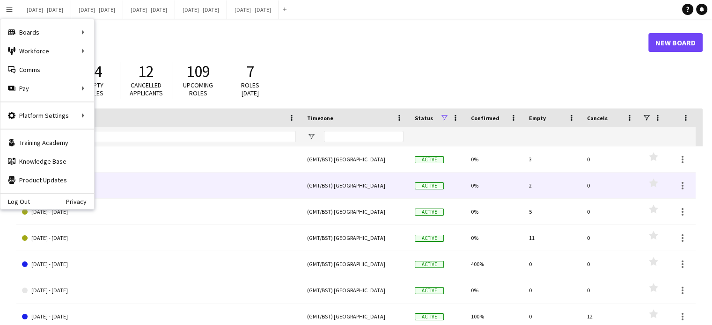
click at [206, 198] on link "November 2025" at bounding box center [159, 186] width 274 height 26
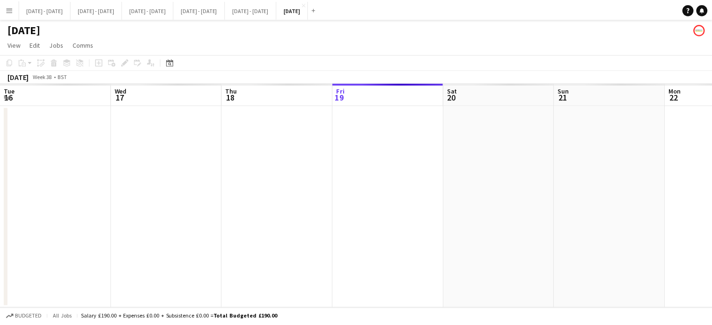
scroll to position [0, 224]
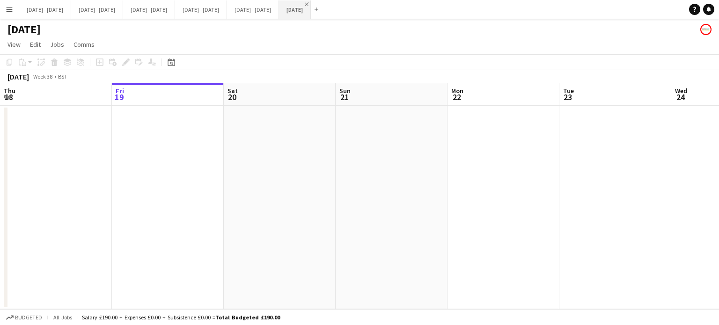
click at [309, 2] on app-icon "Close" at bounding box center [307, 4] width 4 height 4
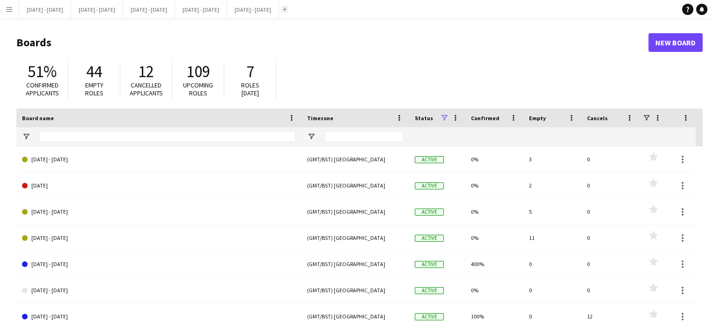
click at [288, 9] on button "Add" at bounding box center [284, 9] width 7 height 7
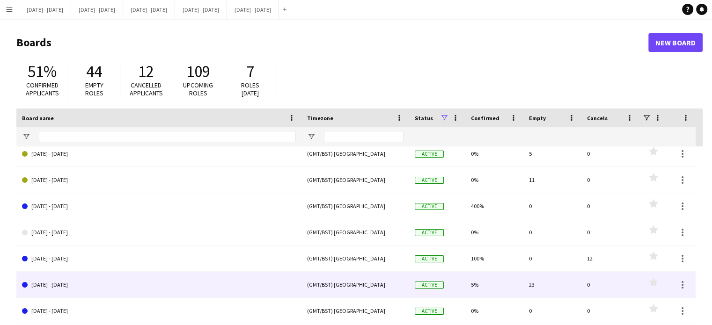
scroll to position [31, 0]
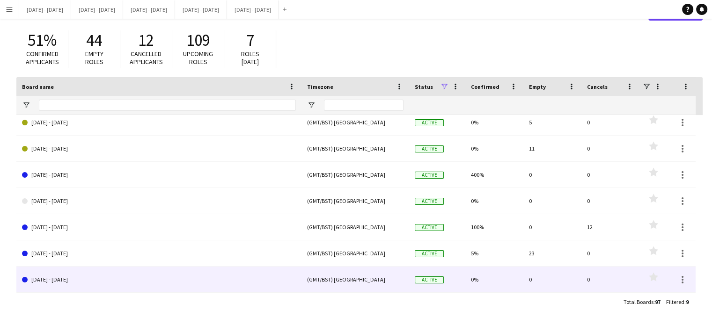
click at [69, 278] on link "[DATE] - [DATE]" at bounding box center [159, 280] width 274 height 26
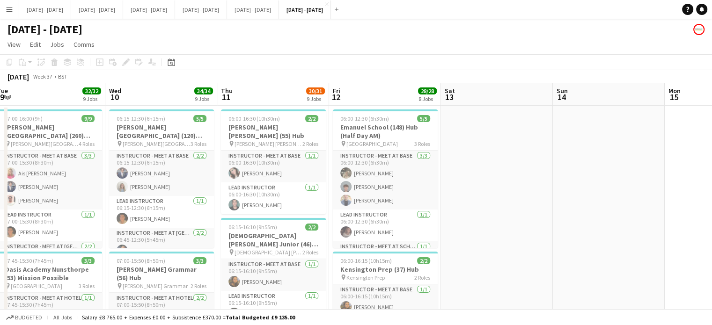
scroll to position [0, 190]
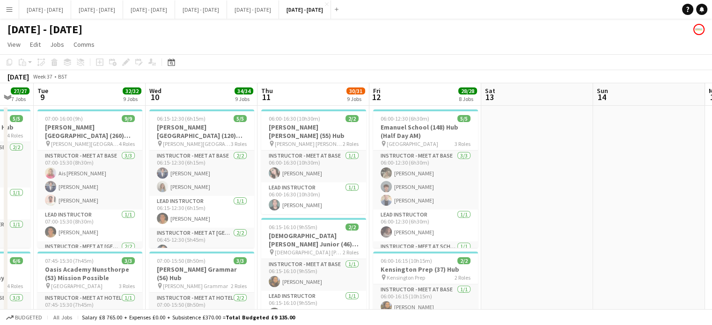
drag, startPoint x: 348, startPoint y: 181, endPoint x: 592, endPoint y: 199, distance: 244.7
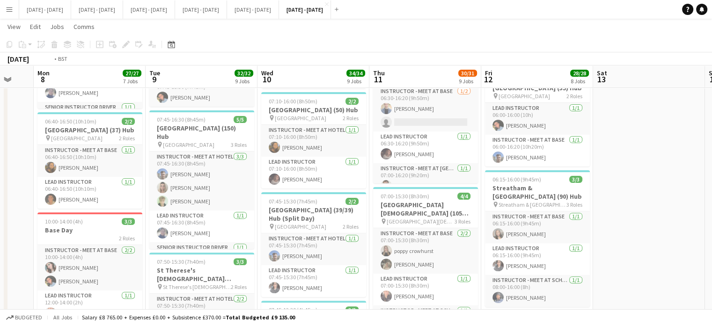
scroll to position [0, 207]
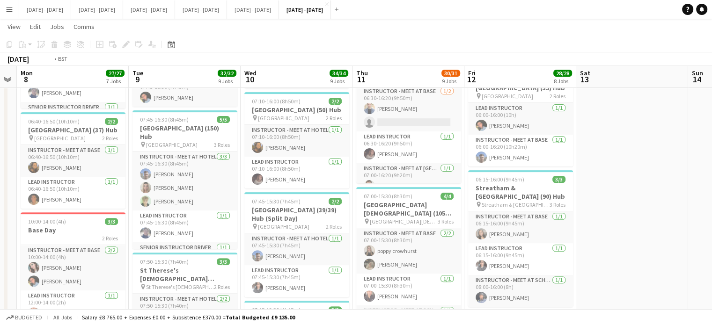
drag, startPoint x: 535, startPoint y: 222, endPoint x: 630, endPoint y: 202, distance: 97.3
click at [99, 7] on button "[DATE] - [DATE] Close" at bounding box center [97, 9] width 52 height 18
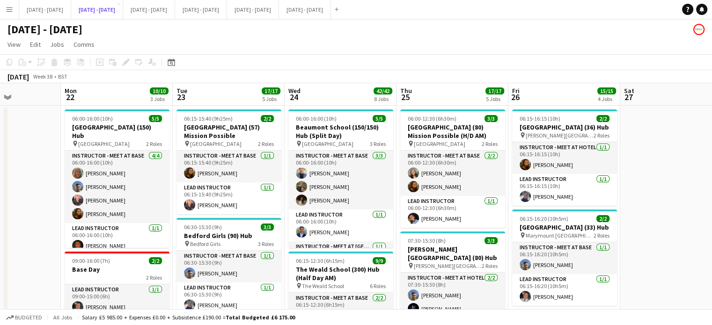
scroll to position [94, 0]
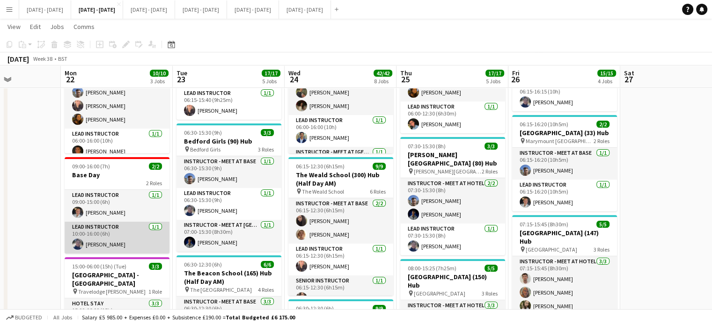
click at [86, 235] on app-card-role "Lead Instructor 1/1 10:00-16:00 (6h) Hannah Taylor" at bounding box center [117, 238] width 105 height 32
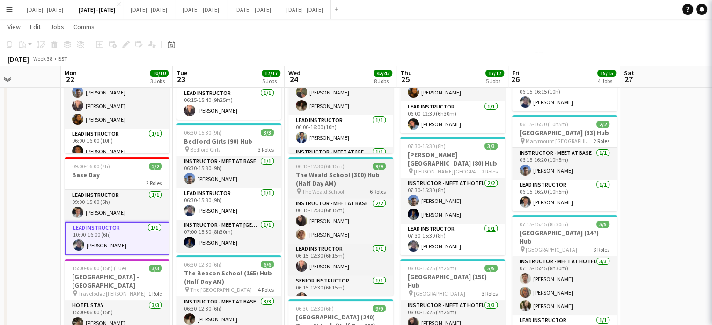
scroll to position [0, 274]
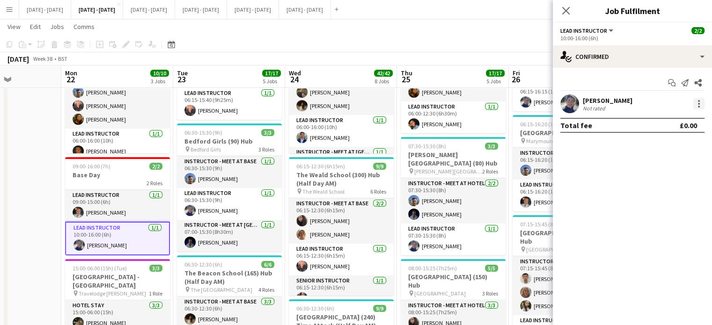
click at [701, 101] on div at bounding box center [699, 103] width 11 height 11
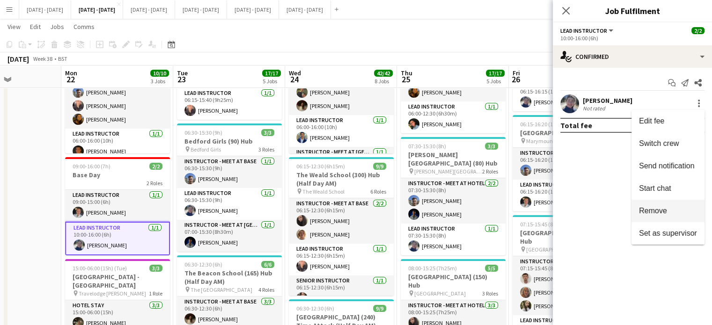
click at [665, 210] on span "Remove" at bounding box center [653, 211] width 28 height 8
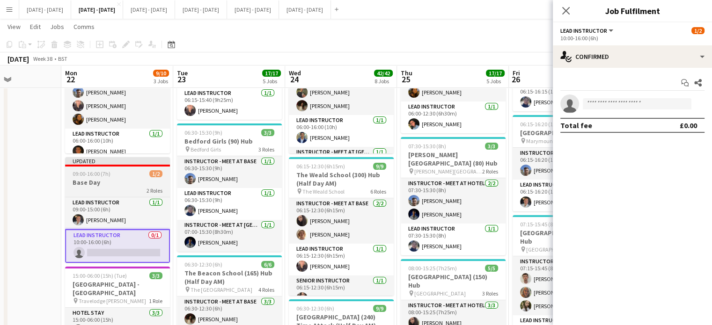
click at [113, 186] on h3 "Base Day" at bounding box center [117, 182] width 105 height 8
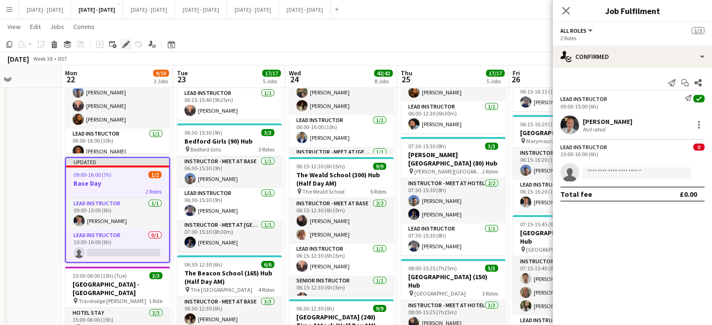
click at [124, 44] on icon "Edit" at bounding box center [125, 44] width 7 height 7
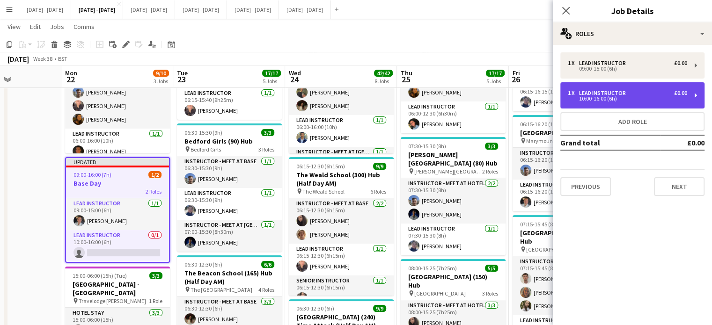
click at [689, 98] on div "1 x Lead Instructor £0.00 10:00-16:00 (6h)" at bounding box center [633, 95] width 144 height 26
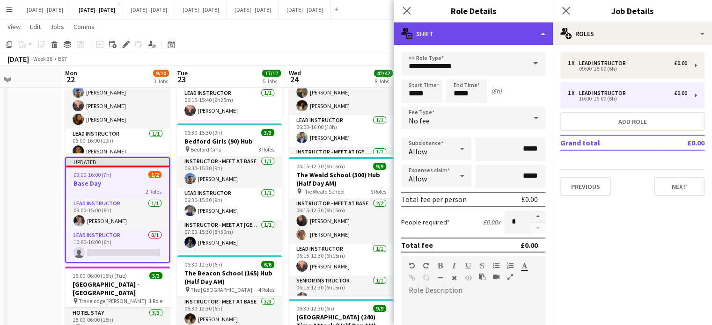
click at [536, 35] on div "multiple-actions-text Shift" at bounding box center [473, 33] width 159 height 22
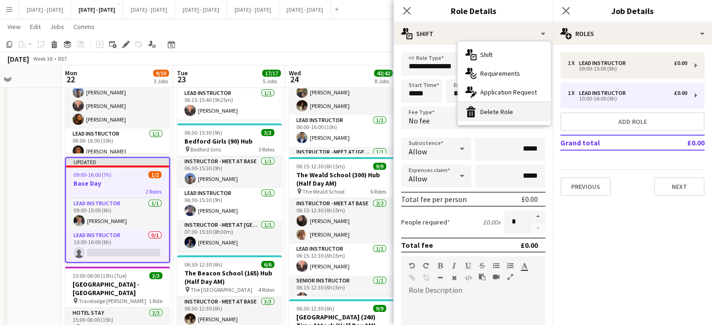
click at [523, 118] on div "bin-2 Delete Role" at bounding box center [504, 112] width 93 height 19
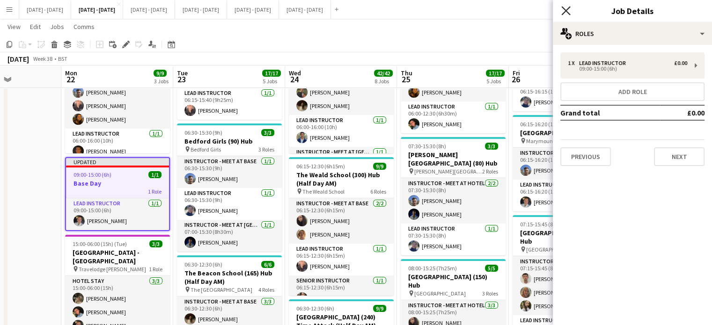
click at [566, 7] on icon "Close pop-in" at bounding box center [566, 10] width 9 height 9
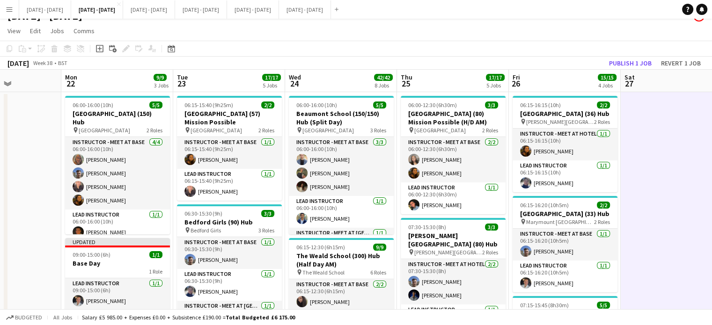
scroll to position [0, 0]
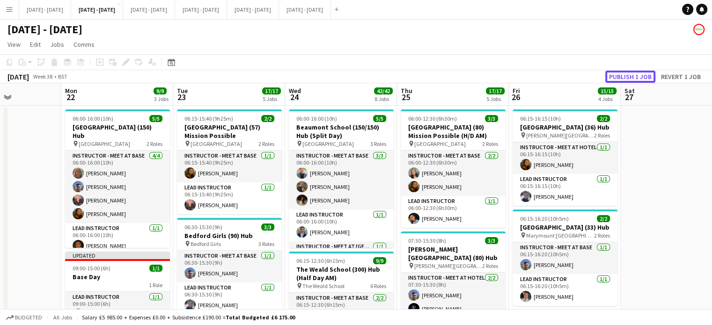
click at [636, 76] on button "Publish 1 job" at bounding box center [631, 77] width 50 height 12
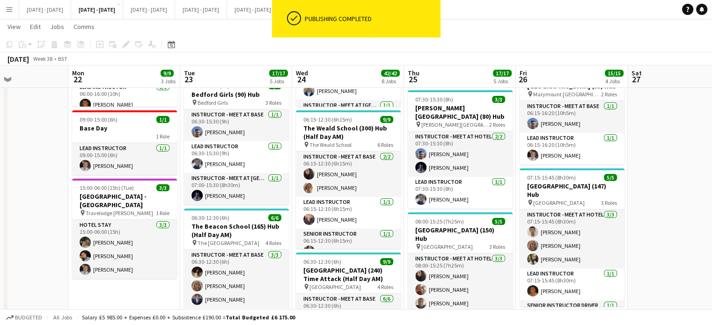
scroll to position [0, 262]
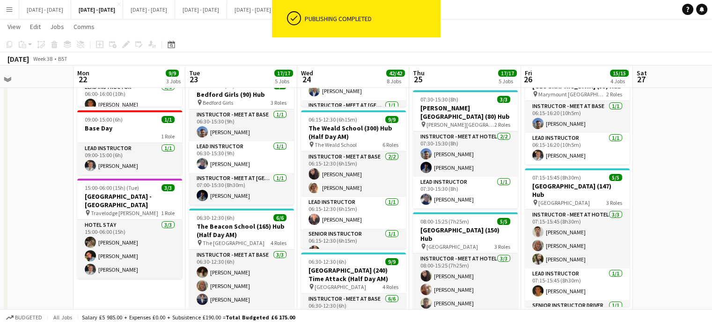
drag, startPoint x: 104, startPoint y: 296, endPoint x: 116, endPoint y: 294, distance: 12.3
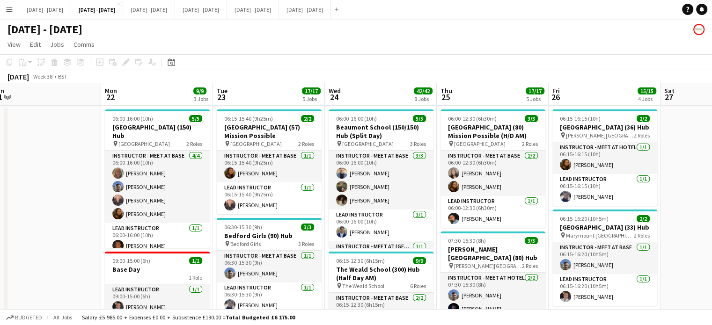
scroll to position [0, 229]
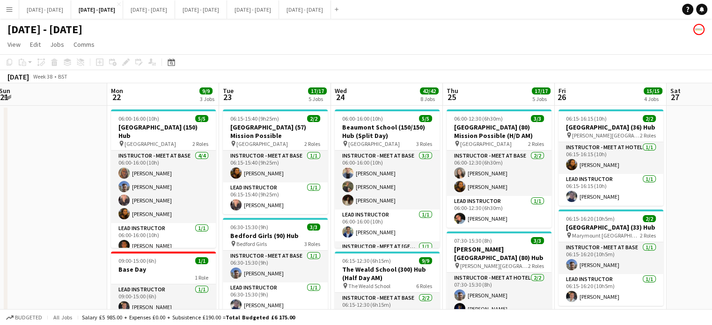
drag, startPoint x: 341, startPoint y: 90, endPoint x: 375, endPoint y: 90, distance: 34.2
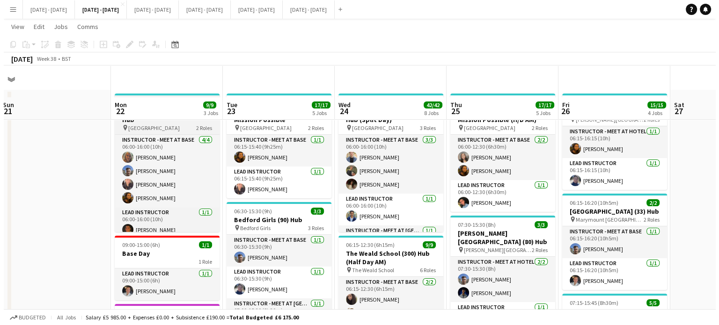
scroll to position [0, 0]
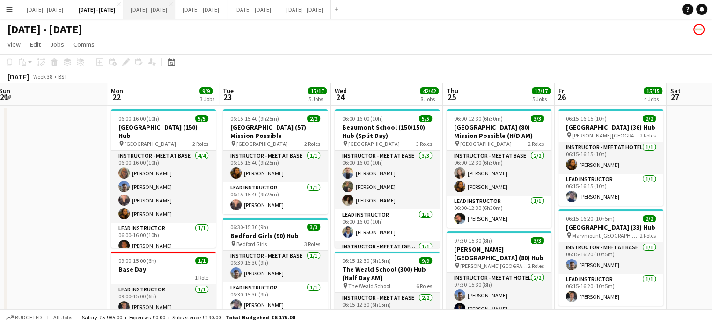
click at [170, 7] on button "[DATE] - [DATE] Close" at bounding box center [149, 9] width 52 height 18
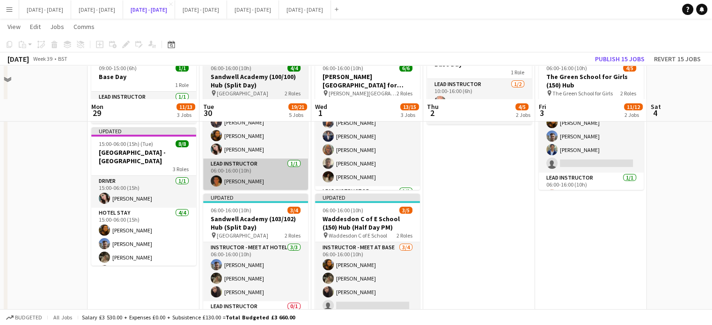
scroll to position [187, 0]
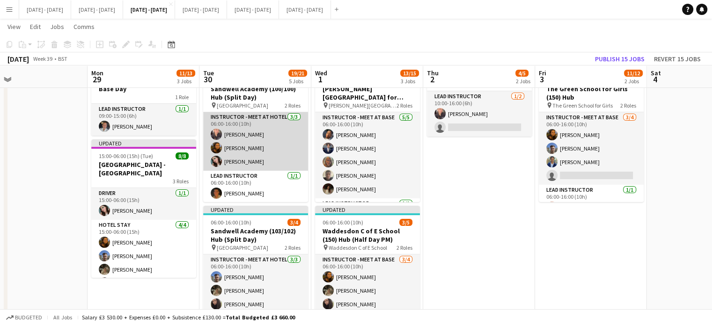
click at [259, 139] on app-card-role "Instructor - Meet at Hotel 3/3 06:00-16:00 (10h) Ellie-Marie Mankelow Olivia Be…" at bounding box center [255, 141] width 105 height 59
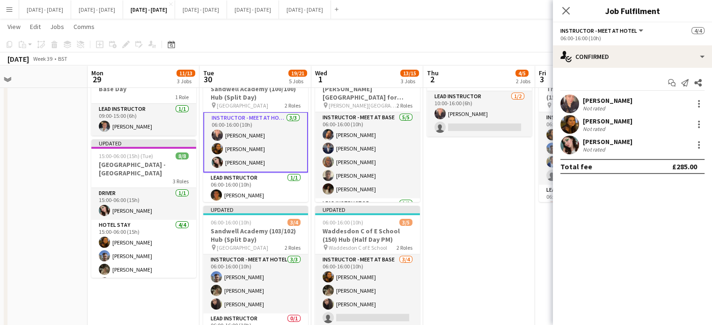
scroll to position [1, 0]
click at [702, 124] on div at bounding box center [699, 124] width 11 height 11
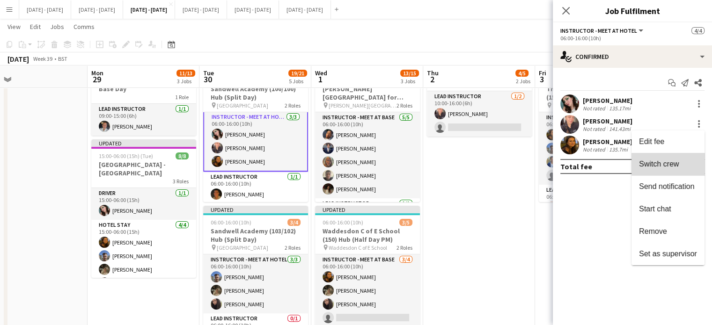
click at [669, 162] on span "Switch crew" at bounding box center [659, 164] width 40 height 8
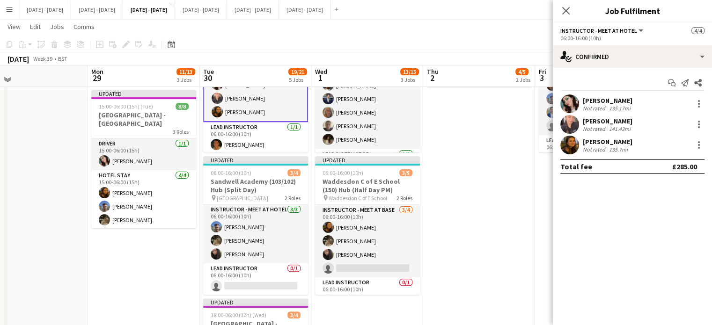
scroll to position [328, 0]
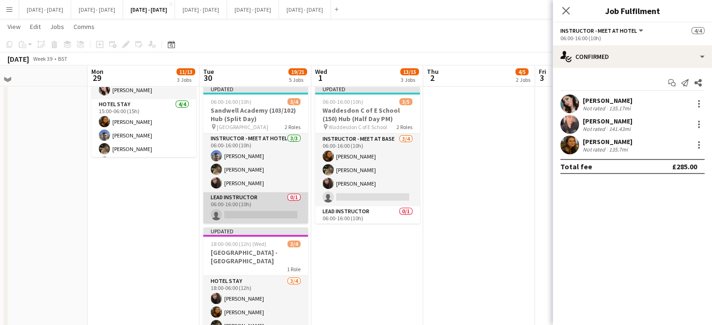
click at [268, 204] on app-card-role "Lead Instructor 0/1 06:00-16:00 (10h) single-neutral-actions" at bounding box center [255, 208] width 105 height 32
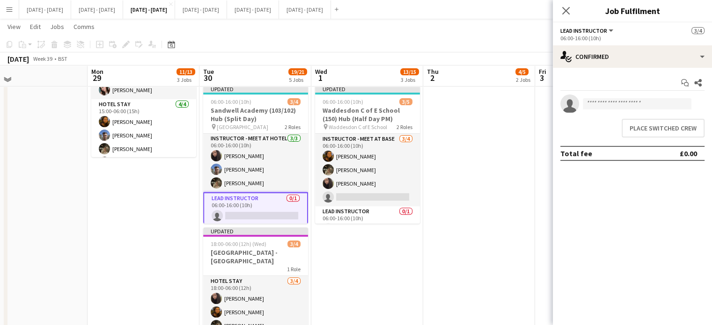
scroll to position [0, 0]
click at [644, 122] on button "Place switched crew" at bounding box center [663, 128] width 83 height 19
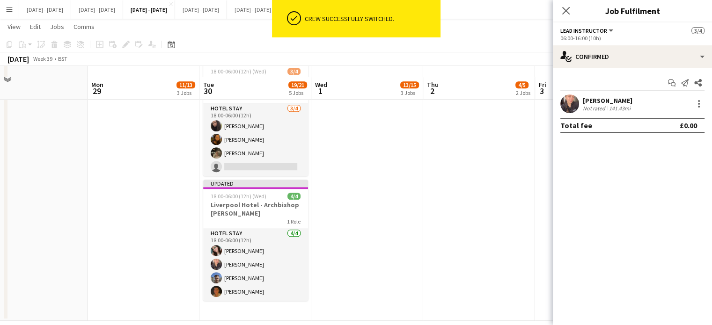
scroll to position [493, 0]
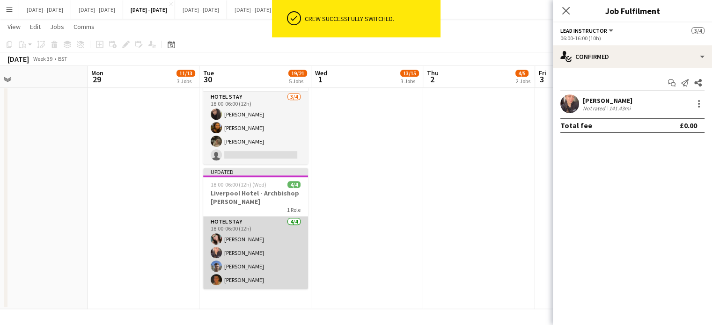
click at [258, 250] on app-card-role "Hotel Stay 4/4 18:00-06:00 (12h) Lucy Cork Ellie-Marie Mankelow Matt Dailly Mat…" at bounding box center [255, 253] width 105 height 73
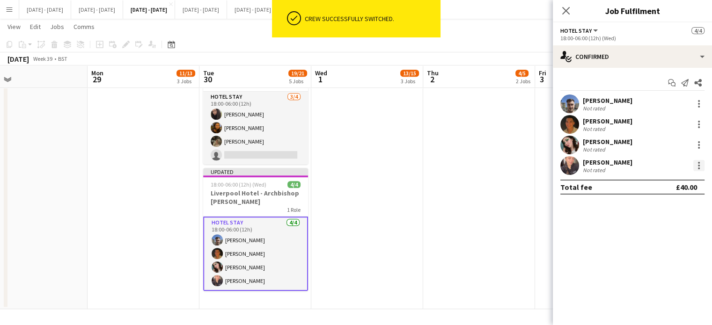
click at [698, 163] on div at bounding box center [699, 163] width 2 height 2
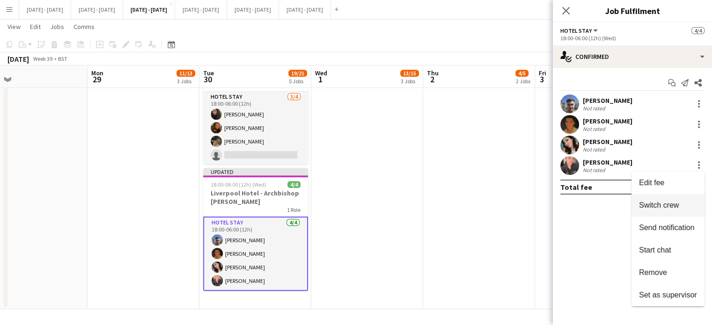
click at [676, 204] on span "Switch crew" at bounding box center [659, 205] width 40 height 8
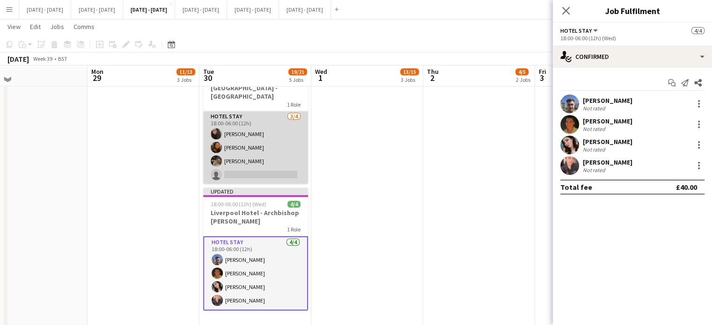
click at [265, 169] on app-card-role "Hotel Stay 3/4 18:00-06:00 (12h) Deanna Masters Olivia Best Emily Pratt single-…" at bounding box center [255, 147] width 105 height 73
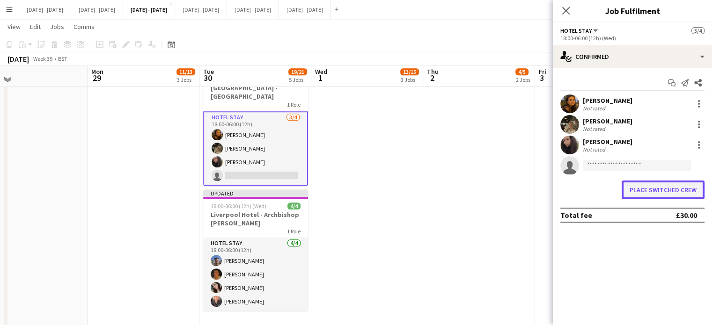
click at [665, 191] on button "Place switched crew" at bounding box center [663, 190] width 83 height 19
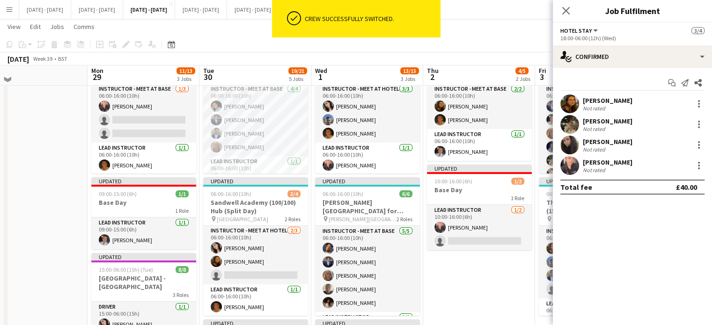
scroll to position [71, 0]
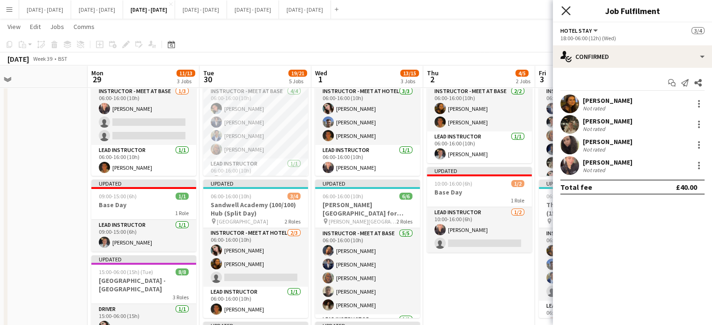
click at [565, 9] on icon "Close pop-in" at bounding box center [566, 10] width 9 height 9
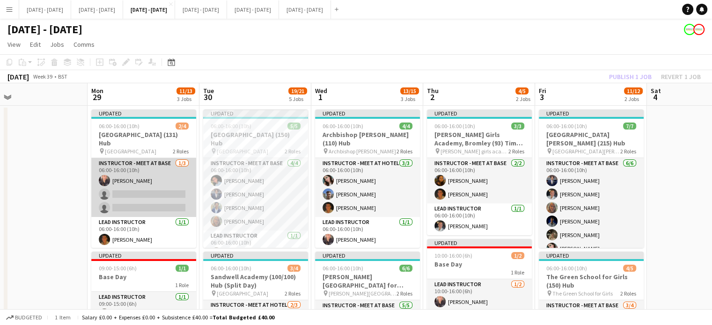
click at [143, 194] on app-card-role "Instructor - Meet at Base [DATE] 06:00-16:00 (10h) [PERSON_NAME] single-neutral…" at bounding box center [143, 187] width 105 height 59
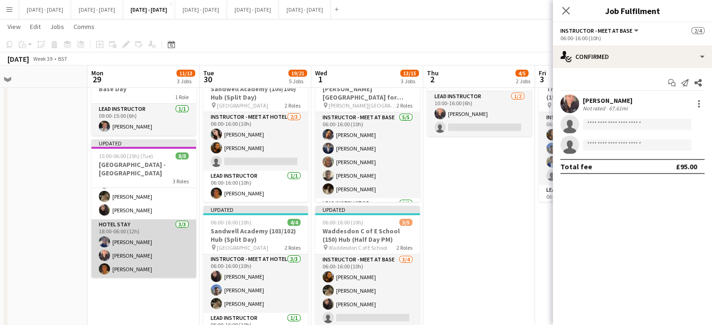
click at [148, 244] on app-card-role "Hotel Stay 3/3 18:00-06:00 (12h) Hannah Taylor Ellie-Marie Mankelow Matthew Pen…" at bounding box center [143, 249] width 105 height 59
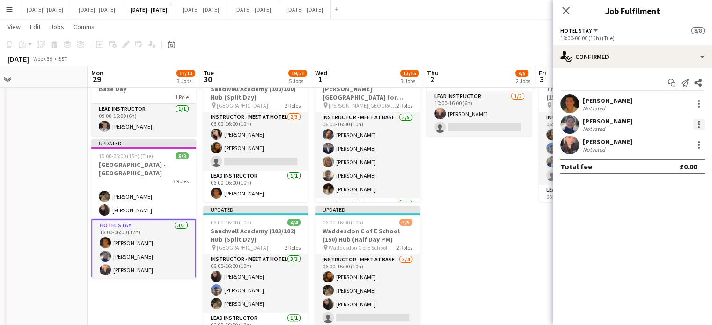
click at [696, 119] on div at bounding box center [699, 124] width 11 height 11
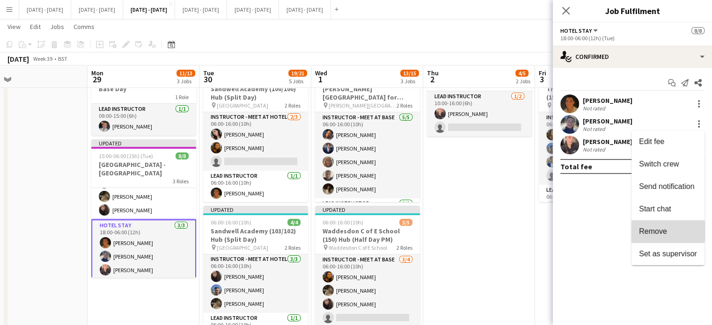
click at [663, 231] on span "Remove" at bounding box center [653, 232] width 28 height 8
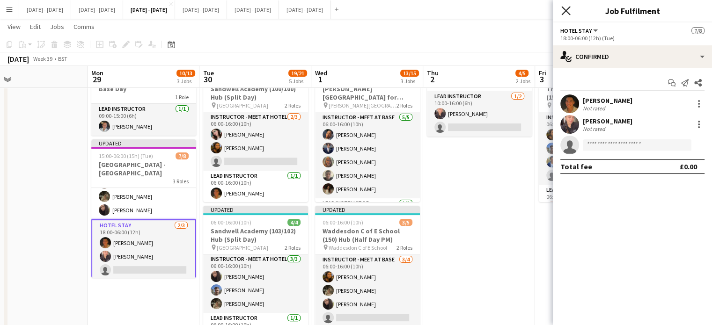
click at [568, 13] on icon at bounding box center [566, 10] width 9 height 9
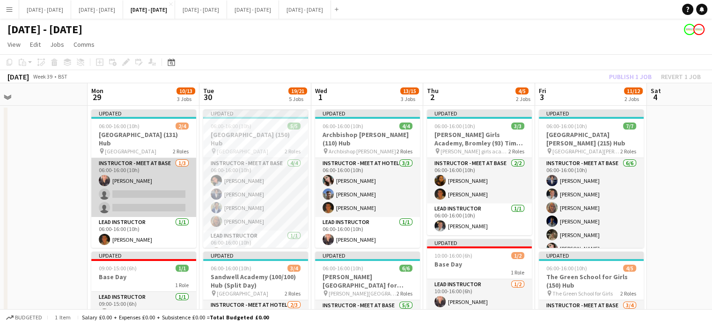
click at [140, 187] on app-card-role "Instructor - Meet at Base [DATE] 06:00-16:00 (10h) [PERSON_NAME] single-neutral…" at bounding box center [143, 187] width 105 height 59
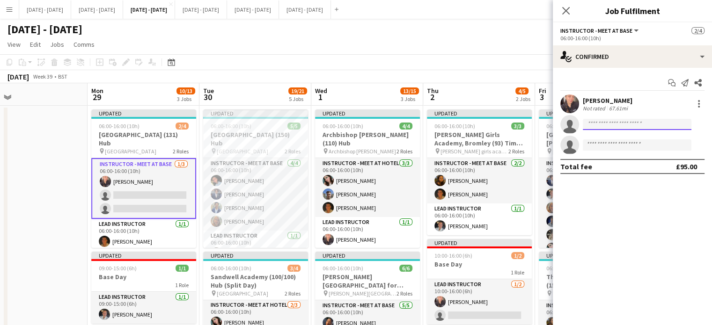
click at [596, 125] on input at bounding box center [637, 124] width 109 height 11
type input "***"
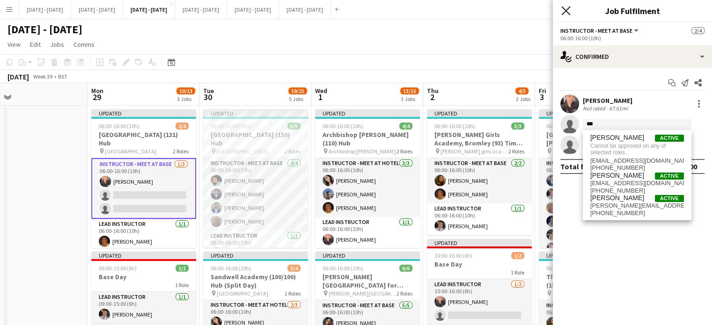
click at [566, 10] on icon at bounding box center [566, 10] width 9 height 9
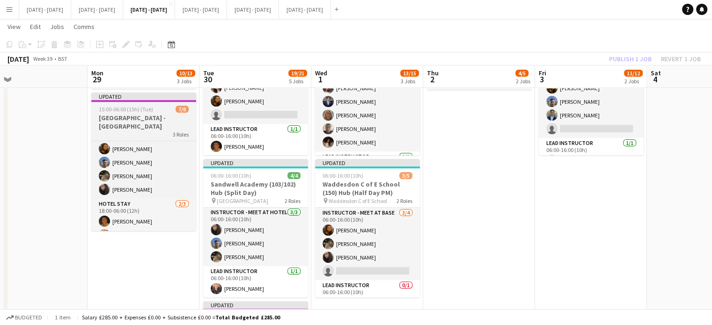
click at [146, 129] on h3 "[GEOGRAPHIC_DATA] - [GEOGRAPHIC_DATA]" at bounding box center [143, 122] width 105 height 17
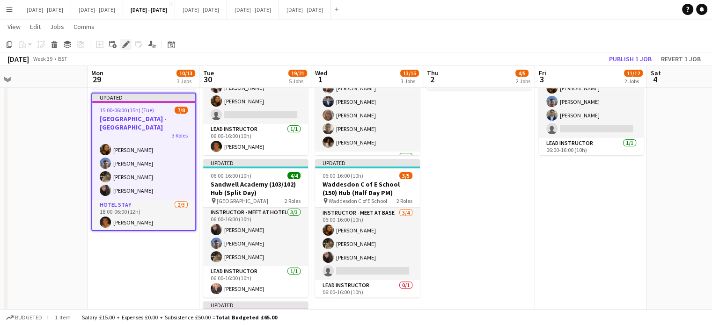
click at [126, 44] on icon at bounding box center [125, 44] width 5 height 5
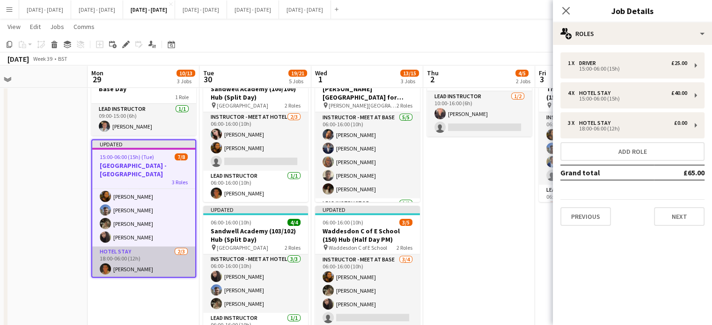
scroll to position [0, 0]
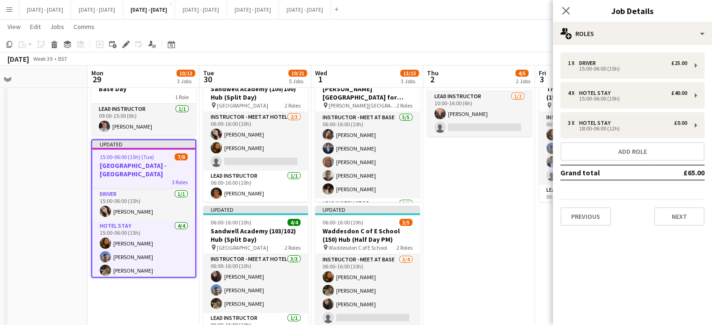
click at [124, 166] on h3 "[GEOGRAPHIC_DATA] - [GEOGRAPHIC_DATA]" at bounding box center [143, 170] width 103 height 17
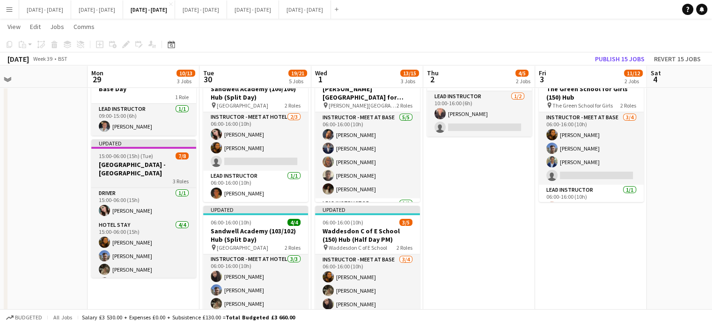
click at [124, 166] on h3 "[GEOGRAPHIC_DATA] - [GEOGRAPHIC_DATA]" at bounding box center [143, 169] width 105 height 17
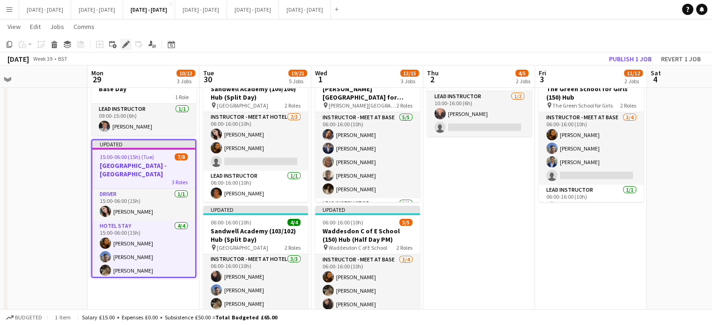
click at [122, 43] on icon "Edit" at bounding box center [125, 44] width 7 height 7
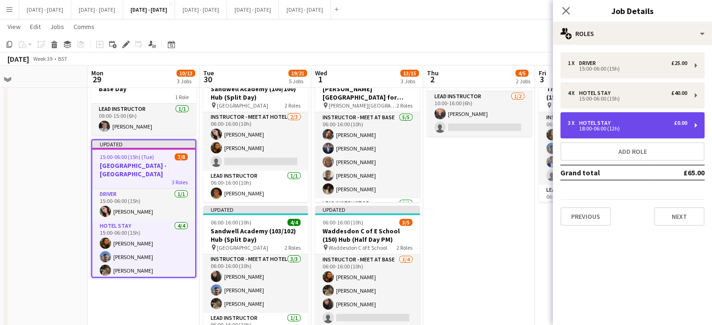
click at [636, 134] on div "3 x Hotel Stay £0.00 18:00-06:00 (12h)" at bounding box center [633, 125] width 144 height 26
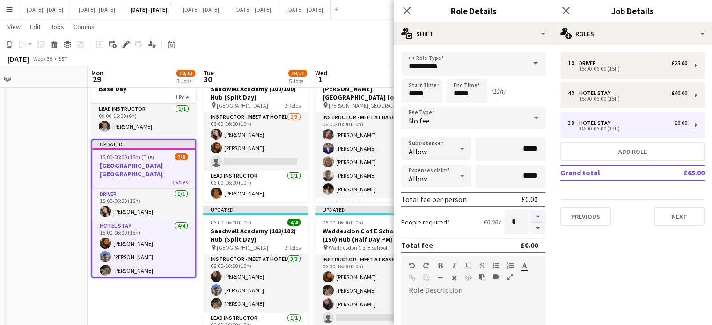
click at [531, 215] on button "button" at bounding box center [538, 217] width 15 height 12
type input "*"
drag, startPoint x: 412, startPoint y: 11, endPoint x: 405, endPoint y: 15, distance: 8.4
click at [412, 11] on app-icon "Close pop-in" at bounding box center [407, 11] width 14 height 14
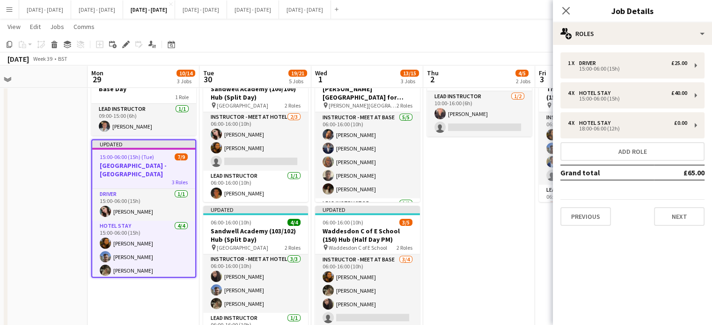
drag, startPoint x: 114, startPoint y: 237, endPoint x: 556, endPoint y: 232, distance: 441.7
click at [556, 232] on div "1 x Driver £25.00 15:00-06:00 (15h) 4 x Hotel Stay £40.00 15:00-06:00 (15h) 4 x…" at bounding box center [632, 139] width 159 height 189
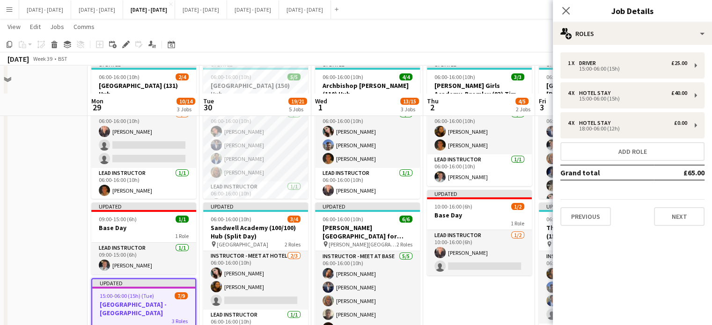
scroll to position [47, 0]
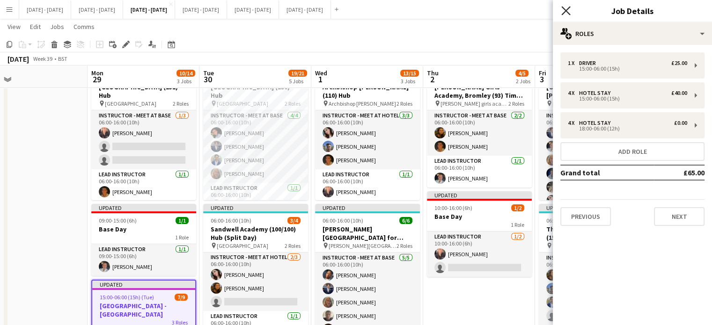
click at [567, 7] on icon "Close pop-in" at bounding box center [566, 10] width 9 height 9
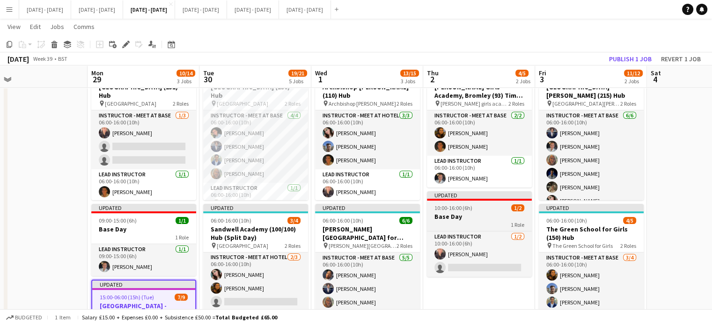
click at [478, 222] on div "1 Role" at bounding box center [479, 224] width 105 height 7
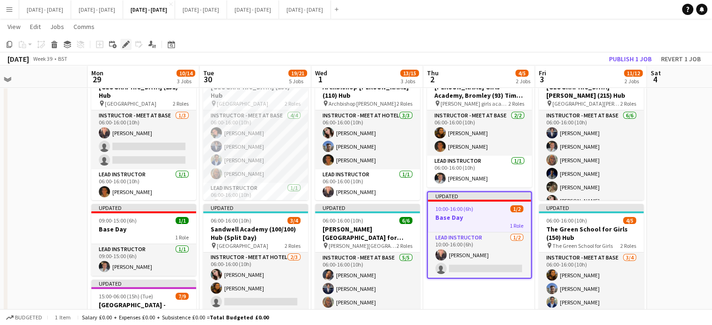
click at [124, 45] on icon at bounding box center [125, 44] width 5 height 5
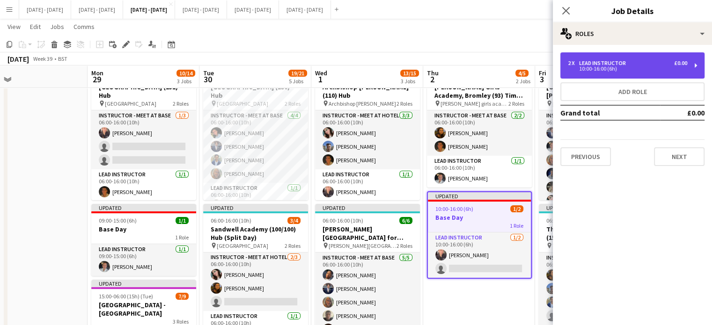
click at [636, 71] on div "2 x Lead Instructor £0.00 10:00-16:00 (6h)" at bounding box center [633, 65] width 144 height 26
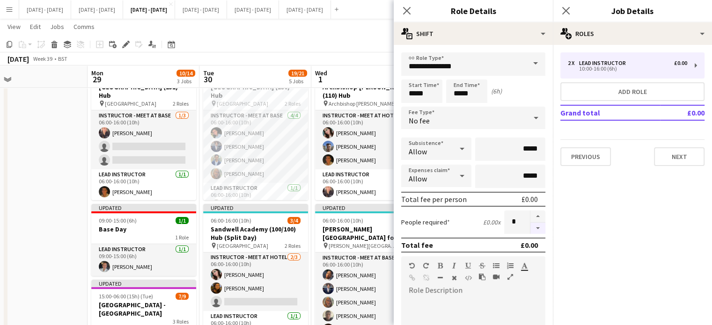
click at [531, 228] on button "button" at bounding box center [538, 229] width 15 height 12
type input "*"
click at [411, 11] on app-icon "Close pop-in" at bounding box center [407, 11] width 14 height 14
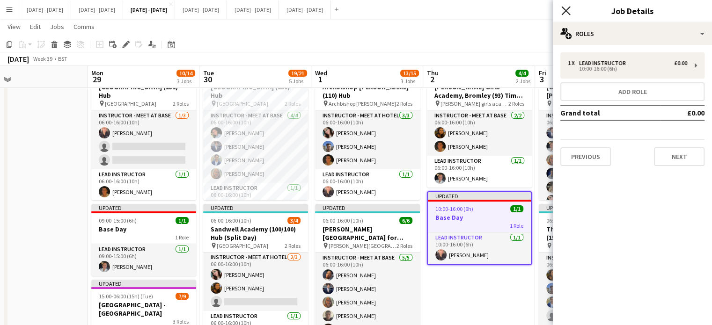
drag, startPoint x: 563, startPoint y: 10, endPoint x: 575, endPoint y: 12, distance: 12.3
click at [564, 10] on icon "Close pop-in" at bounding box center [565, 10] width 7 height 7
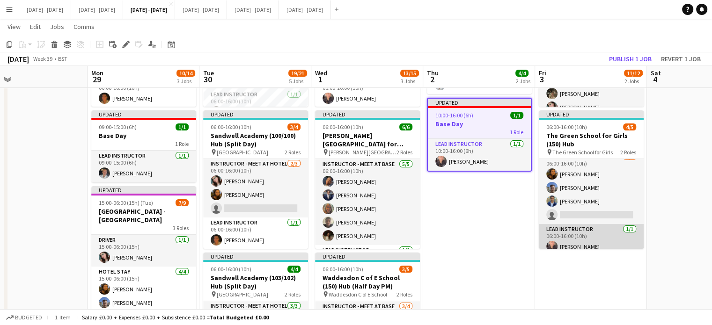
scroll to position [14, 0]
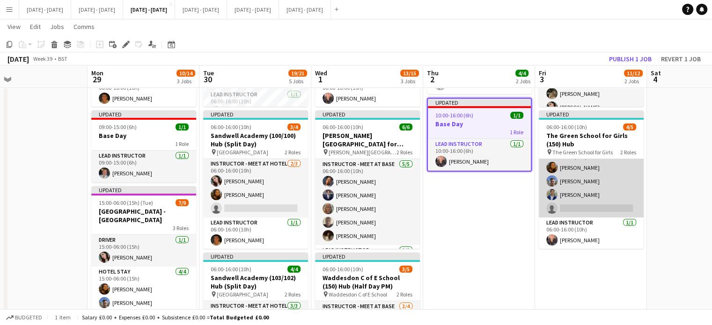
click at [597, 209] on app-card-role "Instructor - Meet at Base 3/4 06:00-16:00 (10h) Olivia Best Matt Dailly Omar Al…" at bounding box center [591, 181] width 105 height 73
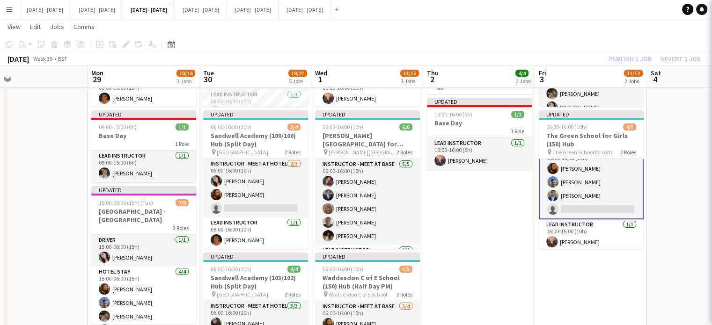
scroll to position [15, 0]
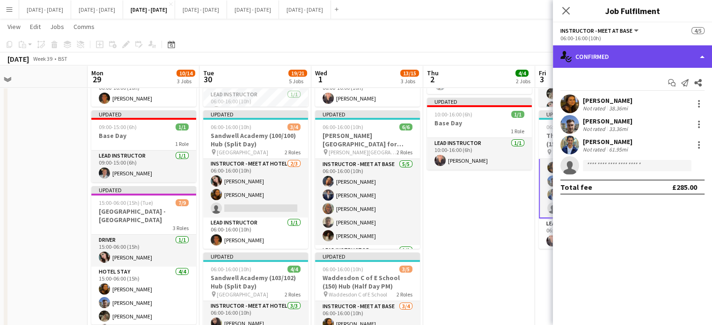
click at [647, 58] on div "single-neutral-actions-check-2 Confirmed" at bounding box center [632, 56] width 159 height 22
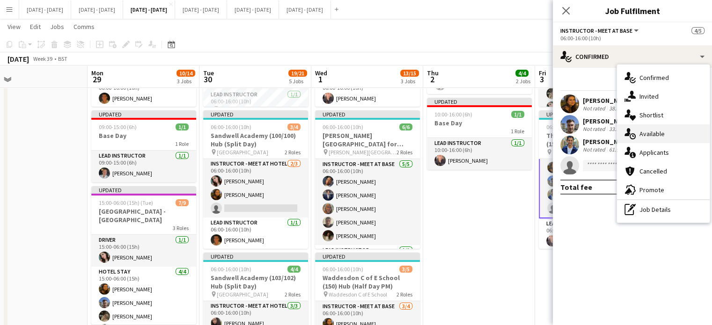
click at [655, 133] on span "Available" at bounding box center [652, 134] width 25 height 8
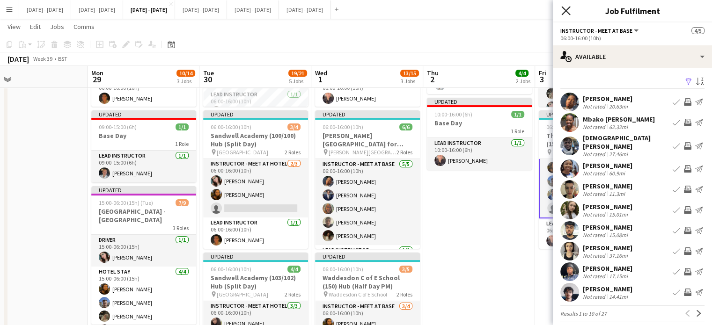
click at [569, 8] on icon at bounding box center [566, 10] width 9 height 9
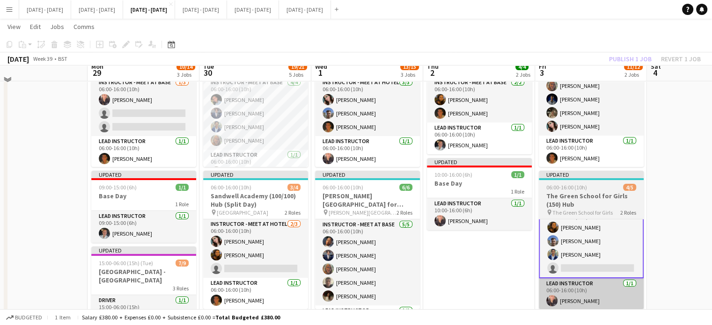
scroll to position [94, 0]
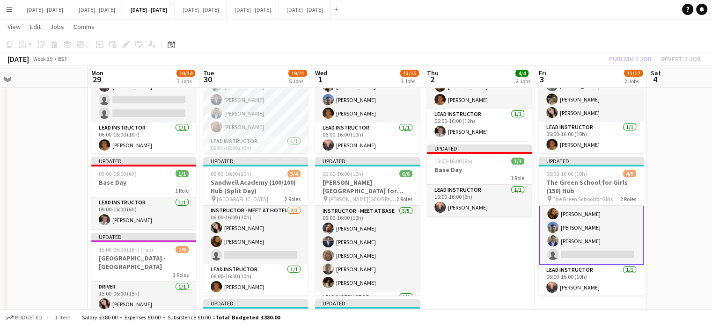
click at [581, 251] on app-card-role "Instructor - Meet at Base 3/4 06:00-16:00 (10h) Olivia Best Matt Dailly Omar Al…" at bounding box center [591, 228] width 105 height 74
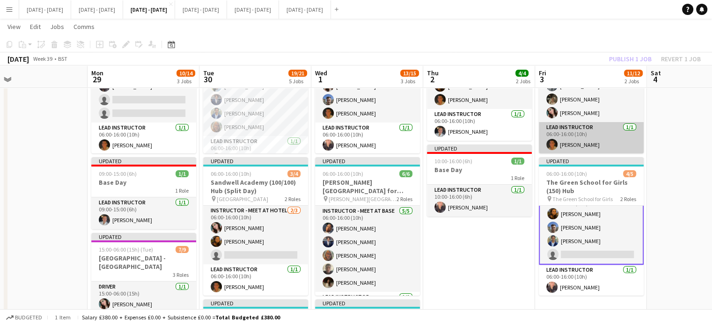
scroll to position [15, 0]
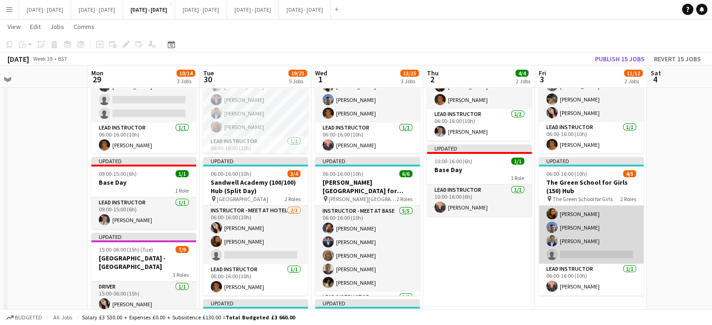
click at [584, 254] on app-card-role "Instructor - Meet at Base 3/4 06:00-16:00 (10h) Olivia Best Matt Dailly Omar Al…" at bounding box center [591, 228] width 105 height 73
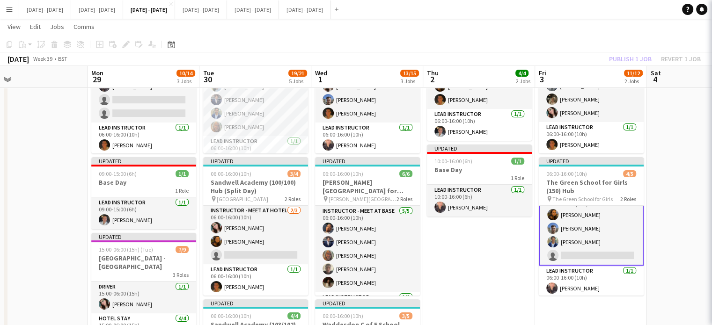
scroll to position [15, 0]
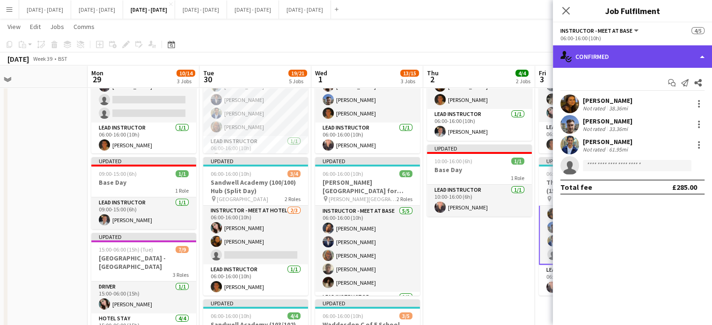
click at [659, 50] on div "single-neutral-actions-check-2 Confirmed" at bounding box center [632, 56] width 159 height 22
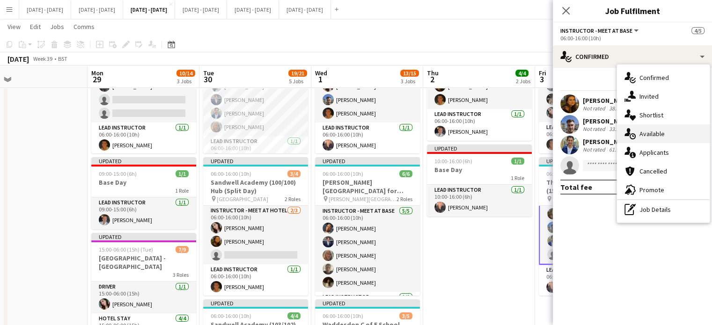
click at [684, 133] on div "single-neutral-actions-upload Available" at bounding box center [663, 134] width 93 height 19
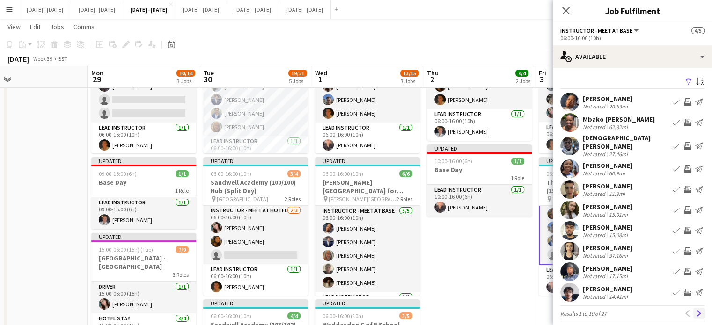
click at [696, 308] on button "Next" at bounding box center [699, 313] width 11 height 11
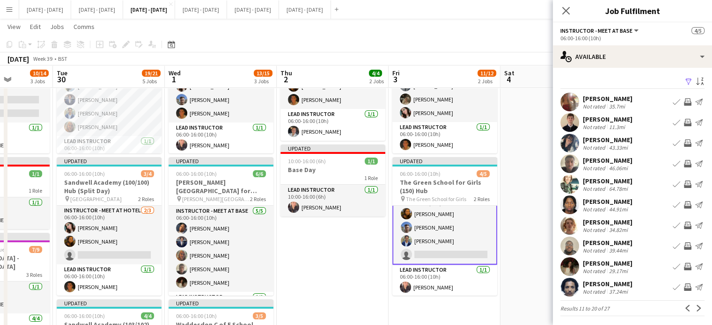
drag, startPoint x: 510, startPoint y: 244, endPoint x: 360, endPoint y: 247, distance: 149.4
click at [360, 247] on app-calendar-viewport "Fri 26 Sat 27 Sun 28 Mon 29 10/14 3 Jobs Tue 30 19/21 5 Jobs Wed 1 13/15 3 Jobs…" at bounding box center [356, 326] width 712 height 766
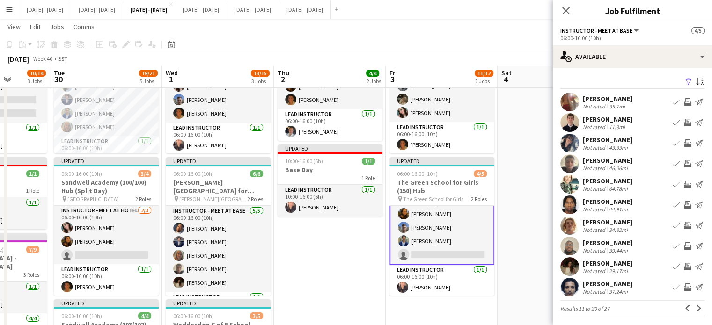
click at [671, 262] on button "Book crew" at bounding box center [676, 266] width 11 height 11
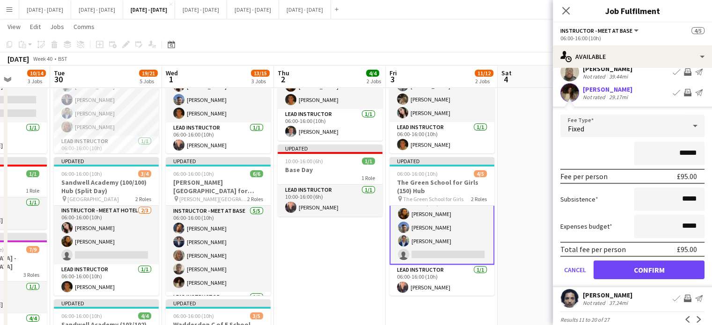
scroll to position [186, 0]
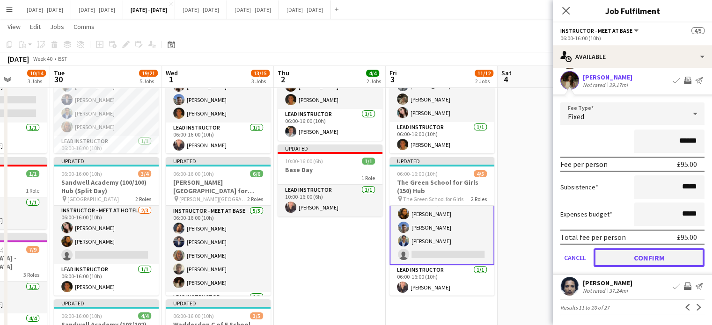
click at [635, 254] on button "Confirm" at bounding box center [649, 258] width 111 height 19
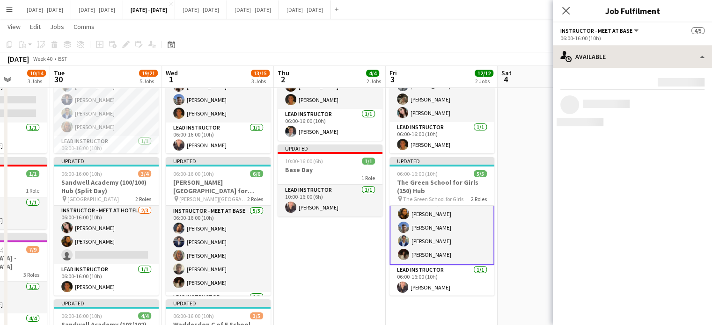
scroll to position [0, 0]
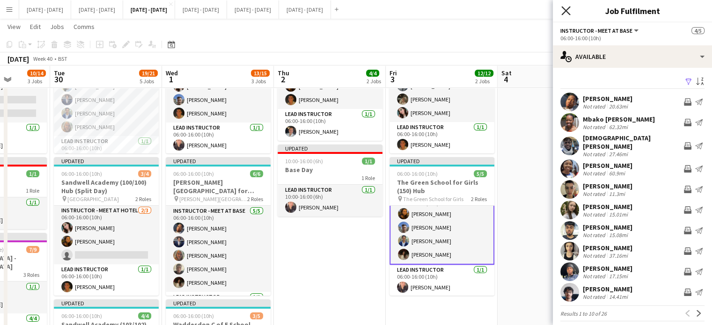
click at [568, 11] on icon "Close pop-in" at bounding box center [566, 10] width 9 height 9
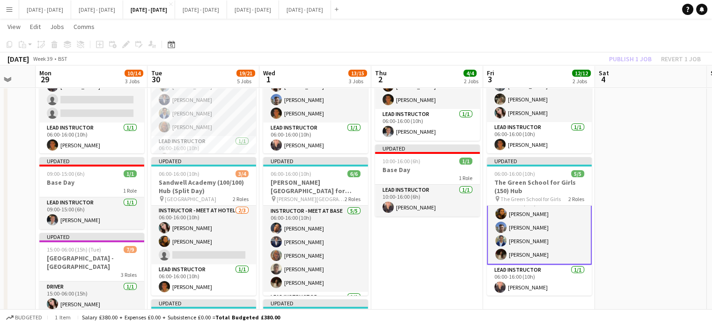
scroll to position [0, 300]
drag, startPoint x: 322, startPoint y: 257, endPoint x: 406, endPoint y: 263, distance: 83.6
click at [406, 263] on app-calendar-viewport "Fri 26 Sat 27 Sun 28 Mon 29 10/14 3 Jobs Tue 30 19/21 5 Jobs Wed 1 13/15 3 Jobs…" at bounding box center [356, 326] width 712 height 766
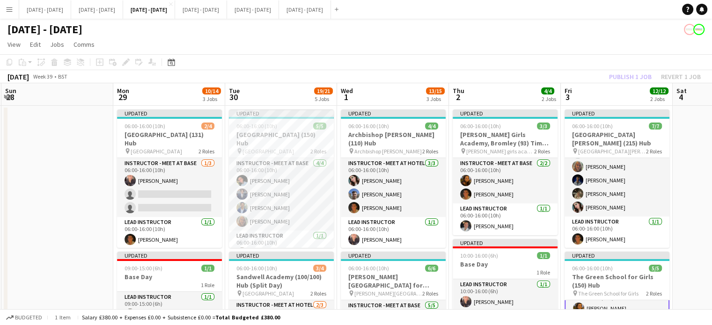
scroll to position [0, 208]
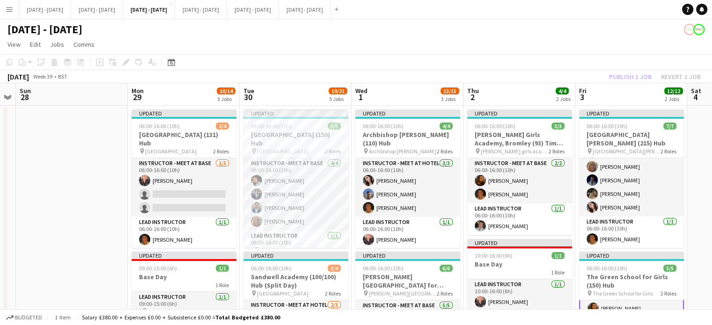
drag, startPoint x: 326, startPoint y: 94, endPoint x: 418, endPoint y: 92, distance: 91.8
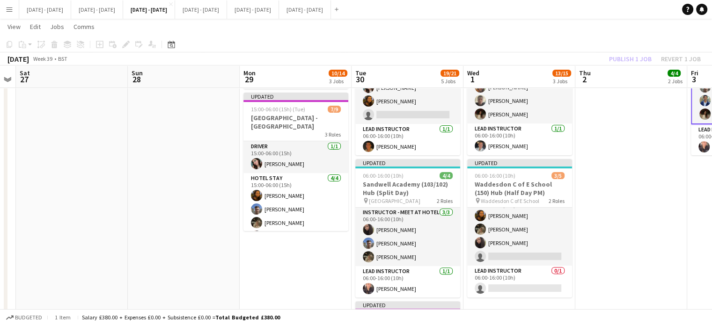
scroll to position [0, 236]
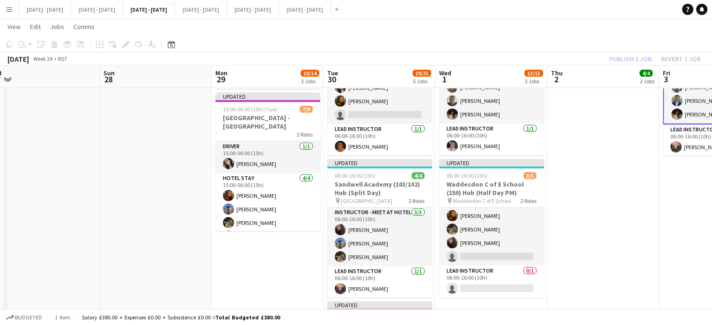
drag, startPoint x: 509, startPoint y: 252, endPoint x: 563, endPoint y: 245, distance: 54.3
click at [592, 239] on app-calendar-viewport "Thu 25 Fri 26 Sat 27 Sun 28 Mon 29 10/14 3 Jobs Tue 30 19/21 5 Jobs Wed 1 13/15…" at bounding box center [356, 185] width 712 height 766
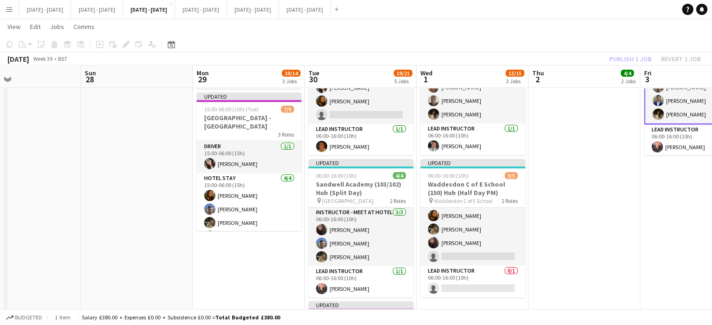
drag, startPoint x: 270, startPoint y: 278, endPoint x: 264, endPoint y: 278, distance: 6.1
click at [264, 278] on app-calendar-viewport "Thu 25 Fri 26 Sat 27 Sun 28 Mon 29 10/14 3 Jobs Tue 30 19/21 5 Jobs Wed 1 13/15…" at bounding box center [356, 185] width 712 height 766
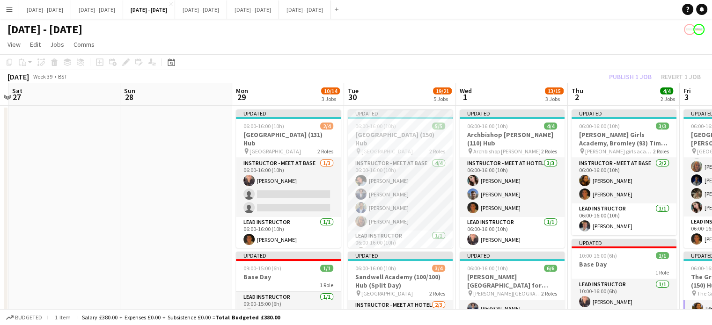
drag, startPoint x: 251, startPoint y: 97, endPoint x: 290, endPoint y: 95, distance: 39.4
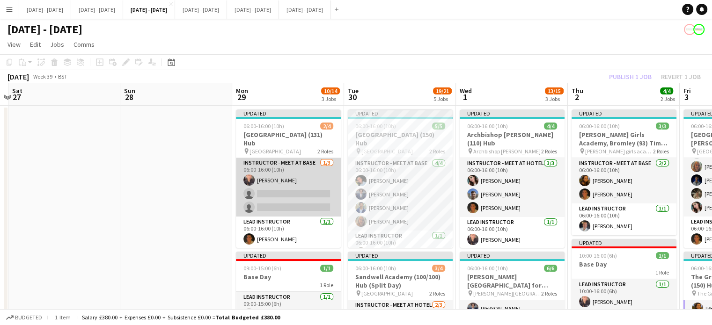
click at [288, 191] on app-card-role "Instructor - Meet at Base [DATE] 06:00-16:00 (10h) [PERSON_NAME] single-neutral…" at bounding box center [288, 187] width 105 height 59
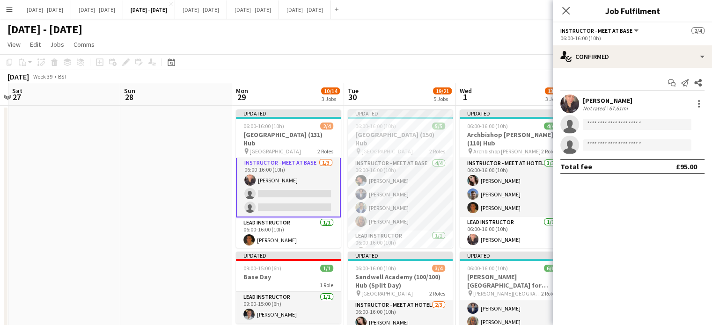
click at [591, 131] on app-invite-slot "single-neutral-actions" at bounding box center [632, 124] width 159 height 19
click at [597, 125] on input at bounding box center [637, 124] width 109 height 11
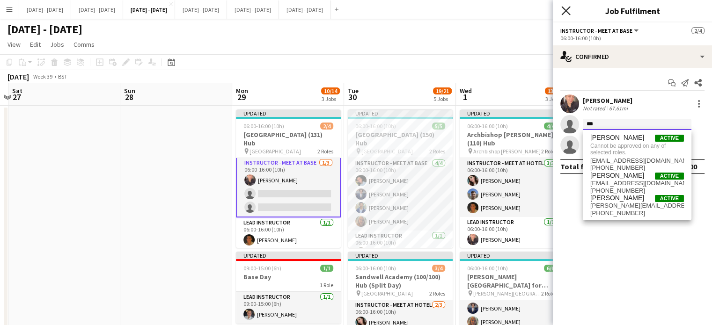
type input "***"
click at [566, 7] on icon "Close pop-in" at bounding box center [566, 10] width 9 height 9
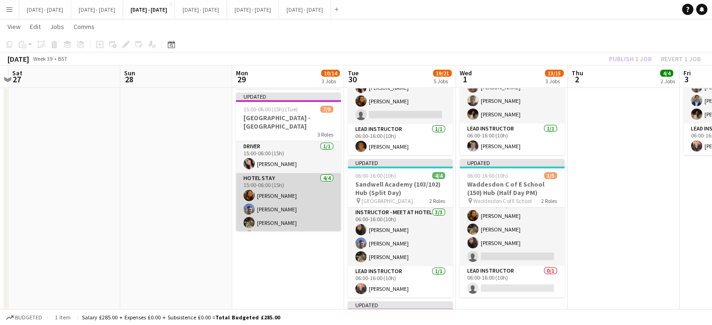
click at [276, 196] on app-card-role "Hotel Stay 4/4 15:00-06:00 (15h) Olivia Best Matt Dailly Emily Pratt Deanna Mas…" at bounding box center [288, 209] width 105 height 73
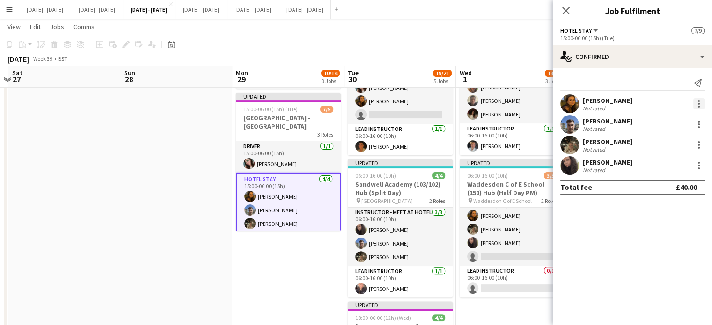
click at [702, 99] on div at bounding box center [699, 103] width 11 height 11
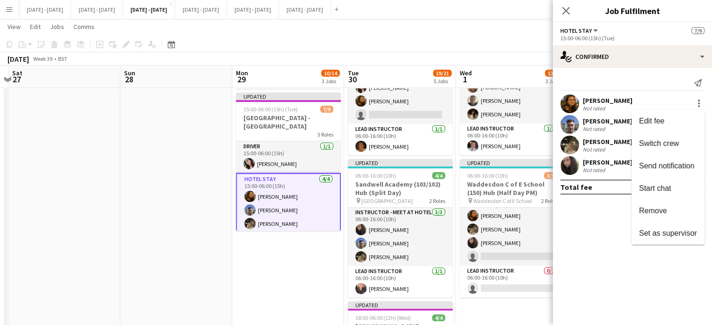
drag, startPoint x: 678, startPoint y: 140, endPoint x: 317, endPoint y: 211, distance: 367.9
click at [678, 141] on span "Switch crew" at bounding box center [659, 144] width 40 height 8
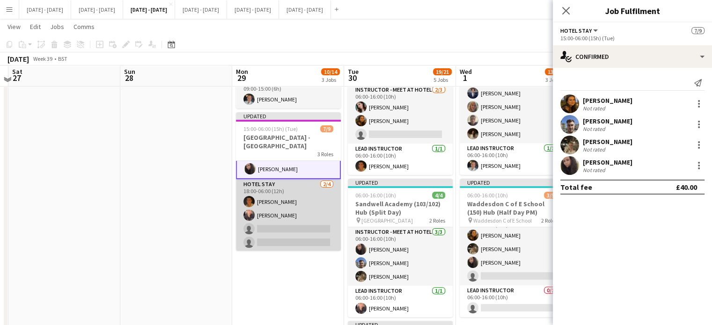
click at [281, 225] on app-card-role "Hotel Stay 2/4 18:00-06:00 (12h) Matthew Penollar Ellie-Marie Mankelow single-n…" at bounding box center [288, 215] width 105 height 73
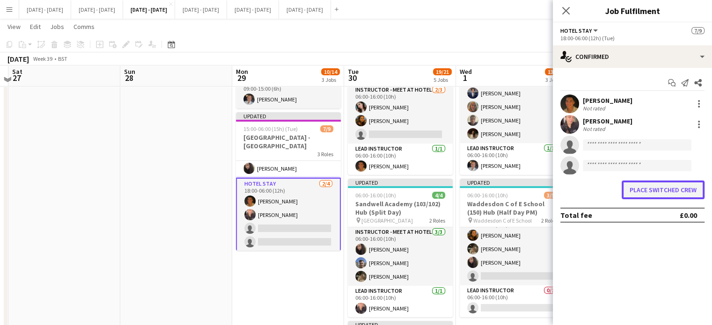
click at [644, 193] on button "Place switched crew" at bounding box center [663, 190] width 83 height 19
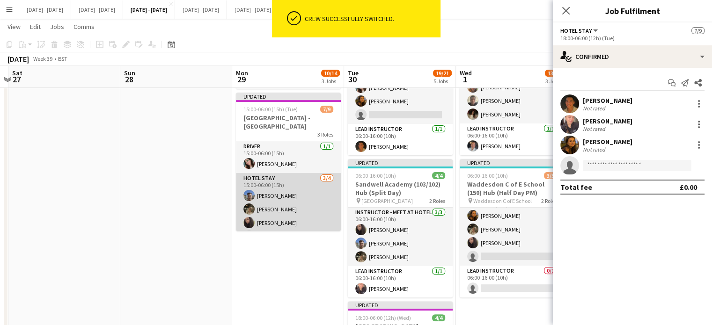
click at [274, 193] on app-card-role "Hotel Stay 3/4 15:00-06:00 (15h) Matt Dailly Emily Pratt Deanna Masters single-…" at bounding box center [288, 209] width 105 height 73
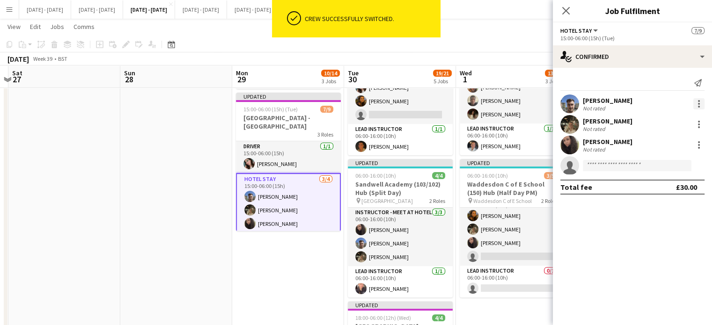
click at [698, 102] on div at bounding box center [699, 103] width 11 height 11
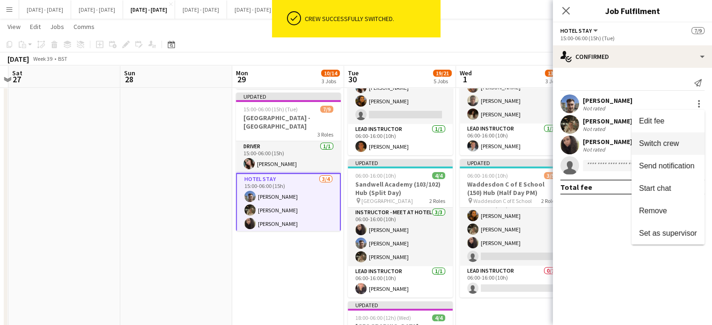
click at [671, 140] on span "Switch crew" at bounding box center [659, 144] width 40 height 8
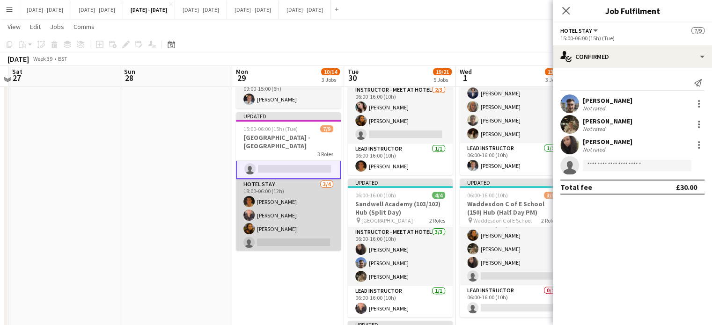
click at [281, 235] on app-card-role "Hotel Stay 3/4 18:00-06:00 (12h) Matthew Penollar Ellie-Marie Mankelow Olivia B…" at bounding box center [288, 215] width 105 height 73
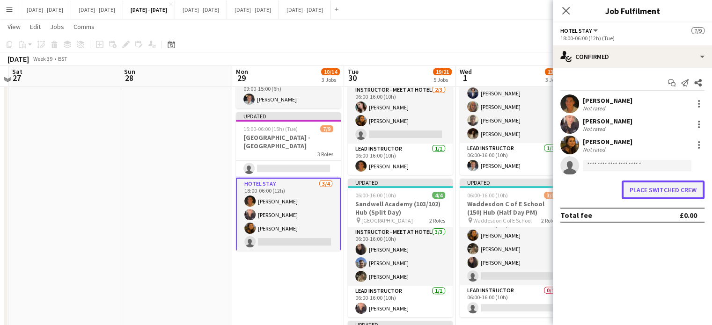
click at [654, 192] on button "Place switched crew" at bounding box center [663, 190] width 83 height 19
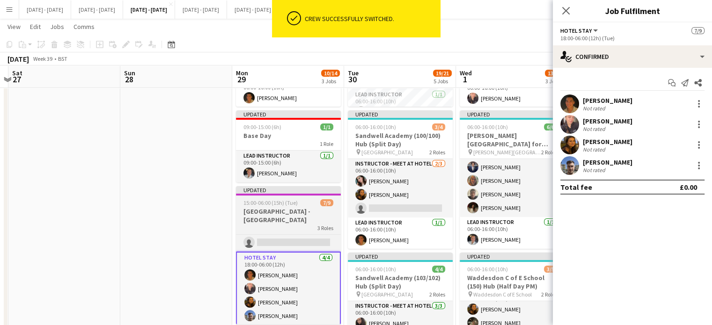
click at [253, 210] on h3 "[GEOGRAPHIC_DATA] - [GEOGRAPHIC_DATA]" at bounding box center [288, 215] width 105 height 17
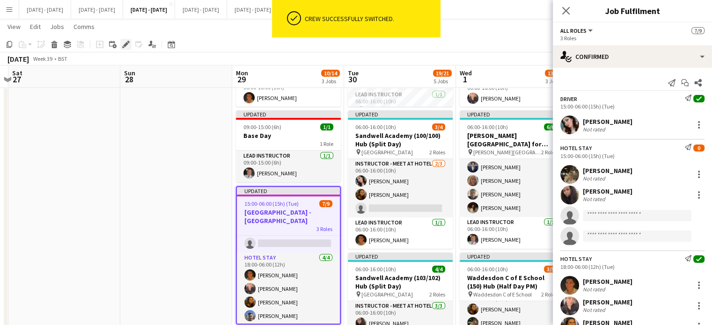
click at [127, 40] on div "Edit" at bounding box center [125, 44] width 11 height 11
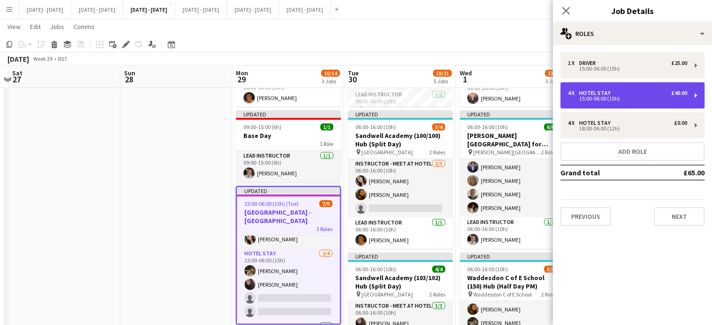
click at [637, 98] on div "15:00-06:00 (15h)" at bounding box center [627, 98] width 119 height 5
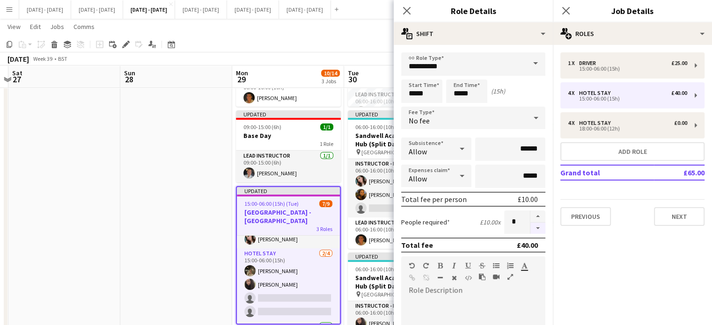
click at [531, 231] on button "button" at bounding box center [538, 229] width 15 height 12
click at [531, 230] on button "button" at bounding box center [538, 229] width 15 height 12
type input "*"
click at [408, 11] on icon "Close pop-in" at bounding box center [406, 10] width 9 height 9
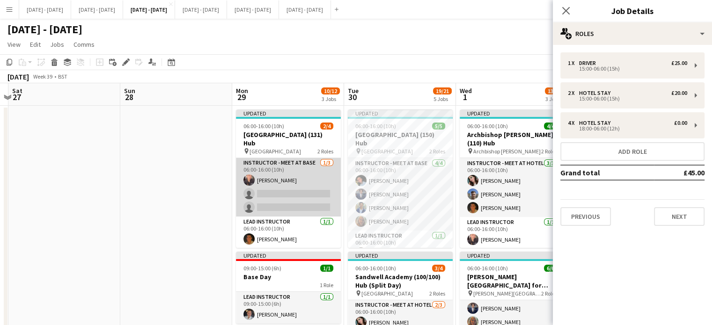
click at [311, 202] on app-card-role "Instructor - Meet at Base [DATE] 06:00-16:00 (10h) [PERSON_NAME] single-neutral…" at bounding box center [288, 187] width 105 height 59
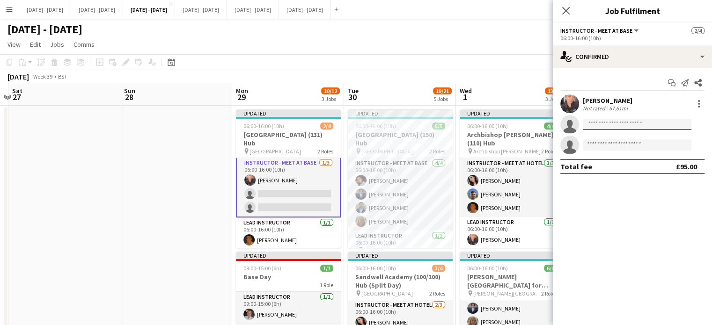
click at [609, 120] on input at bounding box center [637, 124] width 109 height 11
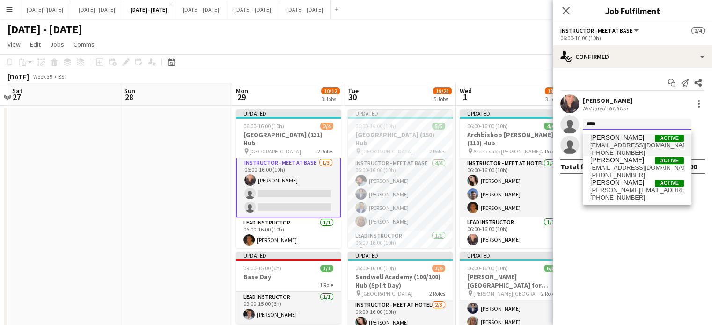
type input "****"
click at [596, 139] on span "[PERSON_NAME]" at bounding box center [618, 138] width 54 height 8
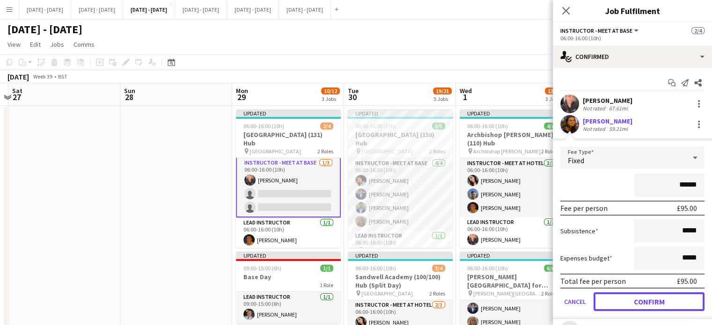
drag, startPoint x: 643, startPoint y: 303, endPoint x: 607, endPoint y: 195, distance: 113.3
click at [642, 303] on button "Confirm" at bounding box center [649, 302] width 111 height 19
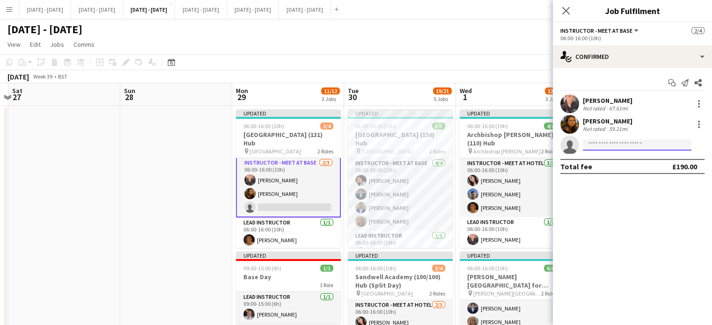
click at [616, 142] on input at bounding box center [637, 145] width 109 height 11
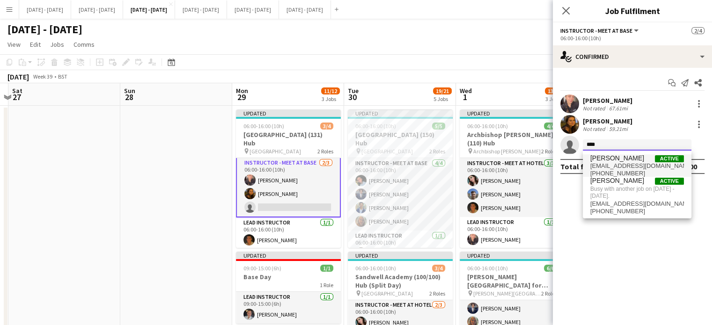
type input "****"
click at [607, 162] on span "[PERSON_NAME]" at bounding box center [618, 159] width 54 height 8
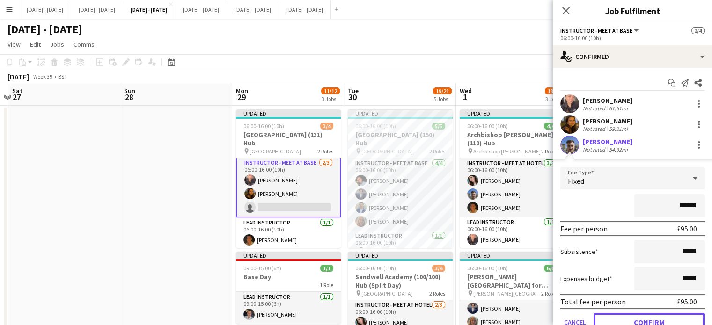
click at [621, 320] on button "Confirm" at bounding box center [649, 322] width 111 height 19
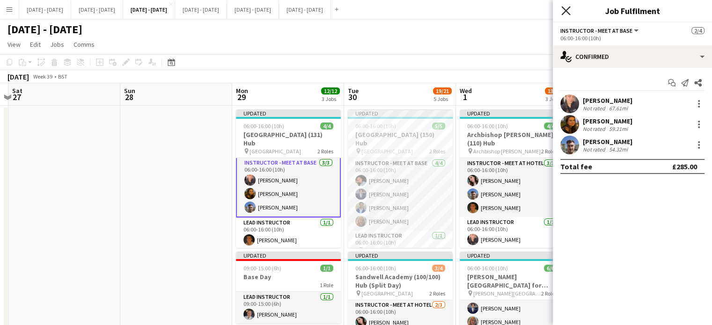
click at [567, 10] on icon at bounding box center [566, 10] width 9 height 9
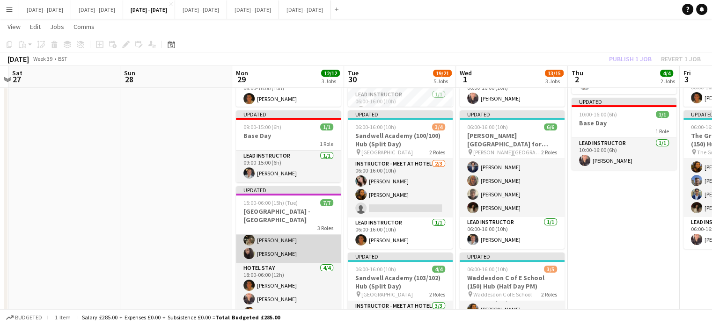
scroll to position [60, 0]
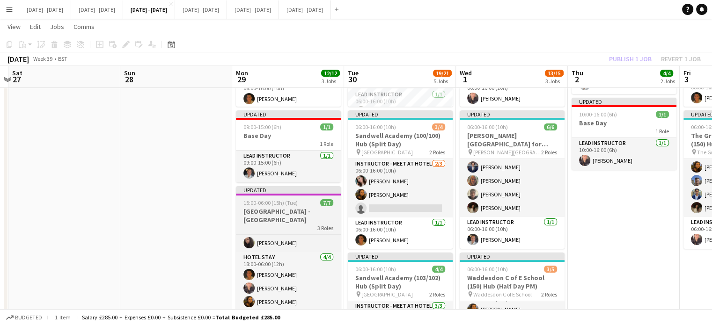
click at [278, 217] on h3 "[GEOGRAPHIC_DATA] - [GEOGRAPHIC_DATA]" at bounding box center [288, 215] width 105 height 17
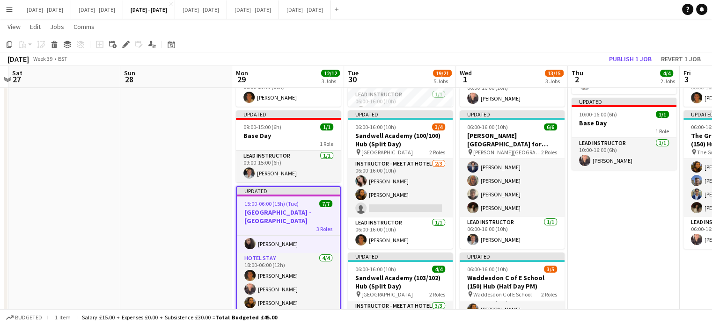
scroll to position [0, 0]
click at [122, 45] on icon "Edit" at bounding box center [125, 44] width 7 height 7
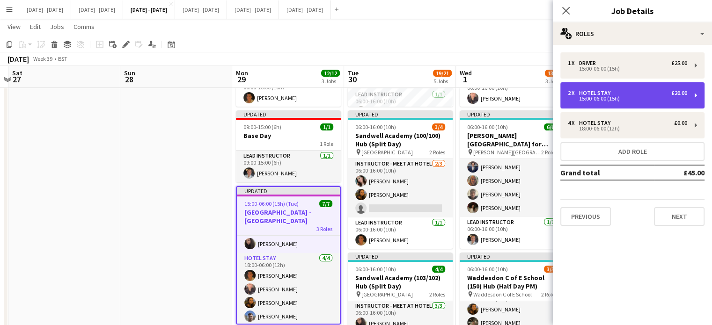
click at [626, 88] on div "2 x Hotel Stay £20.00 15:00-06:00 (15h)" at bounding box center [633, 95] width 144 height 26
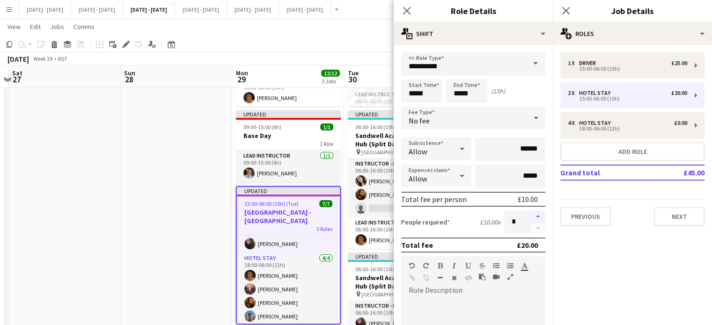
click at [531, 217] on button "button" at bounding box center [538, 217] width 15 height 12
type input "*"
click at [407, 9] on icon "Close pop-in" at bounding box center [406, 10] width 9 height 9
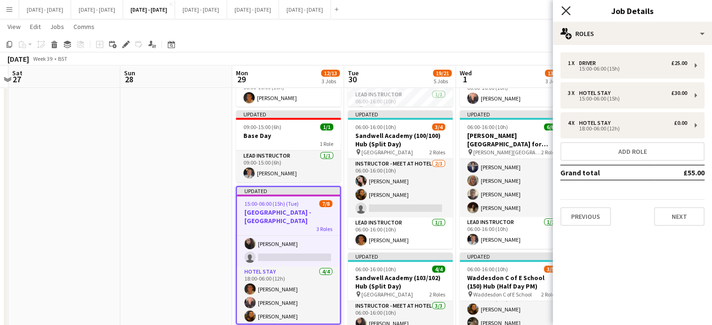
click at [562, 8] on icon "Close pop-in" at bounding box center [566, 10] width 9 height 9
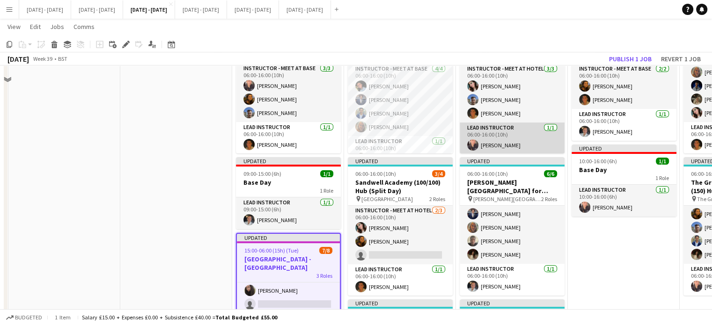
scroll to position [47, 0]
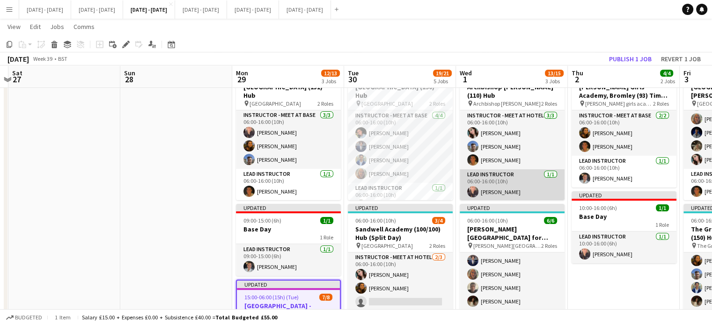
click at [502, 181] on app-card-role "Lead Instructor 1/1 06:00-16:00 (10h) Ellie-Marie Mankelow" at bounding box center [512, 186] width 105 height 32
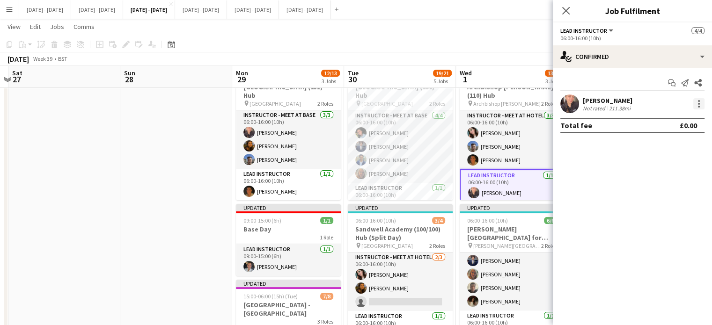
click at [702, 101] on div at bounding box center [699, 103] width 11 height 11
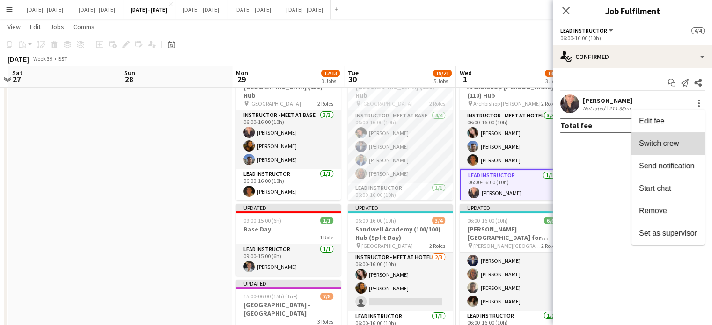
click at [684, 146] on span "Switch crew" at bounding box center [668, 144] width 58 height 8
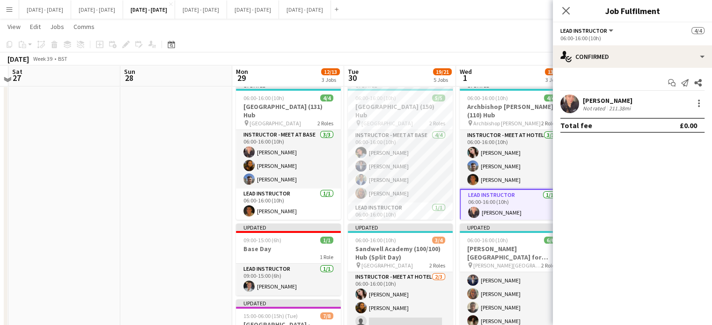
click at [563, 13] on icon at bounding box center [565, 10] width 7 height 7
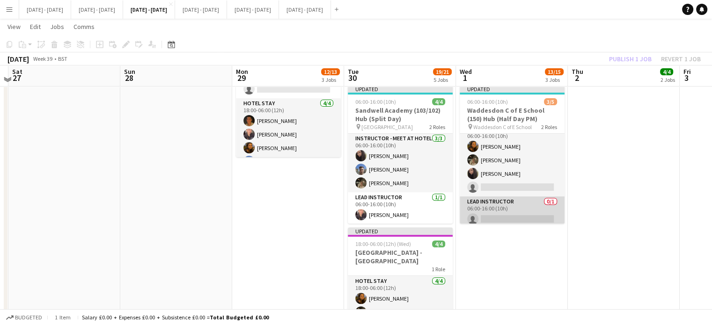
scroll to position [15, 0]
click at [510, 197] on app-card-role "Lead Instructor 0/1 06:00-16:00 (10h) single-neutral-actions" at bounding box center [512, 208] width 105 height 32
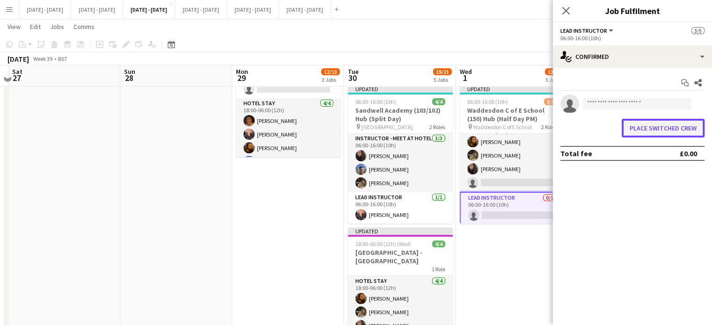
click at [646, 126] on button "Place switched crew" at bounding box center [663, 128] width 83 height 19
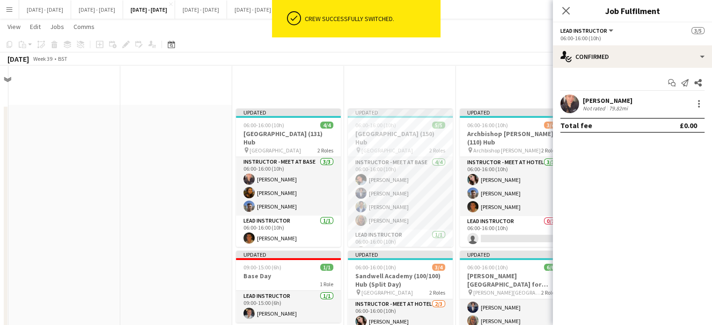
scroll to position [328, 0]
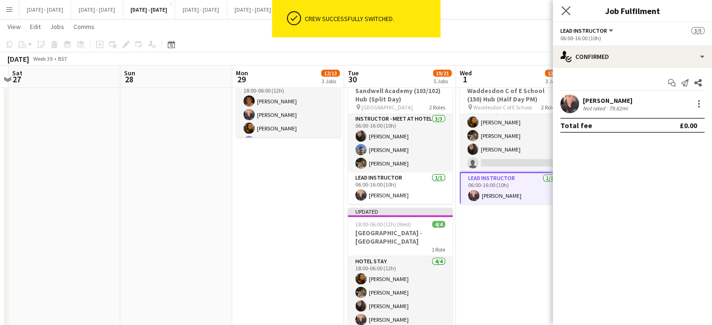
click at [568, 6] on icon "Close pop-in" at bounding box center [566, 10] width 9 height 9
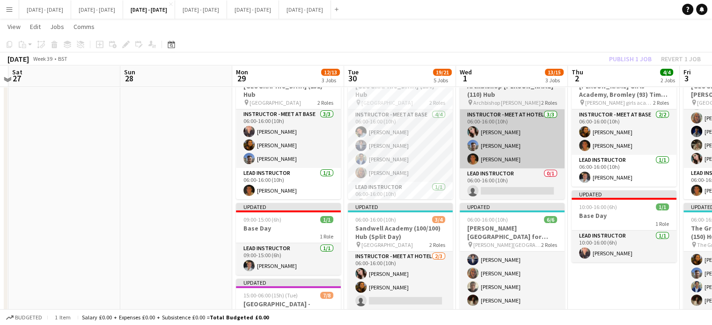
scroll to position [47, 0]
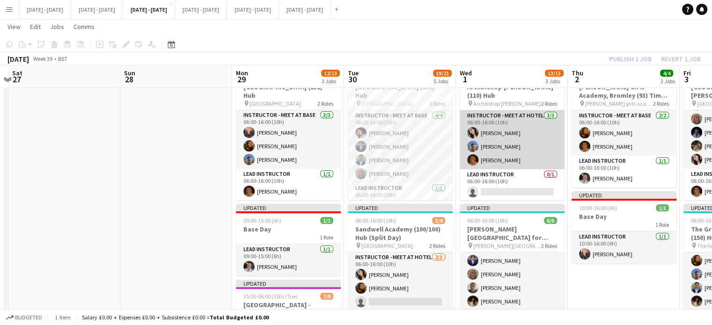
click at [485, 151] on app-card-role "Instructor - Meet at Hotel 3/3 06:00-16:00 (10h) Lucy Cork Matt Dailly Matthew …" at bounding box center [512, 140] width 105 height 59
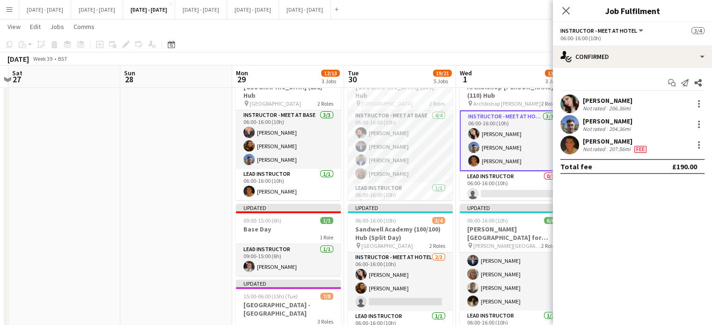
click at [707, 144] on div "Matthew Penollar Not rated 207.56mi Fee" at bounding box center [632, 145] width 159 height 19
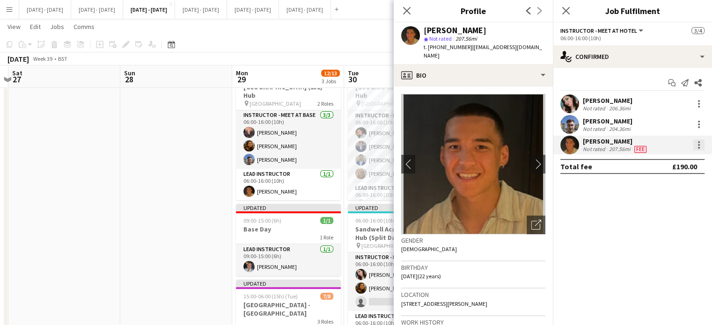
click at [704, 146] on div at bounding box center [699, 145] width 11 height 11
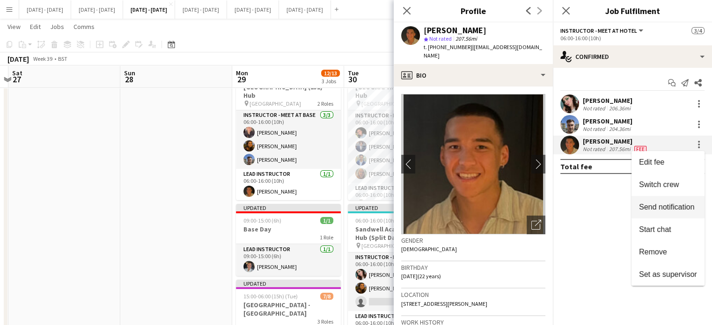
click at [673, 187] on span "Switch crew" at bounding box center [659, 185] width 40 height 8
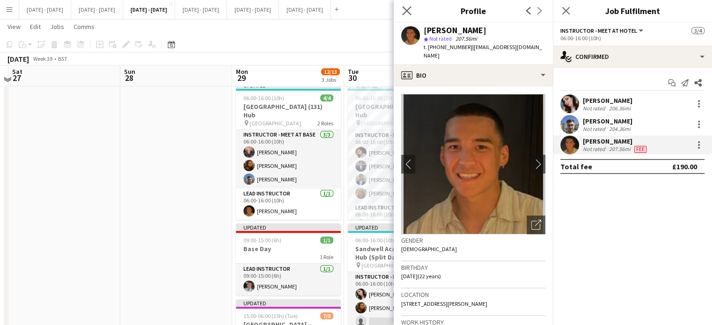
click at [403, 9] on icon "Close pop-in" at bounding box center [406, 10] width 9 height 9
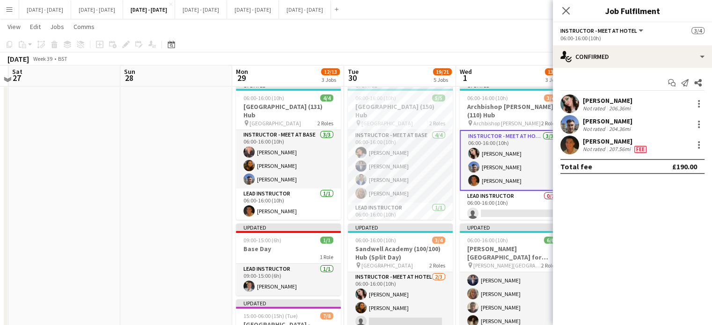
click at [566, 9] on icon "Close pop-in" at bounding box center [565, 10] width 7 height 7
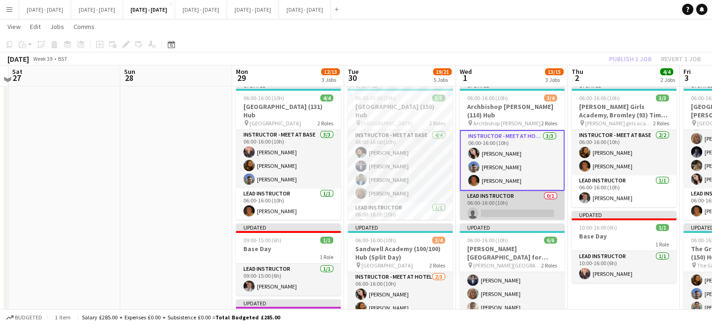
click at [521, 200] on app-card-role "Lead Instructor 0/1 06:00-16:00 (10h) single-neutral-actions" at bounding box center [512, 207] width 105 height 32
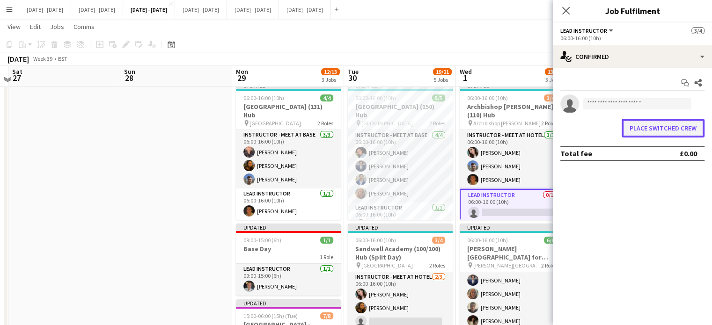
click at [680, 130] on button "Place switched crew" at bounding box center [663, 128] width 83 height 19
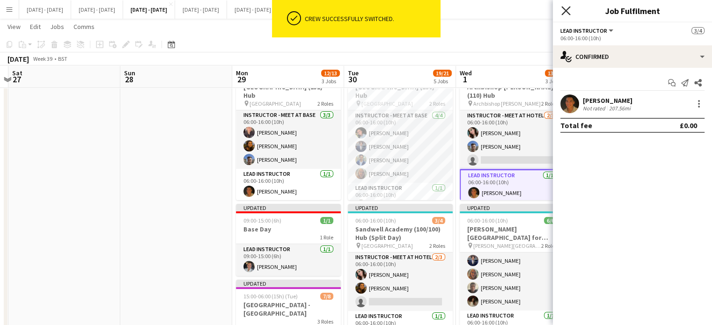
click at [565, 9] on icon at bounding box center [566, 10] width 9 height 9
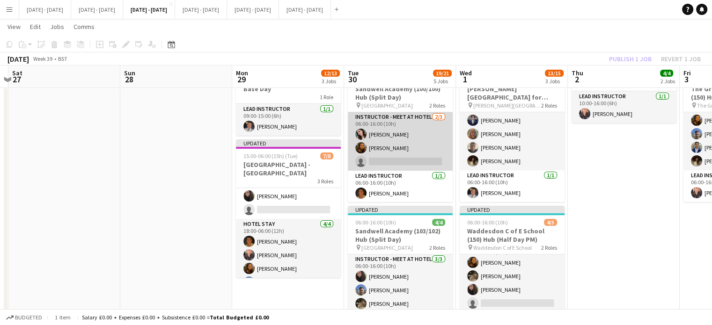
click at [414, 161] on app-card-role "Instructor - Meet at Hotel [DATE] 06:00-16:00 (10h) [PERSON_NAME] Cork [PERSON_…" at bounding box center [400, 141] width 105 height 59
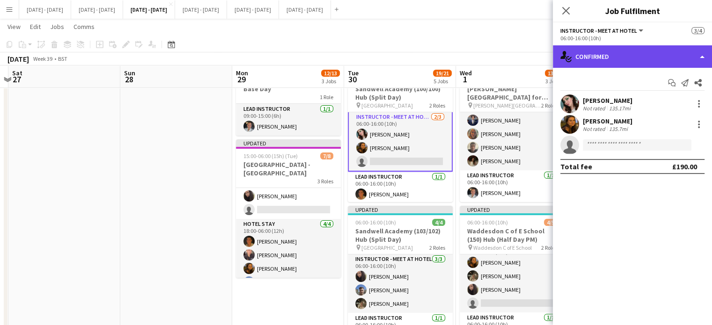
click at [595, 52] on div "single-neutral-actions-check-2 Confirmed" at bounding box center [632, 56] width 159 height 22
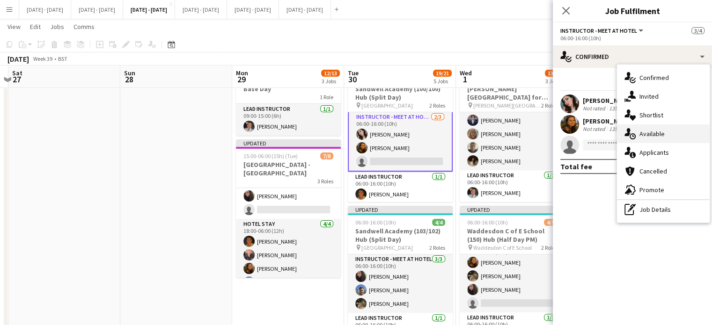
click at [656, 133] on span "Available" at bounding box center [652, 134] width 25 height 8
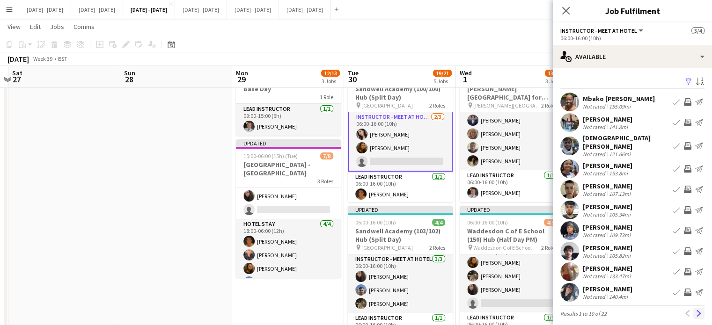
click at [695, 312] on button "Next" at bounding box center [699, 313] width 11 height 11
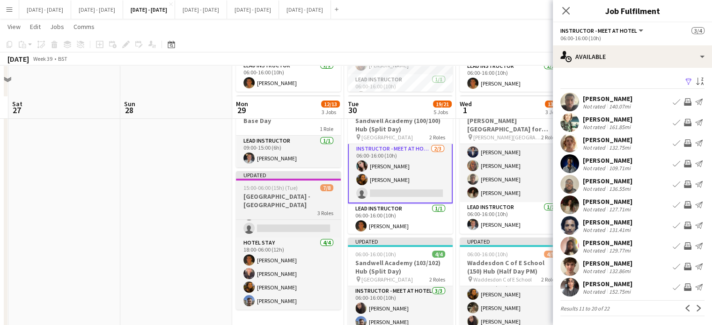
scroll to position [140, 0]
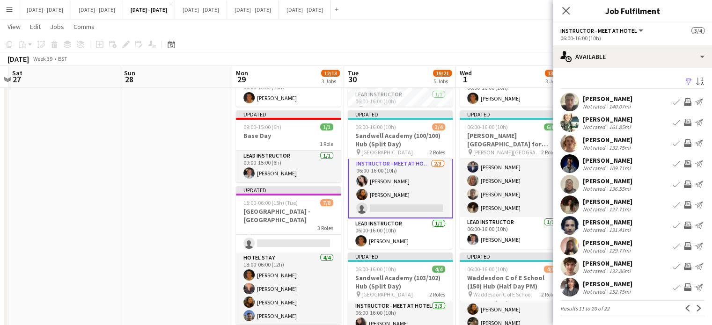
click at [614, 163] on div "[PERSON_NAME]" at bounding box center [608, 160] width 50 height 8
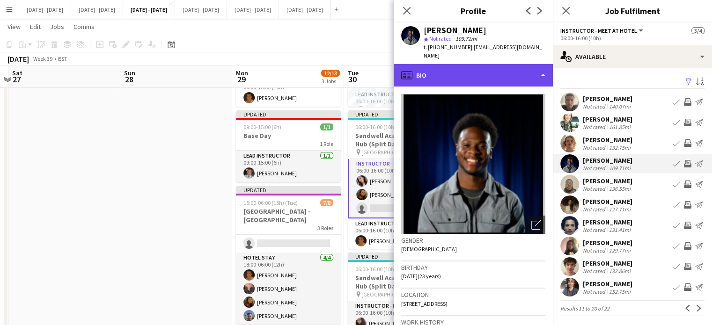
click at [532, 64] on div "profile Bio" at bounding box center [473, 75] width 159 height 22
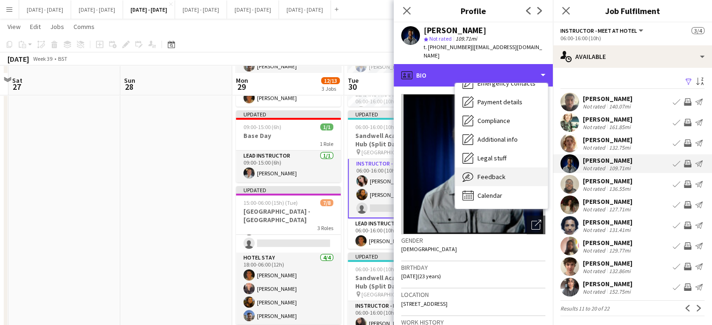
scroll to position [281, 0]
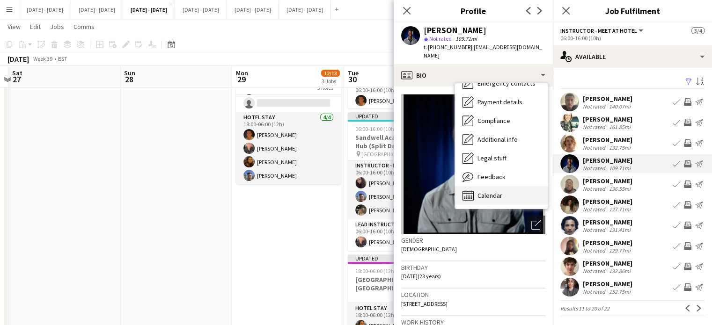
click at [488, 192] on span "Calendar" at bounding box center [490, 196] width 25 height 8
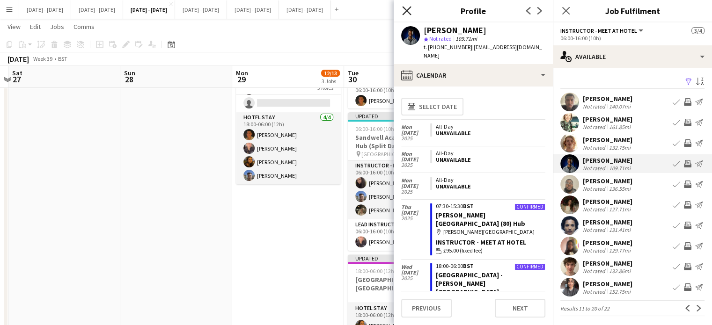
click at [406, 8] on icon "Close pop-in" at bounding box center [406, 10] width 9 height 9
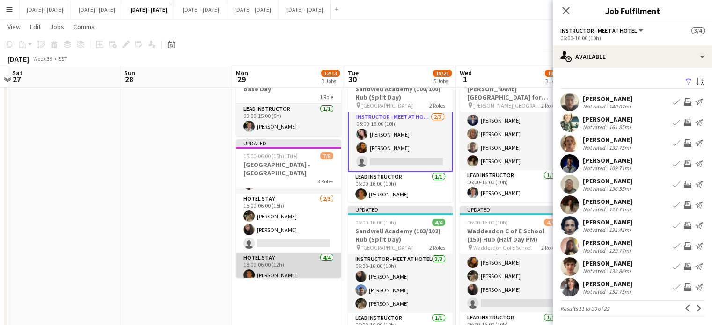
scroll to position [0, 0]
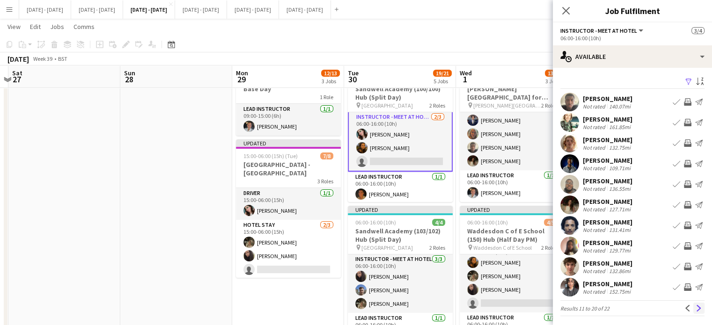
click at [696, 309] on app-icon "Next" at bounding box center [699, 308] width 7 height 7
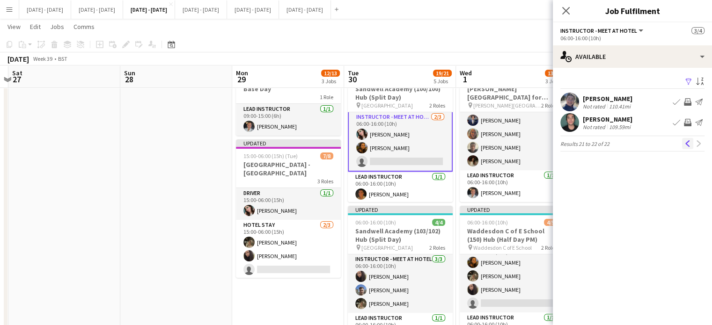
click at [686, 144] on app-icon "Previous" at bounding box center [688, 143] width 7 height 7
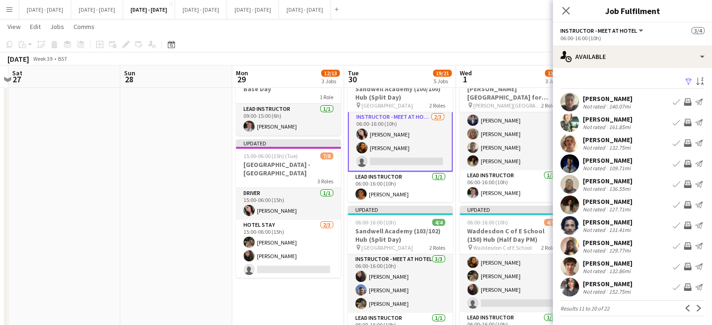
click at [685, 309] on app-icon "Previous" at bounding box center [688, 308] width 7 height 7
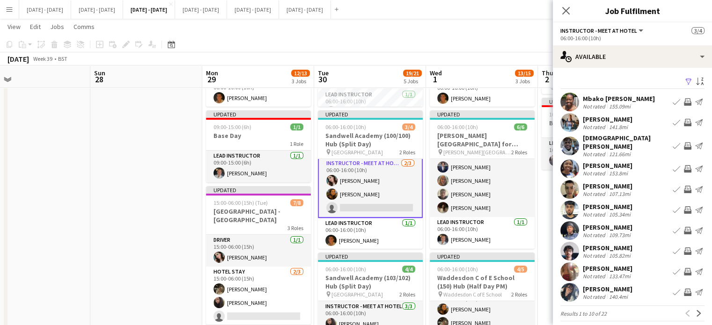
scroll to position [0, 251]
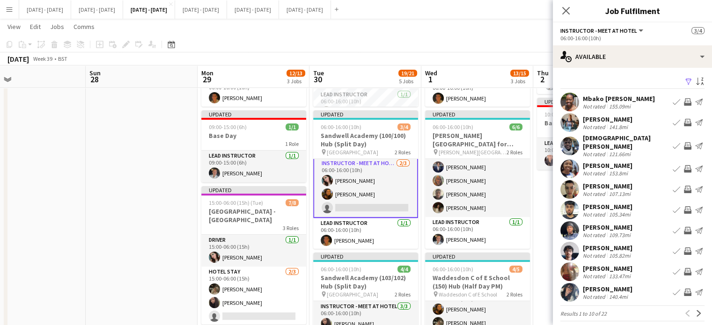
drag, startPoint x: 206, startPoint y: 254, endPoint x: 169, endPoint y: 258, distance: 37.7
click at [171, 257] on app-calendar-viewport "Thu 25 Fri 26 Sat 27 Sun 28 Mon 29 12/13 3 Jobs Tue 30 19/21 5 Jobs Wed 1 13/15…" at bounding box center [356, 279] width 712 height 766
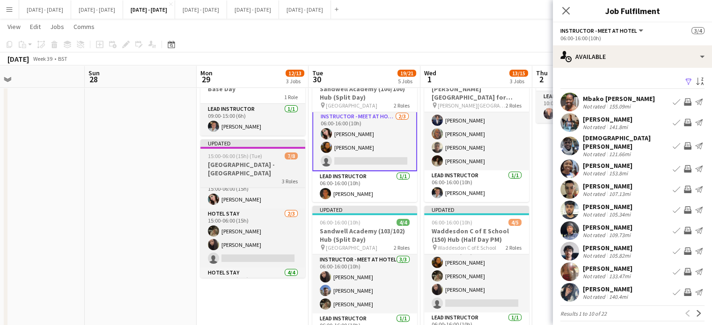
scroll to position [10, 0]
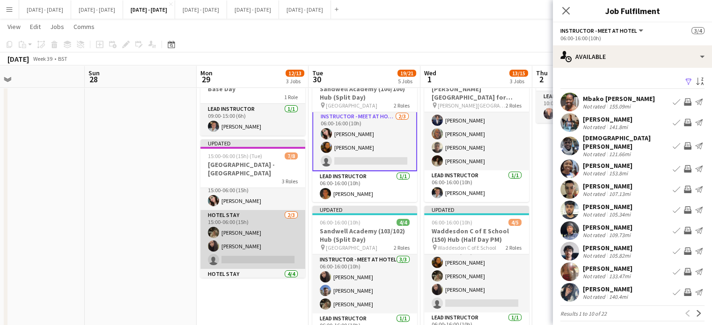
click at [260, 253] on app-card-role "Hotel Stay [DATE] 15:00-06:00 (15h) [PERSON_NAME] [PERSON_NAME] single-neutral-…" at bounding box center [252, 239] width 105 height 59
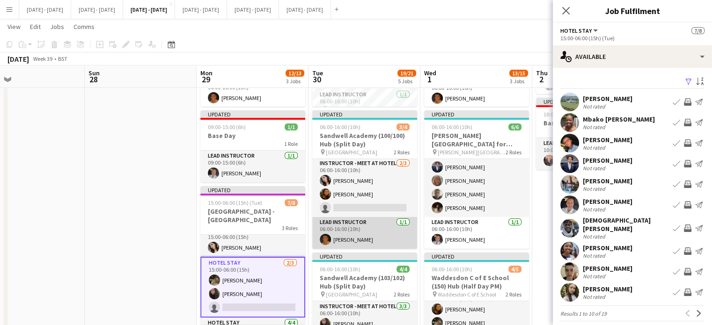
scroll to position [0, 0]
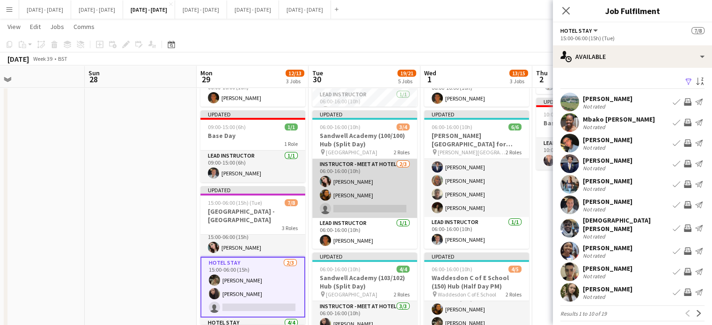
click at [378, 210] on app-card-role "Instructor - Meet at Hotel [DATE] 06:00-16:00 (10h) [PERSON_NAME] Cork [PERSON_…" at bounding box center [364, 188] width 105 height 59
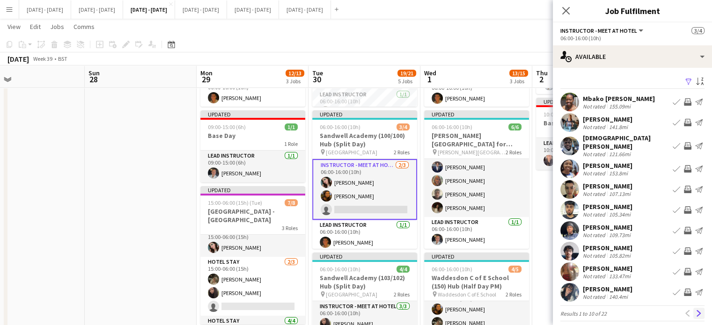
click at [696, 311] on app-icon "Next" at bounding box center [699, 314] width 7 height 7
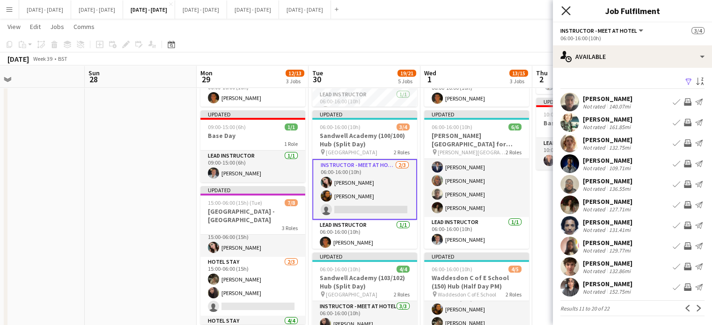
click at [565, 9] on icon at bounding box center [566, 10] width 9 height 9
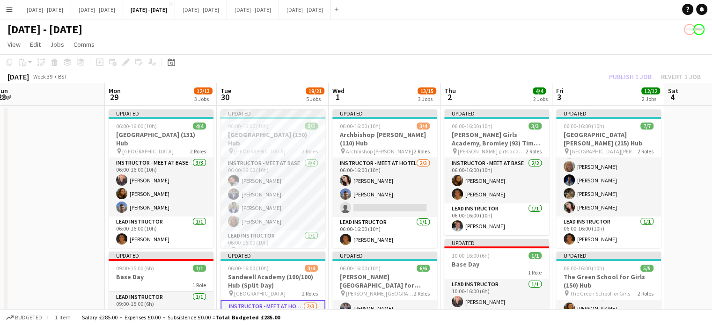
scroll to position [0, 348]
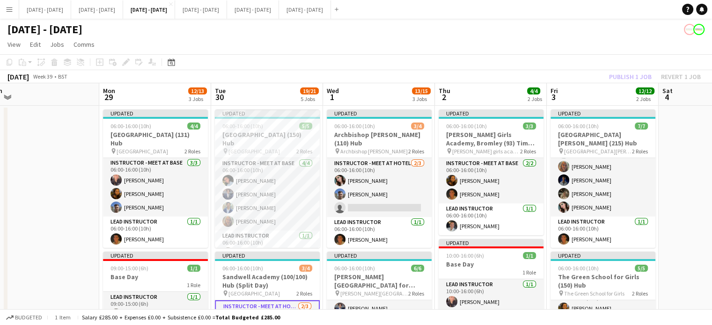
drag, startPoint x: 372, startPoint y: 91, endPoint x: 279, endPoint y: 91, distance: 92.7
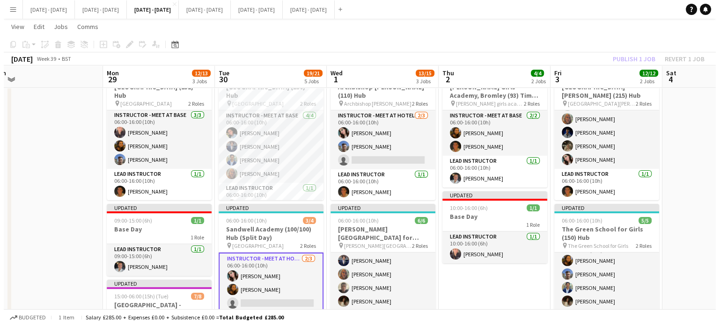
scroll to position [0, 0]
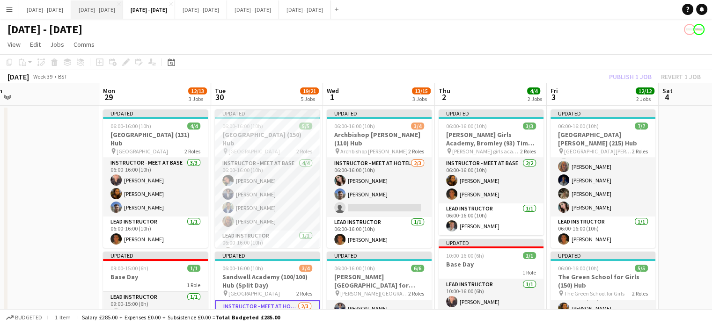
click at [104, 8] on button "[DATE] - [DATE] Close" at bounding box center [97, 9] width 52 height 18
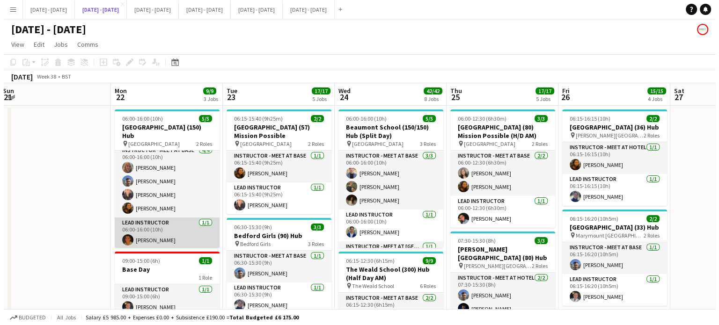
scroll to position [7, 0]
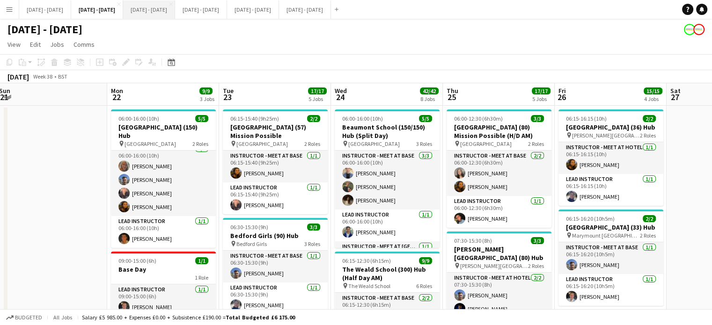
click at [175, 15] on button "[DATE] - [DATE] Close" at bounding box center [149, 9] width 52 height 18
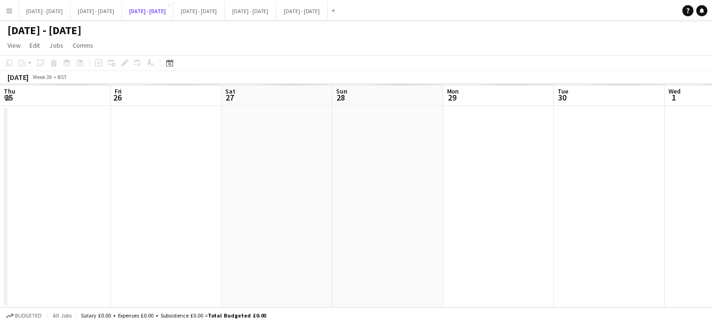
scroll to position [0, 348]
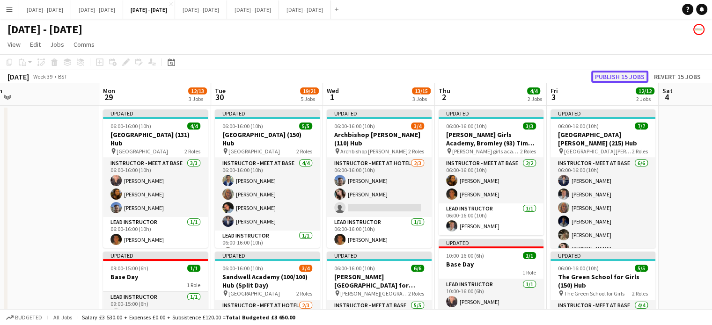
click at [629, 75] on button "Publish 15 jobs" at bounding box center [620, 77] width 57 height 12
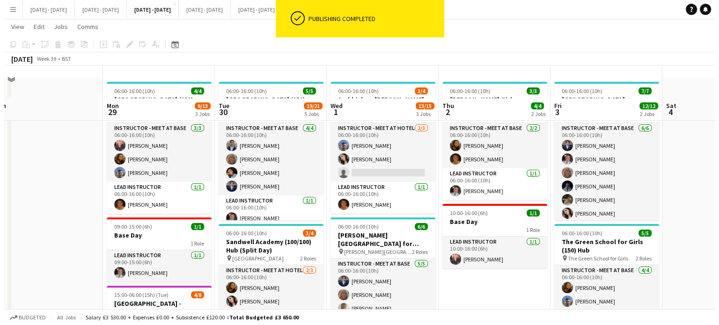
scroll to position [0, 0]
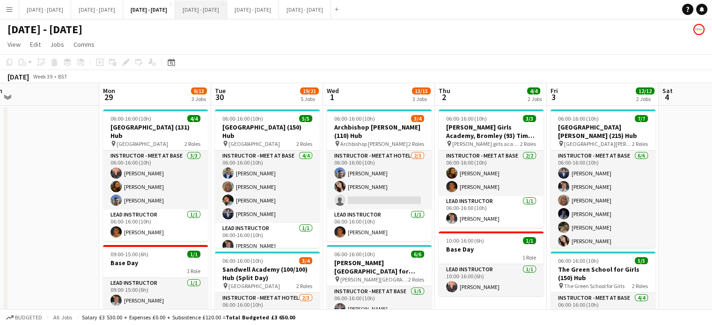
click at [227, 15] on button "[DATE] - [DATE] Close" at bounding box center [201, 9] width 52 height 18
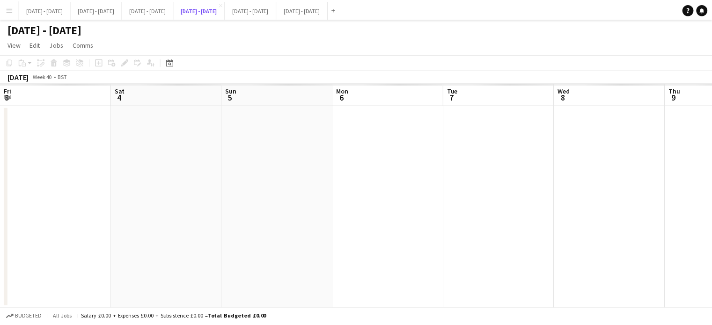
scroll to position [0, 296]
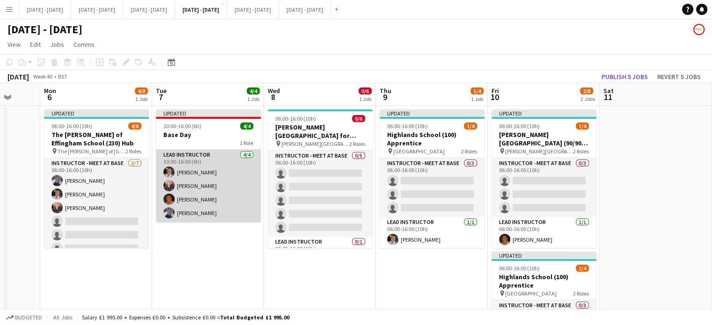
click at [188, 213] on app-card-role "Lead Instructor 4/4 10:00-16:00 (6h) Ella Wray Ellie-Marie Mankelow Matthew Pen…" at bounding box center [208, 186] width 105 height 73
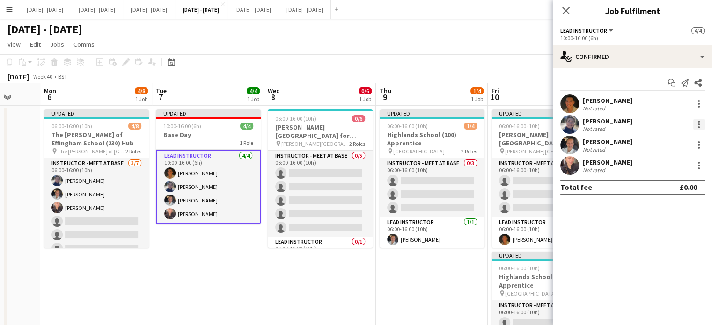
click at [702, 122] on div at bounding box center [699, 124] width 11 height 11
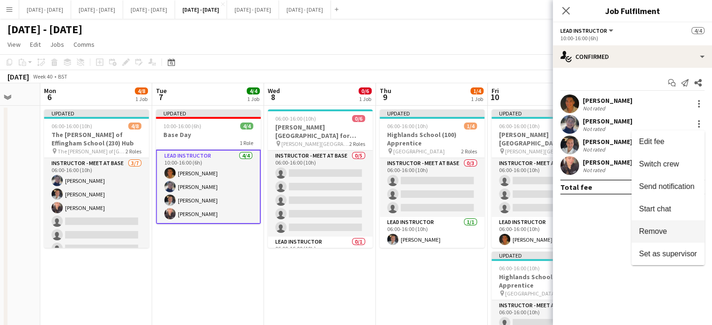
click at [674, 229] on span "Remove" at bounding box center [668, 232] width 58 height 8
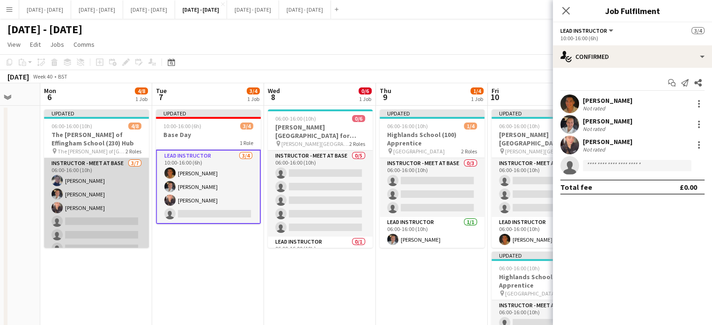
click at [77, 177] on app-card-role "Instructor - Meet at Base 3/7 06:00-16:00 (10h) Hannah Taylor Ella Wray Ellie-M…" at bounding box center [96, 214] width 105 height 113
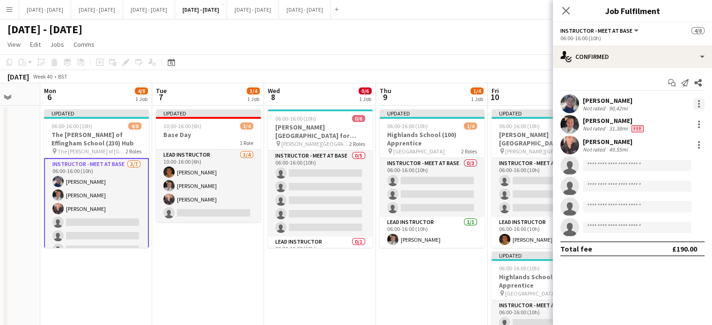
click at [701, 104] on div at bounding box center [699, 103] width 11 height 11
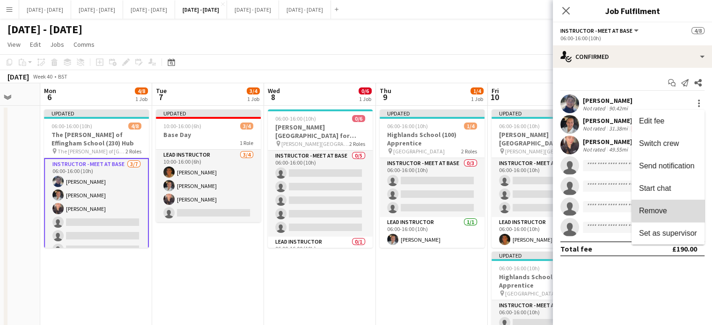
click at [684, 209] on span "Remove" at bounding box center [668, 211] width 58 height 8
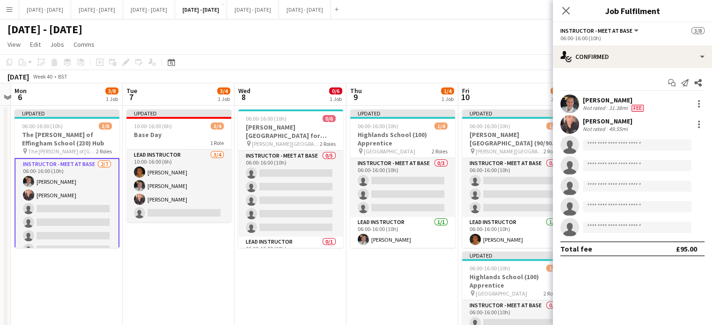
scroll to position [0, 331]
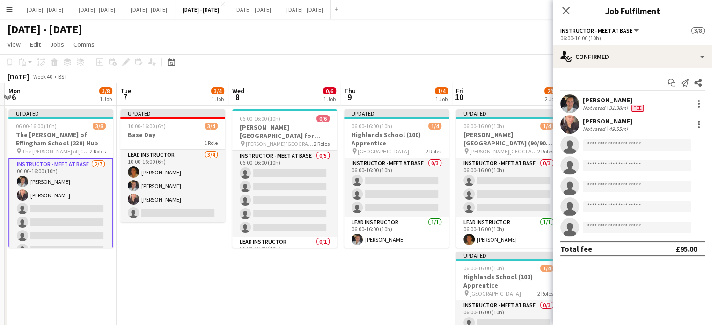
drag, startPoint x: 417, startPoint y: 278, endPoint x: 381, endPoint y: 282, distance: 35.8
click at [381, 282] on app-calendar-viewport "Fri 3 Sat 4 Sun 5 Mon 6 3/8 1 Job Tue 7 3/4 1 Job Wed 8 0/6 1 Job Thu 9 1/4 1 J…" at bounding box center [356, 246] width 712 height 326
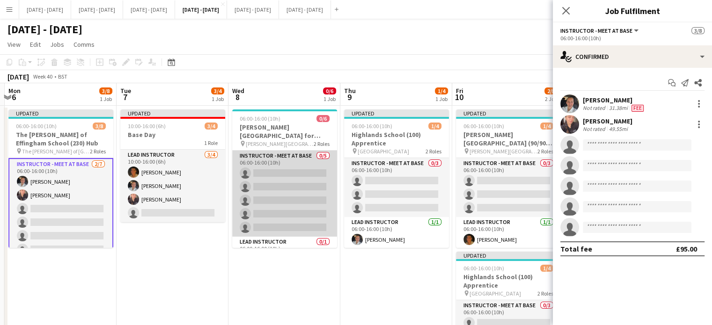
scroll to position [21, 0]
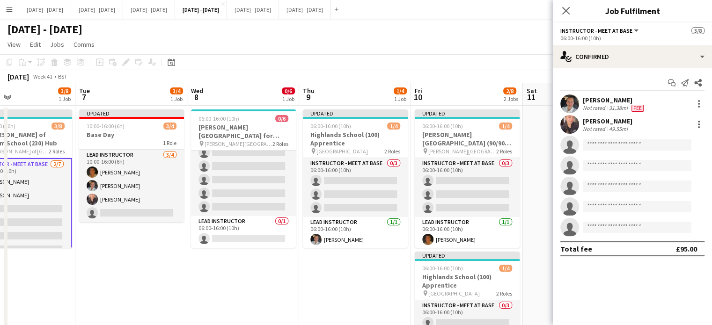
drag, startPoint x: 332, startPoint y: 270, endPoint x: 309, endPoint y: 271, distance: 23.0
click at [309, 270] on app-calendar-viewport "Fri 3 Sat 4 Sun 5 Mon 6 3/8 1 Job Tue 7 3/4 1 Job Wed 8 0/6 1 Job Thu 9 1/4 1 J…" at bounding box center [356, 246] width 712 height 326
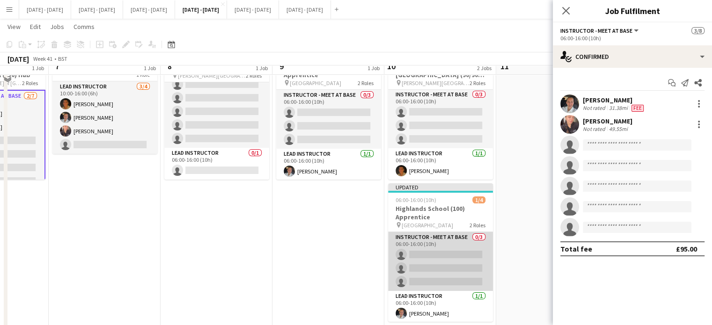
scroll to position [52, 0]
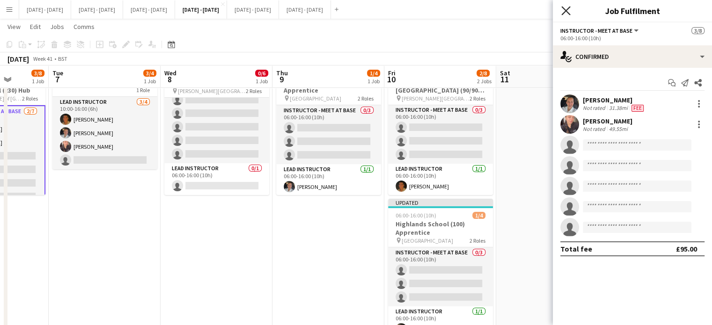
drag, startPoint x: 569, startPoint y: 7, endPoint x: 489, endPoint y: 91, distance: 115.6
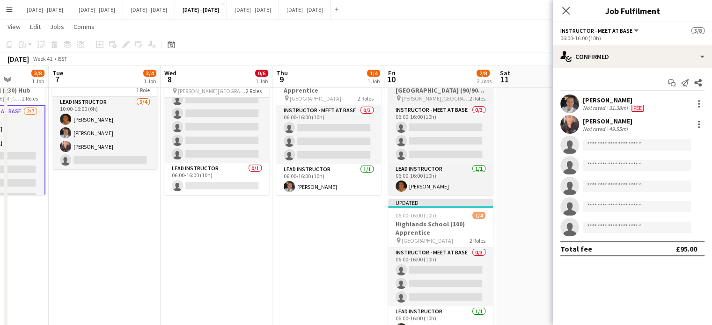
click at [569, 8] on icon "Close pop-in" at bounding box center [565, 10] width 7 height 7
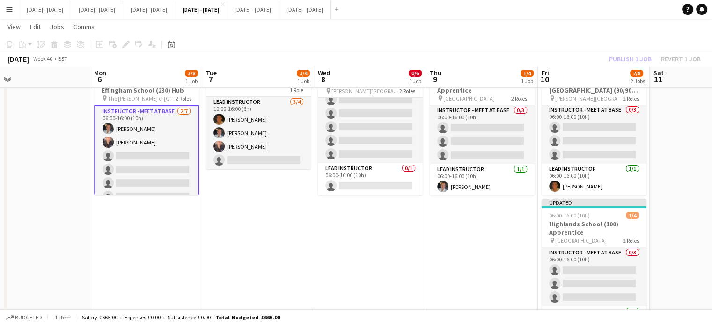
scroll to position [0, 243]
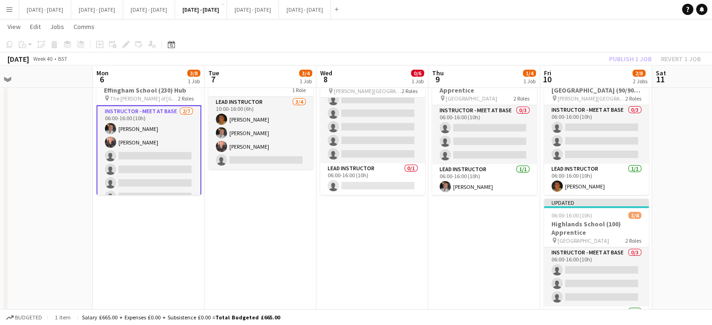
drag, startPoint x: 305, startPoint y: 264, endPoint x: 461, endPoint y: 261, distance: 156.0
click at [461, 261] on app-calendar-viewport "Fri 3 Sat 4 Sun 5 Mon 6 3/8 1 Job Tue 7 3/4 1 Job Wed 8 0/6 1 Job Thu 9 1/4 1 J…" at bounding box center [356, 171] width 712 height 372
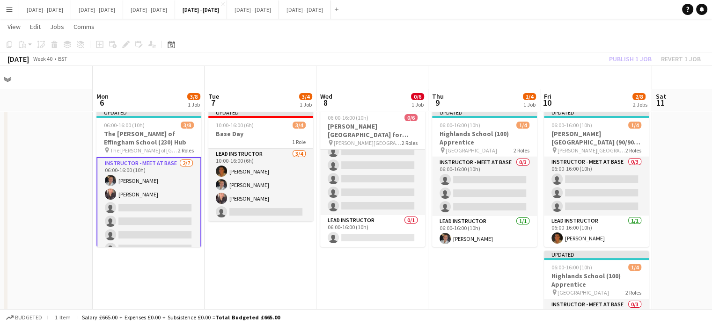
scroll to position [0, 0]
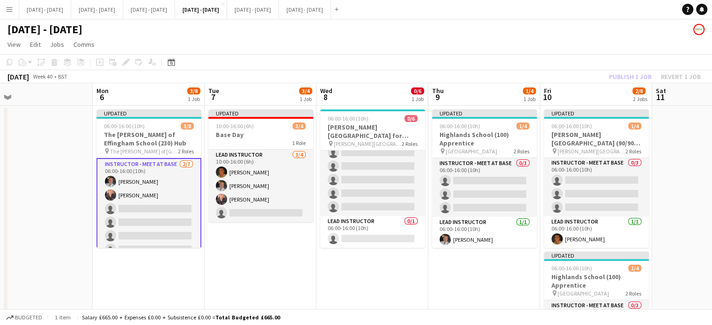
drag, startPoint x: 266, startPoint y: 138, endPoint x: 165, endPoint y: 84, distance: 114.6
click at [266, 138] on h3 "Base Day" at bounding box center [260, 135] width 105 height 8
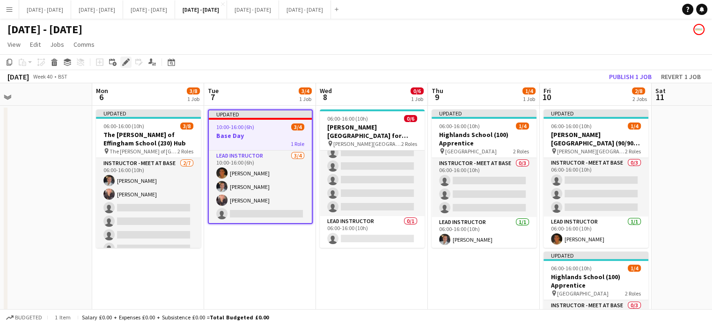
click at [123, 61] on icon "Edit" at bounding box center [125, 62] width 7 height 7
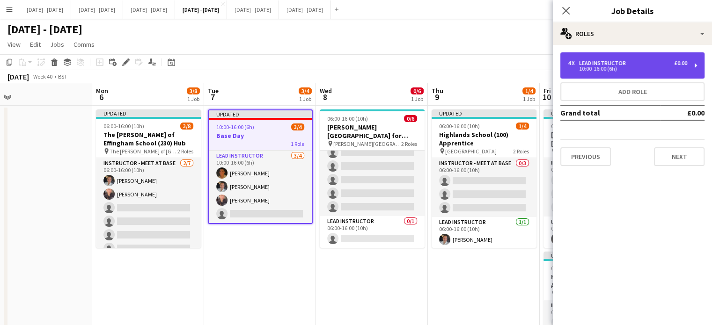
click at [618, 74] on div "4 x Lead Instructor £0.00 10:00-16:00 (6h)" at bounding box center [633, 65] width 144 height 26
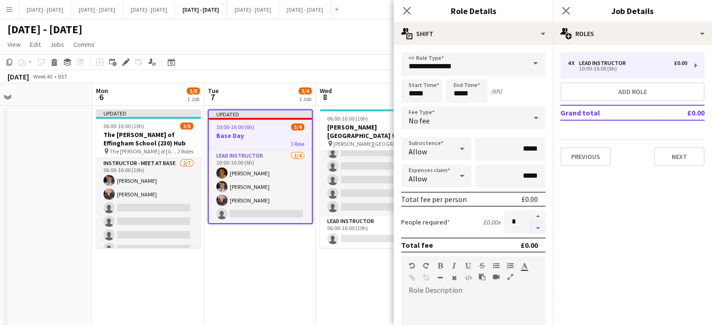
click at [531, 227] on button "button" at bounding box center [538, 229] width 15 height 12
type input "*"
click at [403, 10] on icon "Close pop-in" at bounding box center [406, 10] width 9 height 9
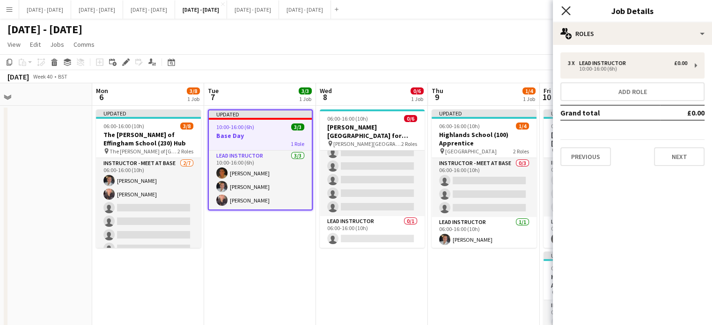
drag, startPoint x: 569, startPoint y: 8, endPoint x: 411, endPoint y: 159, distance: 218.6
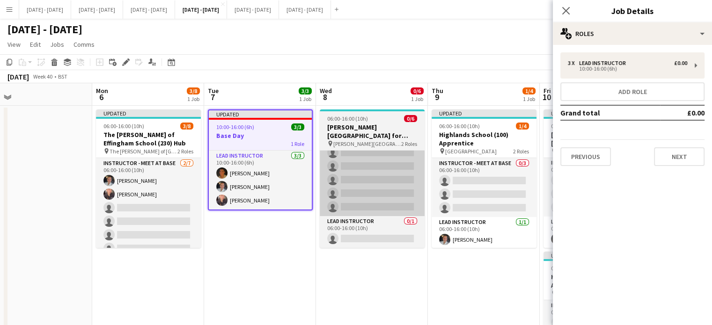
click at [569, 8] on icon at bounding box center [565, 10] width 7 height 7
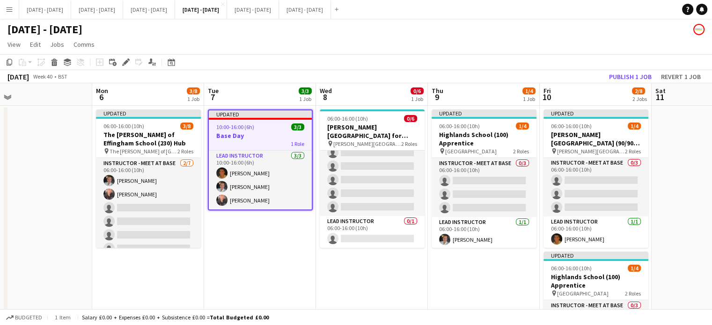
scroll to position [0, 285]
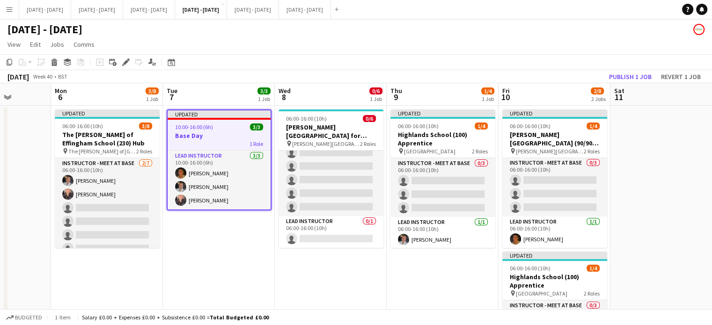
drag, startPoint x: 496, startPoint y: 290, endPoint x: 455, endPoint y: 290, distance: 41.7
click at [455, 290] on app-calendar-viewport "Fri 3 Sat 4 Sun 5 Mon 6 3/8 1 Job Tue 7 3/3 1 Job Wed 8 0/6 1 Job Thu 9 1/4 1 J…" at bounding box center [356, 246] width 712 height 326
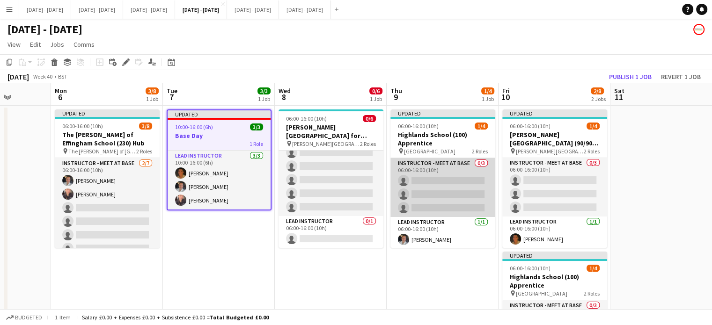
click at [440, 196] on app-card-role "Instructor - Meet at Base 0/3 06:00-16:00 (10h) single-neutral-actions single-n…" at bounding box center [443, 187] width 105 height 59
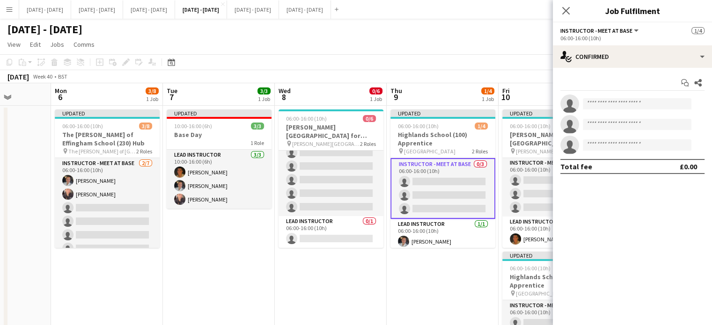
click at [601, 97] on app-invite-slot "single-neutral-actions" at bounding box center [632, 104] width 159 height 19
click at [602, 99] on input at bounding box center [637, 103] width 109 height 11
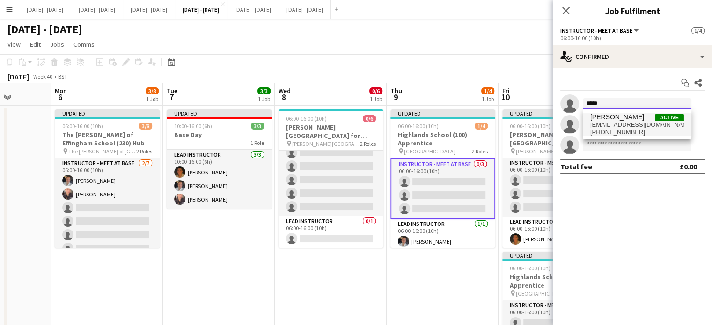
type input "*****"
click at [605, 125] on span "[EMAIL_ADDRESS][DOMAIN_NAME]" at bounding box center [638, 124] width 94 height 7
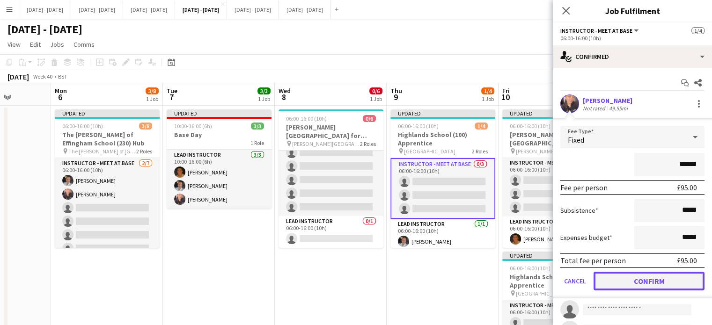
click at [640, 282] on button "Confirm" at bounding box center [649, 281] width 111 height 19
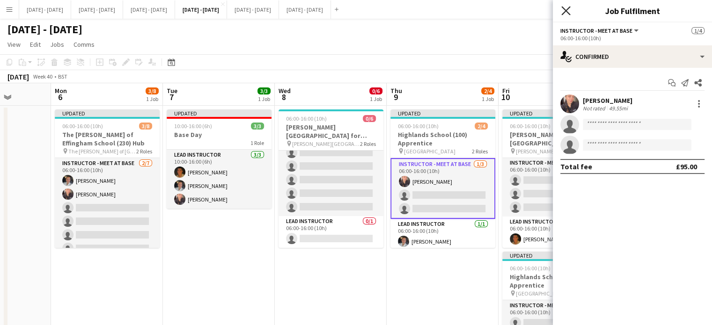
click at [567, 13] on icon "Close pop-in" at bounding box center [566, 10] width 9 height 9
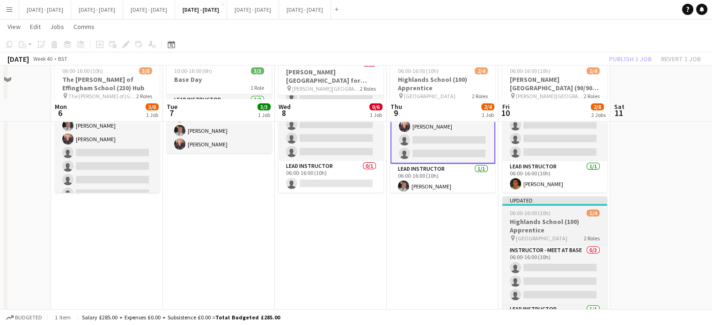
scroll to position [94, 0]
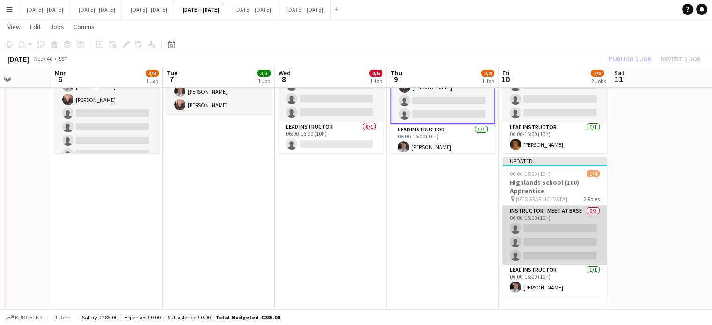
click at [551, 232] on app-card-role "Instructor - Meet at Base 0/3 06:00-16:00 (10h) single-neutral-actions single-n…" at bounding box center [555, 235] width 105 height 59
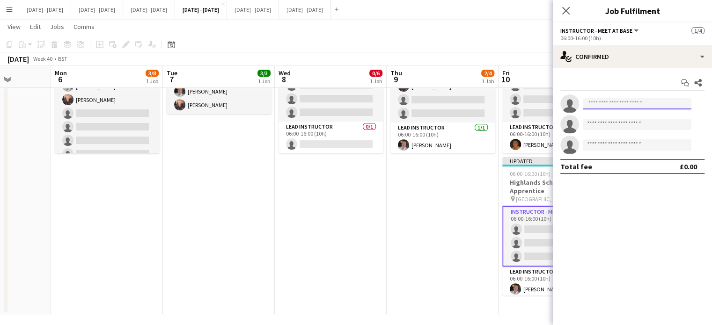
click at [628, 103] on input at bounding box center [637, 103] width 109 height 11
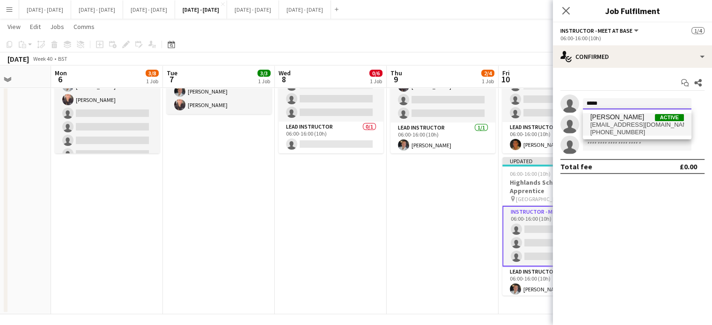
type input "*****"
click at [621, 121] on span "[PERSON_NAME]" at bounding box center [618, 117] width 54 height 8
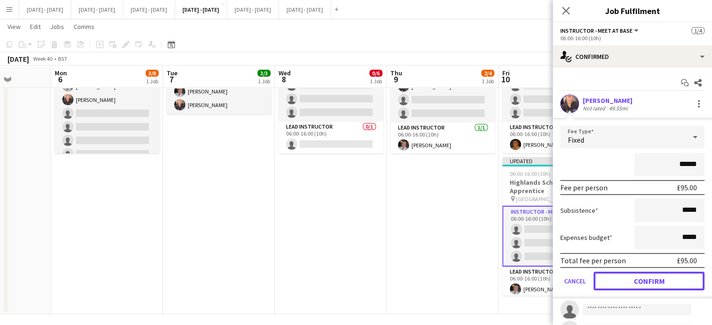
click at [633, 279] on button "Confirm" at bounding box center [649, 281] width 111 height 19
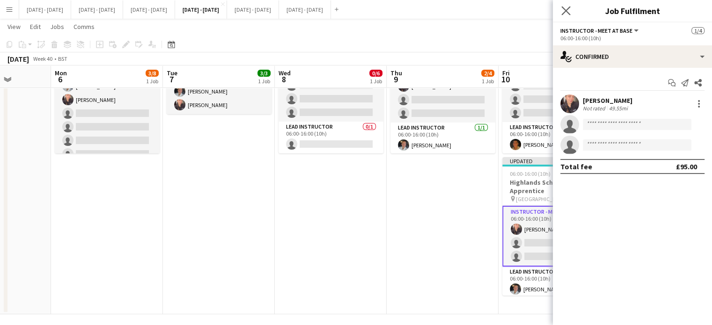
click at [564, 5] on app-icon "Close pop-in" at bounding box center [567, 11] width 14 height 14
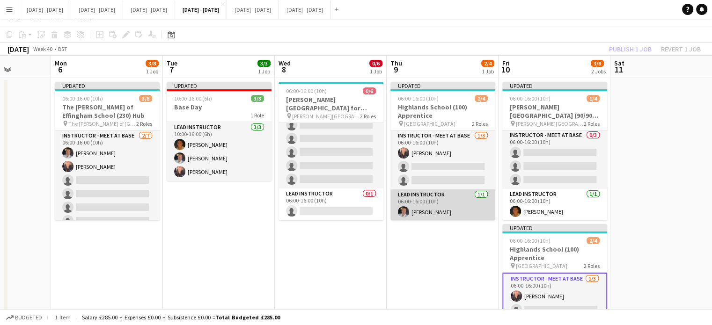
scroll to position [0, 0]
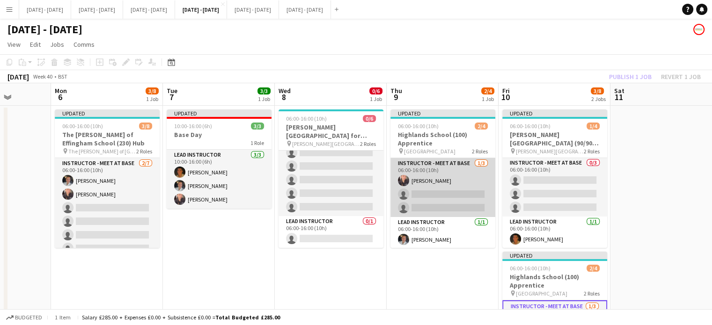
click at [440, 202] on app-card-role "Instructor - Meet at Base [DATE] 06:00-16:00 (10h) [PERSON_NAME] single-neutral…" at bounding box center [443, 187] width 105 height 59
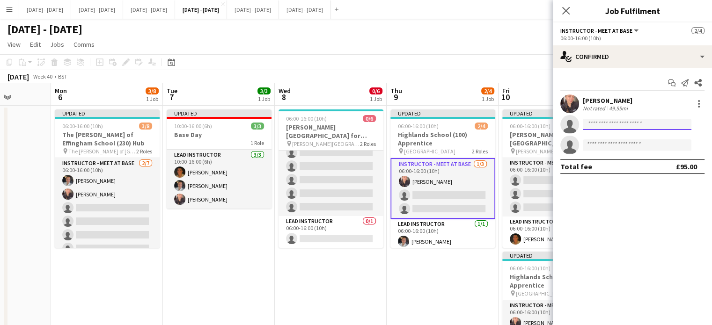
click at [609, 126] on input at bounding box center [637, 124] width 109 height 11
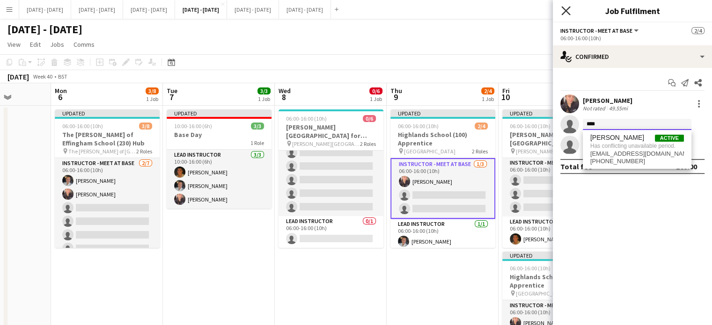
type input "****"
click at [567, 9] on icon at bounding box center [566, 10] width 9 height 9
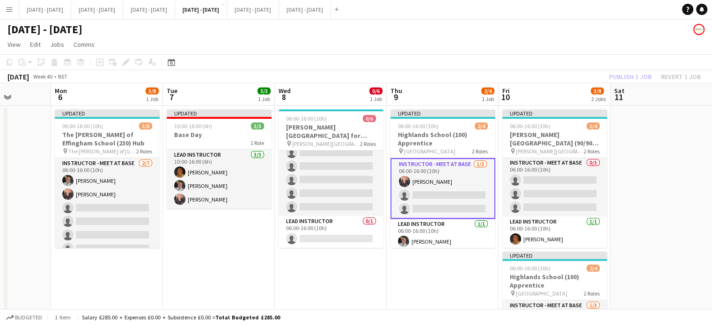
click at [452, 195] on app-card-role "Instructor - Meet at Base [DATE] 06:00-16:00 (10h) [PERSON_NAME] single-neutral…" at bounding box center [443, 188] width 105 height 61
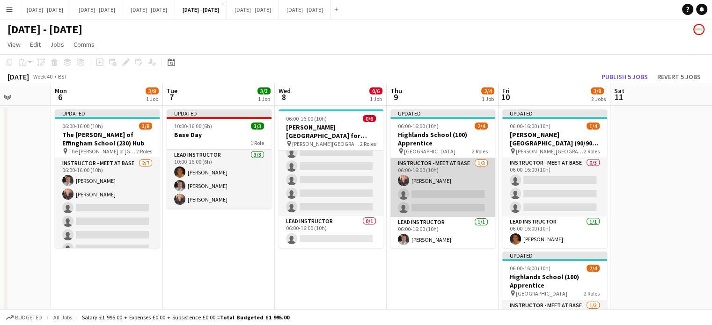
click at [448, 192] on app-card-role "Instructor - Meet at Base [DATE] 06:00-16:00 (10h) [PERSON_NAME] single-neutral…" at bounding box center [443, 187] width 105 height 59
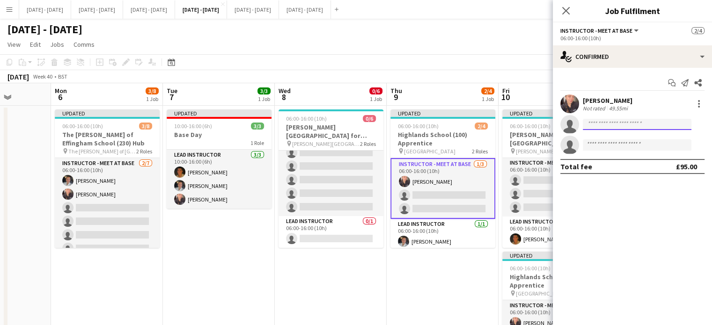
click at [635, 125] on input at bounding box center [637, 124] width 109 height 11
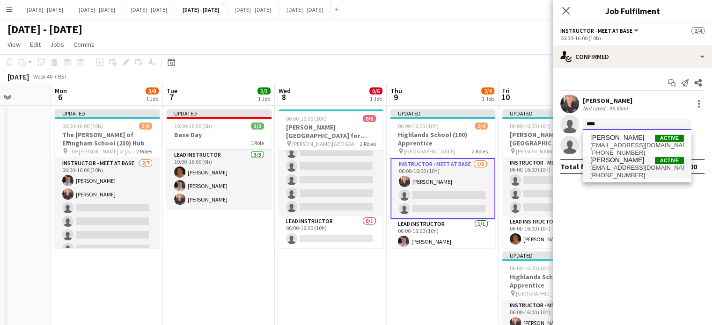
type input "****"
click at [612, 173] on span "[PHONE_NUMBER]" at bounding box center [638, 175] width 94 height 7
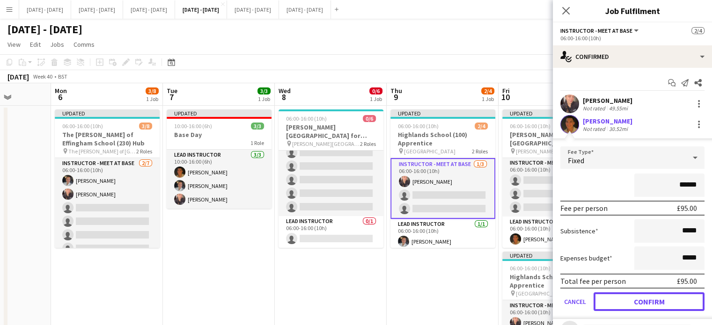
click at [627, 299] on button "Confirm" at bounding box center [649, 302] width 111 height 19
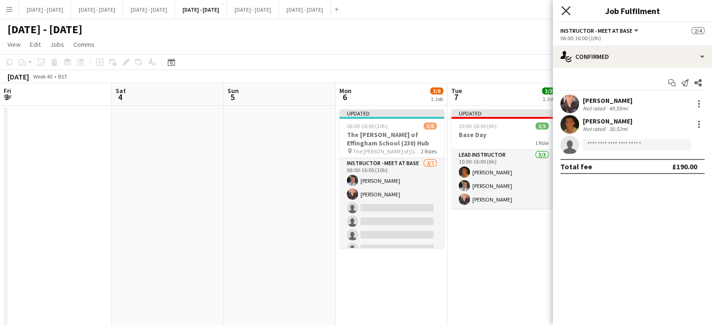
scroll to position [0, 0]
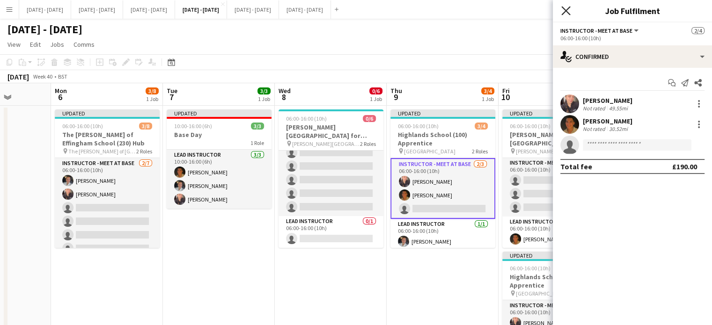
click at [565, 14] on icon "Close pop-in" at bounding box center [566, 10] width 9 height 9
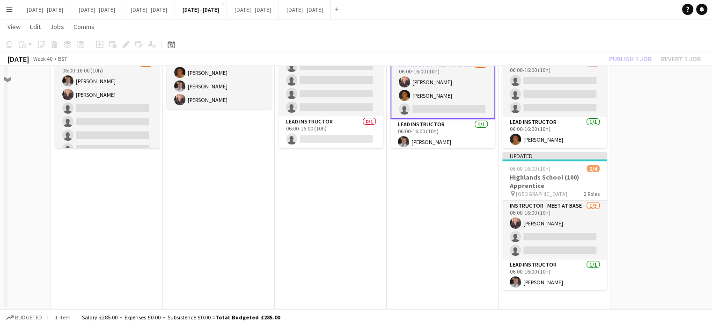
scroll to position [5, 0]
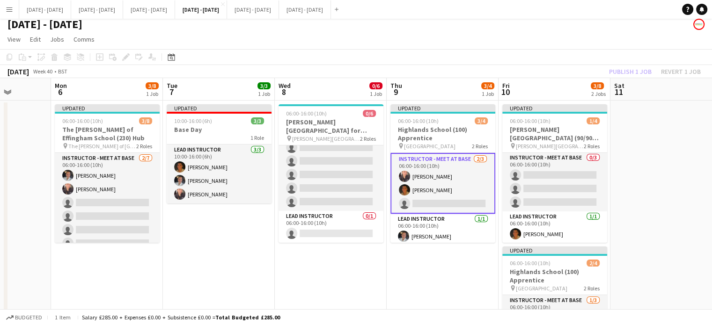
click at [458, 204] on app-card-role "Instructor - Meet at Base [DATE] 06:00-16:00 (10h) [PERSON_NAME] [PERSON_NAME] …" at bounding box center [443, 183] width 105 height 61
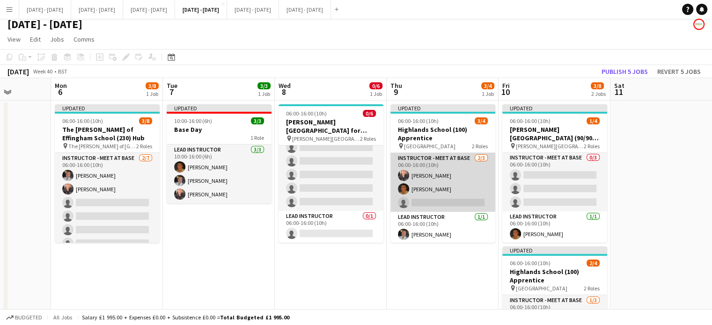
click at [442, 197] on app-card-role "Instructor - Meet at Base [DATE] 06:00-16:00 (10h) [PERSON_NAME] [PERSON_NAME] …" at bounding box center [443, 182] width 105 height 59
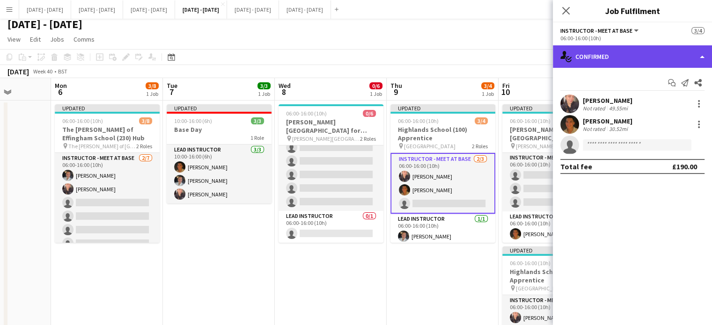
click at [623, 54] on div "single-neutral-actions-check-2 Confirmed" at bounding box center [632, 56] width 159 height 22
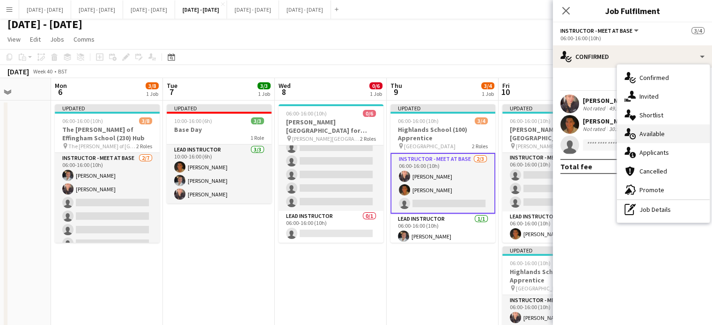
click at [654, 132] on span "Available" at bounding box center [652, 134] width 25 height 8
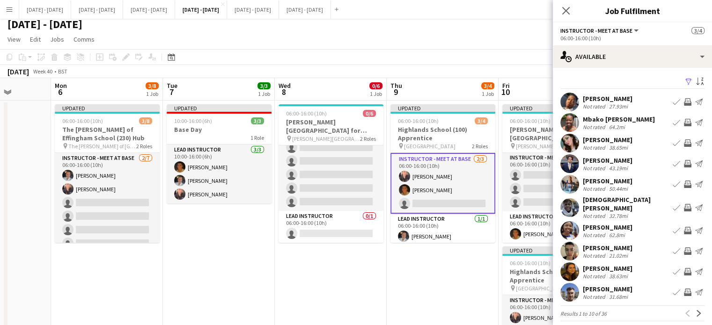
click at [673, 141] on app-icon "Book crew" at bounding box center [676, 143] width 7 height 7
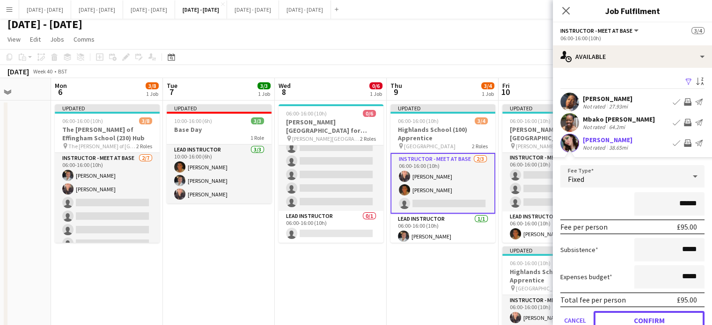
drag, startPoint x: 654, startPoint y: 315, endPoint x: 642, endPoint y: 288, distance: 29.8
click at [654, 316] on button "Confirm" at bounding box center [649, 320] width 111 height 19
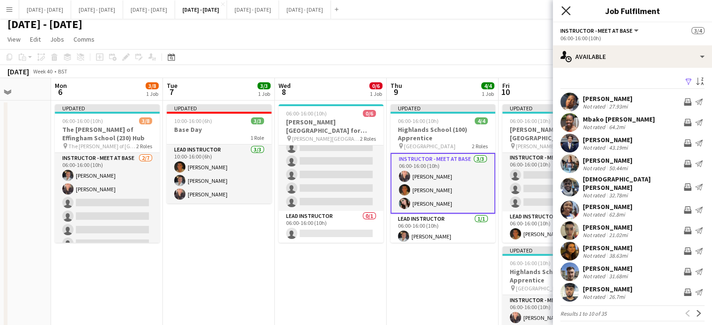
click at [569, 12] on icon "Close pop-in" at bounding box center [566, 10] width 9 height 9
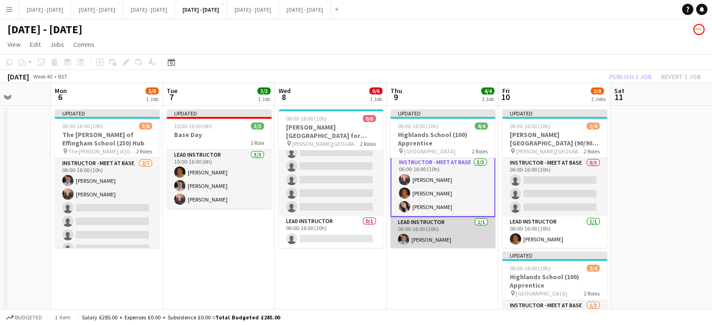
scroll to position [2, 0]
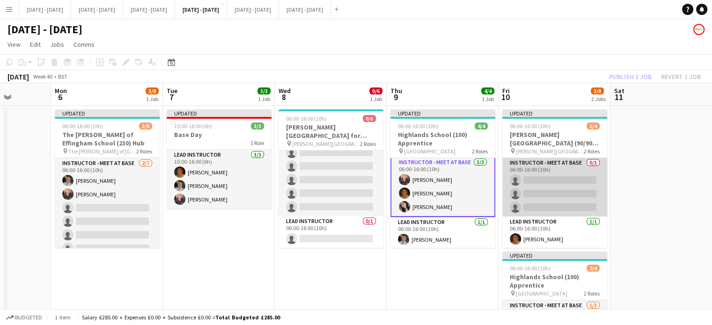
click at [555, 185] on app-card-role "Instructor - Meet at Base 0/3 06:00-16:00 (10h) single-neutral-actions single-n…" at bounding box center [555, 187] width 105 height 59
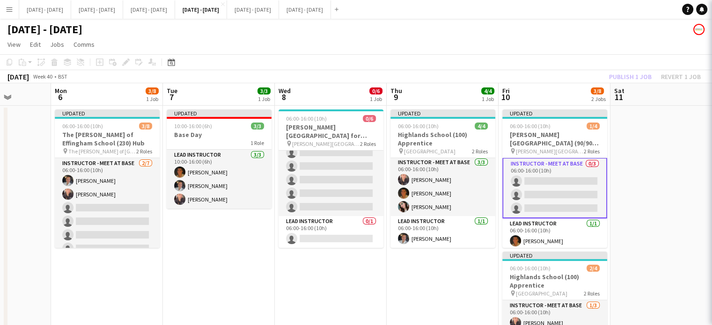
scroll to position [1, 0]
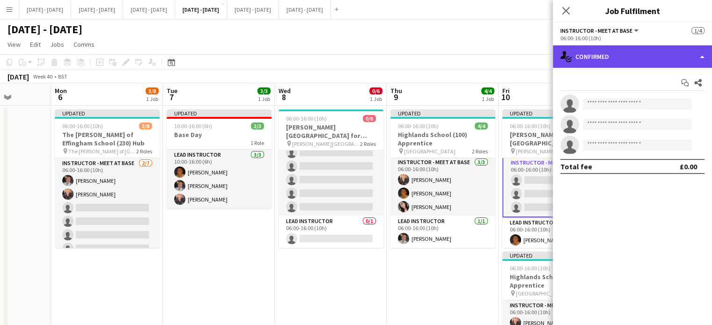
click at [634, 54] on div "single-neutral-actions-check-2 Confirmed" at bounding box center [632, 56] width 159 height 22
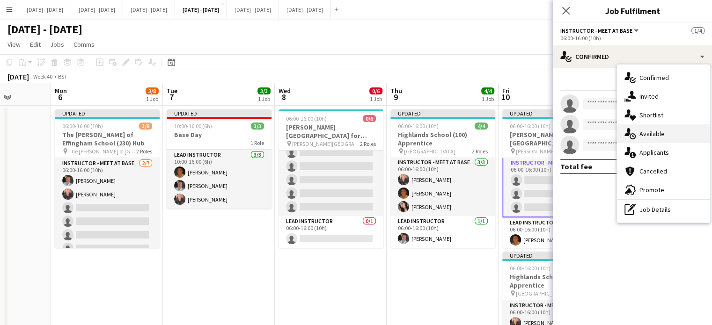
click at [673, 140] on div "single-neutral-actions-upload Available" at bounding box center [663, 134] width 93 height 19
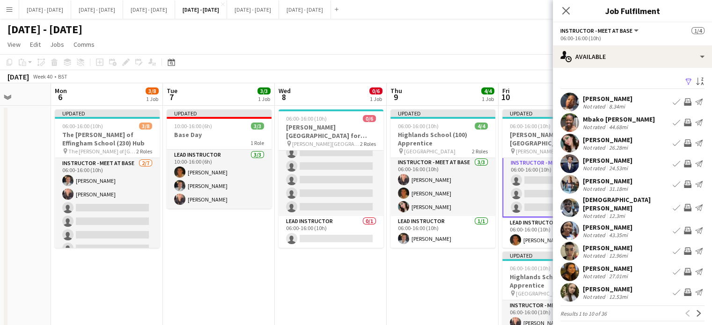
scroll to position [2, 0]
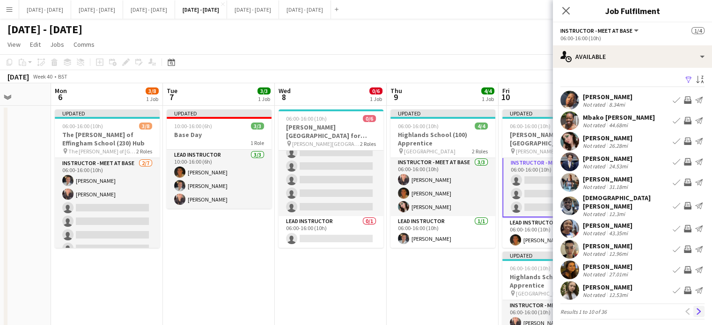
click at [696, 309] on app-icon "Next" at bounding box center [699, 312] width 7 height 7
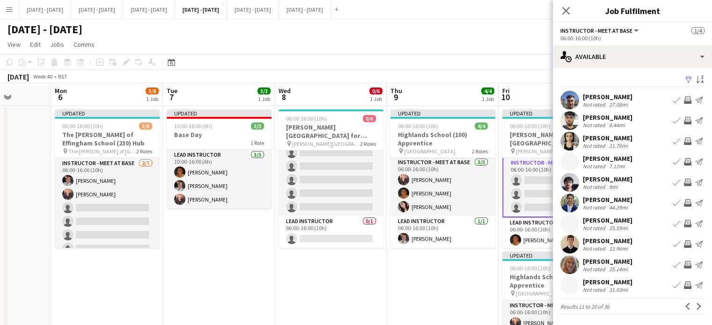
scroll to position [0, 0]
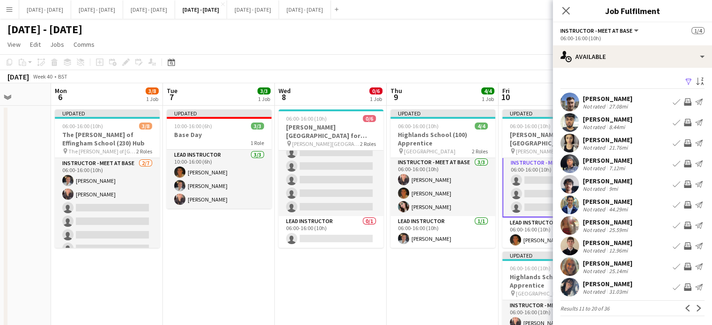
click at [673, 101] on app-icon "Book crew" at bounding box center [676, 101] width 7 height 7
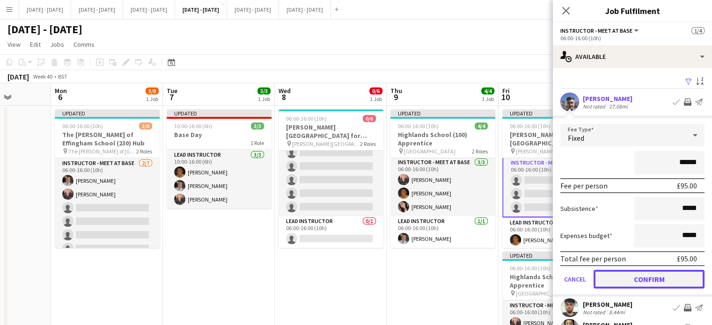
click at [673, 280] on button "Confirm" at bounding box center [649, 279] width 111 height 19
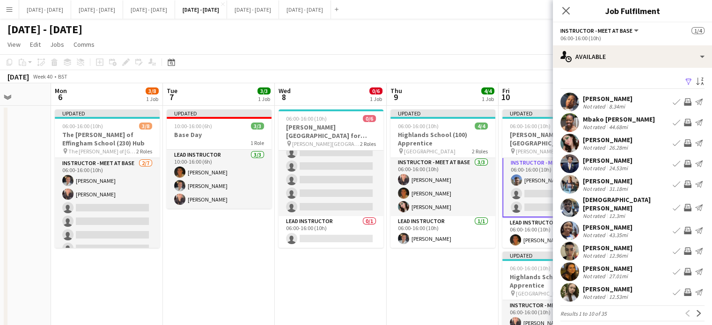
click at [673, 162] on app-icon "Book crew" at bounding box center [676, 163] width 7 height 7
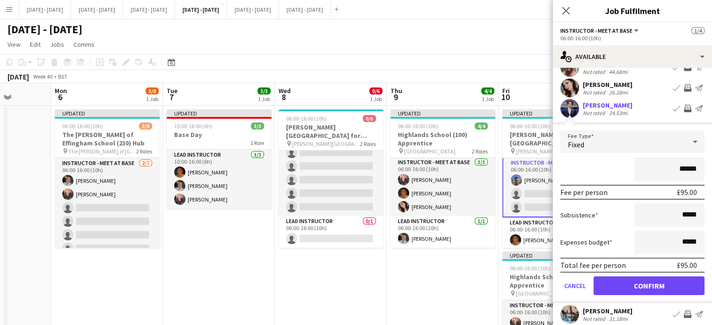
scroll to position [94, 0]
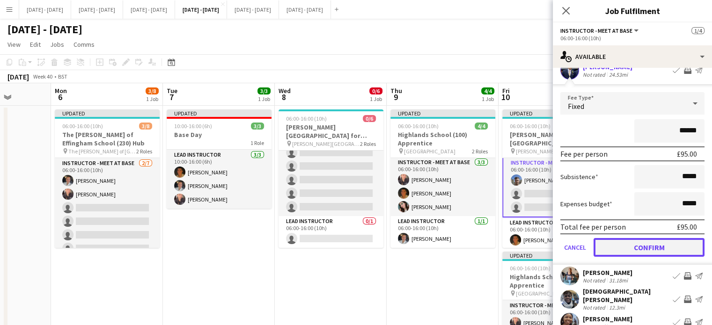
click at [654, 244] on button "Confirm" at bounding box center [649, 247] width 111 height 19
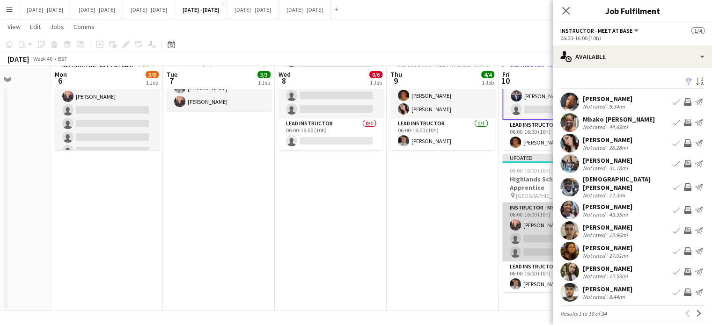
scroll to position [99, 0]
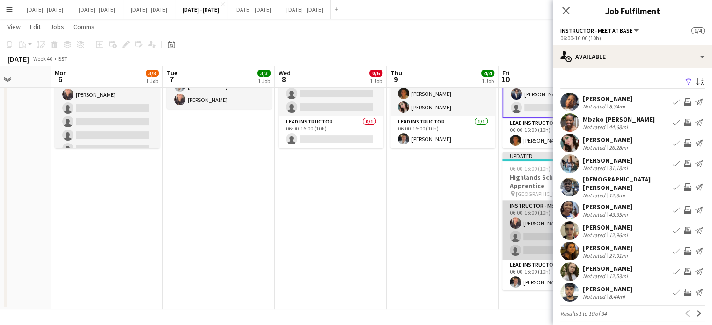
click at [536, 234] on app-card-role "Instructor - Meet at Base [DATE] 06:00-16:00 (10h) [PERSON_NAME] single-neutral…" at bounding box center [555, 230] width 105 height 59
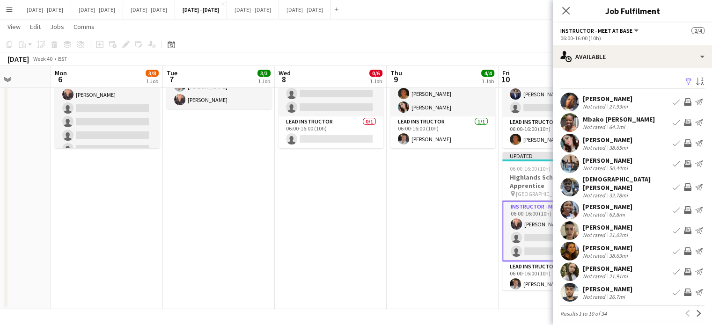
click at [673, 248] on app-icon "Book crew" at bounding box center [676, 251] width 7 height 7
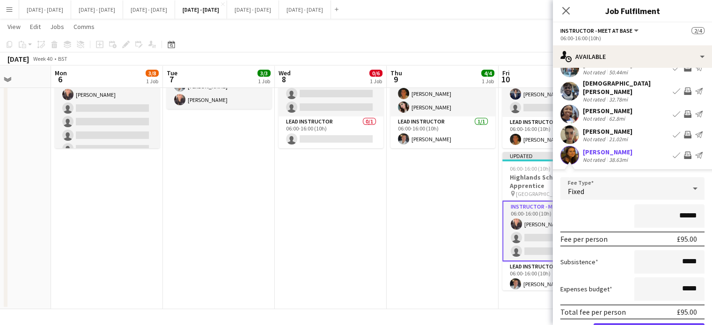
scroll to position [140, 0]
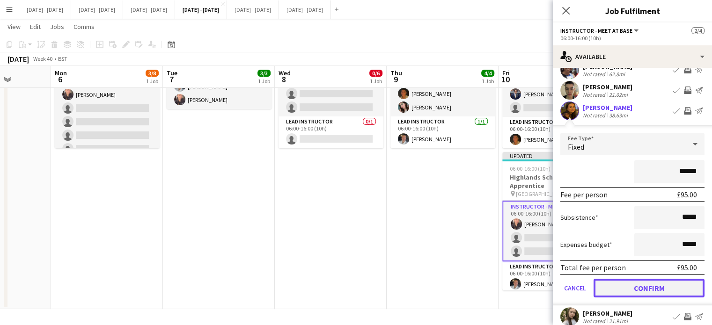
click at [653, 286] on button "Confirm" at bounding box center [649, 288] width 111 height 19
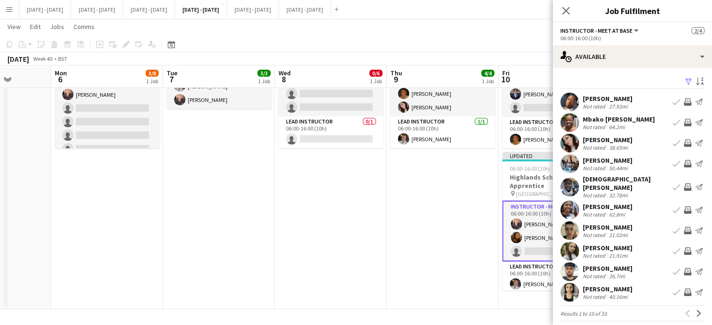
click at [671, 140] on button "Book crew" at bounding box center [676, 143] width 11 height 11
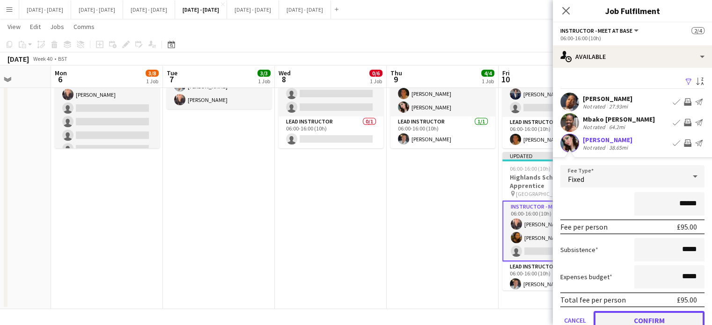
click at [658, 317] on button "Confirm" at bounding box center [649, 320] width 111 height 19
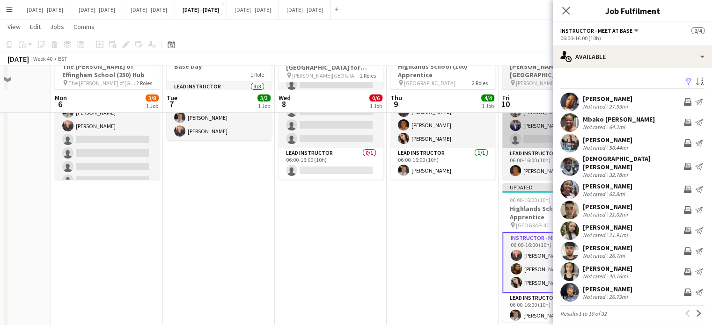
scroll to position [5, 0]
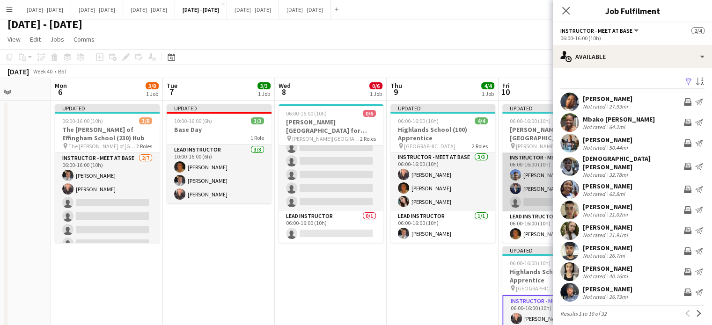
click at [529, 201] on app-card-role "Instructor - Meet at Base [DATE] 06:00-16:00 (10h) [PERSON_NAME] [PERSON_NAME] …" at bounding box center [555, 182] width 105 height 59
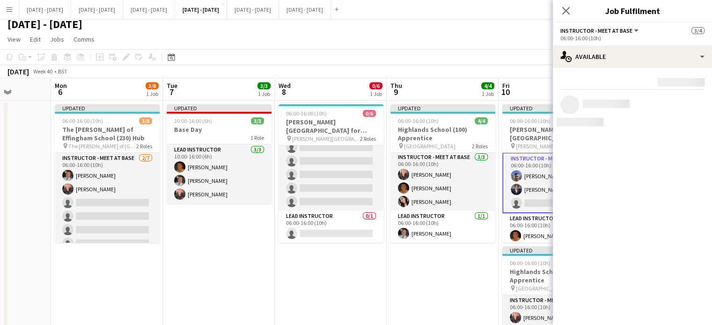
scroll to position [1, 0]
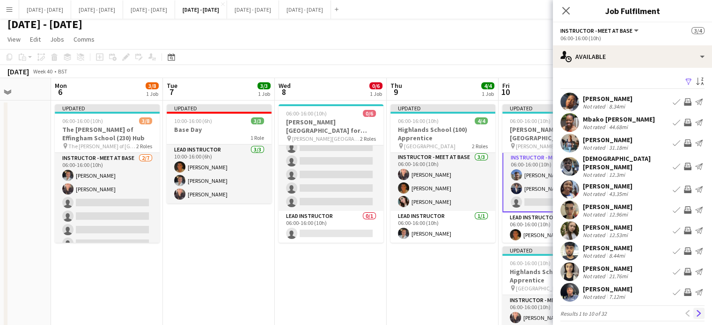
click at [696, 311] on app-icon "Next" at bounding box center [699, 314] width 7 height 7
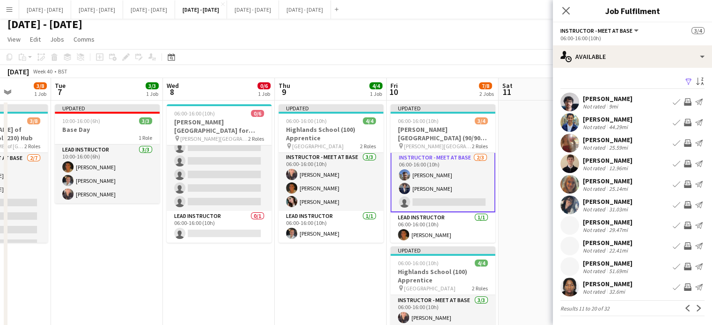
scroll to position [0, 399]
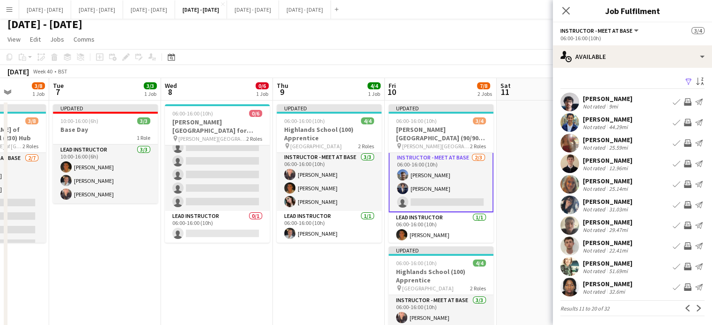
drag, startPoint x: 488, startPoint y: 283, endPoint x: 375, endPoint y: 287, distance: 113.4
click at [375, 287] on app-calendar-viewport "Fri 3 Sat 4 Sun 5 Mon 6 3/8 1 Job Tue 7 3/3 1 Job Wed 8 0/6 1 Job Thu 9 4/4 1 J…" at bounding box center [356, 241] width 712 height 326
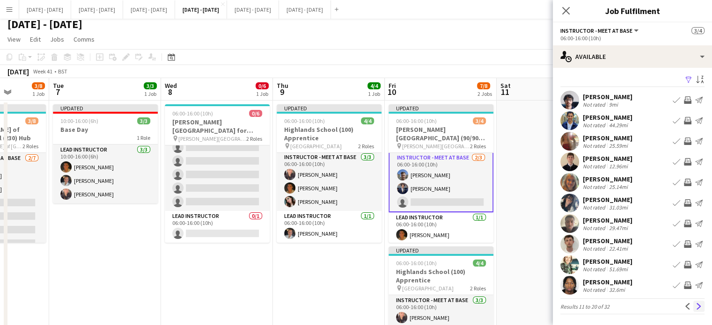
click at [694, 306] on button "Next" at bounding box center [699, 306] width 11 height 11
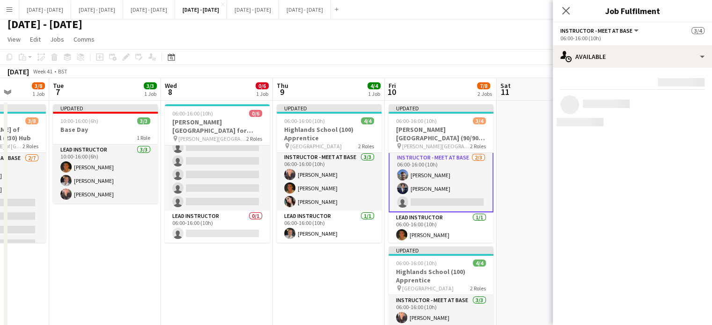
scroll to position [0, 0]
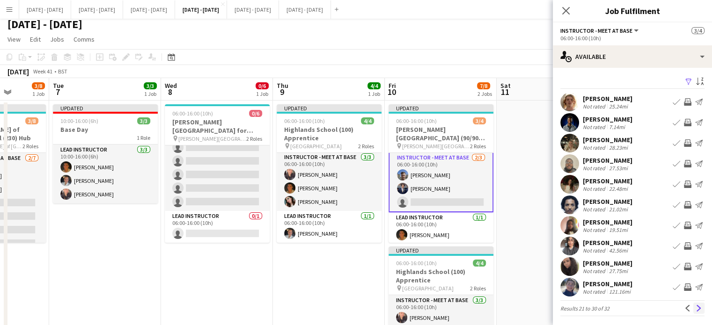
click at [696, 311] on app-icon "Next" at bounding box center [699, 308] width 7 height 7
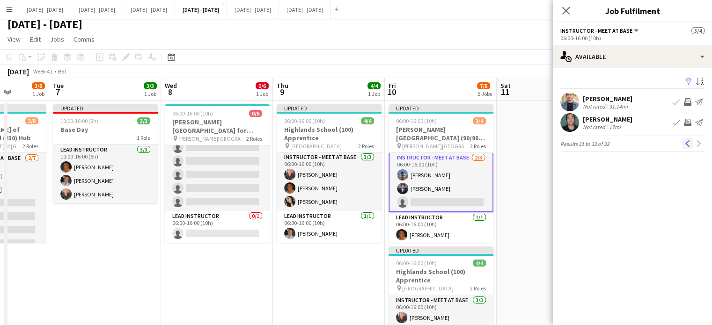
click at [686, 140] on app-icon "Previous" at bounding box center [688, 143] width 7 height 7
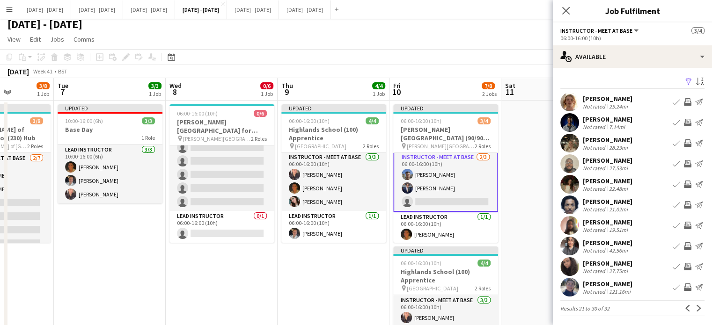
scroll to position [0, 393]
drag, startPoint x: 496, startPoint y: 225, endPoint x: 502, endPoint y: 224, distance: 5.3
click at [502, 224] on app-calendar-viewport "Fri 3 Sat 4 Sun 5 Mon 6 3/8 1 Job Tue 7 3/3 1 Job Wed 8 0/6 1 Job Thu 9 4/4 1 J…" at bounding box center [356, 241] width 712 height 326
click at [565, 8] on icon "Close pop-in" at bounding box center [566, 10] width 9 height 9
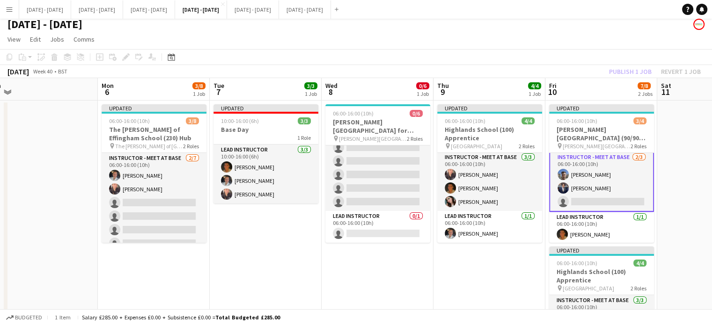
scroll to position [0, 235]
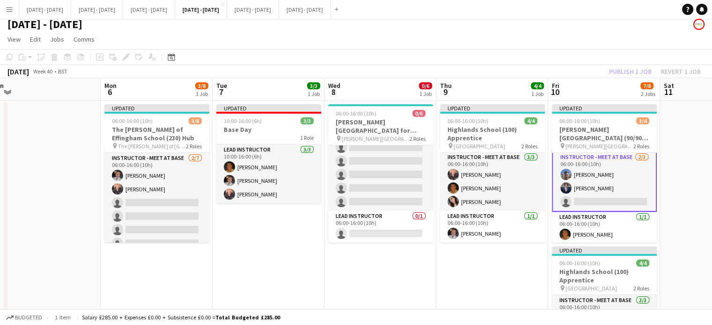
drag, startPoint x: 257, startPoint y: 281, endPoint x: 415, endPoint y: 285, distance: 158.3
click at [415, 285] on app-calendar-viewport "Fri 3 Sat 4 Sun 5 Mon 6 3/8 1 Job Tue 7 3/3 1 Job Wed 8 0/6 1 Job Thu 9 4/4 1 J…" at bounding box center [356, 241] width 712 height 326
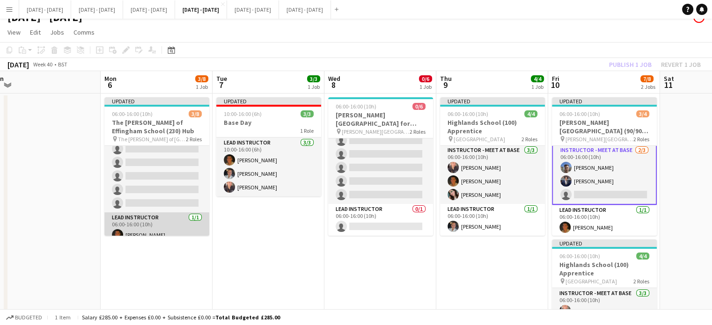
scroll to position [0, 0]
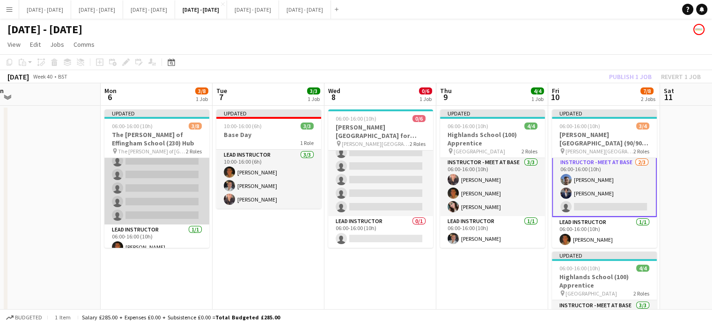
click at [162, 188] on app-card-role "Instructor - Meet at Base [DATE] 06:00-16:00 (10h) [PERSON_NAME] [PERSON_NAME] …" at bounding box center [156, 167] width 105 height 113
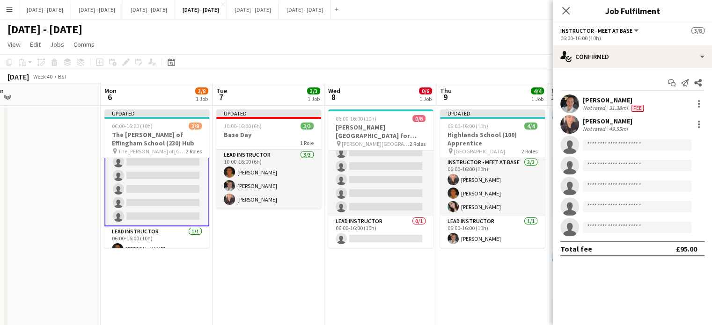
scroll to position [47, 0]
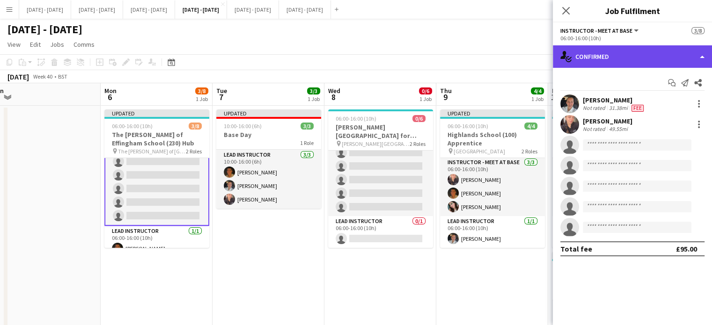
click at [640, 54] on div "single-neutral-actions-check-2 Confirmed" at bounding box center [632, 56] width 159 height 22
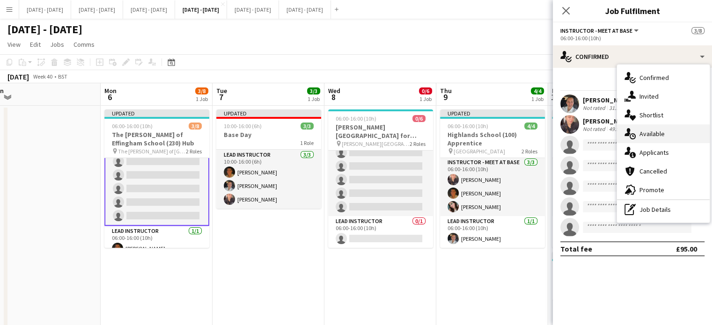
click at [657, 131] on span "Available" at bounding box center [652, 134] width 25 height 8
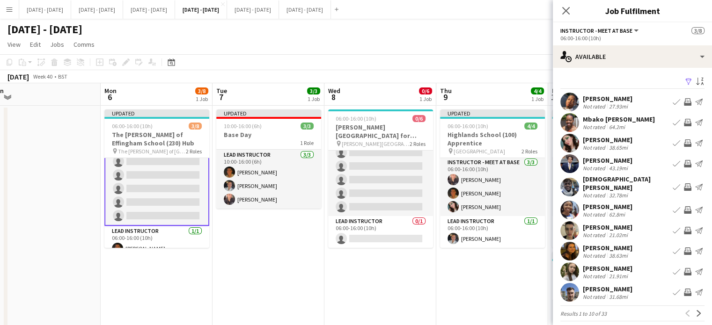
click at [673, 142] on app-icon "Book crew" at bounding box center [676, 143] width 7 height 7
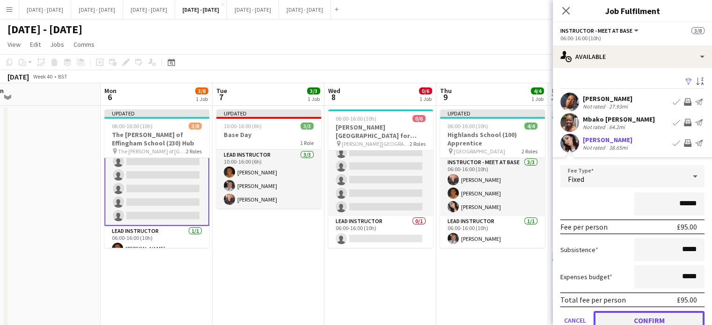
click at [658, 318] on button "Confirm" at bounding box center [649, 320] width 111 height 19
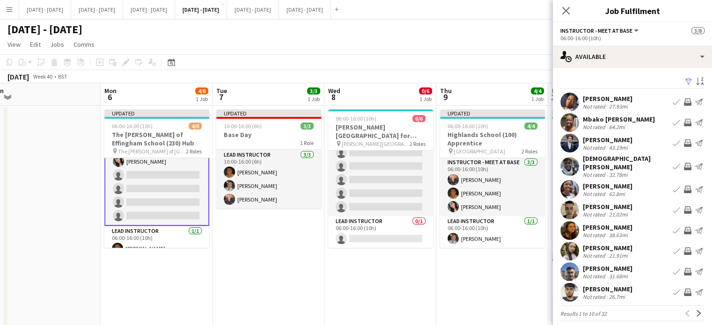
click at [673, 268] on app-icon "Book crew" at bounding box center [676, 271] width 7 height 7
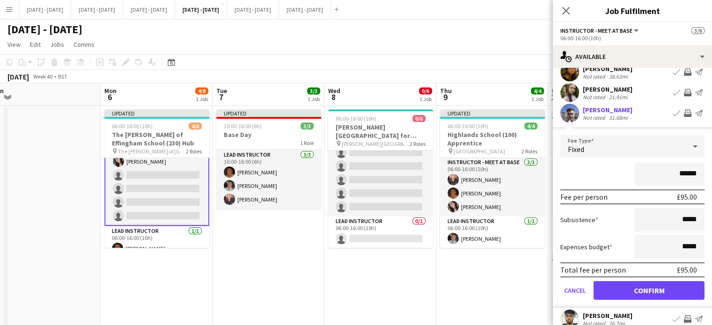
scroll to position [186, 0]
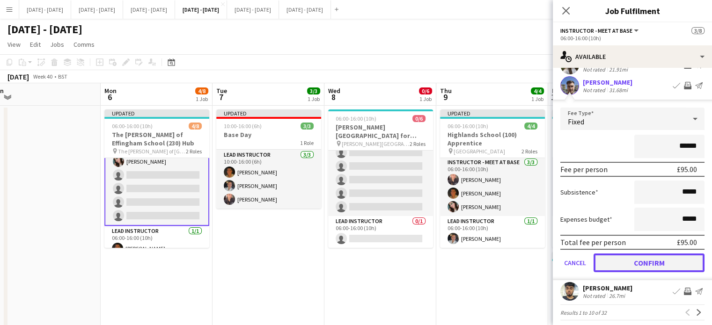
click at [648, 263] on button "Confirm" at bounding box center [649, 263] width 111 height 19
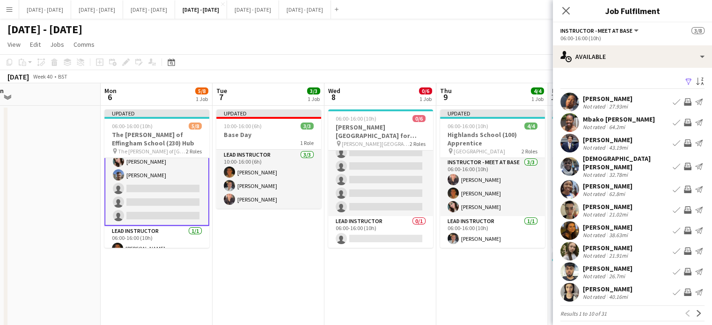
scroll to position [2, 0]
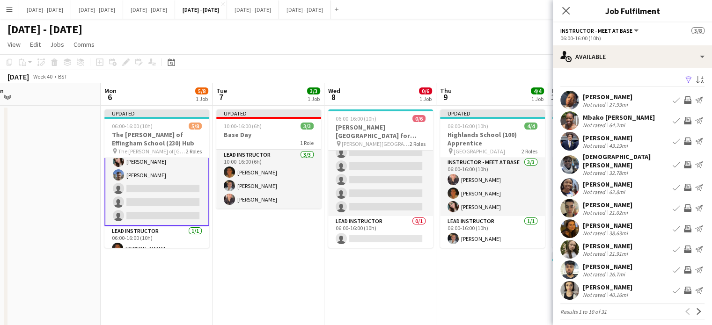
click at [673, 225] on app-icon "Book crew" at bounding box center [676, 228] width 7 height 7
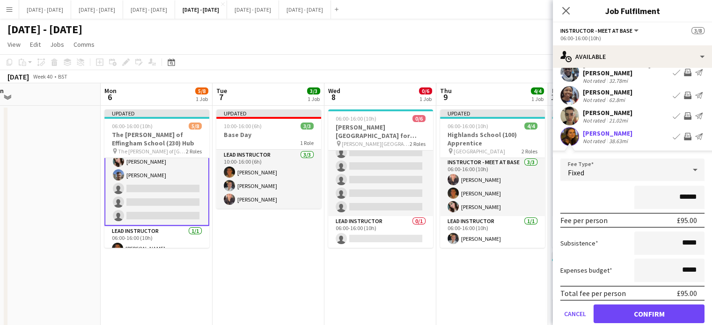
scroll to position [186, 0]
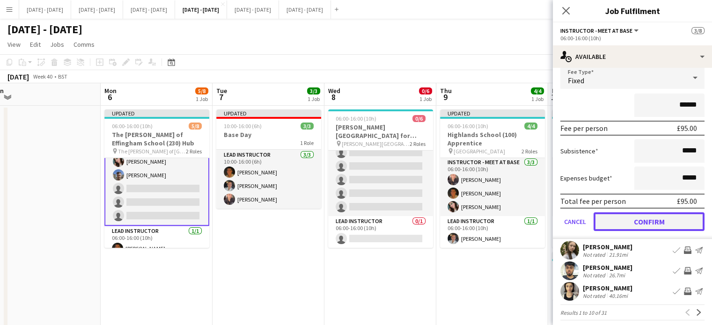
click at [648, 221] on button "Confirm" at bounding box center [649, 222] width 111 height 19
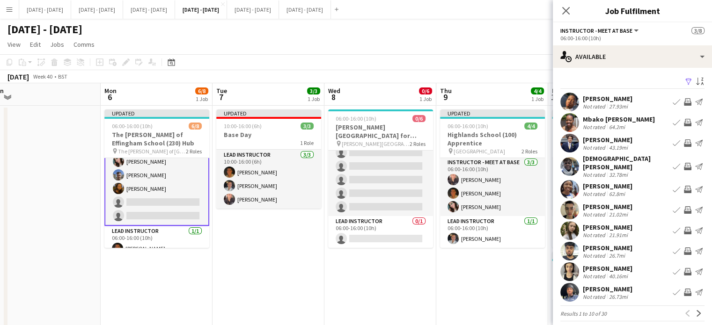
scroll to position [2, 0]
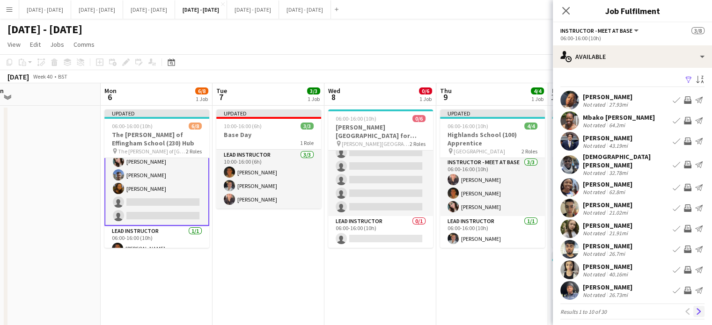
click at [696, 309] on app-icon "Next" at bounding box center [699, 312] width 7 height 7
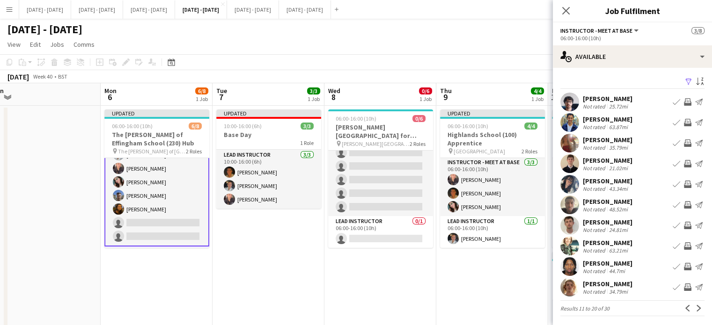
scroll to position [0, 0]
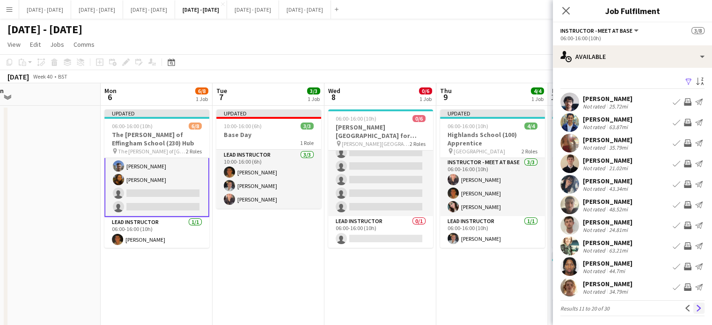
click at [694, 308] on button "Next" at bounding box center [699, 308] width 11 height 11
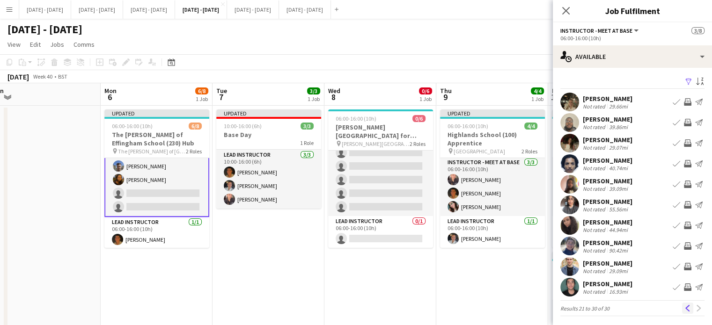
click at [685, 307] on app-icon "Previous" at bounding box center [688, 308] width 7 height 7
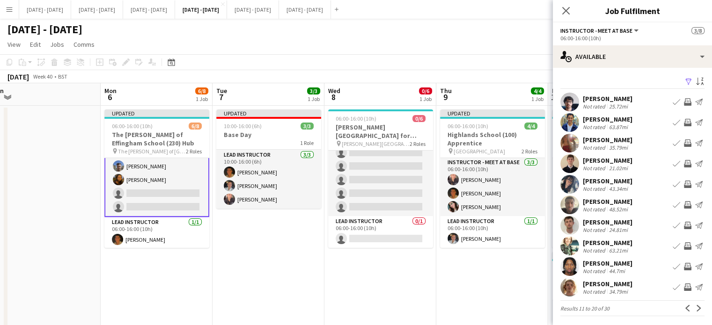
click at [672, 116] on div "[PERSON_NAME] Not rated 63.87mi Book crew Invite crew Send notification" at bounding box center [632, 122] width 159 height 19
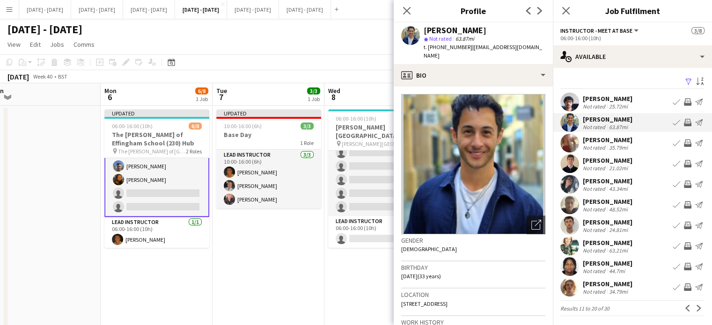
click at [673, 120] on app-icon "Book crew" at bounding box center [676, 122] width 7 height 7
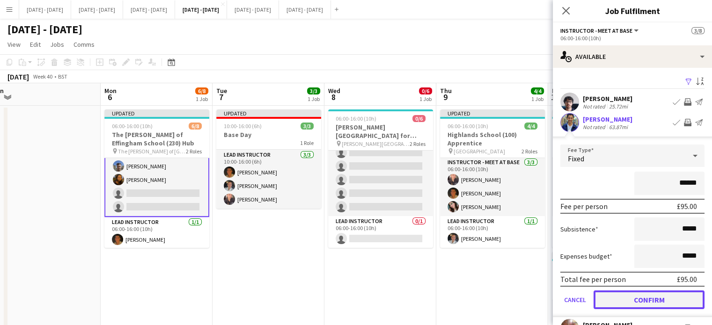
click at [630, 298] on button "Confirm" at bounding box center [649, 300] width 111 height 19
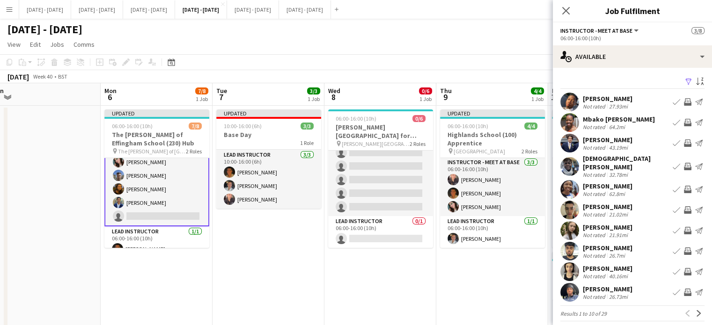
scroll to position [56, 0]
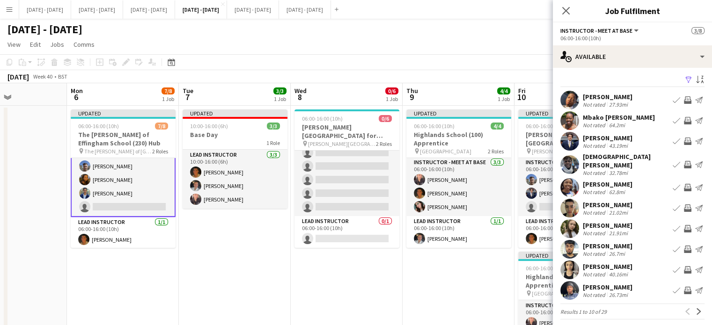
drag, startPoint x: 499, startPoint y: 294, endPoint x: 466, endPoint y: 274, distance: 38.3
click at [464, 275] on app-calendar-viewport "Fri 3 Sat 4 Sun 5 Mon 6 7/8 1 Job Tue 7 3/3 1 Job Wed 8 0/6 1 Job Thu 9 4/4 1 J…" at bounding box center [356, 246] width 712 height 326
click at [696, 309] on app-icon "Next" at bounding box center [699, 312] width 7 height 7
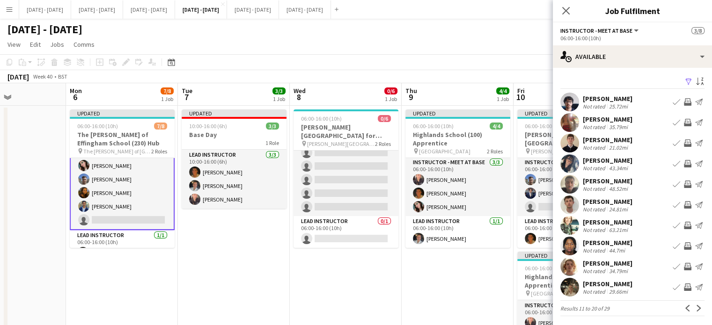
scroll to position [56, 0]
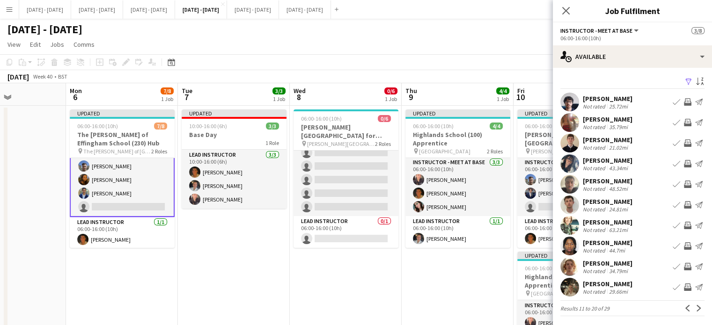
click at [673, 288] on app-icon "Book crew" at bounding box center [676, 287] width 7 height 7
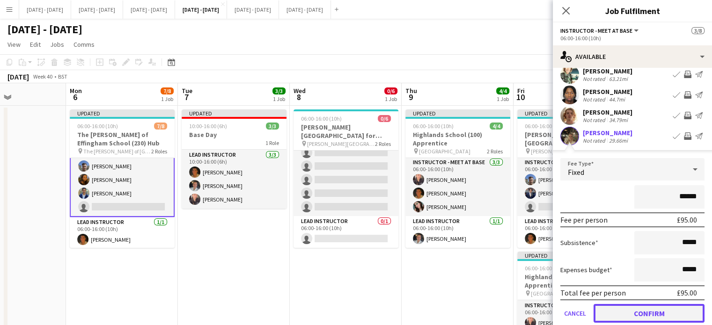
click at [640, 312] on button "Confirm" at bounding box center [649, 313] width 111 height 19
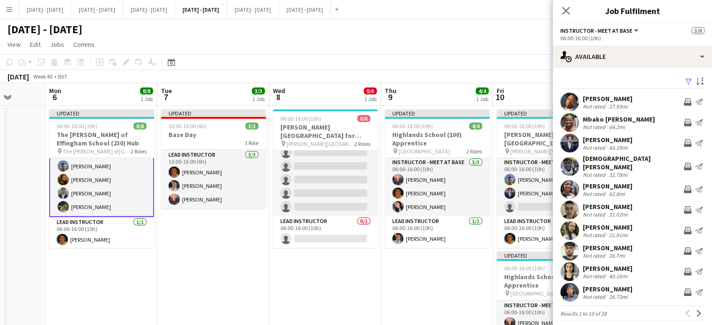
scroll to position [0, 294]
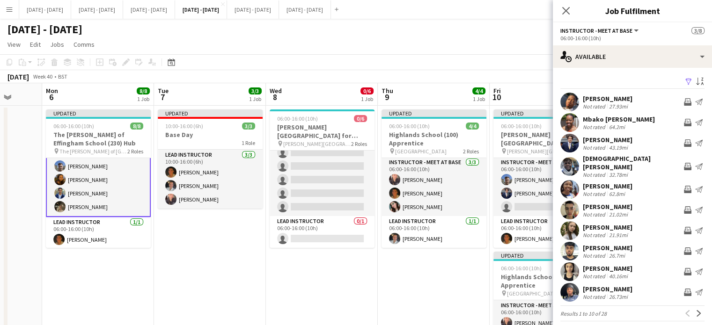
drag, startPoint x: 345, startPoint y: 289, endPoint x: 322, endPoint y: 295, distance: 24.0
click at [322, 295] on app-calendar-viewport "Fri 3 Sat 4 Sun 5 Mon 6 8/8 1 Job Tue 7 3/3 1 Job Wed 8 0/6 1 Job Thu 9 4/4 1 J…" at bounding box center [356, 246] width 712 height 326
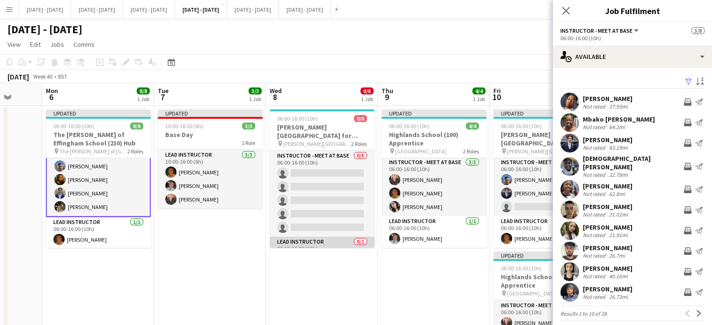
scroll to position [21, 0]
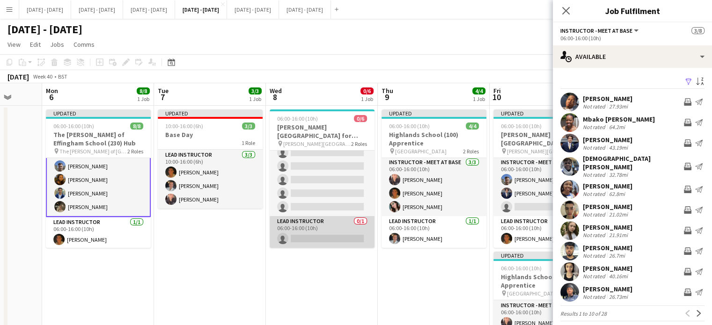
click at [322, 235] on app-card-role "Lead Instructor 0/1 06:00-16:00 (10h) single-neutral-actions" at bounding box center [322, 232] width 105 height 32
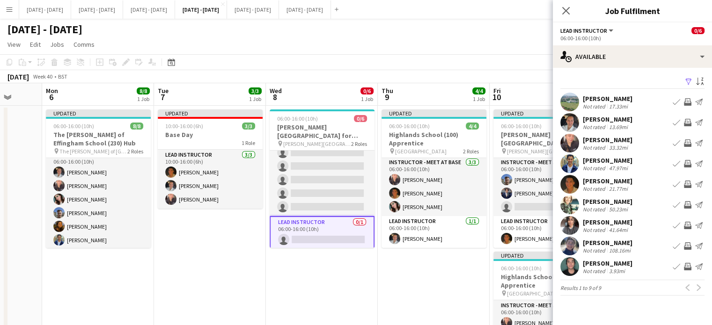
scroll to position [55, 0]
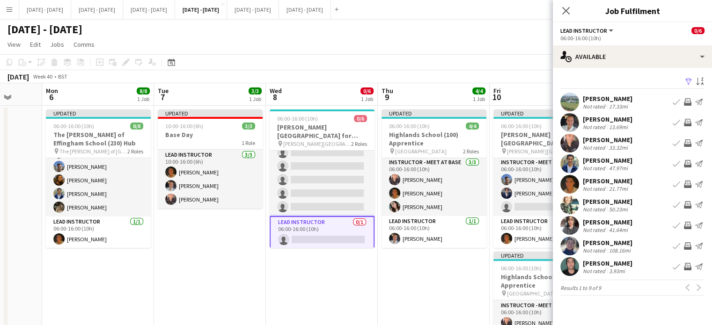
click at [674, 122] on app-icon "Book crew" at bounding box center [676, 122] width 7 height 7
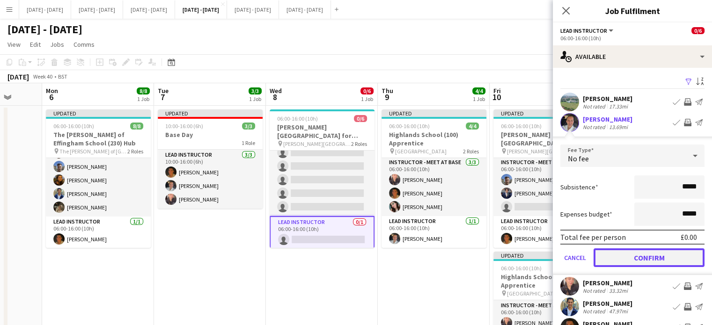
click at [630, 258] on button "Confirm" at bounding box center [649, 258] width 111 height 19
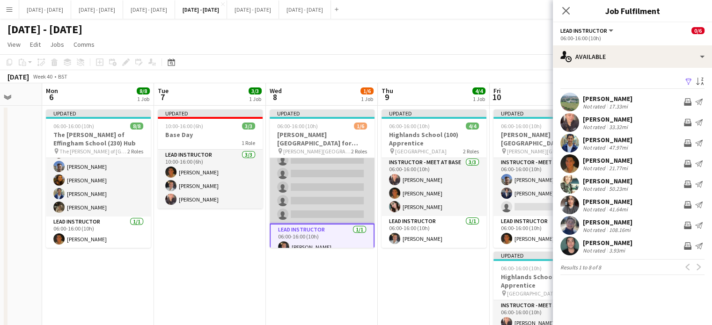
click at [318, 182] on app-card-role "Instructor - Meet at Base 0/5 06:00-16:00 (10h) single-neutral-actions single-n…" at bounding box center [322, 181] width 105 height 86
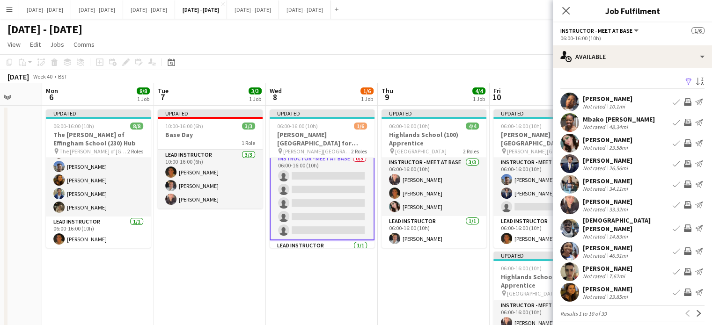
scroll to position [0, 0]
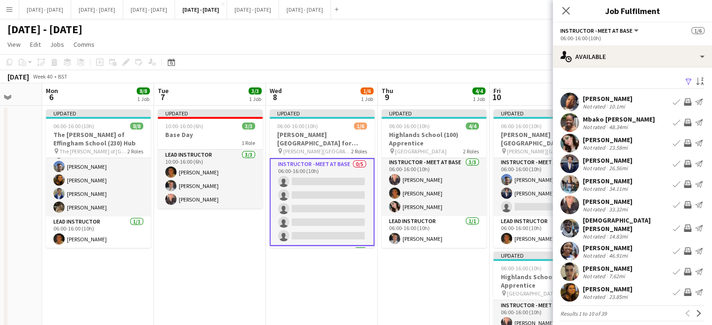
click at [318, 181] on app-card-role "Instructor - Meet at Base 0/5 06:00-16:00 (10h) single-neutral-actions single-n…" at bounding box center [322, 202] width 105 height 88
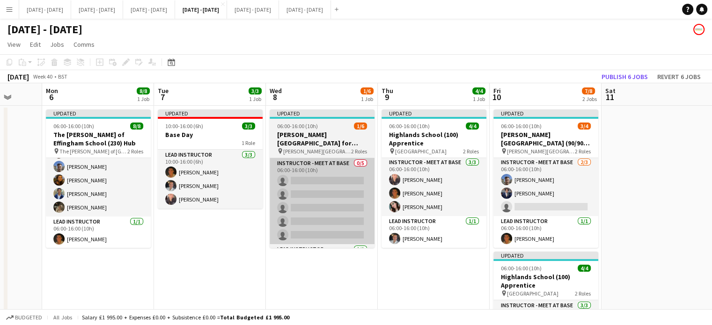
click at [358, 177] on app-calendar-viewport "Fri 3 Sat 4 Sun 5 Mon 6 8/8 1 Job Tue 7 3/3 1 Job Wed 8 1/6 1 Job Thu 9 4/4 1 J…" at bounding box center [356, 246] width 712 height 326
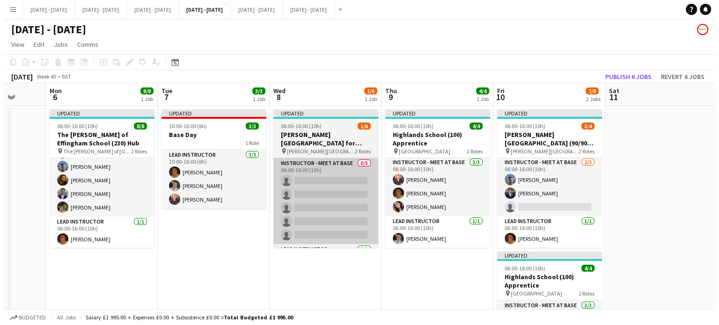
scroll to position [0, 298]
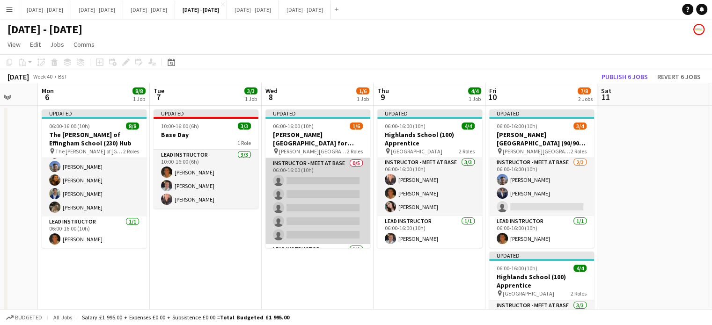
click at [317, 178] on app-card-role "Instructor - Meet at Base 0/5 06:00-16:00 (10h) single-neutral-actions single-n…" at bounding box center [318, 201] width 105 height 86
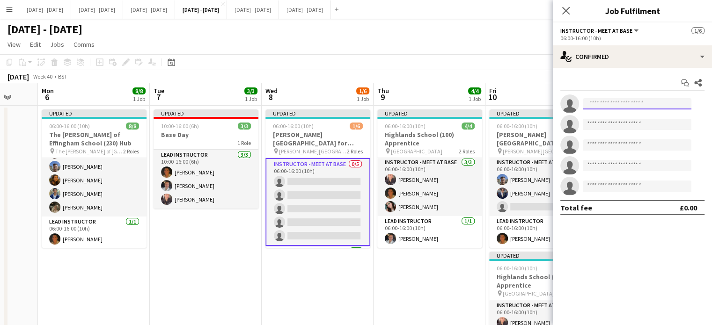
click at [654, 104] on input at bounding box center [637, 103] width 109 height 11
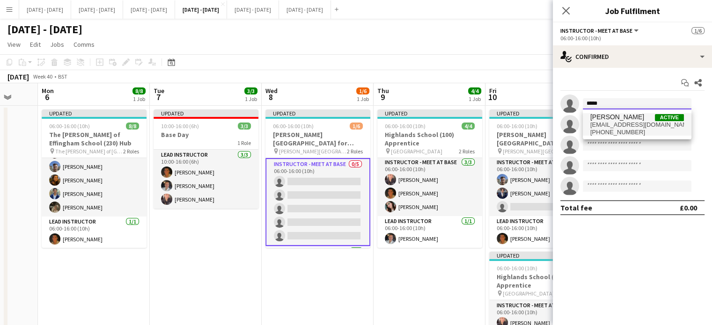
type input "*****"
click at [639, 117] on span "[PERSON_NAME]" at bounding box center [618, 117] width 54 height 8
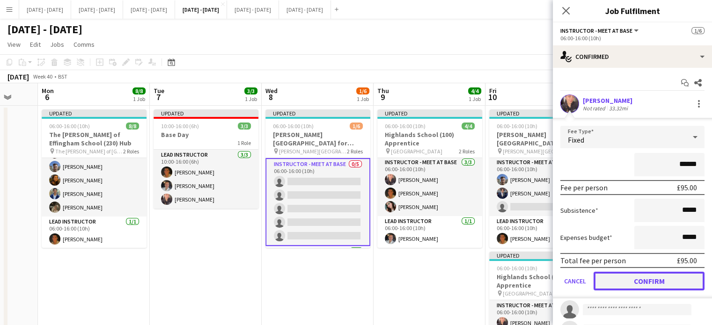
click at [627, 281] on button "Confirm" at bounding box center [649, 281] width 111 height 19
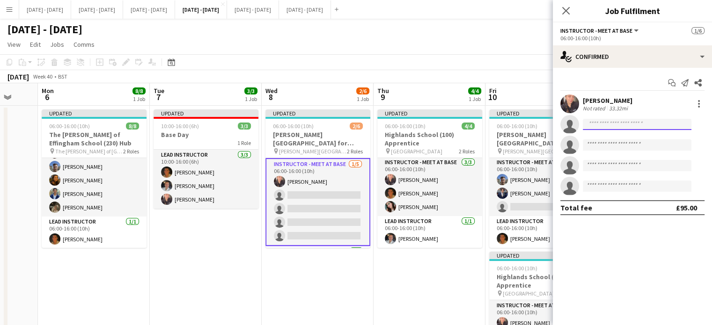
click at [613, 123] on input at bounding box center [637, 124] width 109 height 11
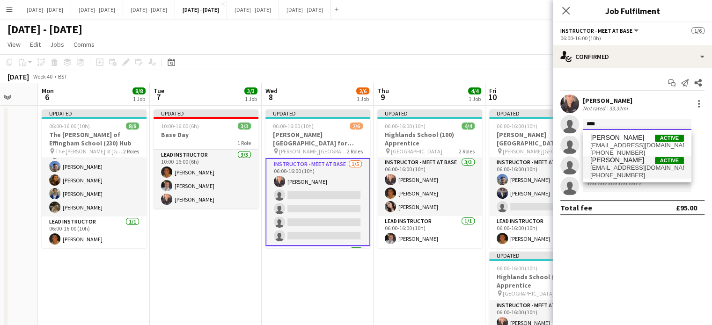
type input "****"
click at [606, 168] on span "[EMAIL_ADDRESS][DOMAIN_NAME]" at bounding box center [638, 167] width 94 height 7
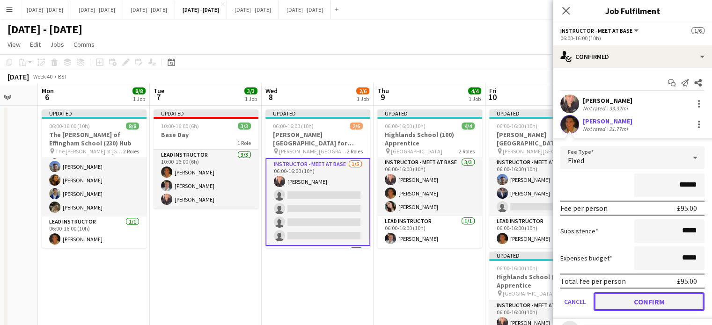
click at [635, 301] on button "Confirm" at bounding box center [649, 302] width 111 height 19
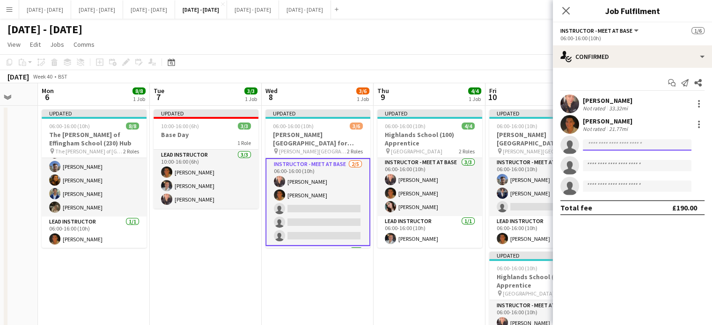
click at [627, 146] on input at bounding box center [637, 145] width 109 height 11
click at [697, 101] on div at bounding box center [699, 103] width 11 height 11
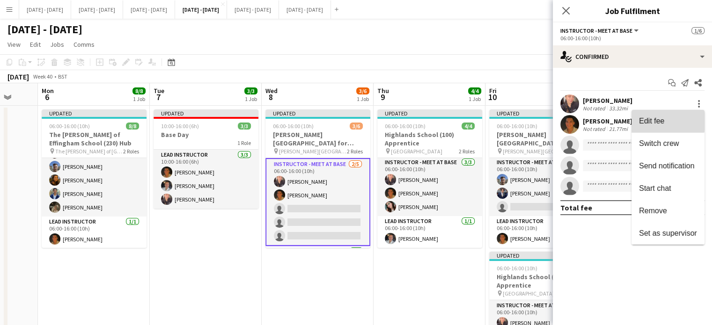
click at [668, 121] on span "Edit fee" at bounding box center [668, 121] width 58 height 8
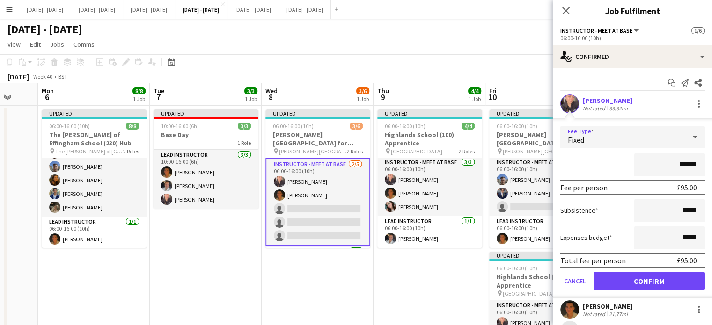
click at [690, 128] on icon at bounding box center [695, 137] width 11 height 19
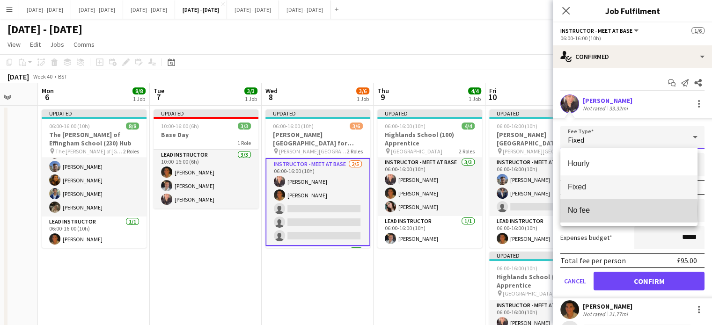
click at [599, 211] on span "No fee" at bounding box center [629, 210] width 122 height 9
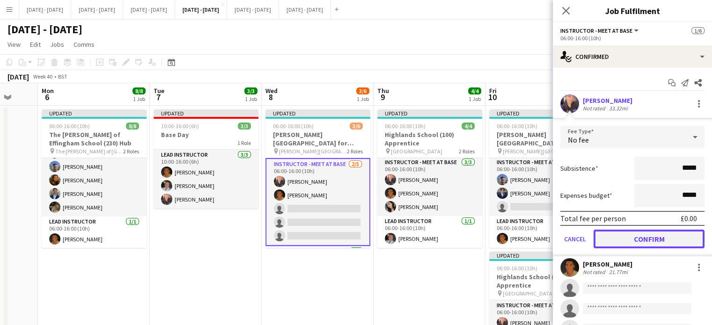
click at [657, 237] on button "Confirm" at bounding box center [649, 239] width 111 height 19
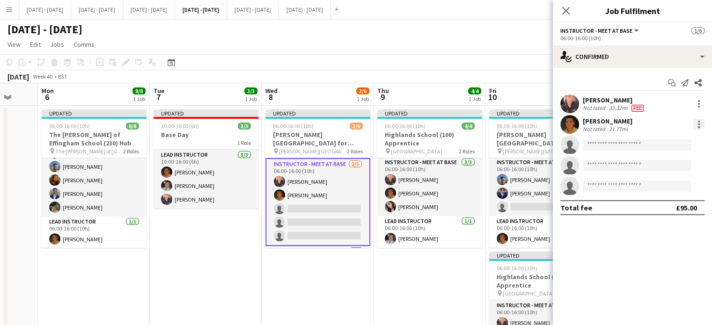
click at [698, 126] on div at bounding box center [699, 124] width 11 height 11
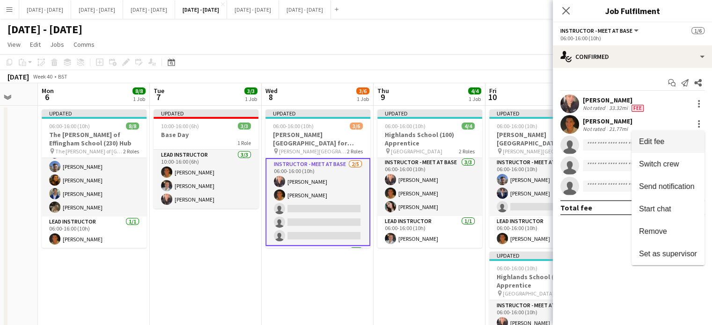
click at [665, 144] on span "Edit fee" at bounding box center [668, 142] width 58 height 8
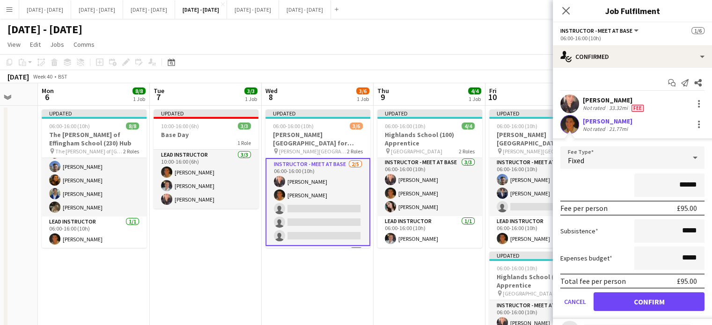
click at [605, 163] on div "Fixed" at bounding box center [624, 158] width 126 height 22
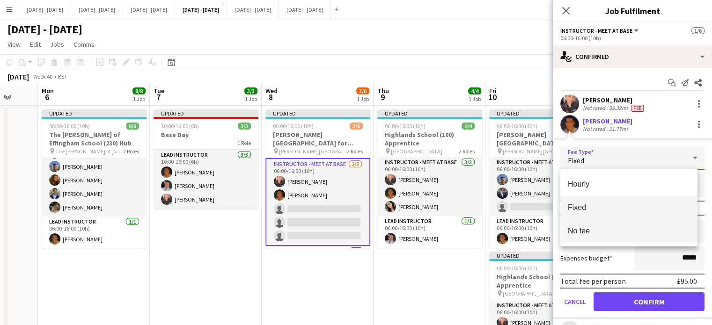
click at [621, 235] on span "No fee" at bounding box center [629, 231] width 122 height 9
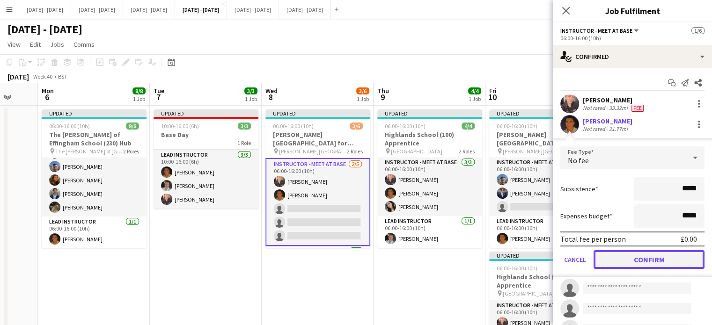
click at [641, 262] on button "Confirm" at bounding box center [649, 260] width 111 height 19
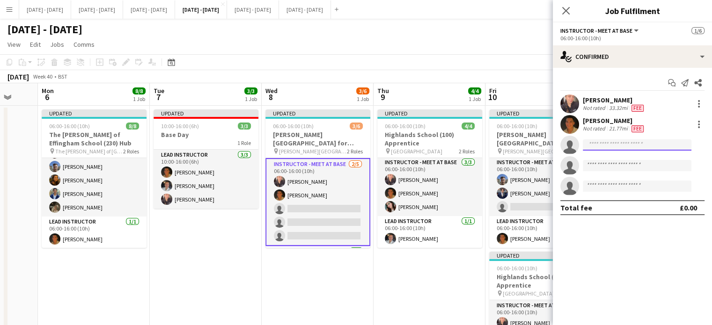
click at [659, 144] on input at bounding box center [637, 145] width 109 height 11
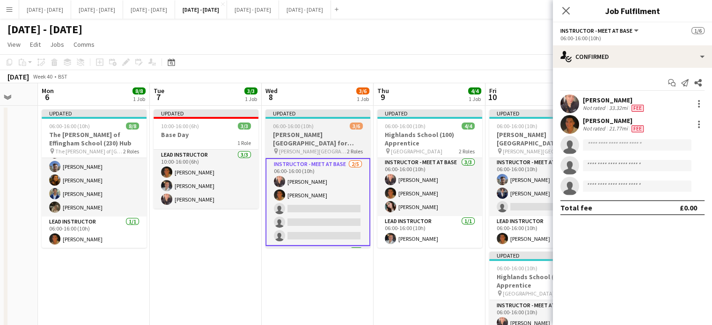
click at [324, 135] on h3 "[PERSON_NAME][GEOGRAPHIC_DATA] for Boys (170) Hub (Half Day PM)" at bounding box center [318, 139] width 105 height 17
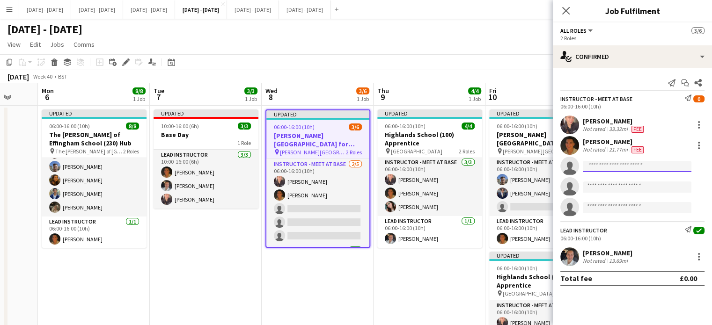
click at [605, 164] on input at bounding box center [637, 166] width 109 height 11
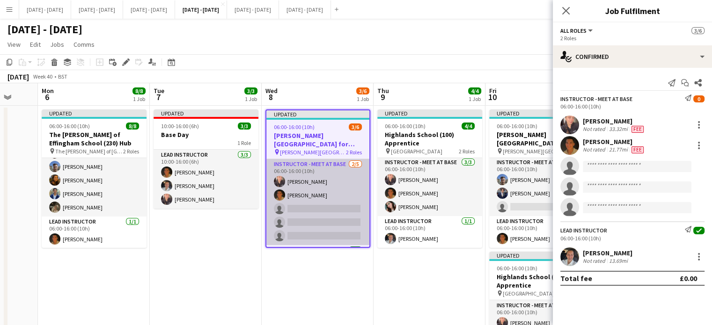
click at [305, 202] on app-card-role "Instructor - Meet at Base [DATE] 06:00-16:00 (10h) [PERSON_NAME] [PERSON_NAME] …" at bounding box center [317, 202] width 103 height 86
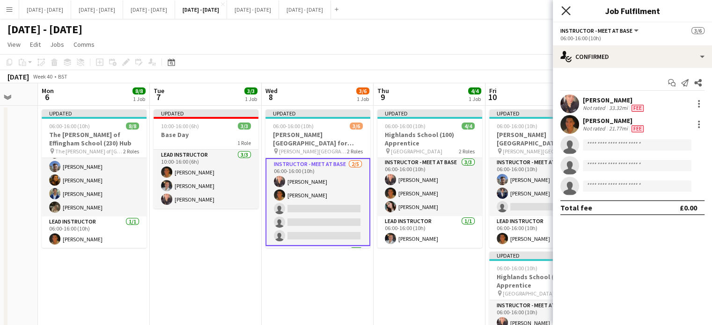
click at [567, 14] on icon "Close pop-in" at bounding box center [566, 10] width 9 height 9
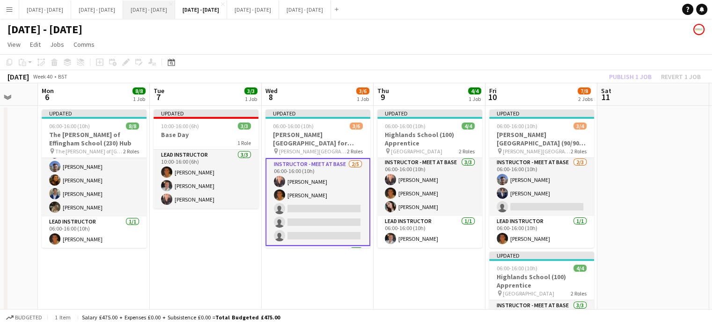
click at [175, 16] on button "[DATE] - [DATE] Close" at bounding box center [149, 9] width 52 height 18
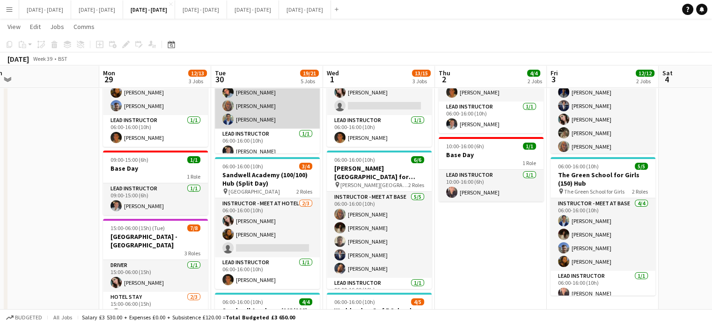
click at [254, 118] on app-card-role "Instructor - Meet at Base [DATE] 06:00-16:00 (10h) [PERSON_NAME] [PERSON_NAME] …" at bounding box center [267, 92] width 105 height 73
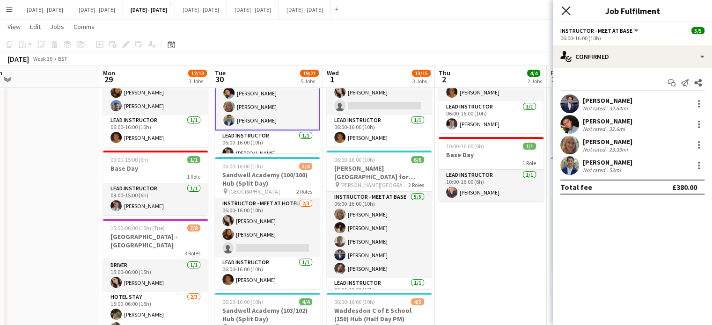
click at [564, 10] on icon "Close pop-in" at bounding box center [566, 10] width 9 height 9
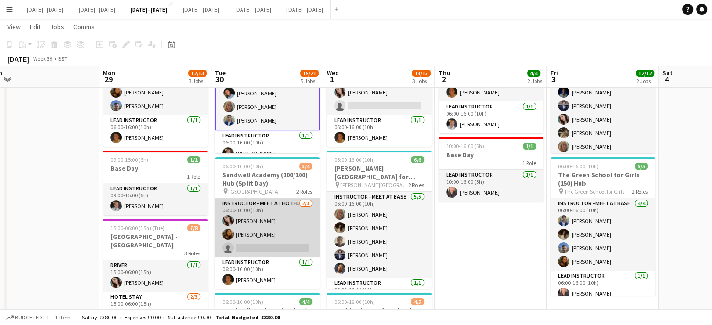
click at [277, 236] on app-card-role "Instructor - Meet at Hotel [DATE] 06:00-16:00 (10h) [PERSON_NAME] Cork [PERSON_…" at bounding box center [267, 228] width 105 height 59
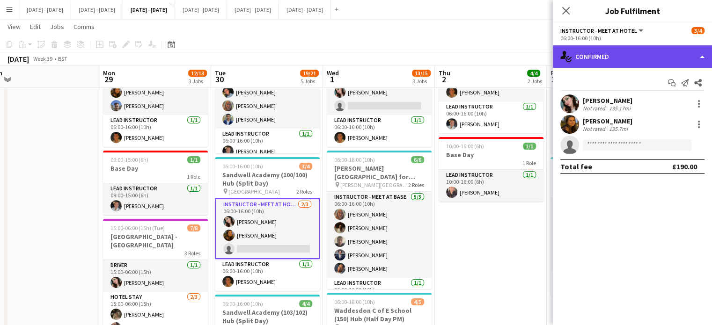
click at [617, 56] on div "single-neutral-actions-check-2 Confirmed" at bounding box center [632, 56] width 159 height 22
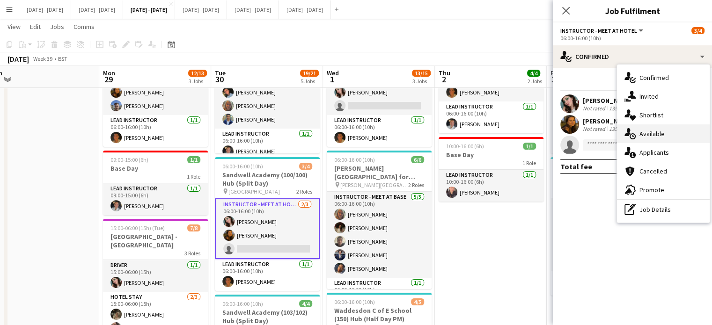
click at [649, 134] on span "Available" at bounding box center [652, 134] width 25 height 8
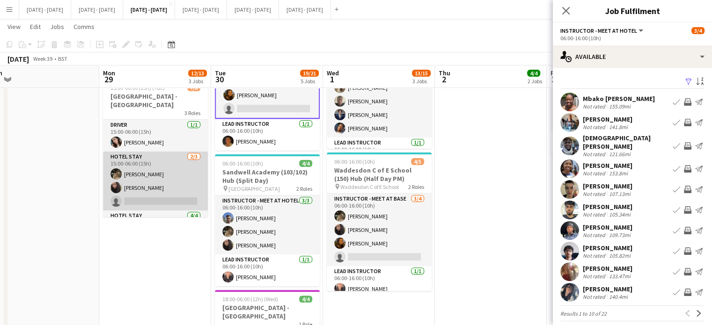
click at [163, 197] on app-card-role "Hotel Stay [DATE] 15:00-06:00 (15h) [PERSON_NAME] [PERSON_NAME] single-neutral-…" at bounding box center [155, 181] width 105 height 59
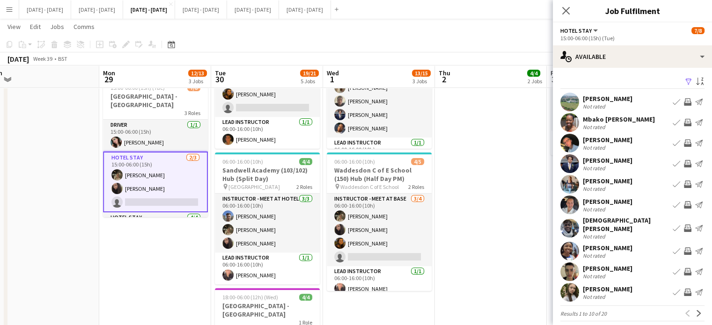
click at [673, 248] on app-icon "Book crew" at bounding box center [676, 251] width 7 height 7
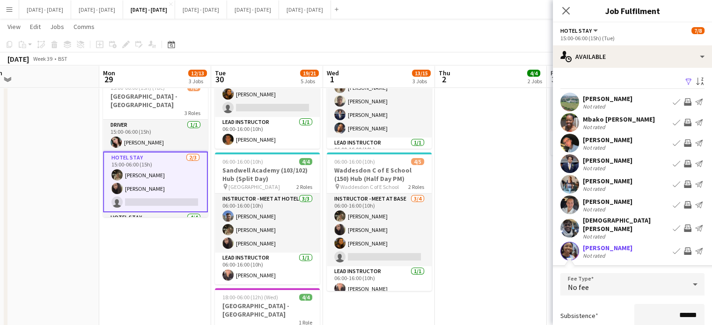
scroll to position [140, 0]
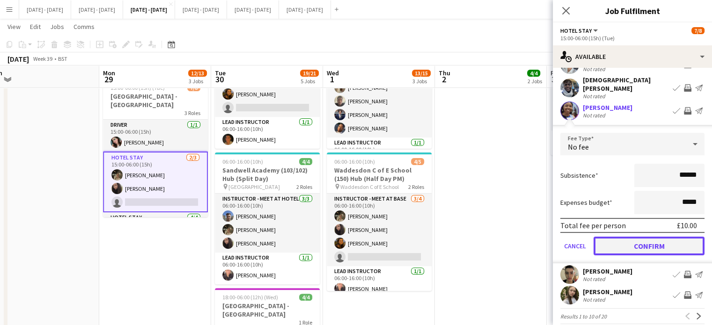
click at [636, 237] on button "Confirm" at bounding box center [649, 246] width 111 height 19
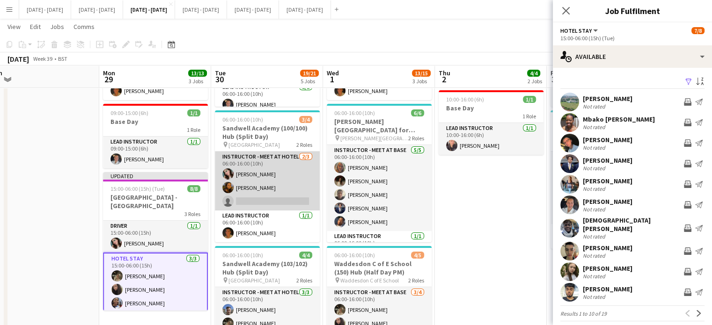
click at [266, 196] on app-card-role "Instructor - Meet at Hotel [DATE] 06:00-16:00 (10h) [PERSON_NAME] Cork [PERSON_…" at bounding box center [267, 181] width 105 height 59
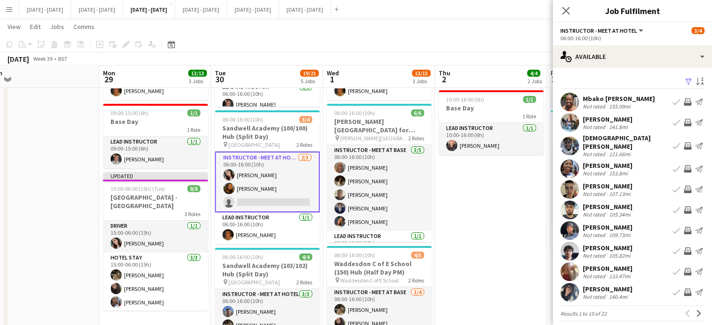
click at [673, 165] on app-icon "Book crew" at bounding box center [676, 168] width 7 height 7
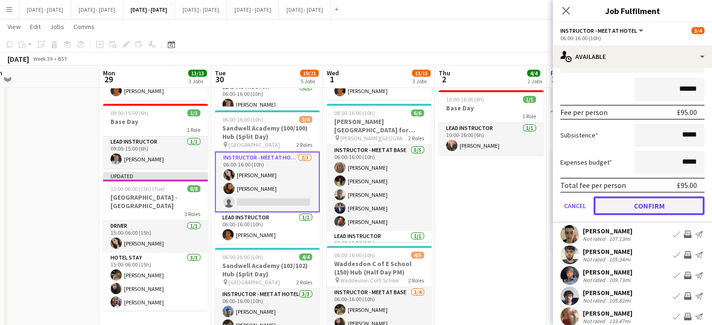
click at [643, 202] on button "Confirm" at bounding box center [649, 206] width 111 height 19
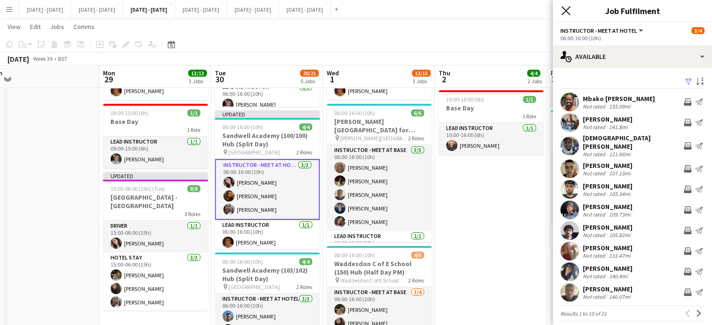
click at [564, 9] on icon "Close pop-in" at bounding box center [566, 10] width 9 height 9
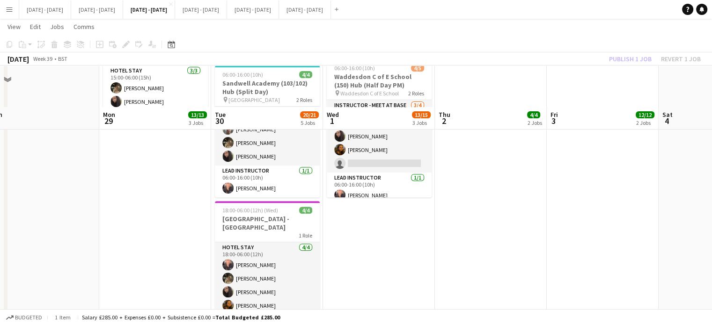
scroll to position [472, 0]
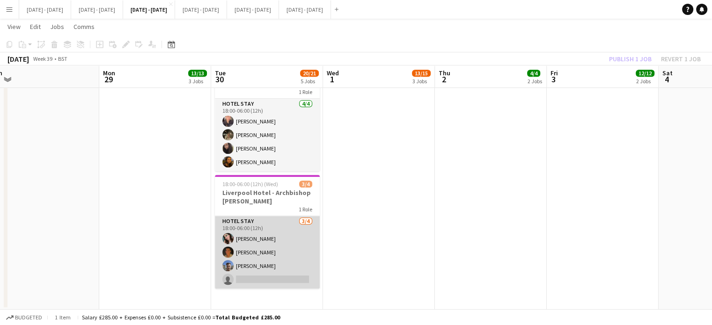
click at [283, 279] on app-card-role "Hotel Stay [DATE] 18:00-06:00 (12h) [PERSON_NAME] [PERSON_NAME] [PERSON_NAME] s…" at bounding box center [267, 252] width 105 height 73
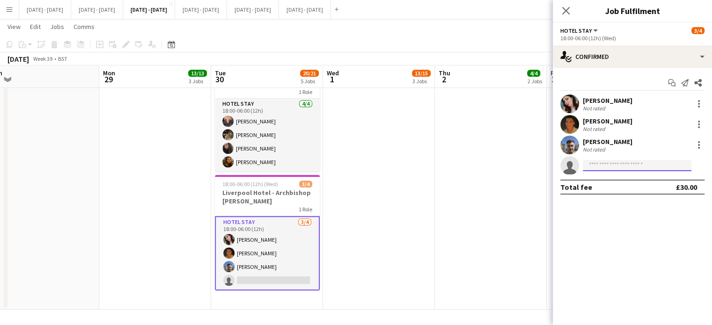
click at [609, 168] on input at bounding box center [637, 165] width 109 height 11
type input "*"
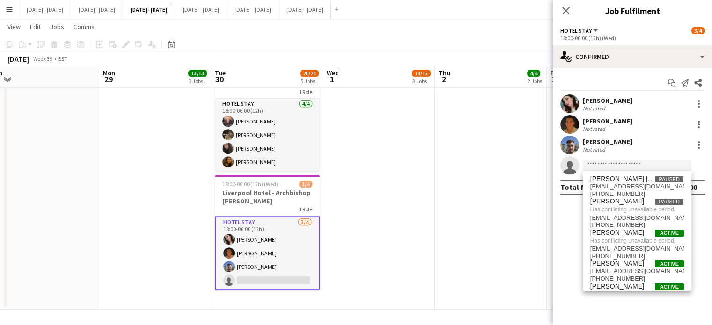
click at [283, 280] on app-card-role "Hotel Stay [DATE] 18:00-06:00 (12h) [PERSON_NAME] [PERSON_NAME] [PERSON_NAME] s…" at bounding box center [267, 253] width 105 height 74
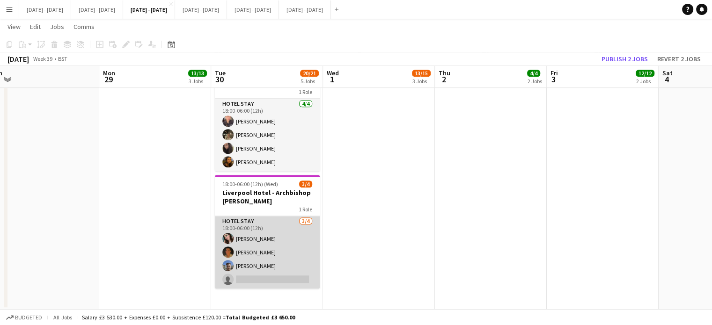
click at [283, 280] on app-card-role "Hotel Stay [DATE] 18:00-06:00 (12h) [PERSON_NAME] [PERSON_NAME] [PERSON_NAME] s…" at bounding box center [267, 252] width 105 height 73
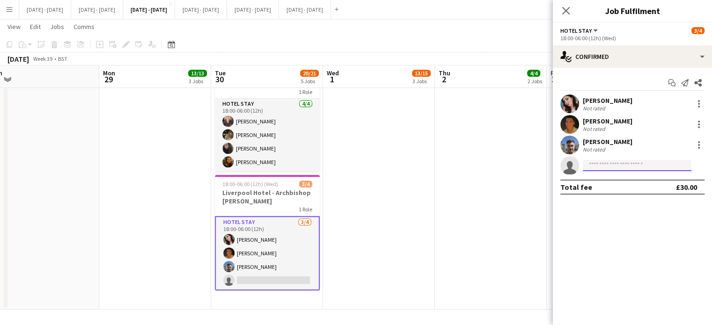
click at [624, 161] on input at bounding box center [637, 165] width 109 height 11
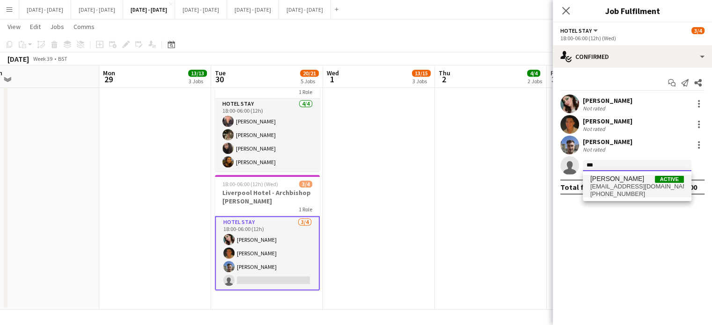
type input "***"
click at [624, 177] on span "[PERSON_NAME]" at bounding box center [618, 179] width 54 height 8
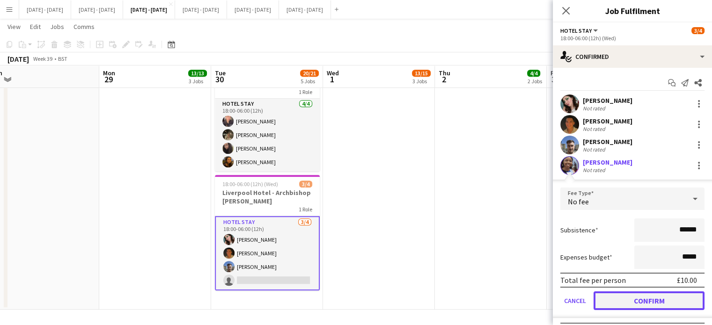
click at [637, 301] on button "Confirm" at bounding box center [649, 301] width 111 height 19
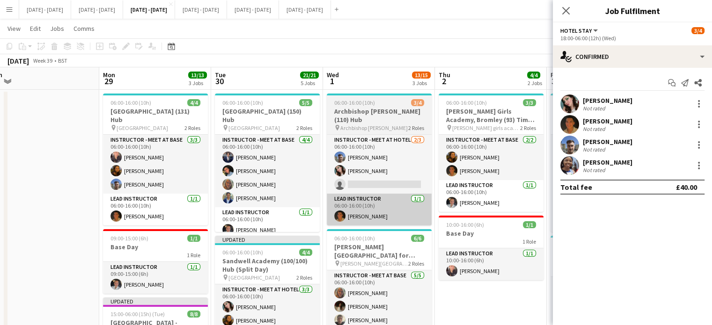
scroll to position [3, 0]
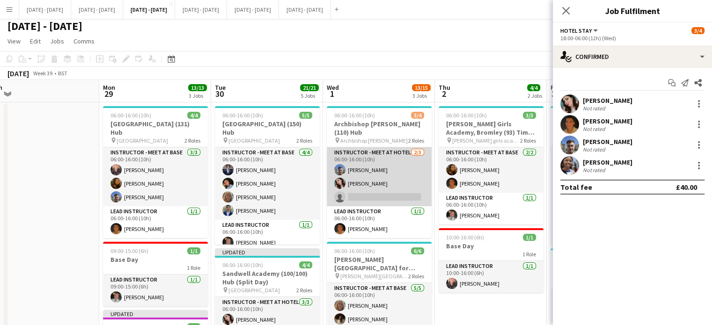
click at [400, 185] on app-card-role "Instructor - Meet at Hotel [DATE] 06:00-16:00 (10h) [PERSON_NAME] [PERSON_NAME]…" at bounding box center [379, 177] width 105 height 59
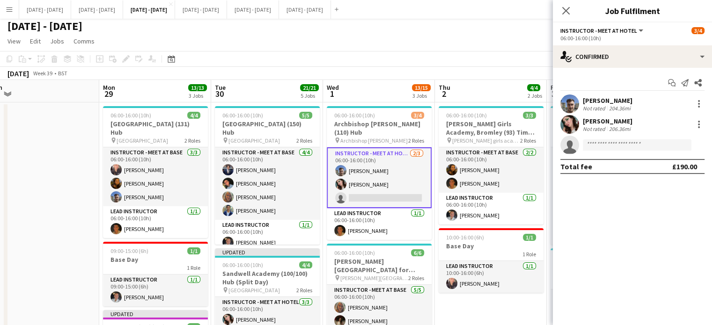
click at [598, 140] on form at bounding box center [642, 146] width 126 height 12
click at [596, 146] on input at bounding box center [637, 145] width 109 height 11
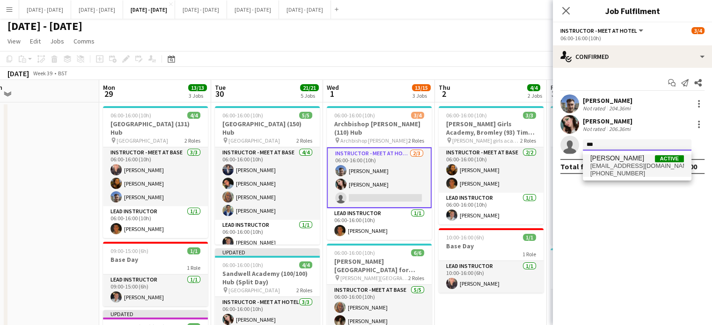
type input "***"
click at [613, 169] on span "[EMAIL_ADDRESS][DOMAIN_NAME]" at bounding box center [638, 166] width 94 height 7
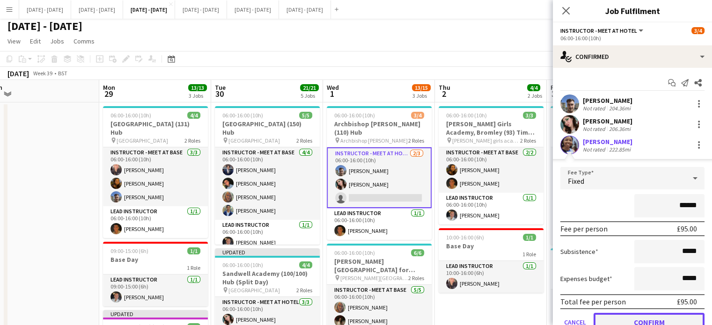
click at [629, 321] on button "Confirm" at bounding box center [649, 322] width 111 height 19
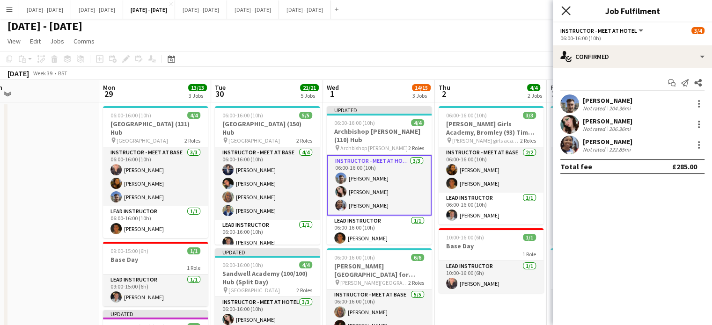
click at [568, 11] on icon "Close pop-in" at bounding box center [566, 10] width 9 height 9
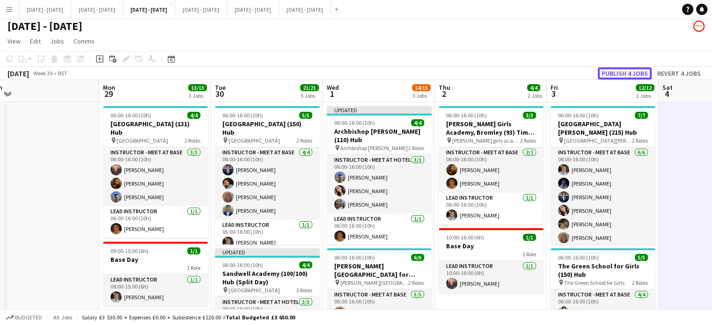
click at [612, 71] on button "Publish 4 jobs" at bounding box center [625, 73] width 54 height 12
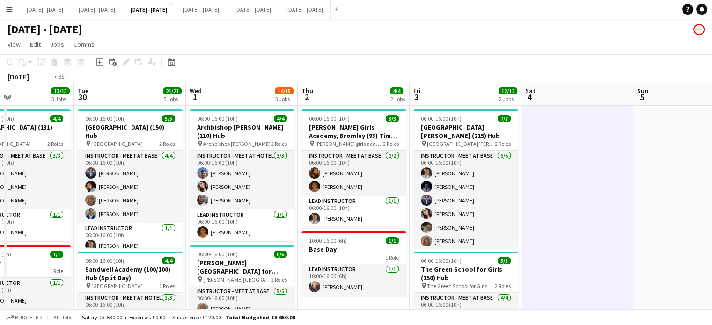
scroll to position [0, 257]
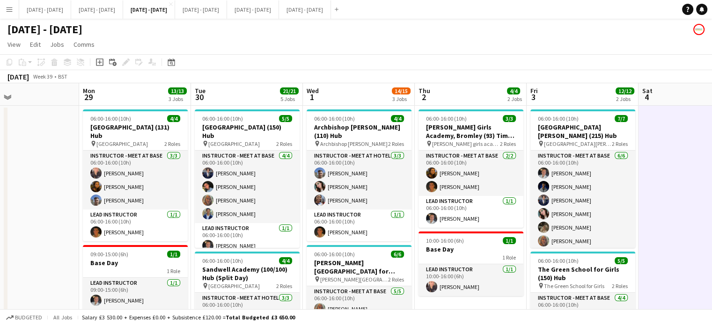
drag, startPoint x: 400, startPoint y: 97, endPoint x: 379, endPoint y: 107, distance: 22.6
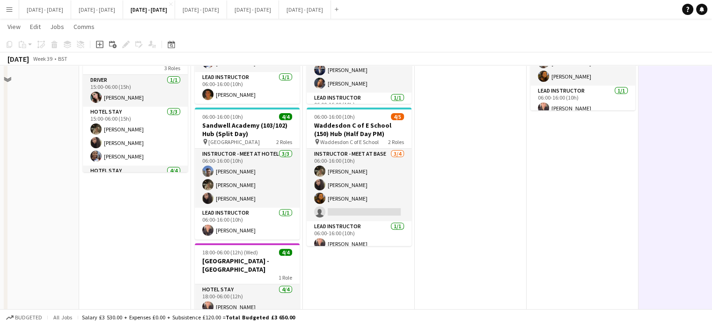
scroll to position [281, 0]
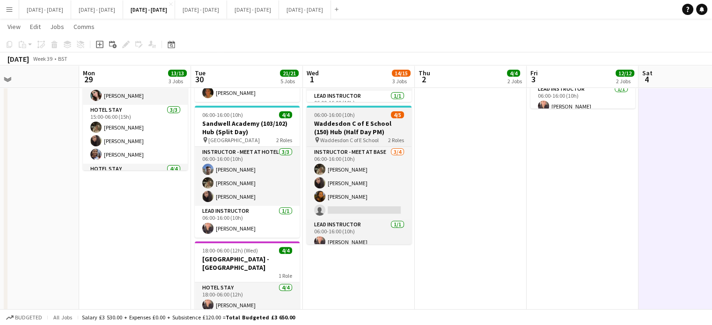
click at [325, 119] on h3 "Waddesdon C of E School (150) Hub (Half Day PM)" at bounding box center [359, 127] width 105 height 17
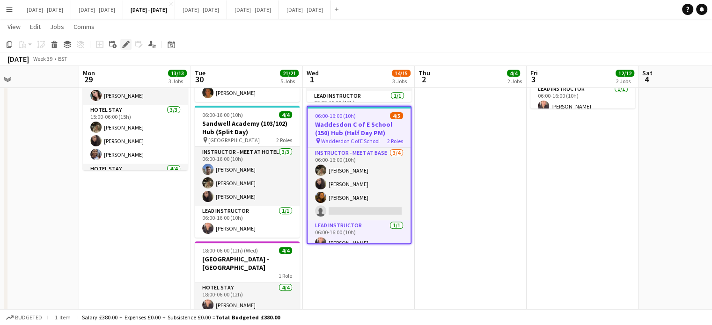
click at [128, 46] on icon "Edit" at bounding box center [125, 44] width 7 height 7
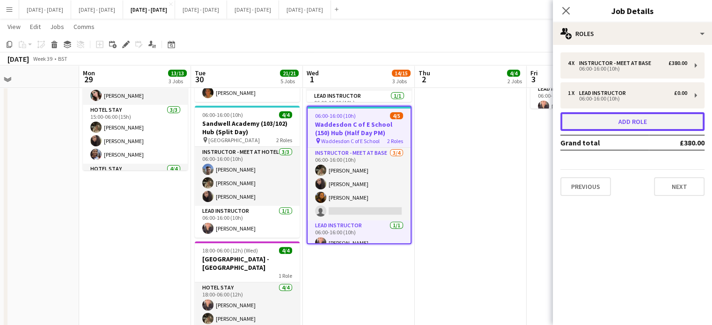
click at [609, 112] on button "Add role" at bounding box center [633, 121] width 144 height 19
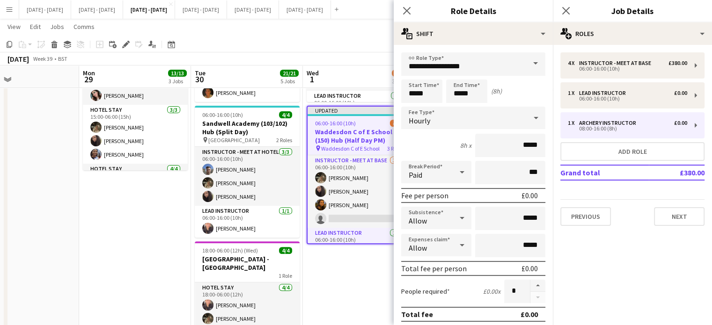
click at [526, 61] on span at bounding box center [536, 63] width 20 height 22
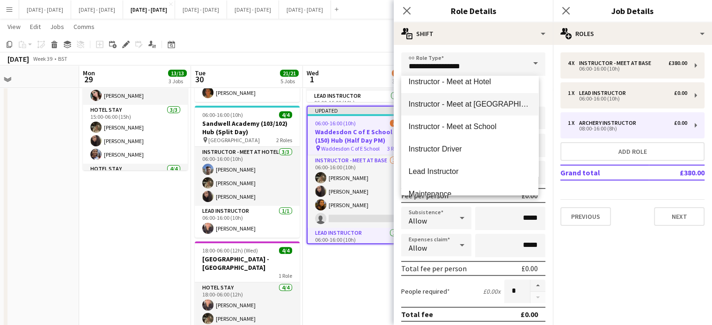
scroll to position [234, 0]
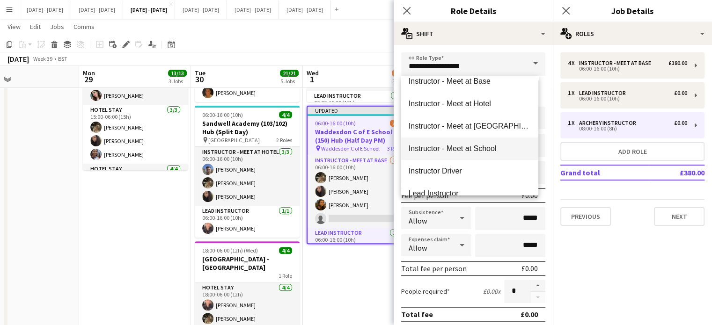
click at [473, 152] on span "Instructor - Meet at School" at bounding box center [470, 148] width 122 height 9
type input "**********"
type input "******"
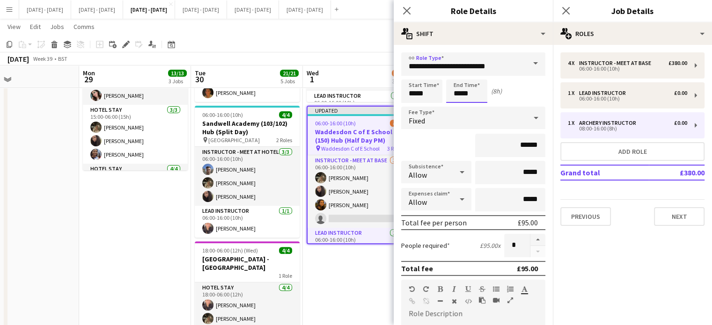
drag, startPoint x: 477, startPoint y: 93, endPoint x: 444, endPoint y: 90, distance: 32.9
click at [444, 90] on div "Start Time ***** End Time ***** (8h)" at bounding box center [473, 91] width 144 height 23
click at [461, 120] on div "Fixed" at bounding box center [464, 118] width 126 height 22
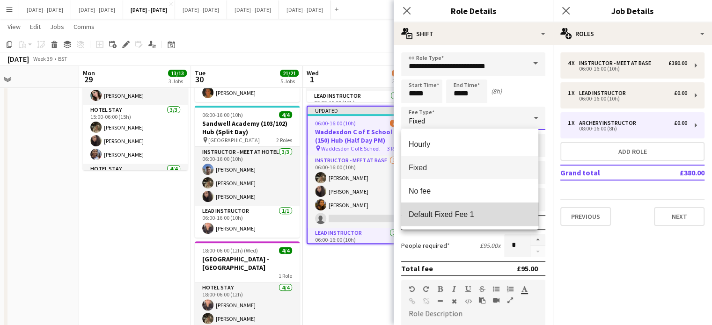
click at [475, 217] on span "Default Fixed Fee 1" at bounding box center [470, 214] width 122 height 9
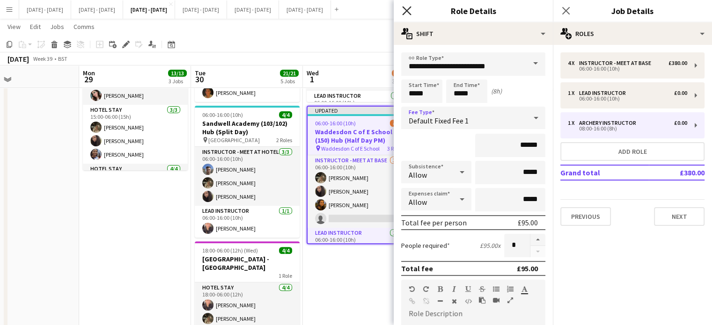
click at [408, 11] on icon "Close pop-in" at bounding box center [406, 10] width 9 height 9
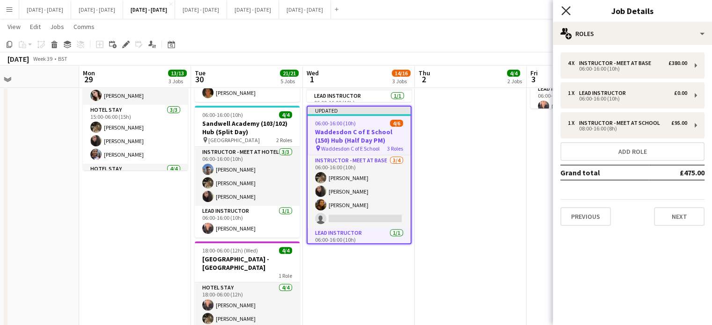
click at [569, 10] on icon "Close pop-in" at bounding box center [566, 10] width 9 height 9
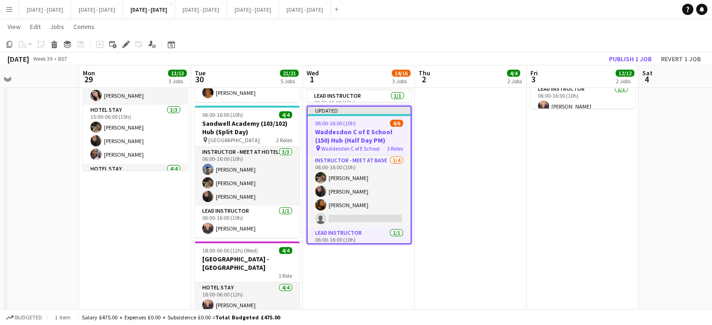
click at [345, 133] on h3 "Waddesdon C of E School (150) Hub (Half Day PM)" at bounding box center [359, 136] width 103 height 17
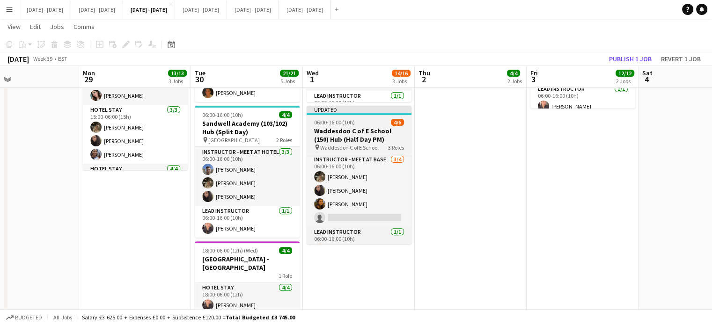
click at [330, 127] on h3 "Waddesdon C of E School (150) Hub (Half Day PM)" at bounding box center [359, 135] width 105 height 17
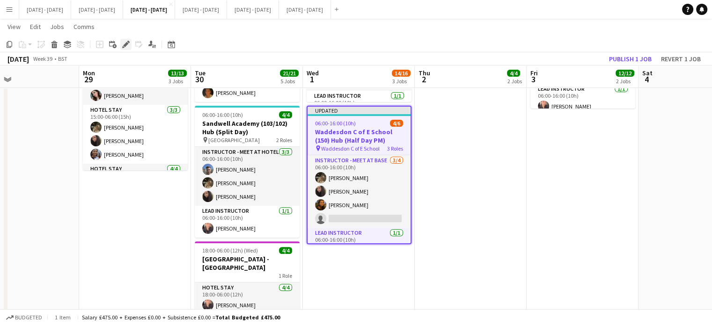
click at [124, 44] on icon "Edit" at bounding box center [125, 44] width 7 height 7
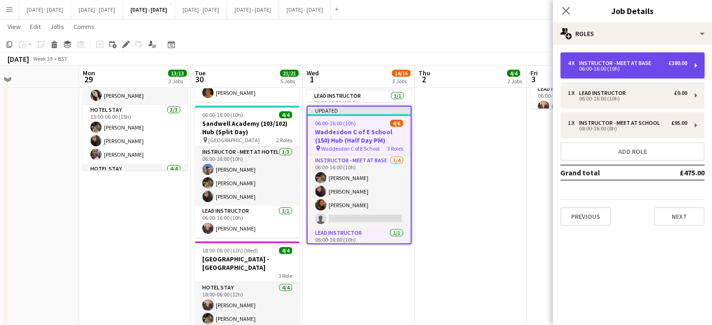
click at [626, 69] on div "06:00-16:00 (10h)" at bounding box center [627, 69] width 119 height 5
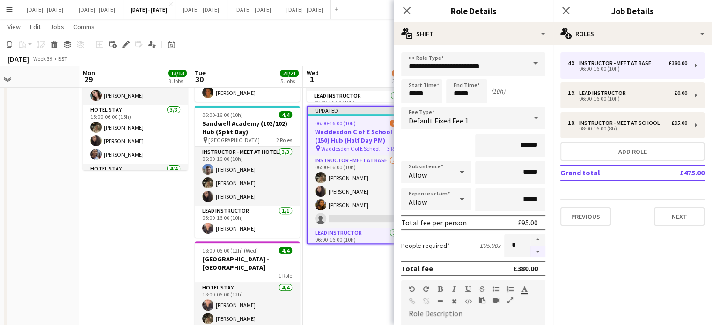
click at [532, 251] on button "button" at bounding box center [538, 252] width 15 height 12
type input "*"
click at [410, 11] on icon "Close pop-in" at bounding box center [406, 10] width 9 height 9
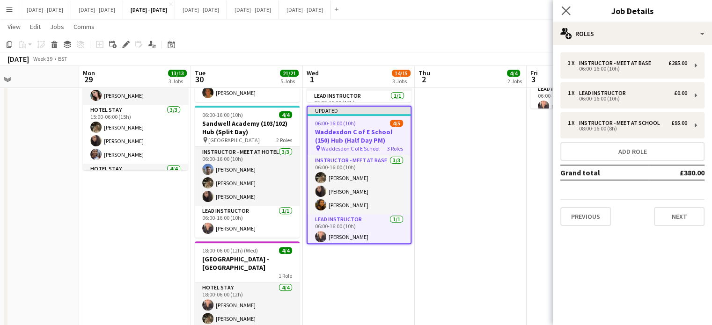
click at [568, 6] on app-icon "Close pop-in" at bounding box center [567, 11] width 14 height 14
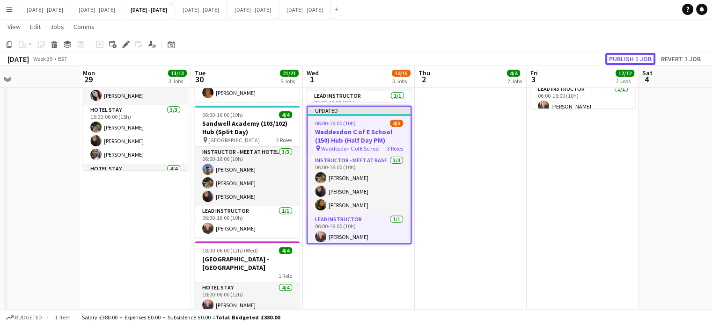
click at [636, 56] on button "Publish 1 job" at bounding box center [631, 59] width 50 height 12
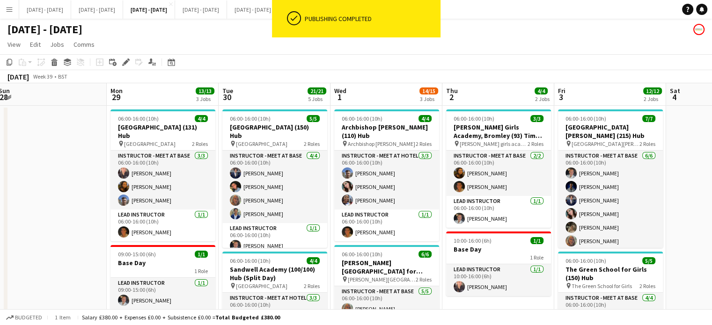
scroll to position [0, 227]
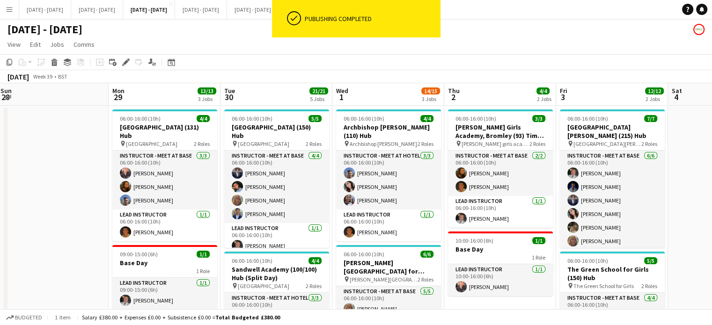
drag, startPoint x: 356, startPoint y: 93, endPoint x: 385, endPoint y: 89, distance: 29.7
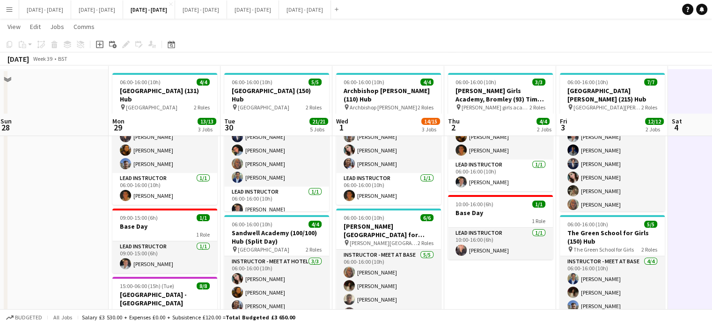
scroll to position [0, 0]
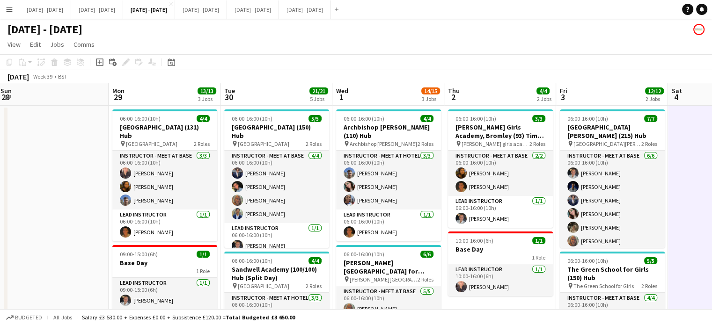
click at [164, 88] on app-board-header-date "Mon 29 13/13 3 Jobs" at bounding box center [165, 94] width 112 height 22
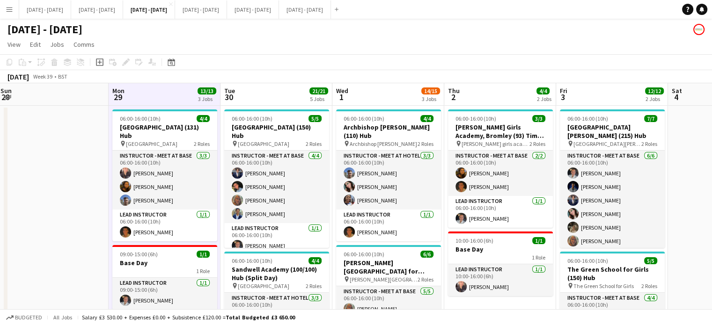
click at [260, 90] on app-board-header-date "Tue 30 21/21 5 Jobs" at bounding box center [277, 94] width 112 height 22
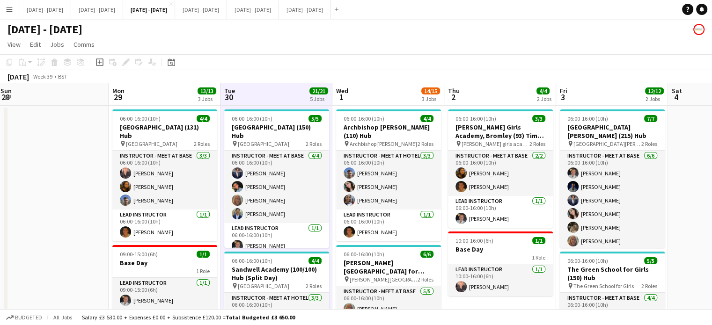
click at [386, 96] on app-board-header-date "Wed 1 14/15 3 Jobs" at bounding box center [389, 94] width 112 height 22
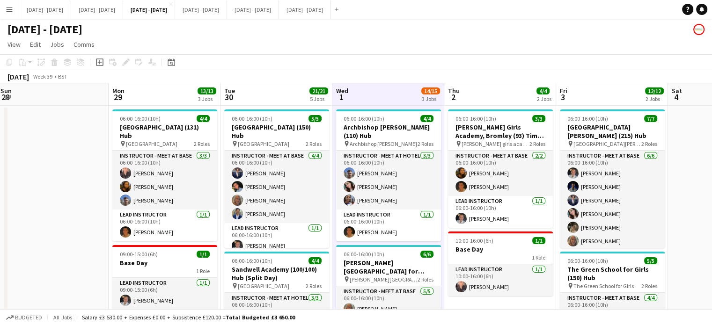
click at [483, 81] on div "[DATE] Week 39 • BST" at bounding box center [356, 76] width 712 height 13
click at [493, 91] on app-board-header-date "Thu 2 4/4 2 Jobs" at bounding box center [500, 94] width 112 height 22
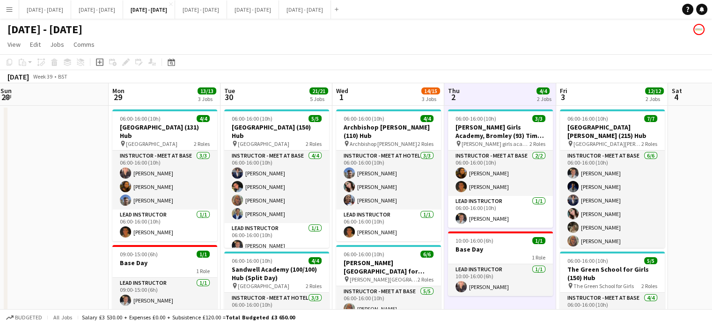
click at [614, 95] on app-board-header-date "Fri 3 12/12 2 Jobs" at bounding box center [612, 94] width 112 height 22
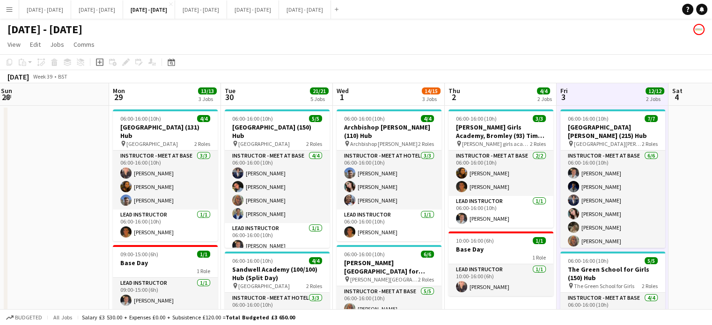
click at [147, 95] on app-board-header-date "Mon 29 13/13 3 Jobs" at bounding box center [165, 94] width 112 height 22
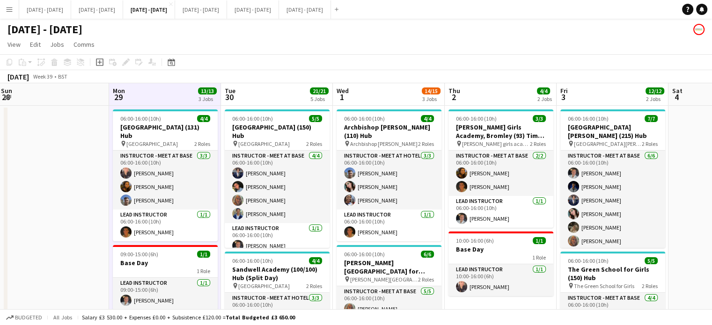
click at [274, 97] on app-board-header-date "Tue 30 21/21 5 Jobs" at bounding box center [277, 94] width 112 height 22
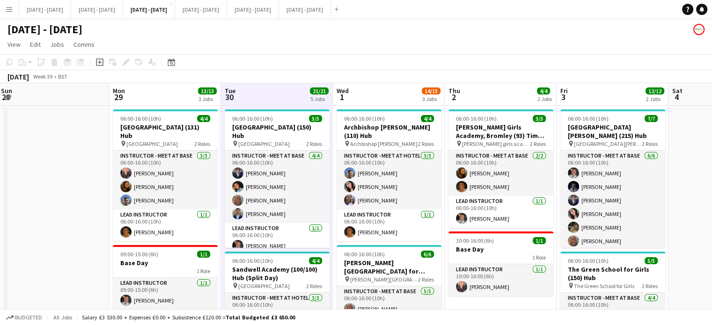
click at [387, 101] on app-board-header-date "Wed 1 14/15 3 Jobs" at bounding box center [389, 94] width 112 height 22
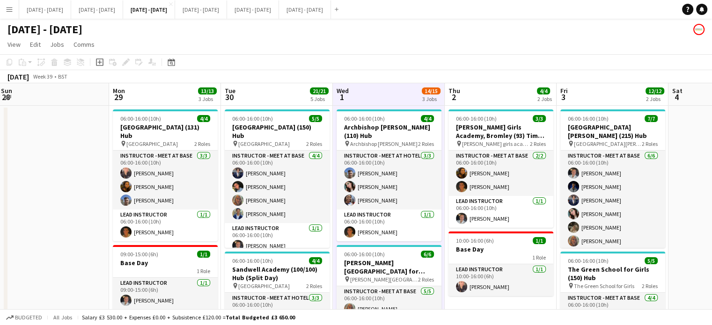
click at [528, 101] on app-board-header-date "Thu 2 4/4 2 Jobs" at bounding box center [501, 94] width 112 height 22
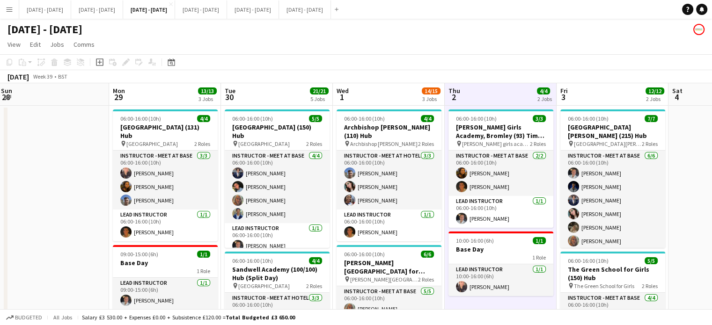
click at [412, 103] on app-board-header-date "Wed 1 14/15 3 Jobs" at bounding box center [389, 94] width 112 height 22
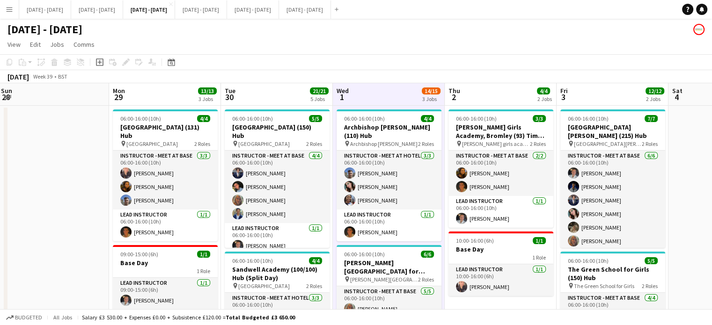
click at [139, 96] on app-board-header-date "Mon 29 13/13 3 Jobs" at bounding box center [165, 94] width 112 height 22
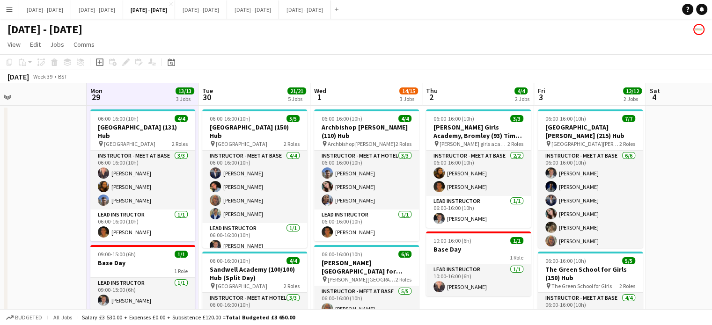
scroll to position [0, 259]
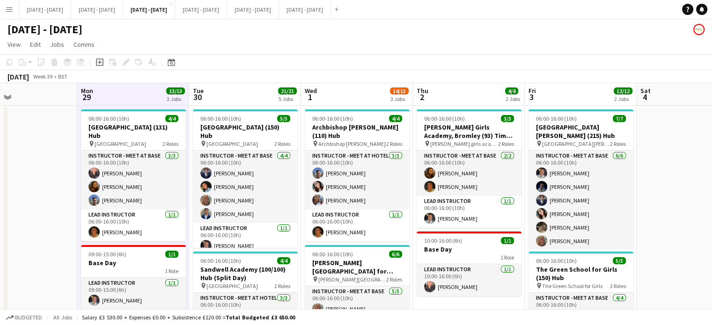
drag, startPoint x: 495, startPoint y: 94, endPoint x: 458, endPoint y: 106, distance: 39.4
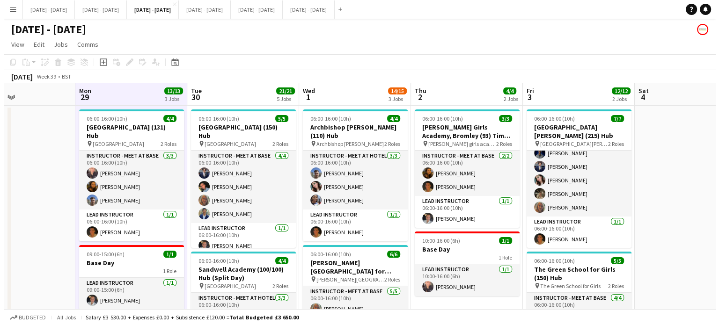
scroll to position [0, 266]
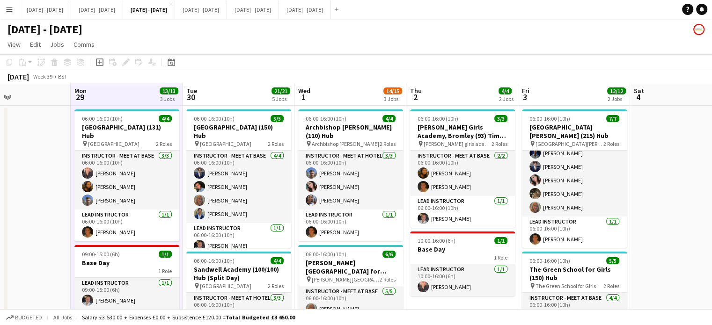
drag, startPoint x: 333, startPoint y: 102, endPoint x: 332, endPoint y: 86, distance: 16.0
click at [331, 15] on button "[DATE] - [DATE] Close" at bounding box center [305, 9] width 52 height 18
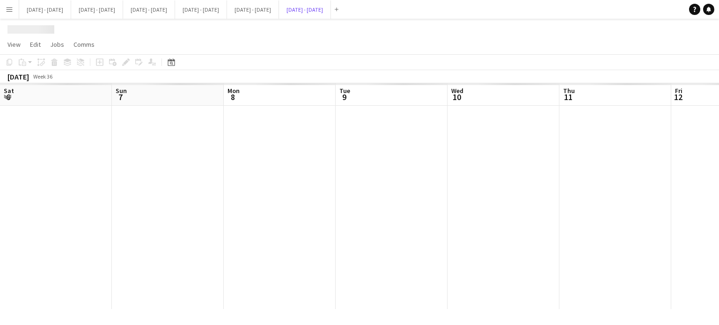
scroll to position [0, 207]
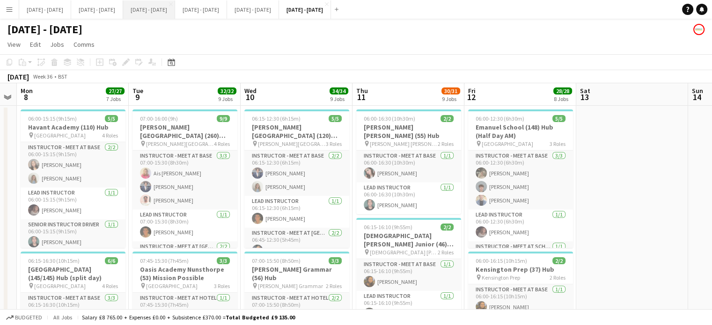
click at [175, 9] on button "[DATE] - [DATE] Close" at bounding box center [149, 9] width 52 height 18
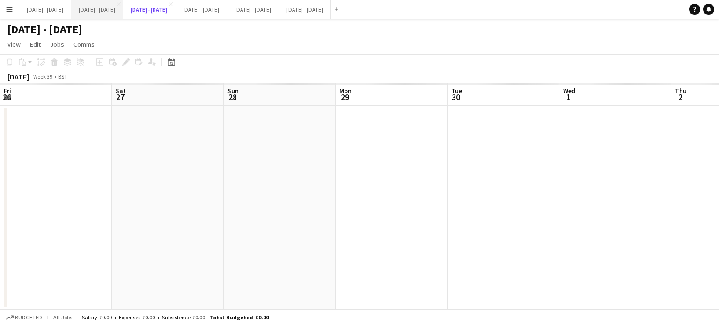
scroll to position [0, 266]
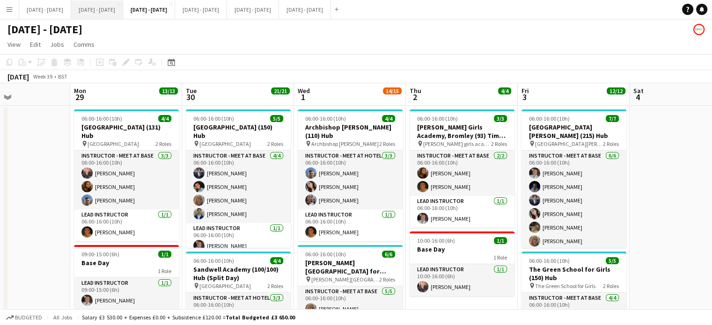
click at [112, 8] on button "[DATE] - [DATE] Close" at bounding box center [97, 9] width 52 height 18
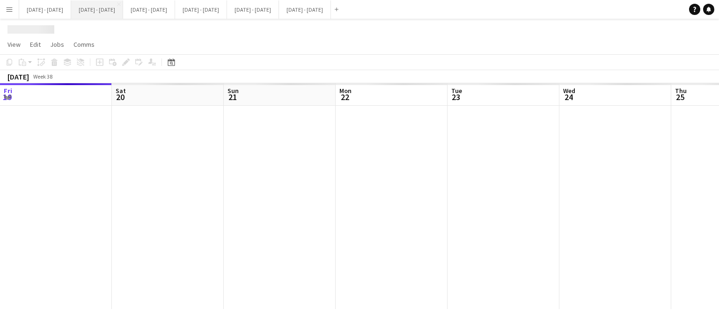
scroll to position [0, 229]
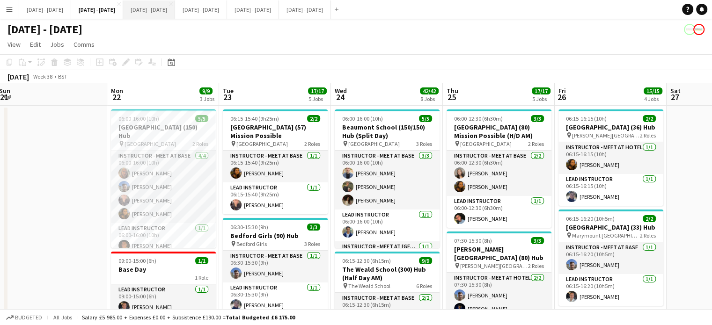
click at [175, 7] on button "[DATE] - [DATE] Close" at bounding box center [149, 9] width 52 height 18
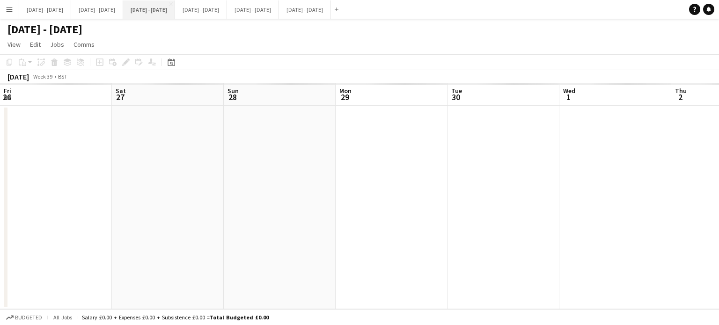
scroll to position [0, 266]
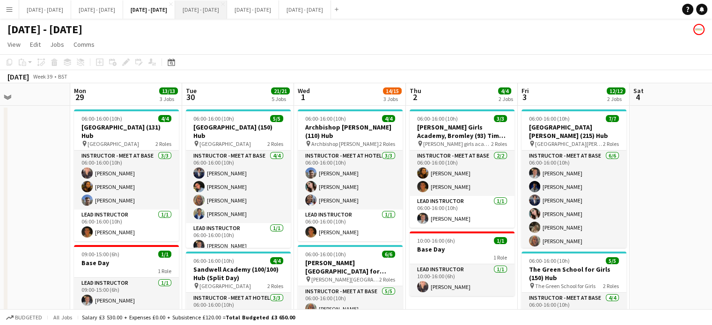
click at [227, 15] on button "[DATE] - [DATE] Close" at bounding box center [201, 9] width 52 height 18
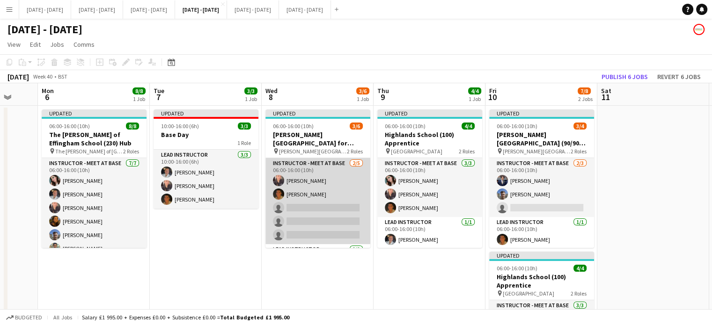
click at [318, 216] on app-card-role "Instructor - Meet at Base [DATE] 06:00-16:00 (10h) [PERSON_NAME] [PERSON_NAME] …" at bounding box center [318, 201] width 105 height 86
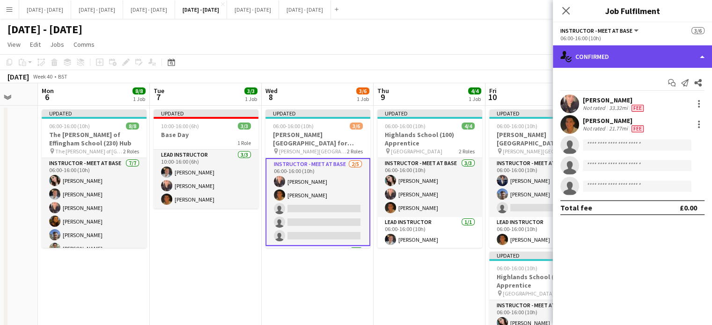
click at [641, 58] on div "single-neutral-actions-check-2 Confirmed" at bounding box center [632, 56] width 159 height 22
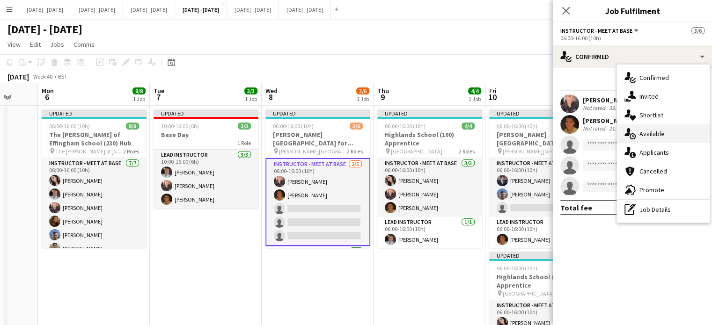
click at [657, 130] on span "Available" at bounding box center [652, 134] width 25 height 8
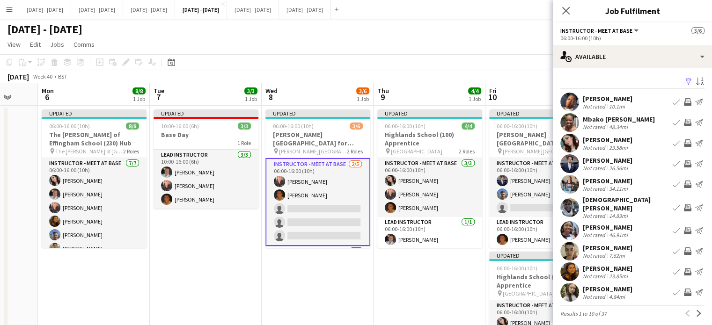
click at [673, 143] on app-icon "Book crew" at bounding box center [676, 143] width 7 height 7
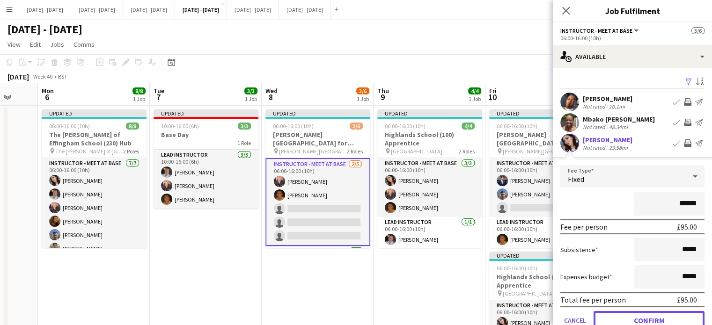
drag, startPoint x: 631, startPoint y: 314, endPoint x: 623, endPoint y: 317, distance: 8.6
click at [630, 314] on button "Confirm" at bounding box center [649, 320] width 111 height 19
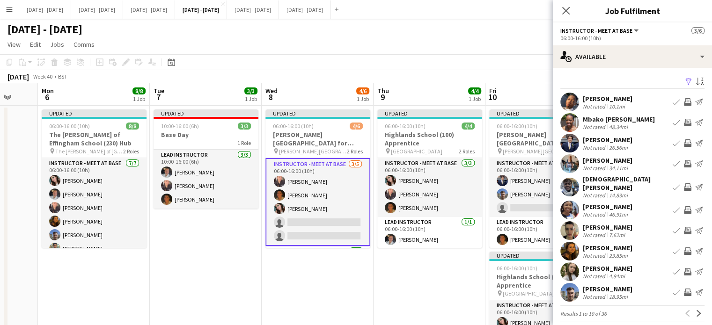
click at [673, 248] on app-icon "Book crew" at bounding box center [676, 251] width 7 height 7
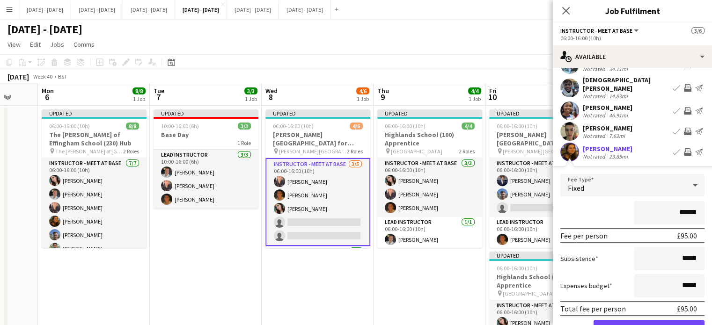
scroll to position [140, 0]
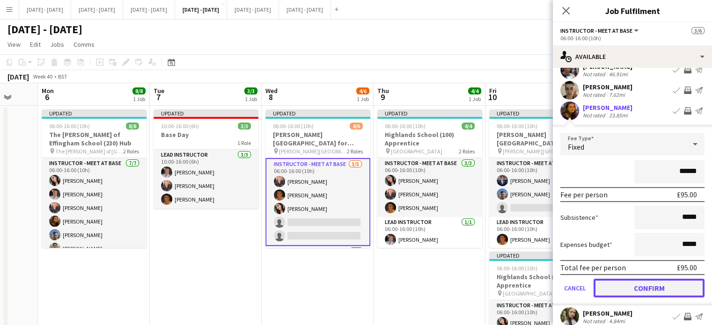
click at [631, 281] on button "Confirm" at bounding box center [649, 288] width 111 height 19
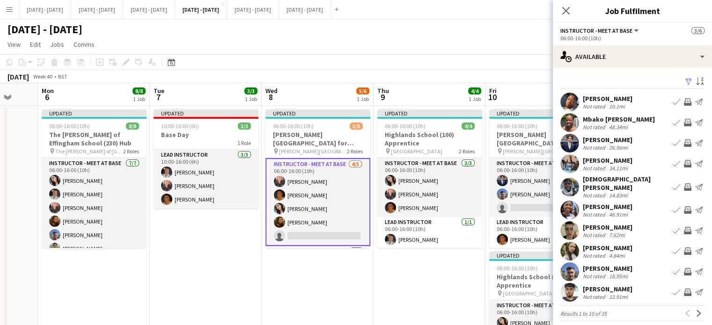
scroll to position [2, 0]
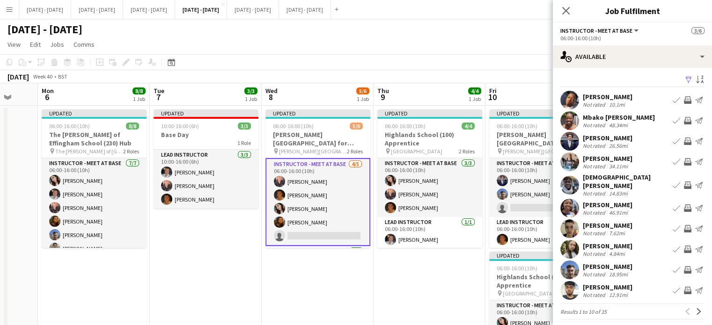
click at [673, 266] on app-icon "Book crew" at bounding box center [676, 269] width 7 height 7
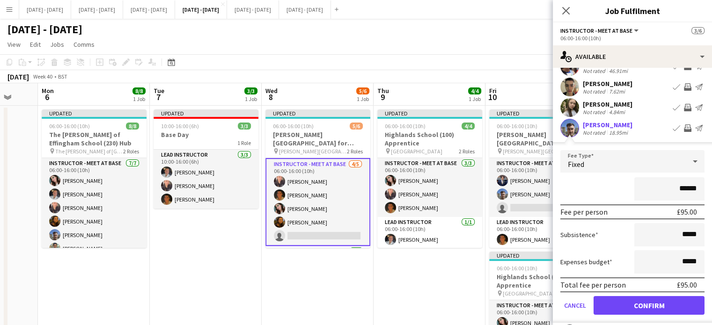
scroll to position [186, 0]
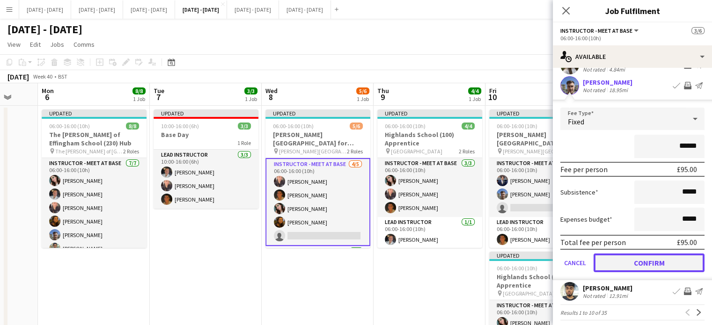
click at [641, 257] on button "Confirm" at bounding box center [649, 263] width 111 height 19
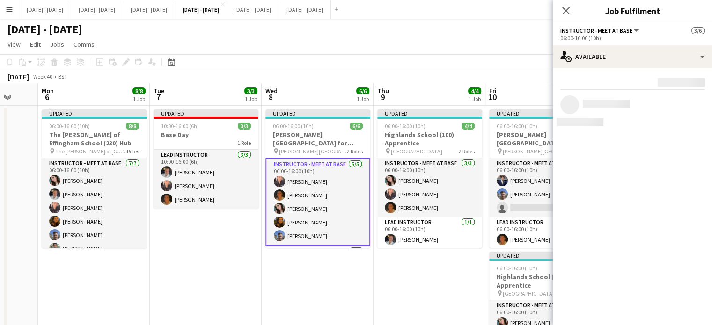
scroll to position [0, 0]
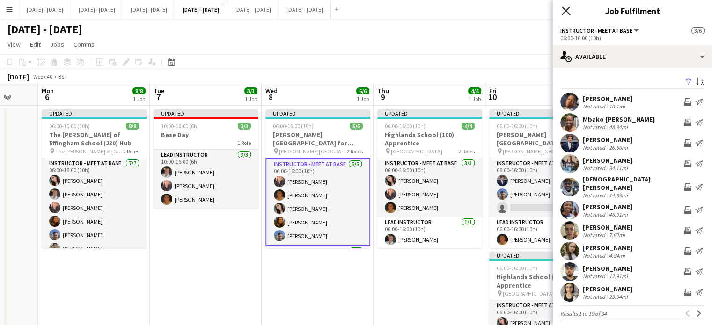
click at [564, 7] on icon "Close pop-in" at bounding box center [566, 10] width 9 height 9
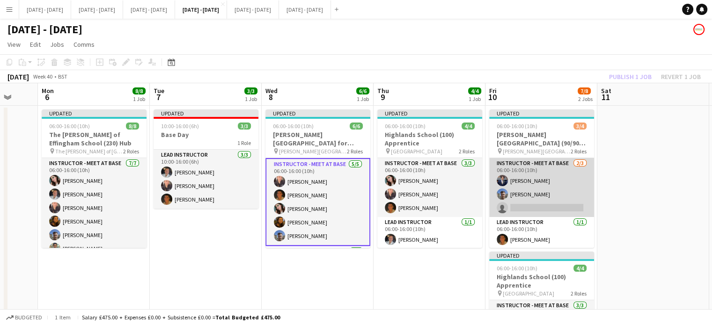
click at [567, 200] on app-card-role "Instructor - Meet at Base [DATE] 06:00-16:00 (10h) [PERSON_NAME] [PERSON_NAME] …" at bounding box center [541, 187] width 105 height 59
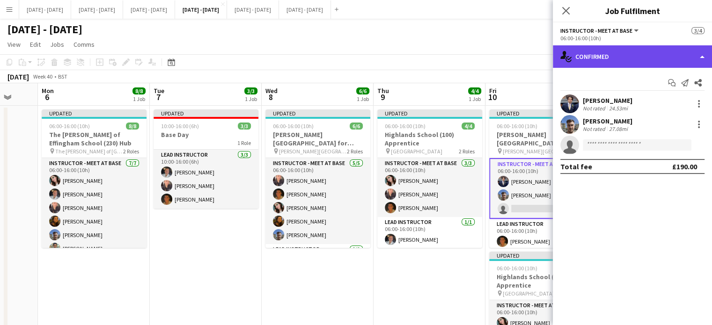
click at [631, 59] on div "single-neutral-actions-check-2 Confirmed" at bounding box center [632, 56] width 159 height 22
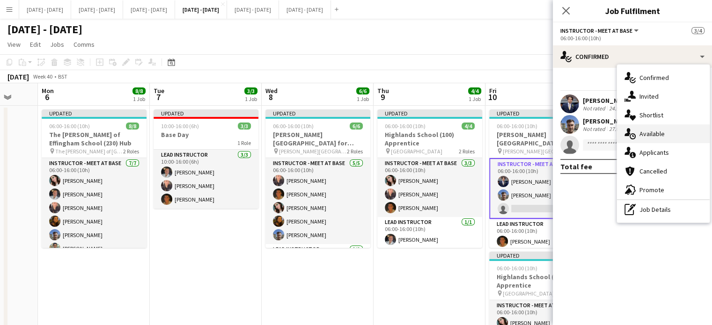
click at [670, 129] on div "single-neutral-actions-upload Available" at bounding box center [663, 134] width 93 height 19
